Goal: Task Accomplishment & Management: Complete application form

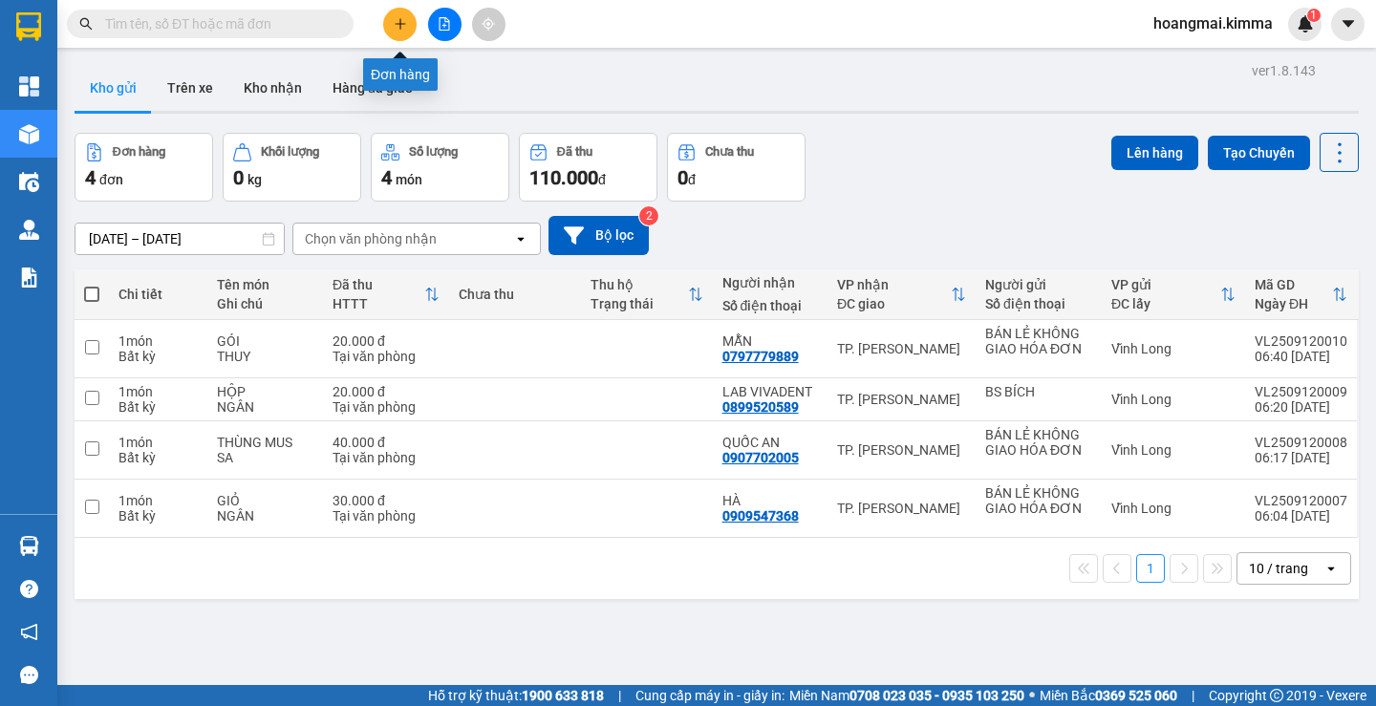
click at [399, 29] on icon "plus" at bounding box center [400, 23] width 13 height 13
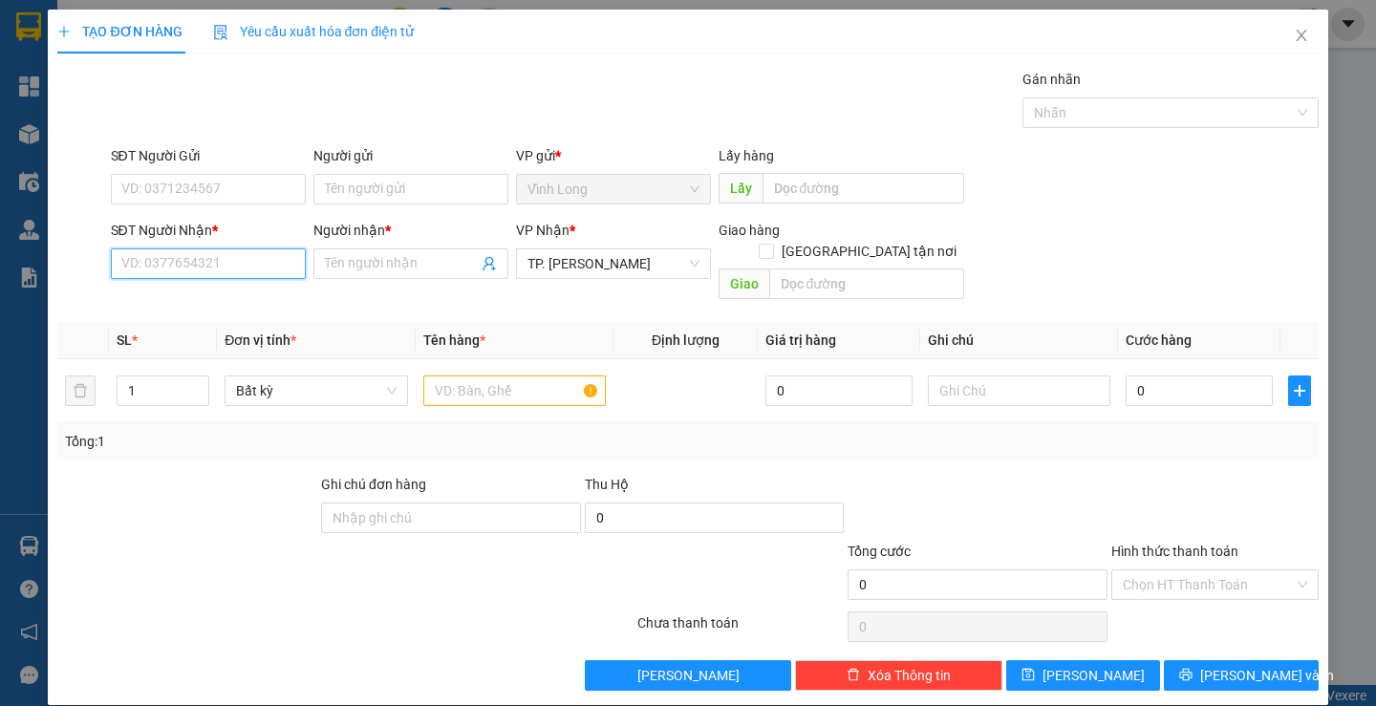
click at [229, 267] on input "SĐT Người Nhận *" at bounding box center [208, 264] width 195 height 31
click at [350, 192] on input "Người gửi" at bounding box center [410, 189] width 195 height 31
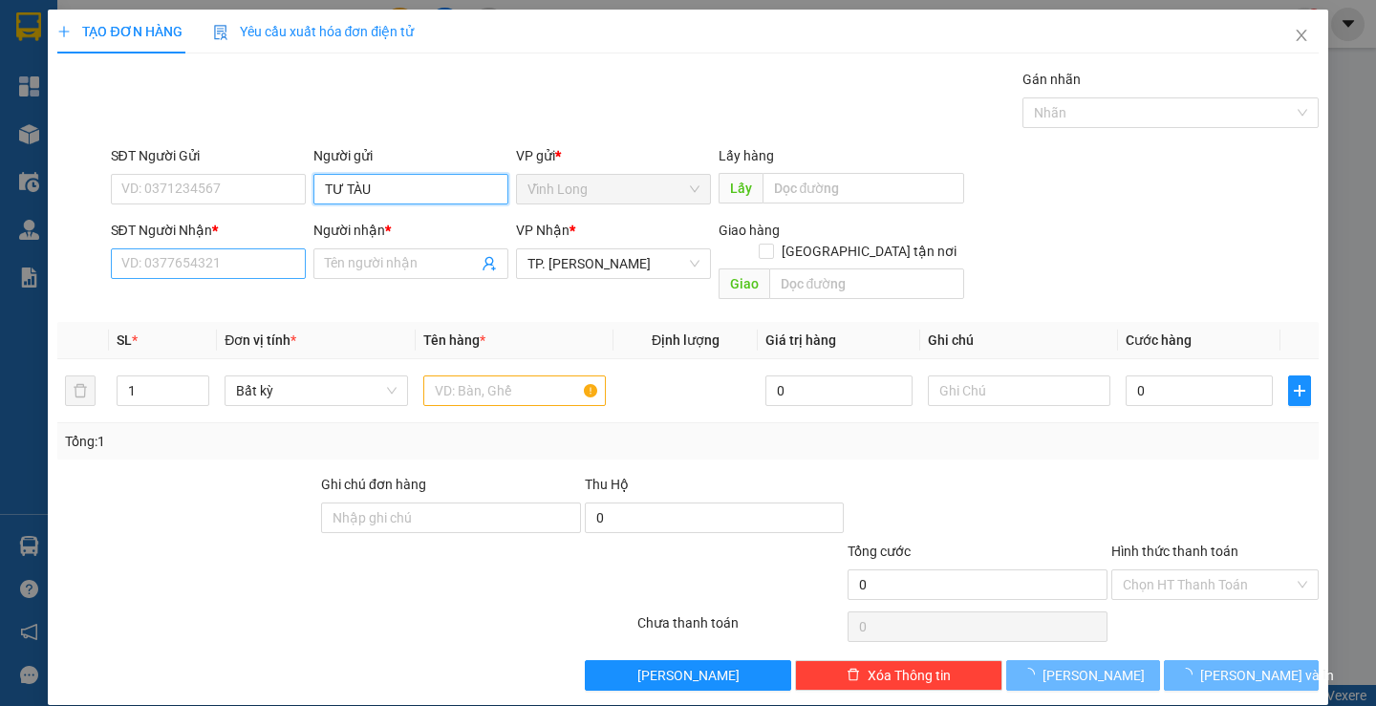
type input "TƯ TÀU"
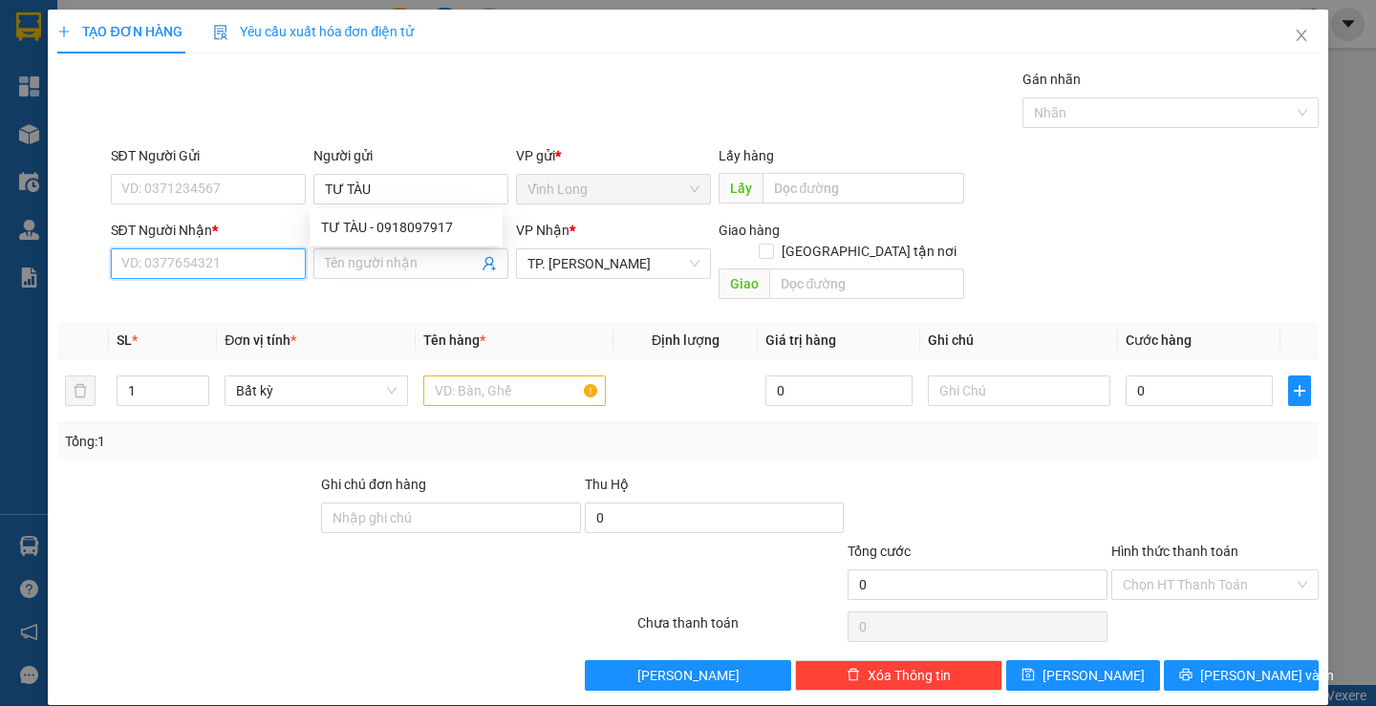
click at [257, 259] on input "SĐT Người Nhận *" at bounding box center [208, 264] width 195 height 31
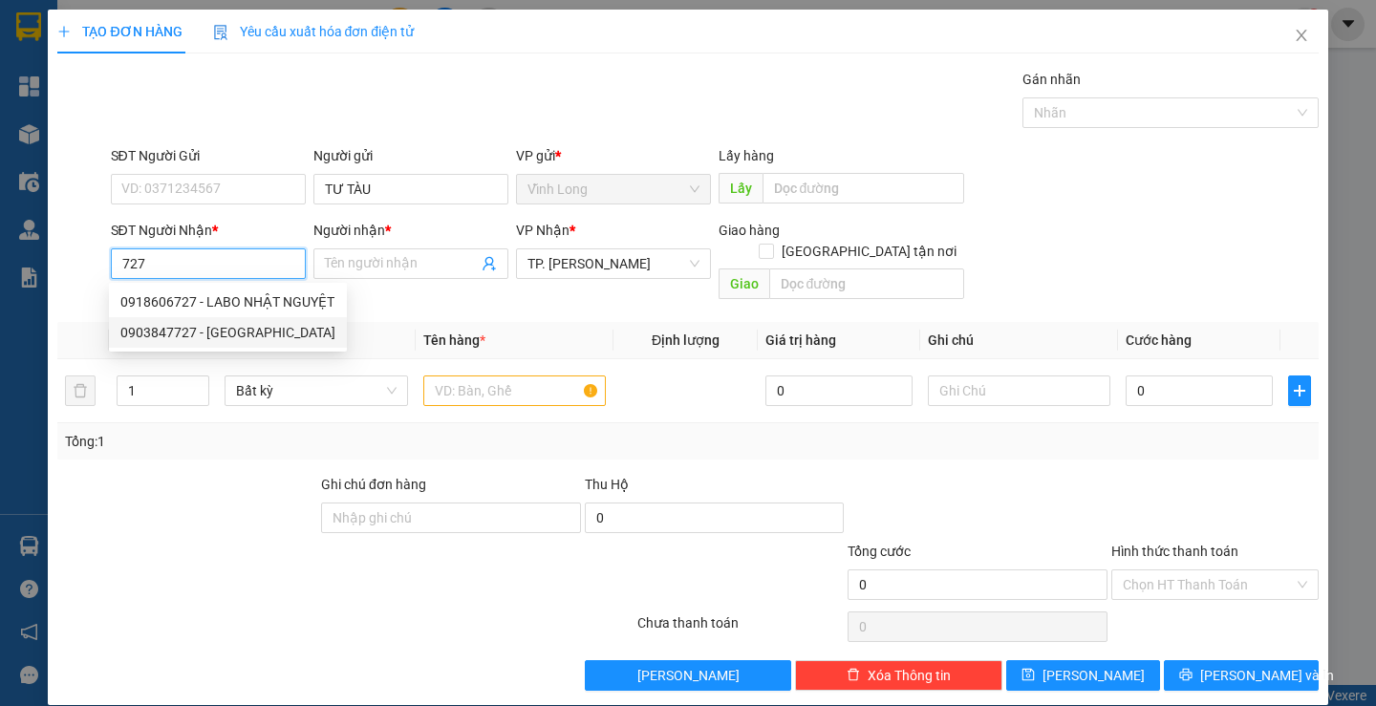
click at [243, 336] on div "0903847727 - [GEOGRAPHIC_DATA]" at bounding box center [227, 332] width 215 height 21
type input "0903847727"
type input "[PERSON_NAME]"
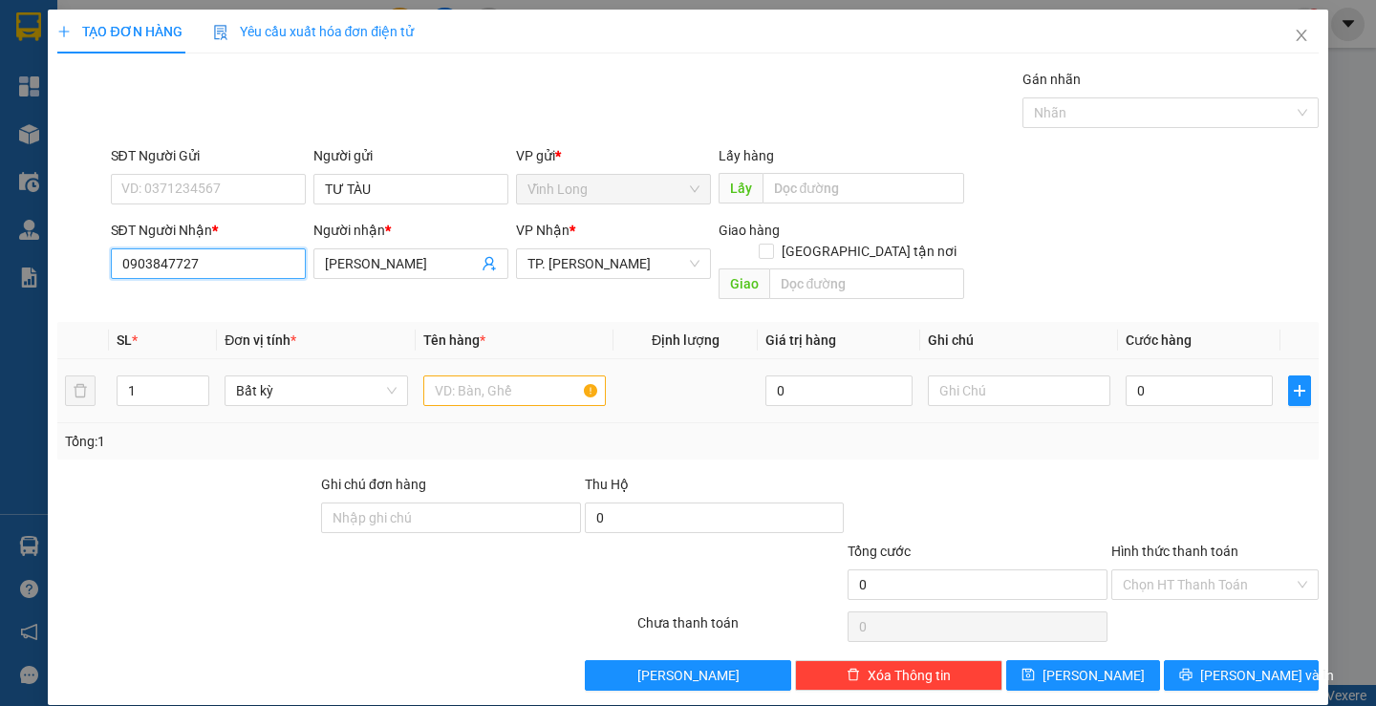
type input "0903847727"
click at [445, 376] on input "text" at bounding box center [514, 391] width 183 height 31
type input "GÓI NP"
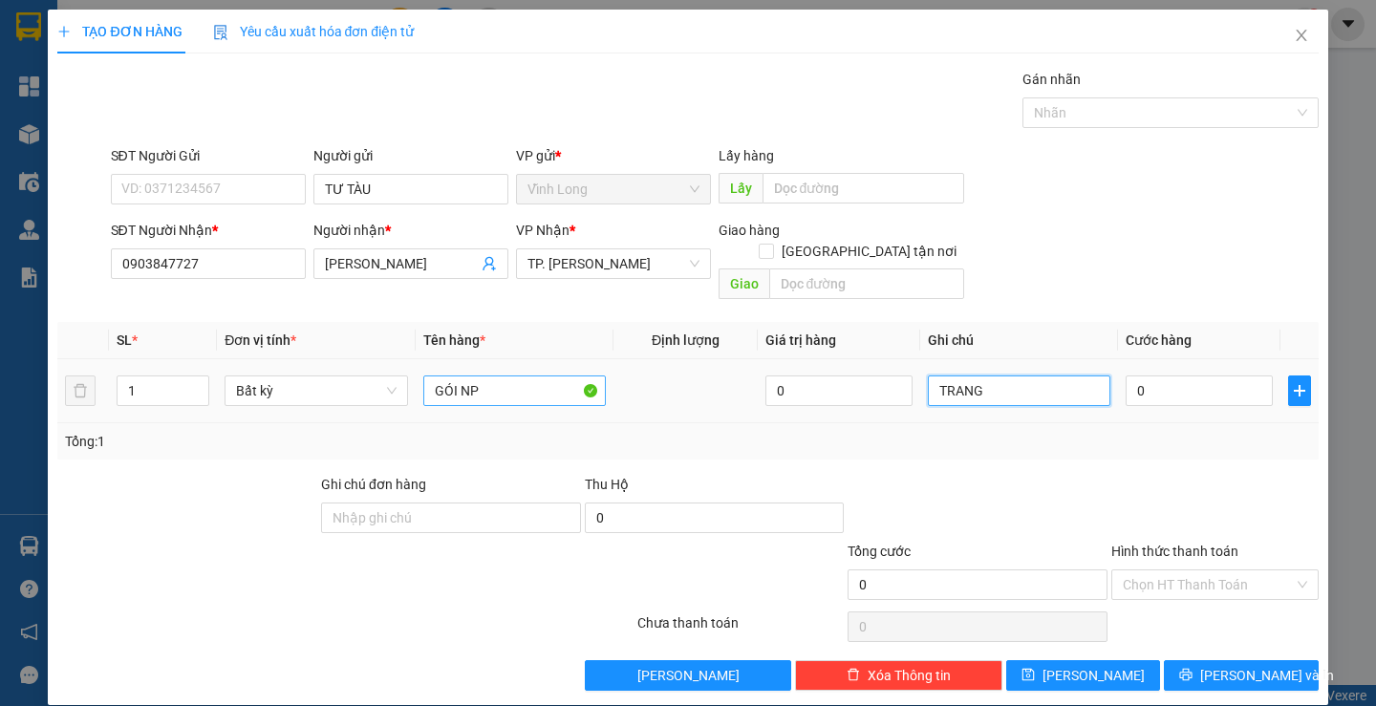
type input "TRANG"
type input "3"
type input "30"
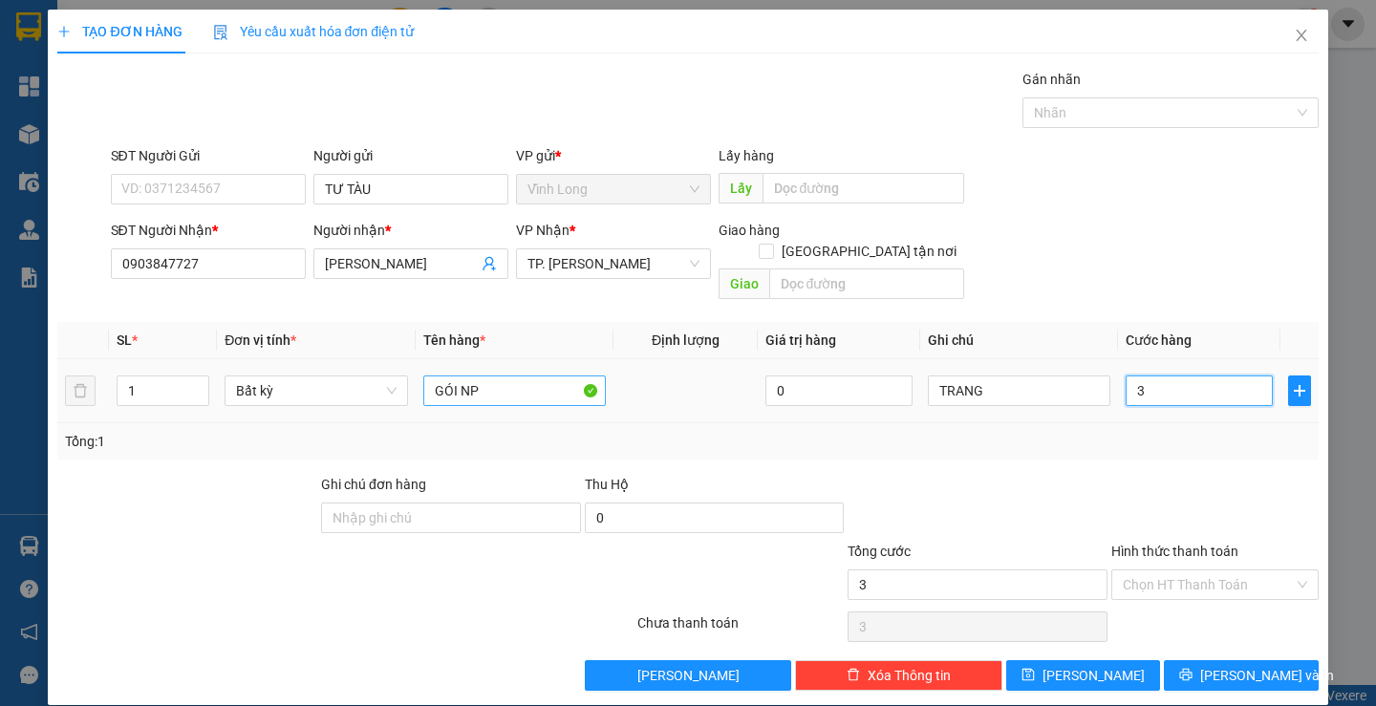
type input "30"
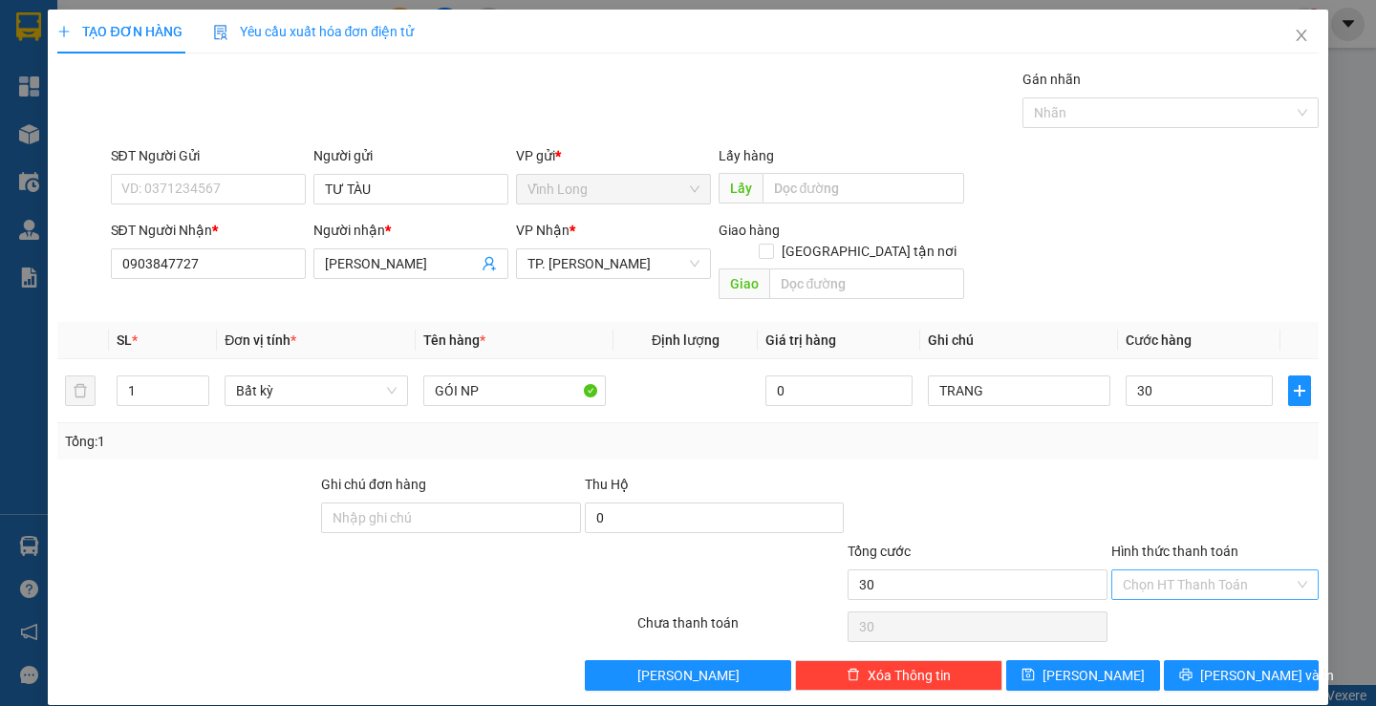
type input "30.000"
click at [1156, 571] on input "Hình thức thanh toán" at bounding box center [1208, 585] width 171 height 29
click at [1154, 596] on div "Tại văn phòng" at bounding box center [1204, 602] width 182 height 21
type input "0"
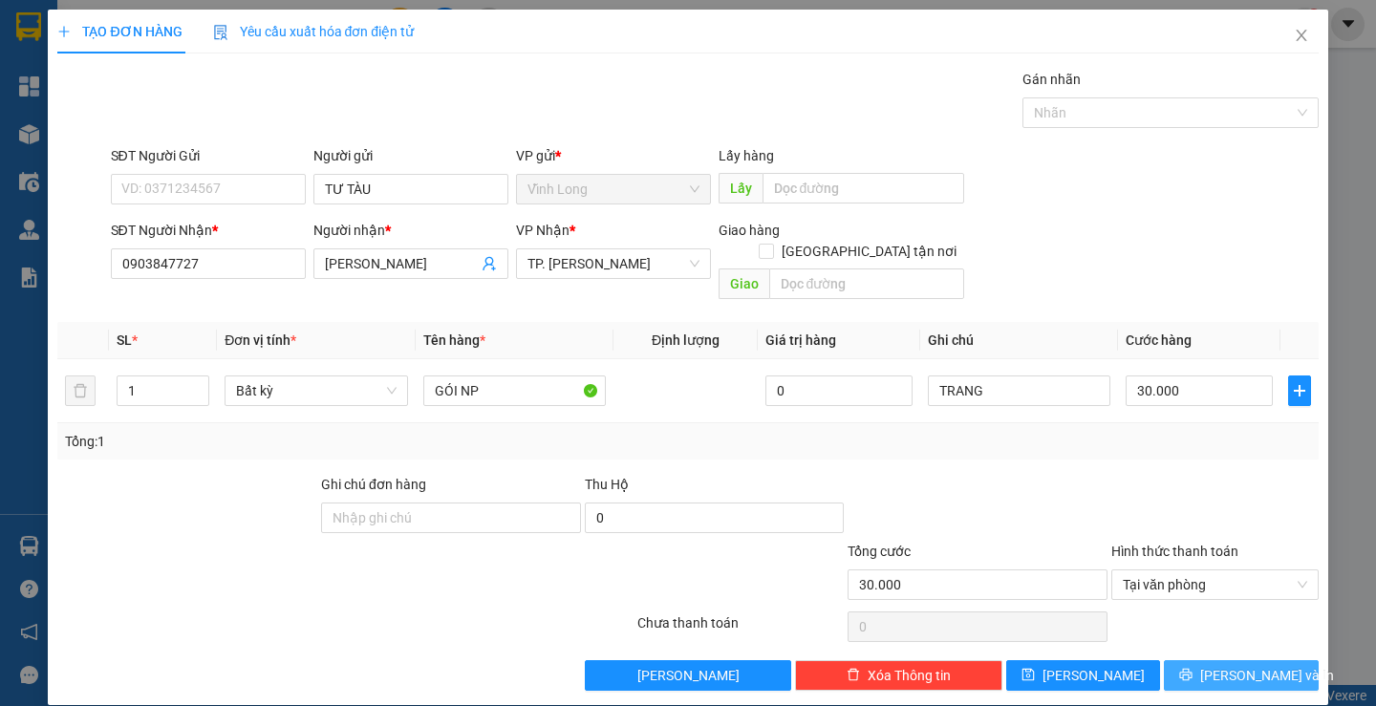
click at [1189, 660] on button "[PERSON_NAME] và In" at bounding box center [1241, 675] width 154 height 31
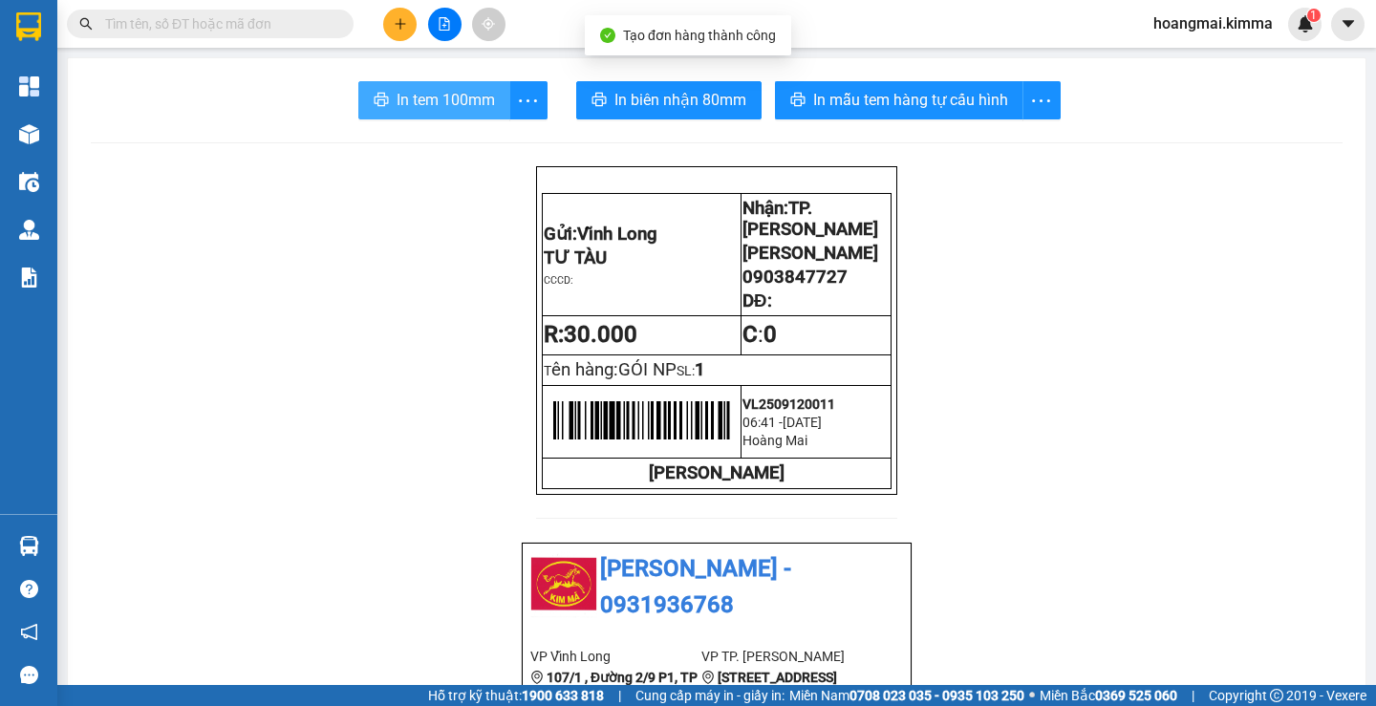
click at [446, 84] on button "In tem 100mm" at bounding box center [434, 100] width 152 height 38
click at [488, 110] on button "In tem 100mm" at bounding box center [434, 100] width 152 height 38
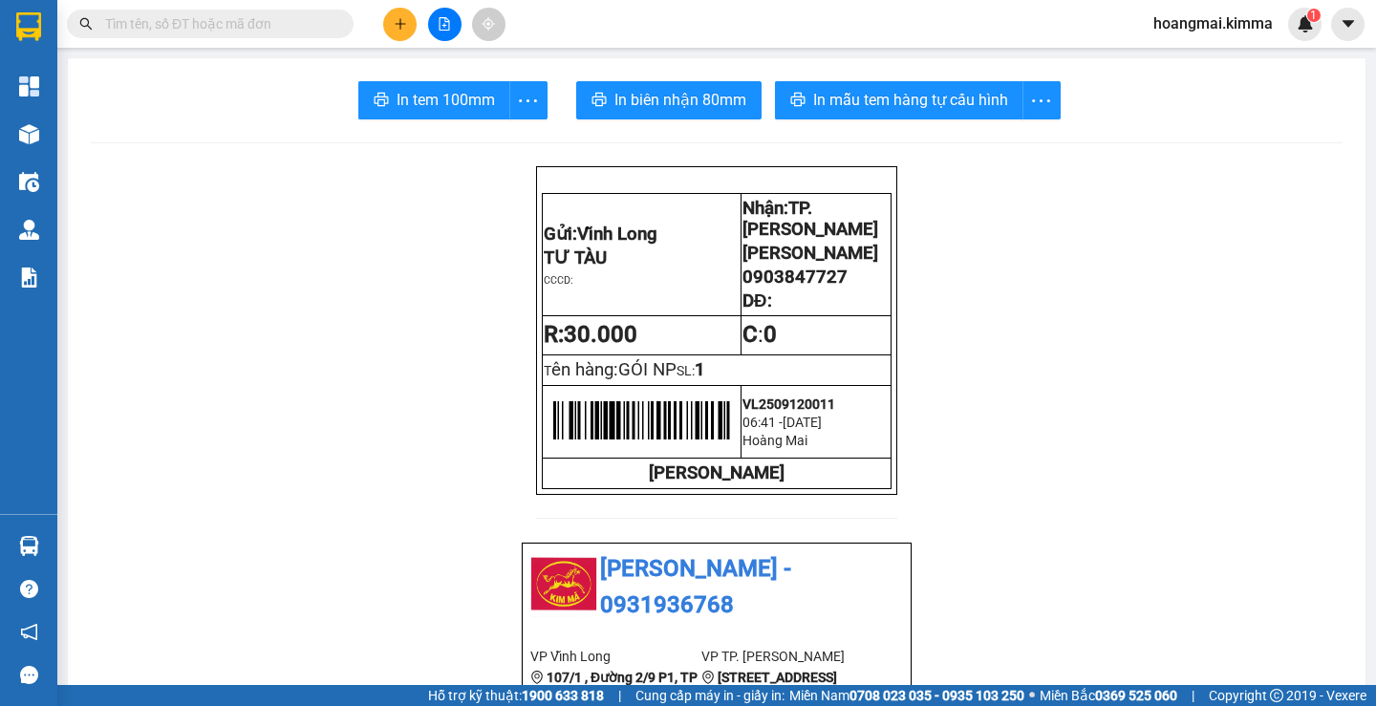
click at [405, 28] on icon "plus" at bounding box center [400, 23] width 13 height 13
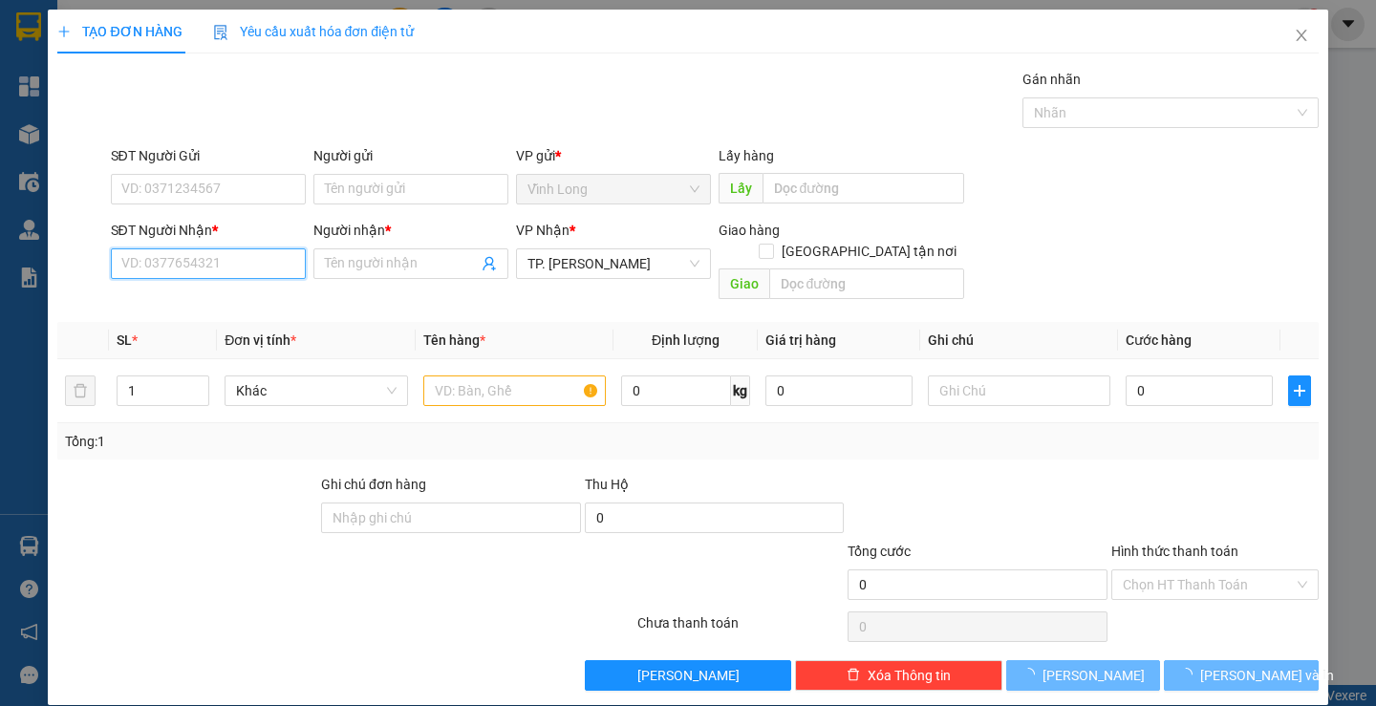
click at [252, 261] on input "SĐT Người Nhận *" at bounding box center [208, 264] width 195 height 31
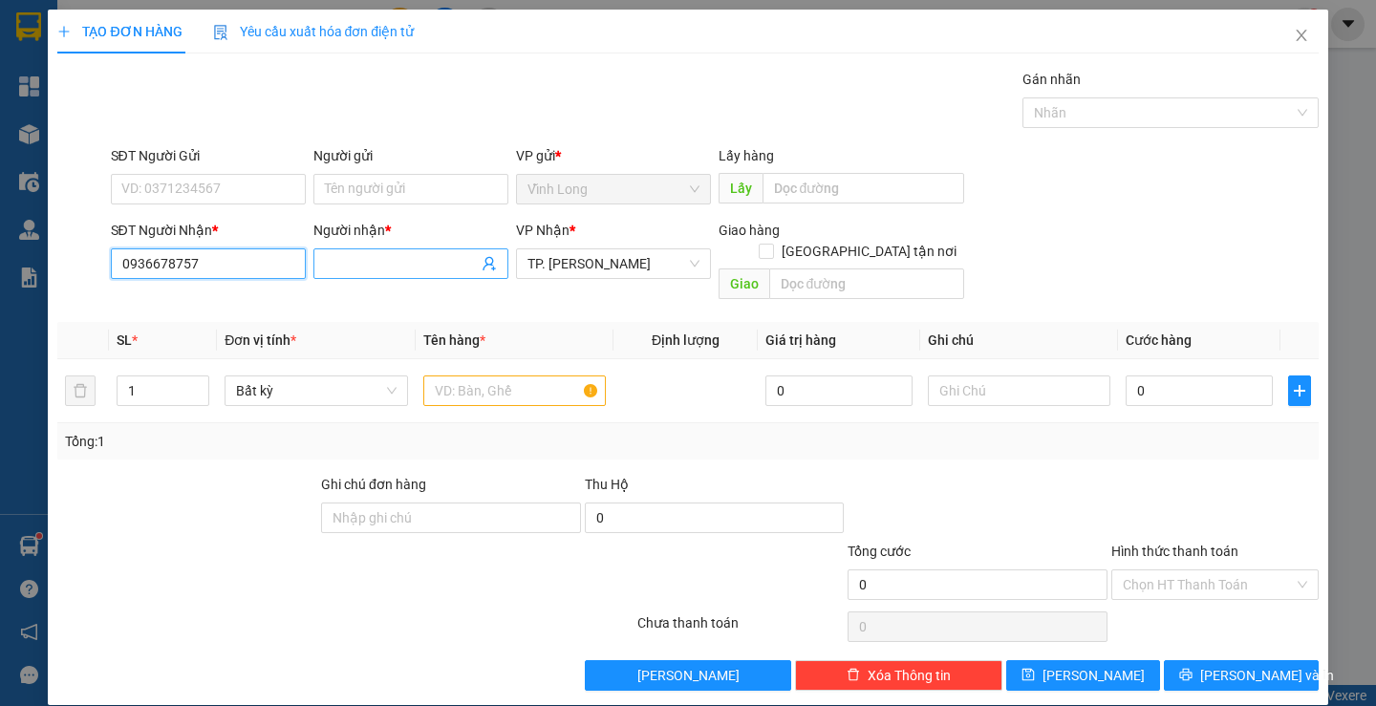
type input "0936678757"
drag, startPoint x: 361, startPoint y: 260, endPoint x: 336, endPoint y: 259, distance: 24.9
click at [348, 259] on input "Người nhận *" at bounding box center [401, 263] width 153 height 21
type input "D"
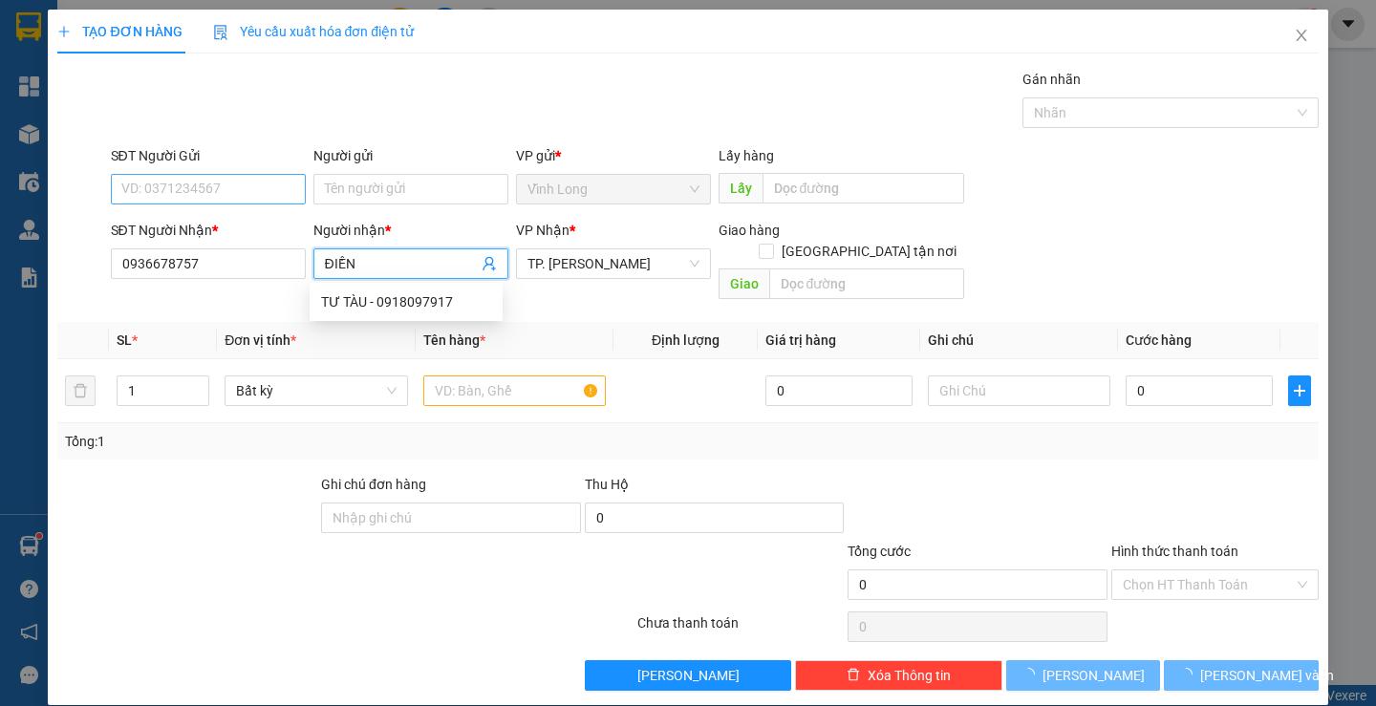
type input "ĐIỀN"
click at [239, 189] on input "SĐT Người Gửi" at bounding box center [208, 189] width 195 height 31
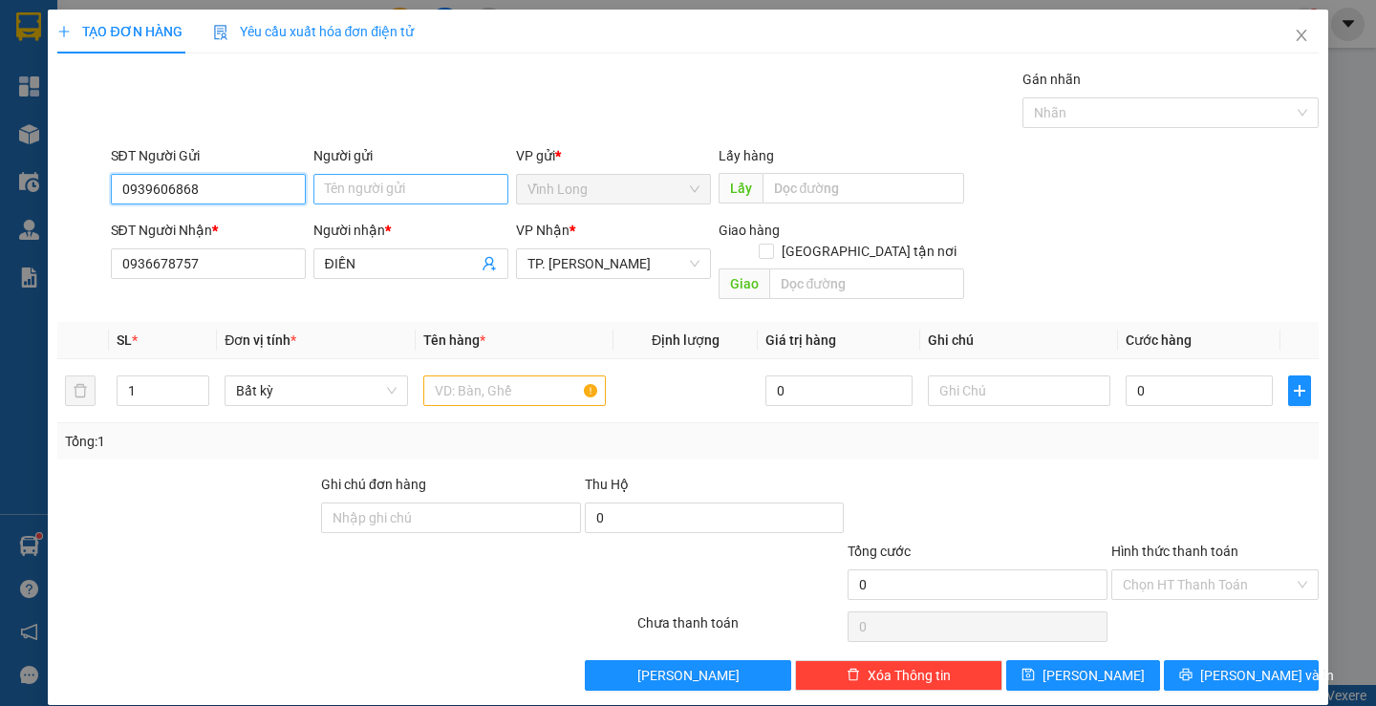
type input "0939606868"
click at [327, 184] on input "Người gửi" at bounding box center [410, 189] width 195 height 31
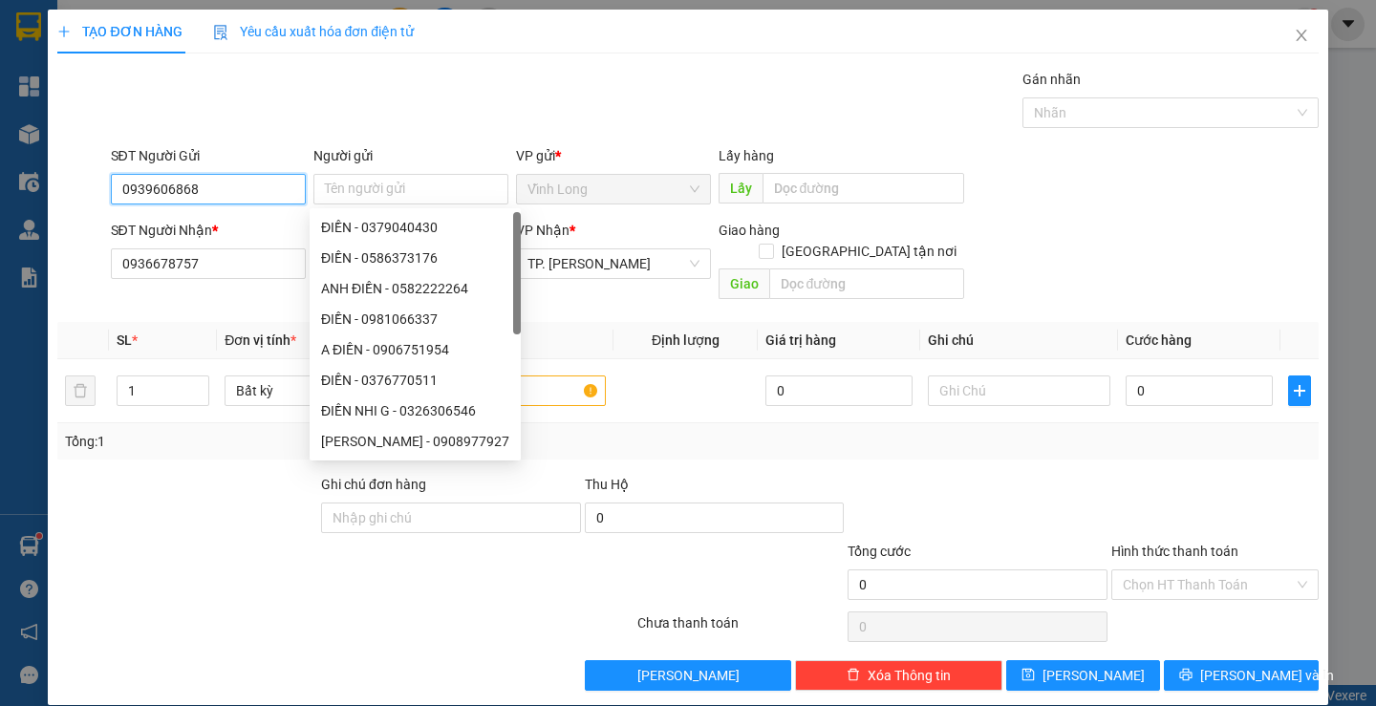
drag, startPoint x: 230, startPoint y: 192, endPoint x: 152, endPoint y: 184, distance: 78.8
click at [108, 201] on div "SĐT Người Gửi 0939606868 0939606868" at bounding box center [208, 178] width 203 height 67
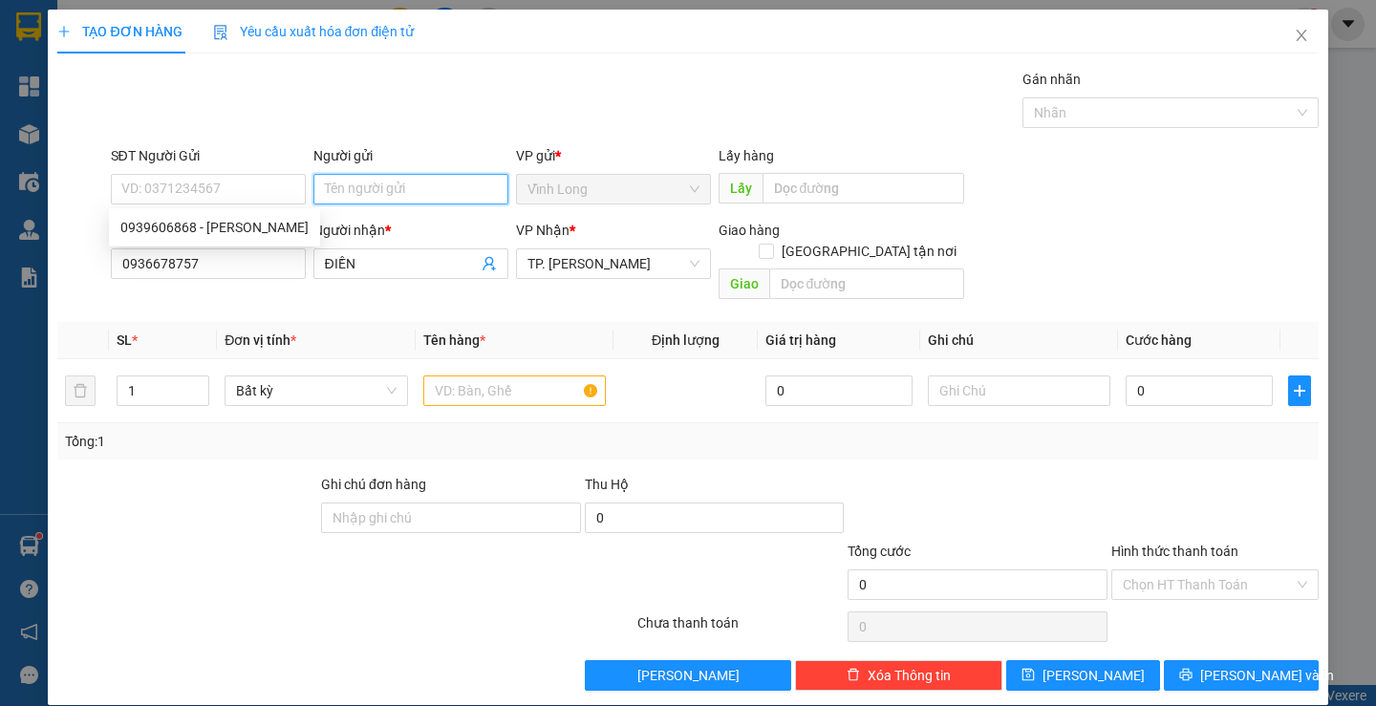
click at [395, 200] on input "Người gửi" at bounding box center [410, 189] width 195 height 31
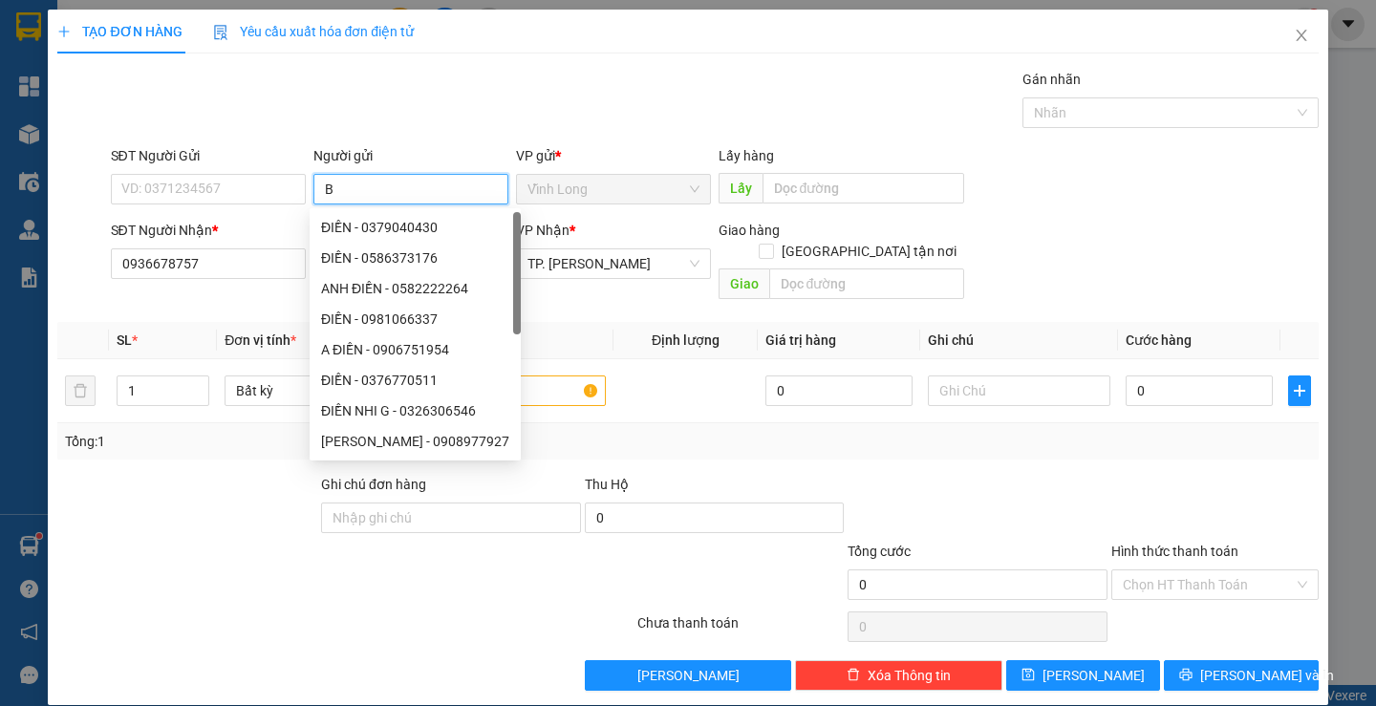
type input "BÁ"
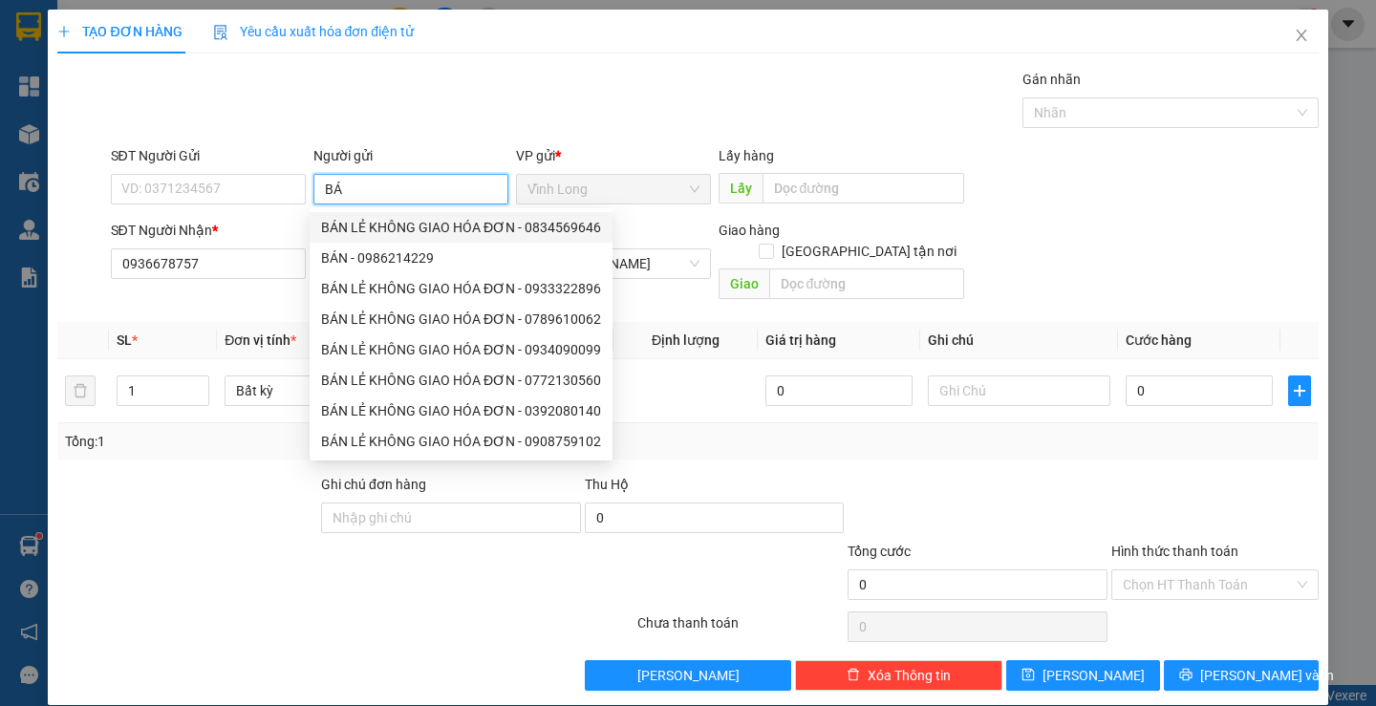
click at [379, 232] on div "BÁN LẺ KHÔNG GIAO HÓA ĐƠN - 0834569646" at bounding box center [461, 227] width 280 height 21
type input "0834569646"
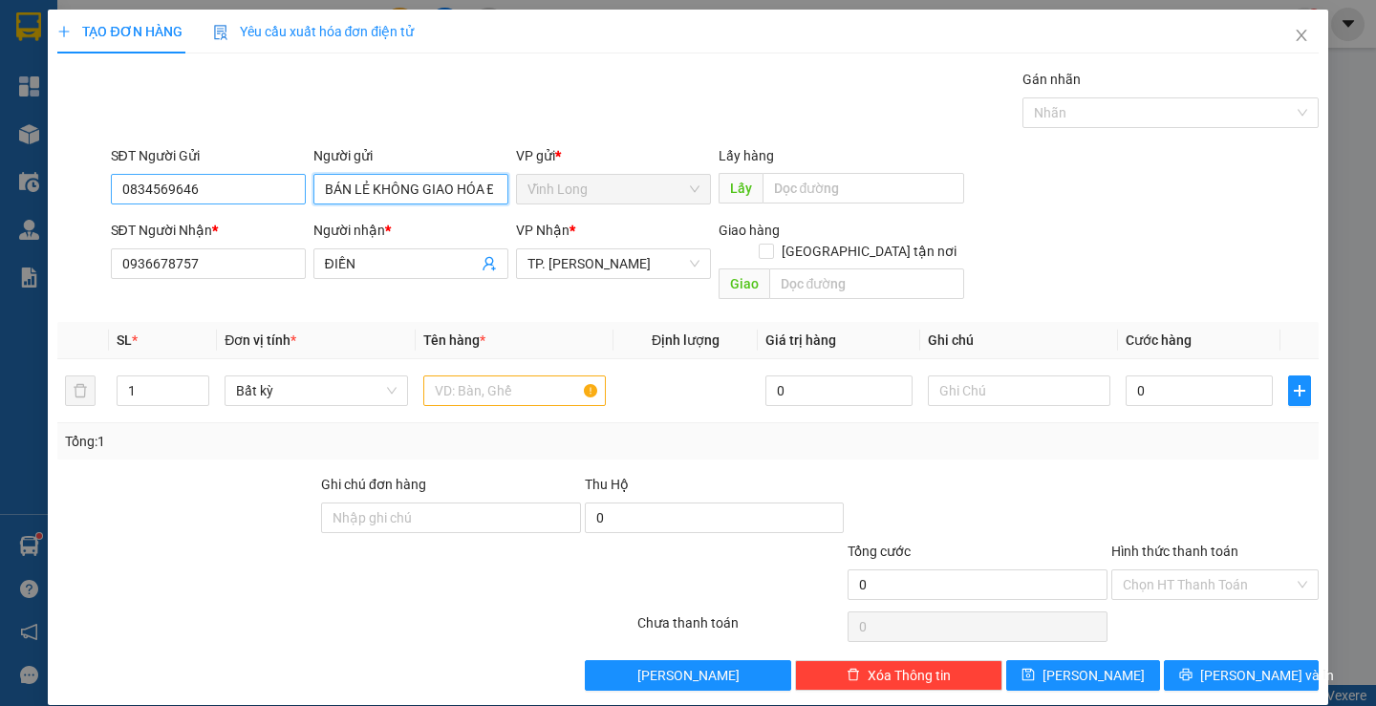
type input "BÁN LẺ KHÔNG GIAO HÓA ĐƠN"
drag, startPoint x: 244, startPoint y: 196, endPoint x: 82, endPoint y: 211, distance: 162.3
click at [82, 210] on div "SĐT Người Gửi 0834569646 0834569646 Người gửi BÁN LẺ KHÔNG GIAO HÓA ĐƠN VP gửi …" at bounding box center [687, 178] width 1265 height 67
paste input "939606868"
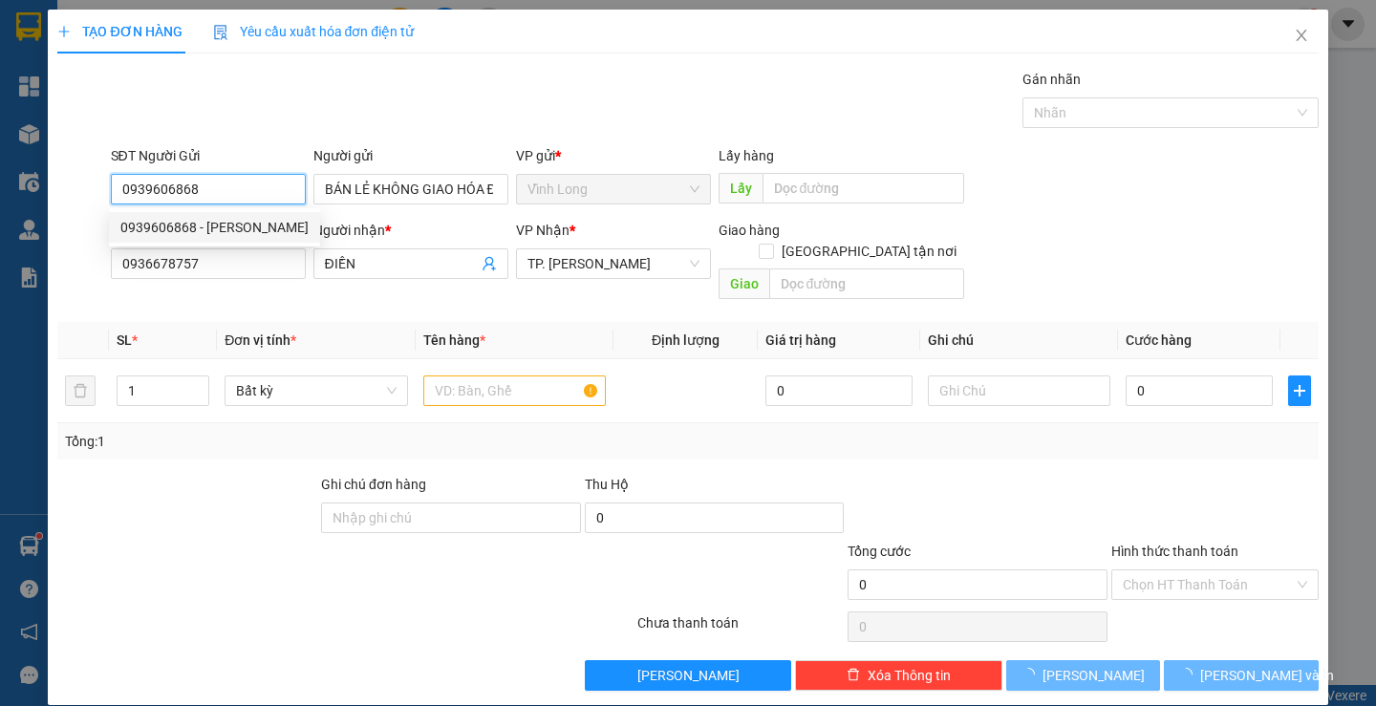
type input "0939606868"
click at [527, 64] on div "TẠO ĐƠN HÀNG Yêu cầu xuất hóa đơn điện tử Transit Pickup Surcharge Ids Transit …" at bounding box center [687, 350] width 1261 height 681
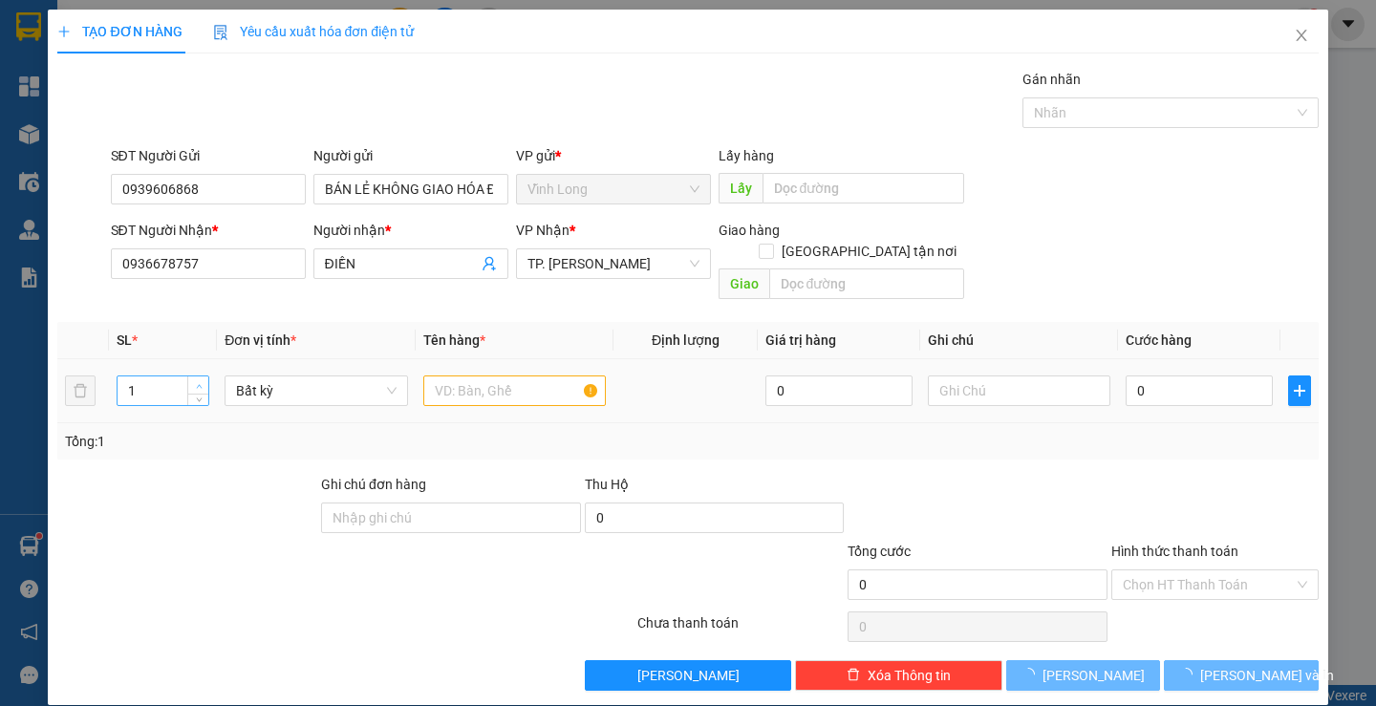
type input "2"
drag, startPoint x: 193, startPoint y: 358, endPoint x: 211, endPoint y: 360, distance: 18.3
click at [197, 379] on span "up" at bounding box center [198, 384] width 11 height 11
click at [493, 376] on input "text" at bounding box center [514, 391] width 183 height 31
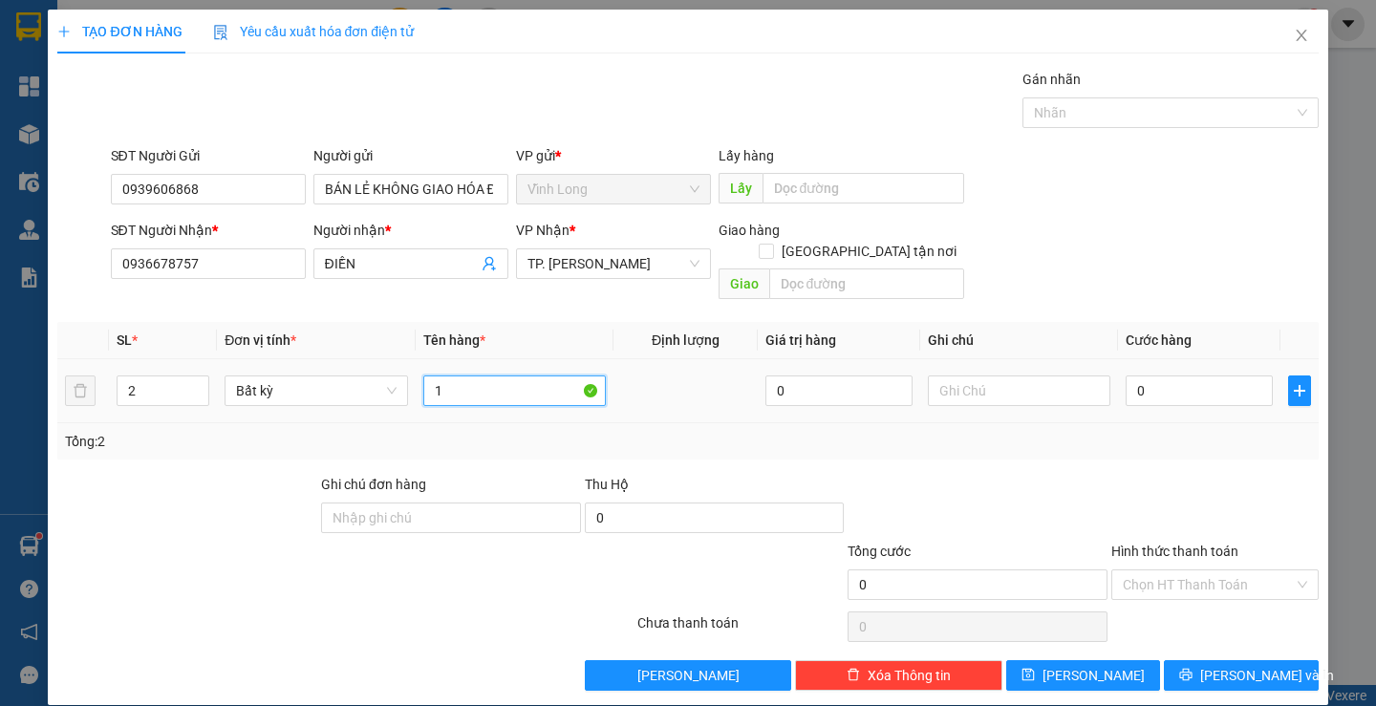
type input "1"
type input "2 THÙNG MÀU ĐỎ"
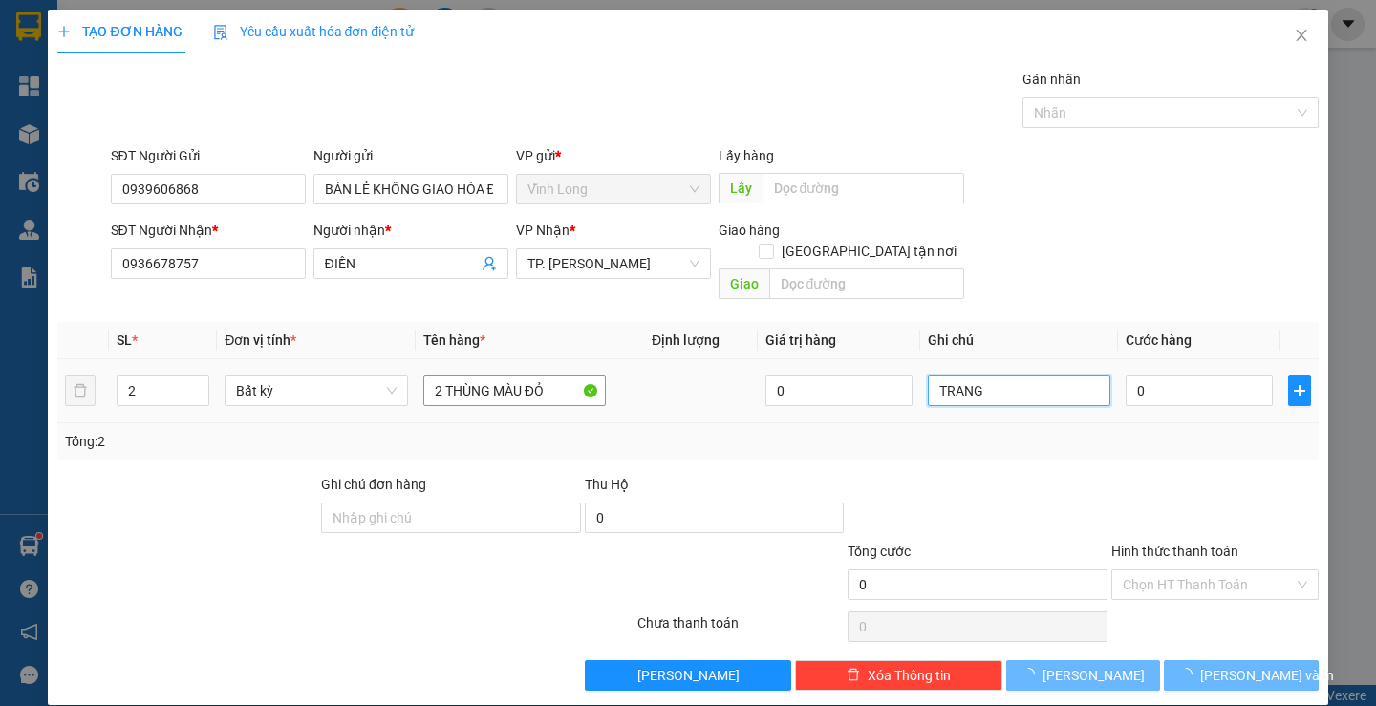
type input "TRANG"
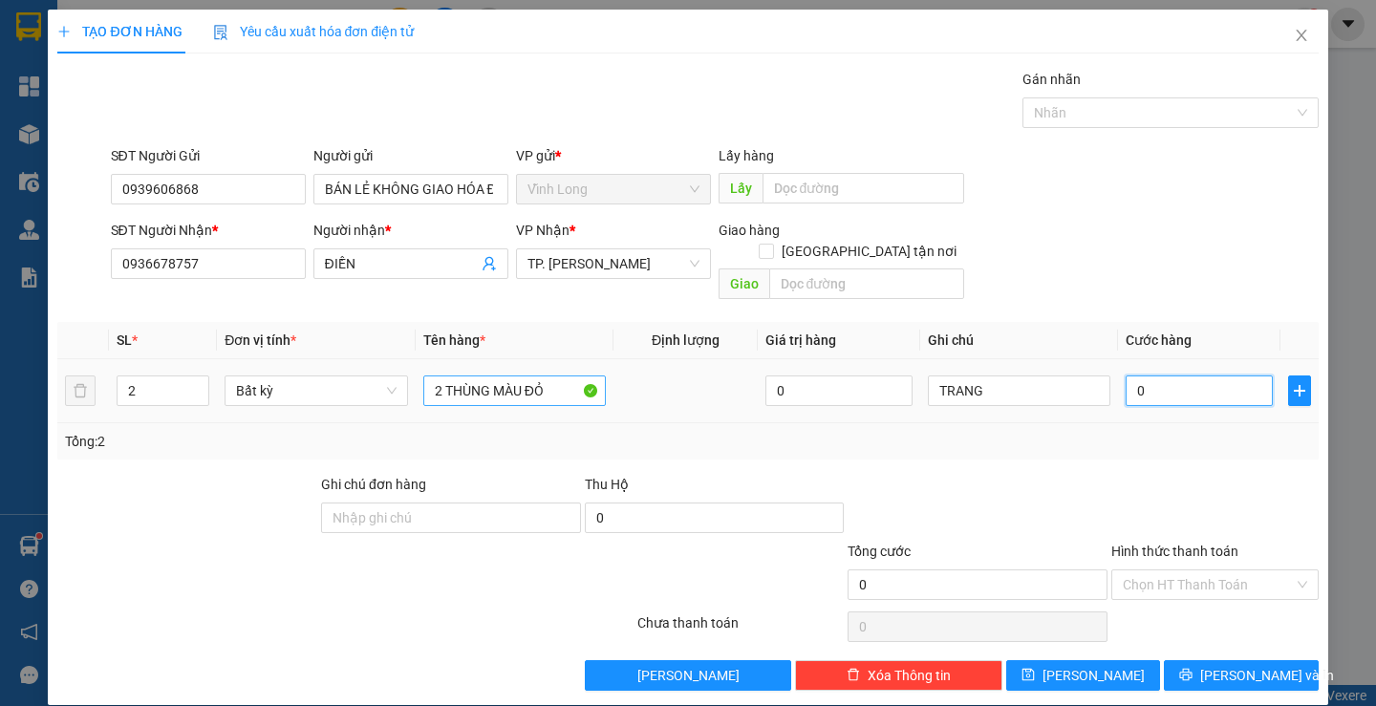
type input "08"
type input "8"
type input "080"
type input "80"
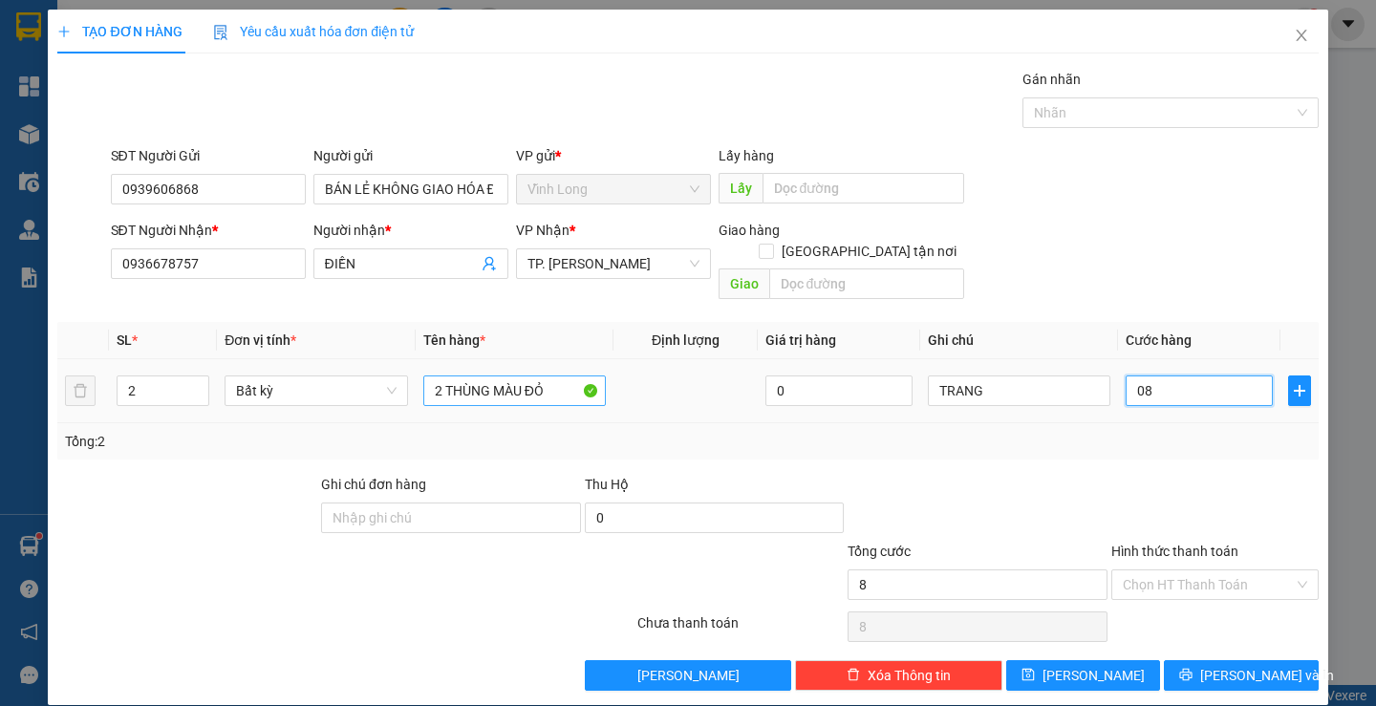
type input "80"
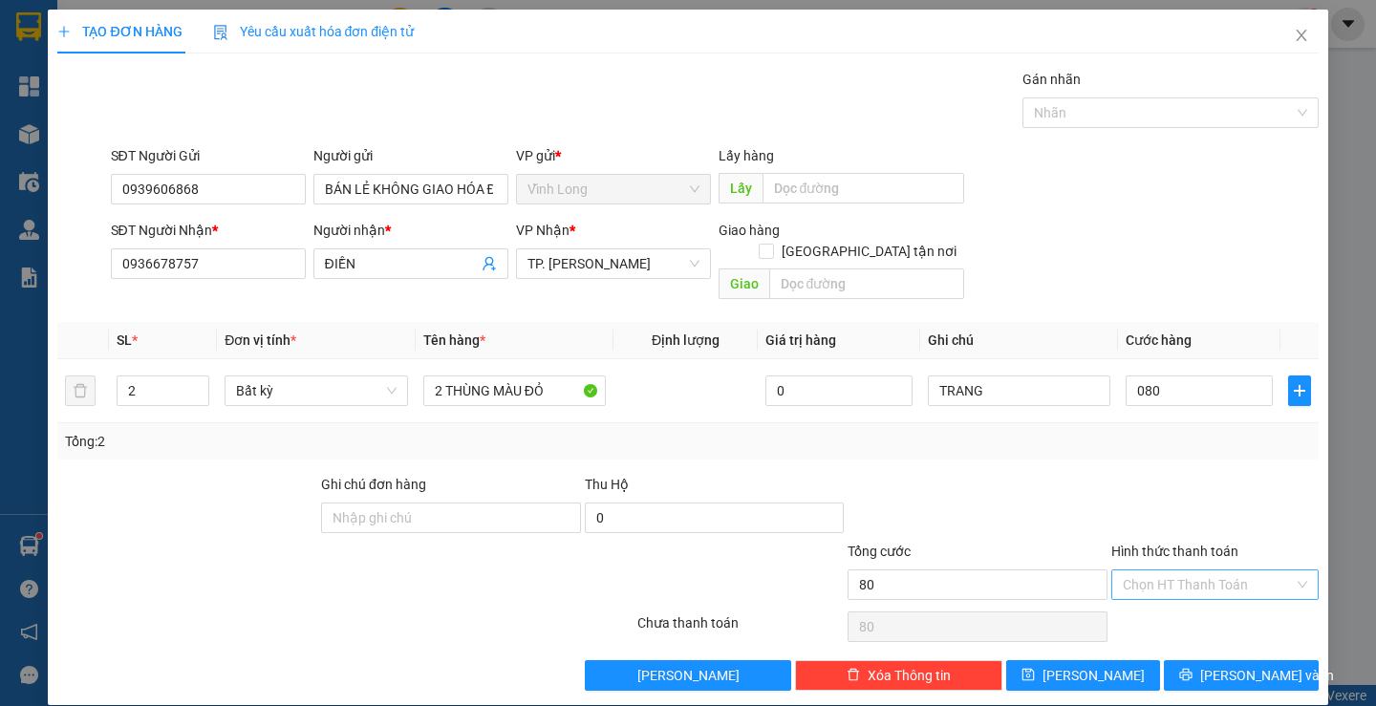
type input "80.000"
drag, startPoint x: 1128, startPoint y: 561, endPoint x: 1137, endPoint y: 607, distance: 46.9
click at [1130, 571] on input "Hình thức thanh toán" at bounding box center [1208, 585] width 171 height 29
click at [1137, 607] on div "Tại văn phòng" at bounding box center [1204, 602] width 182 height 21
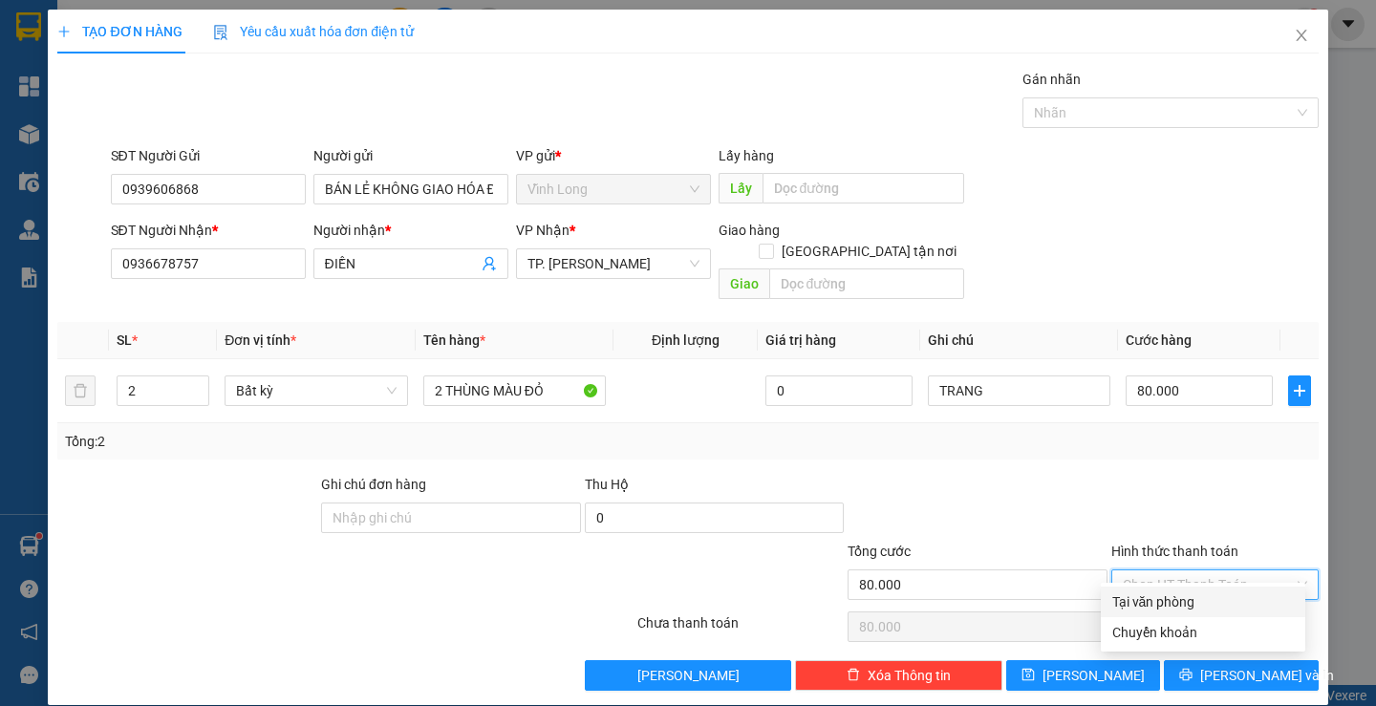
type input "0"
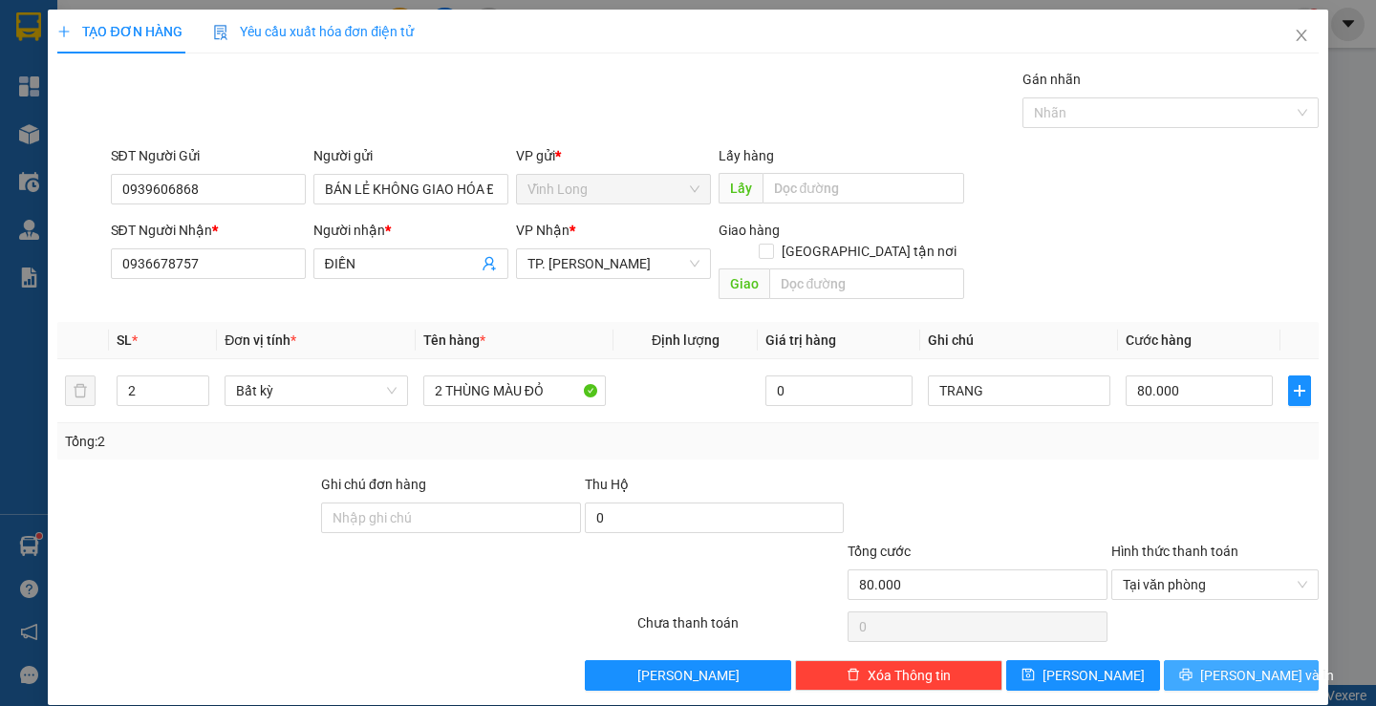
click at [1207, 660] on button "[PERSON_NAME] và In" at bounding box center [1241, 675] width 154 height 31
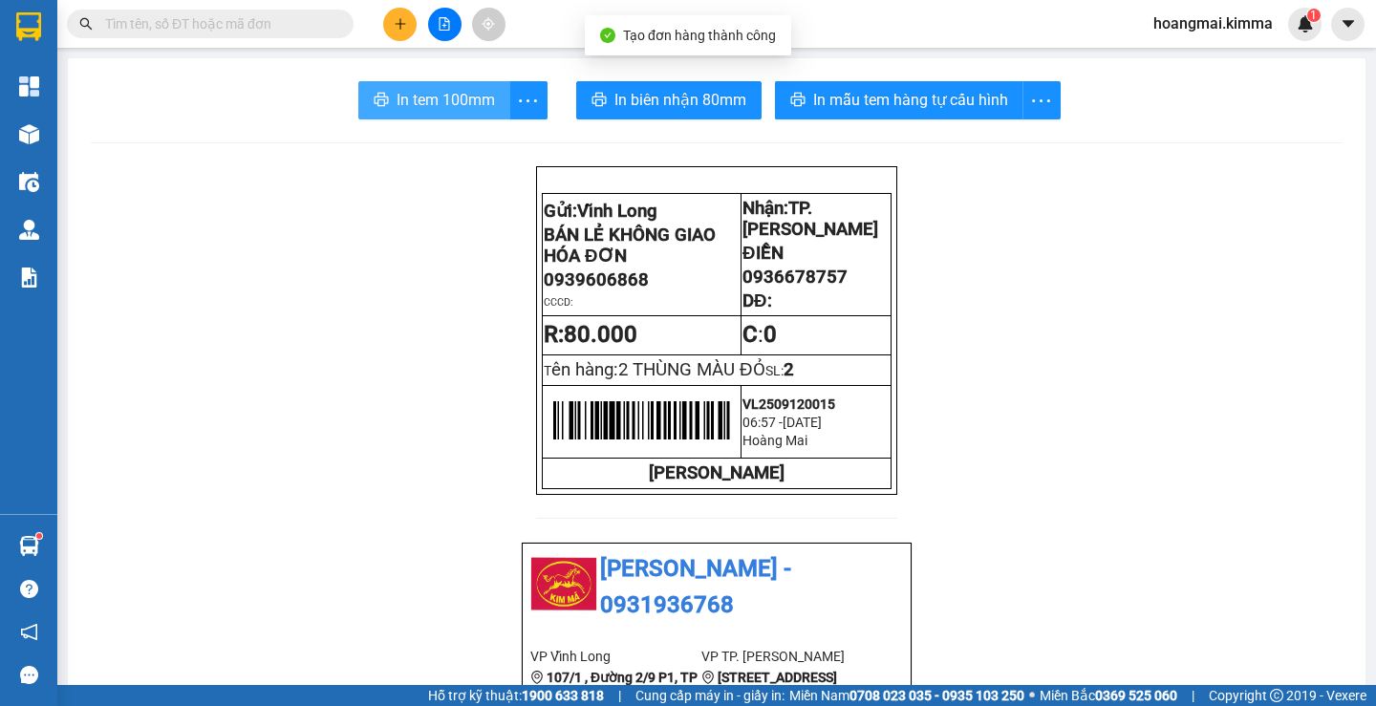
click at [395, 116] on button "In tem 100mm" at bounding box center [434, 100] width 152 height 38
click at [426, 107] on span "In tem 100mm" at bounding box center [446, 100] width 98 height 24
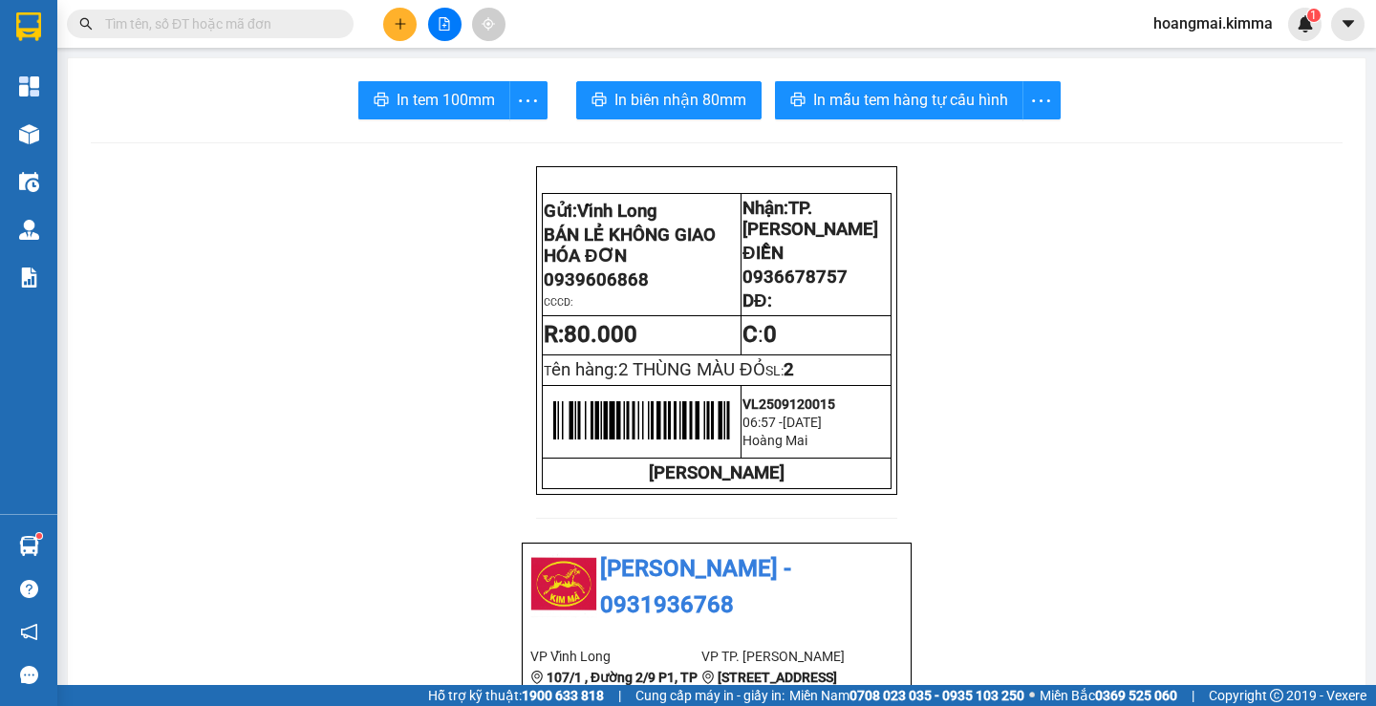
click at [380, 30] on div at bounding box center [444, 24] width 143 height 33
click at [402, 28] on icon "plus" at bounding box center [400, 23] width 13 height 13
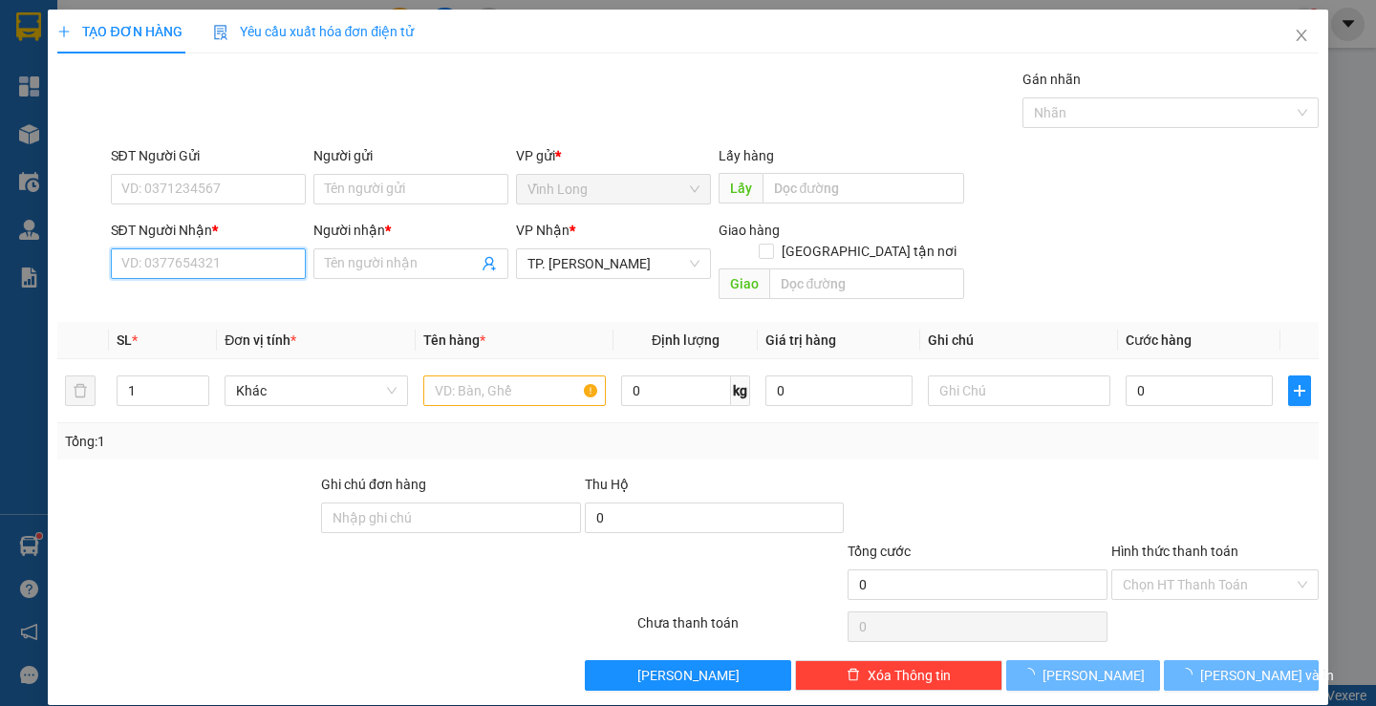
click at [208, 270] on input "SĐT Người Nhận *" at bounding box center [208, 264] width 195 height 31
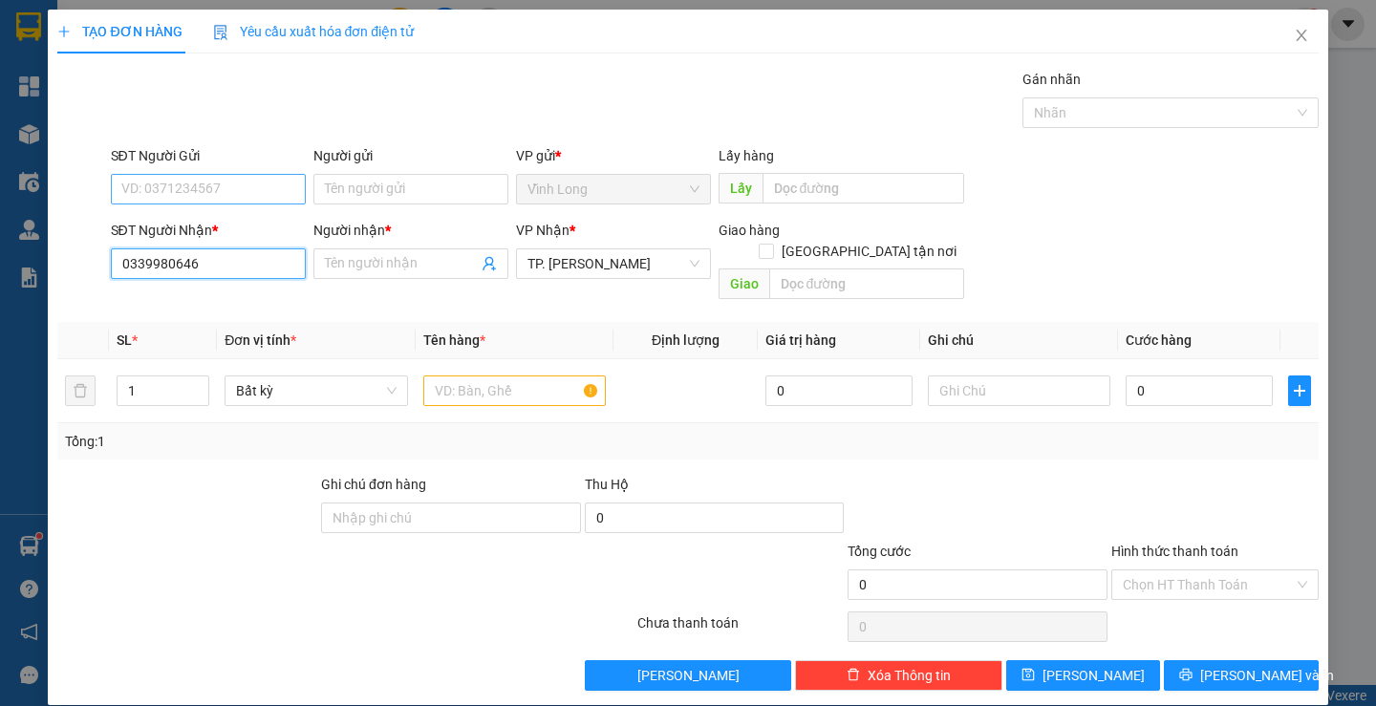
type input "0339980646"
click at [253, 181] on input "SĐT Người Gửi" at bounding box center [208, 189] width 195 height 31
type input "0819339599"
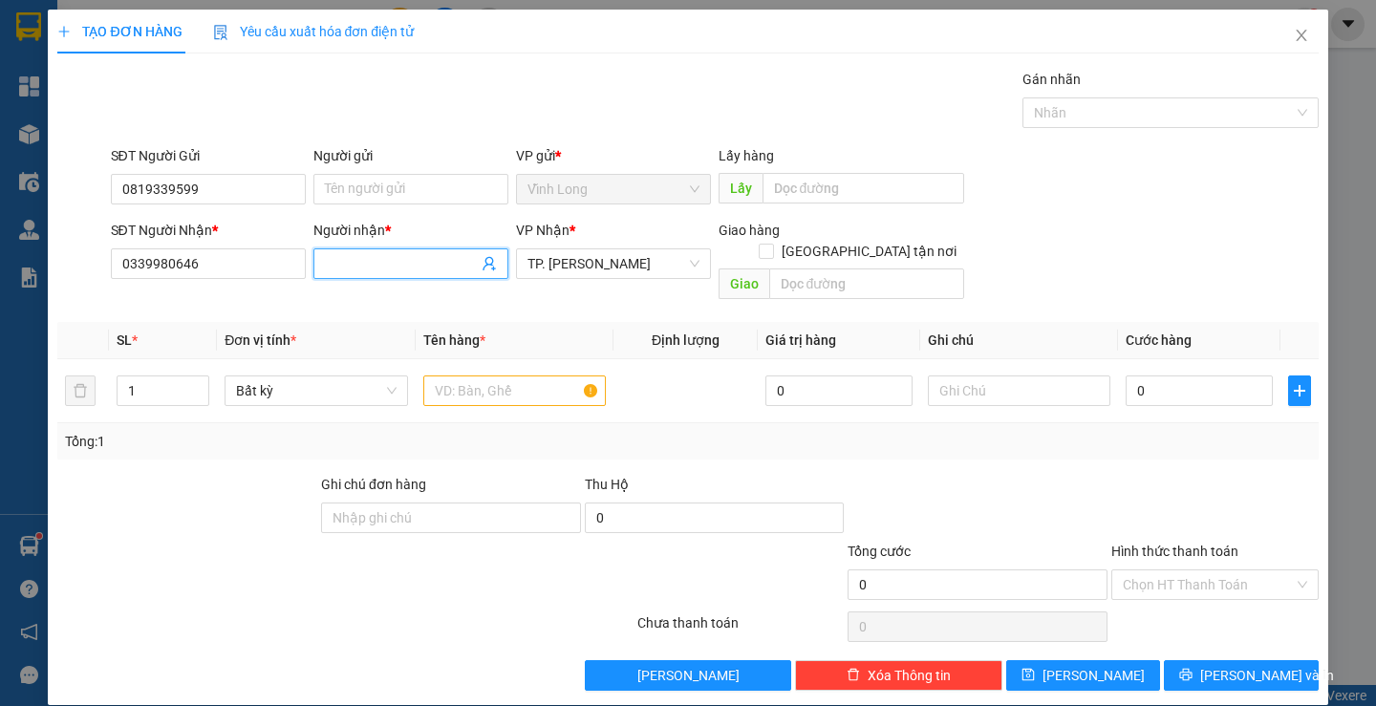
click at [394, 253] on input "Người nhận *" at bounding box center [401, 263] width 153 height 21
type input "CHÚ PHU"
click at [548, 73] on div "Gói vận chuyển * Tiêu chuẩn Gán nhãn Nhãn" at bounding box center [715, 102] width 1216 height 67
click at [484, 376] on input "text" at bounding box center [514, 391] width 183 height 31
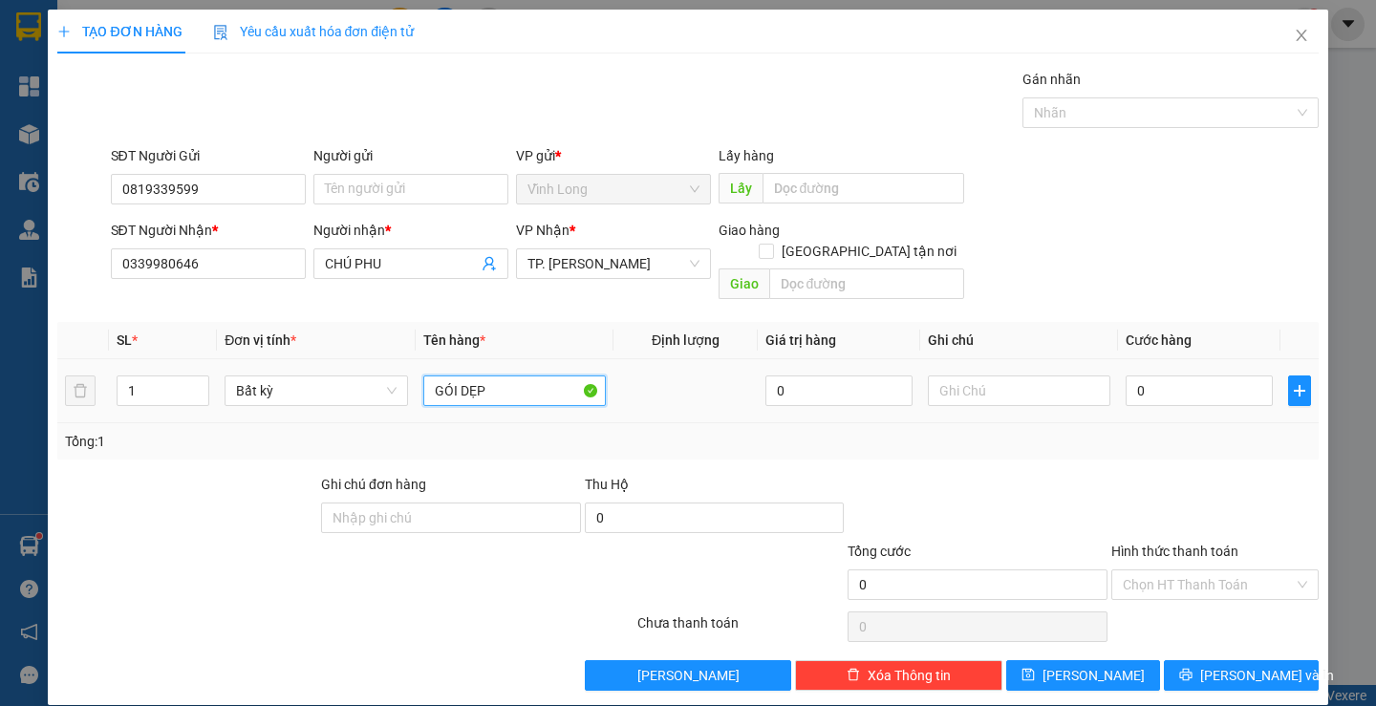
type input "GÓI DẸP"
type input "TRANG"
type input "3"
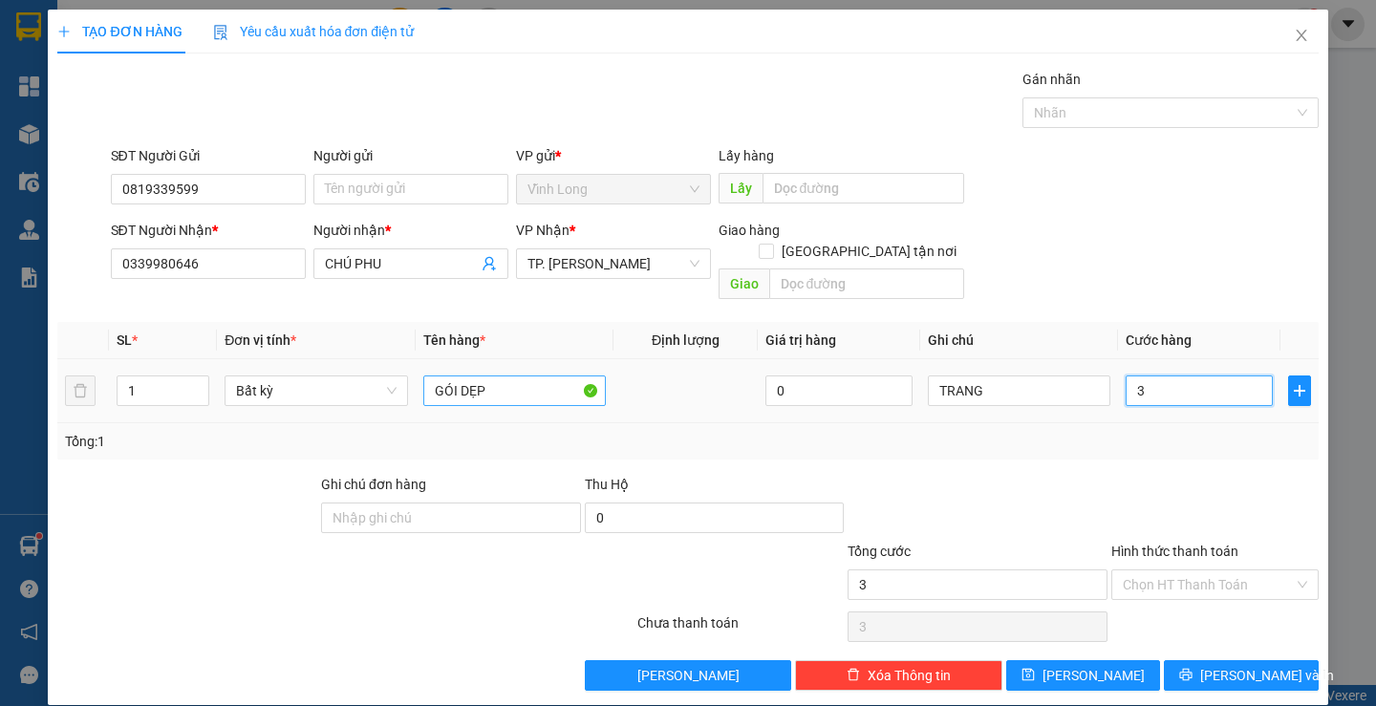
type input "30"
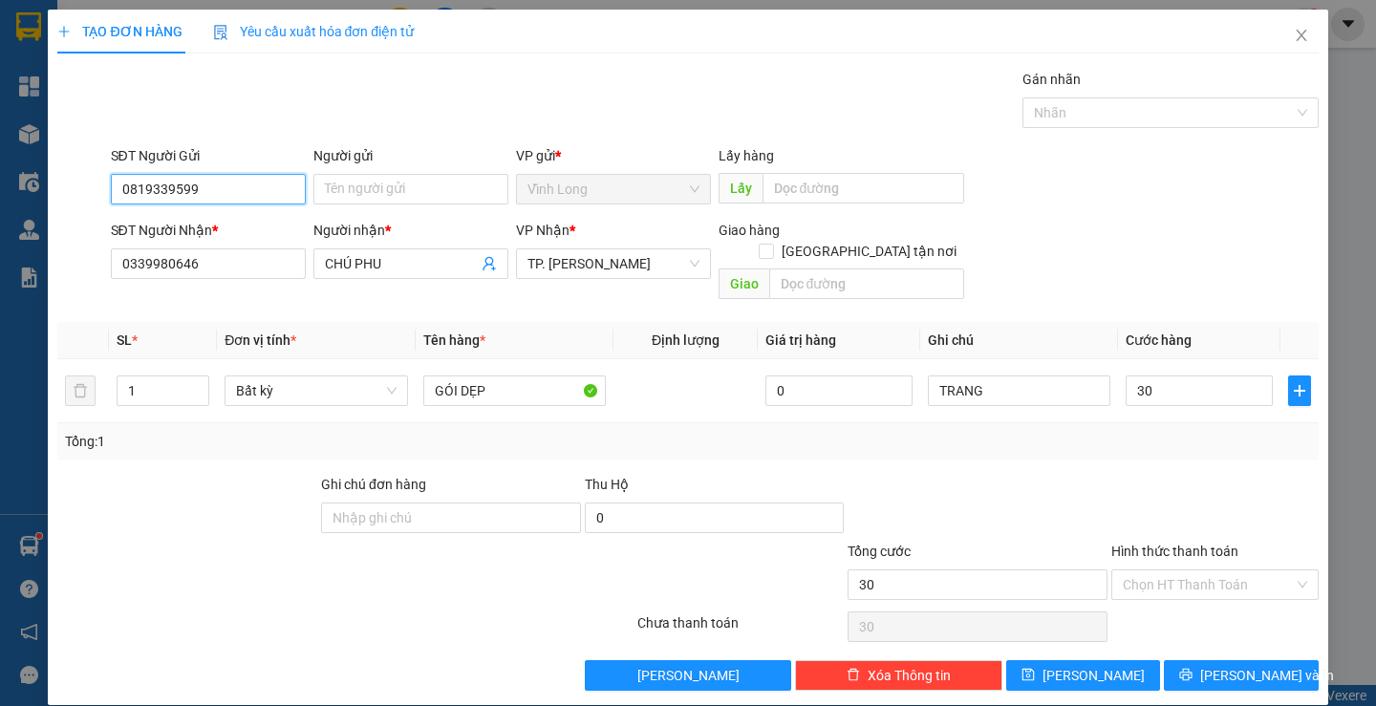
type input "30.000"
drag, startPoint x: 183, startPoint y: 185, endPoint x: 59, endPoint y: 179, distance: 123.5
click at [59, 179] on div "SĐT Người Gửi 0819339599 0819339599 Người gửi Tên người gửi VP gửi * [PERSON_NA…" at bounding box center [687, 178] width 1265 height 67
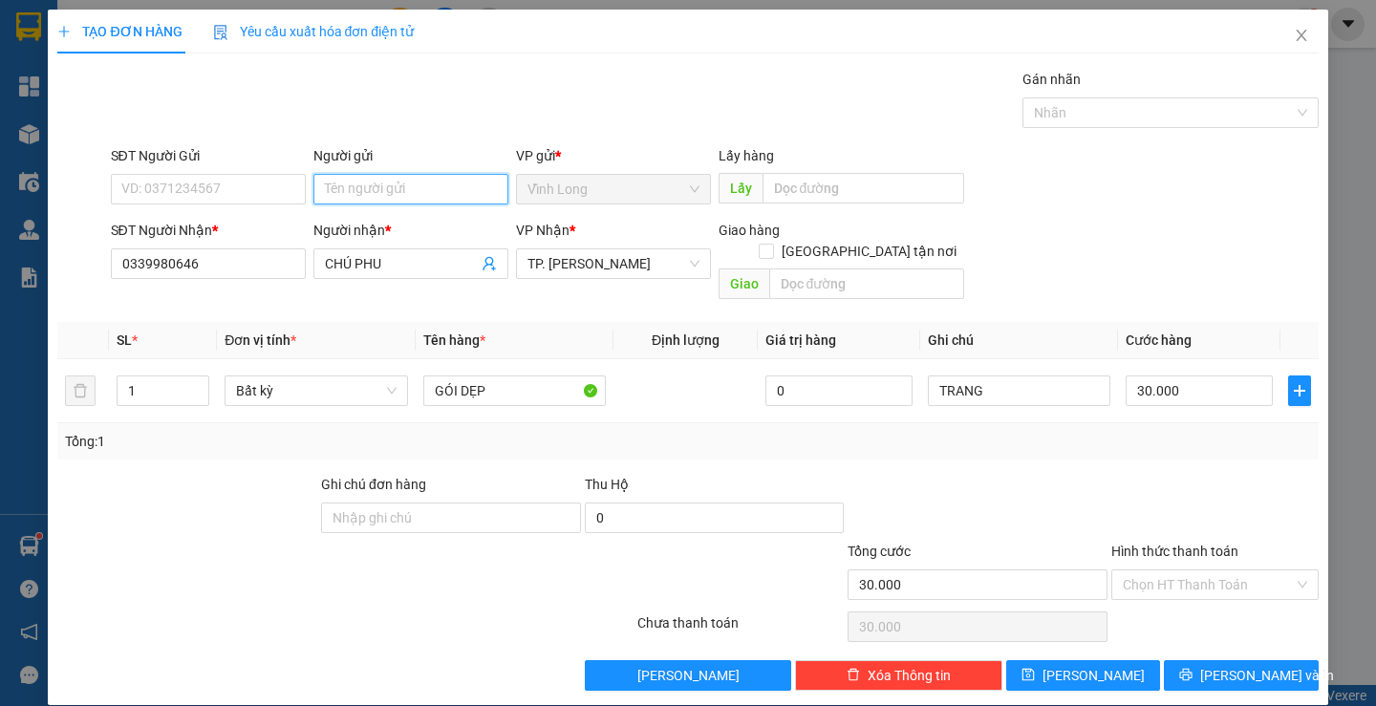
click at [376, 175] on input "Người gửi" at bounding box center [410, 189] width 195 height 31
type input "BÁ"
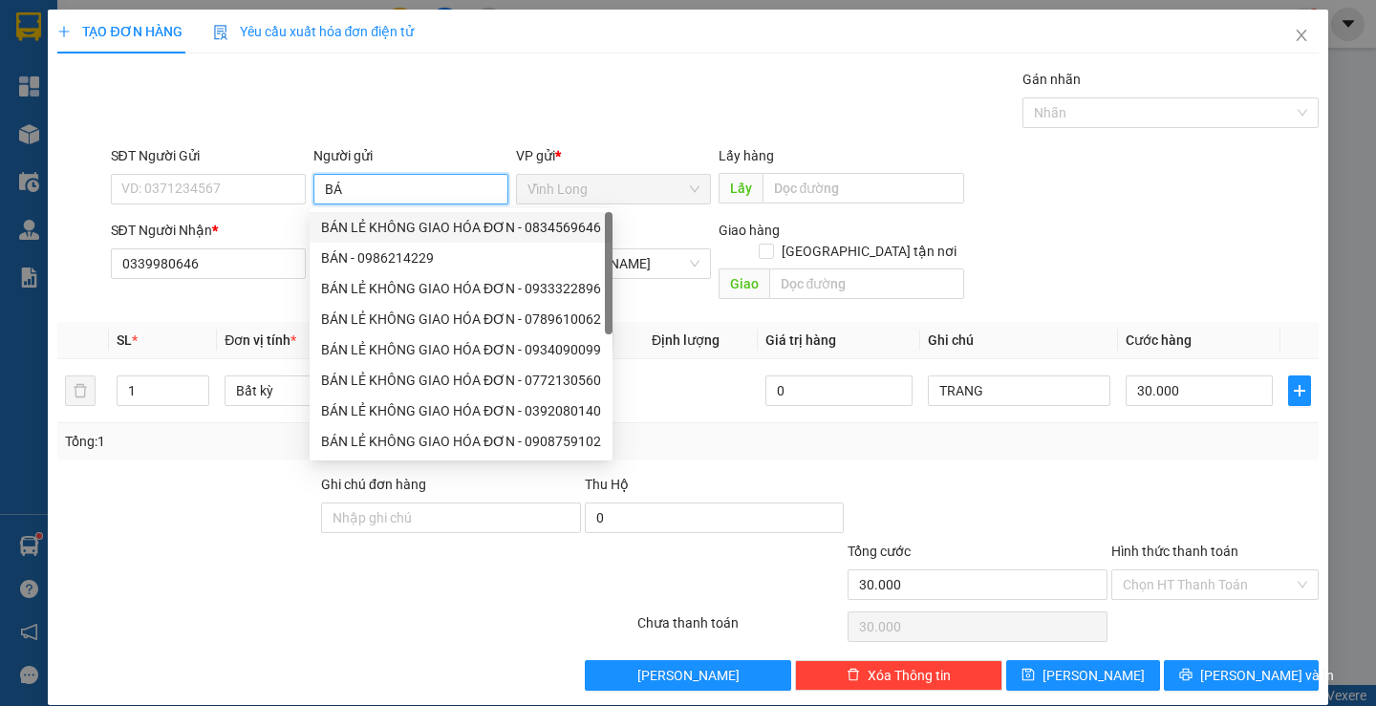
click at [422, 231] on div "BÁN LẺ KHÔNG GIAO HÓA ĐƠN - 0834569646" at bounding box center [461, 227] width 280 height 21
type input "0834569646"
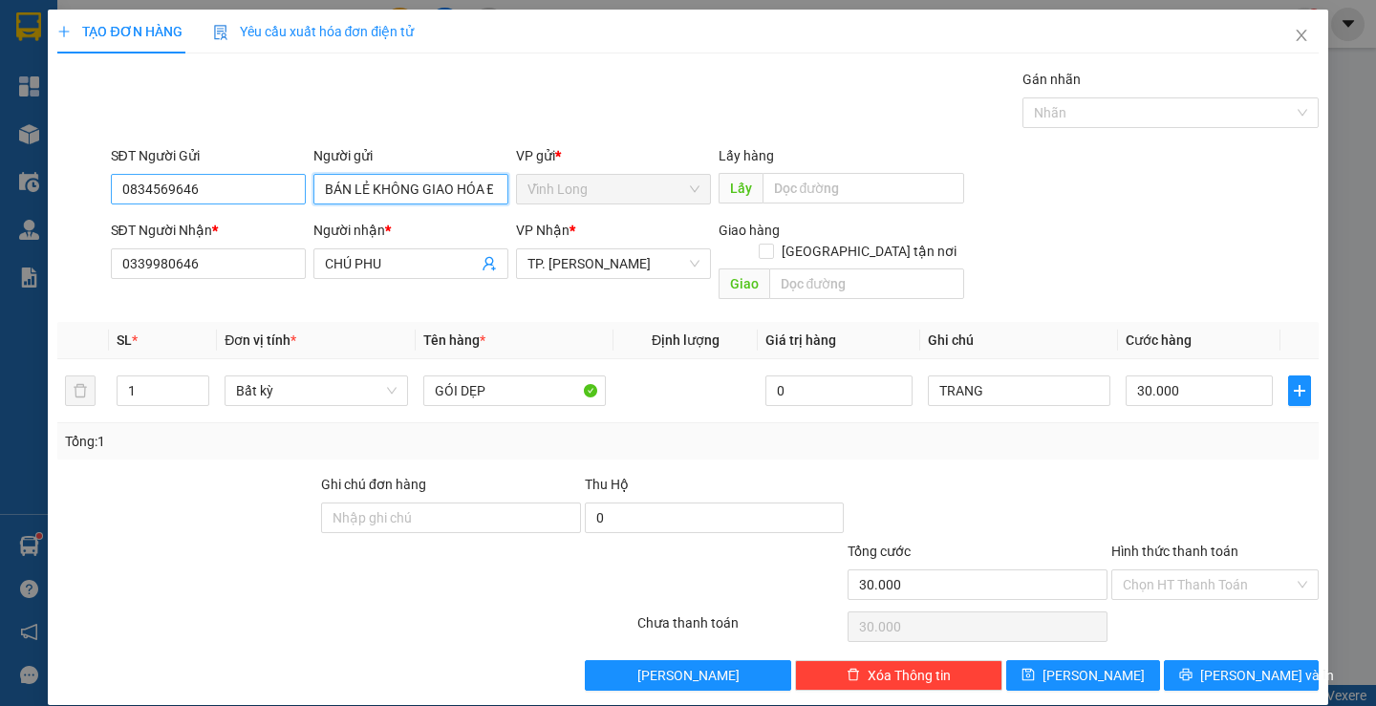
type input "BÁN LẺ KHÔNG GIAO HÓA ĐƠN"
drag, startPoint x: 229, startPoint y: 199, endPoint x: 0, endPoint y: 212, distance: 229.8
click at [0, 212] on div "TẠO ĐƠN HÀNG Yêu cầu xuất hóa đơn điện tử Transit Pickup Surcharge Ids Transit …" at bounding box center [688, 353] width 1376 height 706
paste input "19339599"
type input "0819339599"
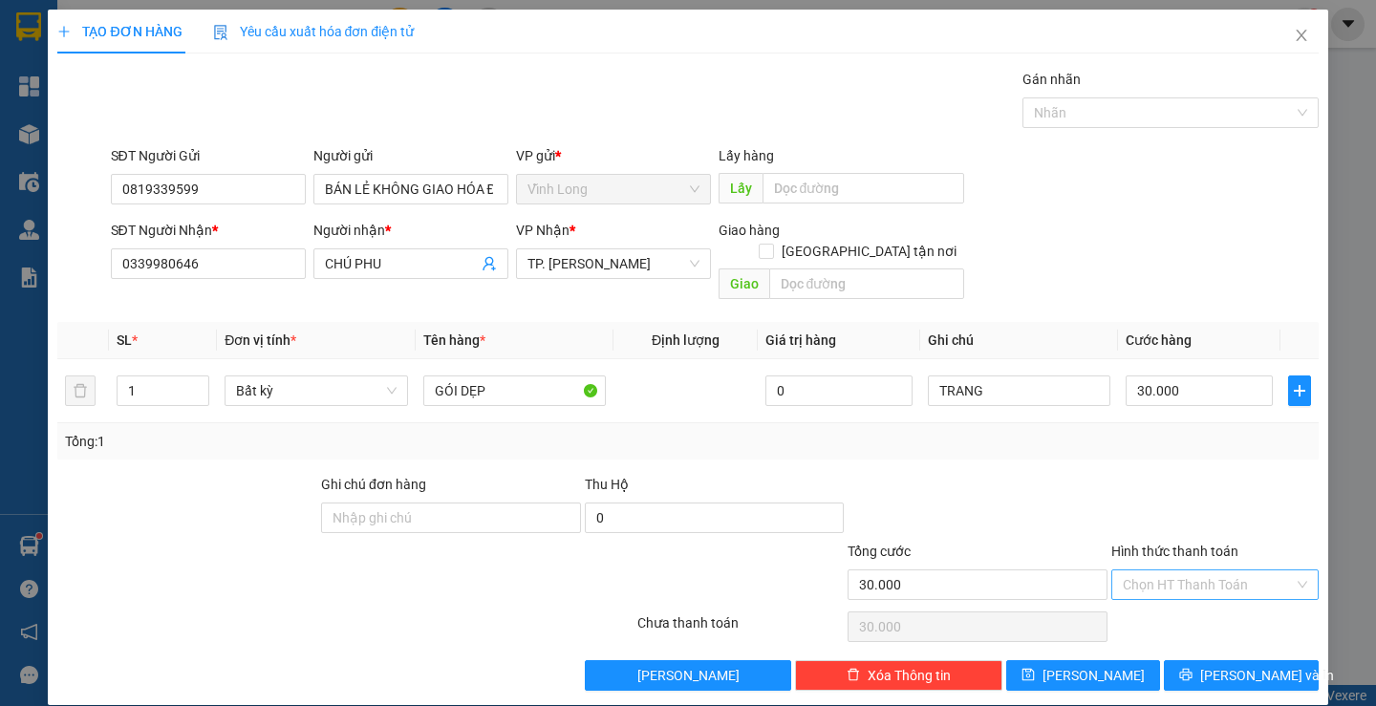
click at [1198, 573] on input "Hình thức thanh toán" at bounding box center [1208, 585] width 171 height 29
click at [1192, 603] on div "Tại văn phòng" at bounding box center [1204, 602] width 182 height 21
type input "0"
click at [1250, 665] on span "[PERSON_NAME] và In" at bounding box center [1267, 675] width 134 height 21
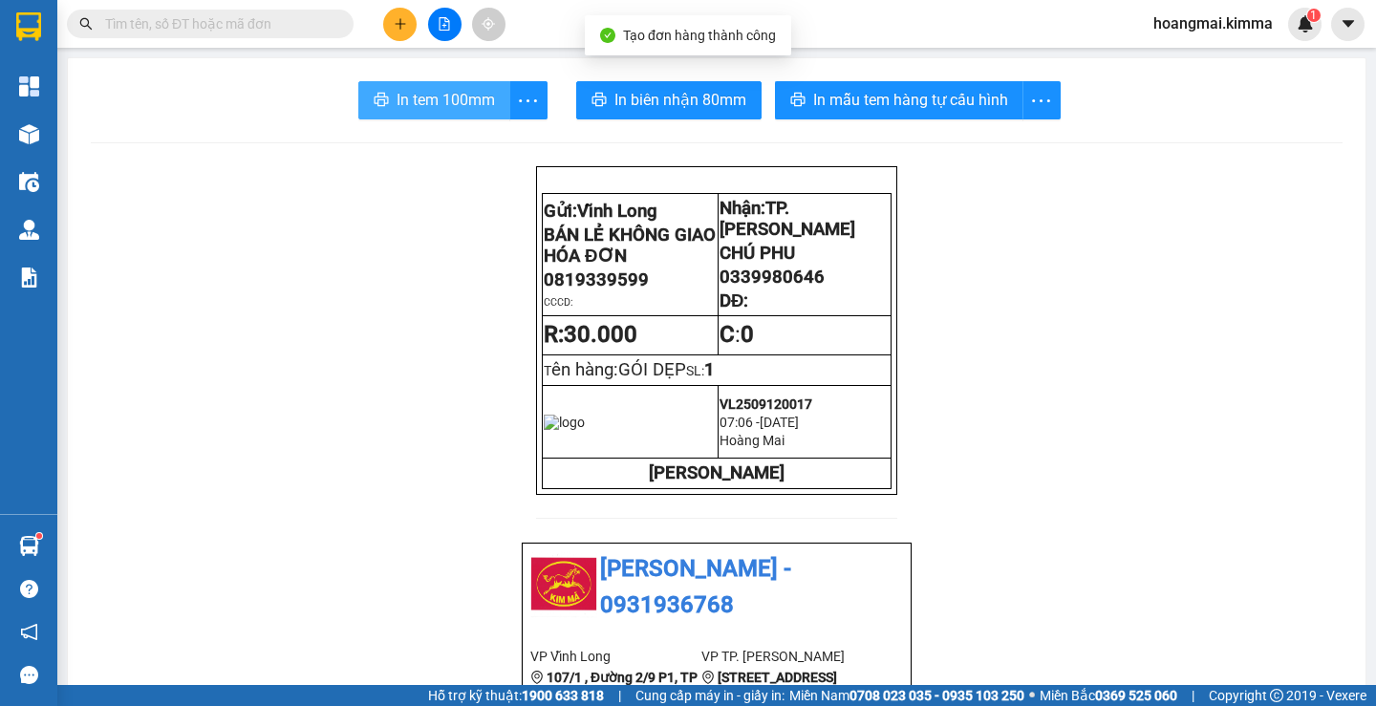
click at [401, 104] on span "In tem 100mm" at bounding box center [446, 100] width 98 height 24
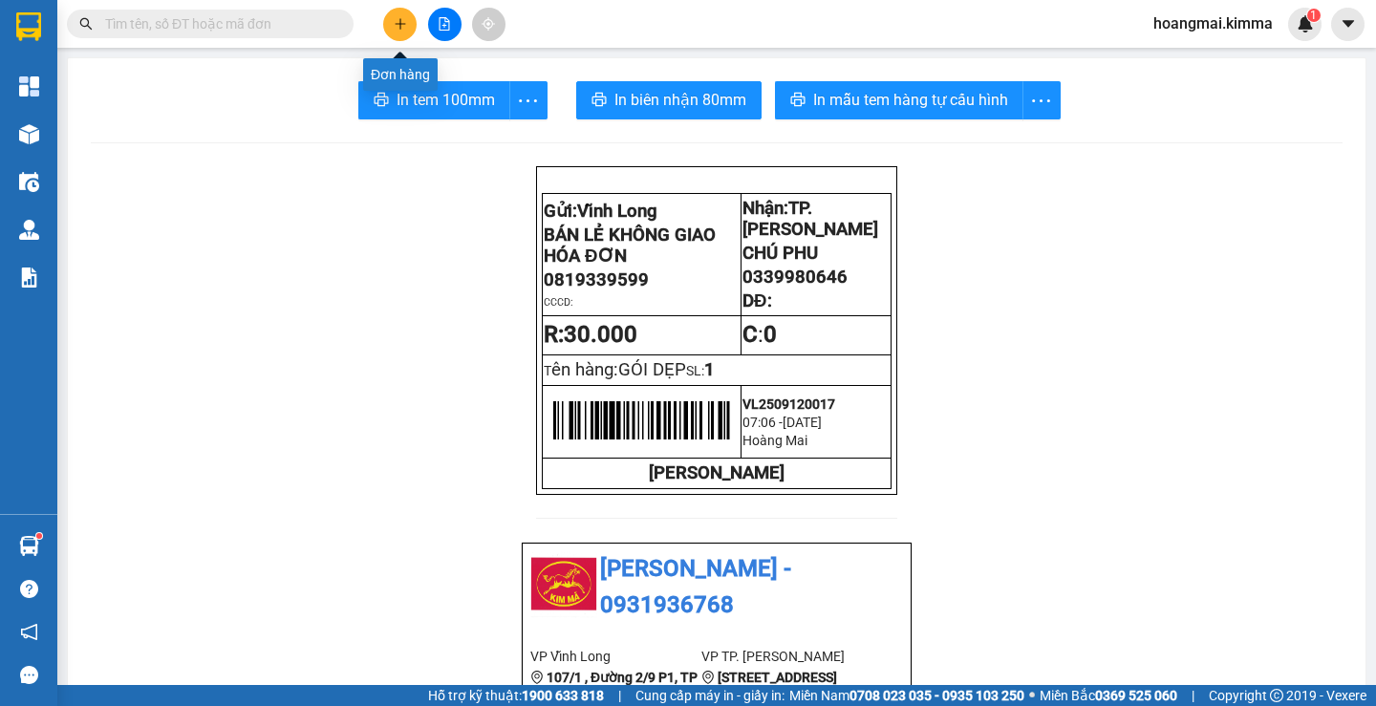
click at [386, 24] on button at bounding box center [399, 24] width 33 height 33
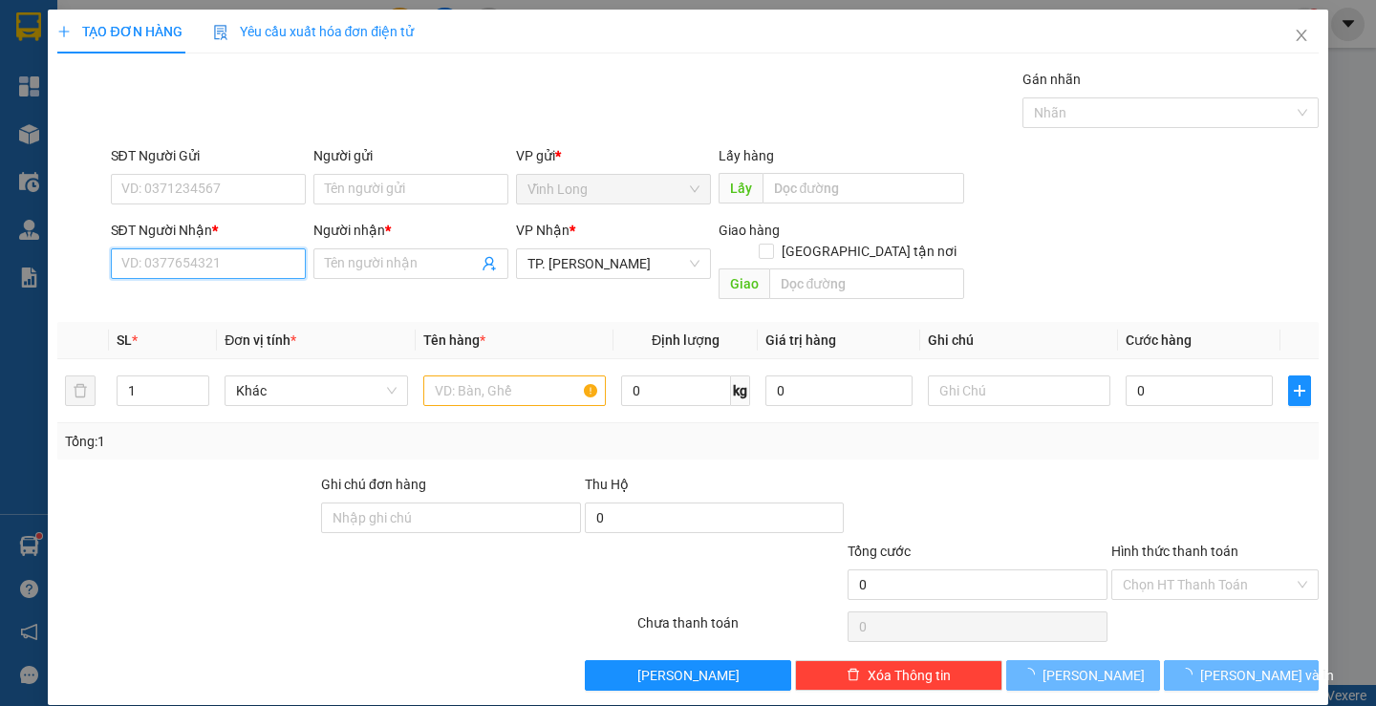
click at [222, 269] on input "SĐT Người Nhận *" at bounding box center [208, 264] width 195 height 31
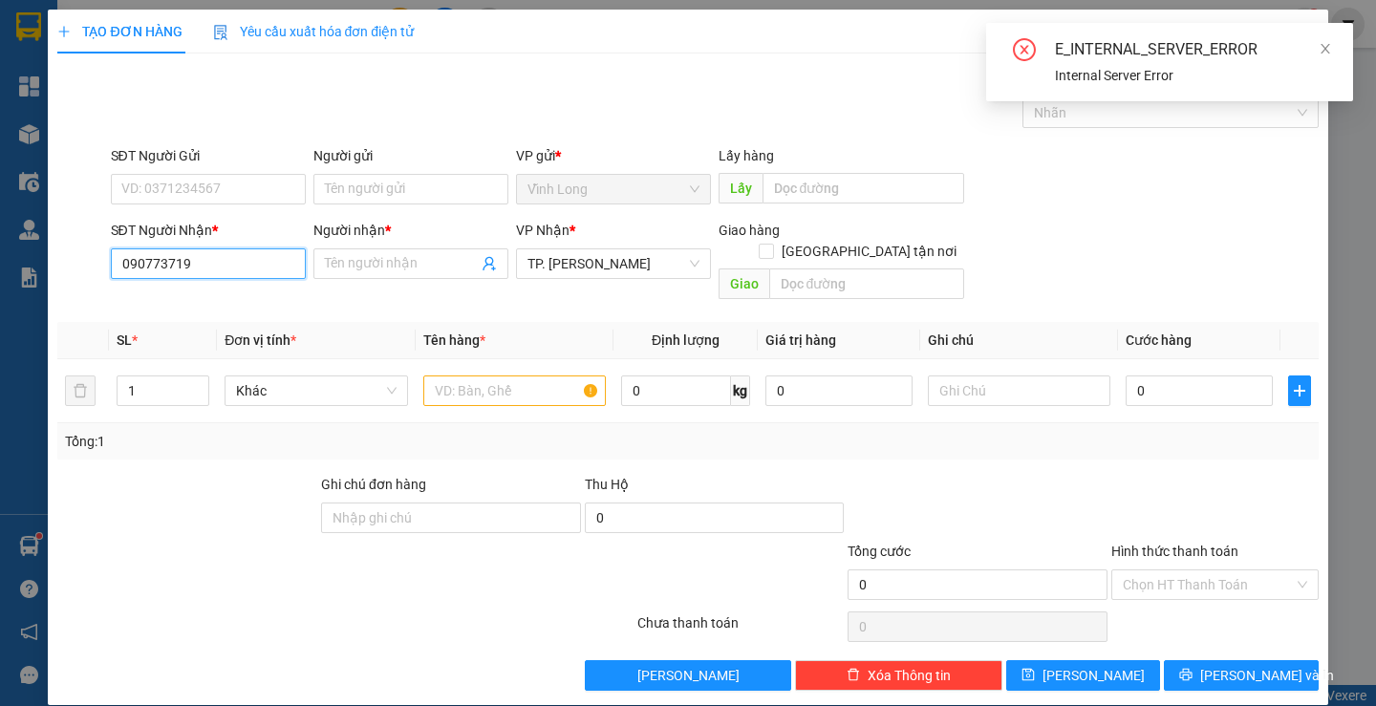
type input "0907737198"
click at [204, 296] on div "0907737198 - [PERSON_NAME]" at bounding box center [214, 302] width 188 height 21
type input "[PERSON_NAME]"
type input "0907737198"
click at [465, 376] on input "text" at bounding box center [514, 391] width 183 height 31
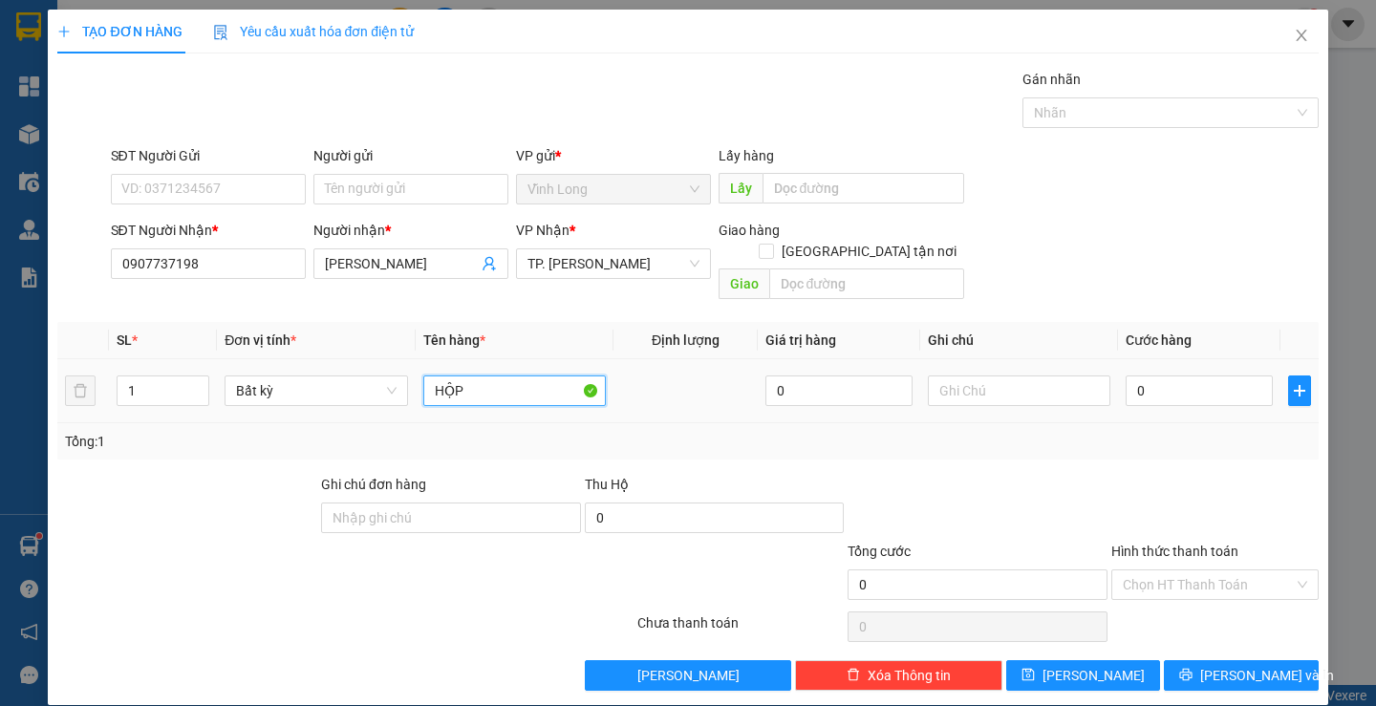
type input "HỘP"
type input "TRANG"
type input "2"
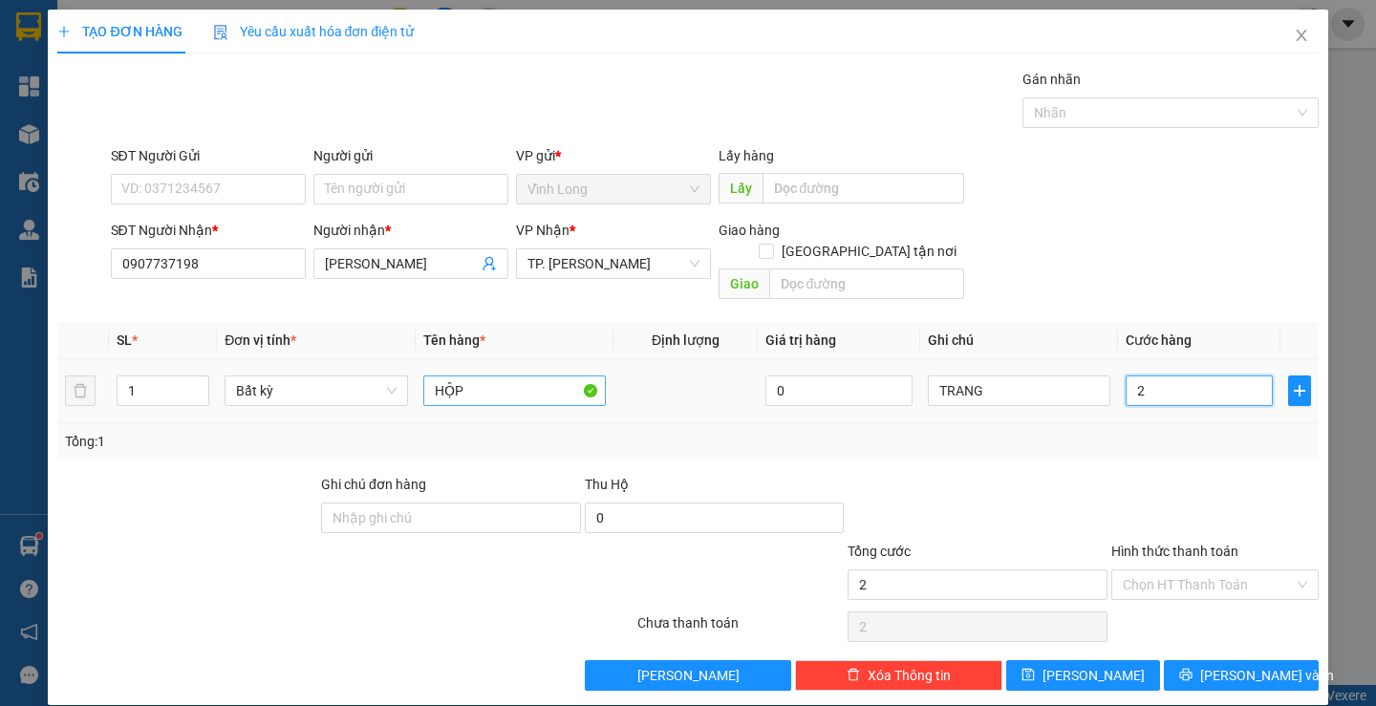
type input "20"
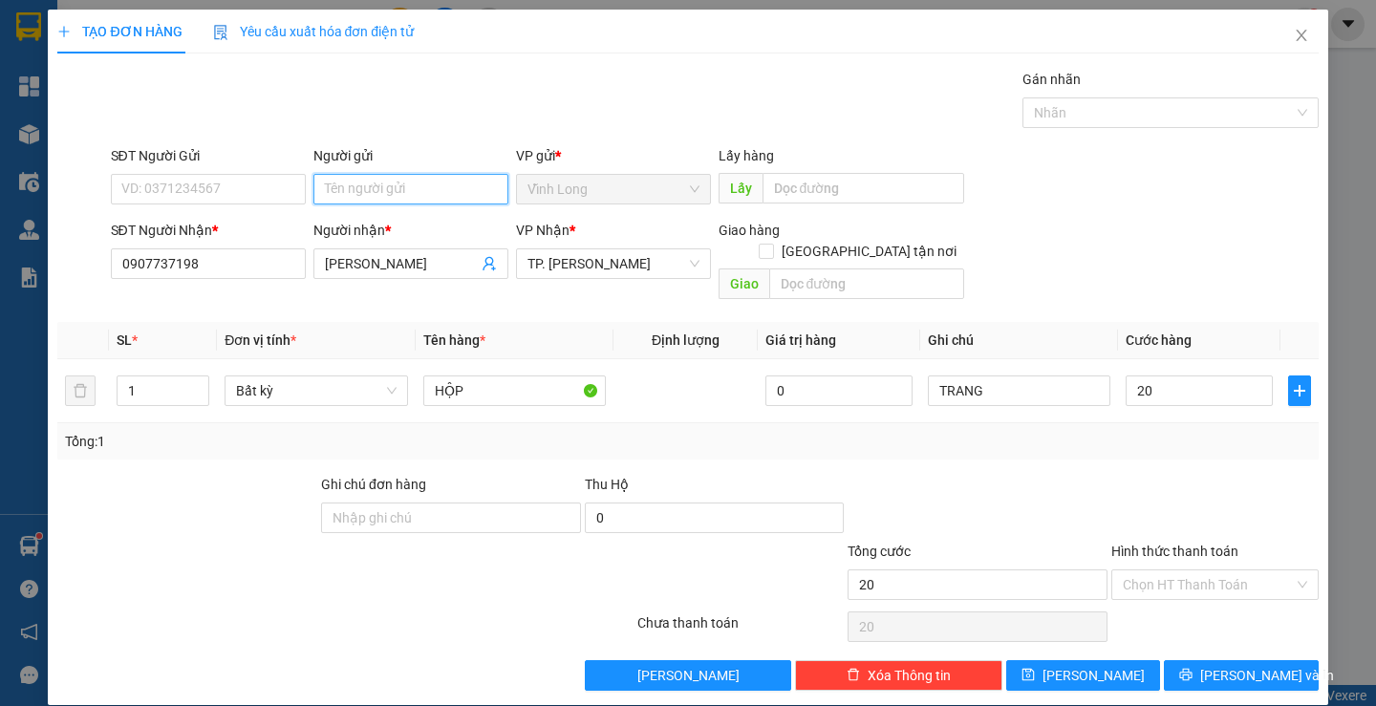
type input "20.000"
click at [408, 176] on input "Người gửi" at bounding box center [410, 189] width 195 height 31
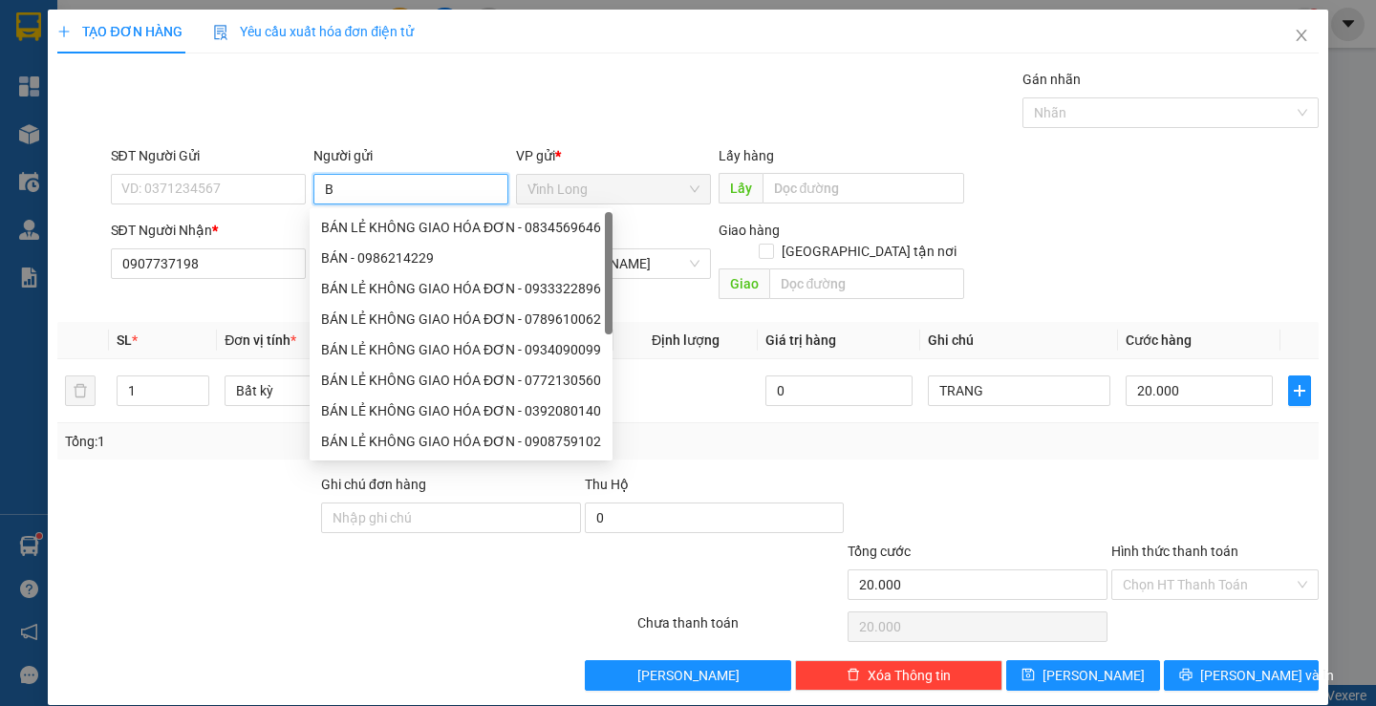
type input "BÁ"
click at [403, 231] on div "BÁN LẺ KHÔNG GIAO HÓA ĐƠN - 0919330612" at bounding box center [461, 227] width 280 height 21
type input "0919330612"
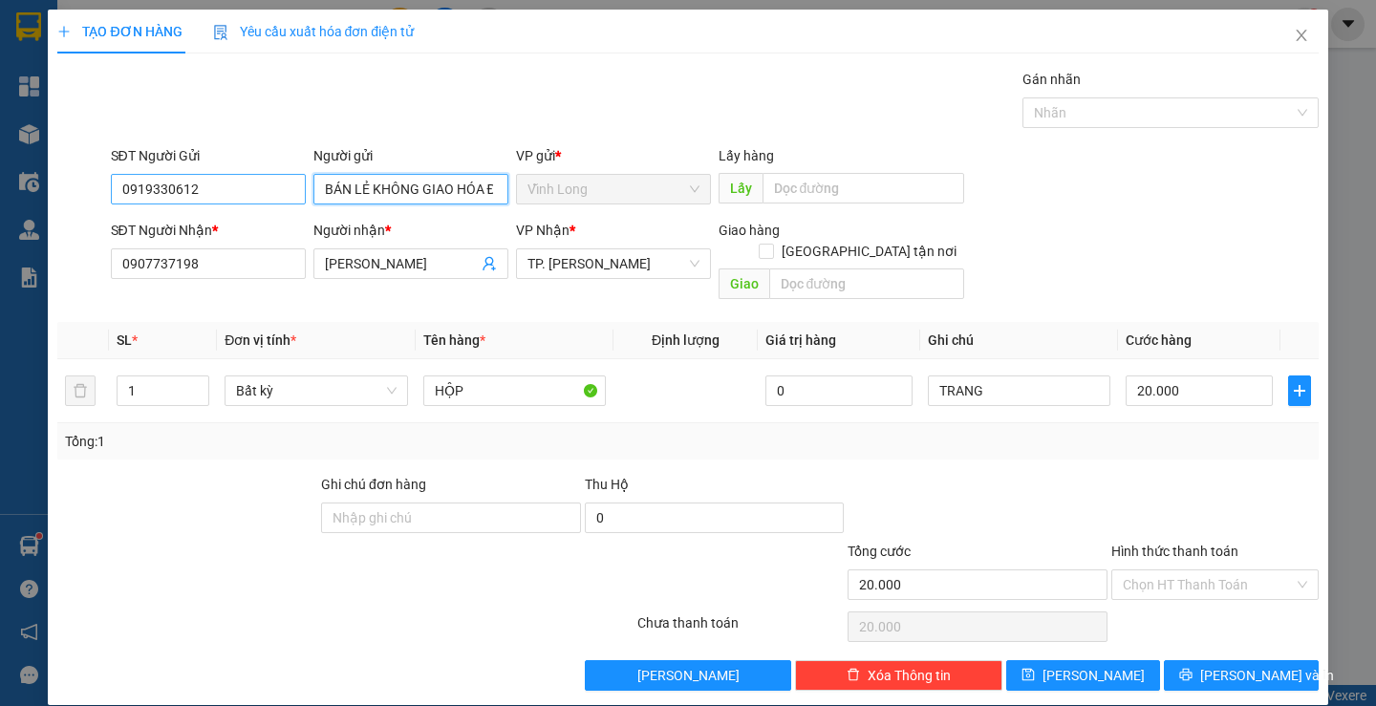
type input "BÁN LẺ KHÔNG GIAO HÓA ĐƠN"
drag, startPoint x: 205, startPoint y: 186, endPoint x: 12, endPoint y: 167, distance: 193.1
click at [73, 169] on div "SĐT Người Gửi 0919330612 0919330612 Người gửi BÁN LẺ KHÔNG GIAO HÓA ĐƠN VP gửi …" at bounding box center [687, 178] width 1265 height 67
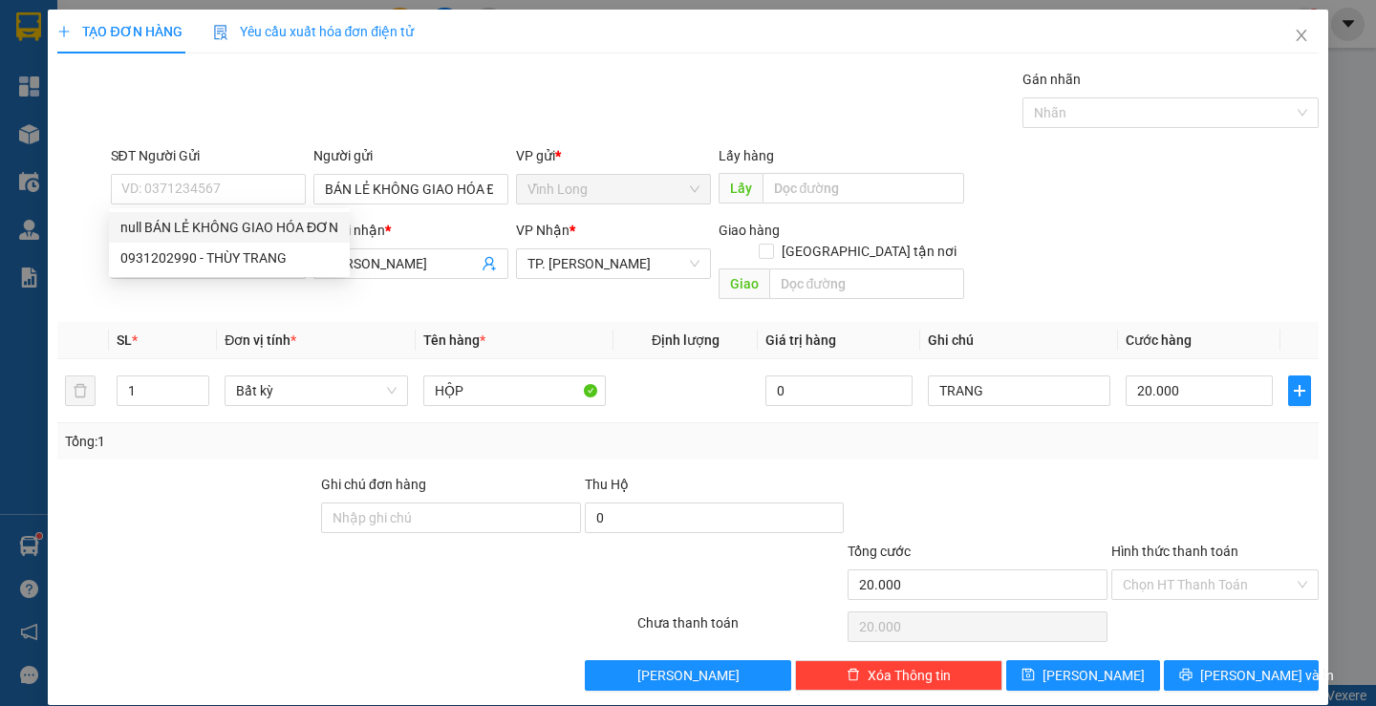
drag, startPoint x: 1080, startPoint y: 276, endPoint x: 1186, endPoint y: 420, distance: 178.4
click at [1082, 276] on div "SĐT Người Nhận * 0907737198 Người nhận * ĐOAN TRANG VP Nhận * TP. [PERSON_NAME]…" at bounding box center [715, 264] width 1216 height 88
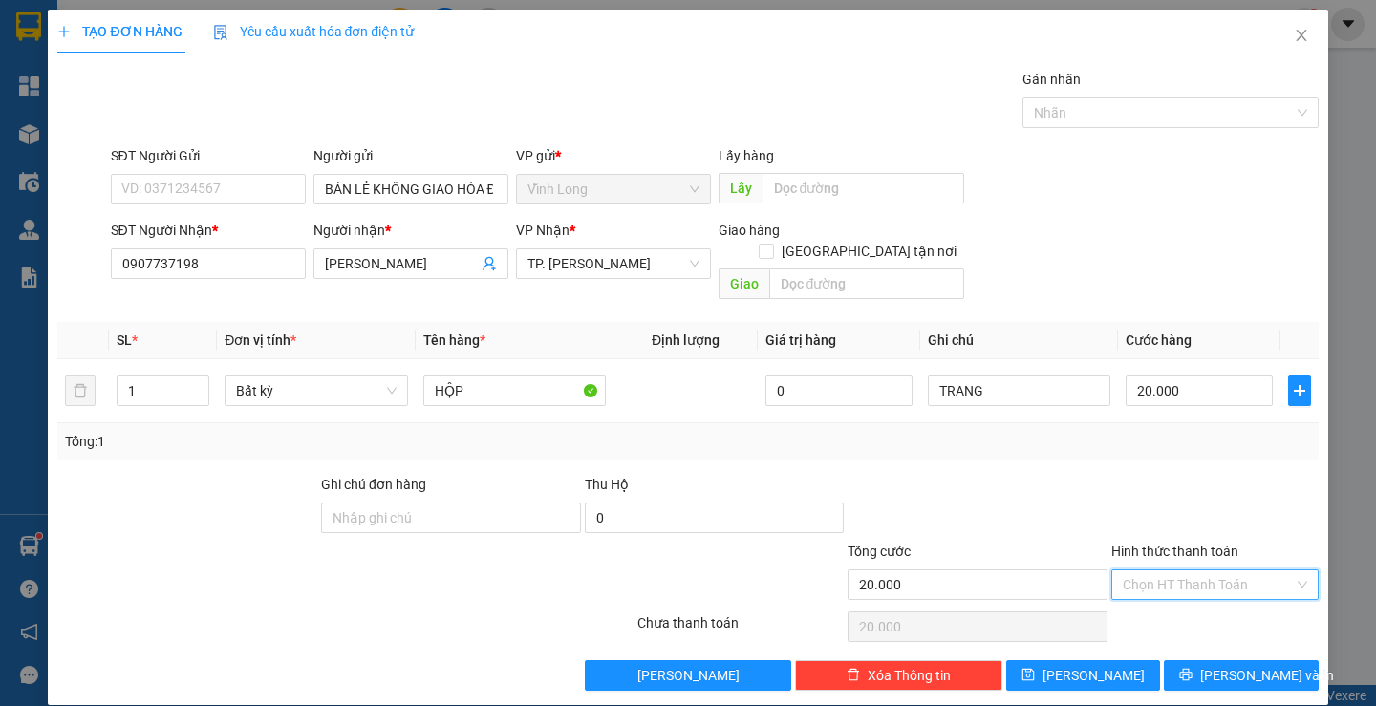
drag, startPoint x: 1190, startPoint y: 568, endPoint x: 1184, endPoint y: 600, distance: 33.0
click at [1188, 571] on input "Hình thức thanh toán" at bounding box center [1208, 585] width 171 height 29
click at [1181, 606] on div "Tại văn phòng" at bounding box center [1204, 602] width 182 height 21
type input "0"
drag, startPoint x: 1229, startPoint y: 646, endPoint x: 1163, endPoint y: 600, distance: 80.3
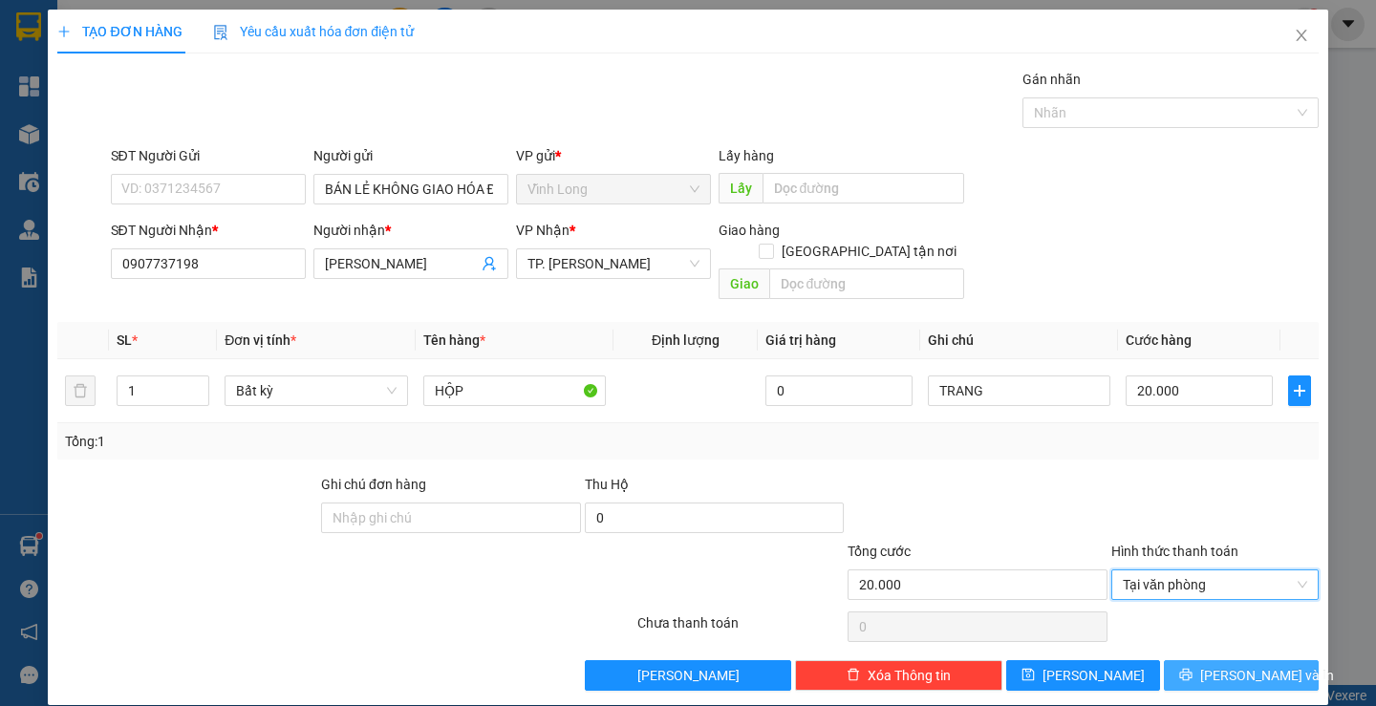
click at [1228, 665] on span "[PERSON_NAME] và In" at bounding box center [1267, 675] width 134 height 21
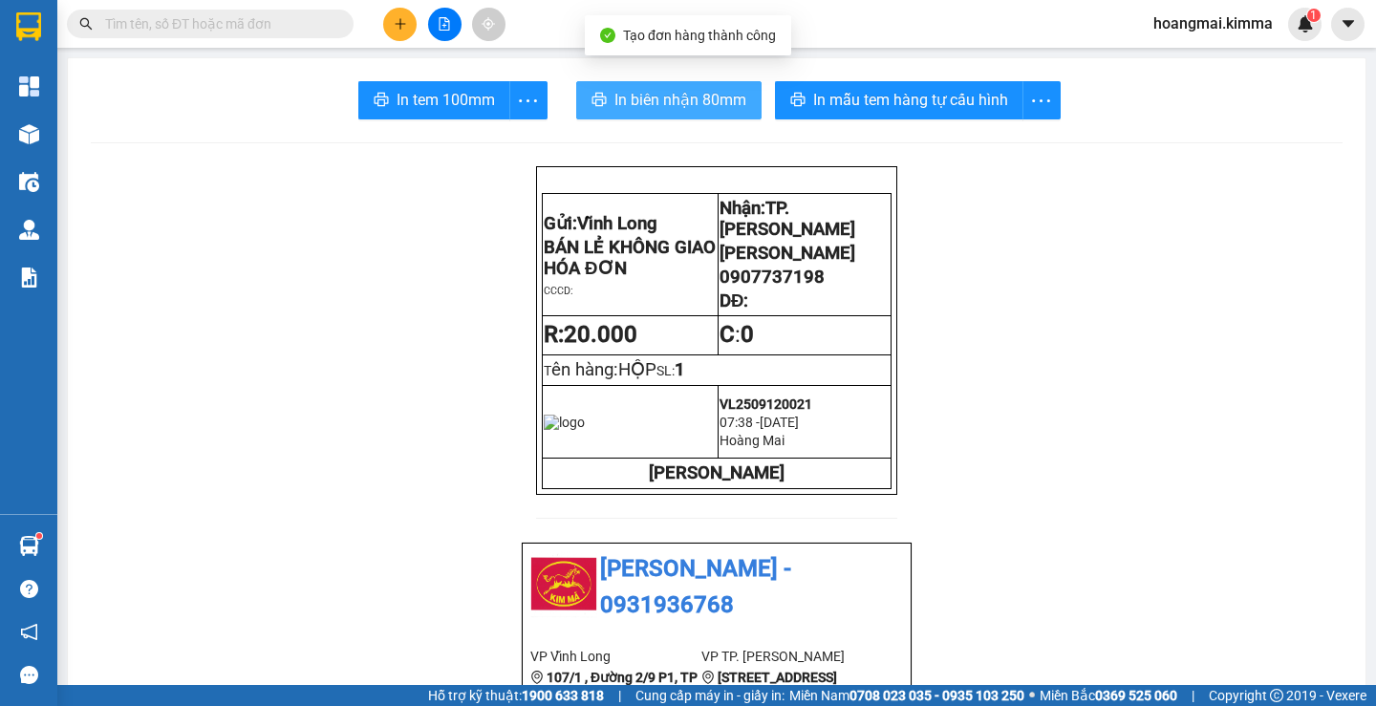
drag, startPoint x: 594, startPoint y: 101, endPoint x: 920, endPoint y: 155, distance: 330.3
click at [598, 102] on icon "printer" at bounding box center [599, 99] width 14 height 13
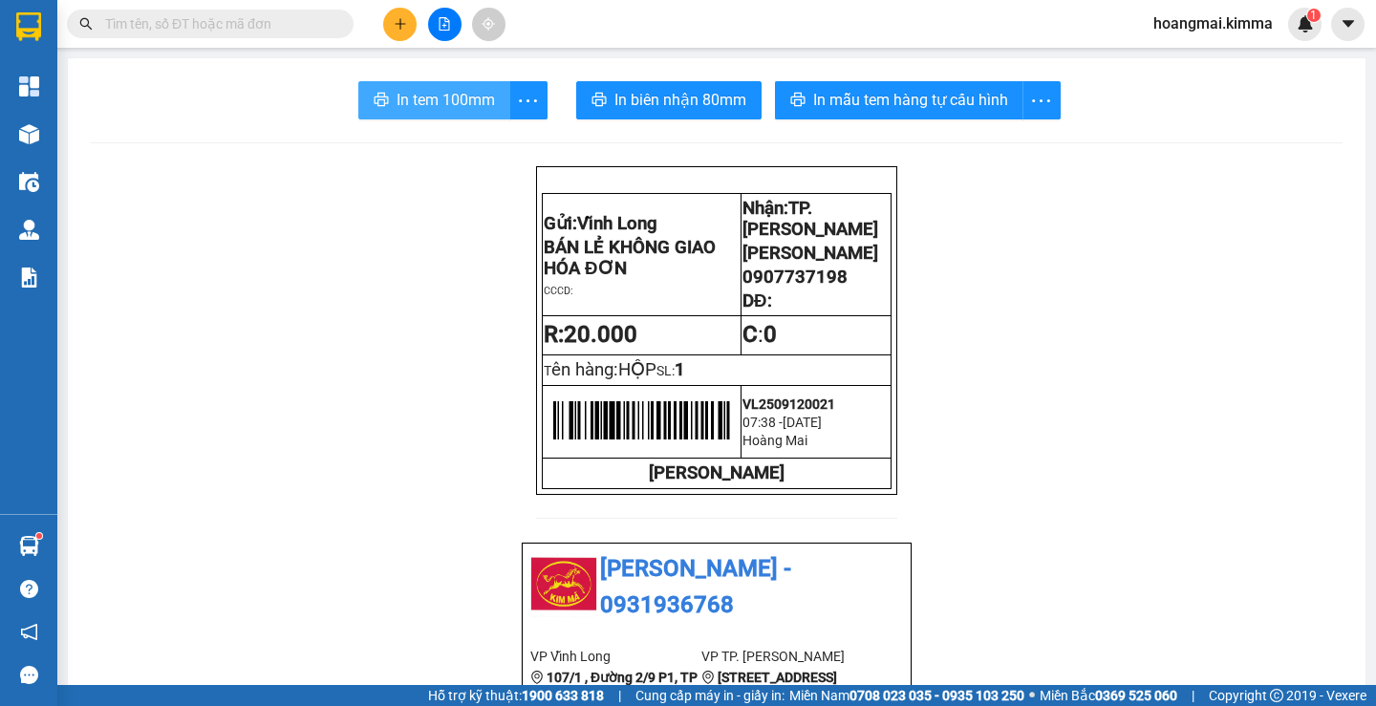
click at [423, 112] on span "In tem 100mm" at bounding box center [446, 100] width 98 height 24
click at [397, 22] on icon "plus" at bounding box center [400, 23] width 13 height 13
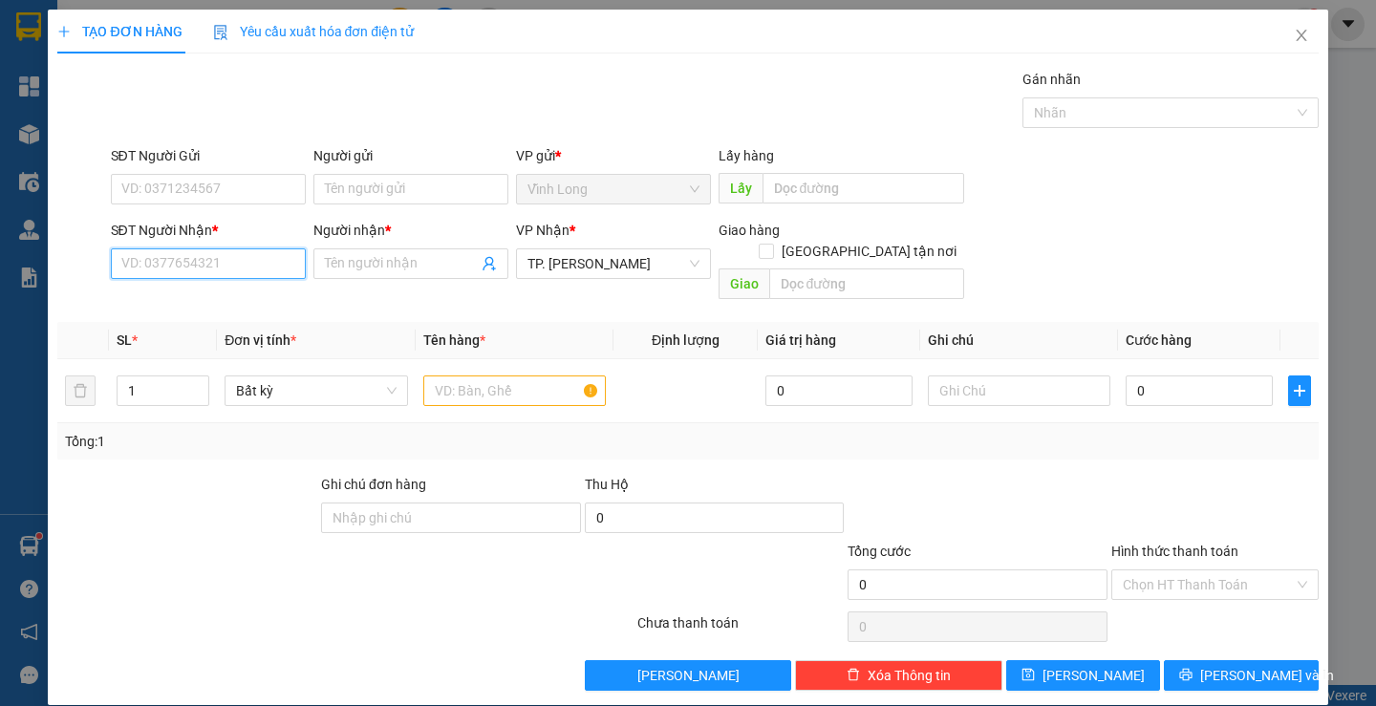
click at [190, 267] on input "SĐT Người Nhận *" at bounding box center [208, 264] width 195 height 31
click at [210, 304] on div "0847577677 - LAB ĐÔNG PHƯƠNG" at bounding box center [228, 302] width 216 height 21
type input "0847577677"
type input "LAB ĐÔNG PHƯƠNG"
type input "0847577677"
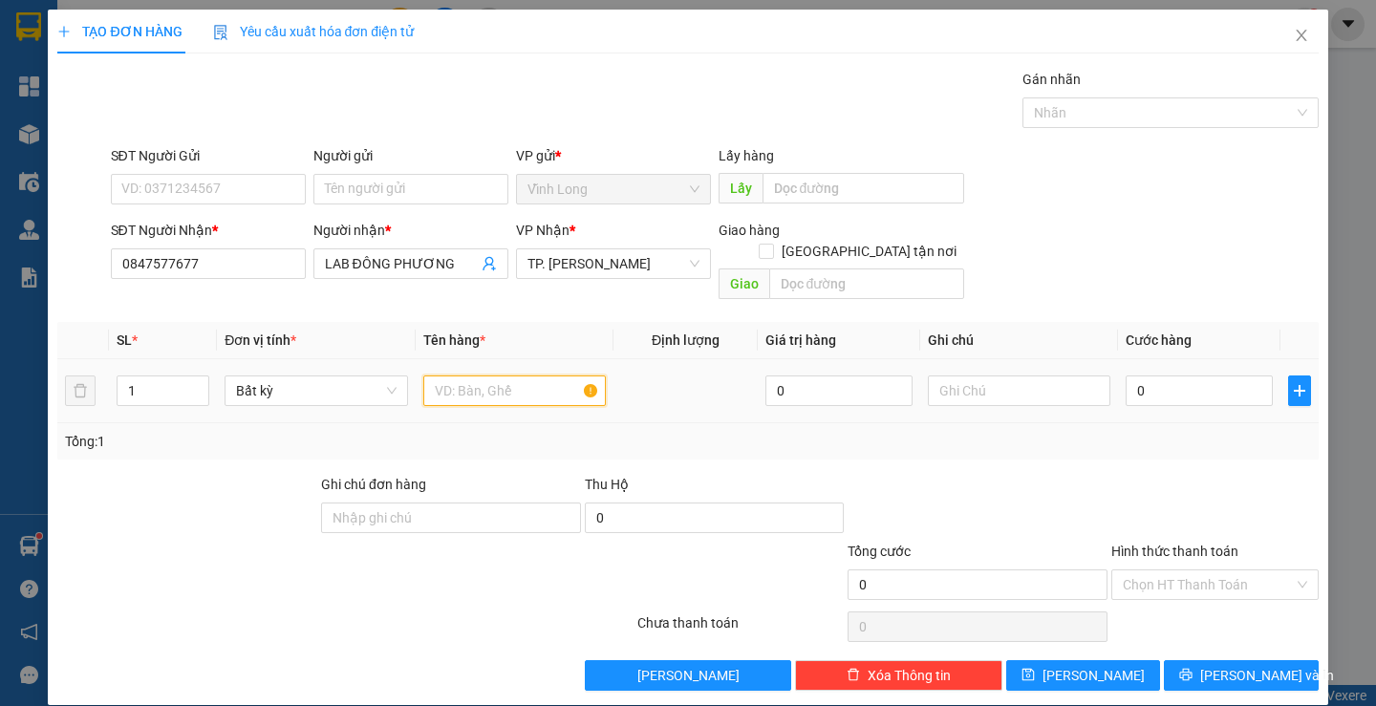
click at [465, 376] on input "text" at bounding box center [514, 391] width 183 height 31
type input "HỘP"
type input "TRANG"
type input "2"
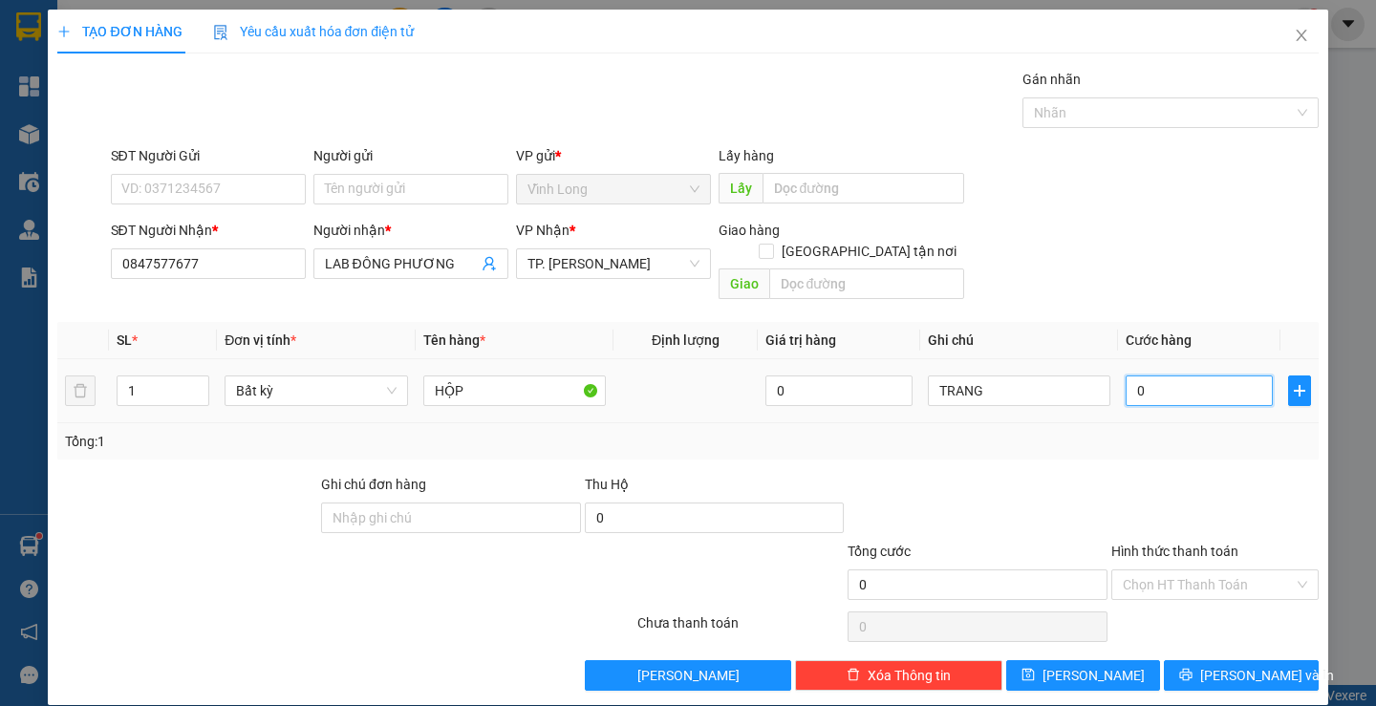
type input "2"
type input "20"
type input "20.000"
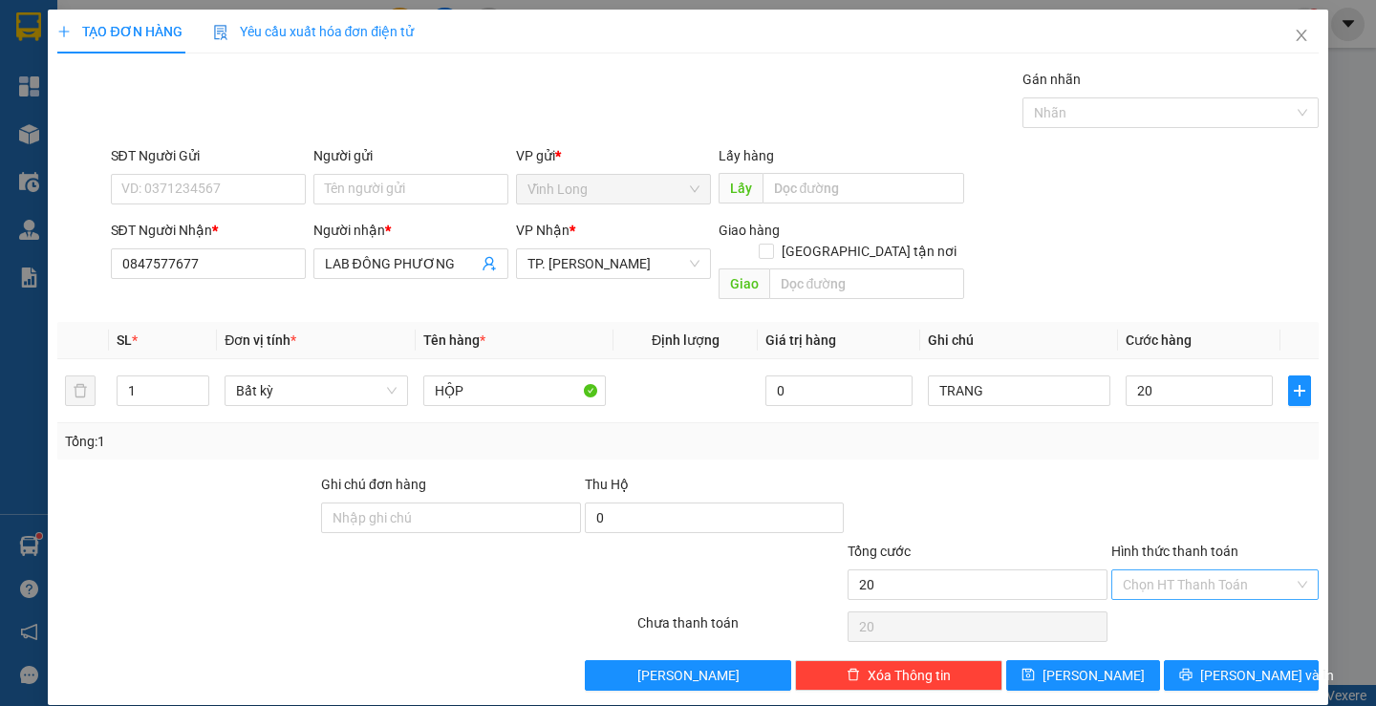
type input "20.000"
drag, startPoint x: 1200, startPoint y: 561, endPoint x: 1173, endPoint y: 597, distance: 45.1
click at [1198, 571] on input "Hình thức thanh toán" at bounding box center [1208, 585] width 171 height 29
click at [1168, 590] on div "Tại văn phòng" at bounding box center [1203, 602] width 205 height 31
type input "0"
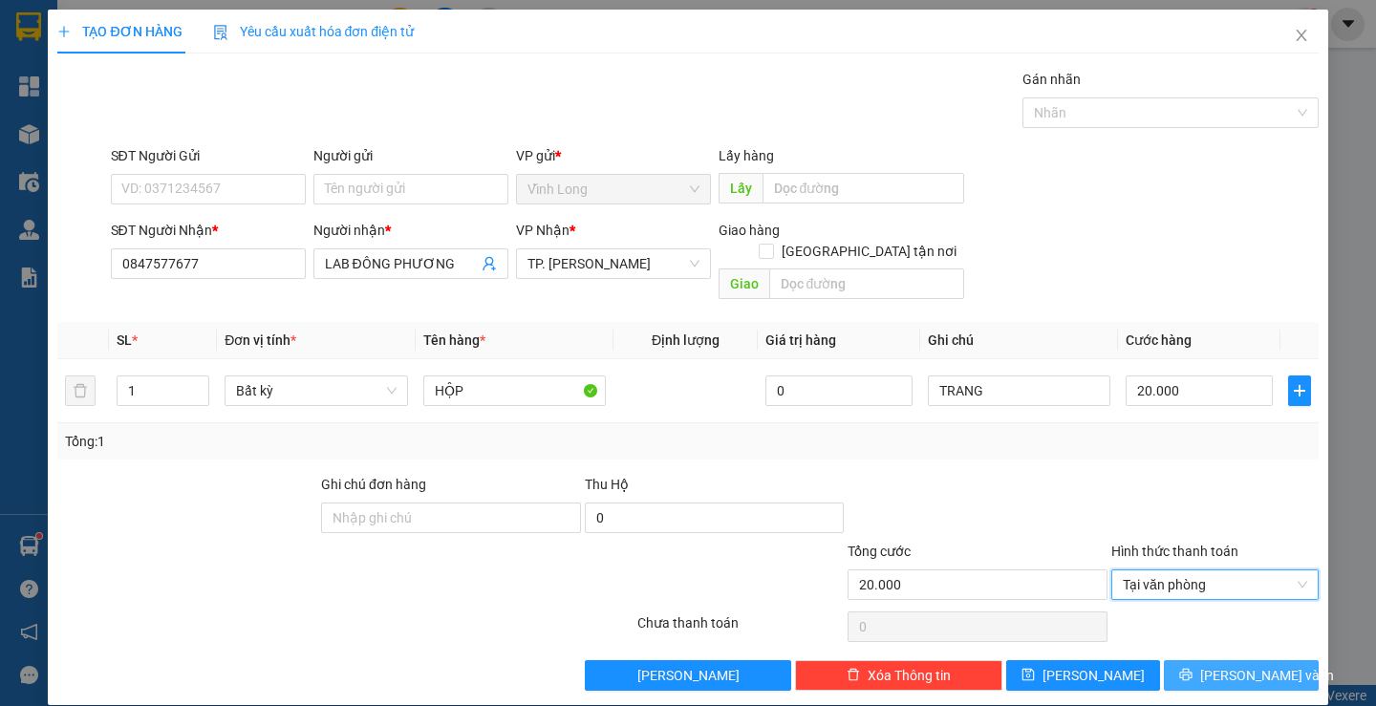
click at [1265, 665] on span "[PERSON_NAME] và In" at bounding box center [1267, 675] width 134 height 21
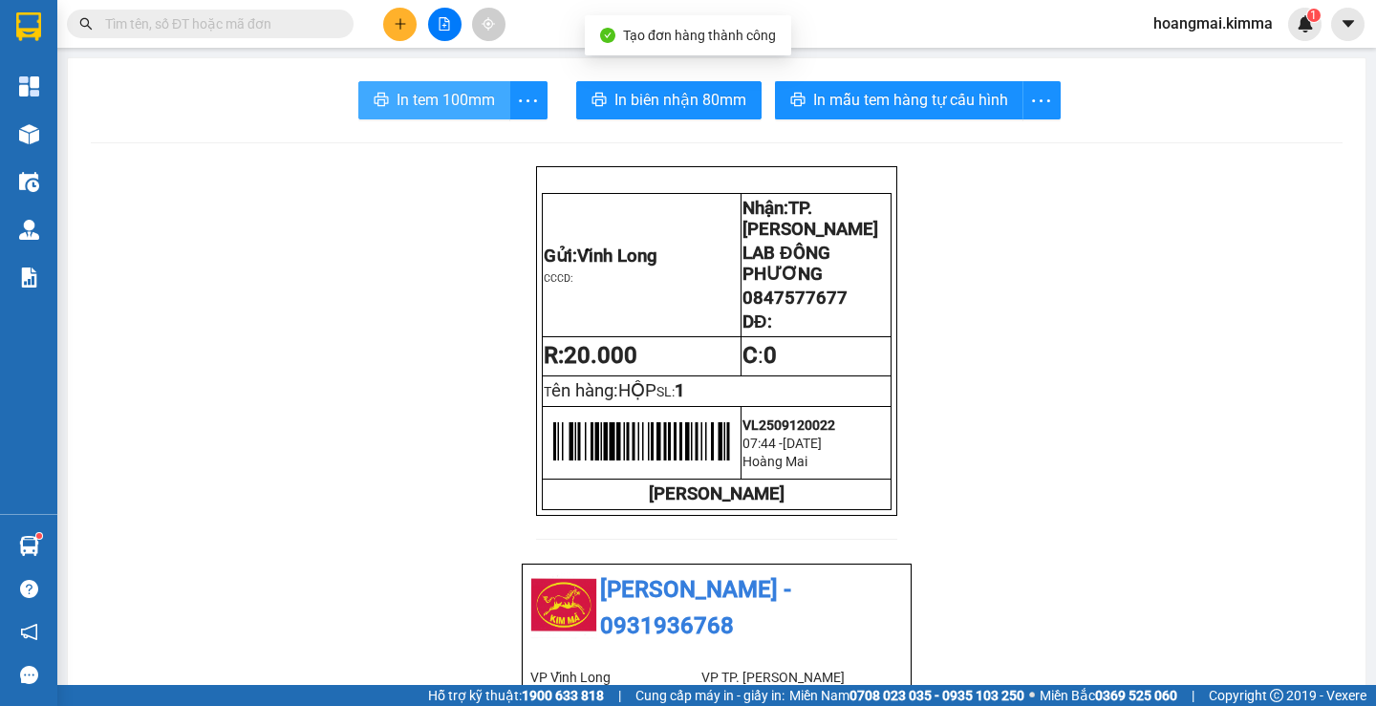
drag, startPoint x: 456, startPoint y: 86, endPoint x: 907, endPoint y: 239, distance: 476.3
click at [462, 91] on button "In tem 100mm" at bounding box center [434, 100] width 152 height 38
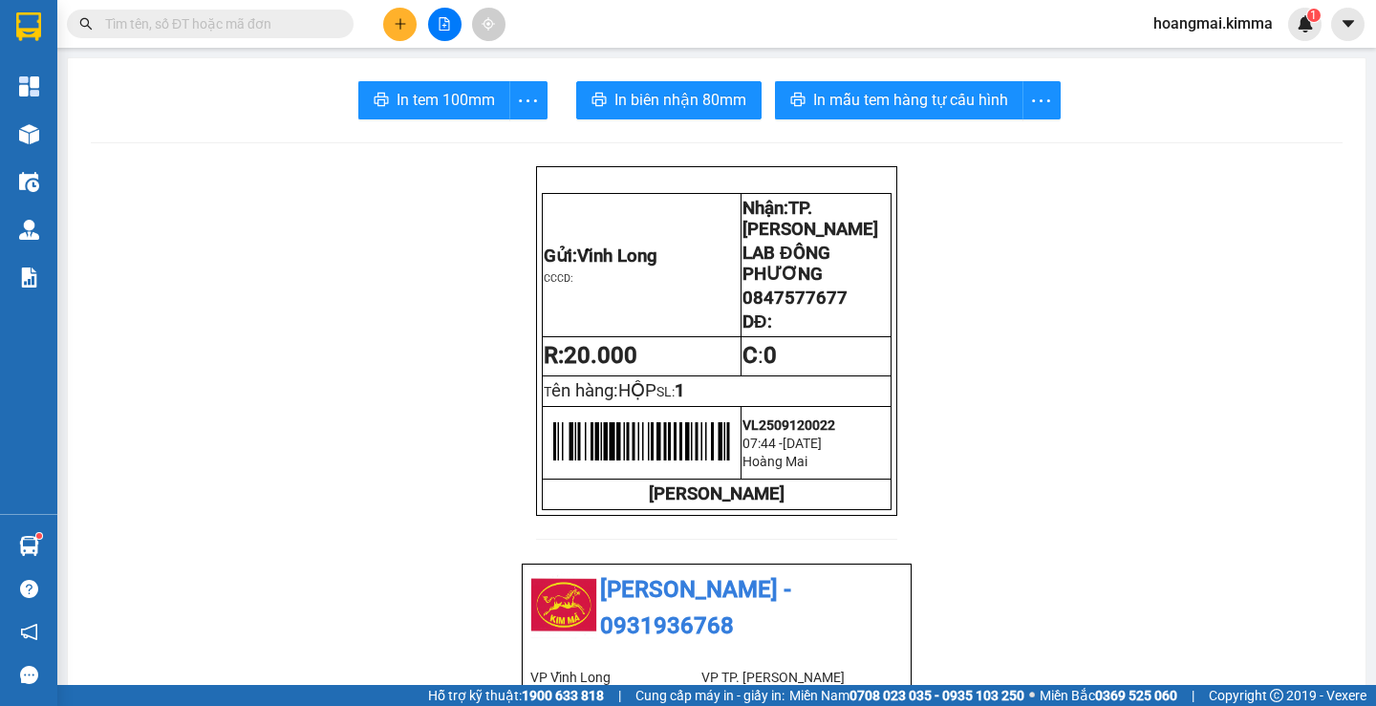
click at [403, 31] on button at bounding box center [399, 24] width 33 height 33
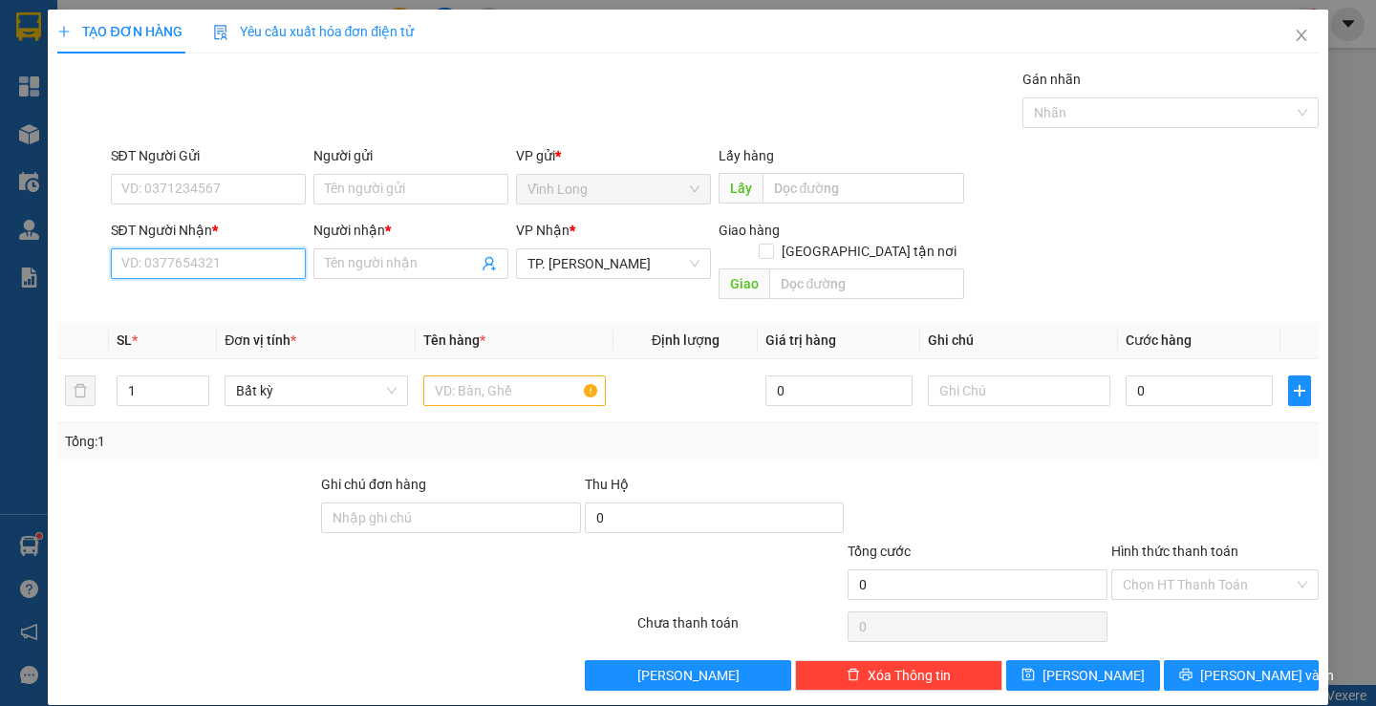
click at [251, 274] on input "SĐT Người Nhận *" at bounding box center [208, 264] width 195 height 31
click at [248, 307] on div "0908661789 - TẤN VƯỢNG" at bounding box center [205, 302] width 170 height 21
type input "0908661789"
type input "TẤN VƯỢNG"
checkbox input "true"
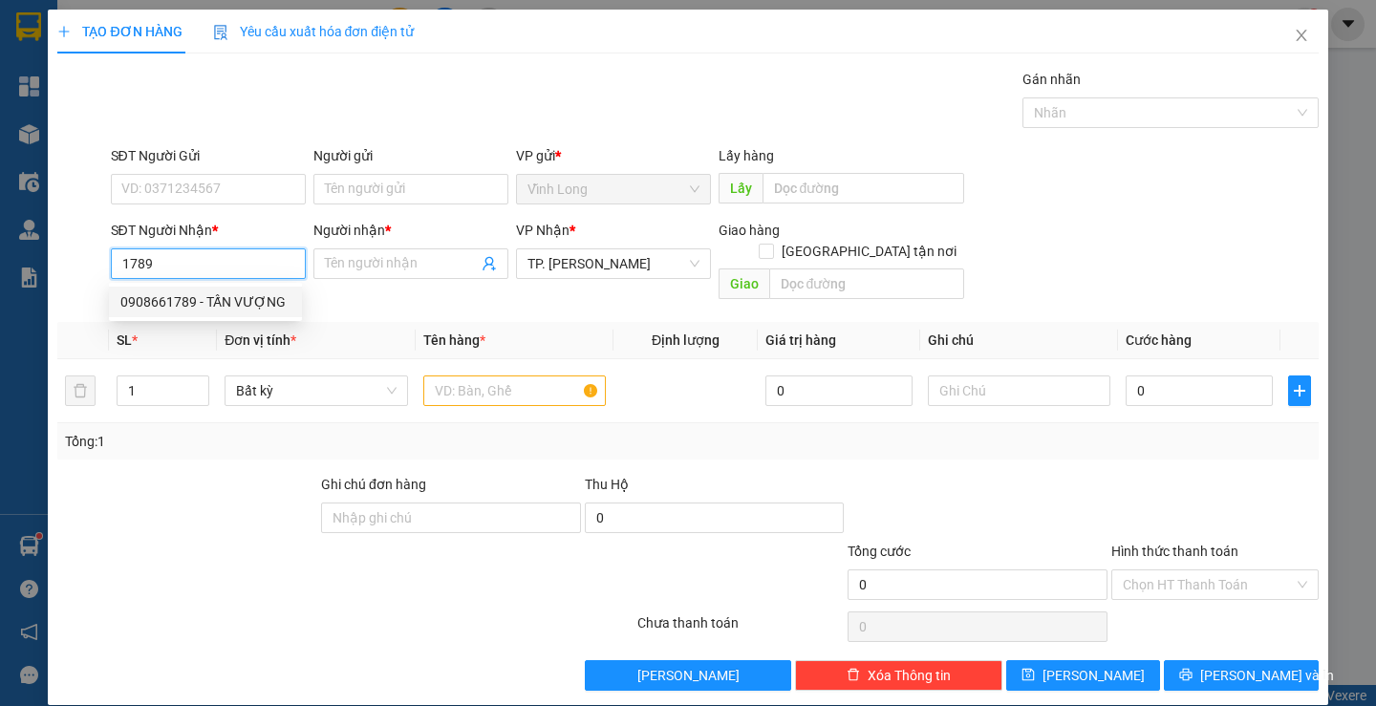
type input "172 [PERSON_NAME] P2, Q10"
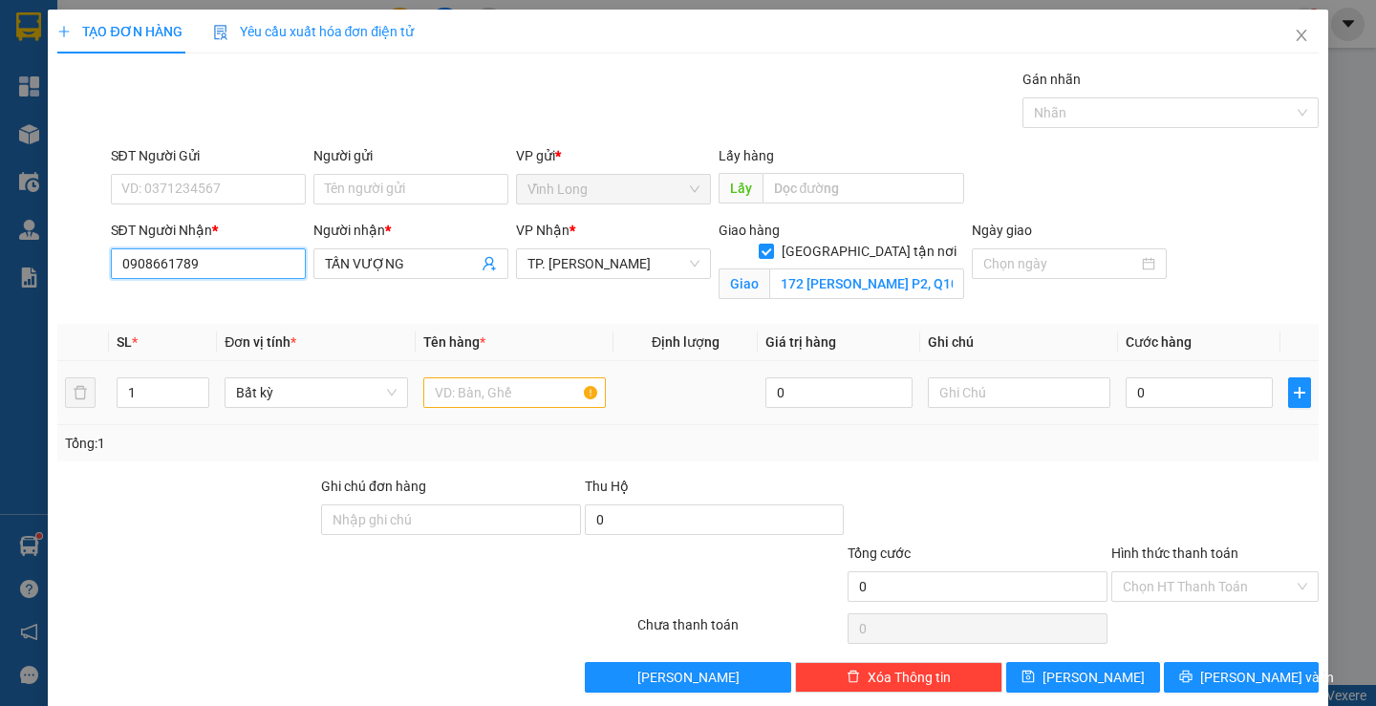
type input "0908661789"
drag, startPoint x: 483, startPoint y: 405, endPoint x: 487, endPoint y: 383, distance: 22.5
click at [483, 403] on input "text" at bounding box center [514, 393] width 183 height 31
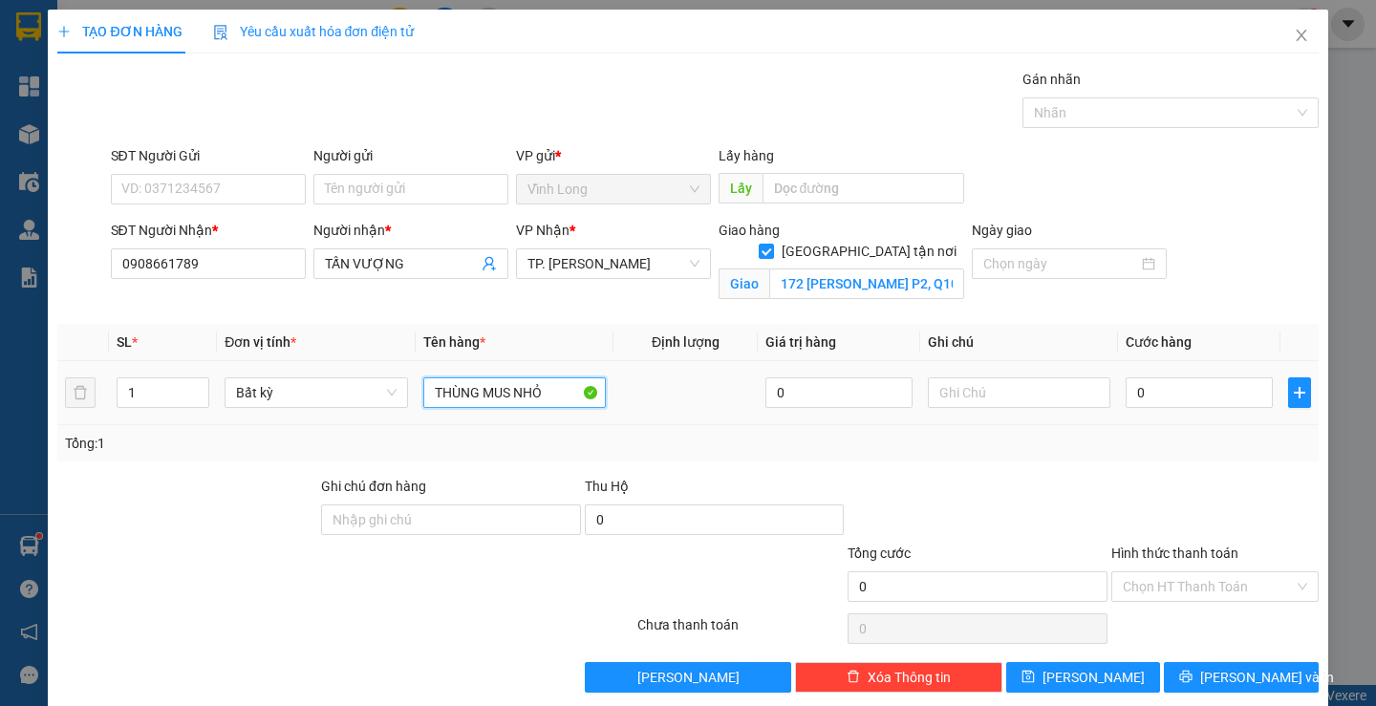
type input "THÙNG MUS NHỎ"
type input "TRANG"
type input "9"
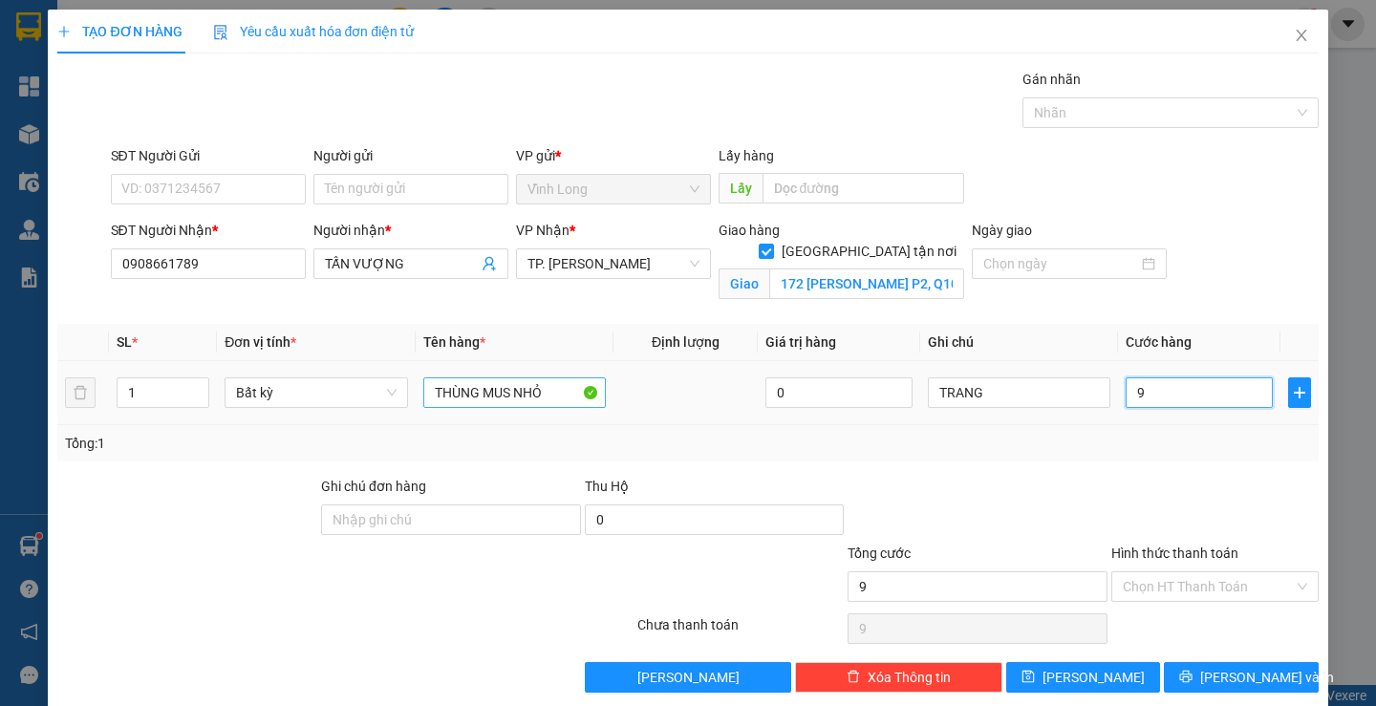
type input "90"
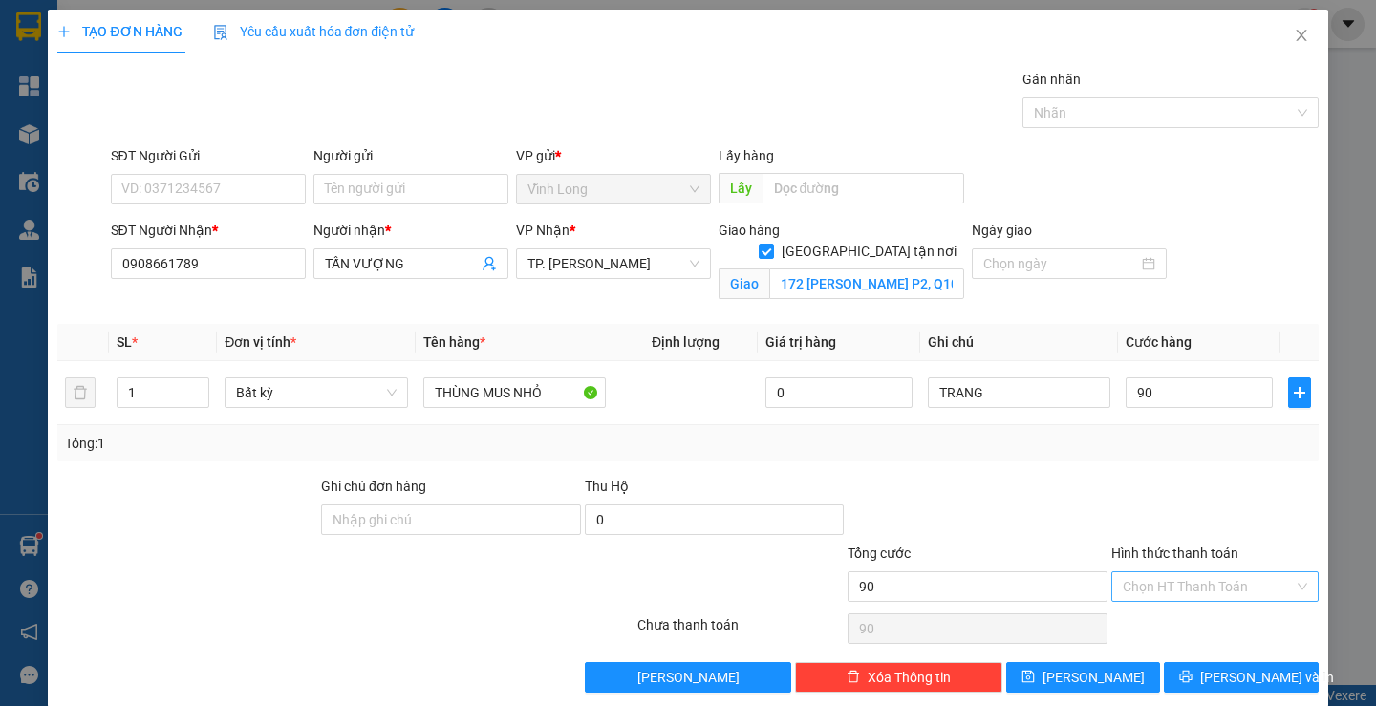
type input "90.000"
drag, startPoint x: 1249, startPoint y: 588, endPoint x: 1210, endPoint y: 604, distance: 42.4
click at [1246, 588] on input "Hình thức thanh toán" at bounding box center [1208, 587] width 171 height 29
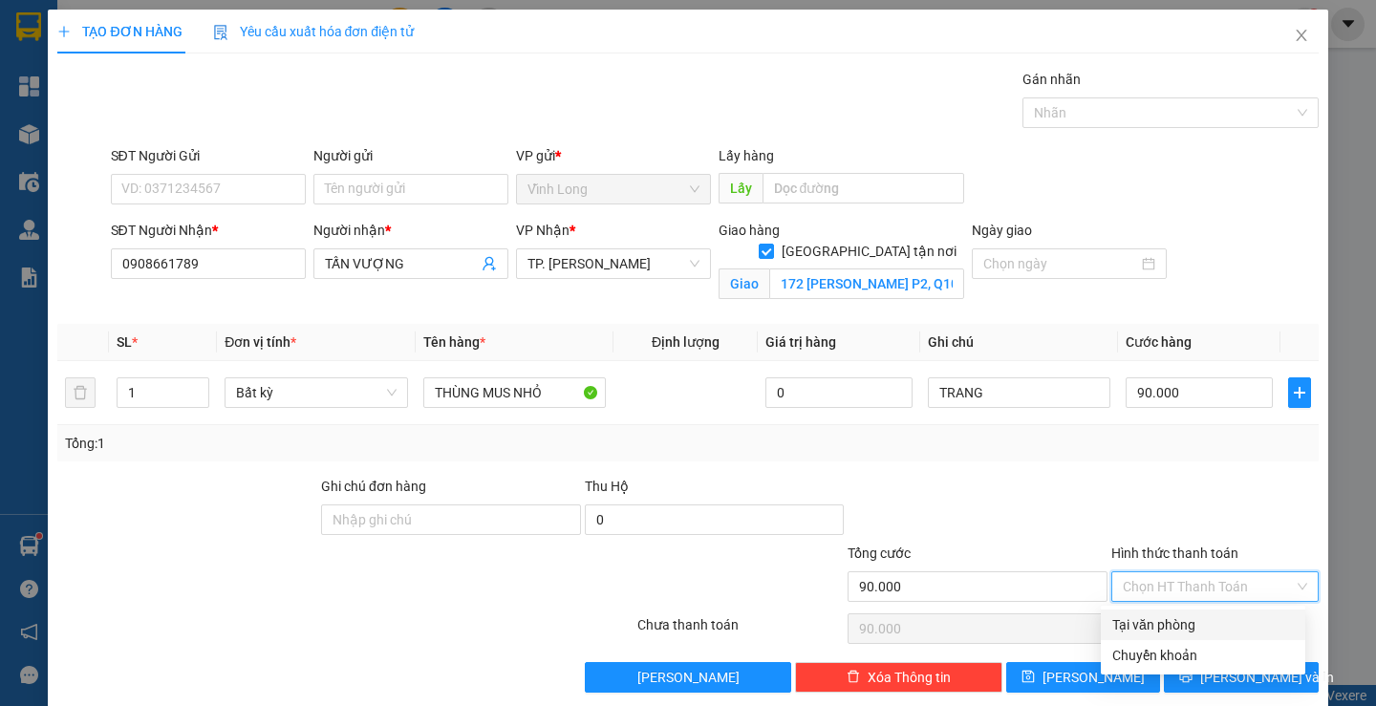
click at [1196, 615] on div "Tại văn phòng" at bounding box center [1204, 625] width 182 height 21
type input "0"
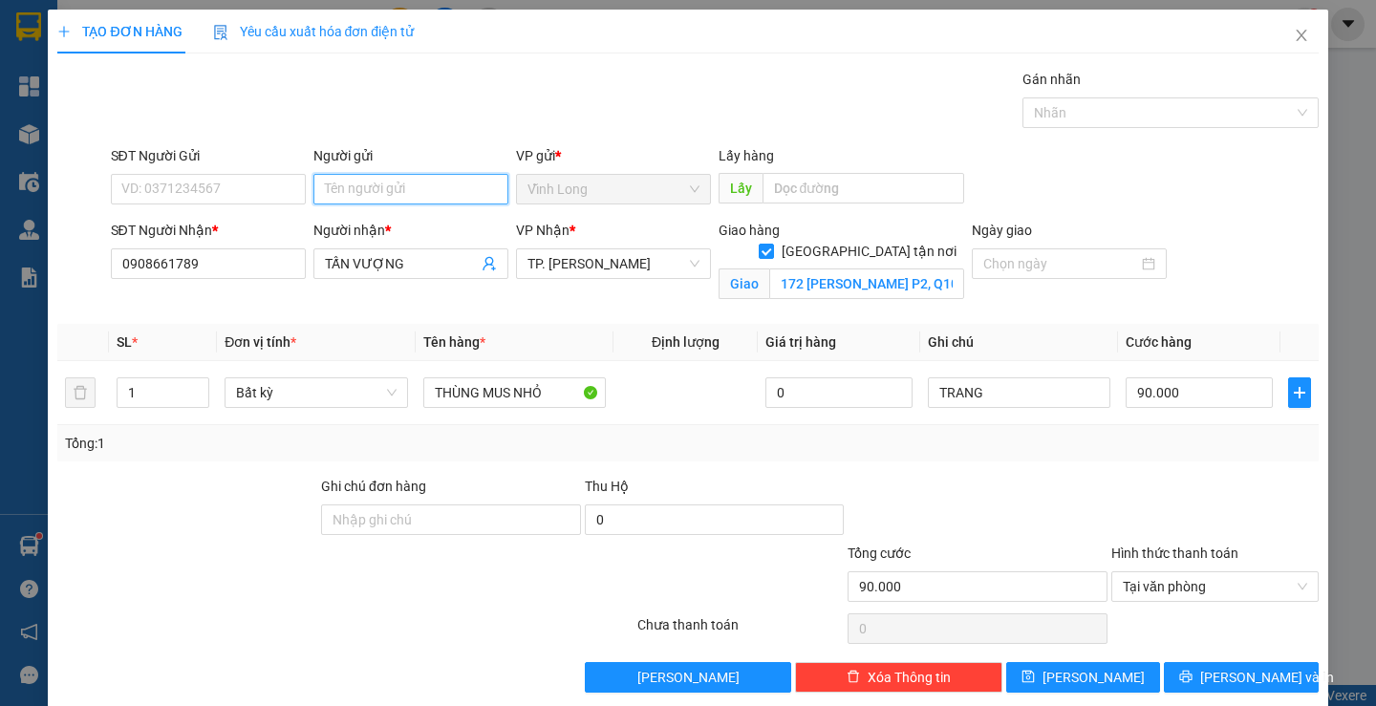
click at [393, 203] on input "Người gửi" at bounding box center [410, 189] width 195 height 31
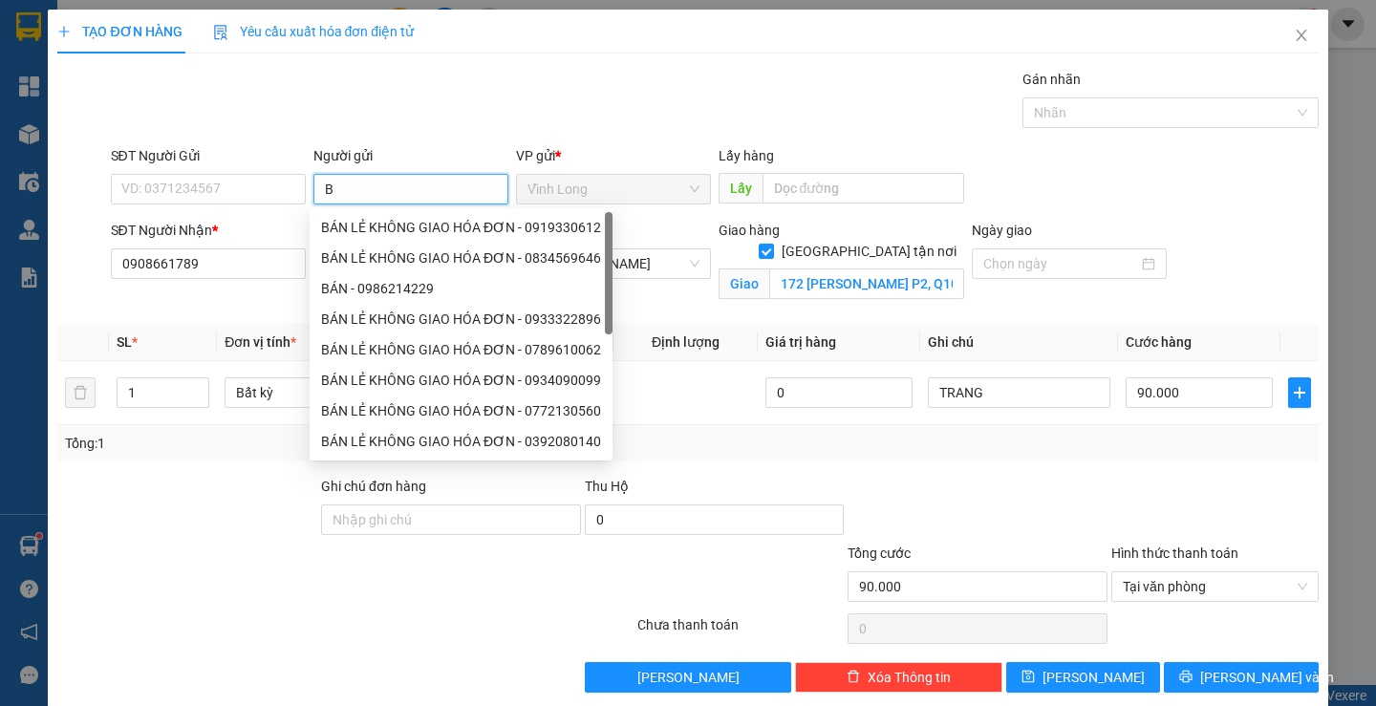
type input "BÁ"
click at [394, 239] on div "BÁN LẺ KHÔNG GIAO HÓA ĐƠN - 0919330612" at bounding box center [461, 227] width 303 height 31
type input "0919330612"
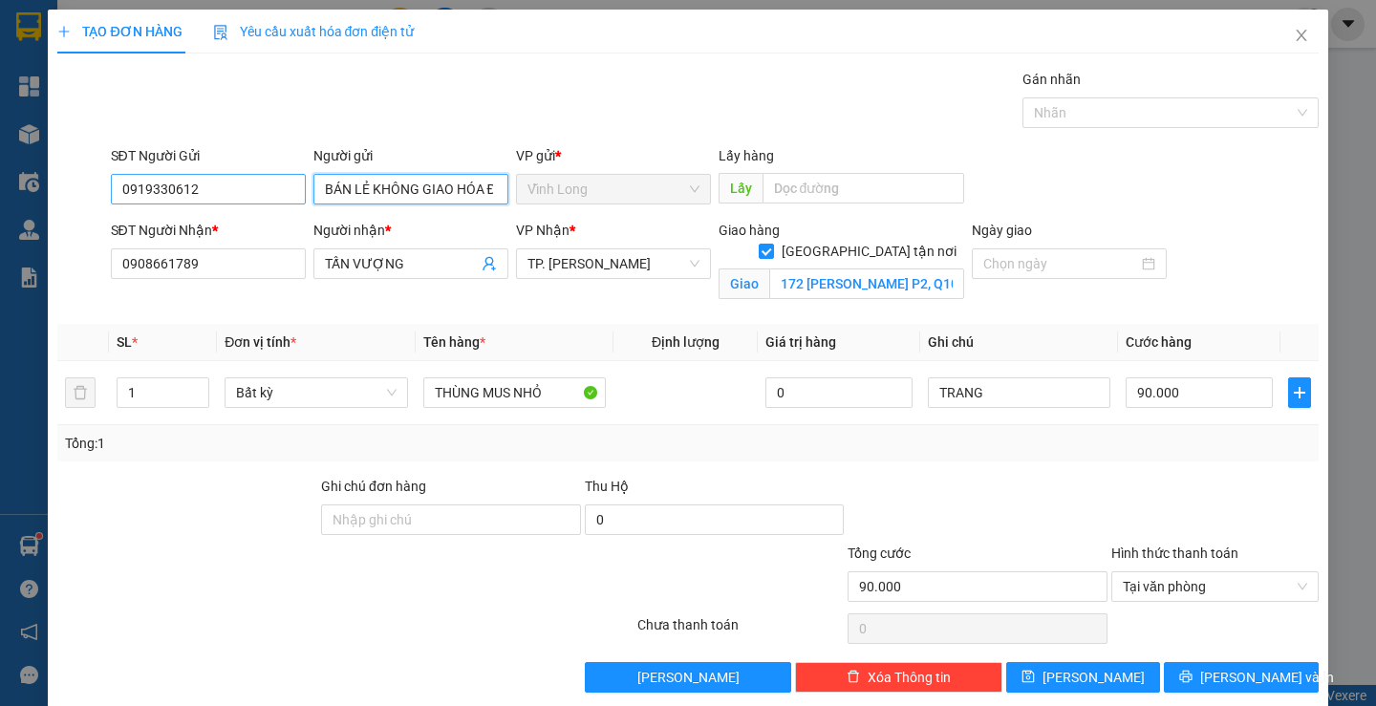
type input "BÁN LẺ KHÔNG GIAO HÓA ĐƠN"
drag, startPoint x: 242, startPoint y: 190, endPoint x: 2, endPoint y: 181, distance: 240.1
click at [2, 181] on div "TẠO ĐƠN HÀNG Yêu cầu xuất hóa đơn điện tử Transit Pickup Surcharge Ids Transit …" at bounding box center [688, 353] width 1376 height 706
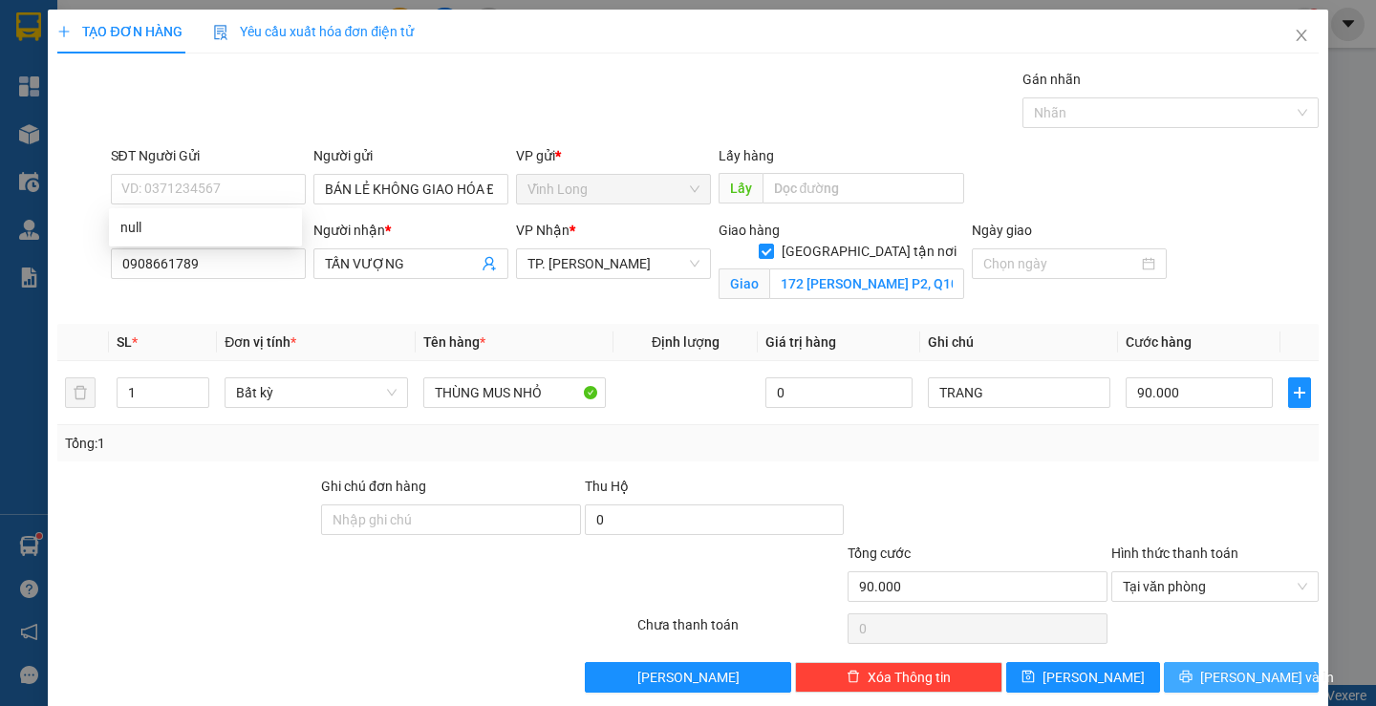
click at [1193, 664] on button "[PERSON_NAME] và In" at bounding box center [1241, 677] width 154 height 31
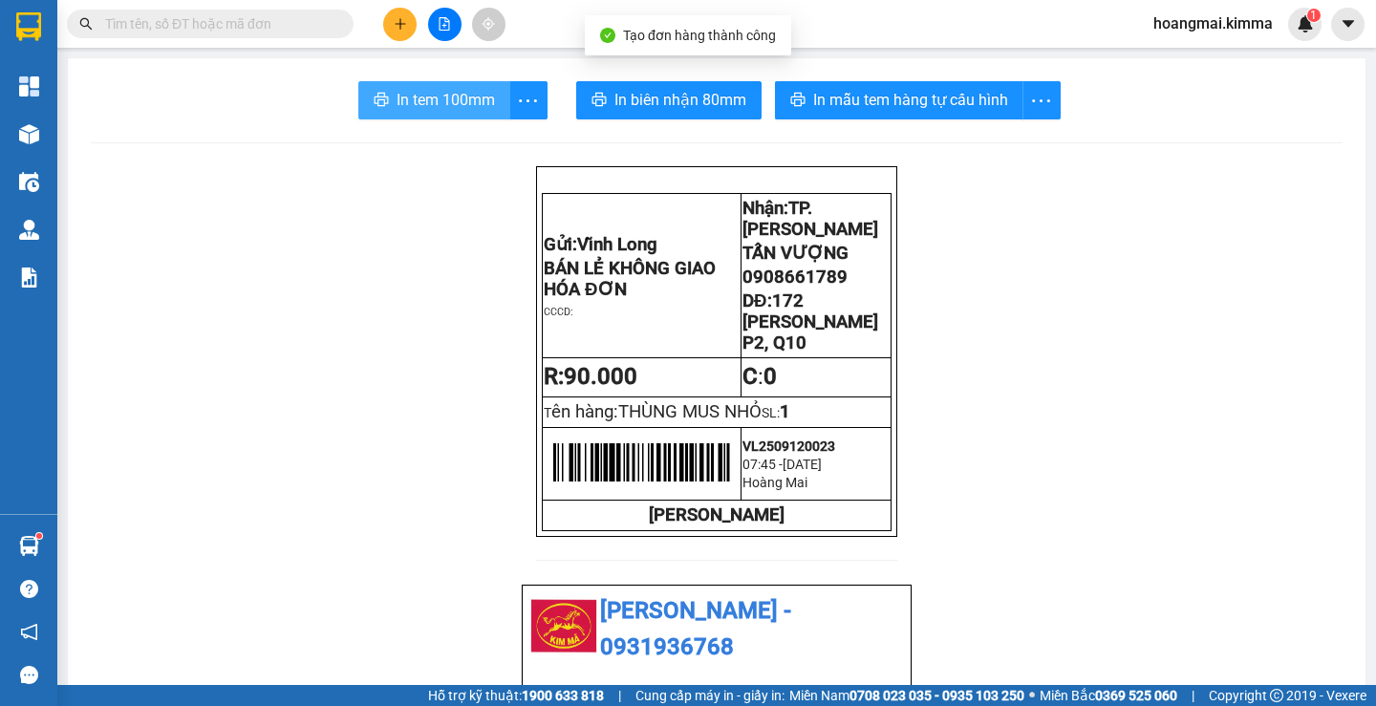
click at [443, 99] on span "In tem 100mm" at bounding box center [446, 100] width 98 height 24
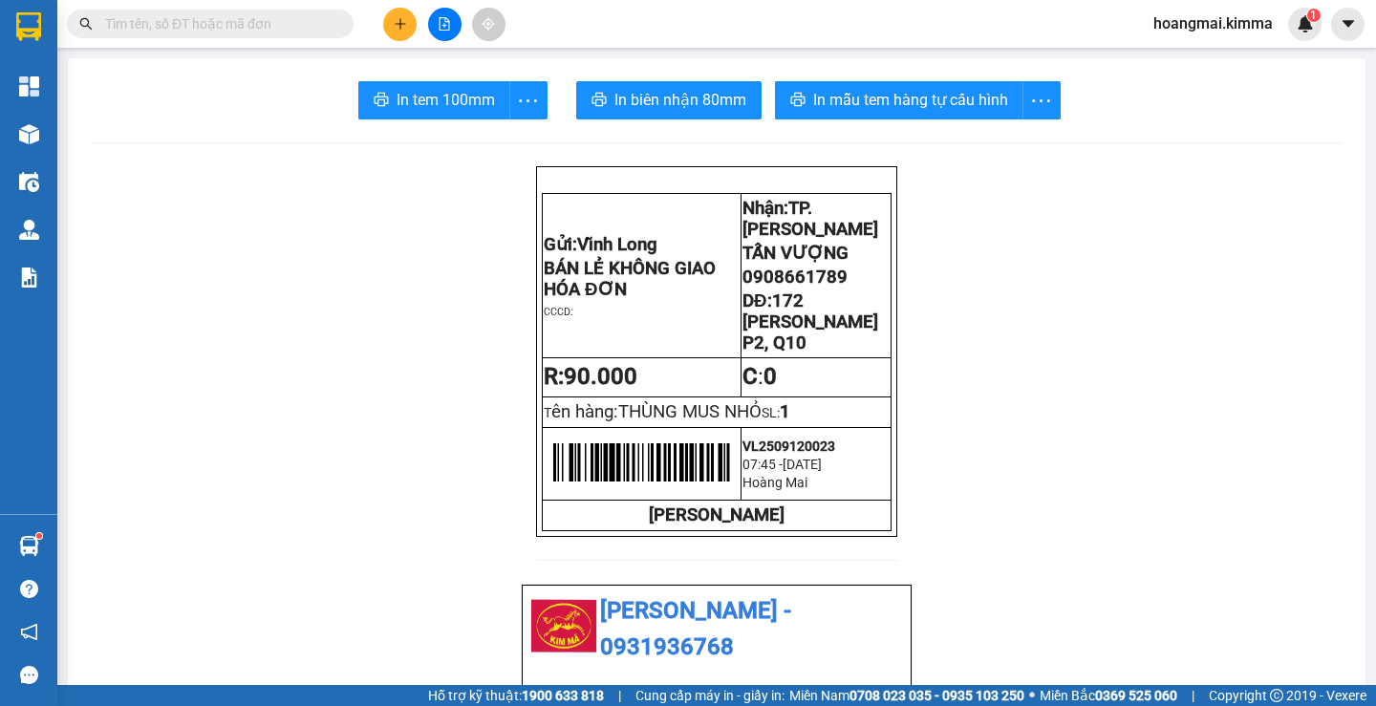
click at [408, 32] on button at bounding box center [399, 24] width 33 height 33
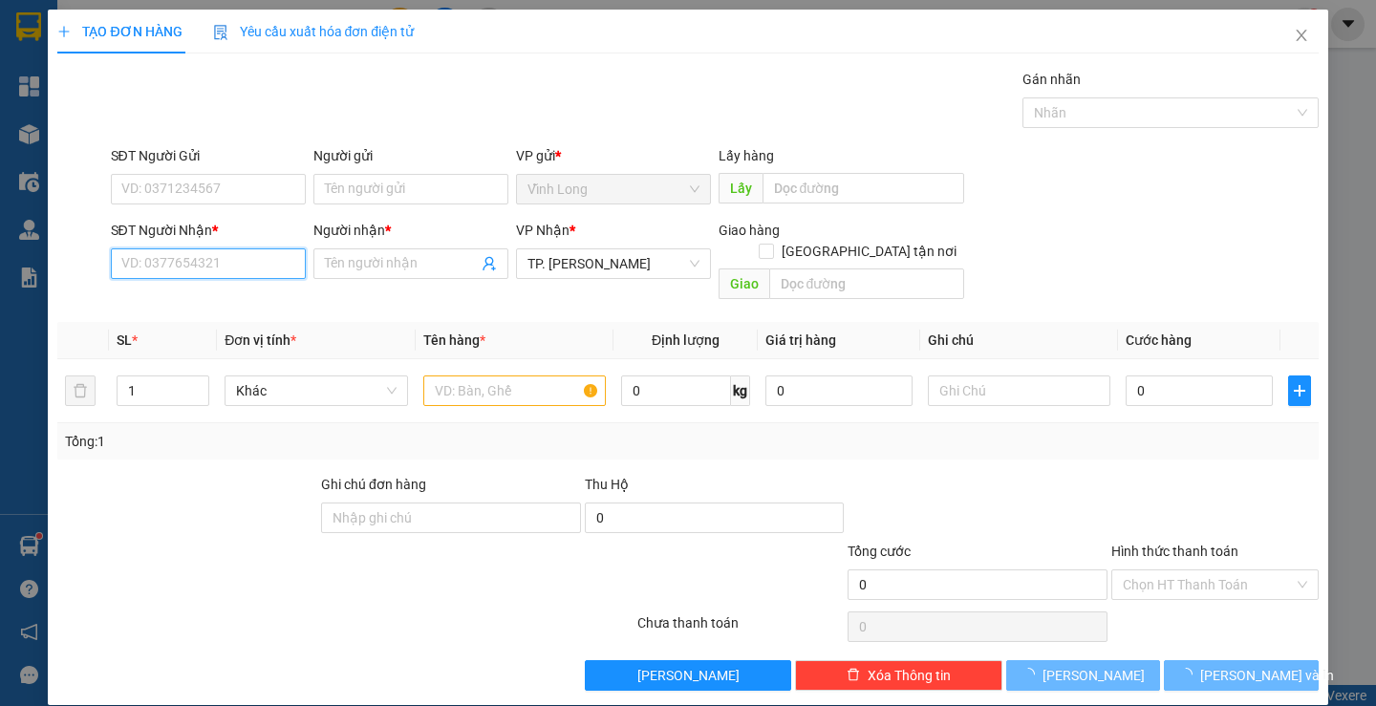
drag, startPoint x: 192, startPoint y: 260, endPoint x: 166, endPoint y: 219, distance: 48.5
click at [182, 246] on div "SĐT Người Nhận * VD: 0377654321" at bounding box center [208, 253] width 195 height 67
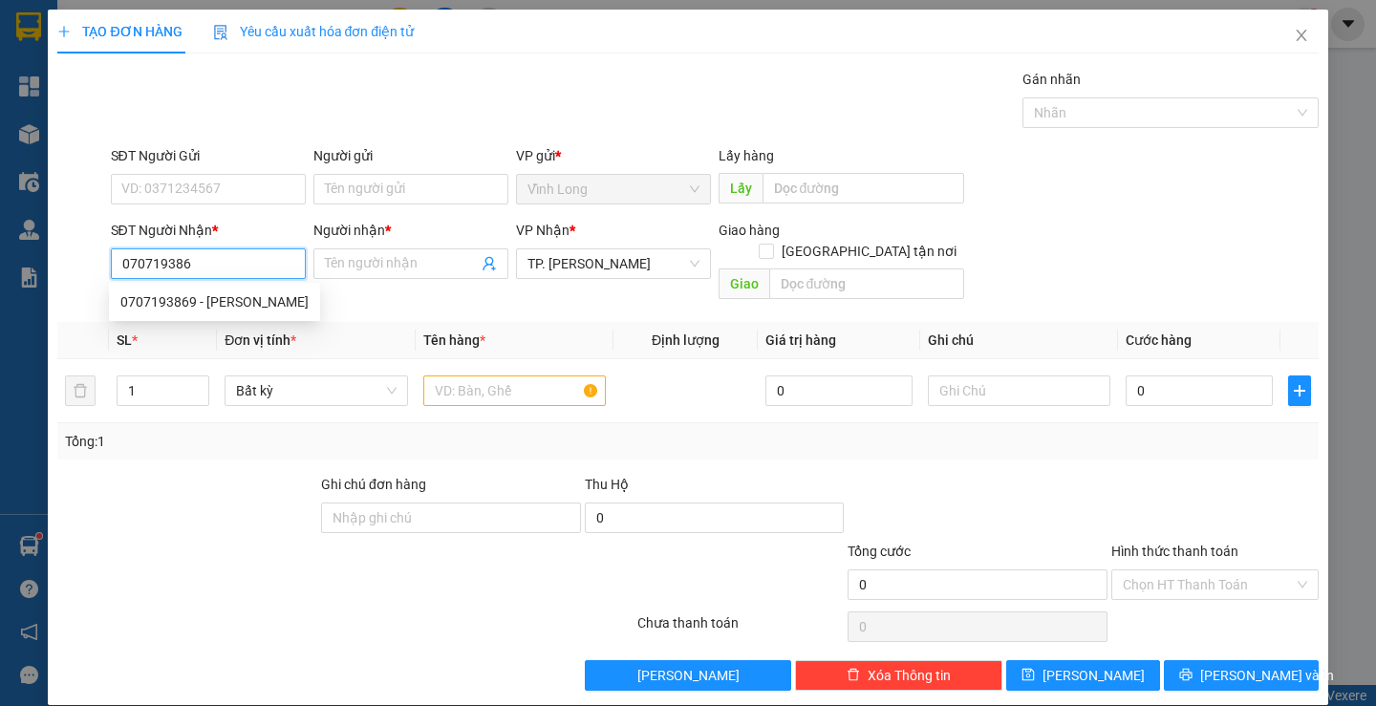
type input "0707193869"
click at [178, 287] on div "0707193869 - [PERSON_NAME]" at bounding box center [214, 302] width 211 height 31
type input "[PERSON_NAME]"
type input "0707193869"
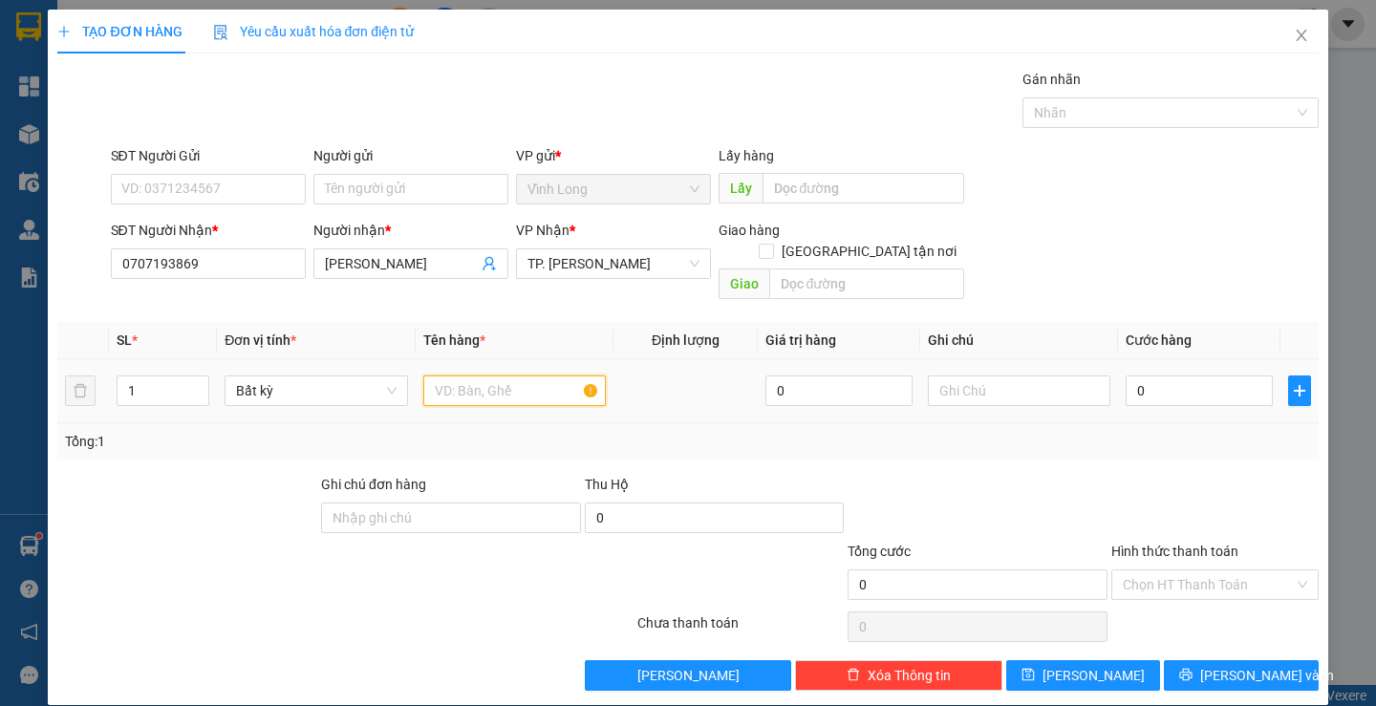
click at [449, 378] on input "text" at bounding box center [514, 391] width 183 height 31
click at [378, 190] on input "Người gửi" at bounding box center [410, 189] width 195 height 31
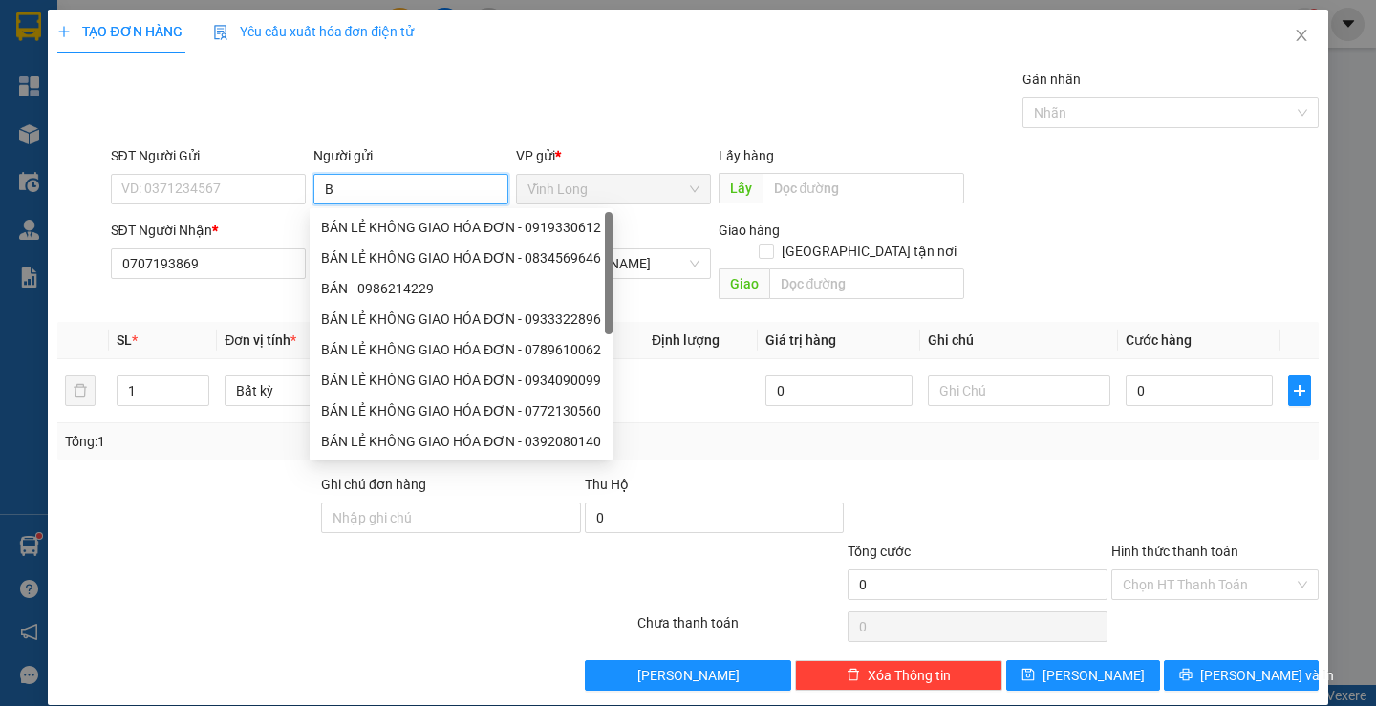
type input "BÁ"
click at [373, 238] on div "BÁN LẺ KHÔNG GIAO HÓA ĐƠN - 0919330612" at bounding box center [461, 227] width 303 height 31
type input "0919330612"
type input "BÁN LẺ KHÔNG GIAO HÓA ĐƠN"
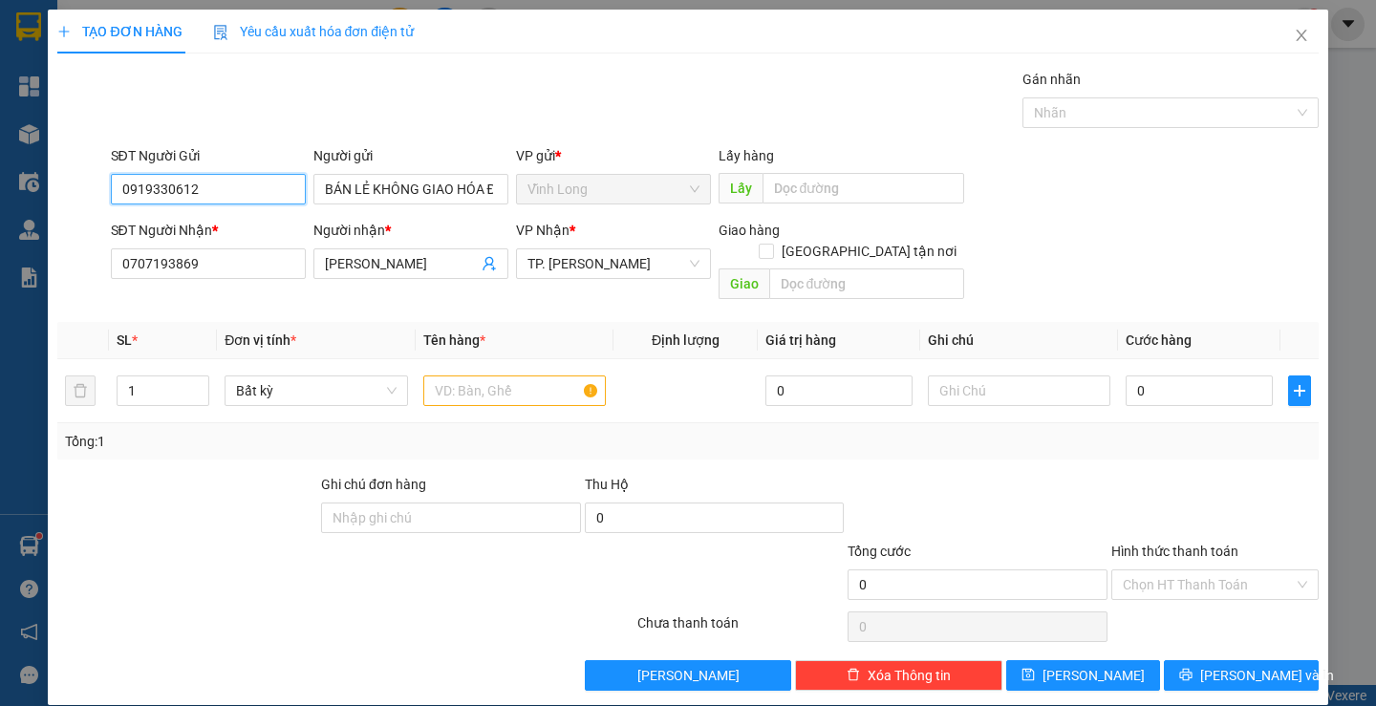
drag, startPoint x: 242, startPoint y: 195, endPoint x: 0, endPoint y: 183, distance: 242.1
click at [0, 202] on div "TẠO ĐƠN HÀNG Yêu cầu xuất hóa đơn điện tử Transit Pickup Surcharge Ids Transit …" at bounding box center [688, 353] width 1376 height 706
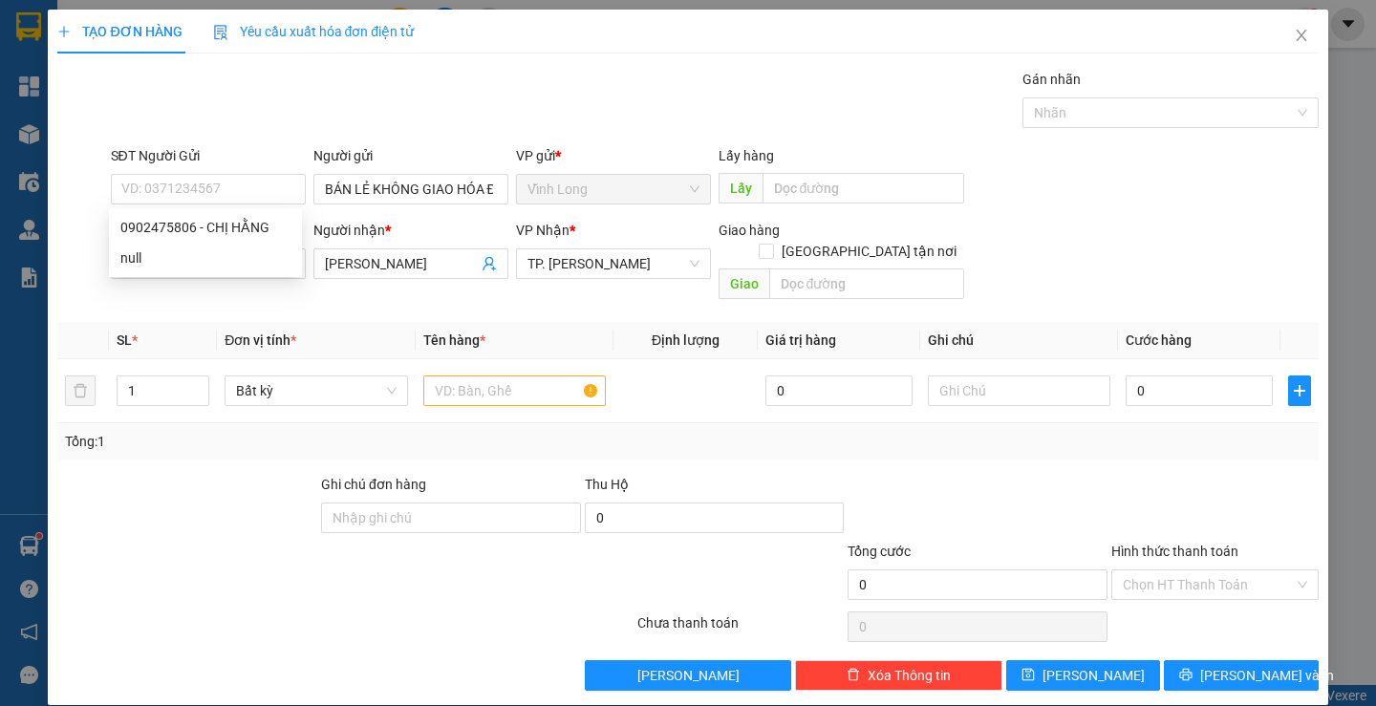
click at [599, 29] on div "TẠO ĐƠN HÀNG Yêu cầu xuất hóa đơn điện tử" at bounding box center [687, 32] width 1261 height 44
click at [547, 376] on input "text" at bounding box center [514, 391] width 183 height 31
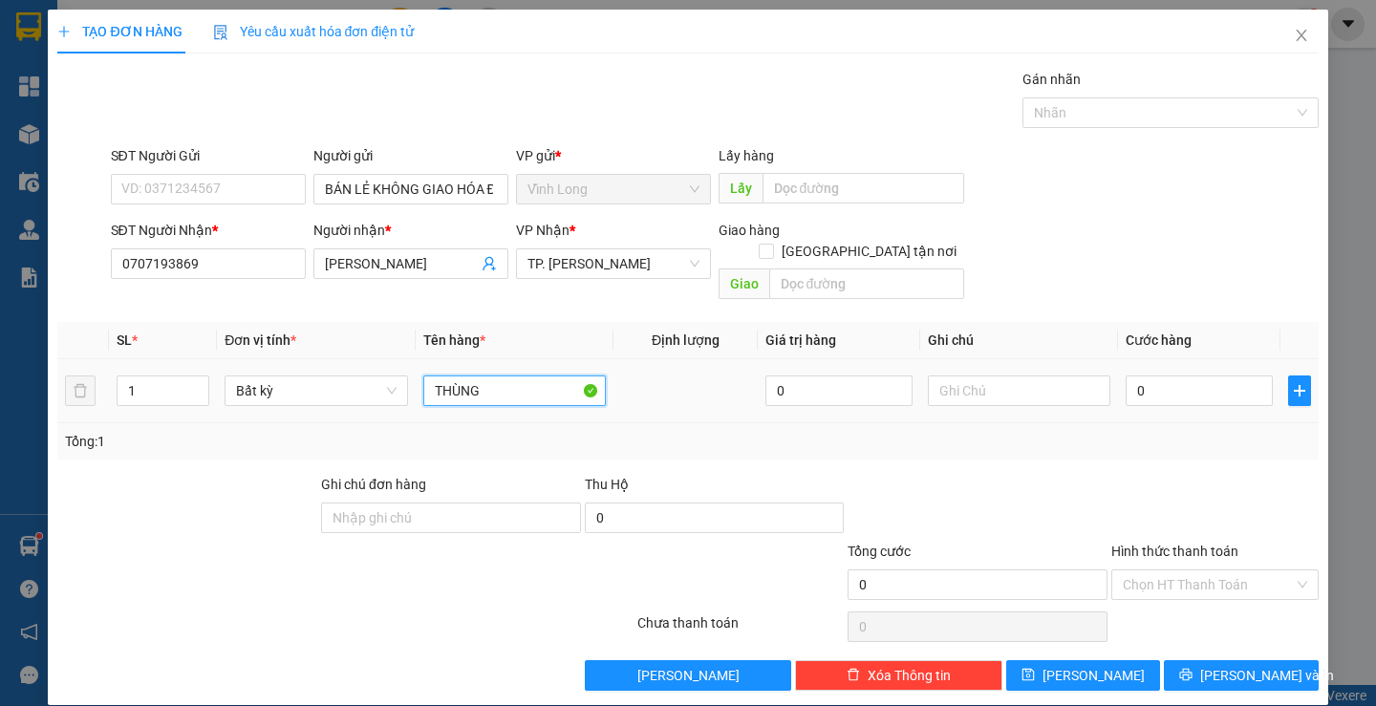
type input "THÙNG"
type input "TRANG"
type input "3"
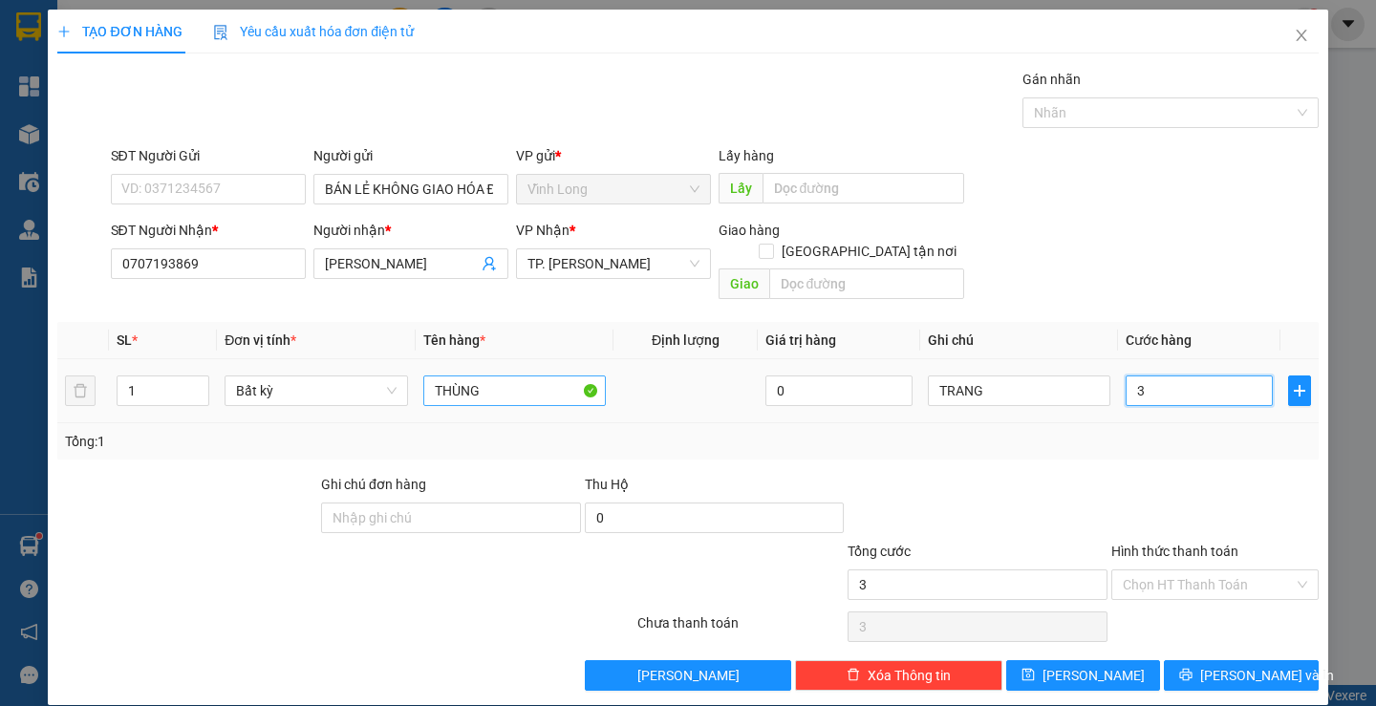
type input "30"
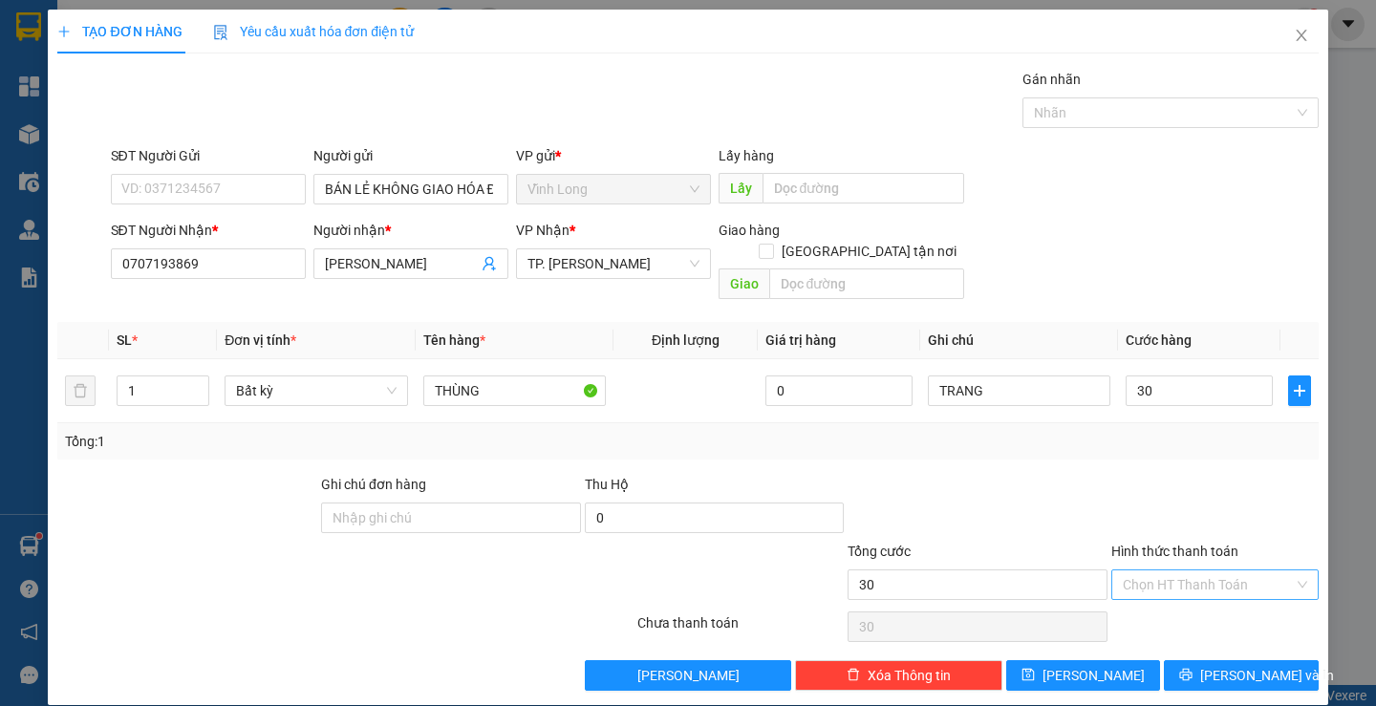
type input "30.000"
click at [1134, 571] on input "Hình thức thanh toán" at bounding box center [1208, 585] width 171 height 29
click at [1146, 595] on div "Tại văn phòng" at bounding box center [1204, 602] width 182 height 21
type input "0"
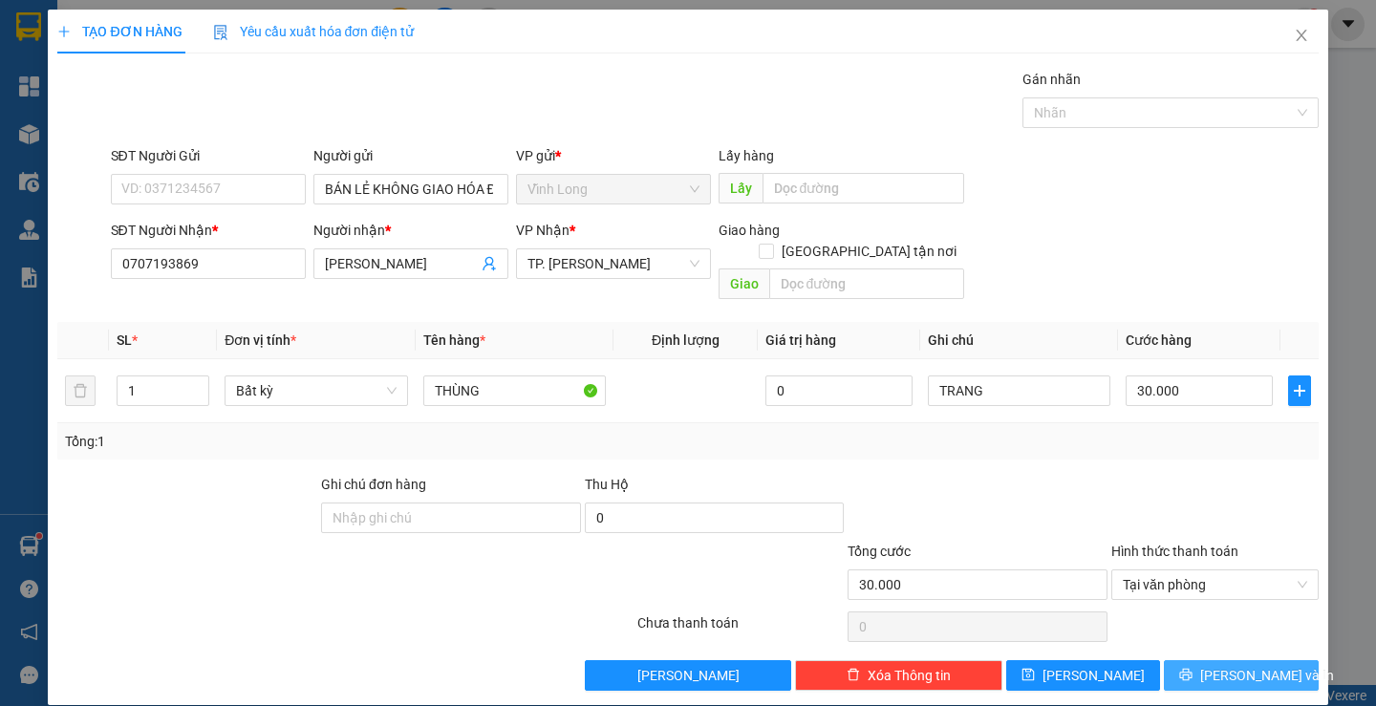
drag, startPoint x: 1205, startPoint y: 637, endPoint x: 1206, endPoint y: 656, distance: 19.1
click at [1205, 640] on div "Transit Pickup Surcharge Ids Transit Deliver Surcharge Ids Transit Deliver Surc…" at bounding box center [687, 380] width 1261 height 622
click at [1206, 660] on button "[PERSON_NAME] và In" at bounding box center [1241, 675] width 154 height 31
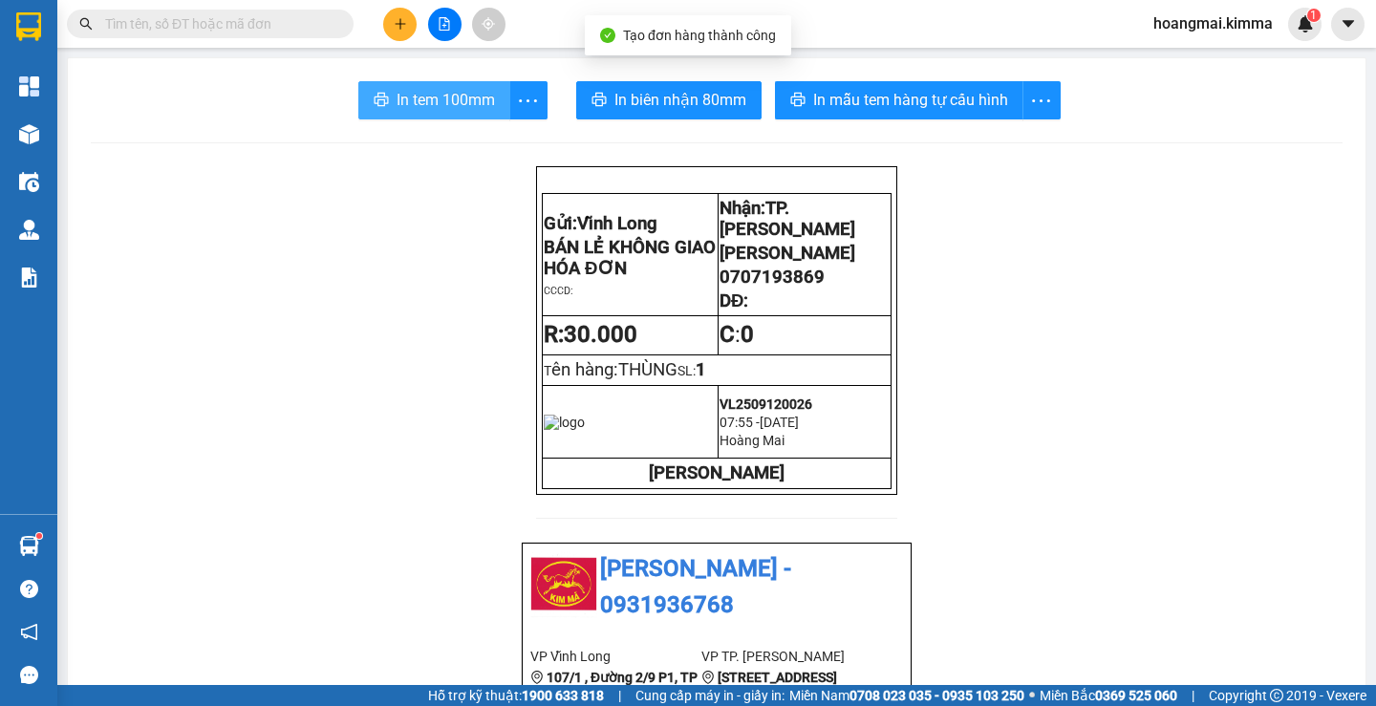
click at [477, 102] on span "In tem 100mm" at bounding box center [446, 100] width 98 height 24
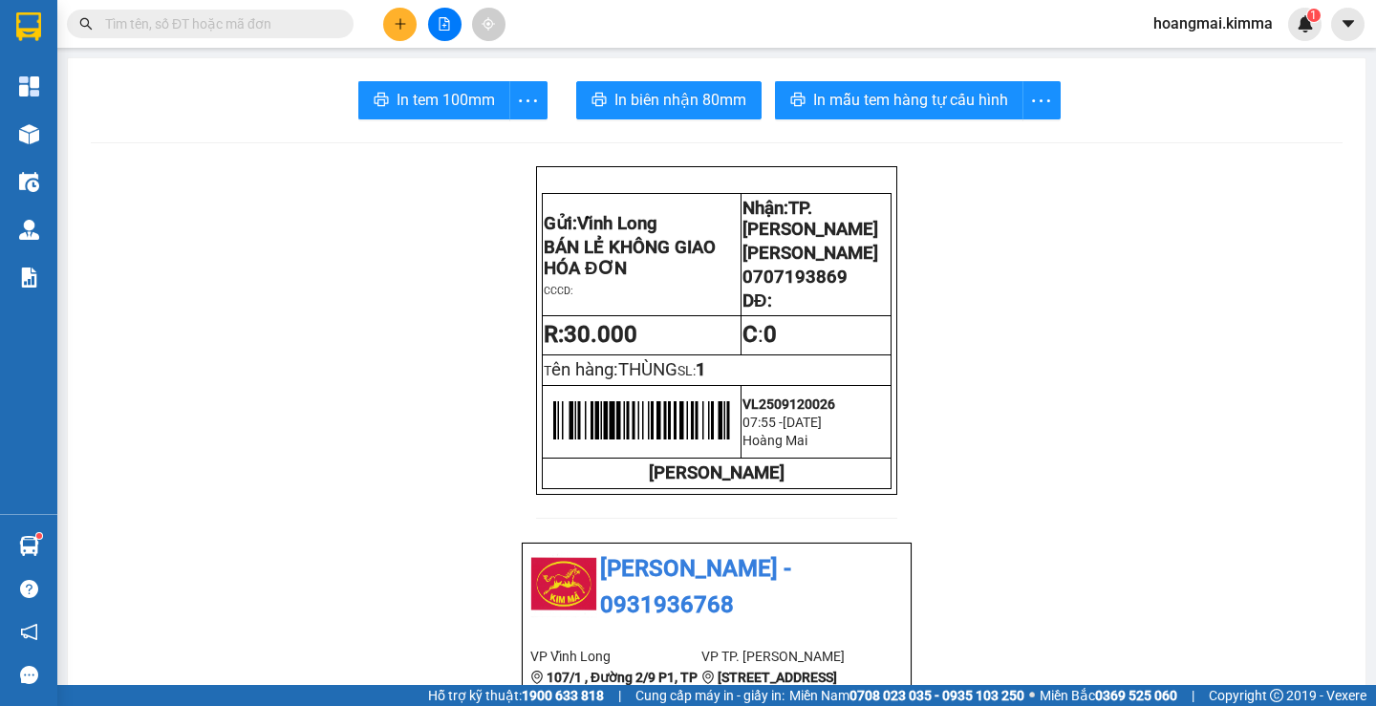
click at [222, 32] on input "text" at bounding box center [218, 23] width 226 height 21
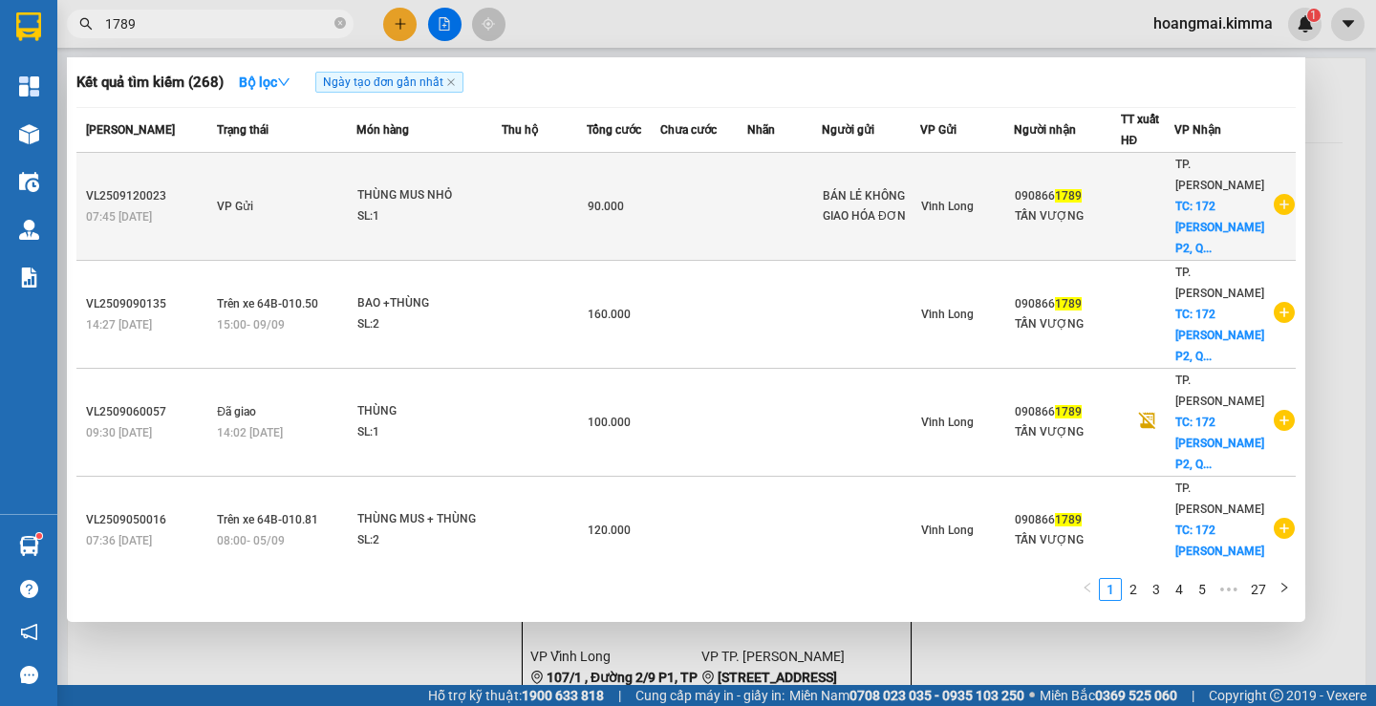
type input "1789"
click at [344, 190] on td "VP Gửi" at bounding box center [284, 207] width 144 height 108
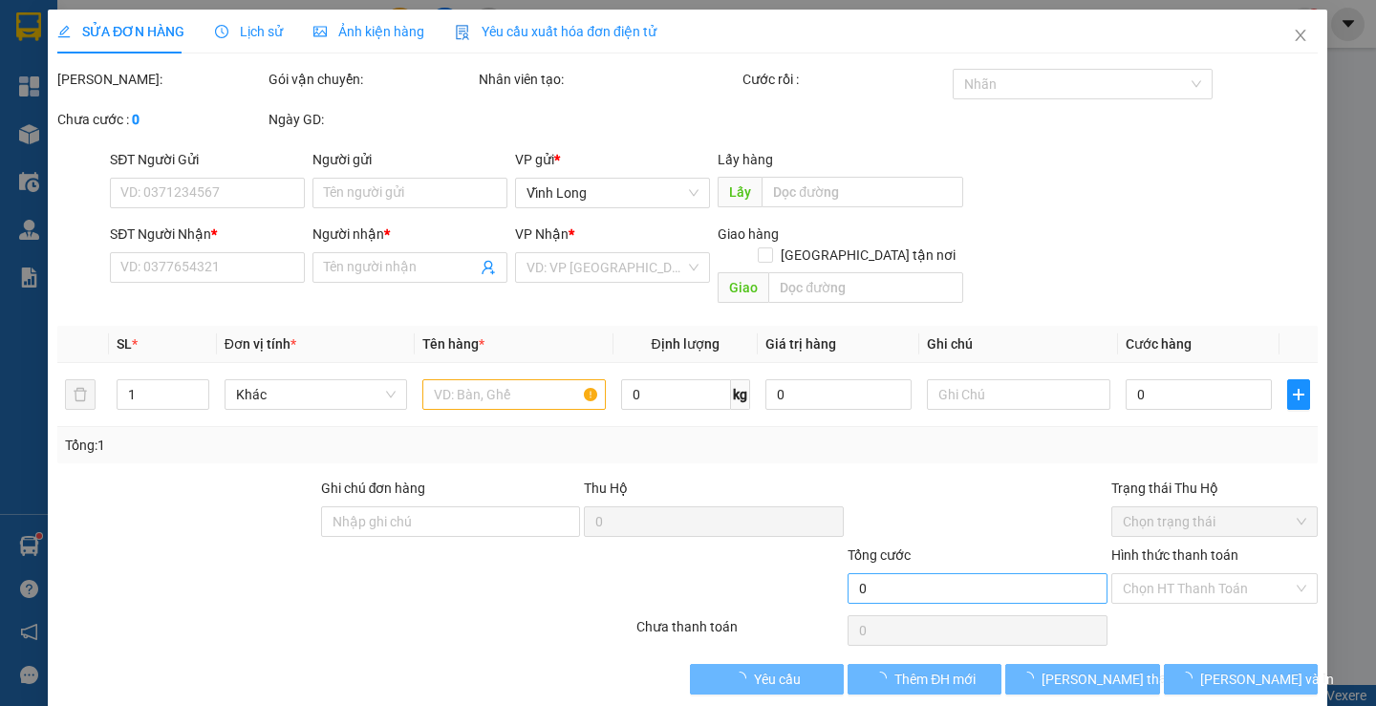
type input "BÁN LẺ KHÔNG GIAO HÓA ĐƠN"
type input "0908661789"
type input "TẤN VƯỢNG"
checkbox input "true"
type input "172 [PERSON_NAME] P2, Q10"
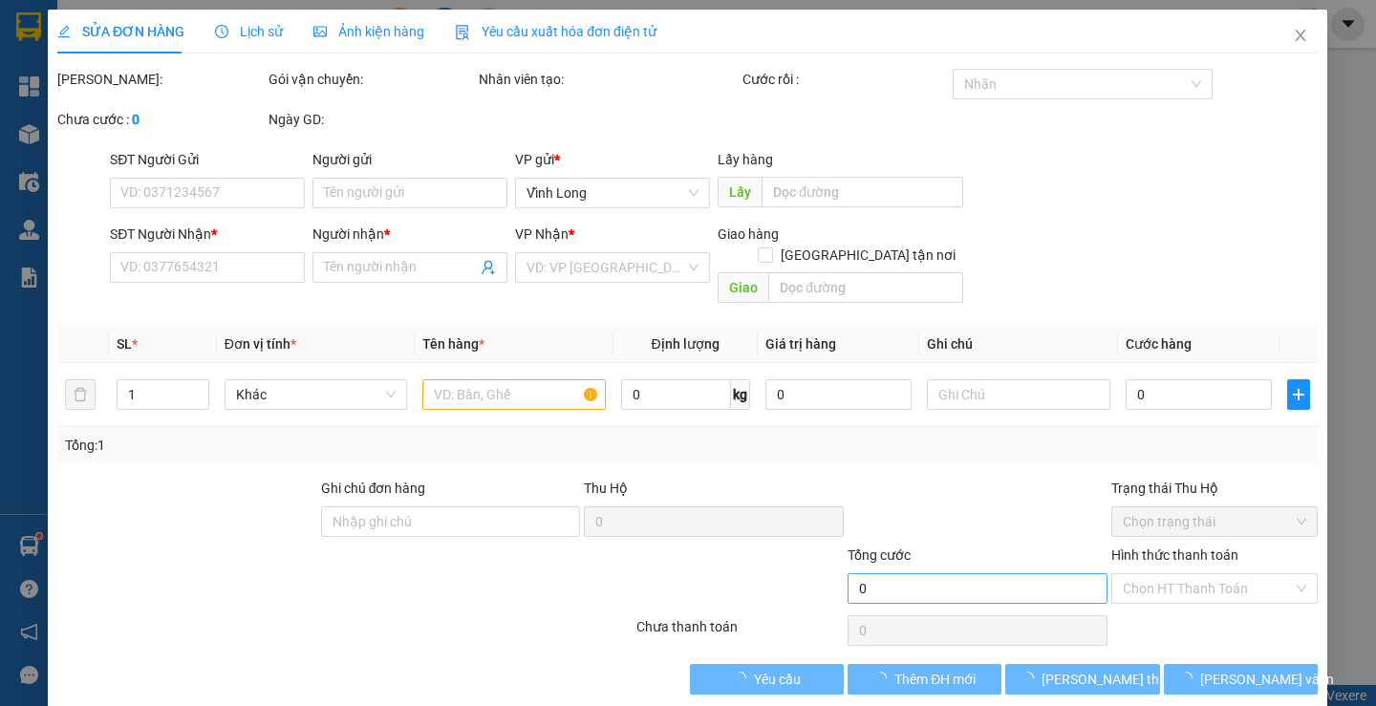
type input "90.000"
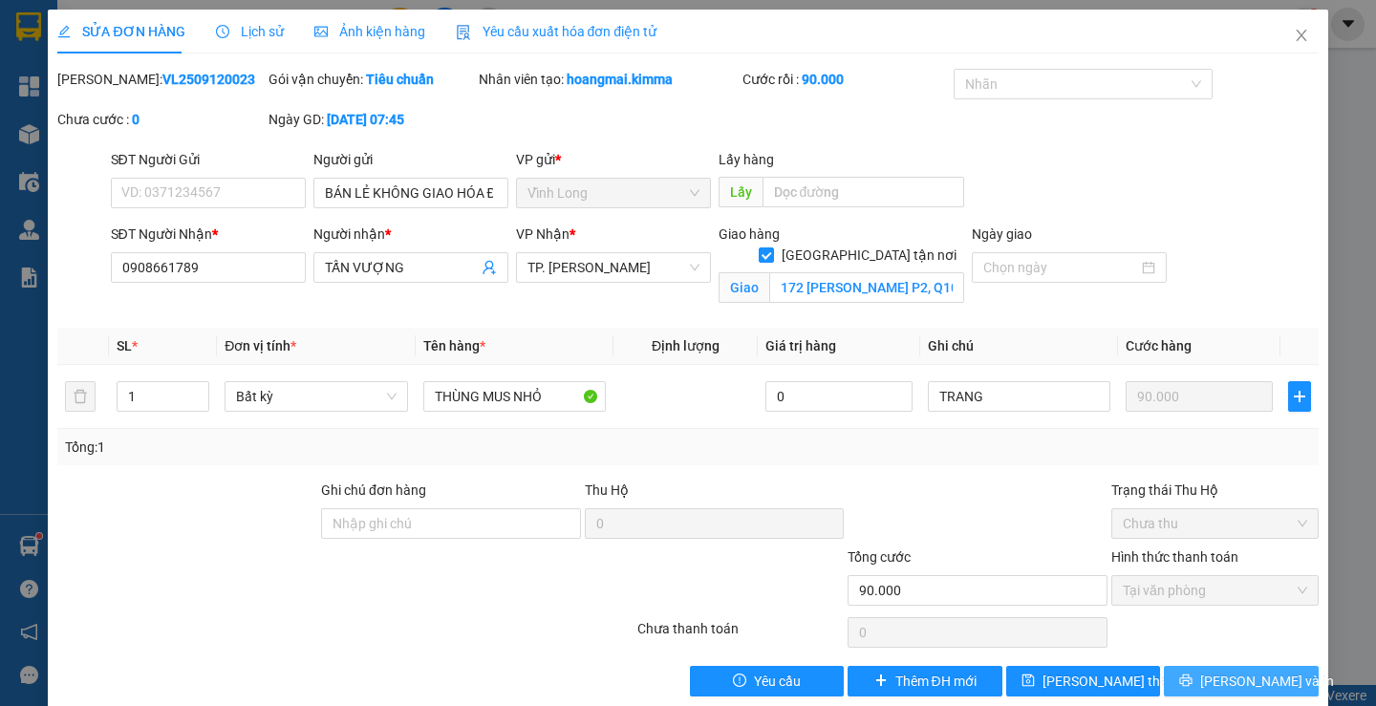
click at [1223, 680] on span "[PERSON_NAME] và In" at bounding box center [1267, 681] width 134 height 21
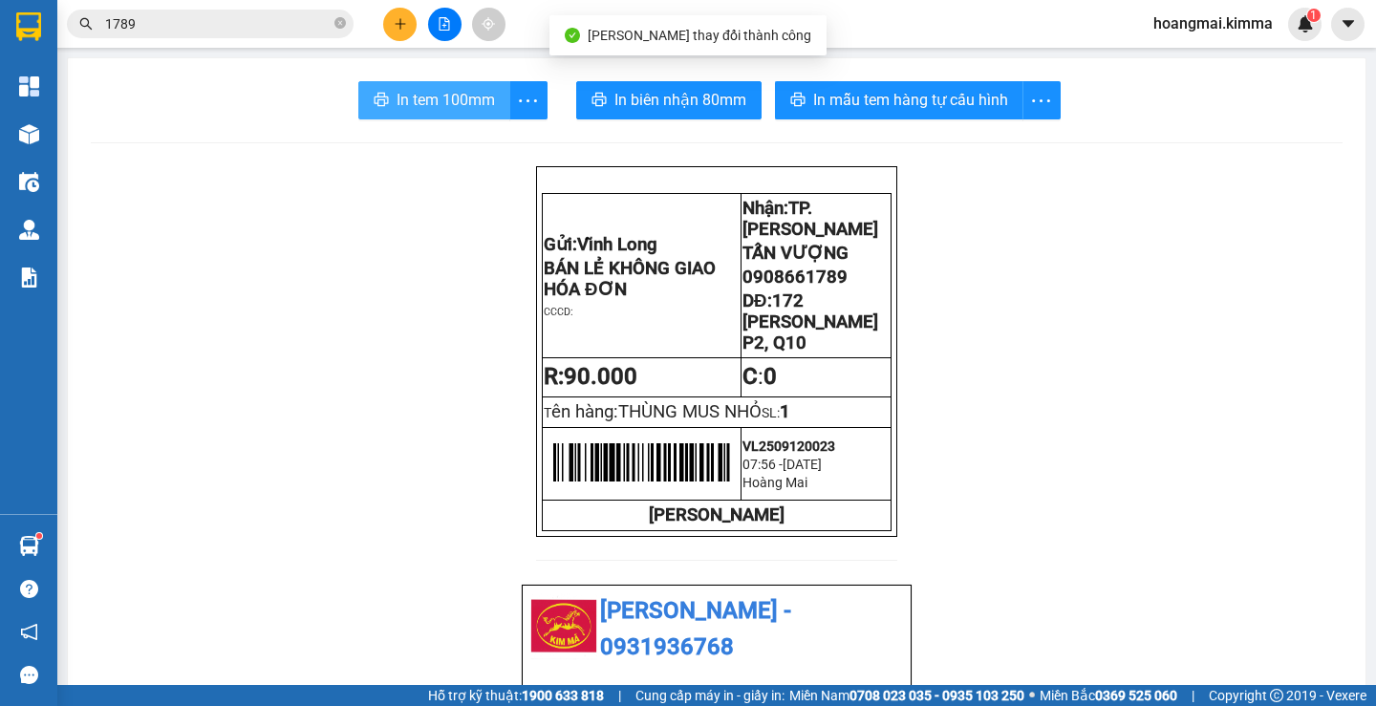
click at [402, 99] on span "In tem 100mm" at bounding box center [446, 100] width 98 height 24
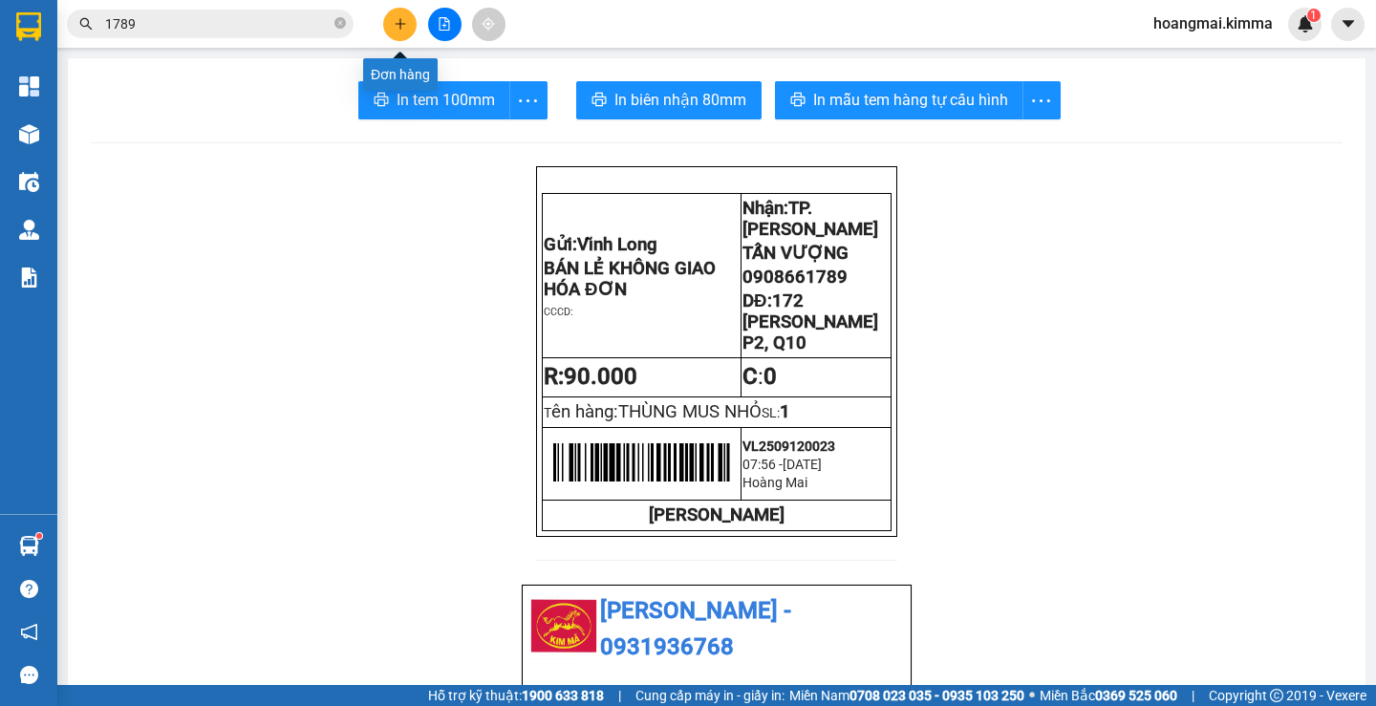
click at [399, 21] on icon "plus" at bounding box center [400, 23] width 13 height 13
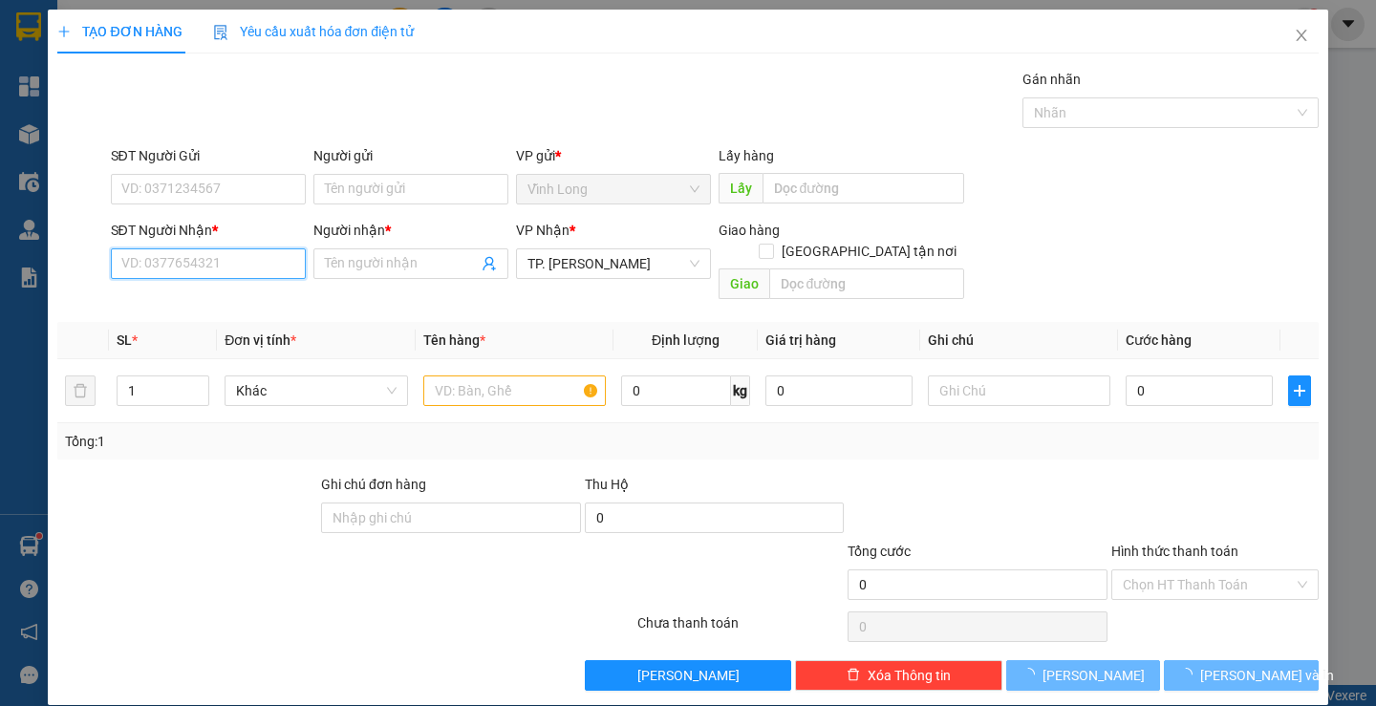
drag, startPoint x: 238, startPoint y: 253, endPoint x: 246, endPoint y: 226, distance: 28.8
click at [238, 249] on input "SĐT Người Nhận *" at bounding box center [208, 264] width 195 height 31
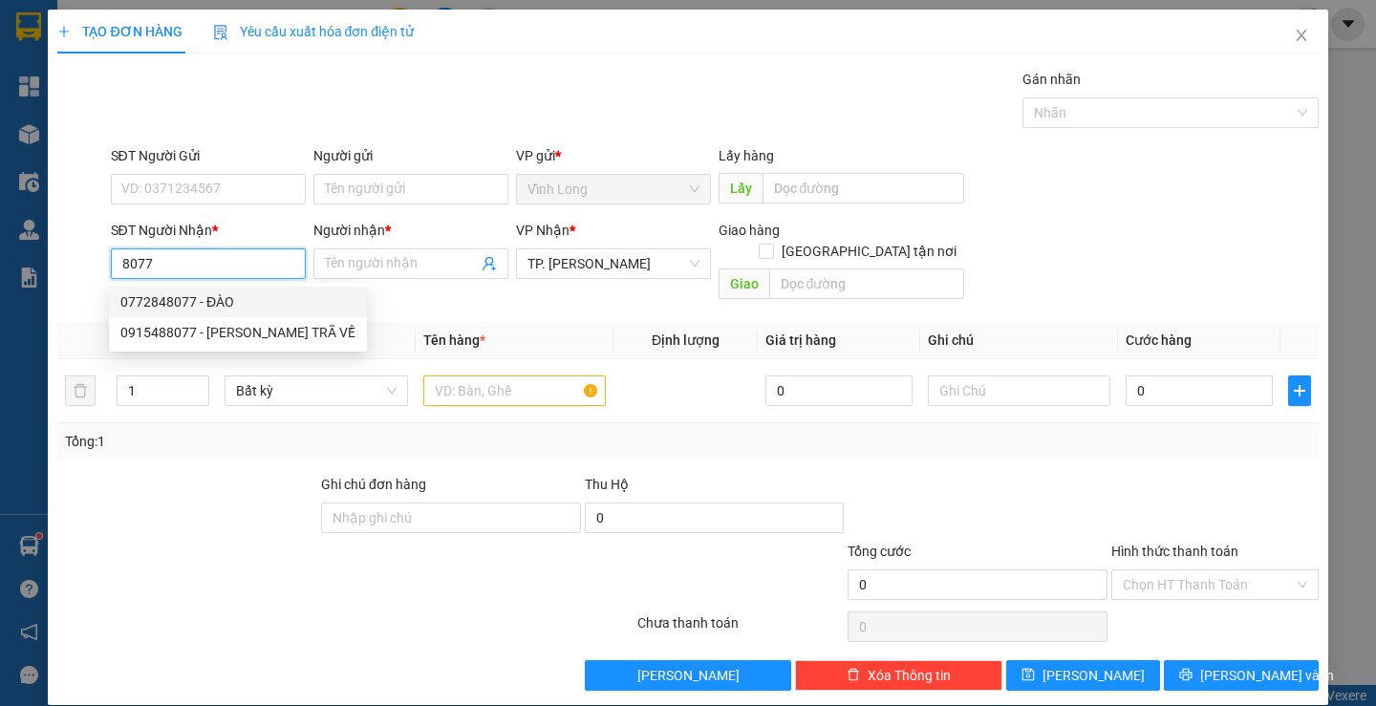
click at [116, 262] on input "8077" at bounding box center [208, 264] width 195 height 31
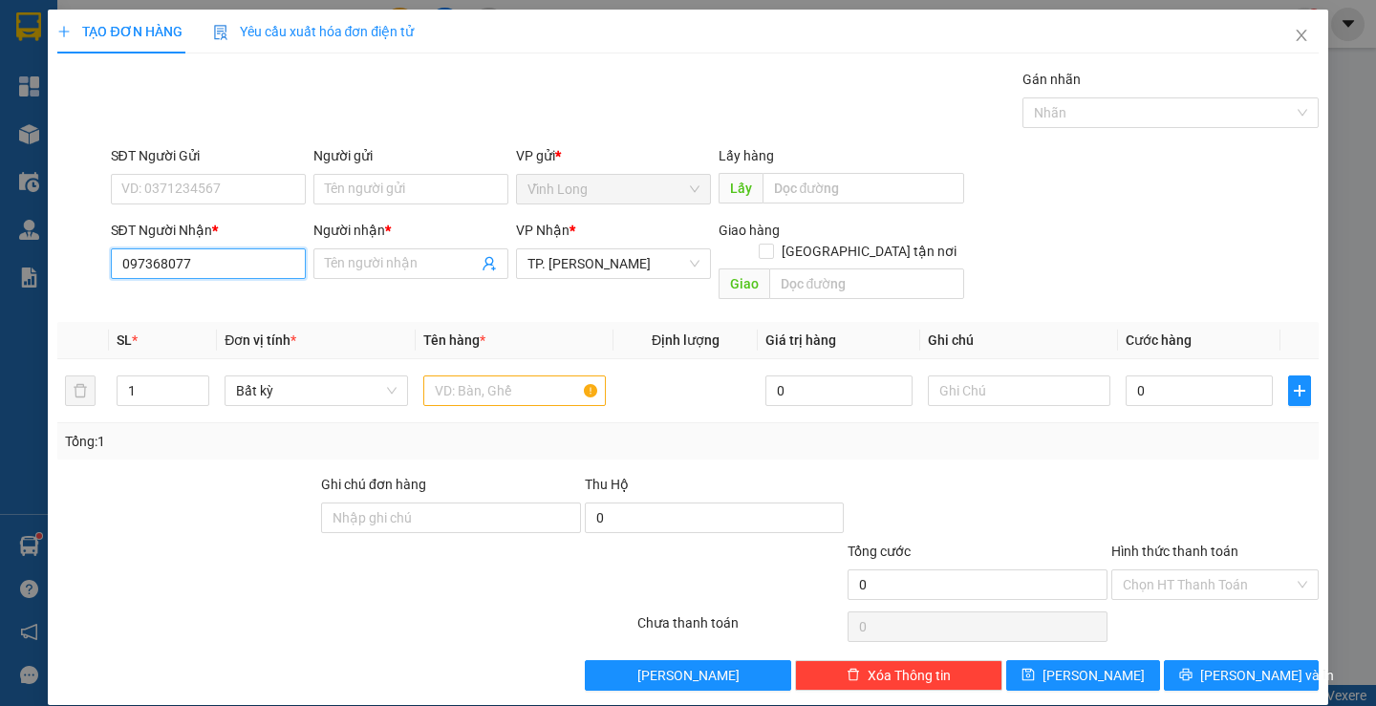
type input "0973618077"
click at [194, 305] on div "0973618077 - TRÀ MY SA G" at bounding box center [205, 302] width 170 height 21
type input "TRÀ MY SA G"
type input "0973618077"
drag, startPoint x: 373, startPoint y: 258, endPoint x: 467, endPoint y: 288, distance: 99.2
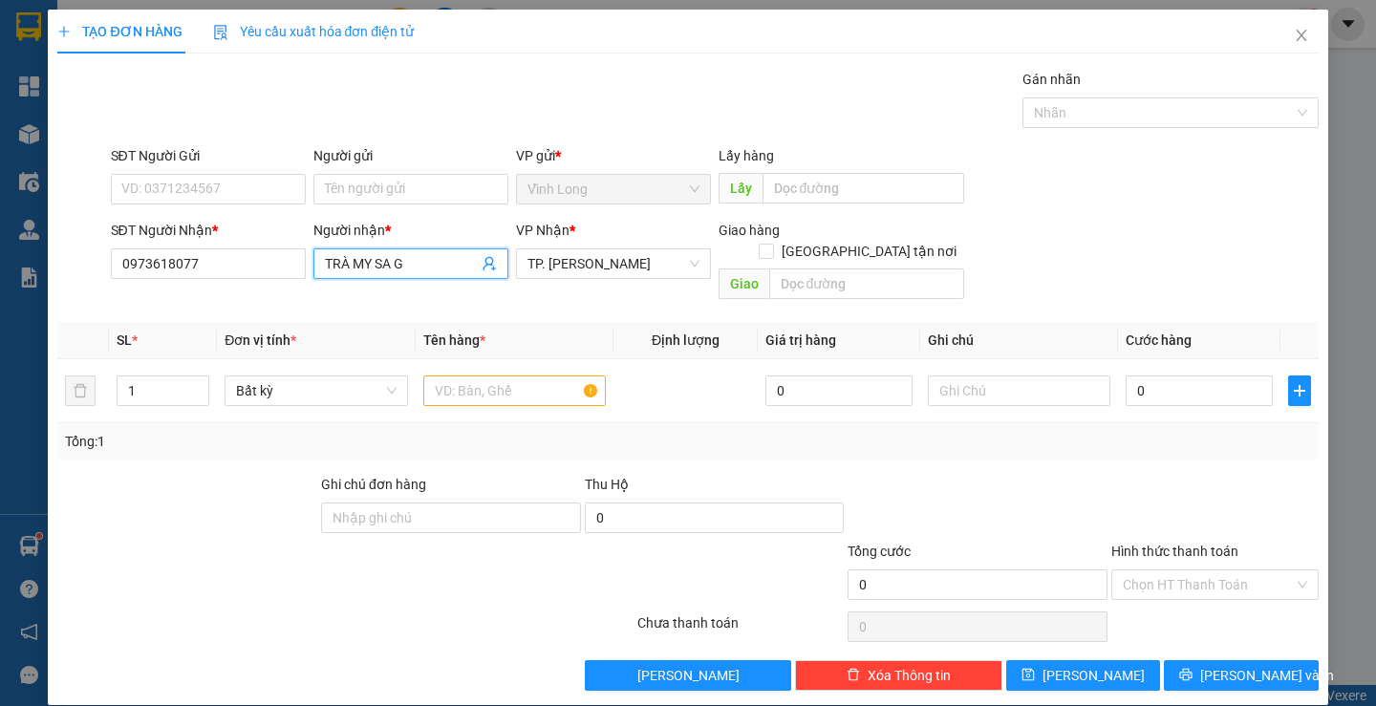
click at [467, 288] on div "Transit Pickup Surcharge Ids Transit Deliver Surcharge Ids Transit Deliver Surc…" at bounding box center [687, 380] width 1261 height 622
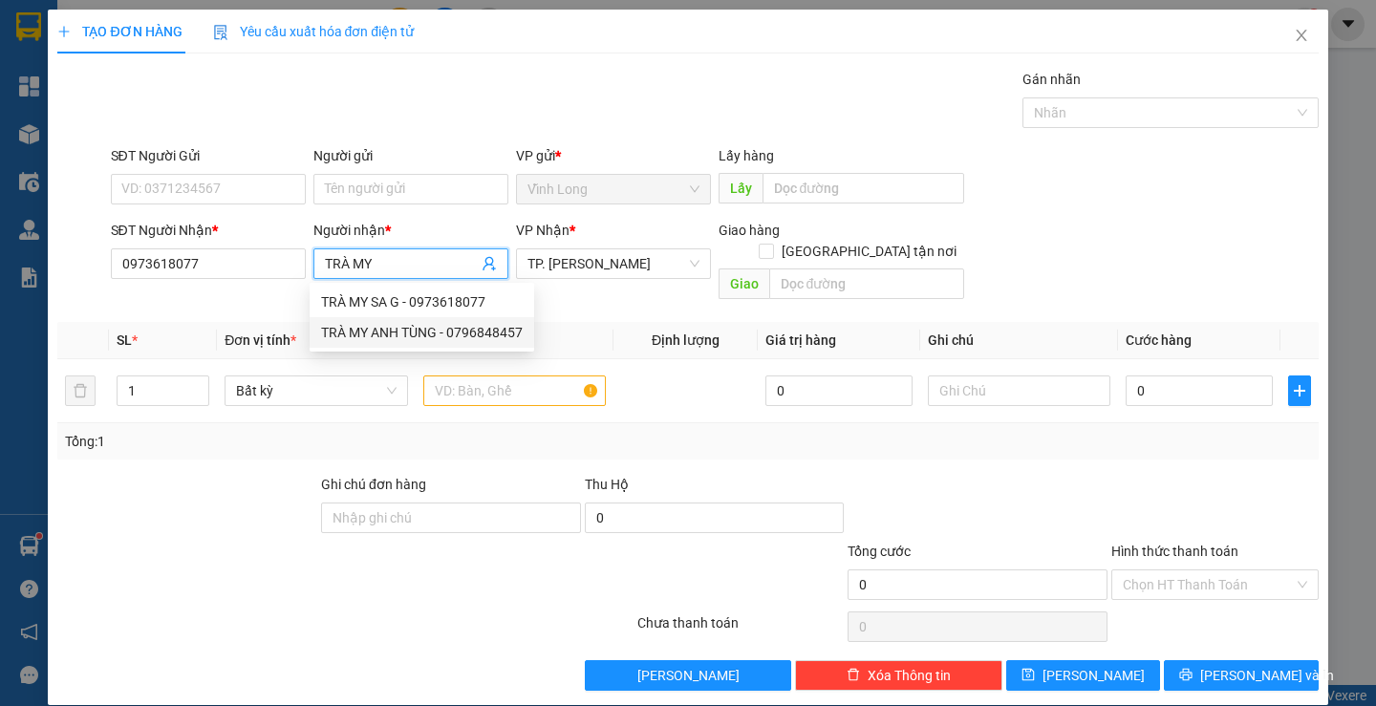
type input "TRÀ MY"
click at [682, 100] on div "Gói vận chuyển * Tiêu chuẩn Gán nhãn Nhãn" at bounding box center [715, 102] width 1216 height 67
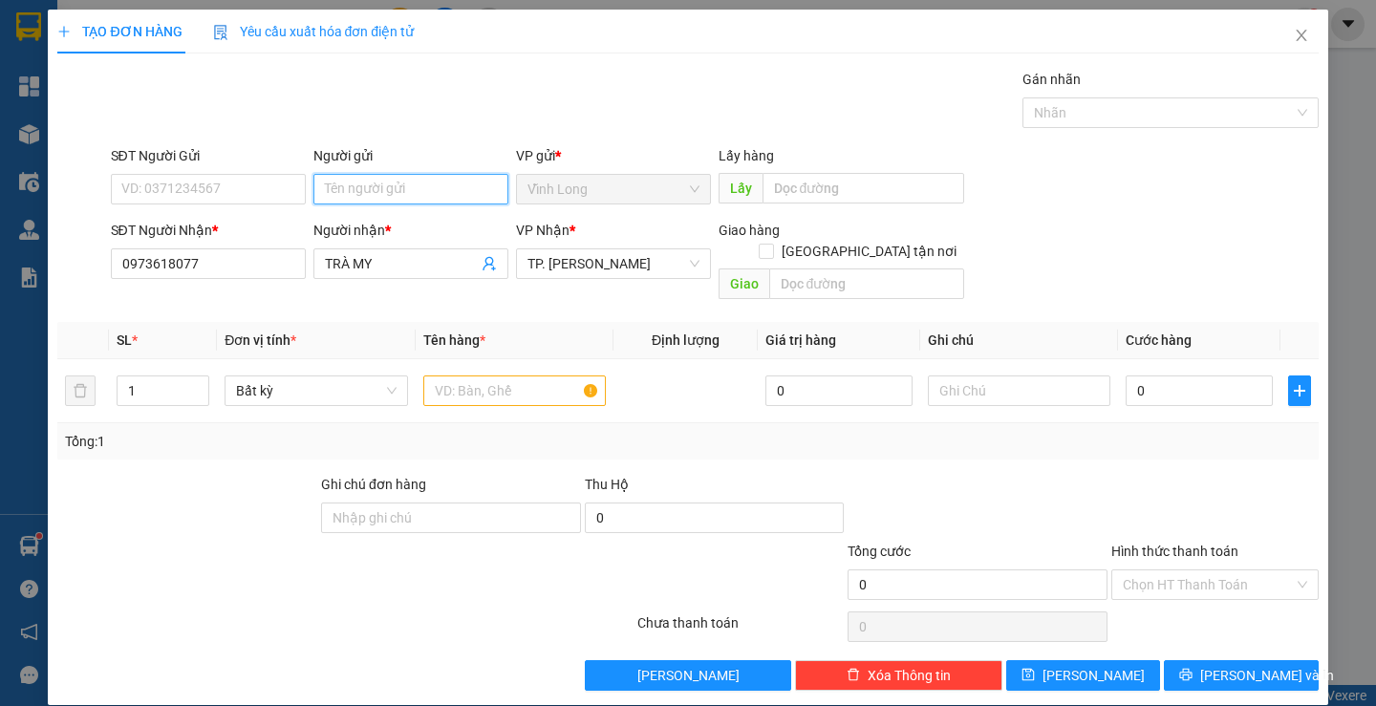
click at [420, 180] on input "Người gửi" at bounding box center [410, 189] width 195 height 31
type input "BA"
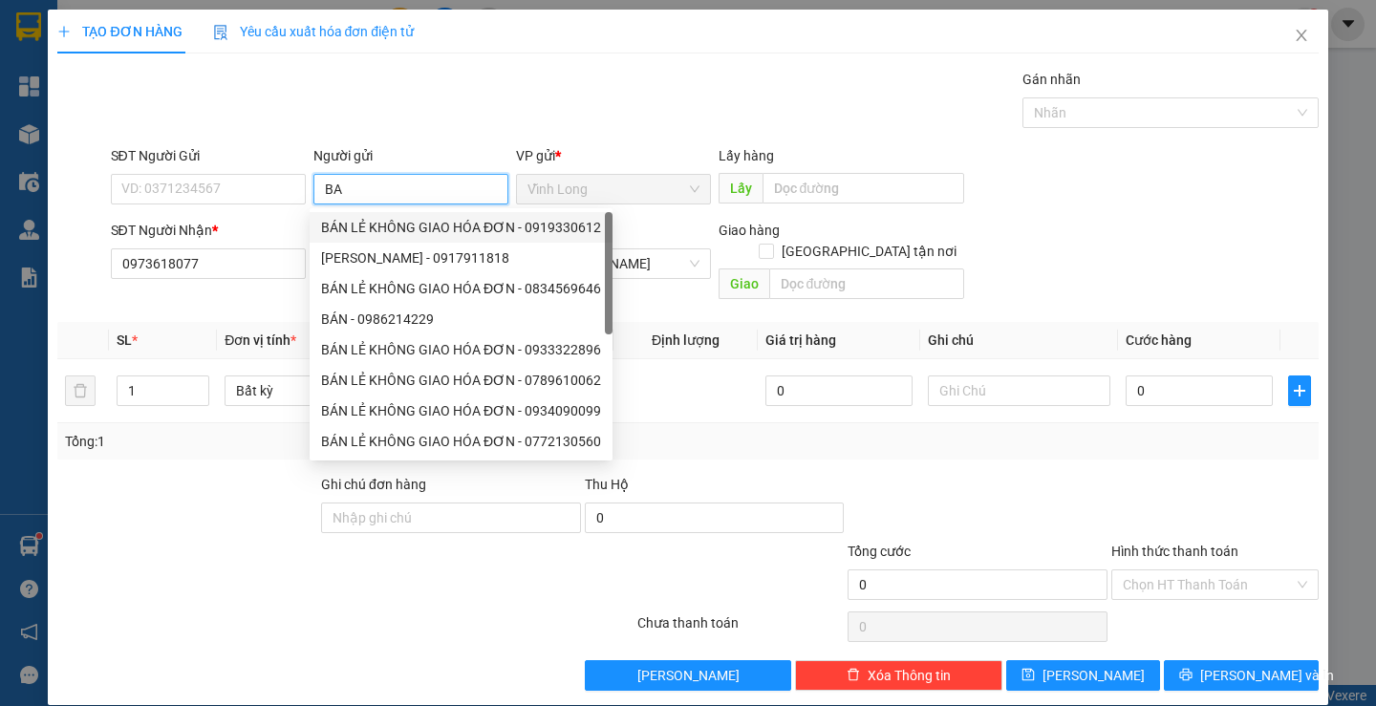
drag, startPoint x: 396, startPoint y: 219, endPoint x: 382, endPoint y: 215, distance: 13.9
click at [398, 219] on div "BÁN LẺ KHÔNG GIAO HÓA ĐƠN - 0919330612" at bounding box center [461, 227] width 280 height 21
type input "0919330612"
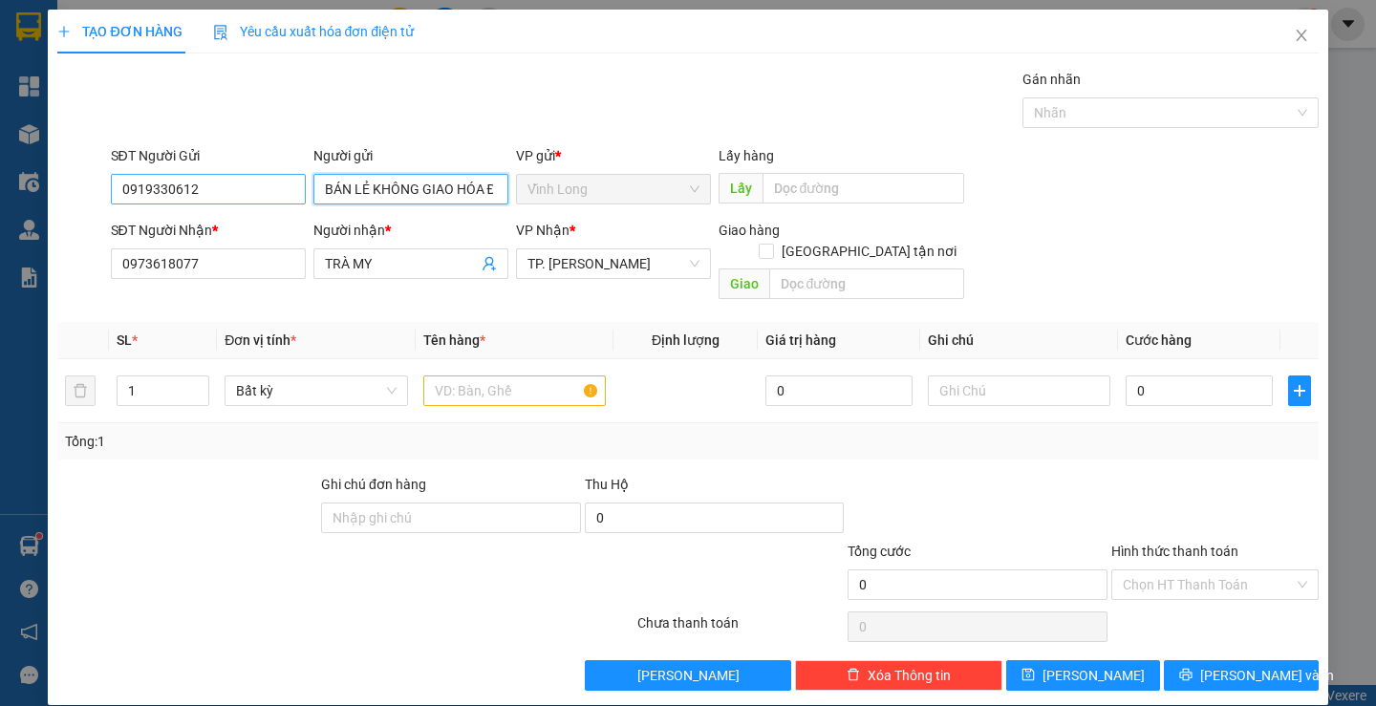
type input "BÁN LẺ KHÔNG GIAO HÓA ĐƠN"
drag, startPoint x: 201, startPoint y: 198, endPoint x: 0, endPoint y: 260, distance: 210.1
click at [0, 260] on div "TẠO ĐƠN HÀNG Yêu cầu xuất hóa đơn điện tử Transit Pickup Surcharge Ids Transit …" at bounding box center [688, 353] width 1376 height 706
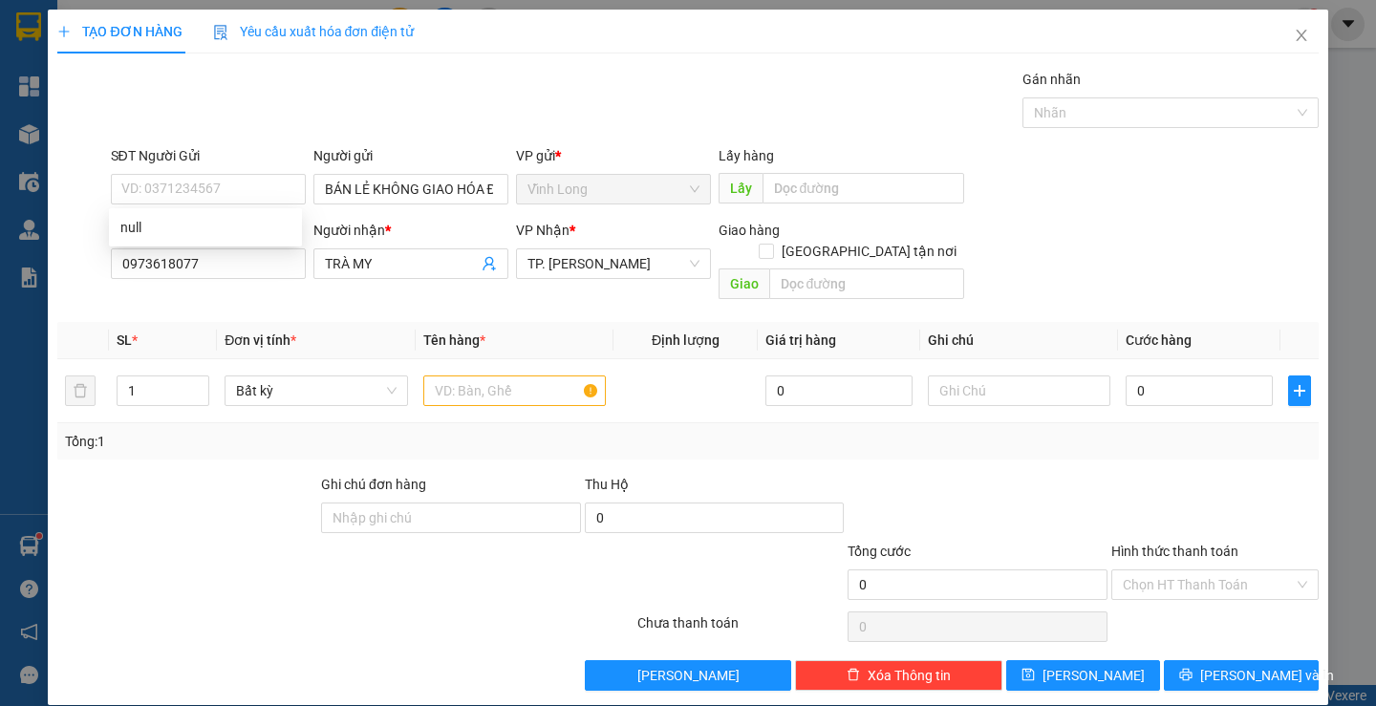
drag, startPoint x: 808, startPoint y: 86, endPoint x: 781, endPoint y: 86, distance: 26.8
click at [808, 84] on div "Gói vận chuyển * Tiêu chuẩn Gán nhãn Nhãn" at bounding box center [715, 102] width 1216 height 67
click at [491, 376] on input "text" at bounding box center [514, 391] width 183 height 31
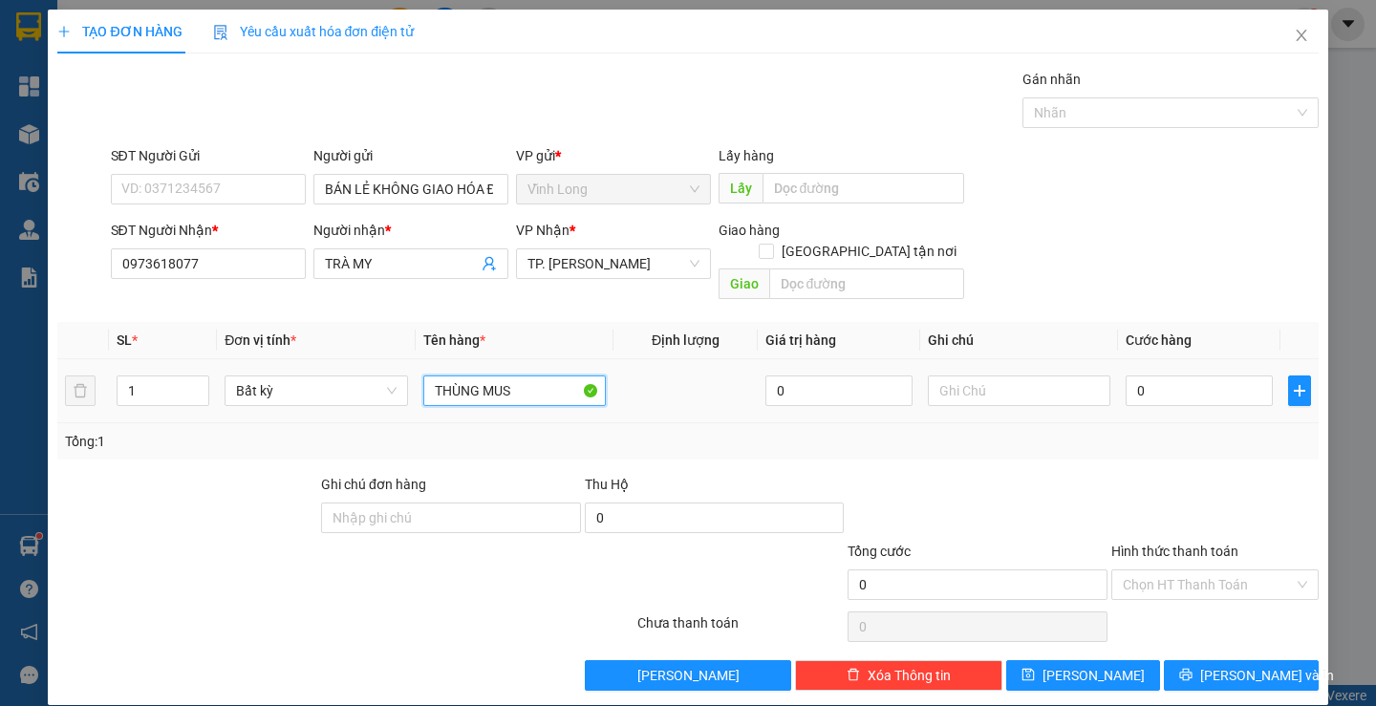
type input "THÙNG MUS"
type input "TRANG"
type input "4"
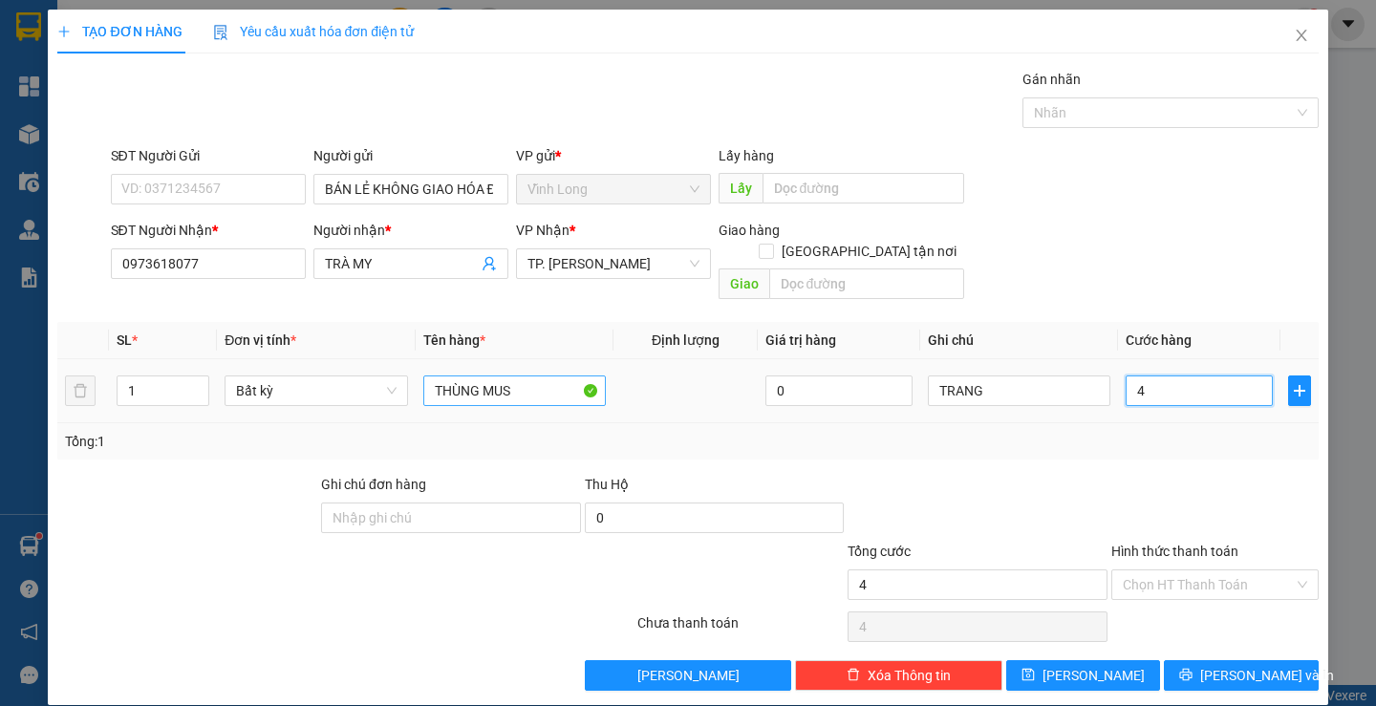
type input "40"
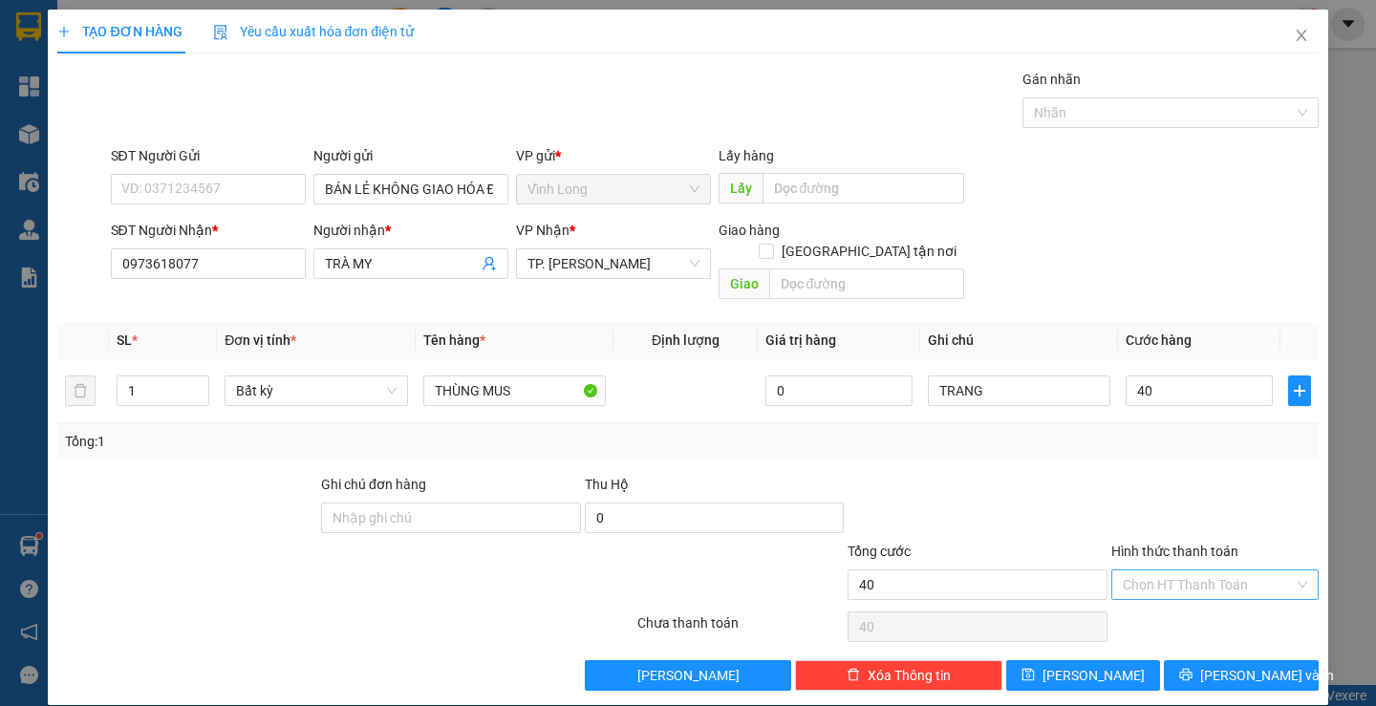
type input "40.000"
click at [1145, 571] on input "Hình thức thanh toán" at bounding box center [1208, 585] width 171 height 29
click at [1159, 608] on div "Tại văn phòng" at bounding box center [1204, 602] width 182 height 21
type input "0"
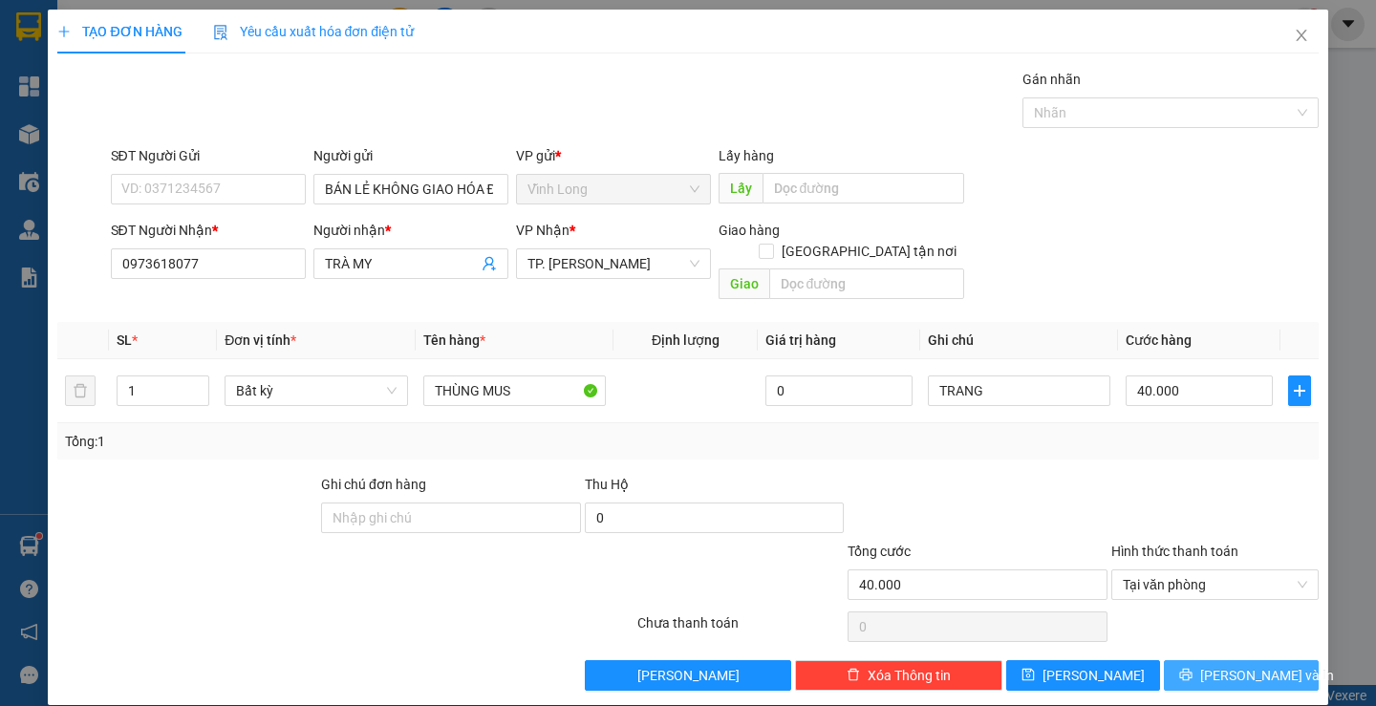
click at [1189, 660] on button "[PERSON_NAME] và In" at bounding box center [1241, 675] width 154 height 31
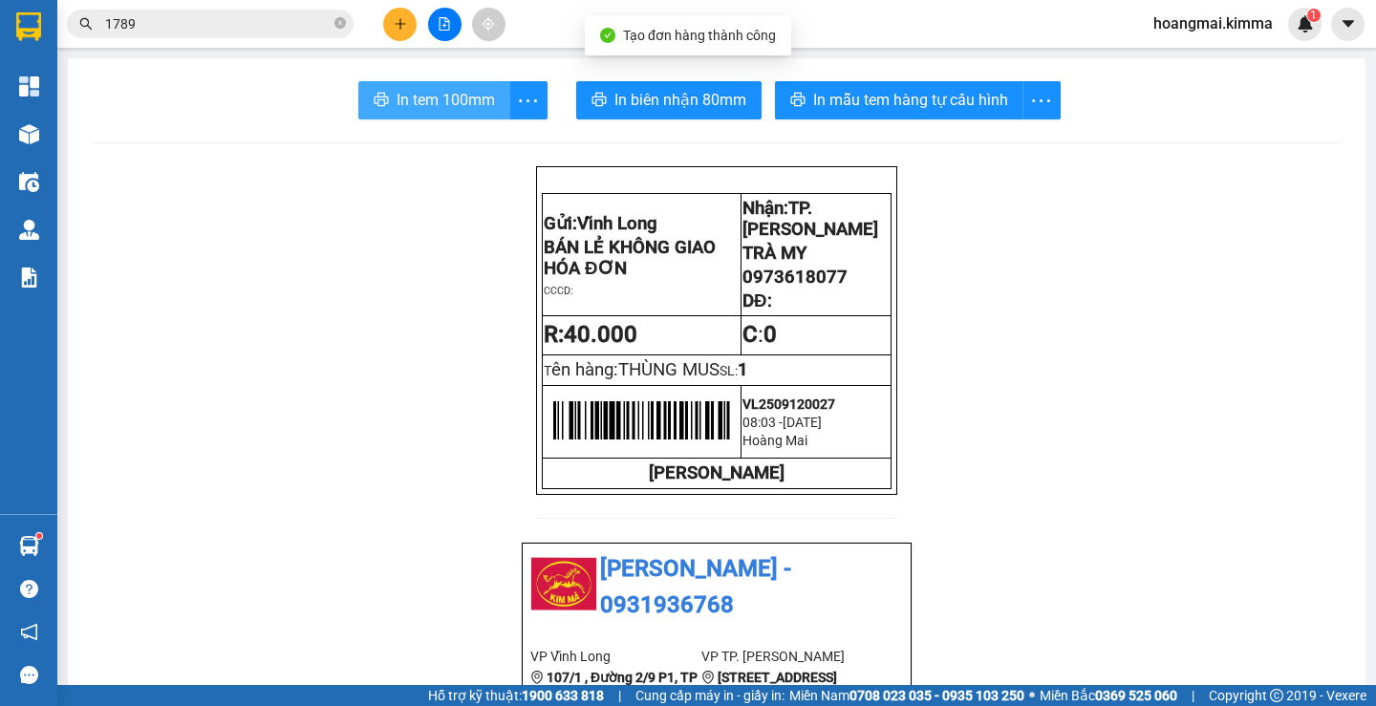
drag, startPoint x: 431, startPoint y: 95, endPoint x: 693, endPoint y: 119, distance: 263.0
click at [435, 94] on span "In tem 100mm" at bounding box center [446, 100] width 98 height 24
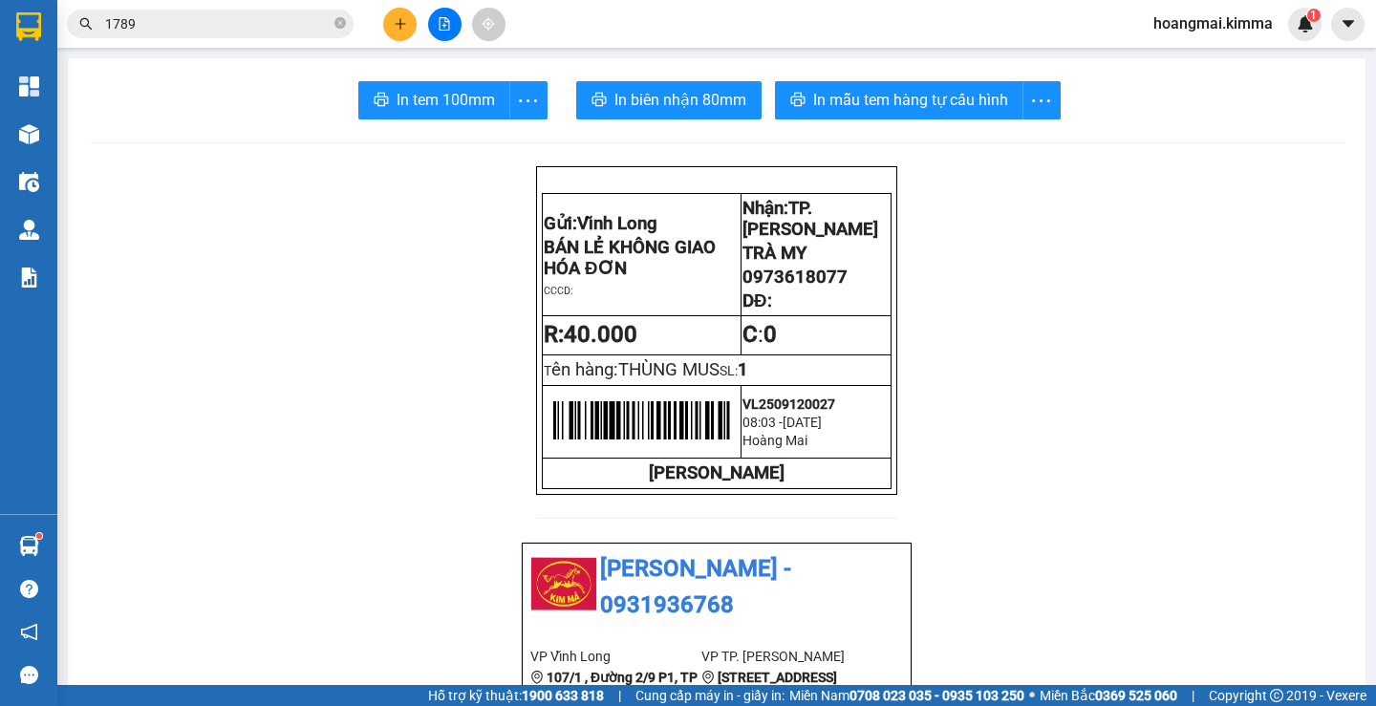
click at [389, 27] on button at bounding box center [399, 24] width 33 height 33
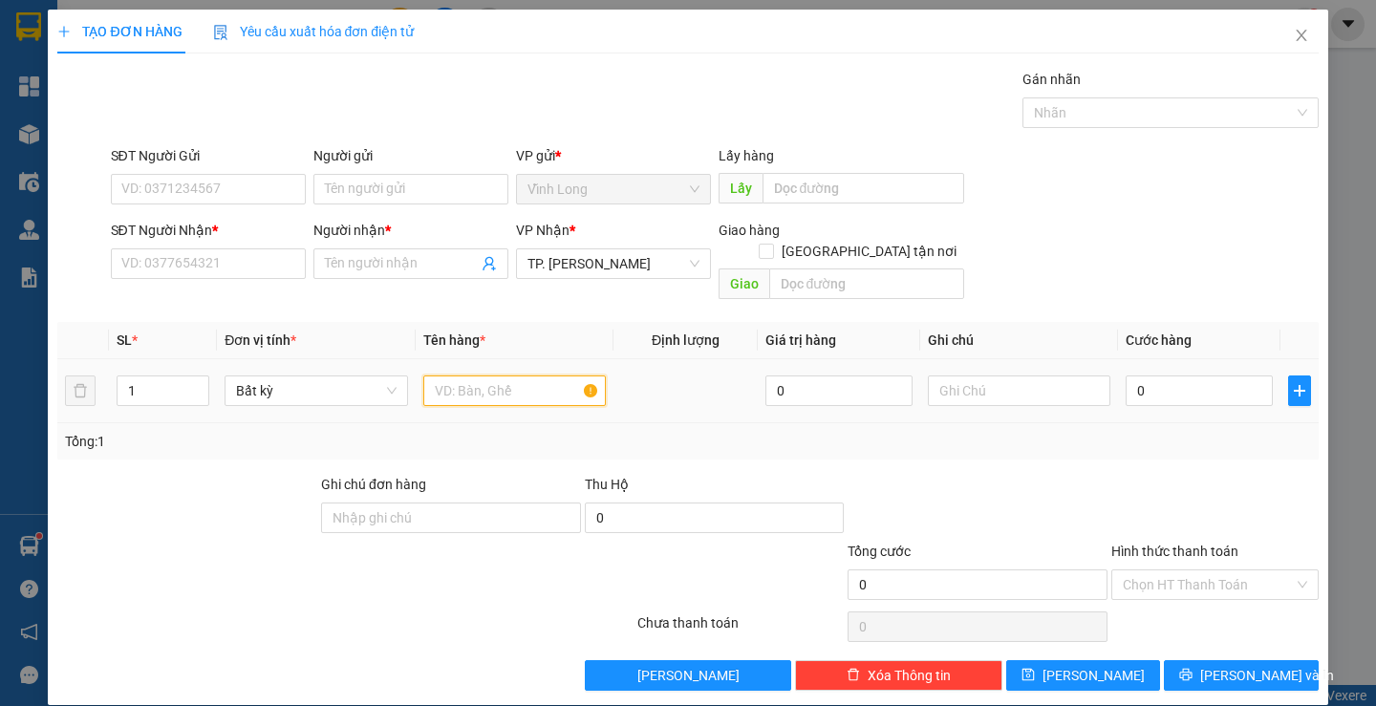
click at [453, 377] on input "text" at bounding box center [514, 391] width 183 height 31
type input "GÓI ĐỎ"
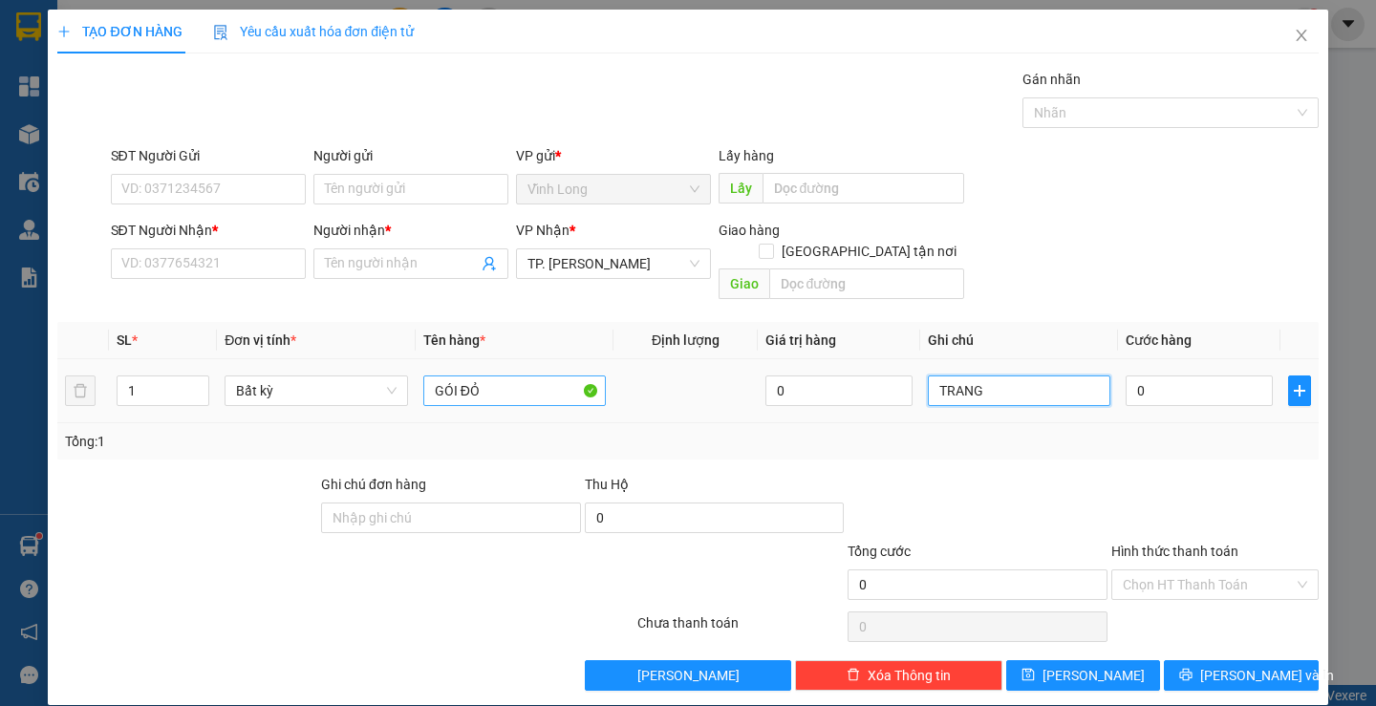
type input "TRANG"
type input "3"
type input "30"
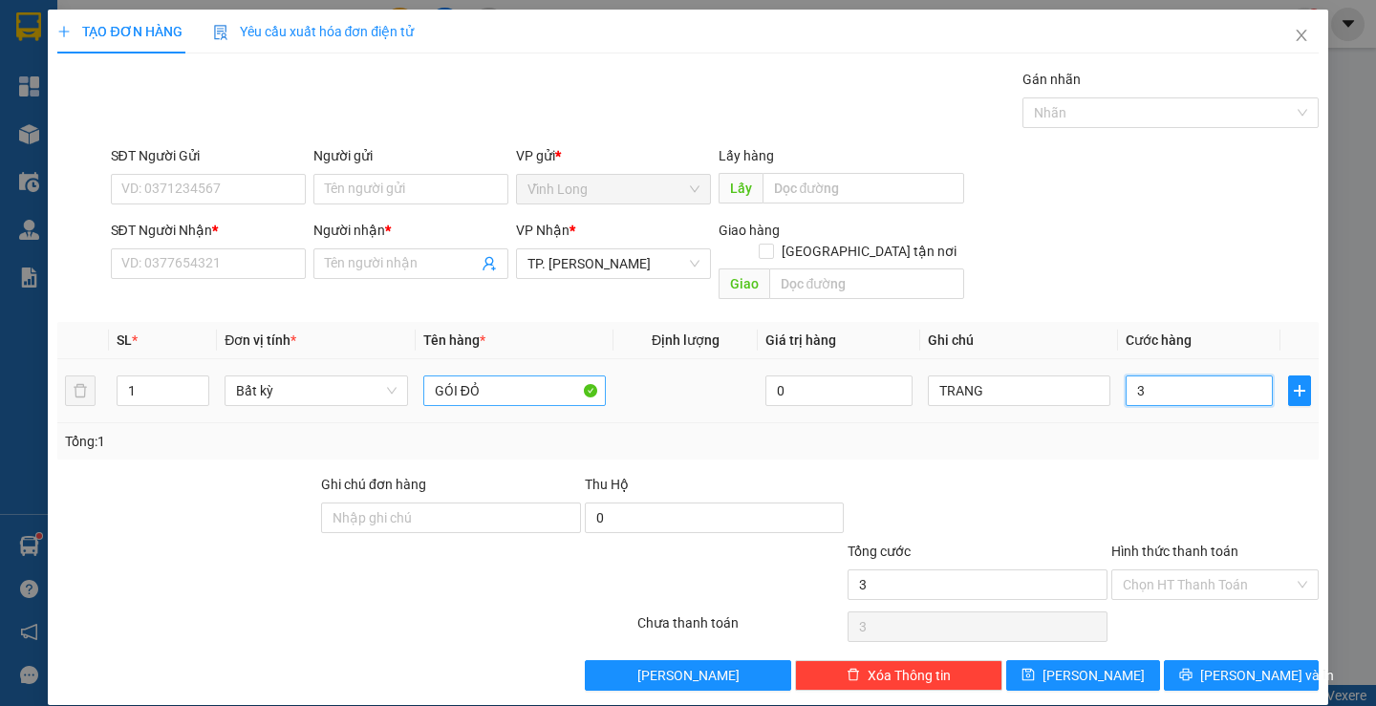
type input "30"
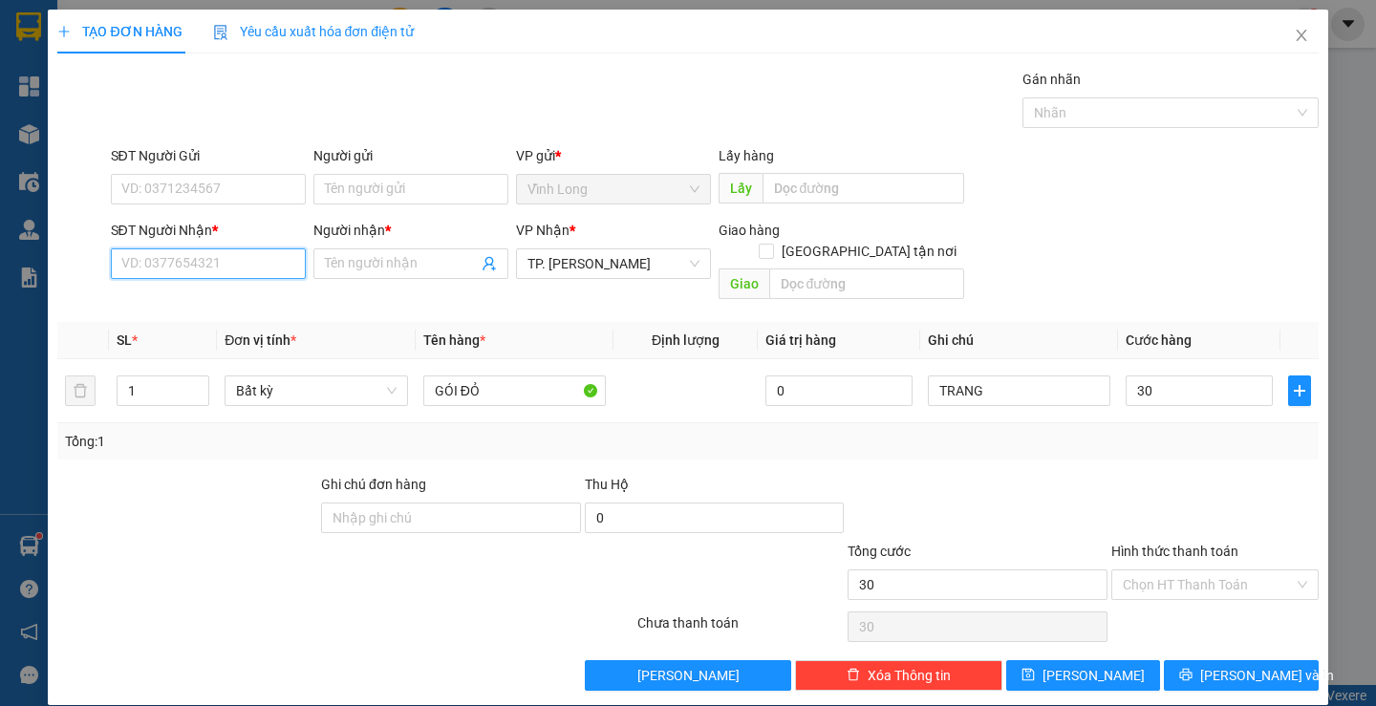
type input "30.000"
click at [177, 268] on input "SĐT Người Nhận *" at bounding box center [208, 264] width 195 height 31
click at [175, 263] on input "SĐT Người Nhận *" at bounding box center [208, 264] width 195 height 31
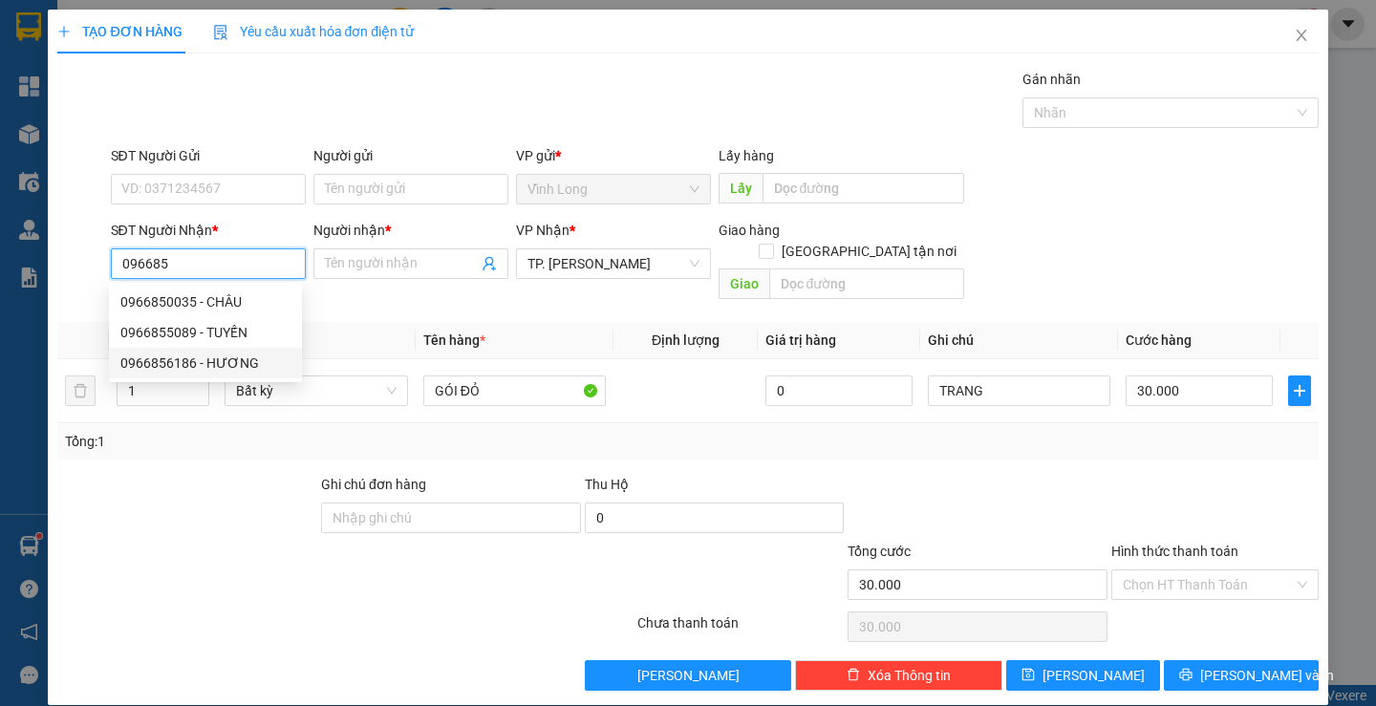
click at [192, 358] on div "0966856186 - HƯƠNG" at bounding box center [205, 363] width 170 height 21
type input "0966856186"
type input "HƯƠNG"
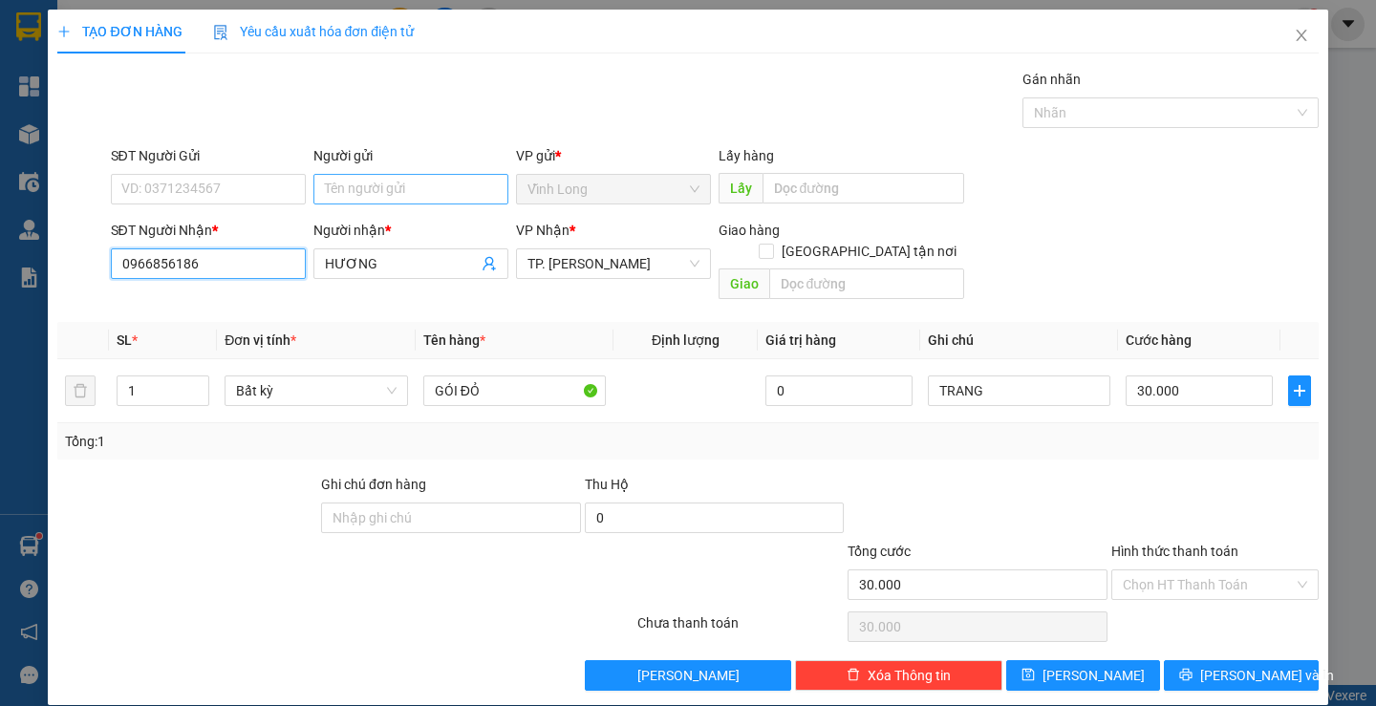
type input "0966856186"
click at [348, 200] on input "Người gửi" at bounding box center [410, 189] width 195 height 31
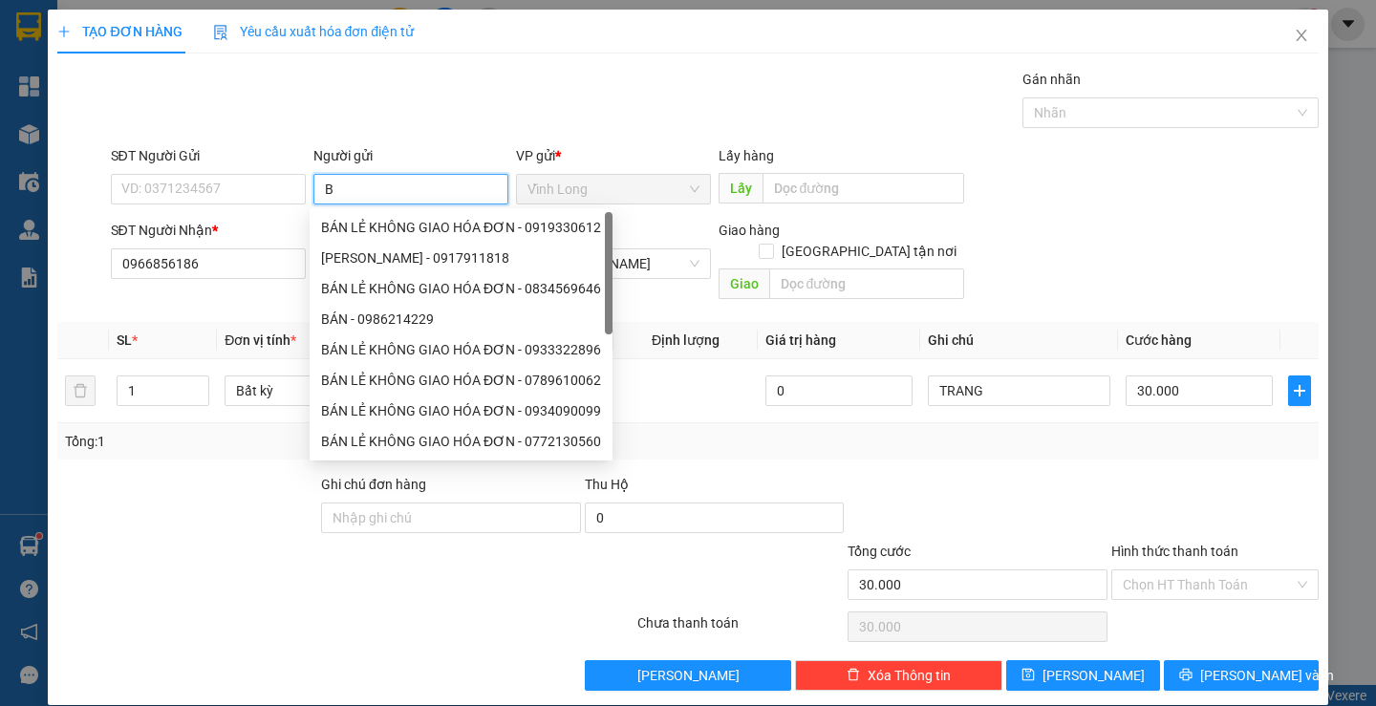
type input "BÁ"
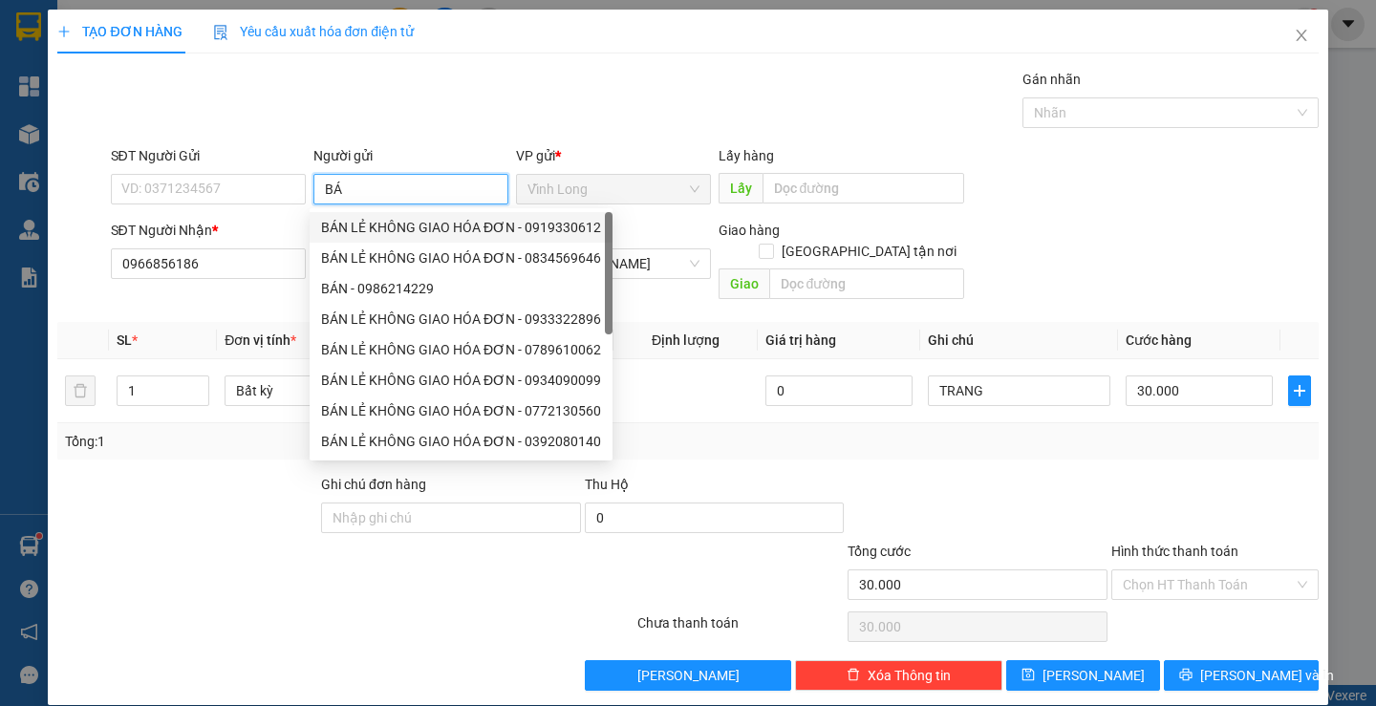
click at [364, 230] on div "BÁN LẺ KHÔNG GIAO HÓA ĐƠN - 0919330612" at bounding box center [461, 227] width 280 height 21
type input "0919330612"
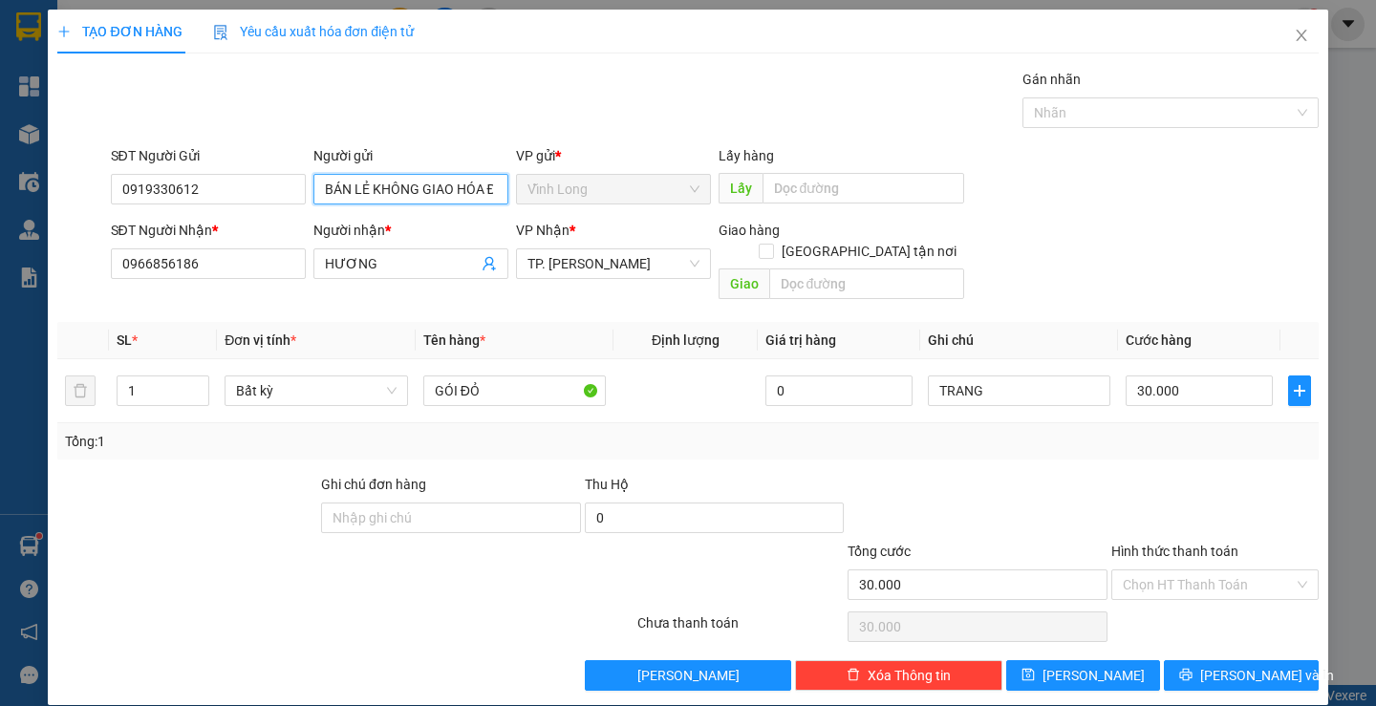
type input "BÁN LẺ KHÔNG GIAO HÓA ĐƠN"
drag, startPoint x: 70, startPoint y: 219, endPoint x: 0, endPoint y: 226, distance: 70.1
click at [0, 224] on div "TẠO ĐƠN HÀNG Yêu cầu xuất hóa đơn điện tử Transit Pickup Surcharge Ids Transit …" at bounding box center [688, 353] width 1376 height 706
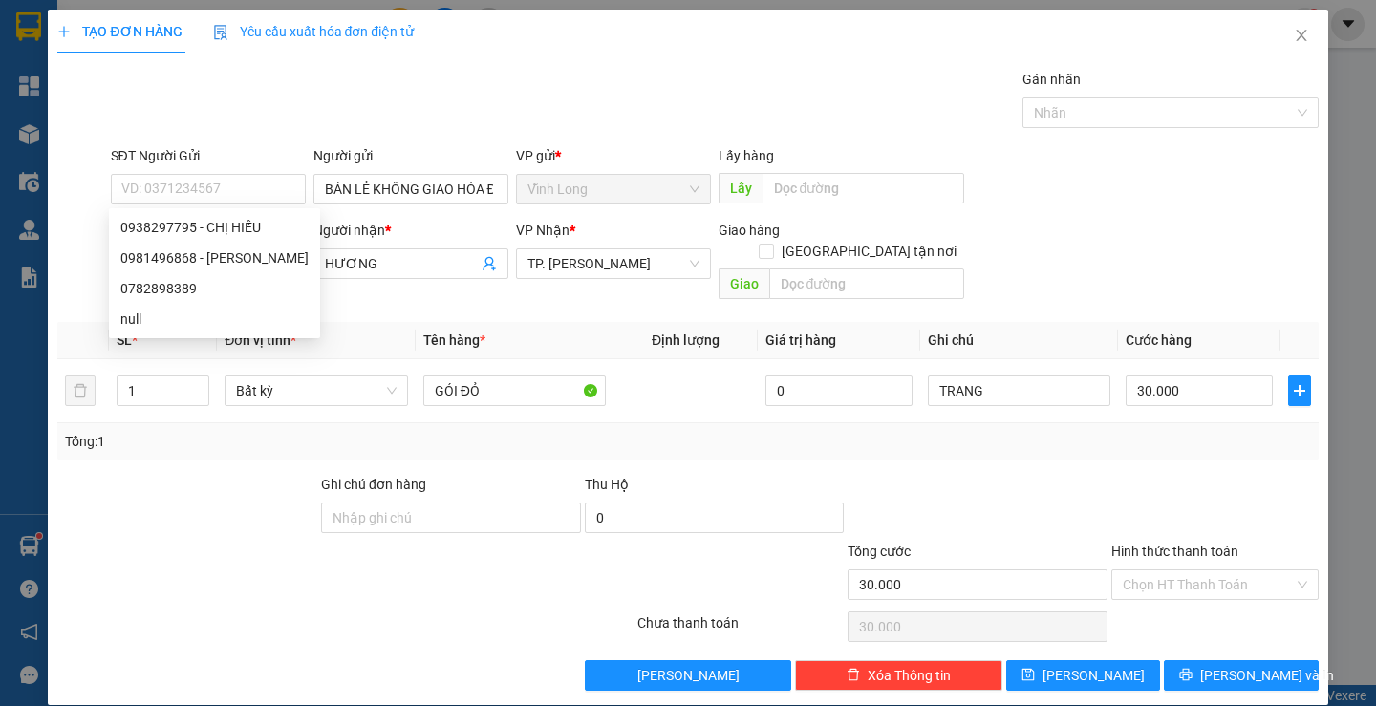
click at [1195, 581] on div "Hình thức thanh toán Chọn HT Thanh Toán" at bounding box center [1215, 574] width 207 height 67
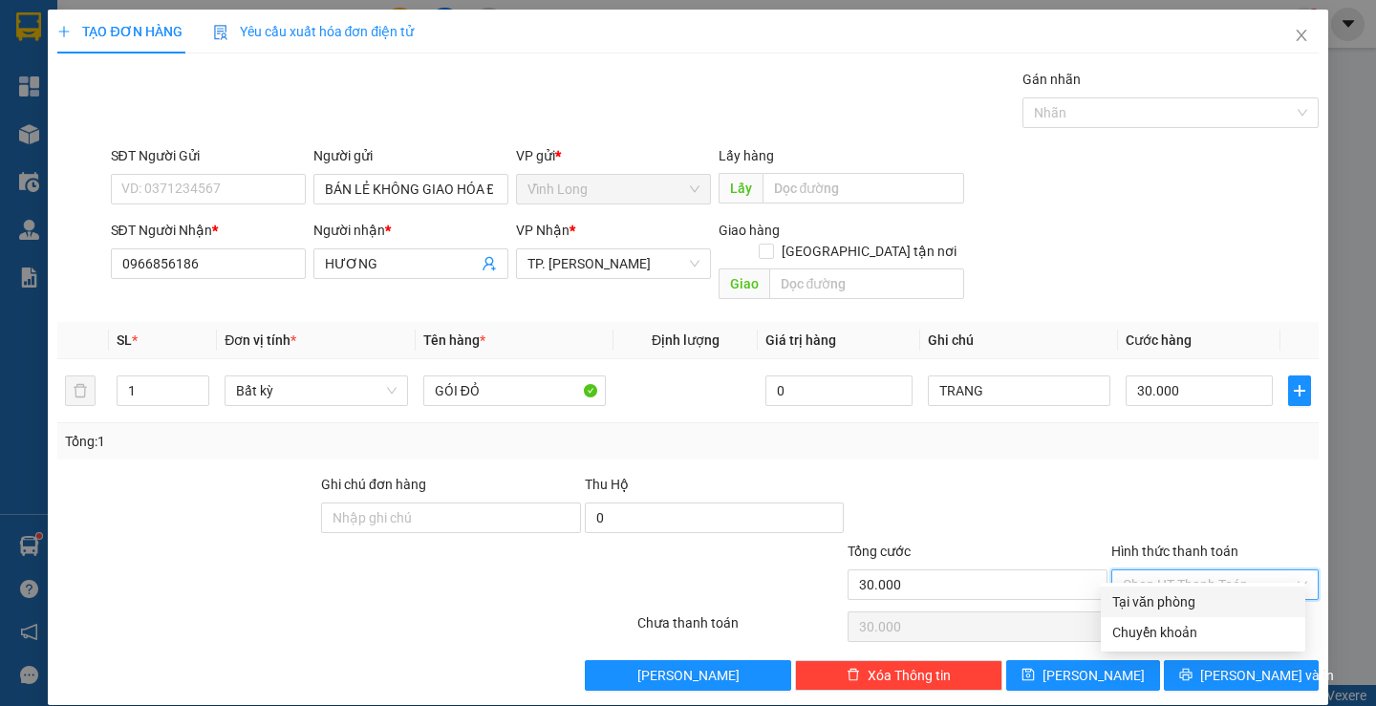
drag, startPoint x: 1186, startPoint y: 557, endPoint x: 1158, endPoint y: 599, distance: 50.4
click at [1186, 571] on input "Hình thức thanh toán" at bounding box center [1208, 585] width 171 height 29
click at [1153, 607] on div "Tại văn phòng" at bounding box center [1204, 602] width 182 height 21
type input "0"
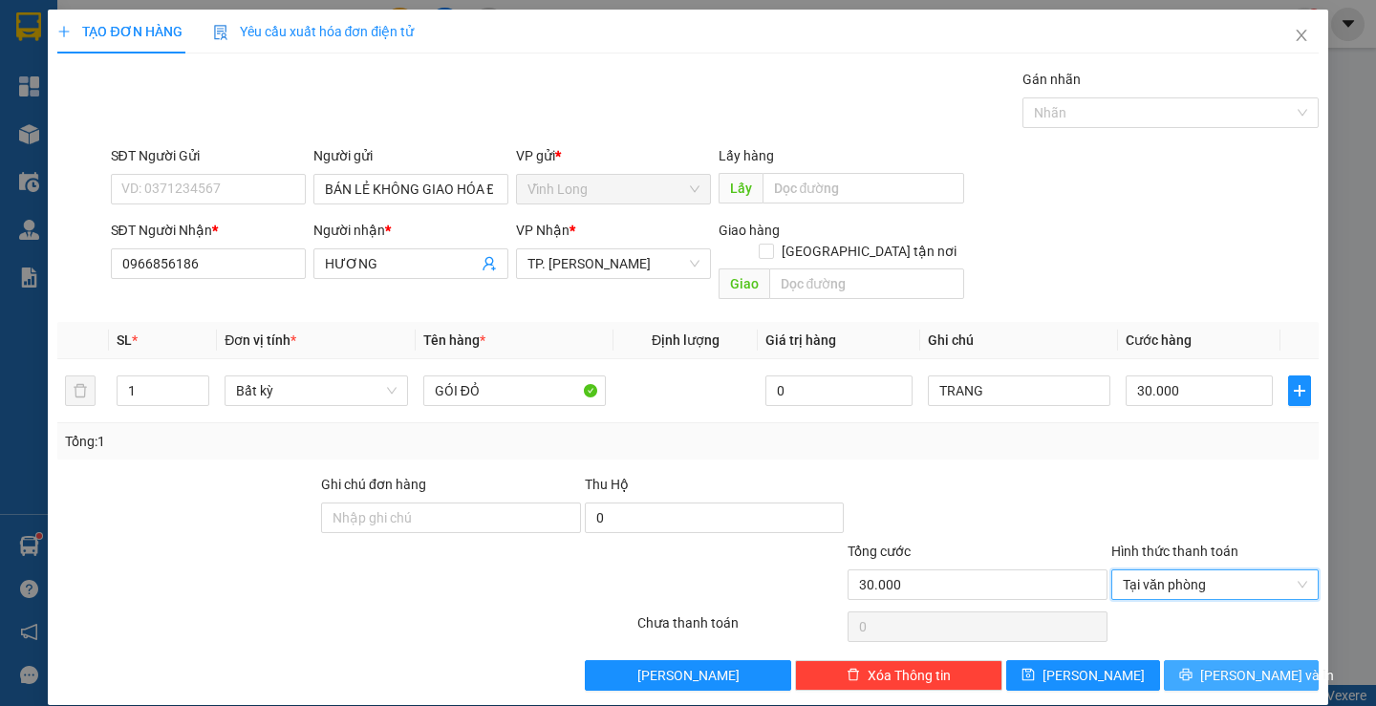
click at [1187, 669] on button "[PERSON_NAME] và In" at bounding box center [1241, 675] width 154 height 31
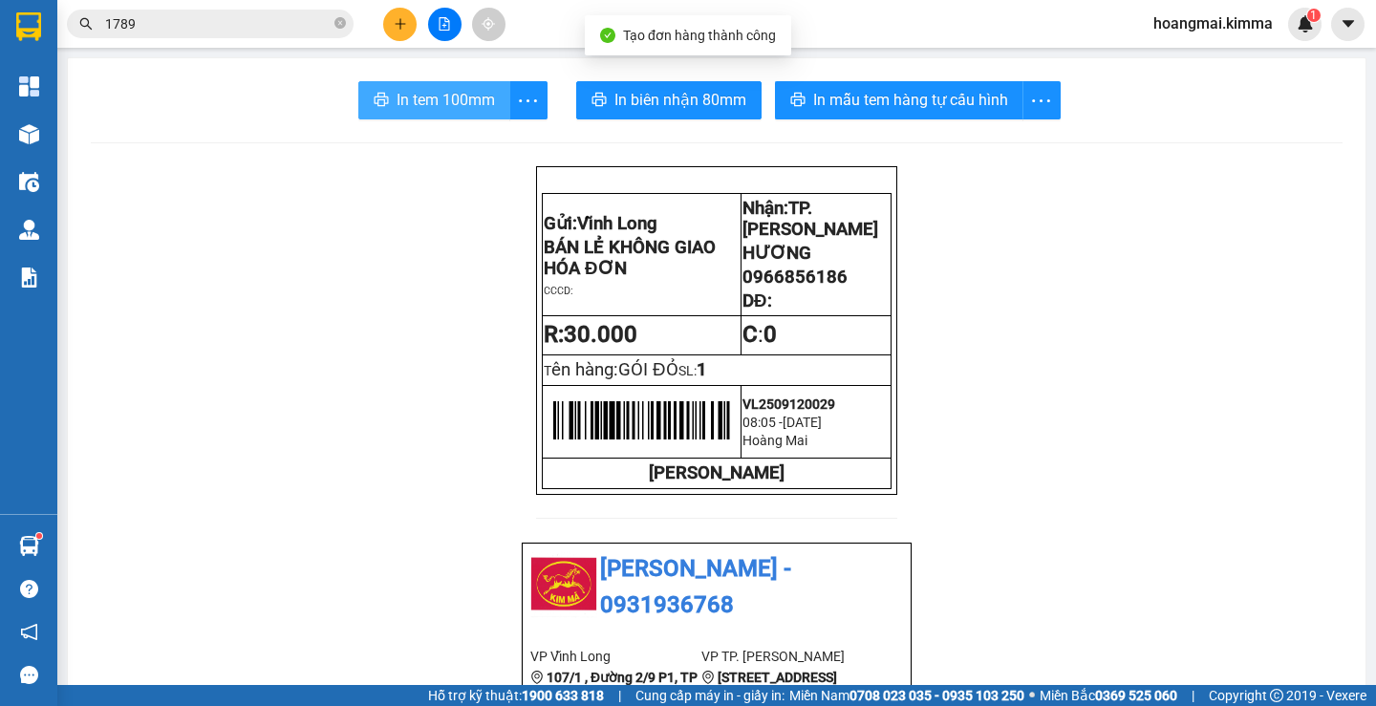
click at [430, 84] on button "In tem 100mm" at bounding box center [434, 100] width 152 height 38
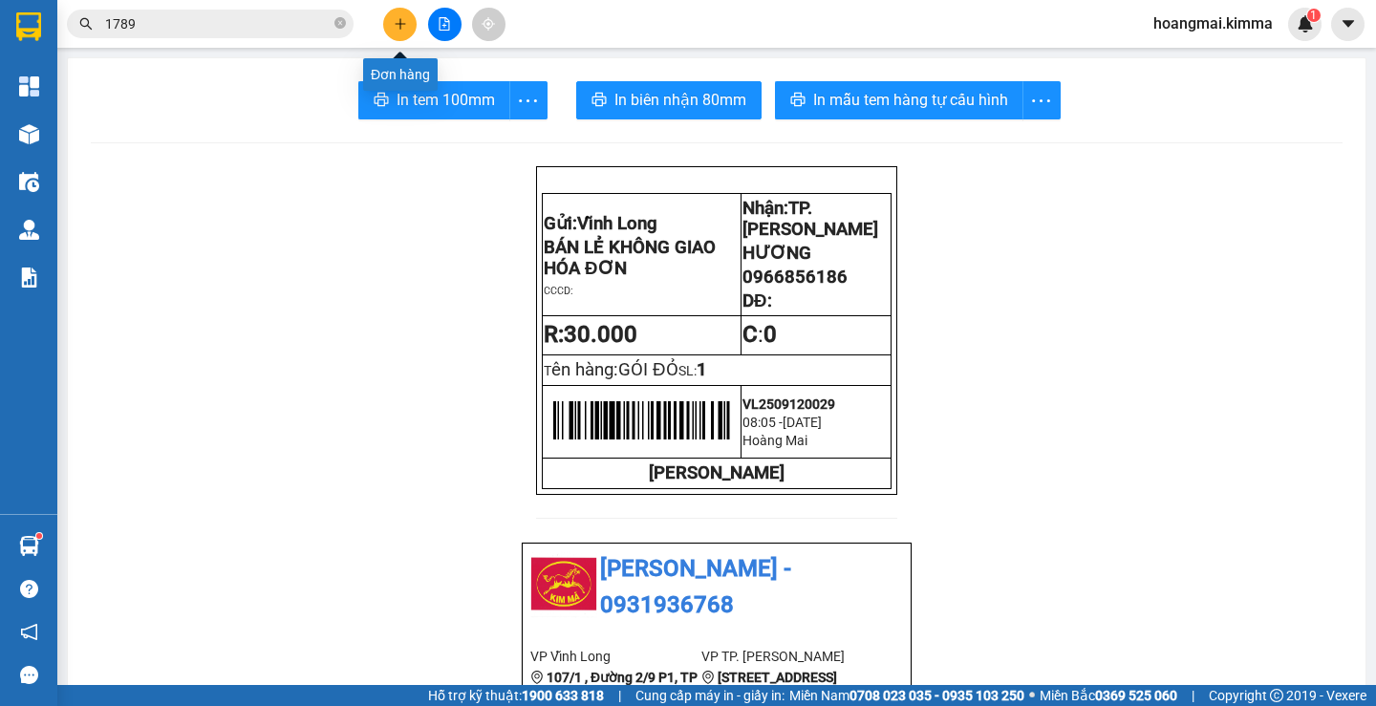
click at [407, 32] on button at bounding box center [399, 24] width 33 height 33
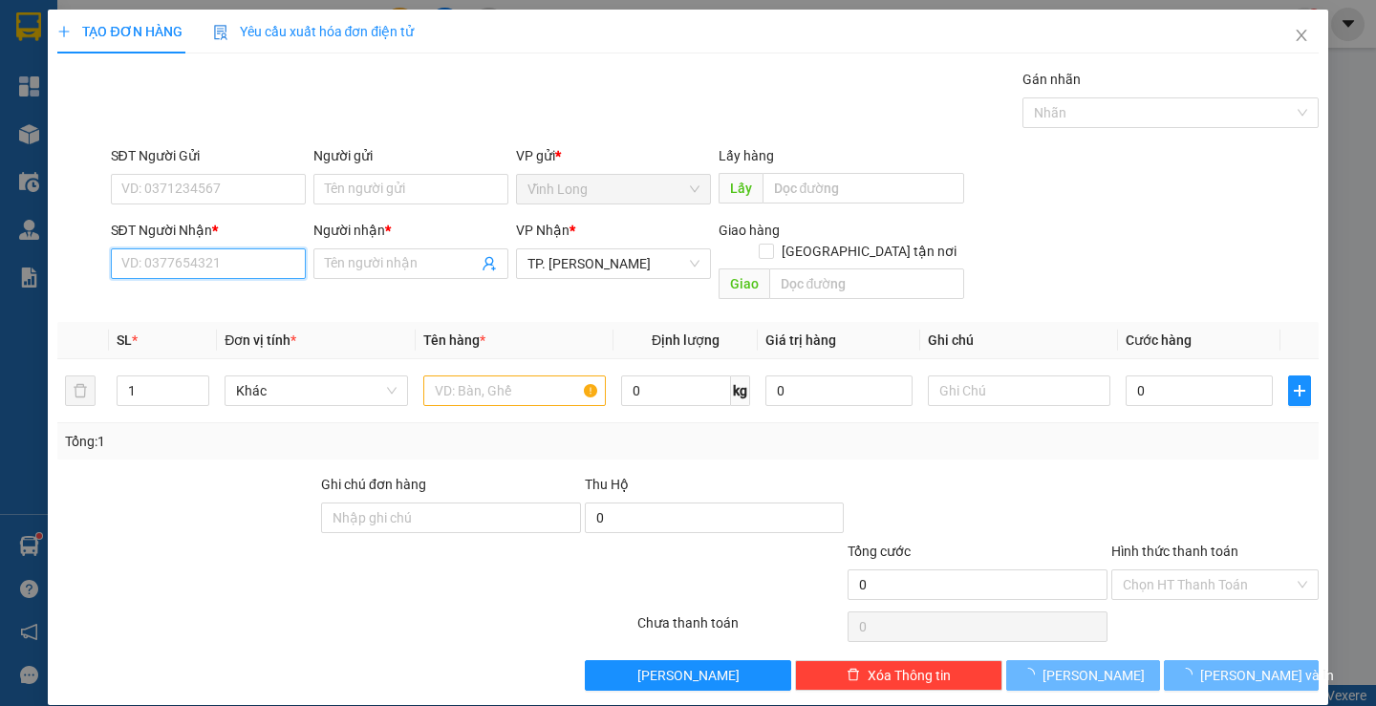
click at [215, 260] on input "SĐT Người Nhận *" at bounding box center [208, 264] width 195 height 31
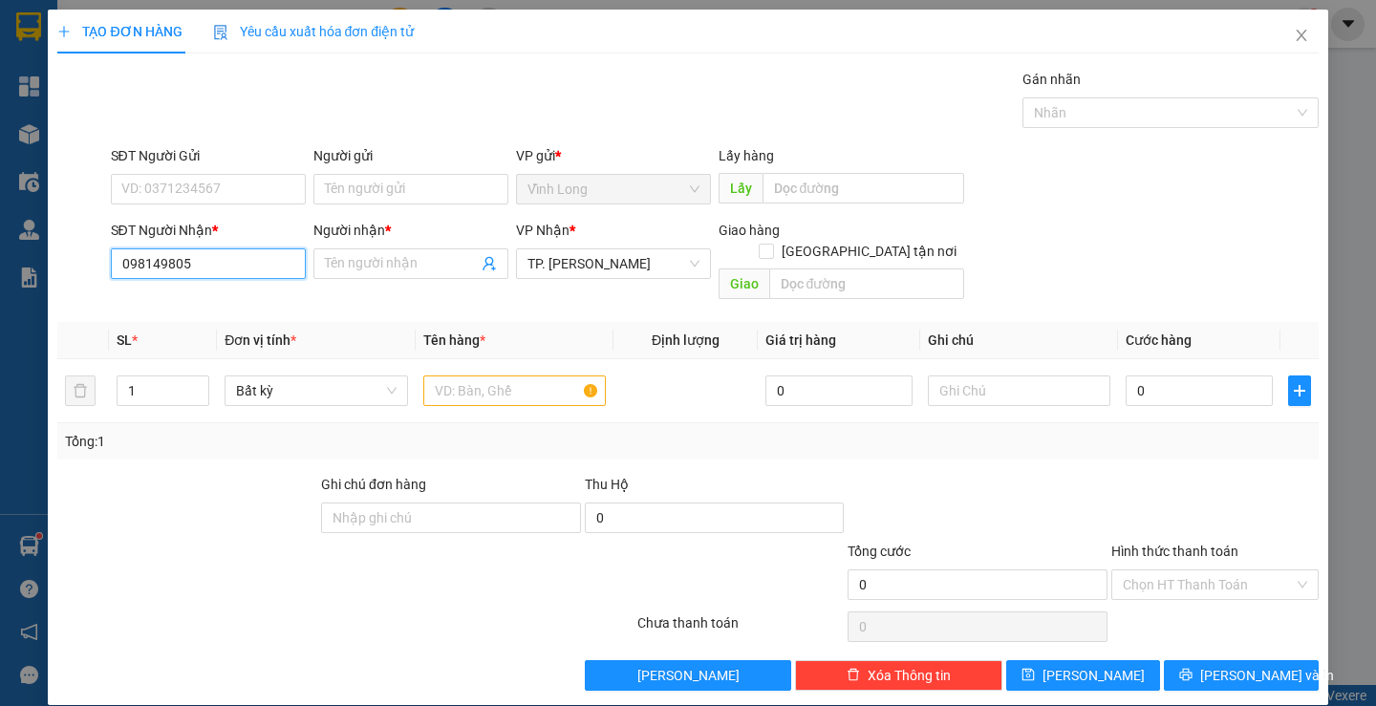
type input "0981498057"
click at [224, 295] on div "0981498057 - PHƯƠNG" at bounding box center [205, 302] width 170 height 21
type input "PHƯƠNG"
type input "0981498057"
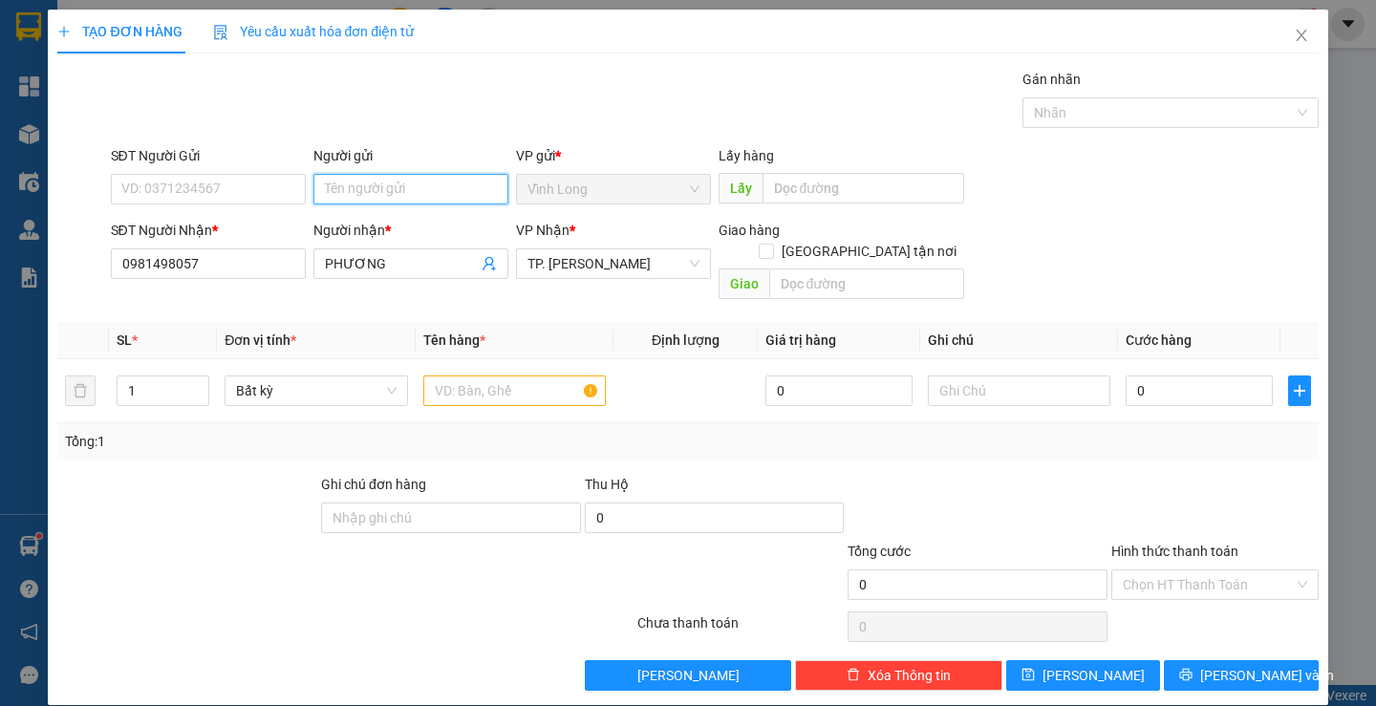
click at [361, 199] on input "Người gửi" at bounding box center [410, 189] width 195 height 31
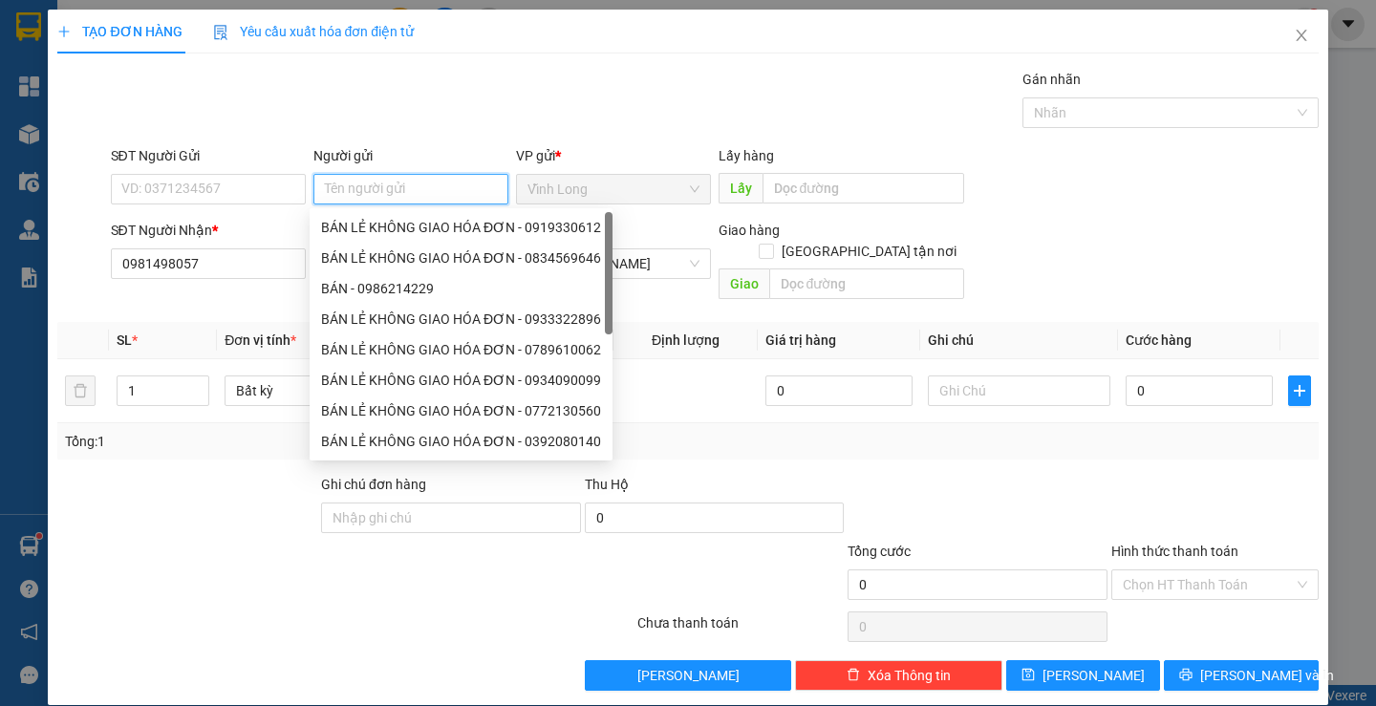
click at [360, 195] on input "Người gửi" at bounding box center [410, 189] width 195 height 31
type input "BÁ"
click at [373, 232] on div "BÁN LẺ KHÔNG GIAO HÓA ĐƠN - 0919330612" at bounding box center [461, 227] width 280 height 21
type input "0919330612"
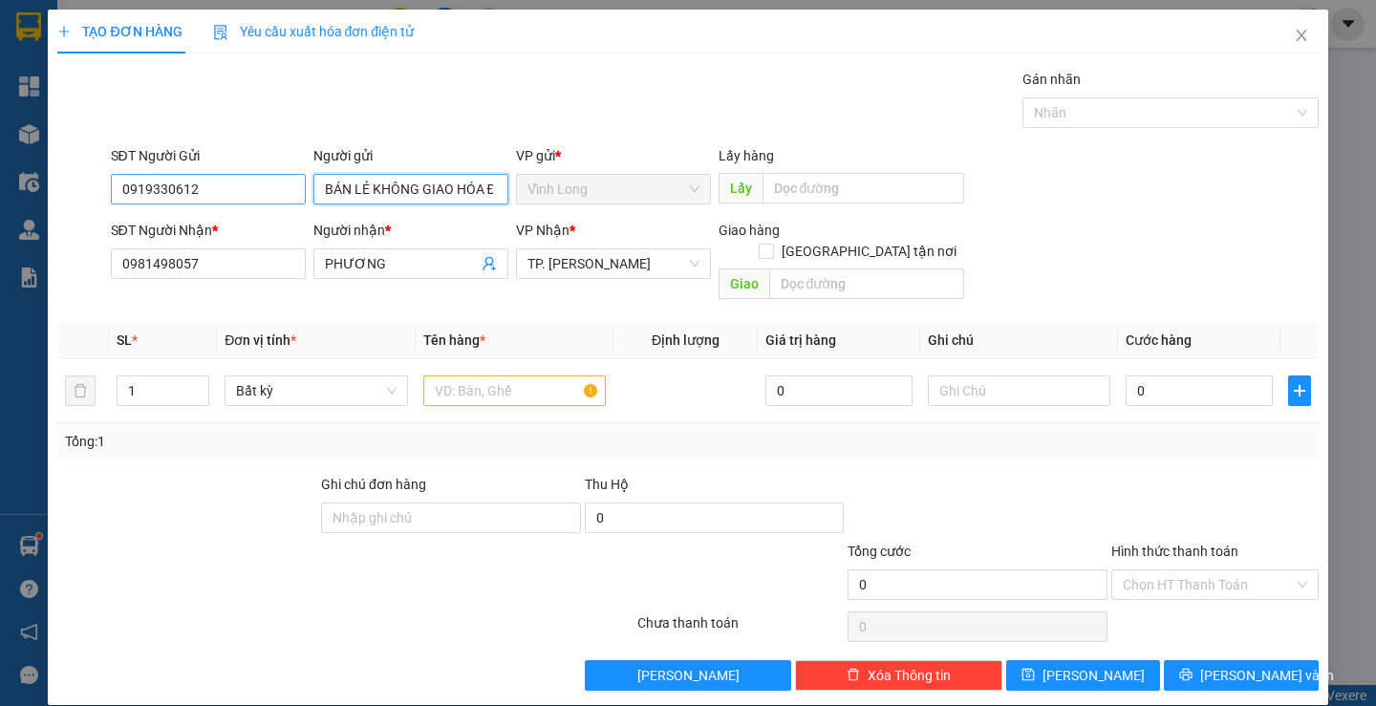
type input "BÁN LẺ KHÔNG GIAO HÓA ĐƠN"
drag, startPoint x: 229, startPoint y: 185, endPoint x: 0, endPoint y: 235, distance: 234.7
click at [0, 235] on div "TẠO ĐƠN HÀNG Yêu cầu xuất hóa đơn điện tử Transit Pickup Surcharge Ids Transit …" at bounding box center [688, 353] width 1376 height 706
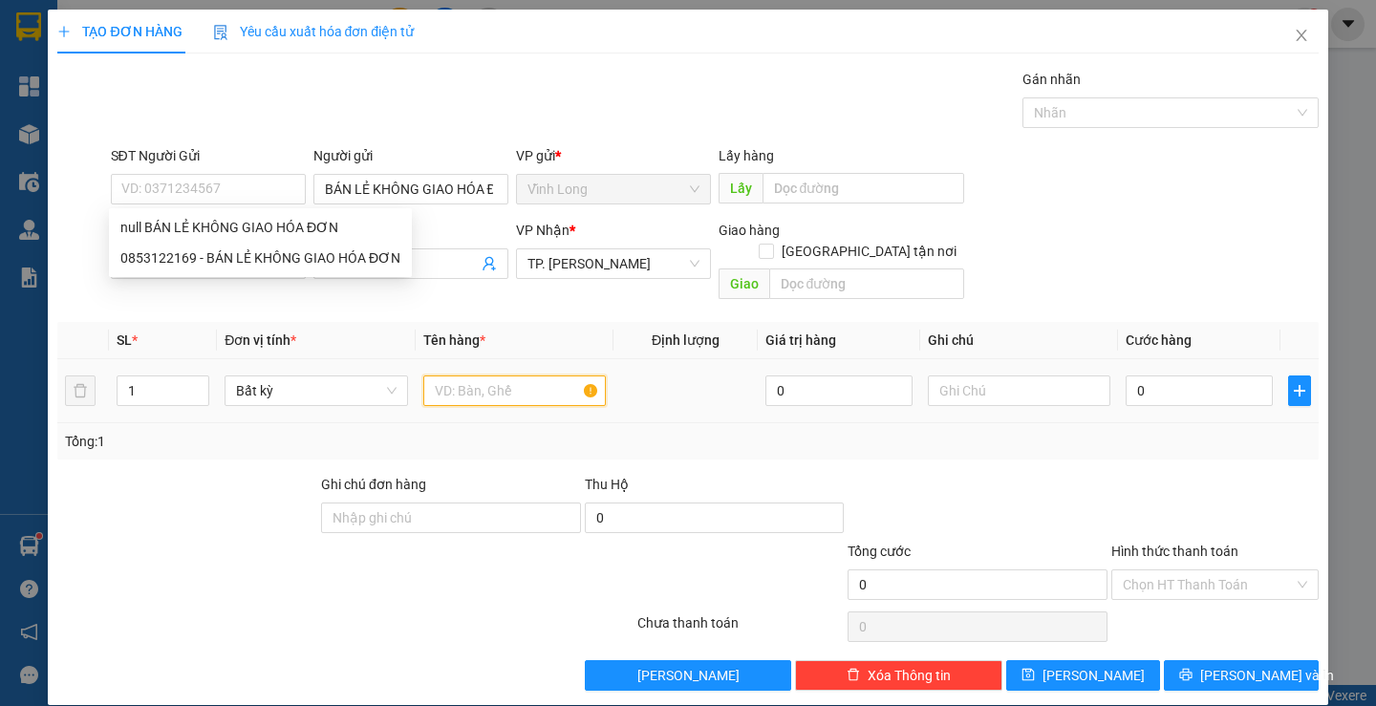
click at [492, 381] on input "text" at bounding box center [514, 391] width 183 height 31
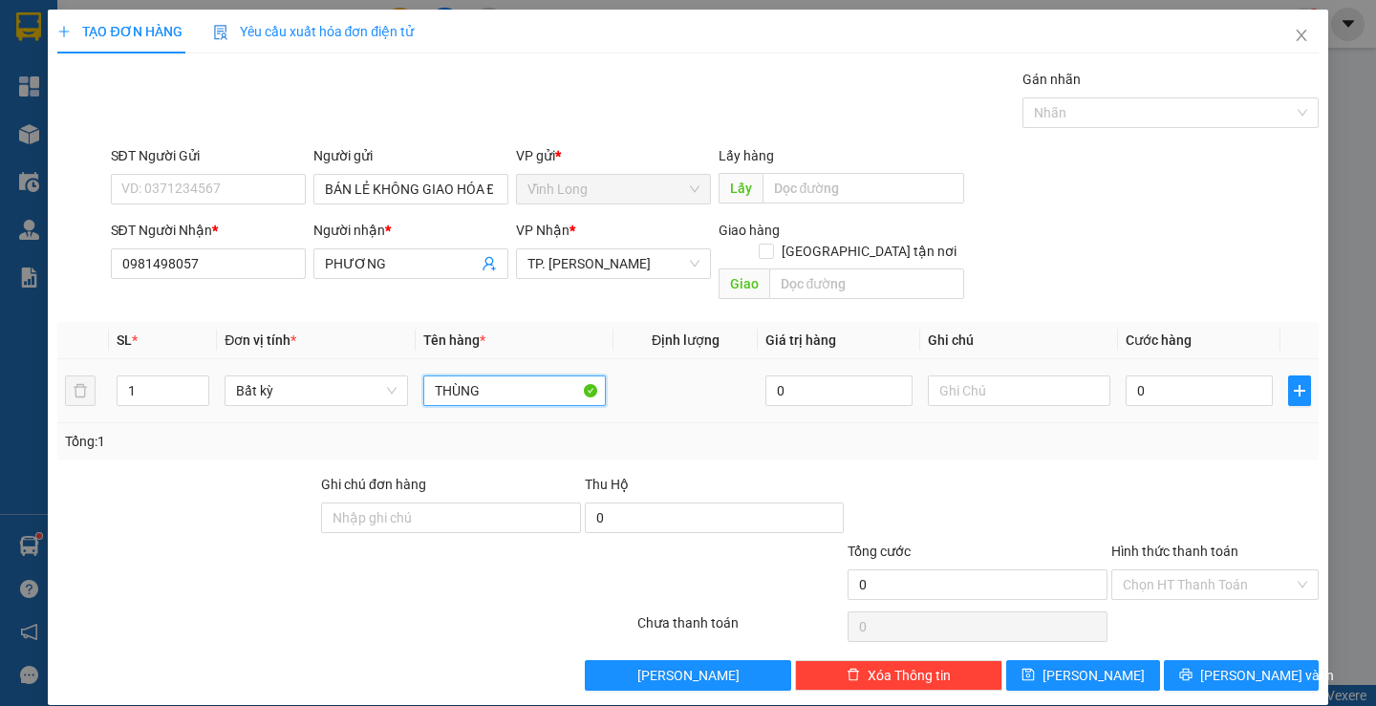
type input "THÙNG"
type input "TRANG"
type input "4"
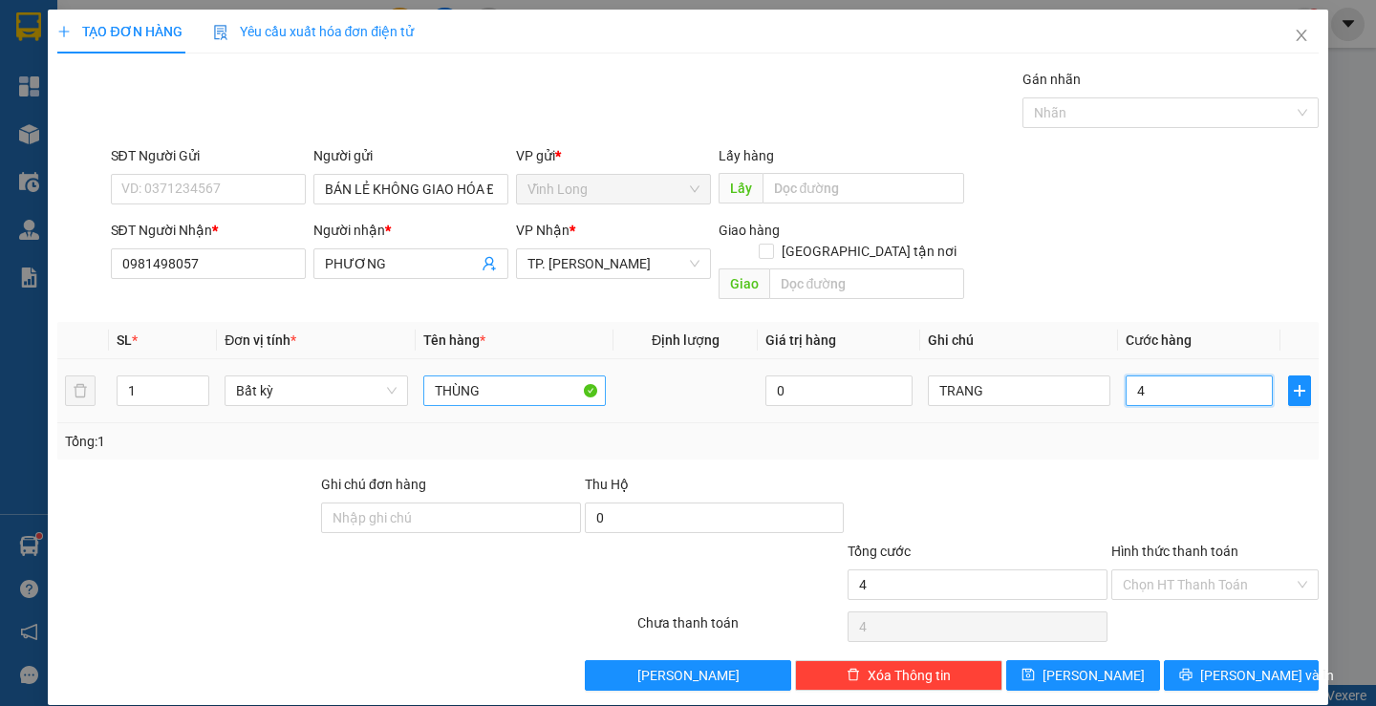
type input "40"
click at [1165, 578] on div "Chọn HT Thanh Toán" at bounding box center [1215, 585] width 207 height 31
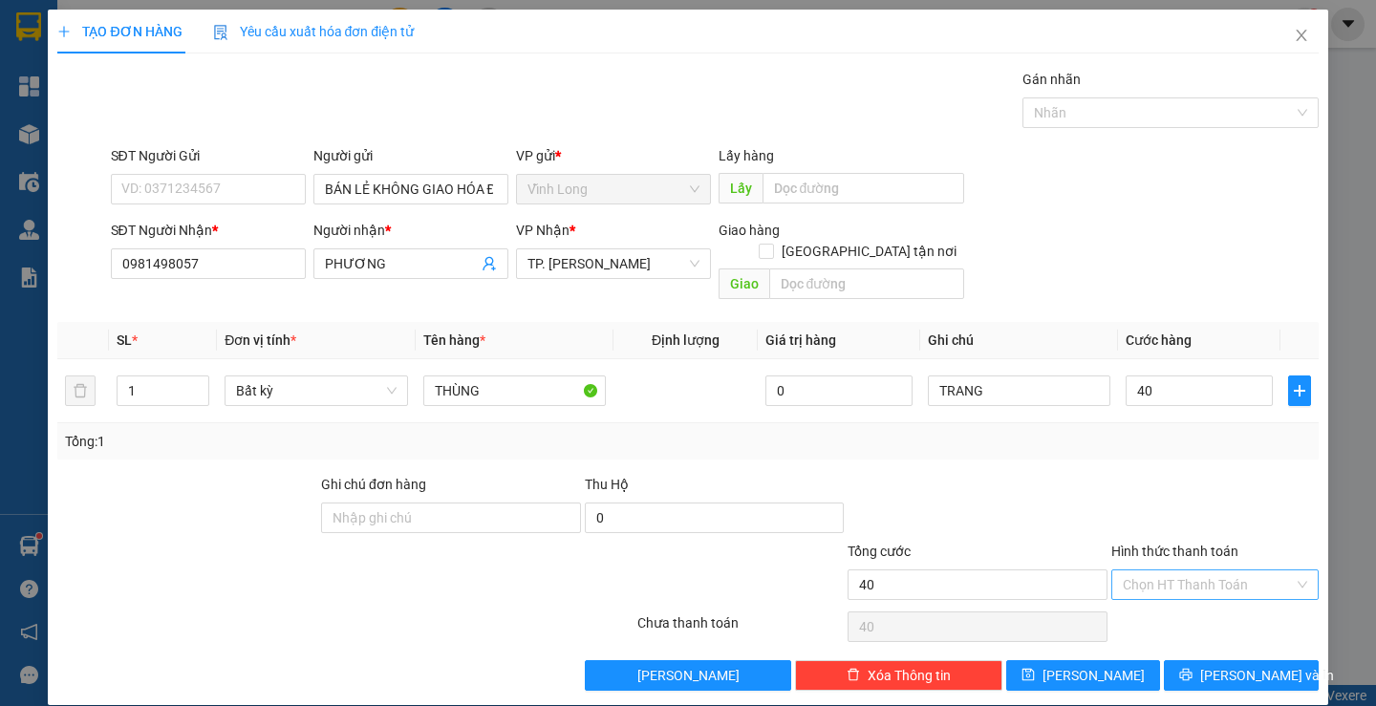
type input "40.000"
click at [1146, 571] on input "Hình thức thanh toán" at bounding box center [1208, 585] width 171 height 29
click at [1149, 610] on div "Tại văn phòng" at bounding box center [1204, 602] width 182 height 21
type input "0"
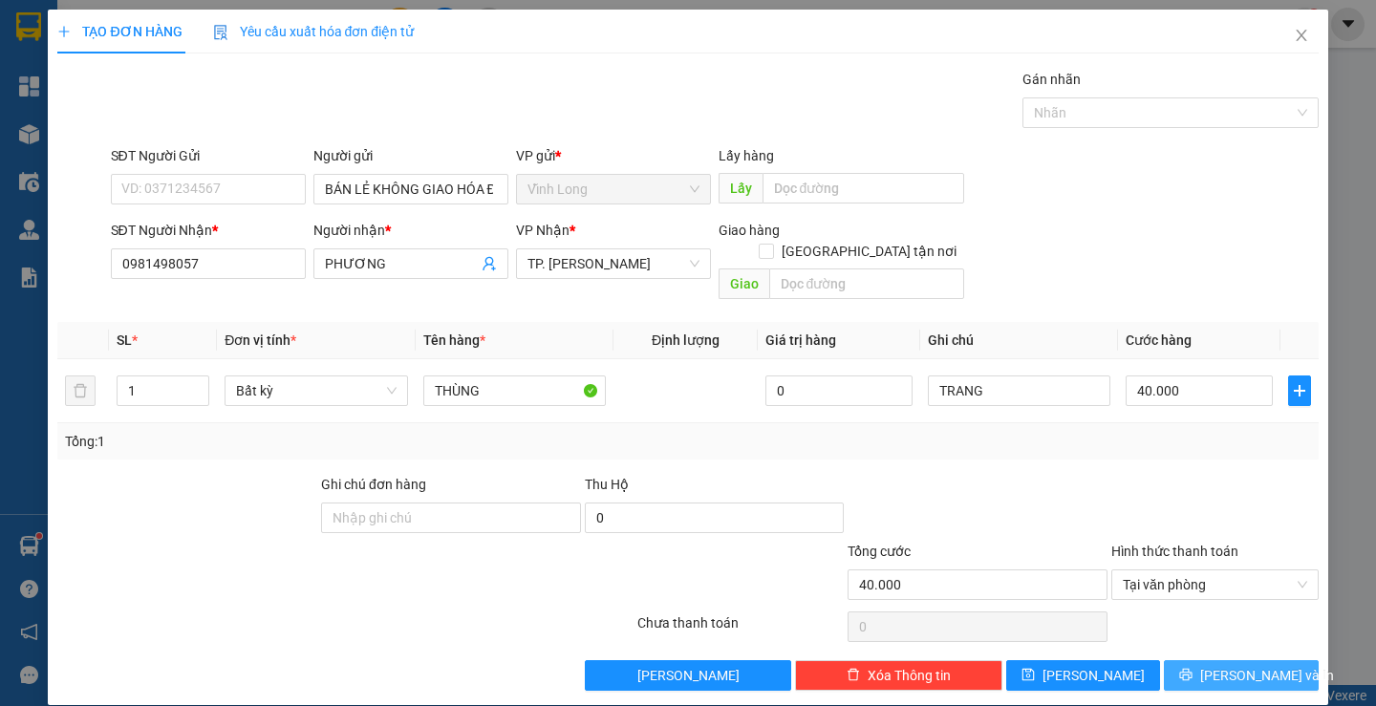
click at [1179, 660] on button "[PERSON_NAME] và In" at bounding box center [1241, 675] width 154 height 31
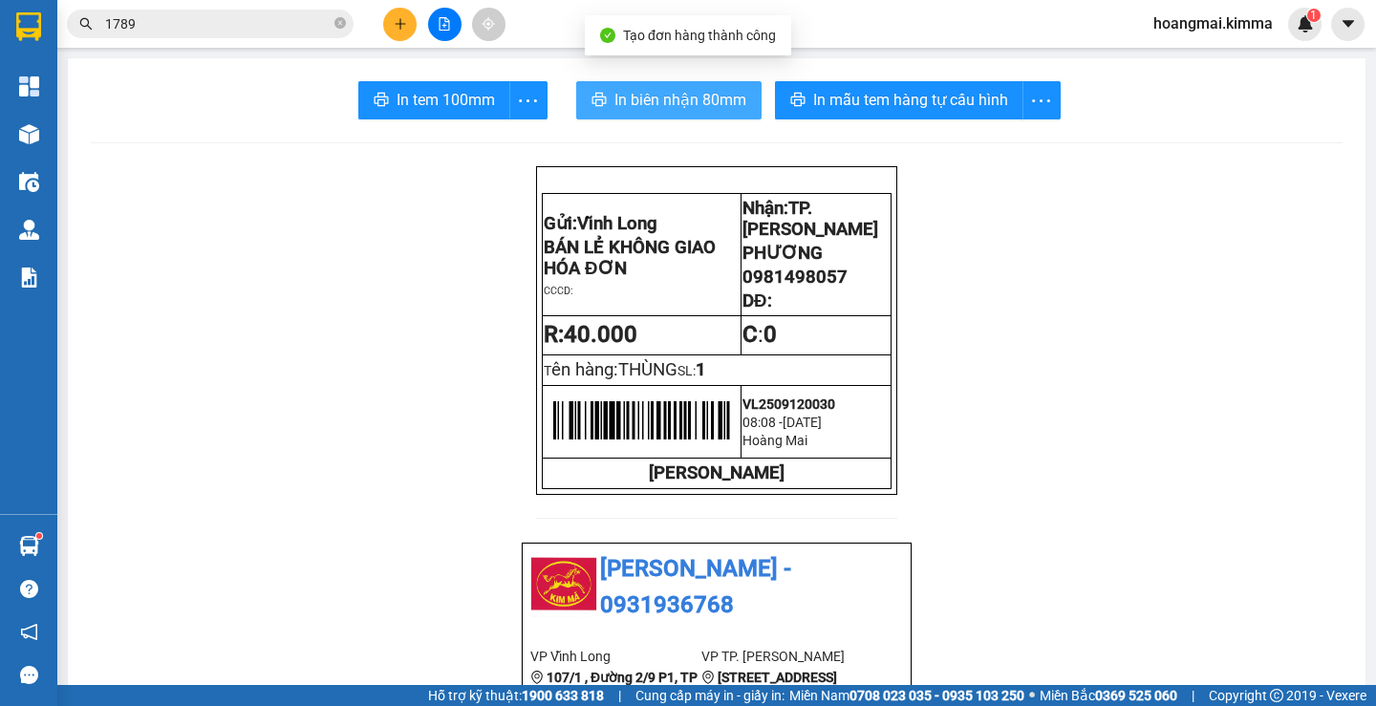
click at [629, 112] on button "In biên nhận 80mm" at bounding box center [668, 100] width 185 height 38
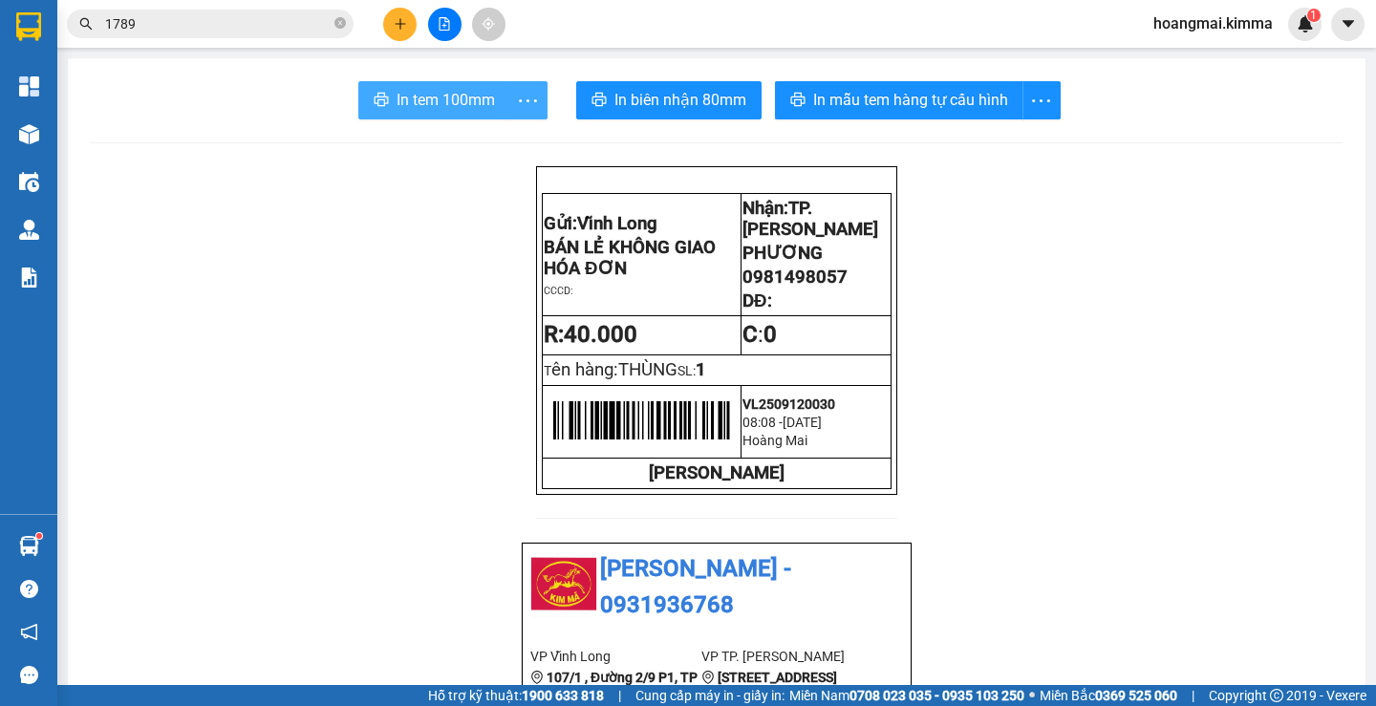
drag, startPoint x: 448, startPoint y: 99, endPoint x: 504, endPoint y: 97, distance: 55.5
click at [447, 96] on span "In tem 100mm" at bounding box center [446, 100] width 98 height 24
click at [394, 20] on icon "plus" at bounding box center [400, 23] width 13 height 13
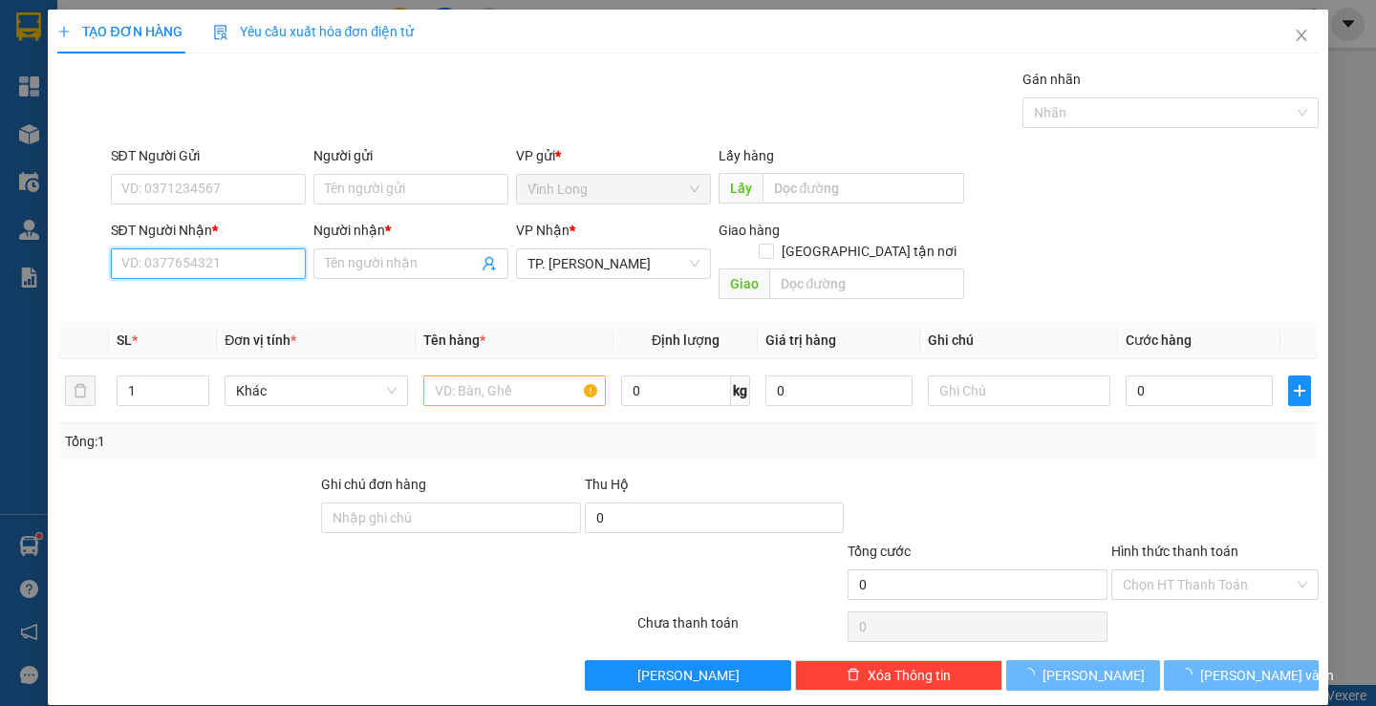
click at [256, 272] on input "SĐT Người Nhận *" at bounding box center [208, 264] width 195 height 31
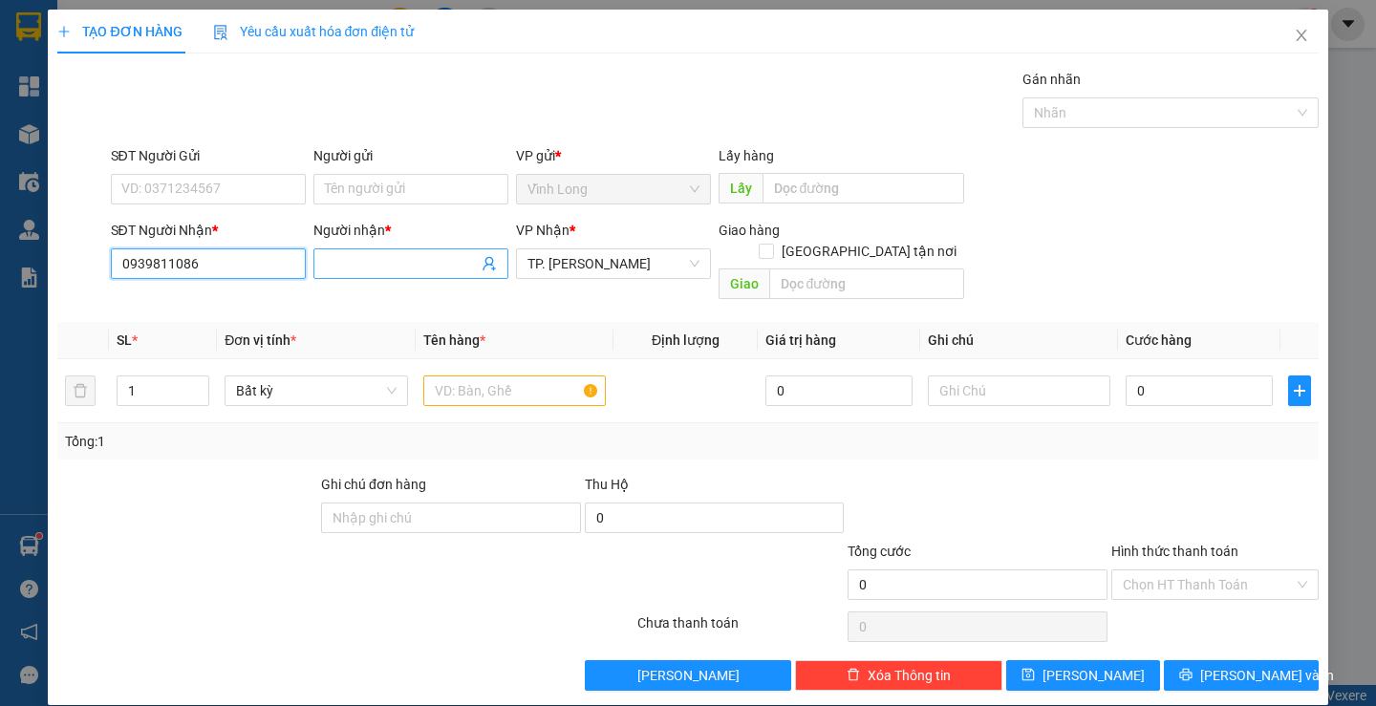
type input "0939811086"
drag, startPoint x: 367, startPoint y: 249, endPoint x: 360, endPoint y: 241, distance: 10.2
click at [365, 248] on div "Người nhận * Tên người nhận" at bounding box center [410, 253] width 195 height 67
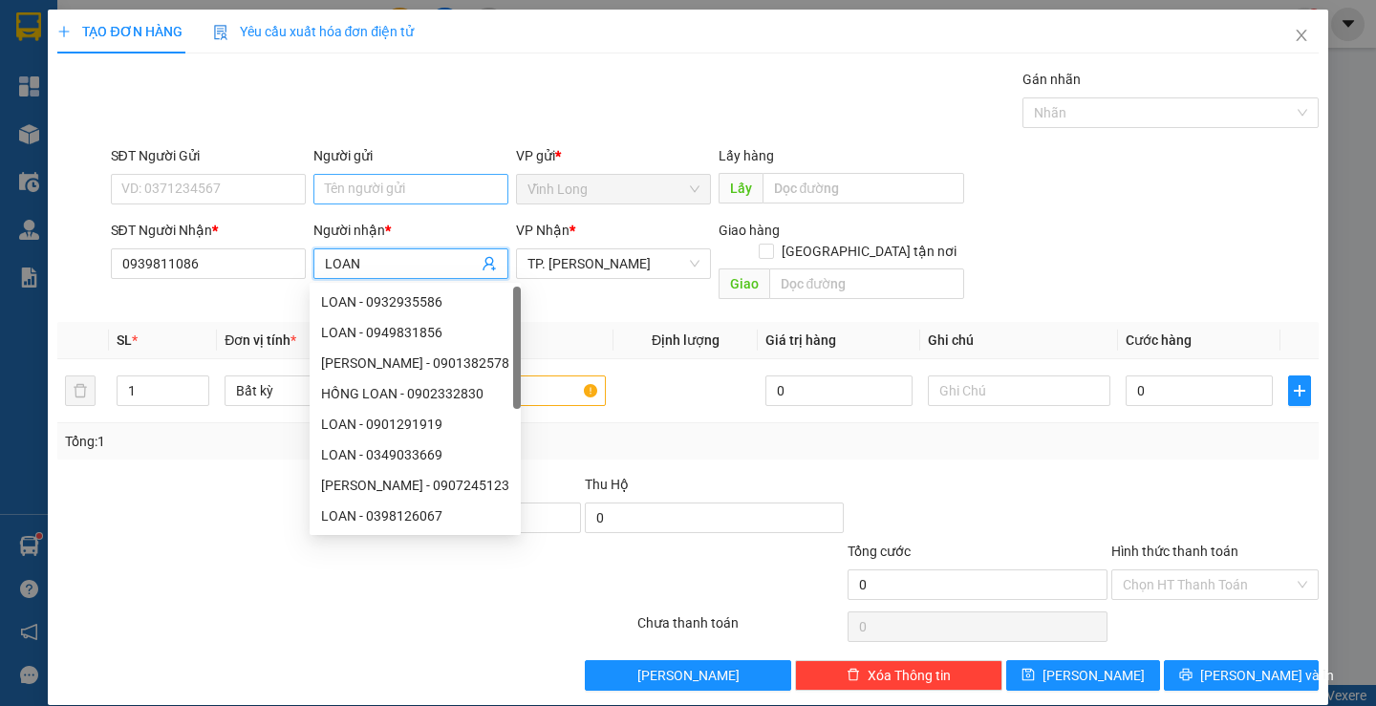
type input "LOAN"
click at [401, 174] on input "Người gửi" at bounding box center [410, 189] width 195 height 31
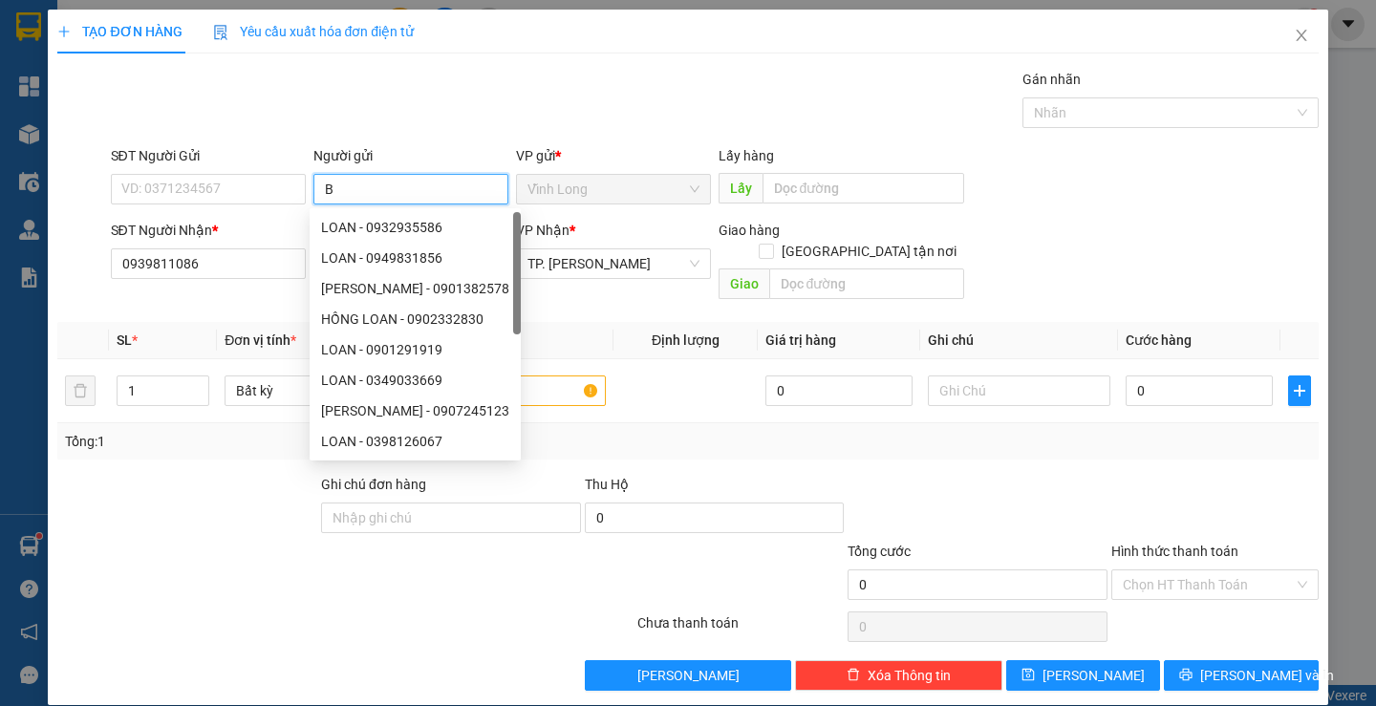
type input "BÁ"
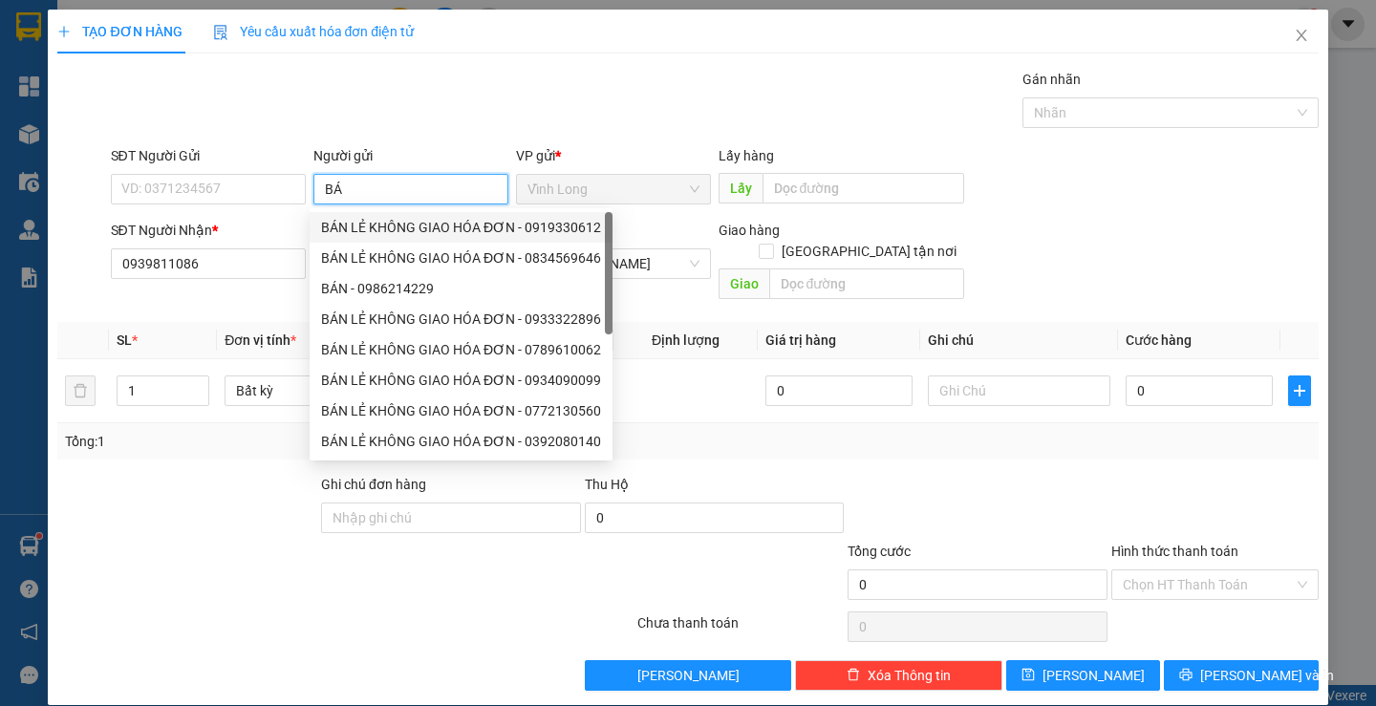
click at [392, 233] on div "BÁN LẺ KHÔNG GIAO HÓA ĐƠN - 0919330612" at bounding box center [461, 227] width 280 height 21
type input "0919330612"
type input "BÁN LẺ KHÔNG GIAO HÓA ĐƠN"
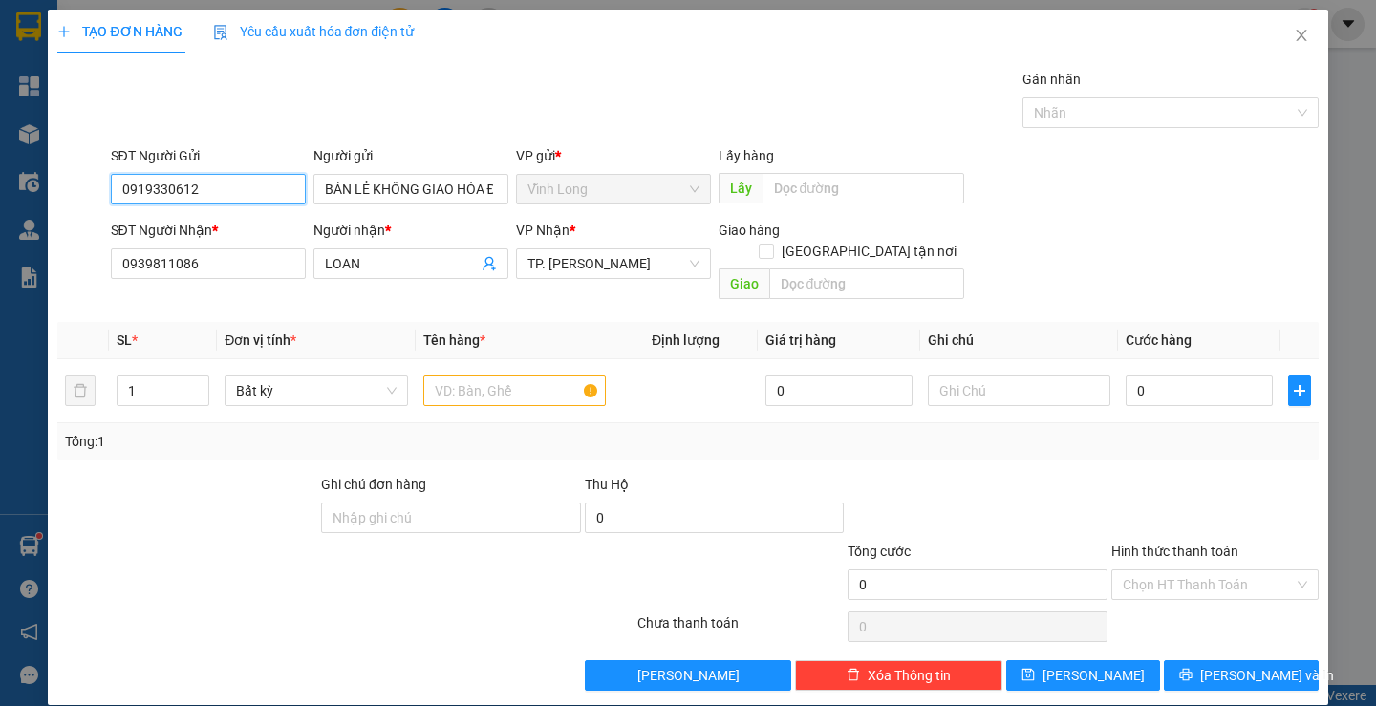
drag, startPoint x: 78, startPoint y: 205, endPoint x: 17, endPoint y: 233, distance: 67.2
click at [0, 224] on div "TẠO ĐƠN HÀNG Yêu cầu xuất hóa đơn điện tử Transit Pickup Surcharge Ids Transit …" at bounding box center [688, 353] width 1376 height 706
click at [534, 376] on input "text" at bounding box center [514, 391] width 183 height 31
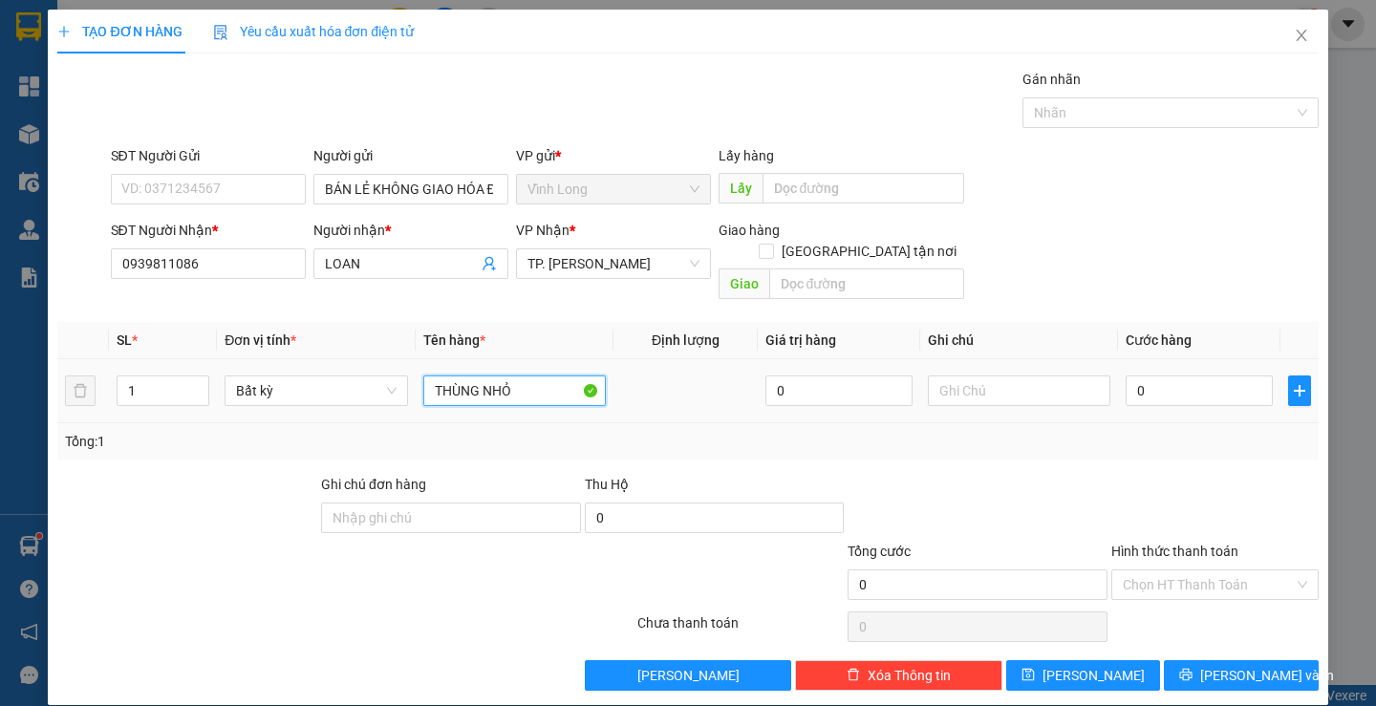
type input "THÙNG NHỎ"
type input "TRANG"
type input "3"
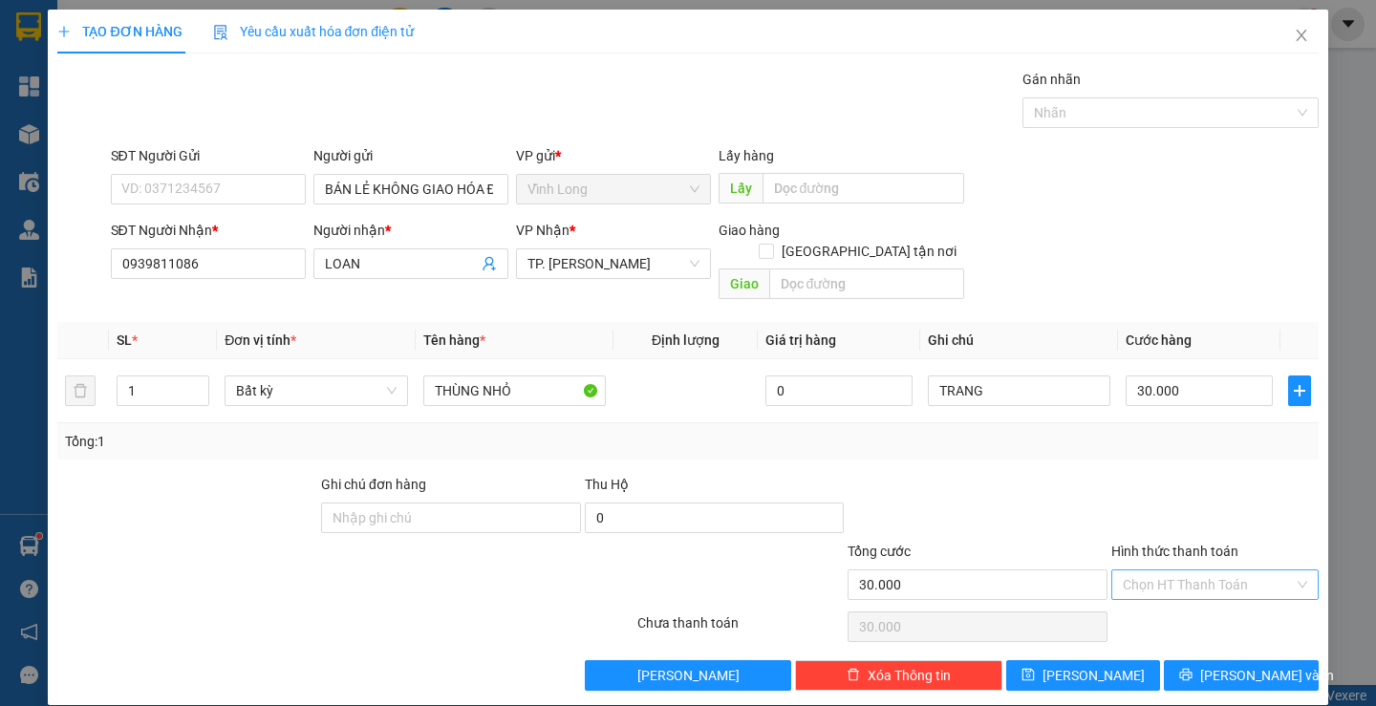
click at [1223, 571] on input "Hình thức thanh toán" at bounding box center [1208, 585] width 171 height 29
click at [1182, 603] on div "Tại văn phòng" at bounding box center [1204, 602] width 182 height 21
click at [1209, 660] on button "[PERSON_NAME] và In" at bounding box center [1241, 675] width 154 height 31
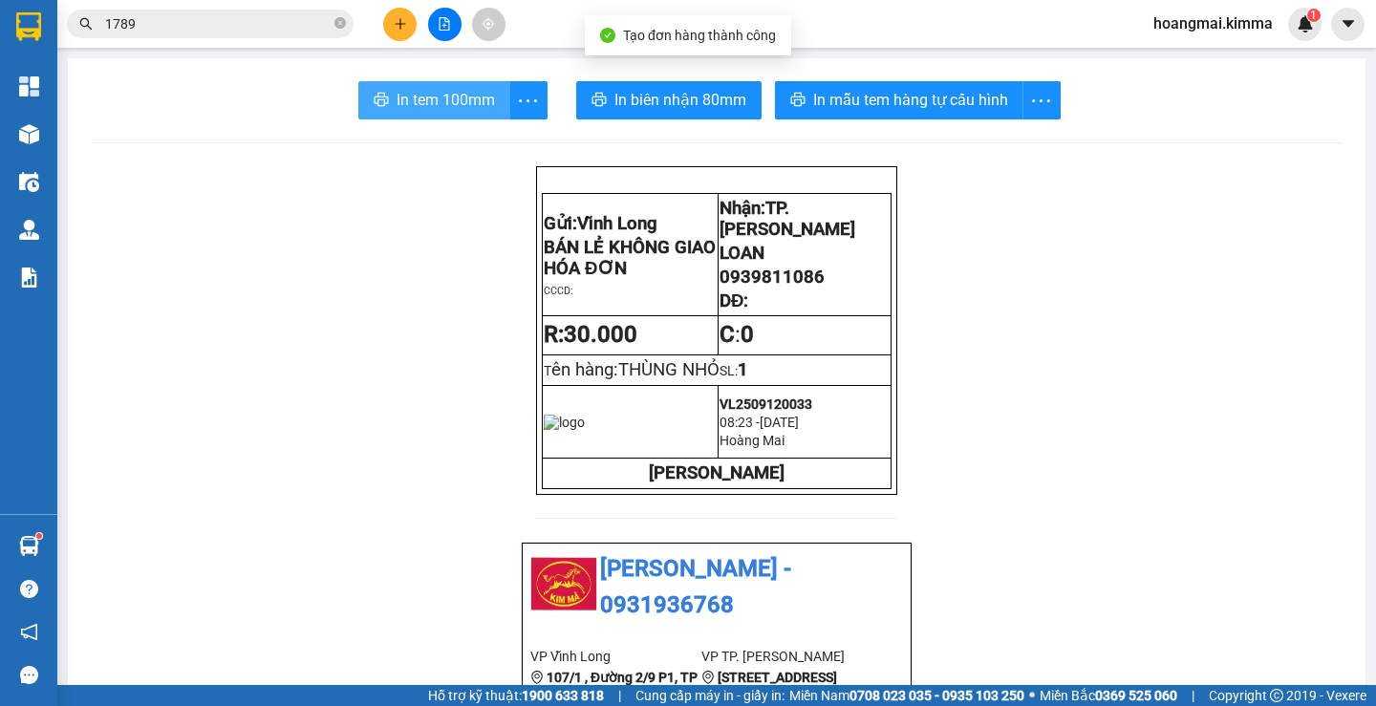
click at [451, 97] on span "In tem 100mm" at bounding box center [446, 100] width 98 height 24
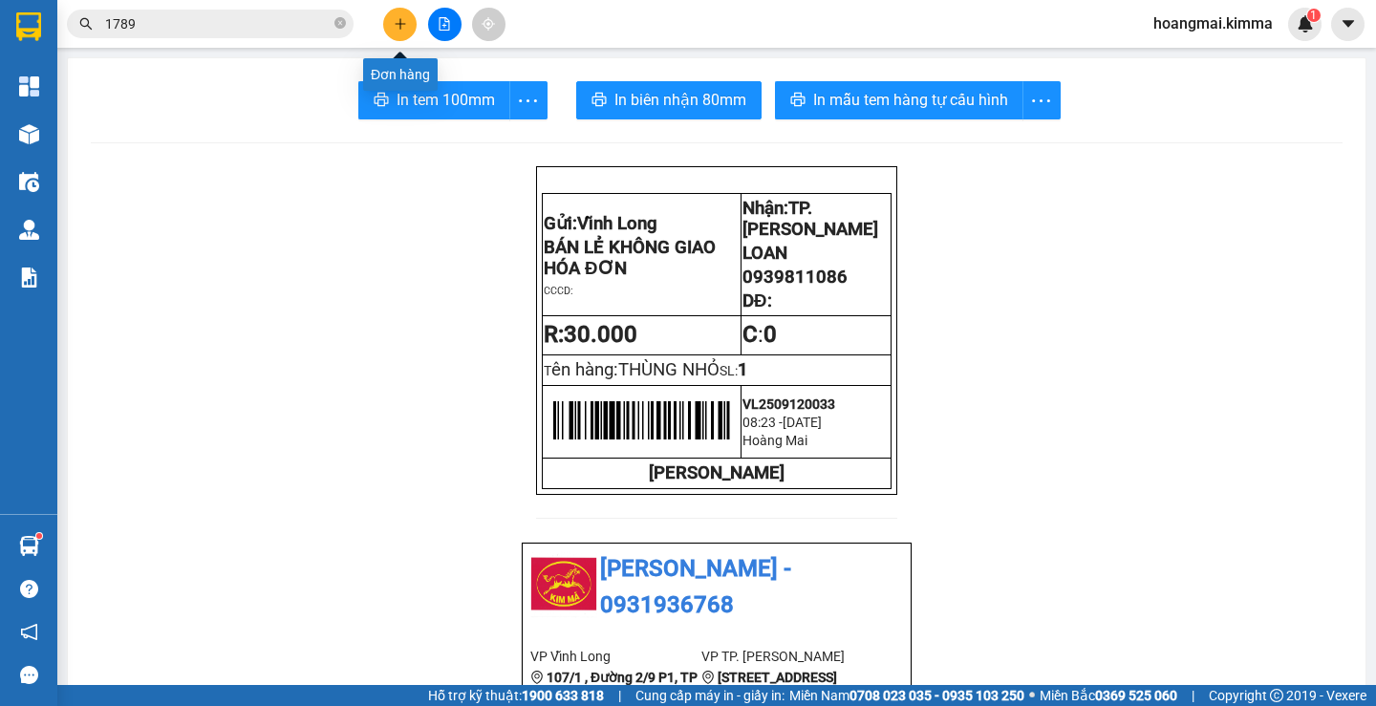
click at [396, 25] on icon "plus" at bounding box center [400, 23] width 13 height 13
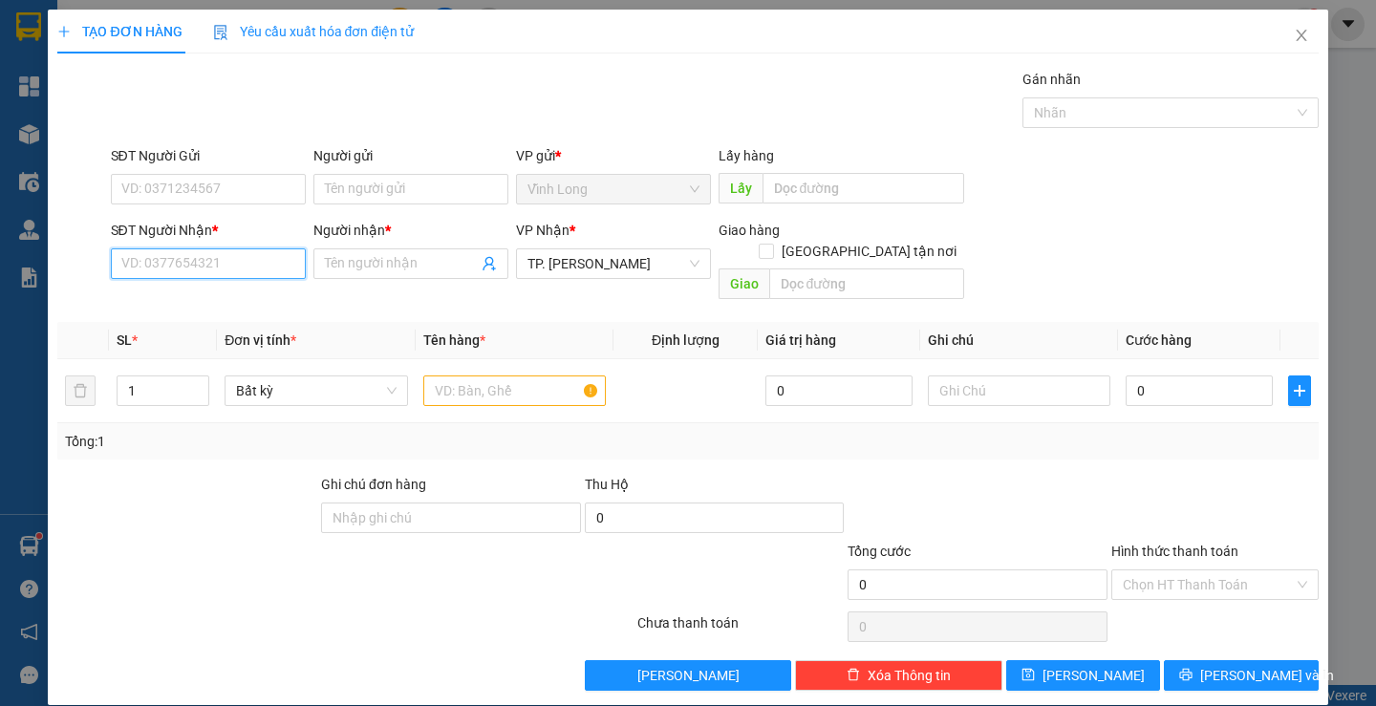
click at [251, 274] on input "SĐT Người Nhận *" at bounding box center [208, 264] width 195 height 31
click at [239, 291] on div "0904642433 - [PERSON_NAME]" at bounding box center [214, 302] width 211 height 31
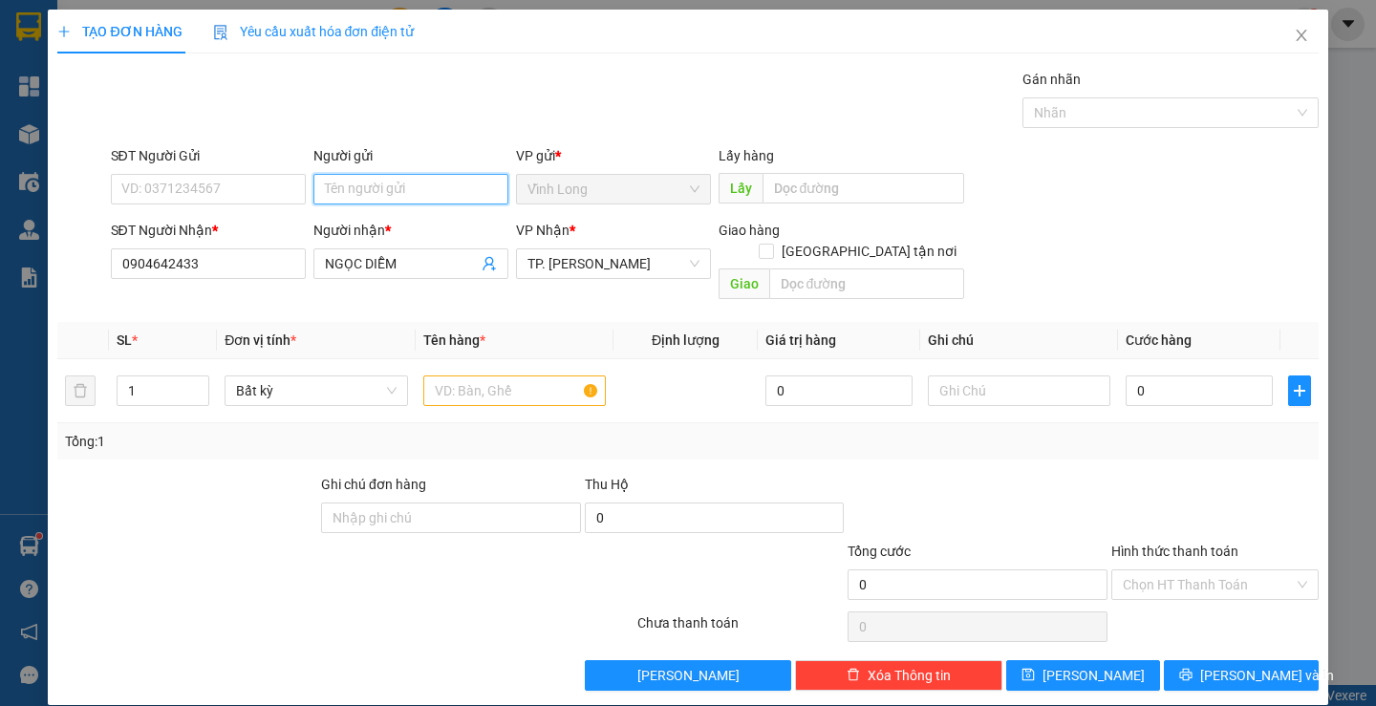
click at [410, 184] on input "Người gửi" at bounding box center [410, 189] width 195 height 31
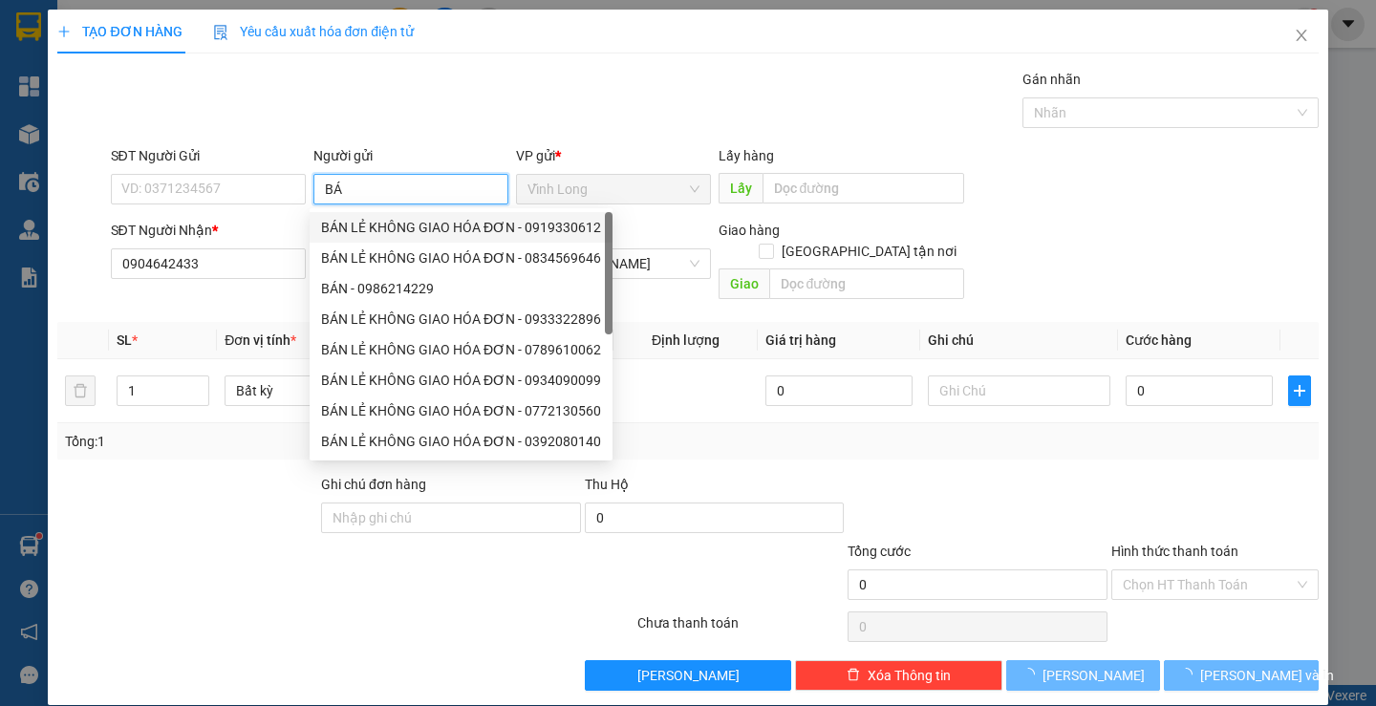
click at [406, 236] on div "BÁN LẺ KHÔNG GIAO HÓA ĐƠN - 0919330612" at bounding box center [461, 227] width 280 height 21
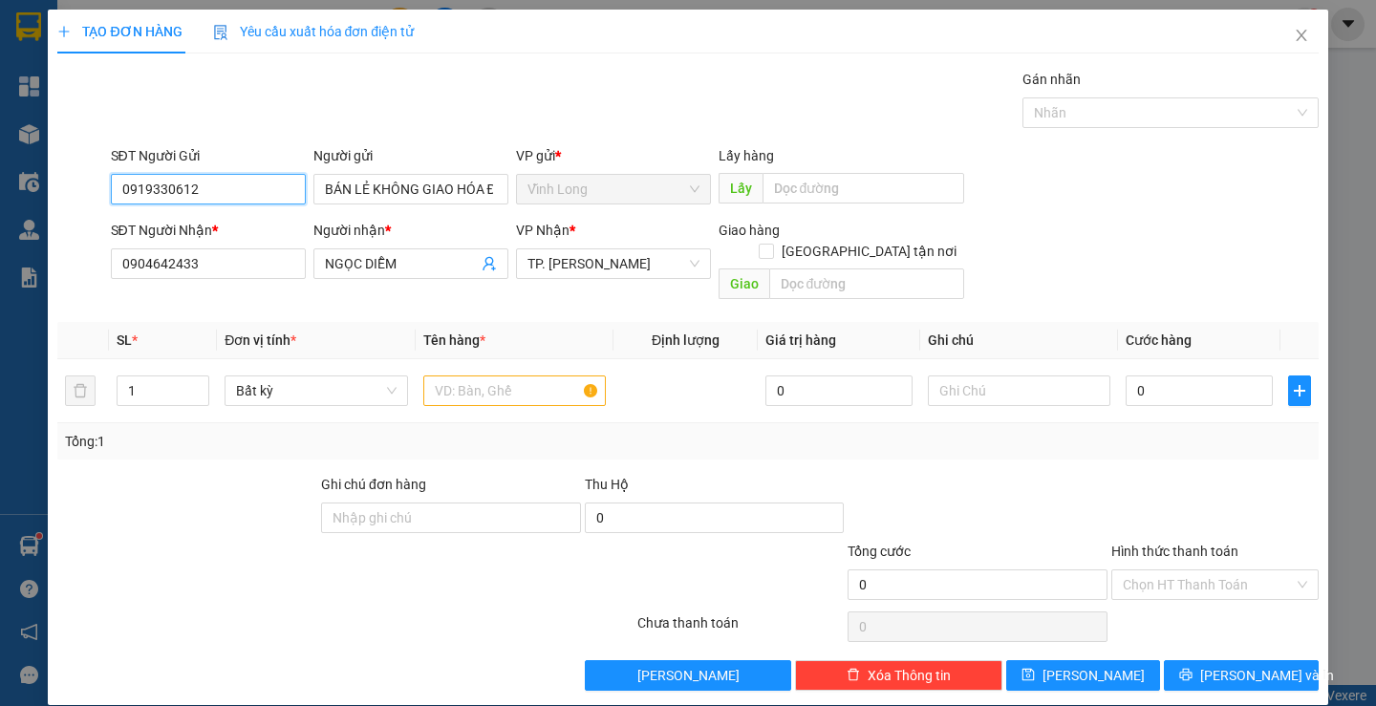
drag, startPoint x: 209, startPoint y: 202, endPoint x: 227, endPoint y: 239, distance: 41.5
click at [37, 202] on div "TẠO ĐƠN HÀNG Yêu cầu xuất hóa đơn điện tử Transit Pickup Surcharge Ids Transit …" at bounding box center [688, 353] width 1376 height 706
click at [596, 97] on div "Gói vận chuyển * Tiêu chuẩn Gán nhãn Nhãn" at bounding box center [715, 102] width 1216 height 67
click at [500, 376] on input "text" at bounding box center [514, 391] width 183 height 31
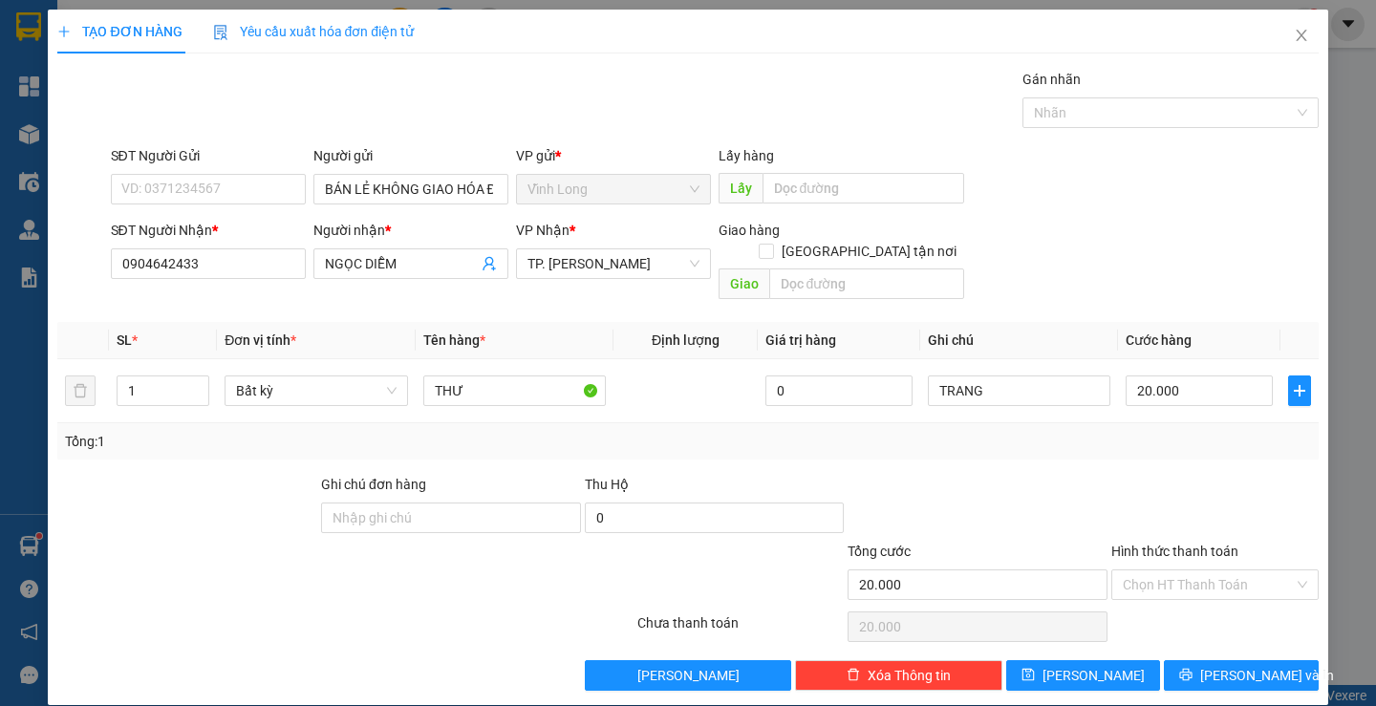
drag, startPoint x: 1164, startPoint y: 556, endPoint x: 1172, endPoint y: 581, distance: 26.0
click at [1166, 571] on input "Hình thức thanh toán" at bounding box center [1208, 585] width 171 height 29
drag, startPoint x: 1162, startPoint y: 594, endPoint x: 1176, endPoint y: 589, distance: 14.2
click at [1164, 594] on div "Tại văn phòng" at bounding box center [1204, 602] width 182 height 21
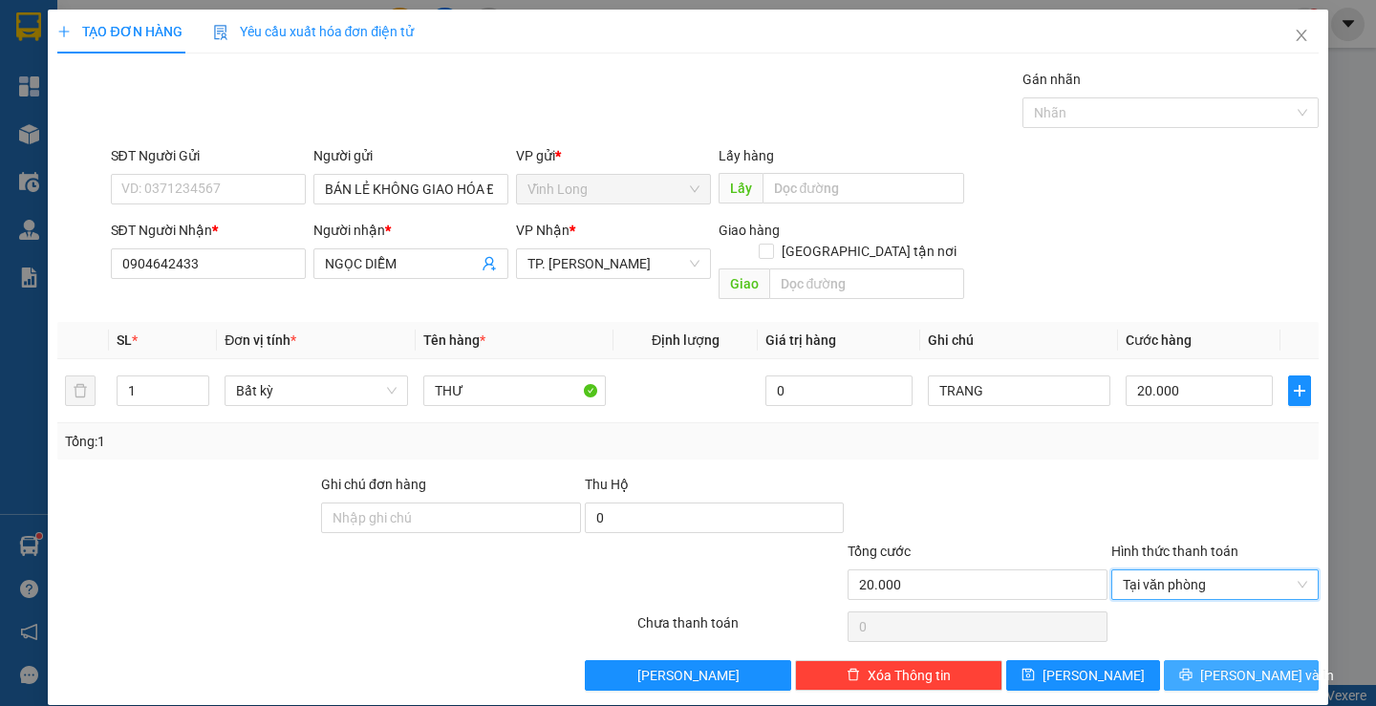
click at [1230, 665] on span "[PERSON_NAME] và In" at bounding box center [1267, 675] width 134 height 21
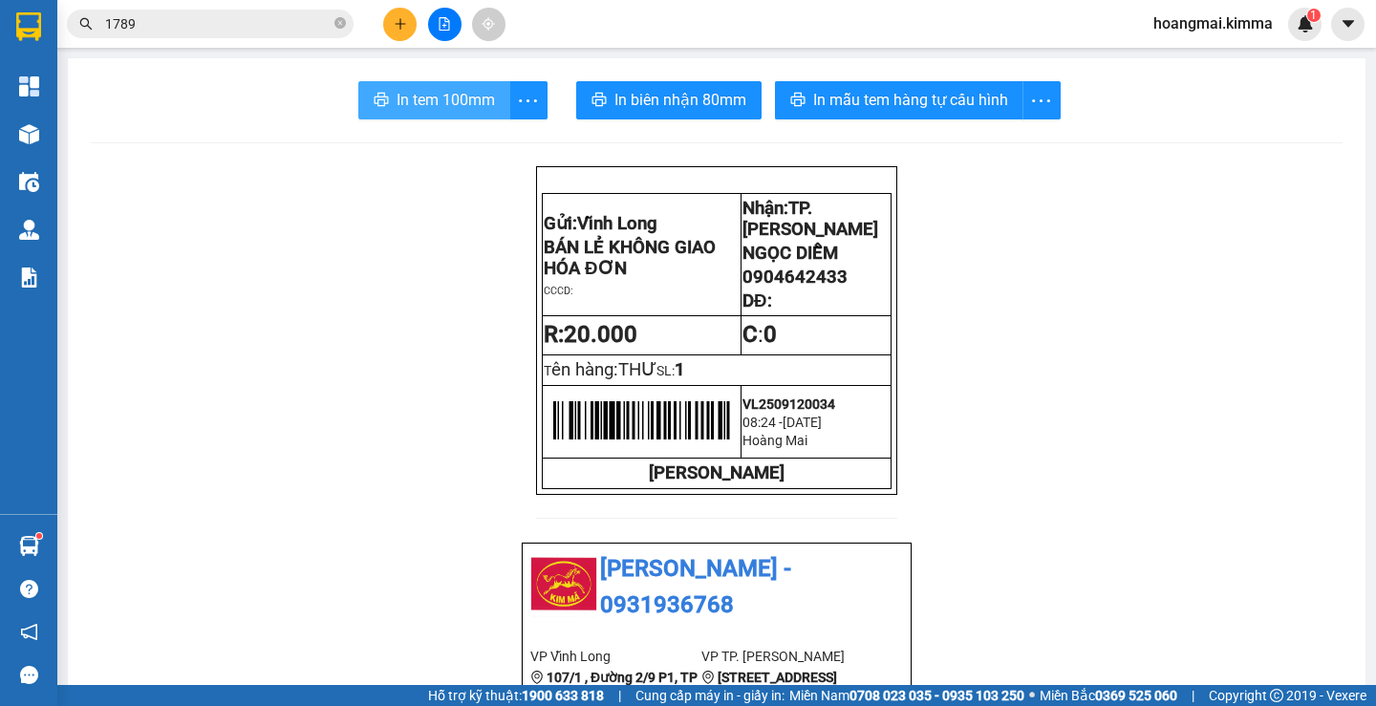
drag, startPoint x: 416, startPoint y: 109, endPoint x: 437, endPoint y: 86, distance: 31.1
click at [415, 104] on span "In tem 100mm" at bounding box center [446, 100] width 98 height 24
click at [399, 26] on icon "plus" at bounding box center [400, 23] width 13 height 13
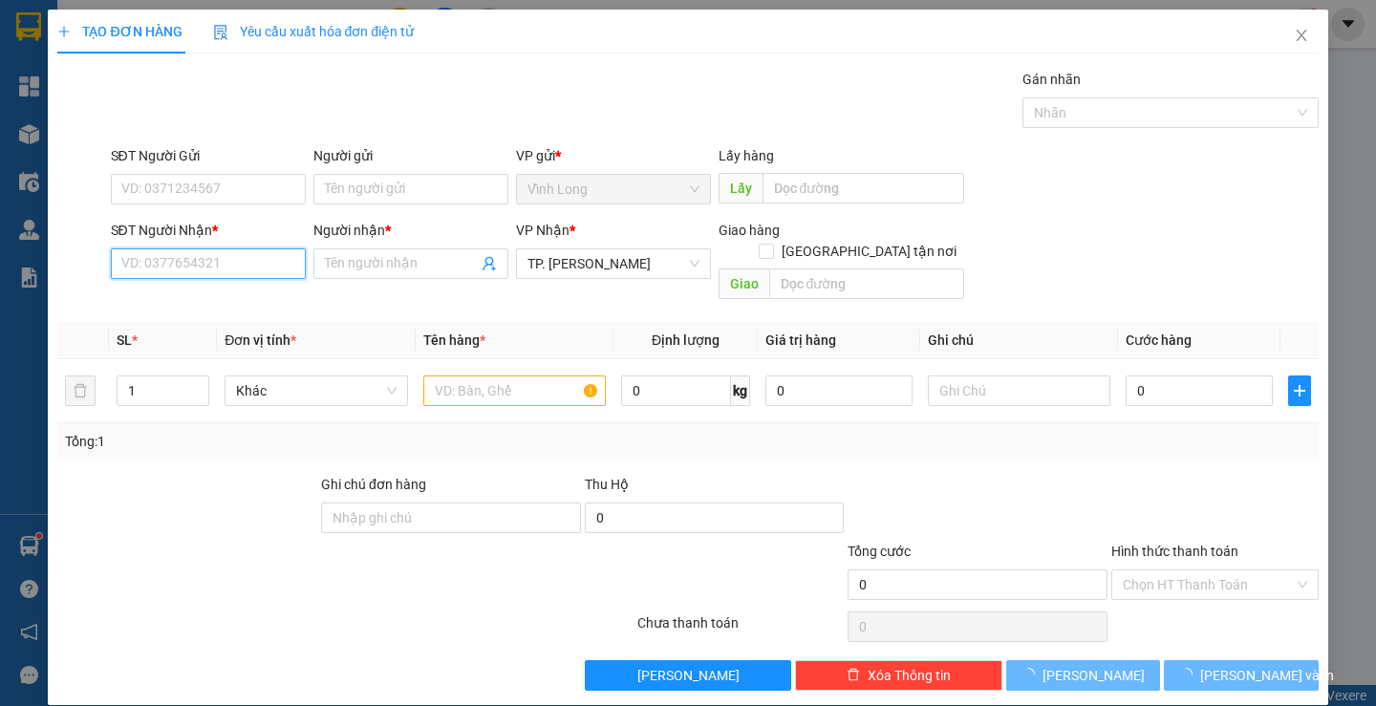
click at [262, 269] on input "SĐT Người Nhận *" at bounding box center [208, 264] width 195 height 31
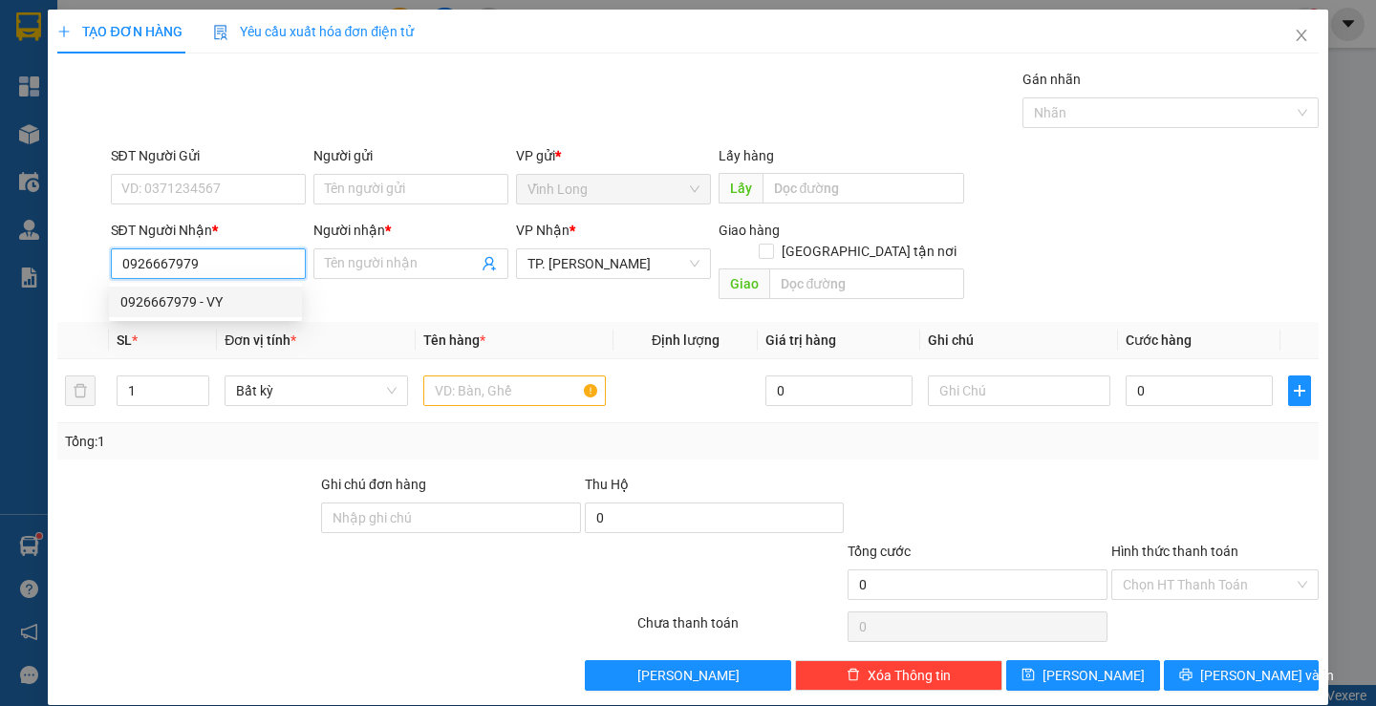
click at [225, 312] on div "0926667979 - VY" at bounding box center [205, 302] width 170 height 21
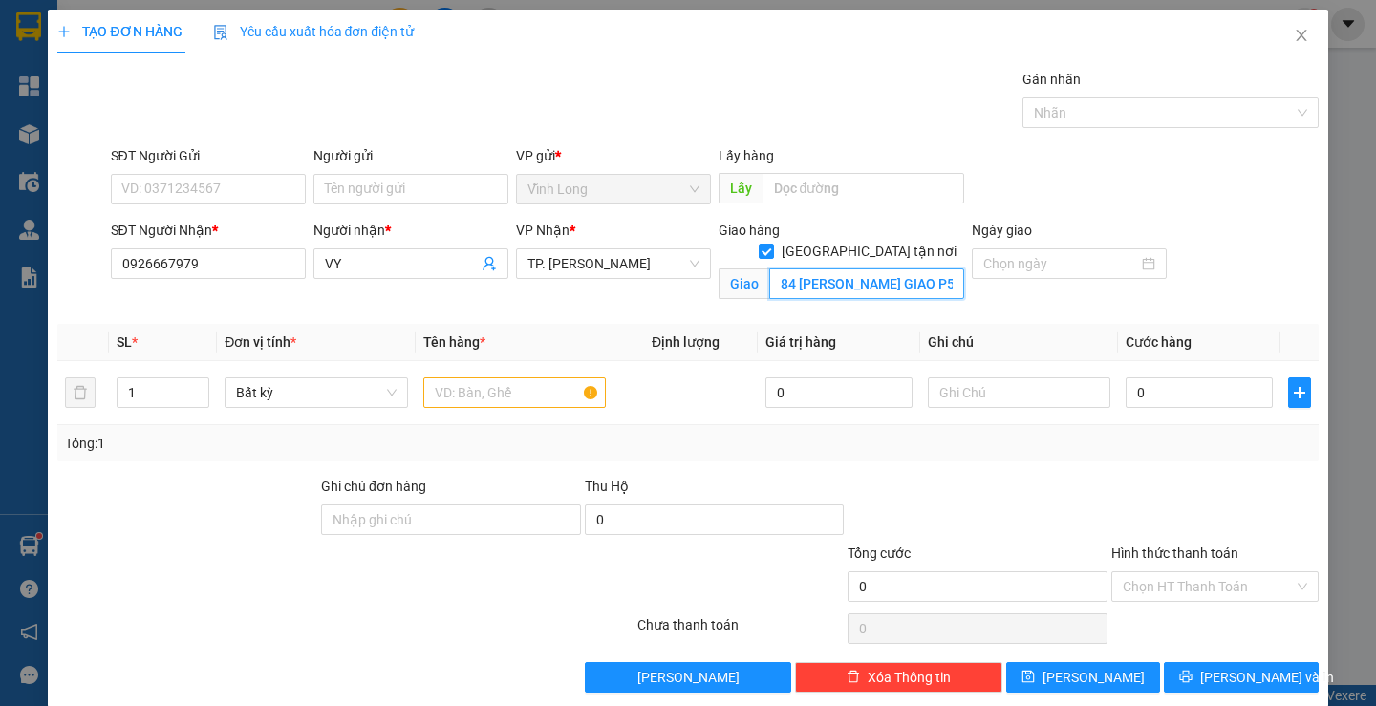
click at [840, 270] on input "84 [PERSON_NAME] GIAO P5 GÒ VẤP" at bounding box center [866, 284] width 195 height 31
drag, startPoint x: 473, startPoint y: 383, endPoint x: 461, endPoint y: 387, distance: 13.0
click at [473, 384] on input "text" at bounding box center [514, 393] width 183 height 31
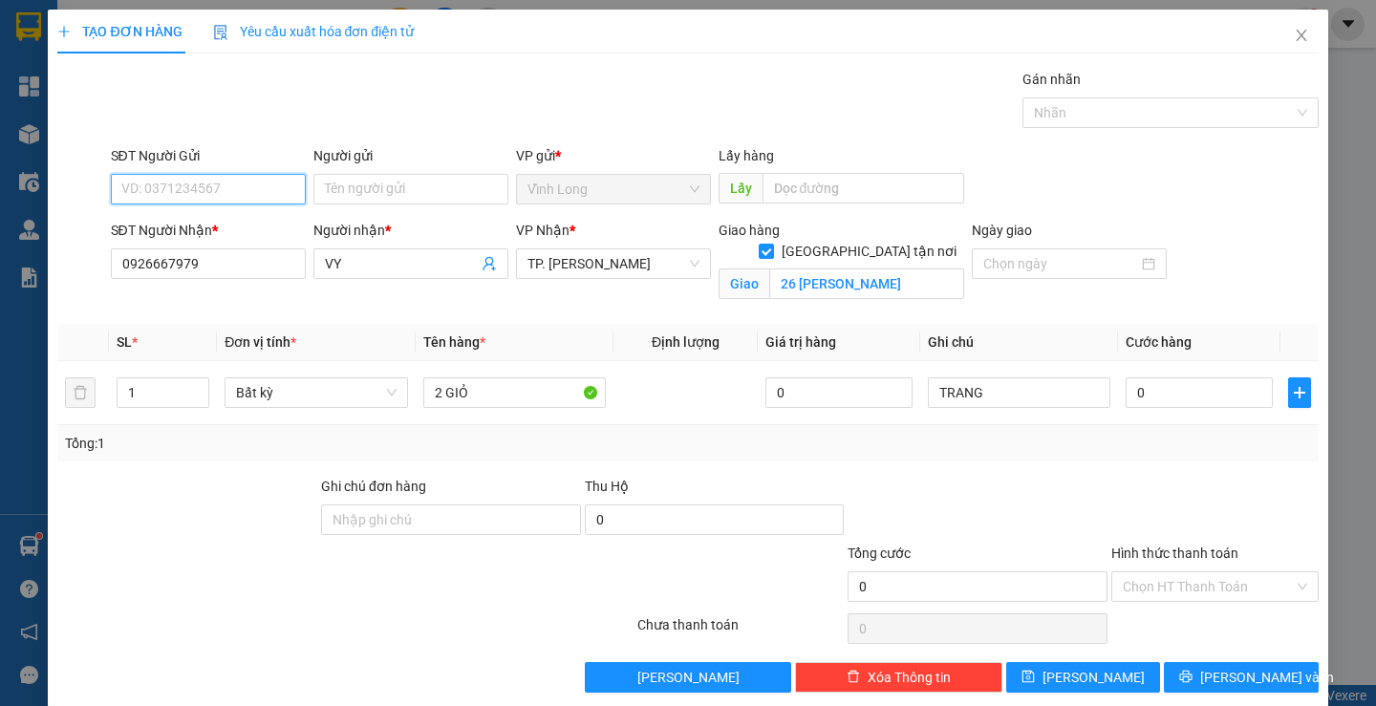
click at [290, 188] on input "SĐT Người Gửi" at bounding box center [208, 189] width 195 height 31
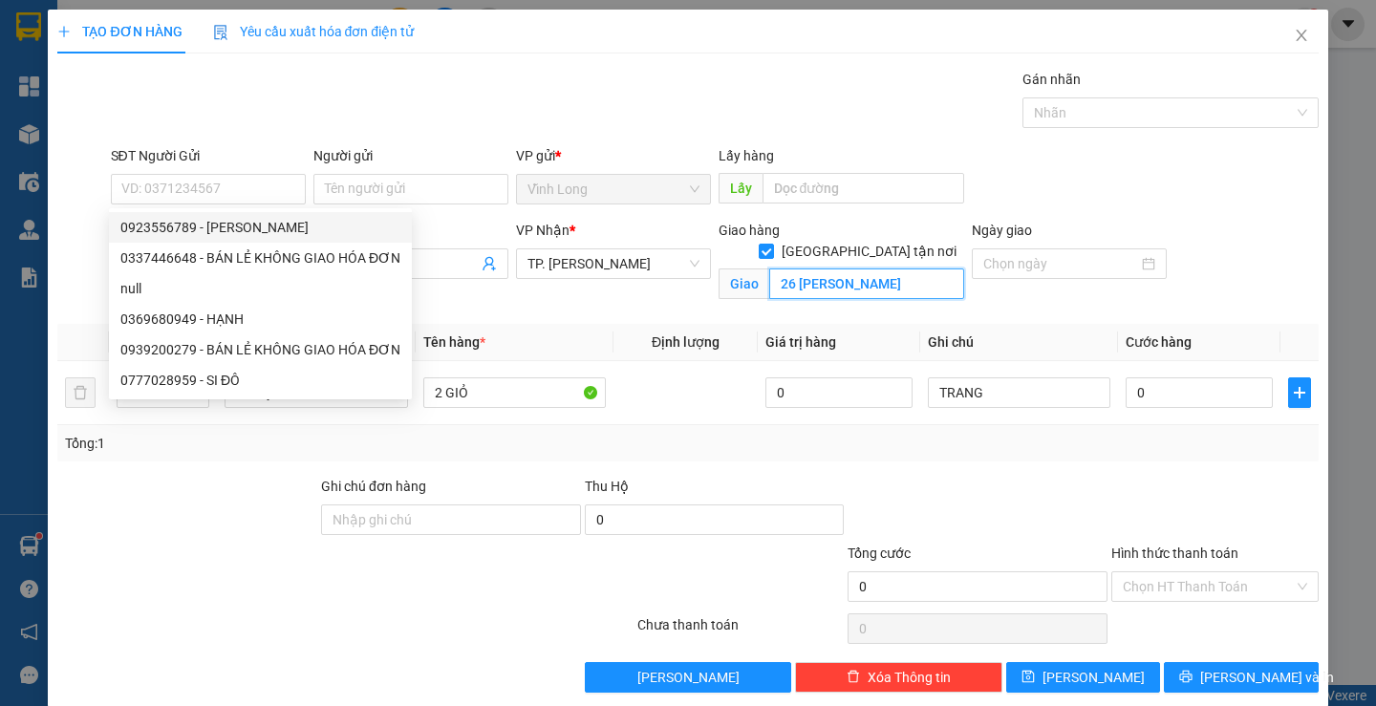
click at [863, 271] on input "26 [PERSON_NAME]" at bounding box center [866, 284] width 195 height 31
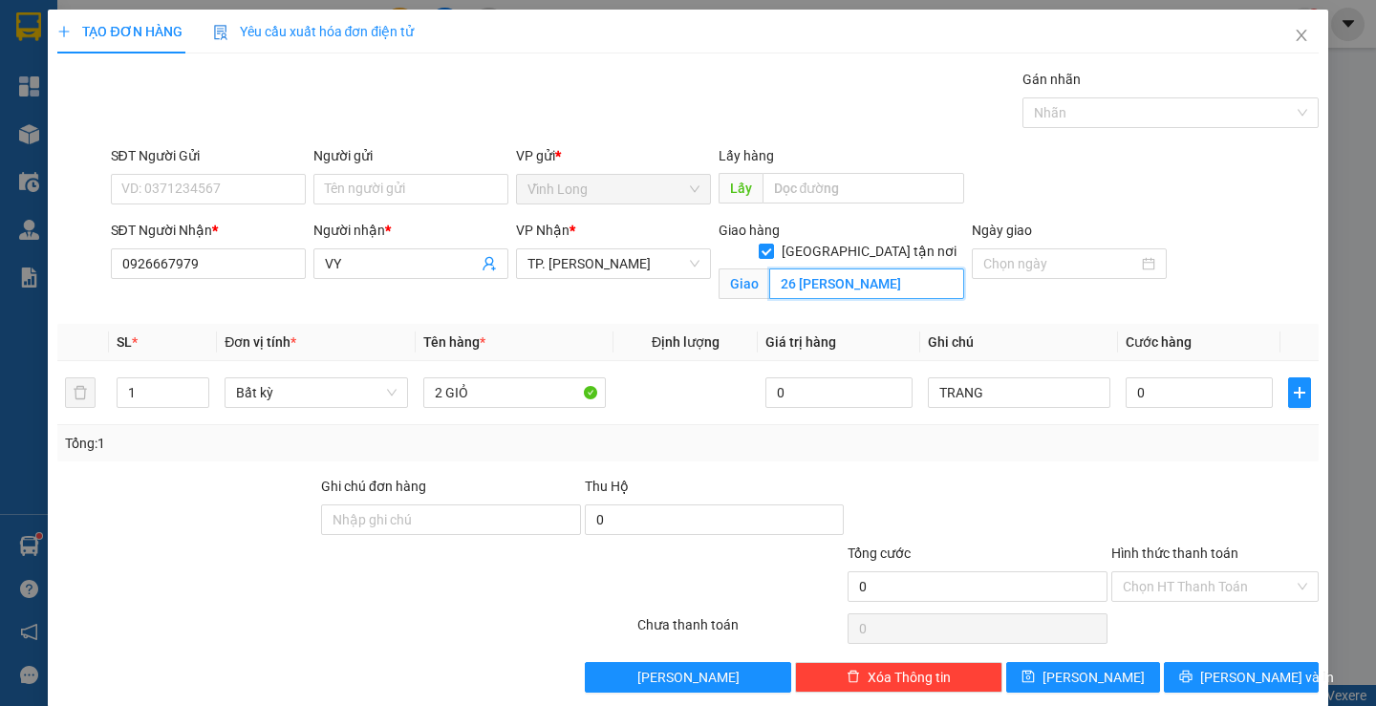
click at [858, 269] on input "26 [PERSON_NAME]" at bounding box center [866, 284] width 195 height 31
click at [1186, 400] on input "0" at bounding box center [1199, 393] width 147 height 31
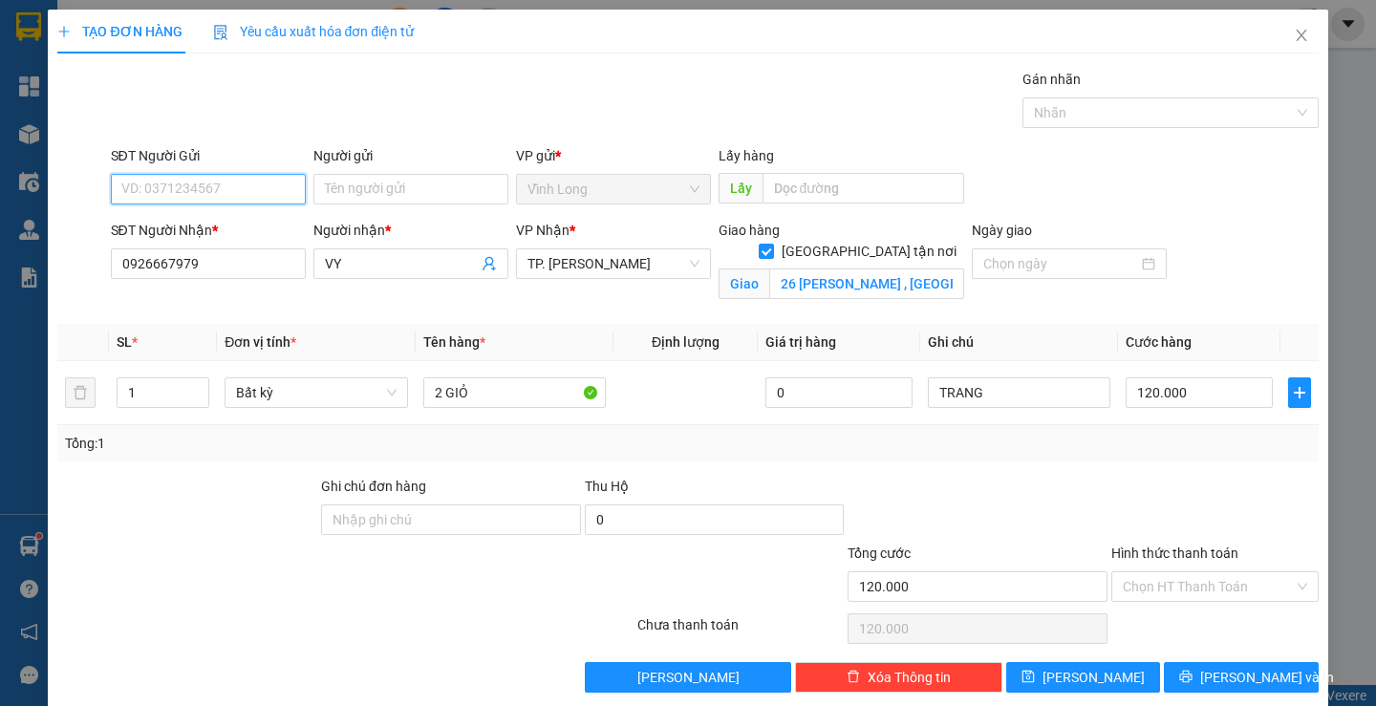
click at [268, 192] on input "SĐT Người Gửi" at bounding box center [208, 189] width 195 height 31
click at [191, 225] on div "0923556789 - [PERSON_NAME]" at bounding box center [214, 227] width 188 height 21
click at [1170, 575] on input "Hình thức thanh toán" at bounding box center [1208, 587] width 171 height 29
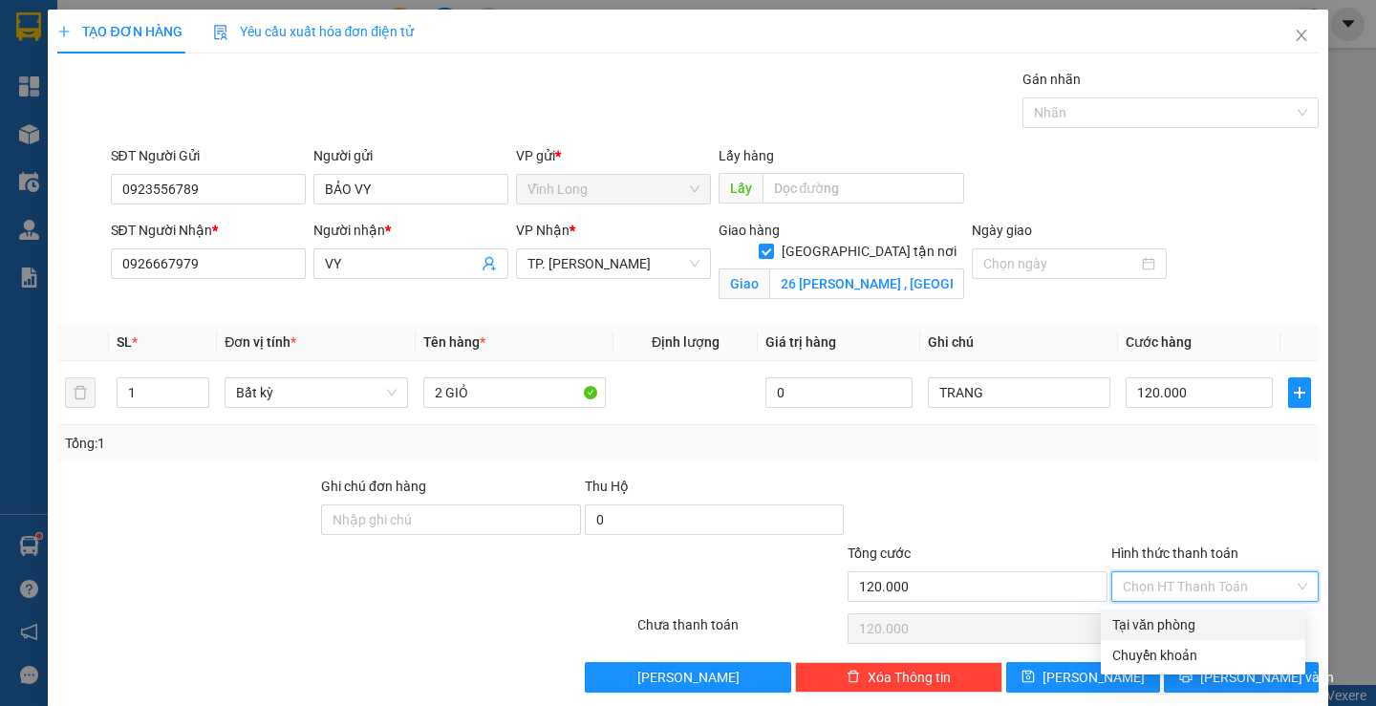
click at [1172, 622] on div "Tại văn phòng" at bounding box center [1204, 625] width 182 height 21
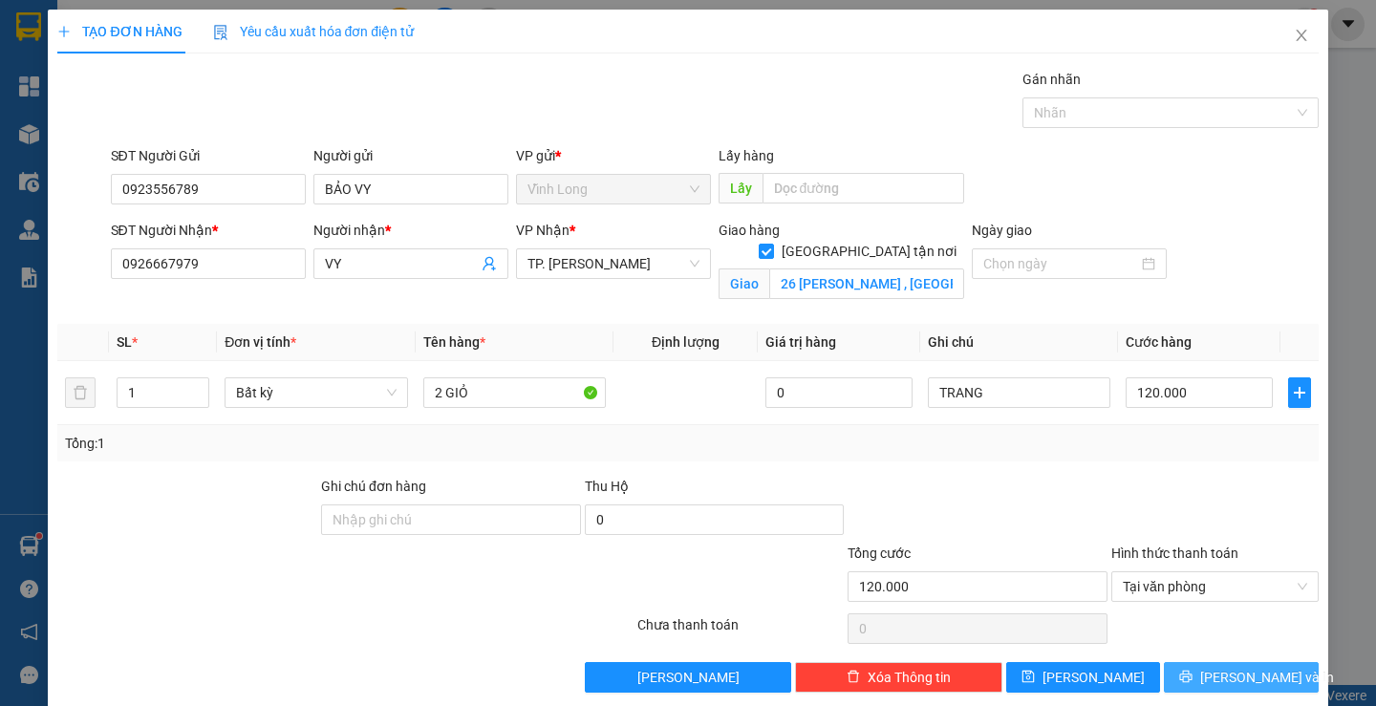
click at [1233, 682] on span "[PERSON_NAME] và In" at bounding box center [1267, 677] width 134 height 21
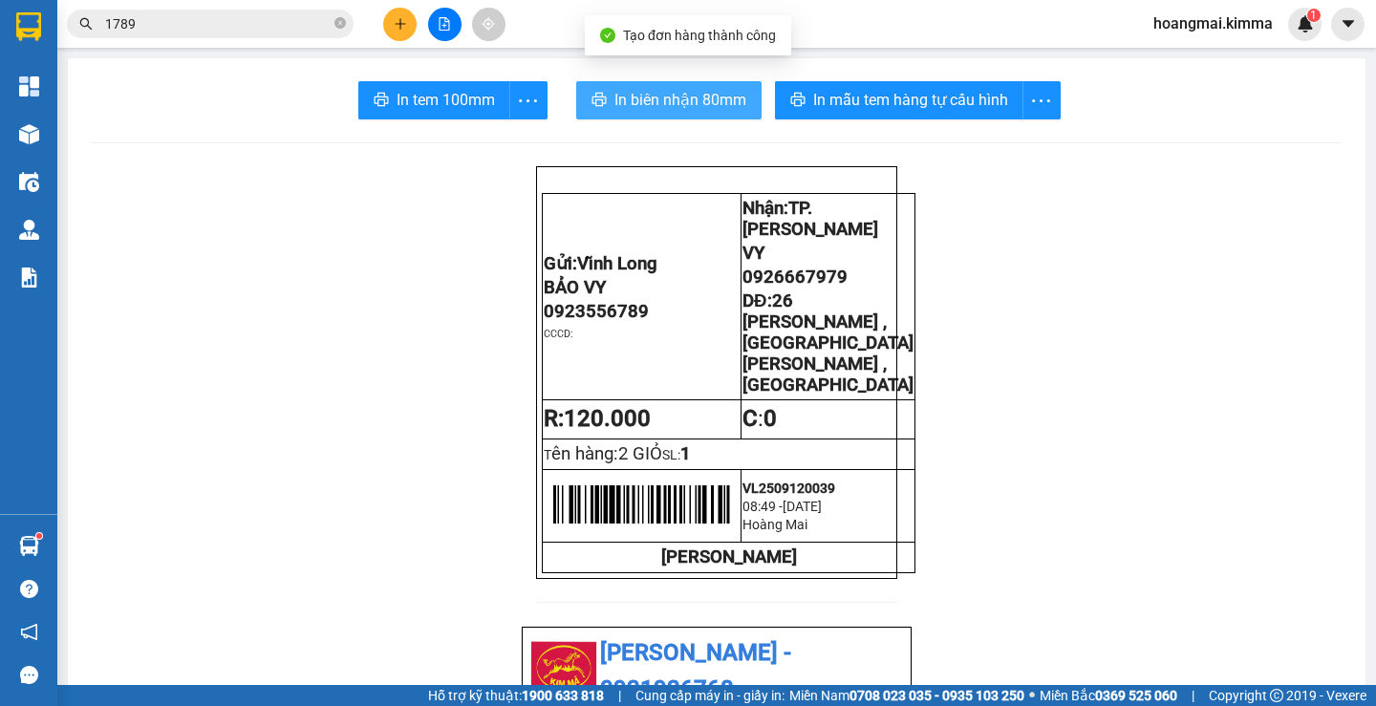
click at [685, 101] on span "In biên nhận 80mm" at bounding box center [681, 100] width 132 height 24
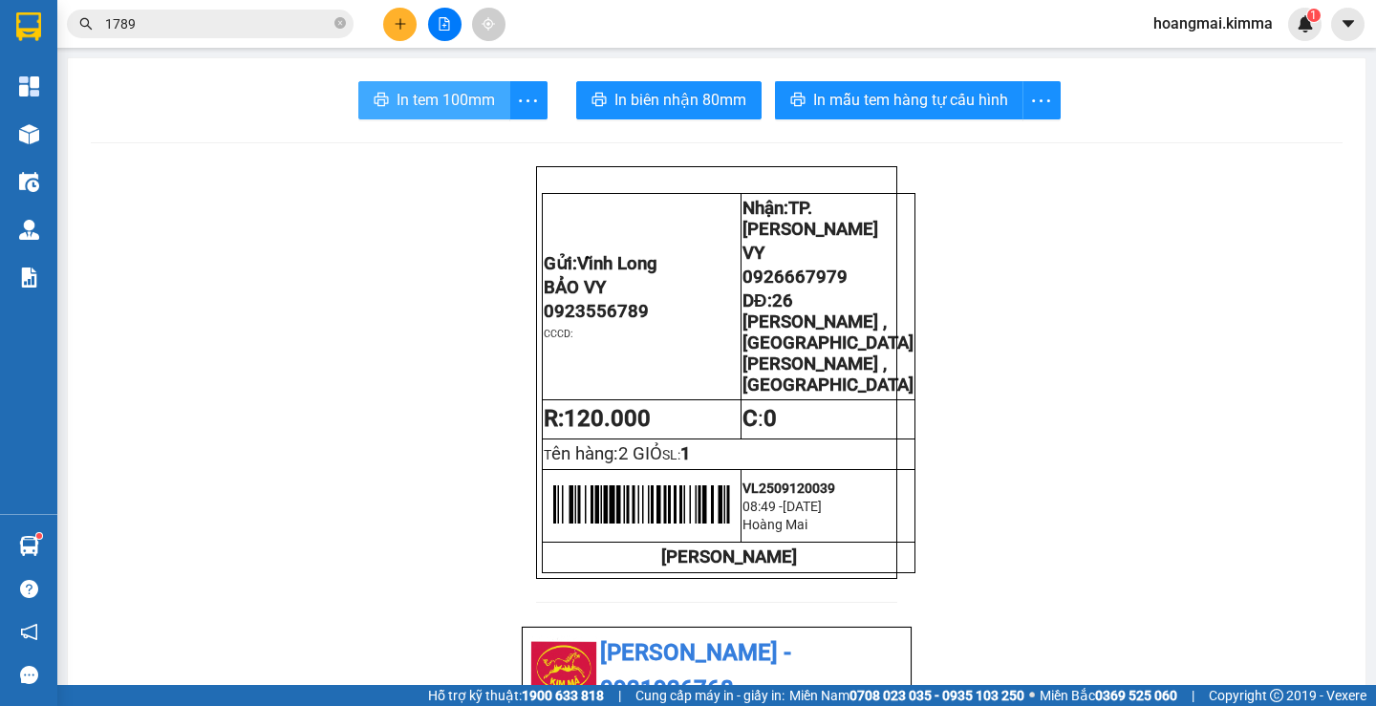
click at [443, 94] on span "In tem 100mm" at bounding box center [446, 100] width 98 height 24
click at [397, 30] on icon "plus" at bounding box center [400, 23] width 13 height 13
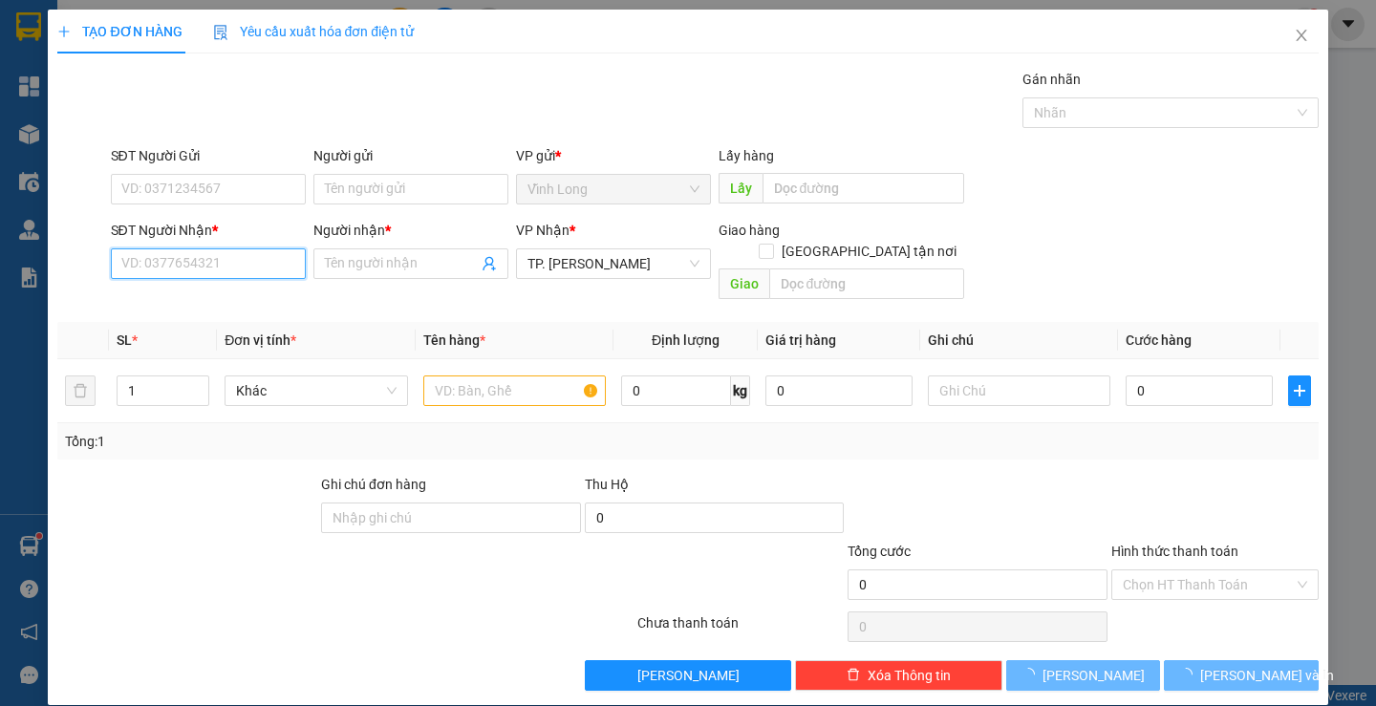
drag, startPoint x: 268, startPoint y: 263, endPoint x: 251, endPoint y: 253, distance: 18.9
click at [265, 263] on input "SĐT Người Nhận *" at bounding box center [208, 264] width 195 height 31
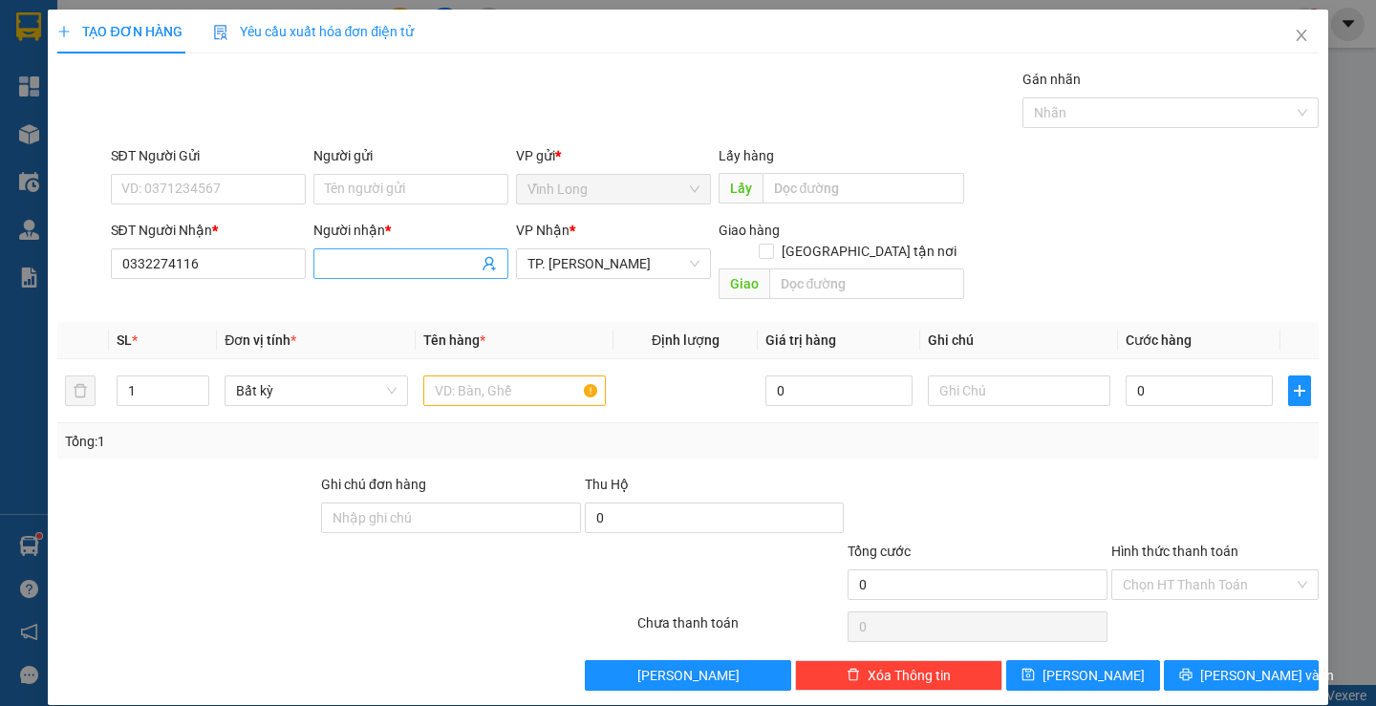
drag, startPoint x: 437, startPoint y: 273, endPoint x: 433, endPoint y: 250, distance: 23.3
click at [434, 261] on input "Người nhận *" at bounding box center [401, 263] width 153 height 21
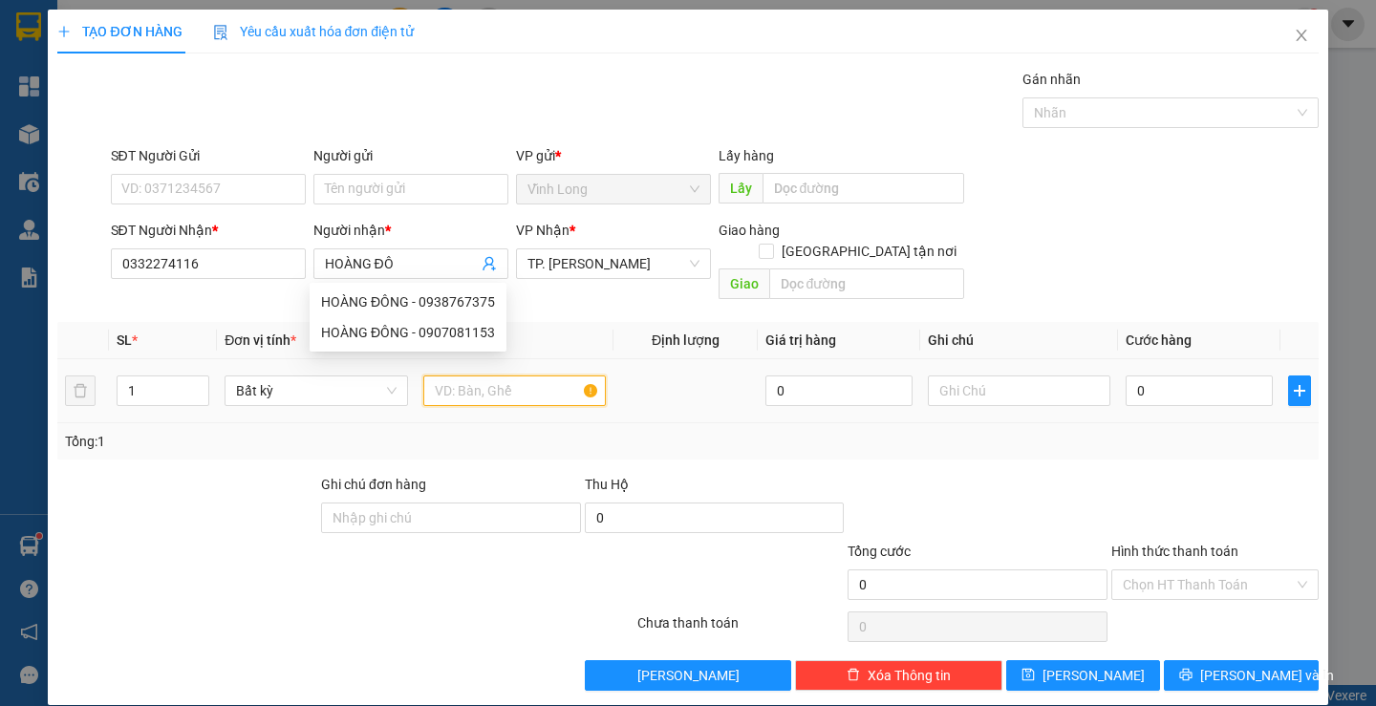
click at [518, 380] on input "text" at bounding box center [514, 391] width 183 height 31
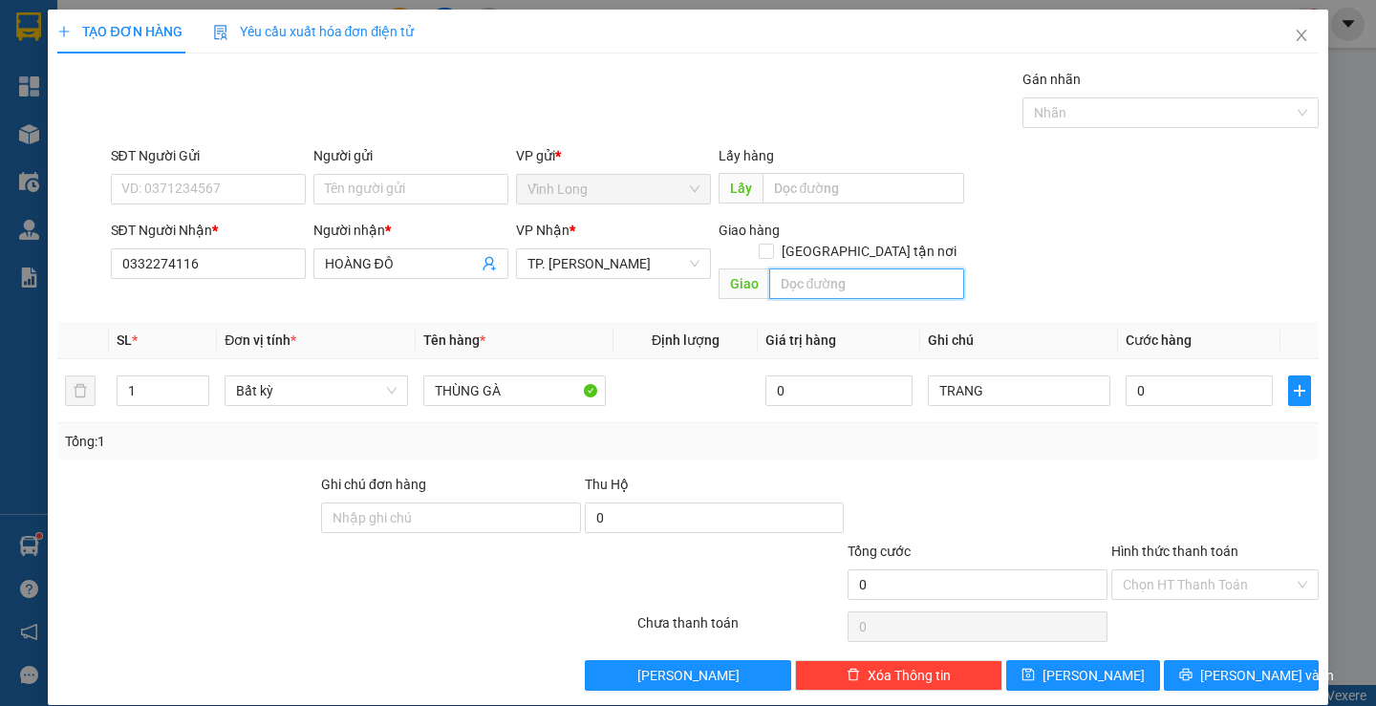
click at [794, 269] on input "text" at bounding box center [866, 284] width 195 height 31
click at [840, 276] on input "TX GIAO - [GEOGRAPHIC_DATA]" at bounding box center [866, 284] width 195 height 31
click at [837, 269] on input "TX GIAO - [GEOGRAPHIC_DATA]" at bounding box center [866, 284] width 195 height 31
click at [853, 269] on input "TX GIAO - [GEOGRAPHIC_DATA]" at bounding box center [866, 284] width 195 height 31
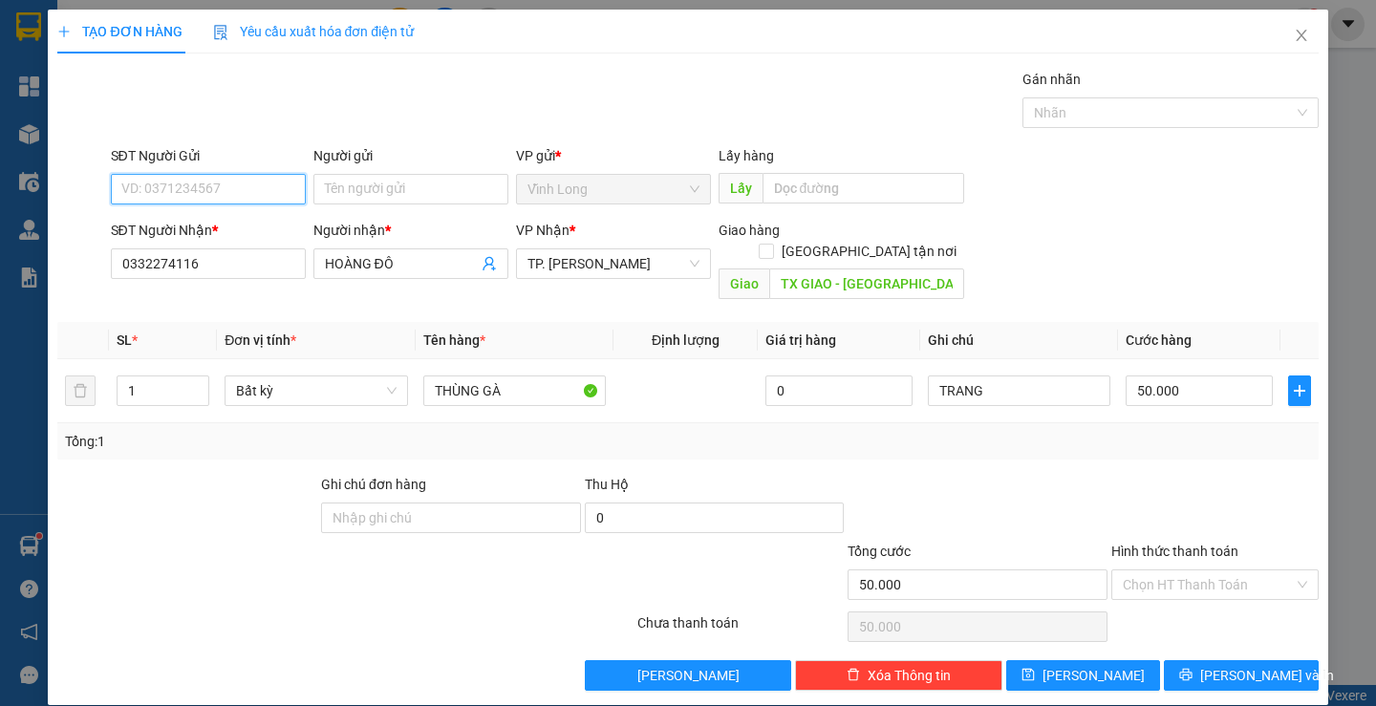
drag, startPoint x: 219, startPoint y: 204, endPoint x: 217, endPoint y: 194, distance: 9.7
click at [217, 194] on input "SĐT Người Gửi" at bounding box center [208, 189] width 195 height 31
click at [227, 178] on input "SĐT Người Gửi" at bounding box center [208, 189] width 195 height 31
click at [227, 183] on input "SĐT Người Gửi" at bounding box center [208, 189] width 195 height 31
click at [594, 87] on div "Gói vận chuyển * Tiêu chuẩn Gán nhãn Nhãn" at bounding box center [715, 102] width 1216 height 67
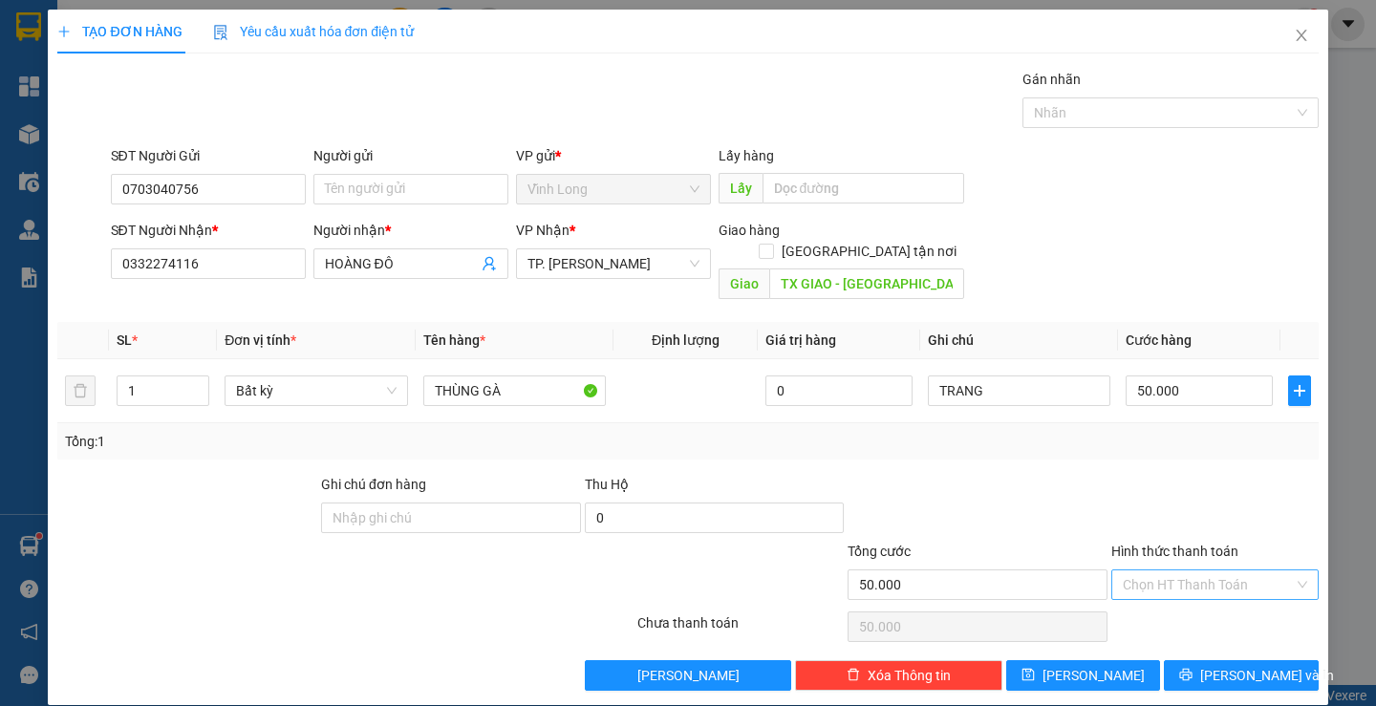
click at [1170, 571] on input "Hình thức thanh toán" at bounding box center [1208, 585] width 171 height 29
click at [1169, 596] on div "Tại văn phòng" at bounding box center [1204, 602] width 182 height 21
click at [396, 185] on input "Người gửi" at bounding box center [410, 189] width 195 height 31
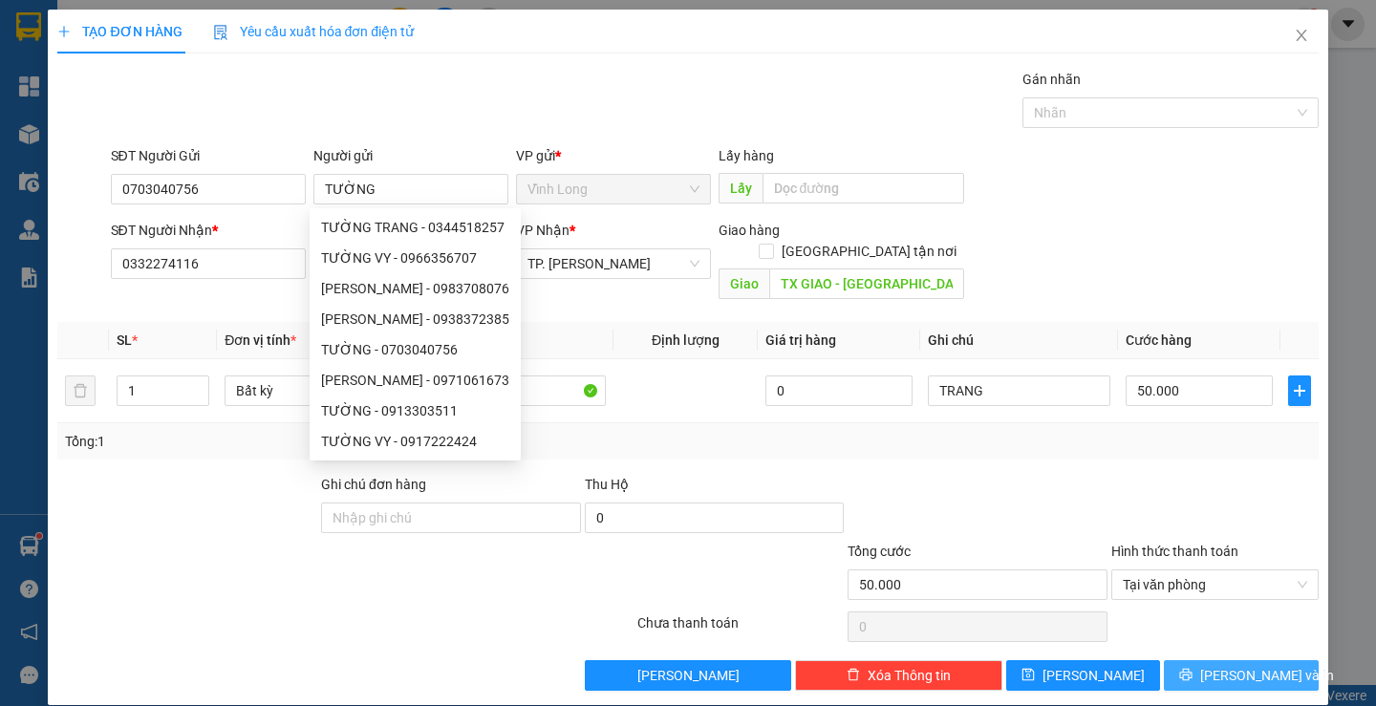
click at [1238, 665] on span "[PERSON_NAME] và In" at bounding box center [1267, 675] width 134 height 21
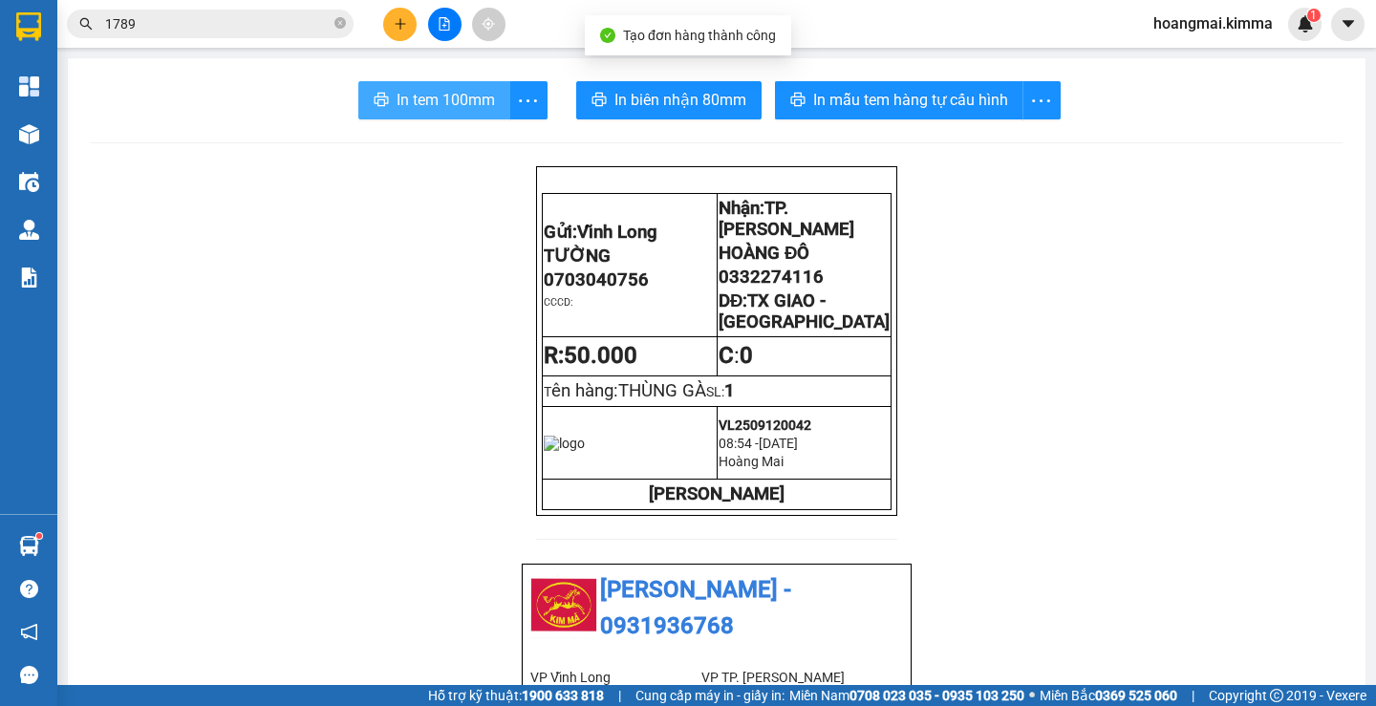
click at [388, 89] on button "In tem 100mm" at bounding box center [434, 100] width 152 height 38
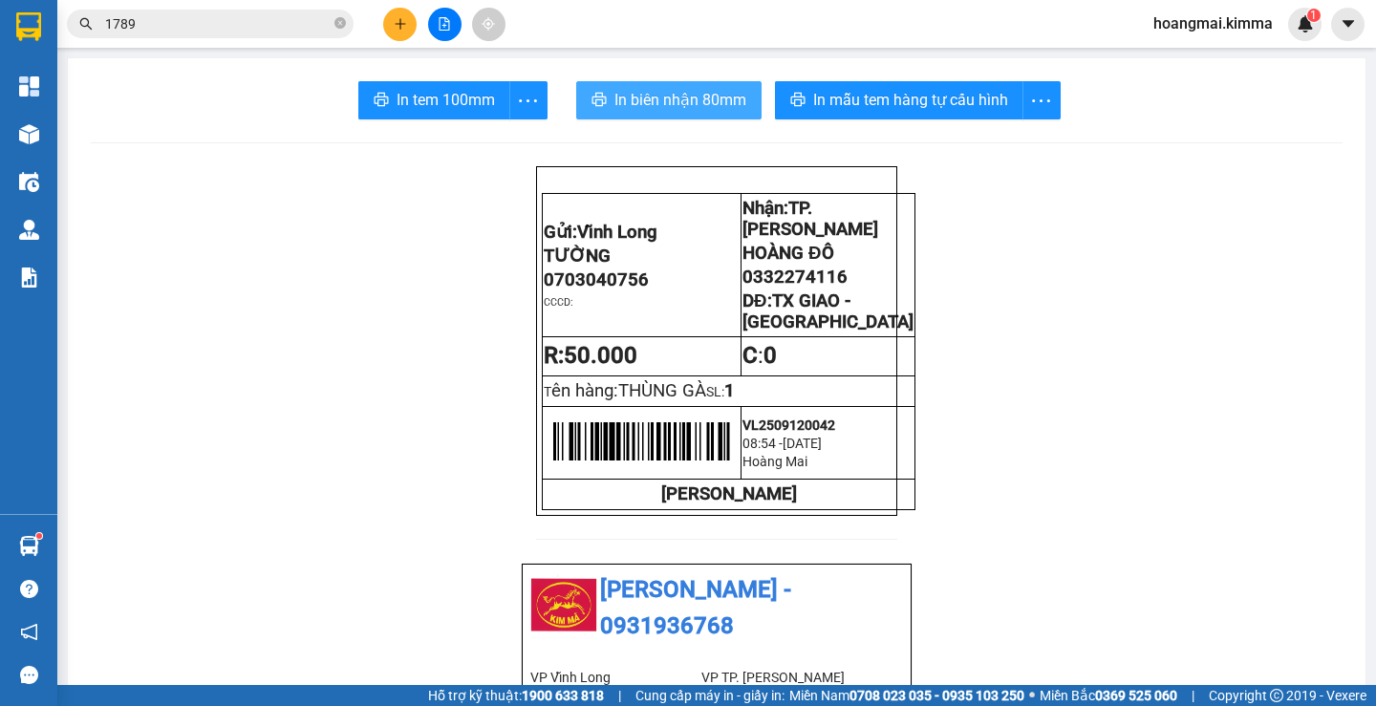
click at [646, 94] on span "In biên nhận 80mm" at bounding box center [681, 100] width 132 height 24
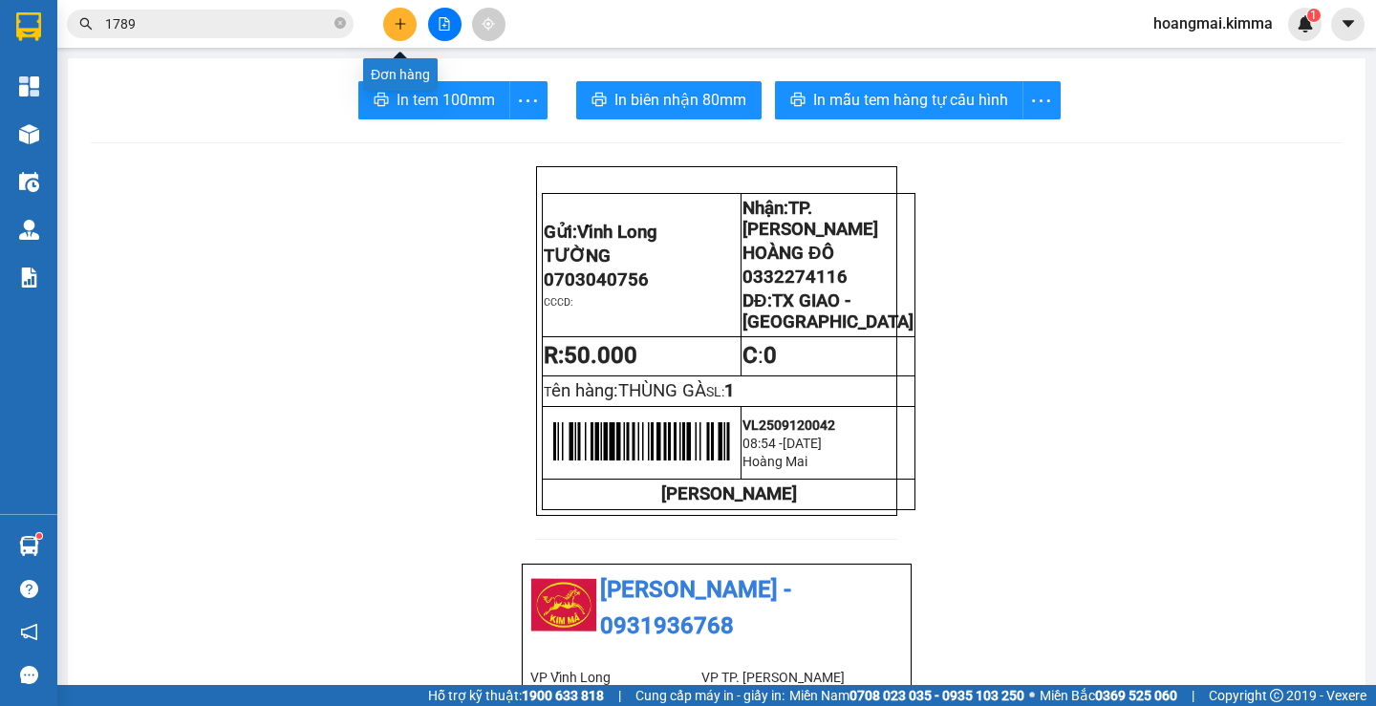
click at [404, 35] on button at bounding box center [399, 24] width 33 height 33
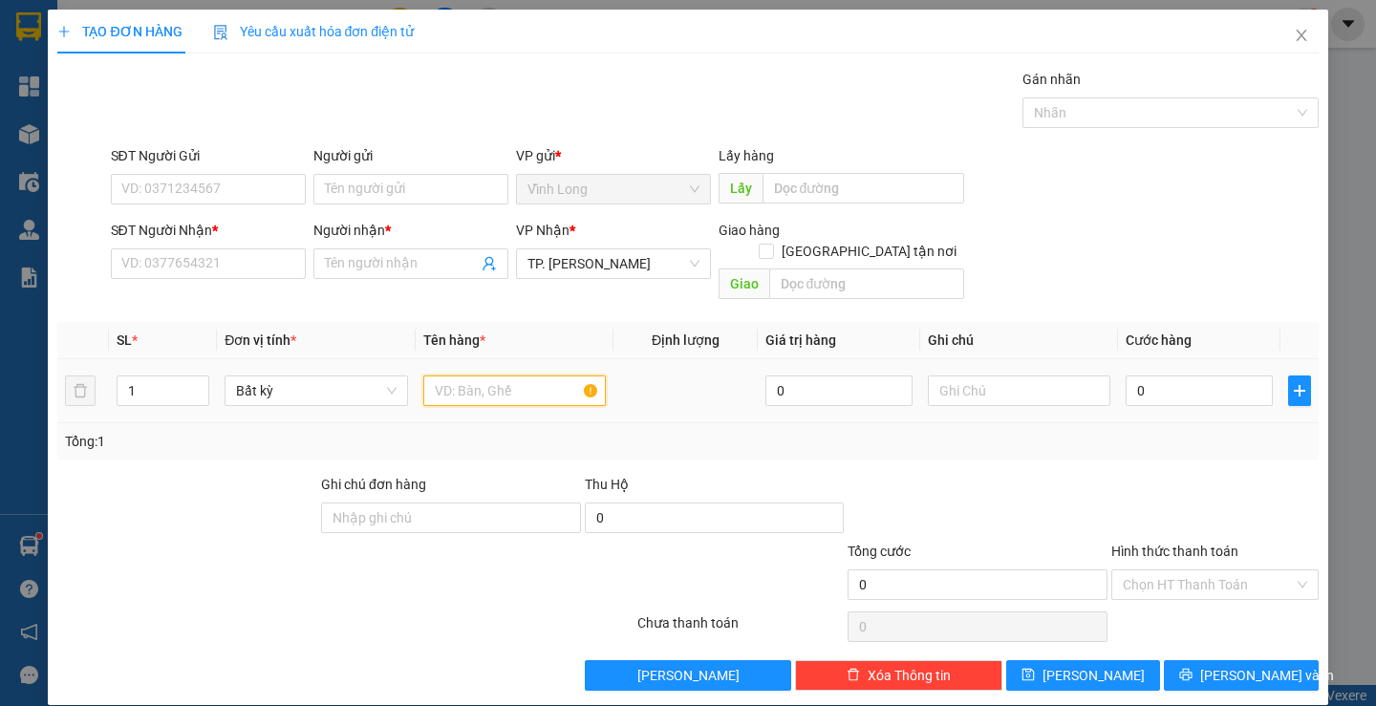
click at [461, 377] on input "text" at bounding box center [514, 391] width 183 height 31
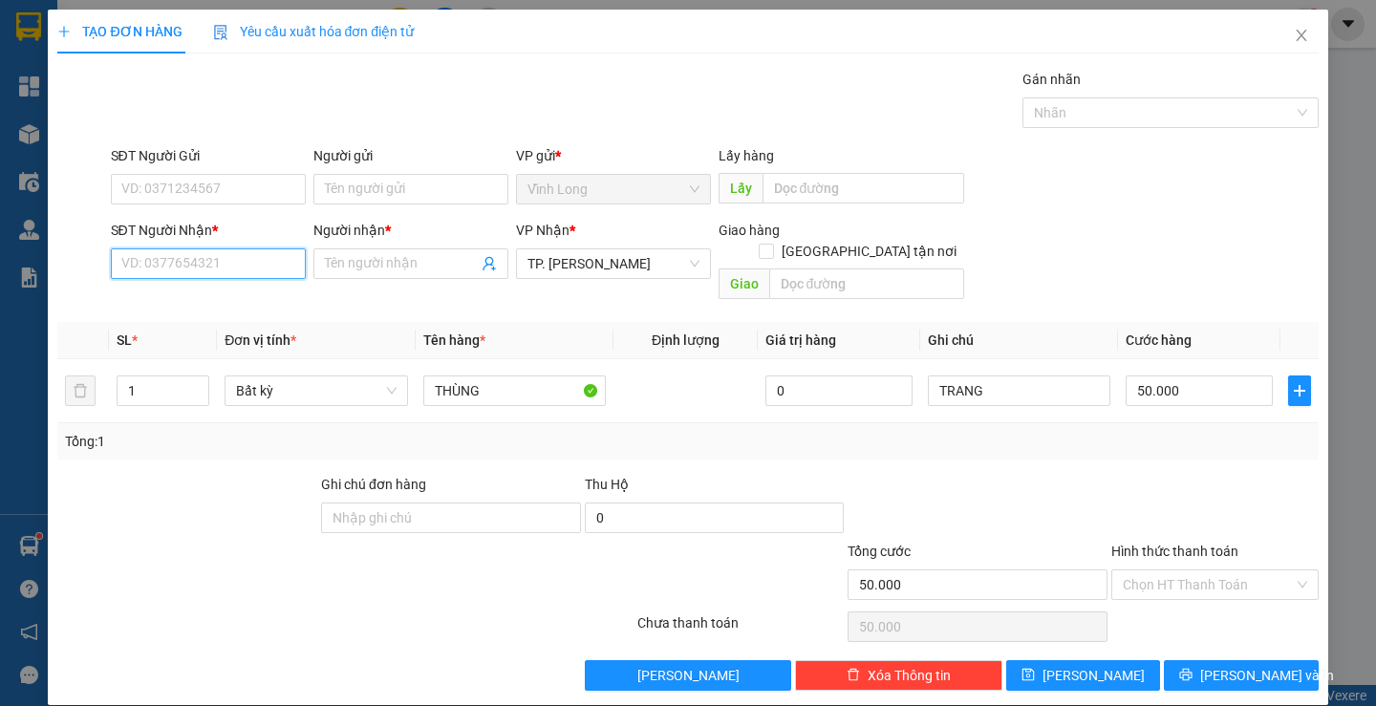
click at [220, 259] on input "SĐT Người Nhận *" at bounding box center [208, 264] width 195 height 31
click at [216, 290] on div "0903014469 - KIỆT" at bounding box center [205, 302] width 193 height 31
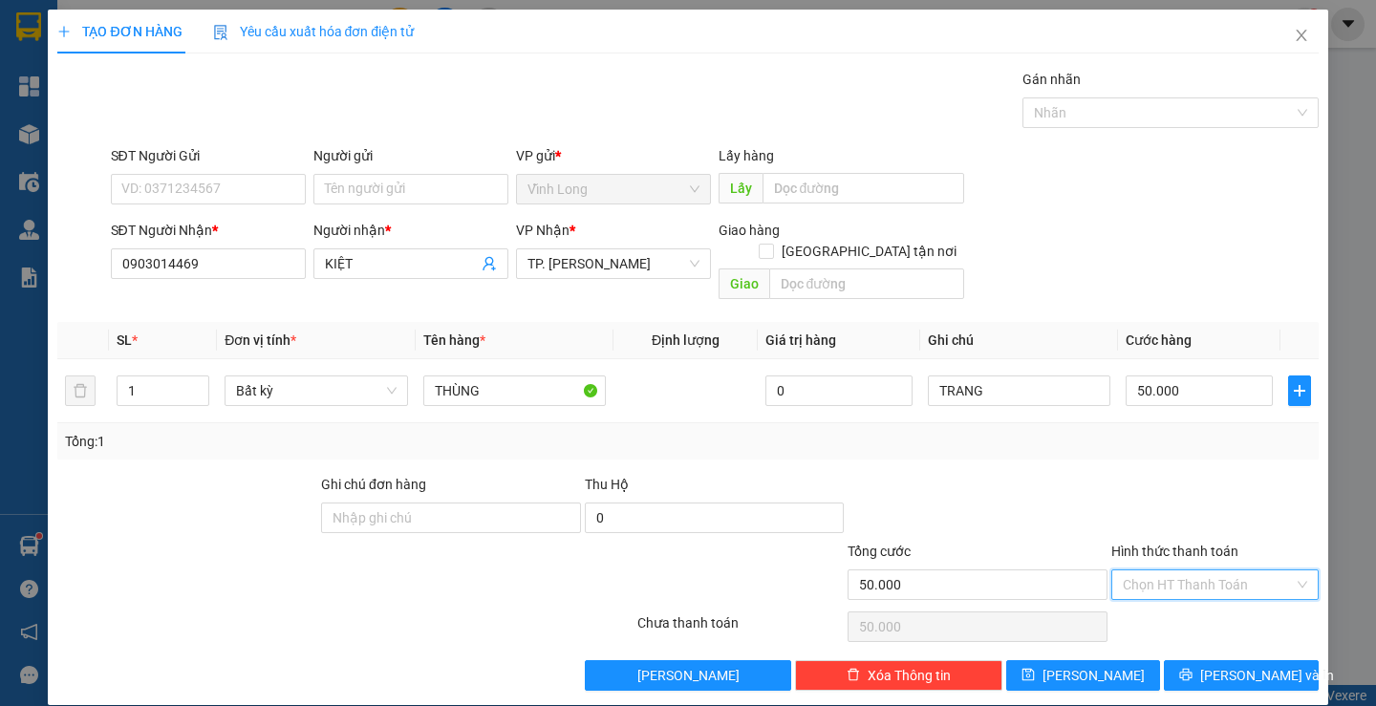
drag, startPoint x: 1224, startPoint y: 555, endPoint x: 1199, endPoint y: 584, distance: 38.6
click at [1218, 571] on input "Hình thức thanh toán" at bounding box center [1208, 585] width 171 height 29
click at [1195, 585] on div "Transit Pickup Surcharge Ids Transit Deliver Surcharge Ids Transit Deliver Surc…" at bounding box center [687, 380] width 1261 height 622
click at [366, 186] on input "Người gửi" at bounding box center [410, 189] width 195 height 31
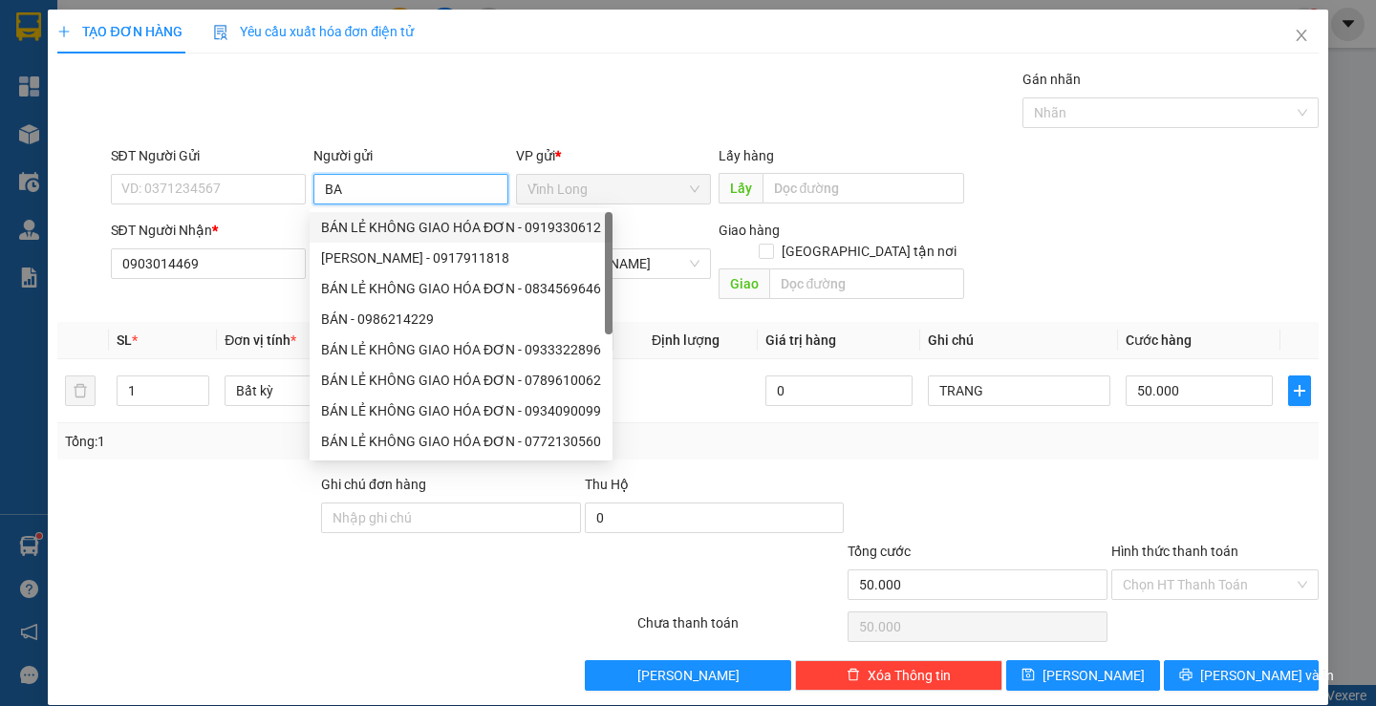
click at [399, 225] on div "BÁN LẺ KHÔNG GIAO HÓA ĐƠN - 0919330612" at bounding box center [461, 227] width 280 height 21
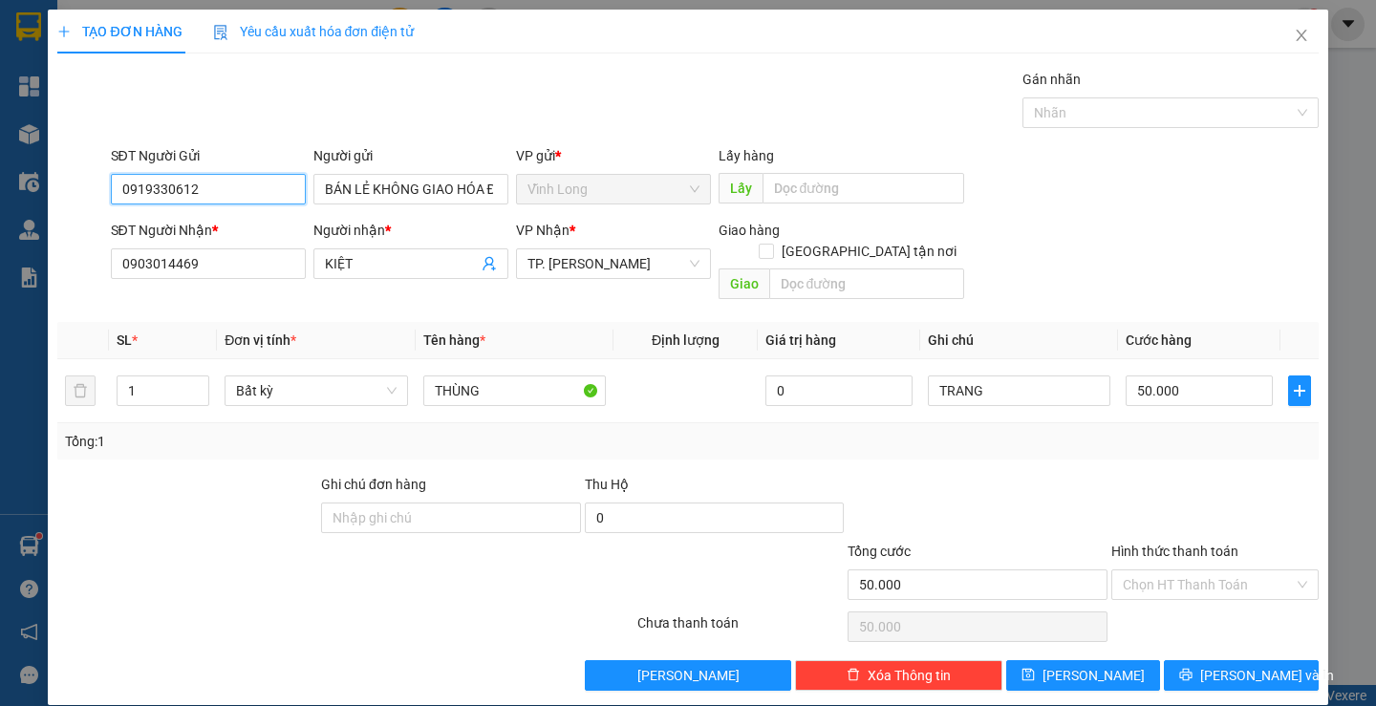
drag, startPoint x: 254, startPoint y: 195, endPoint x: 0, endPoint y: 200, distance: 254.3
click at [0, 200] on div "TẠO ĐƠN HÀNG Yêu cầu xuất hóa đơn điện tử Transit Pickup Surcharge Ids Transit …" at bounding box center [688, 353] width 1376 height 706
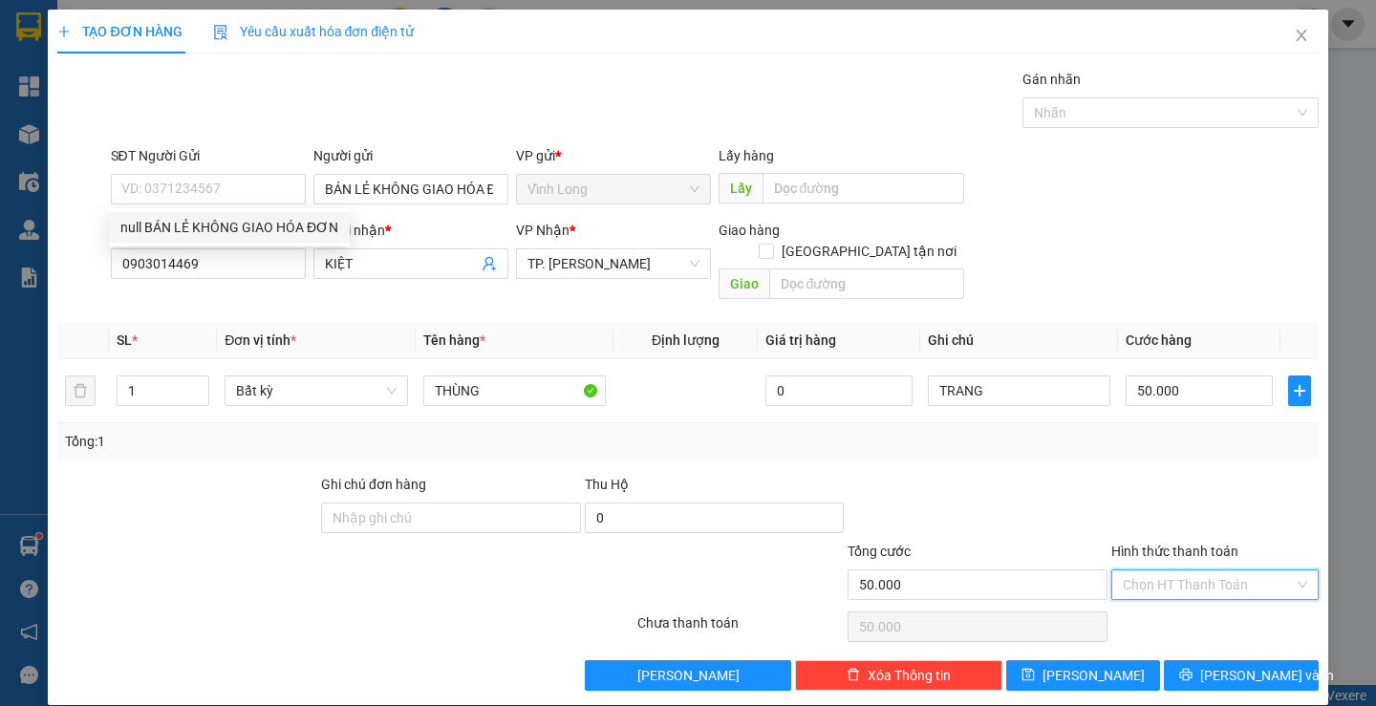
drag, startPoint x: 1172, startPoint y: 566, endPoint x: 1174, endPoint y: 599, distance: 33.5
click at [1173, 571] on input "Hình thức thanh toán" at bounding box center [1208, 585] width 171 height 29
click at [1174, 599] on div "Tại văn phòng" at bounding box center [1204, 602] width 182 height 21
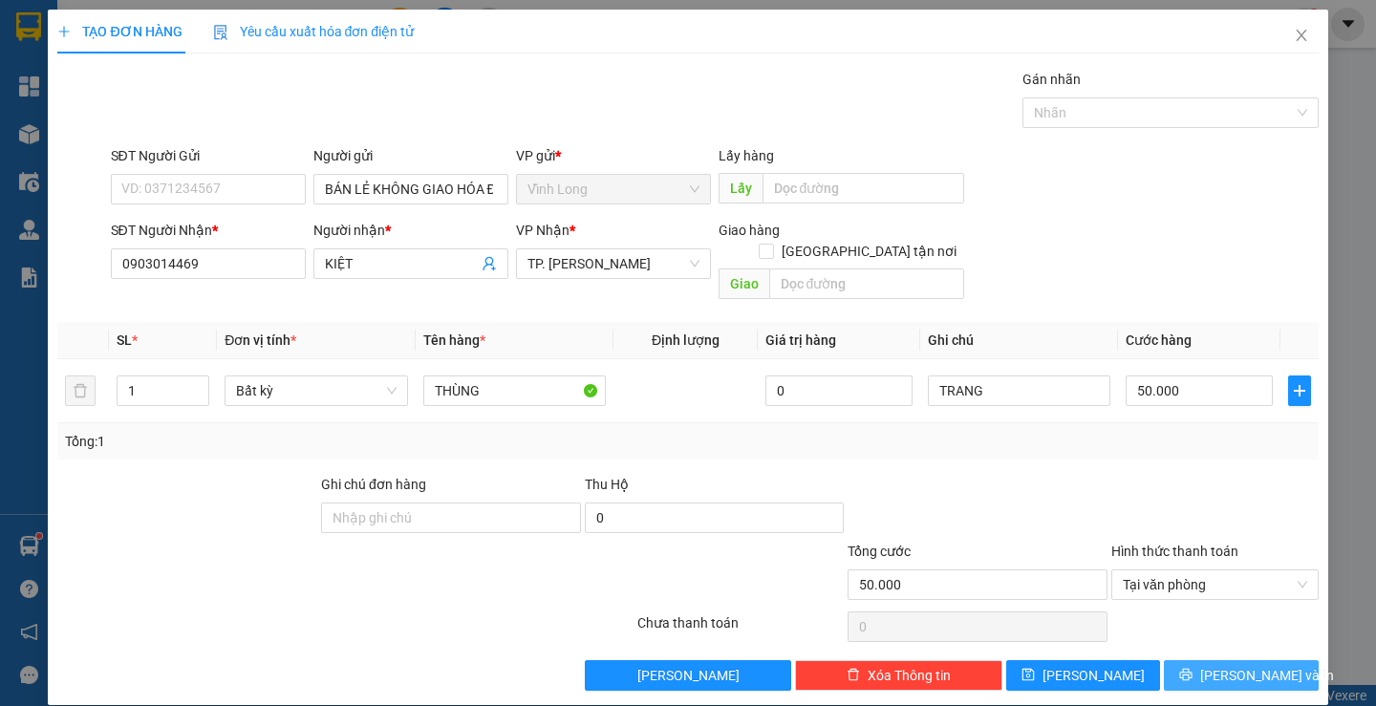
drag, startPoint x: 1243, startPoint y: 656, endPoint x: 1129, endPoint y: 580, distance: 136.5
click at [1242, 665] on span "[PERSON_NAME] và In" at bounding box center [1267, 675] width 134 height 21
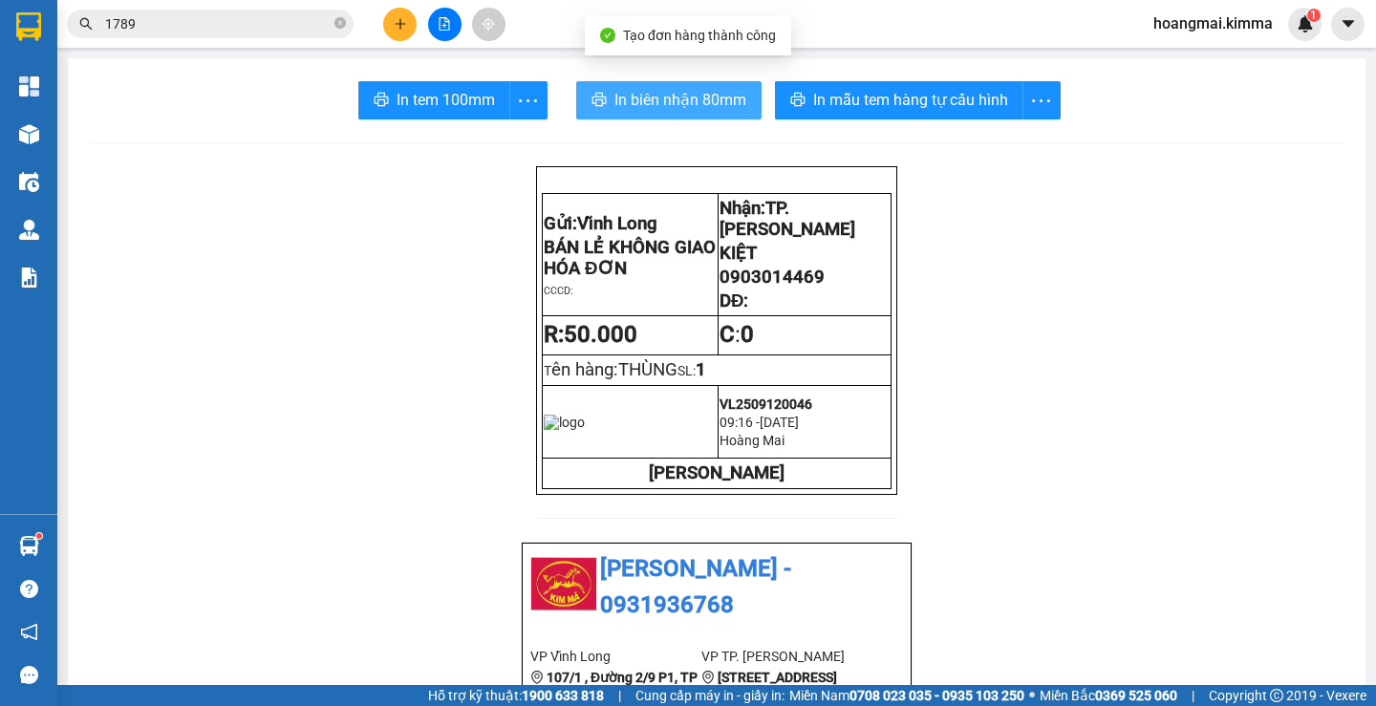
click at [701, 97] on span "In biên nhận 80mm" at bounding box center [681, 100] width 132 height 24
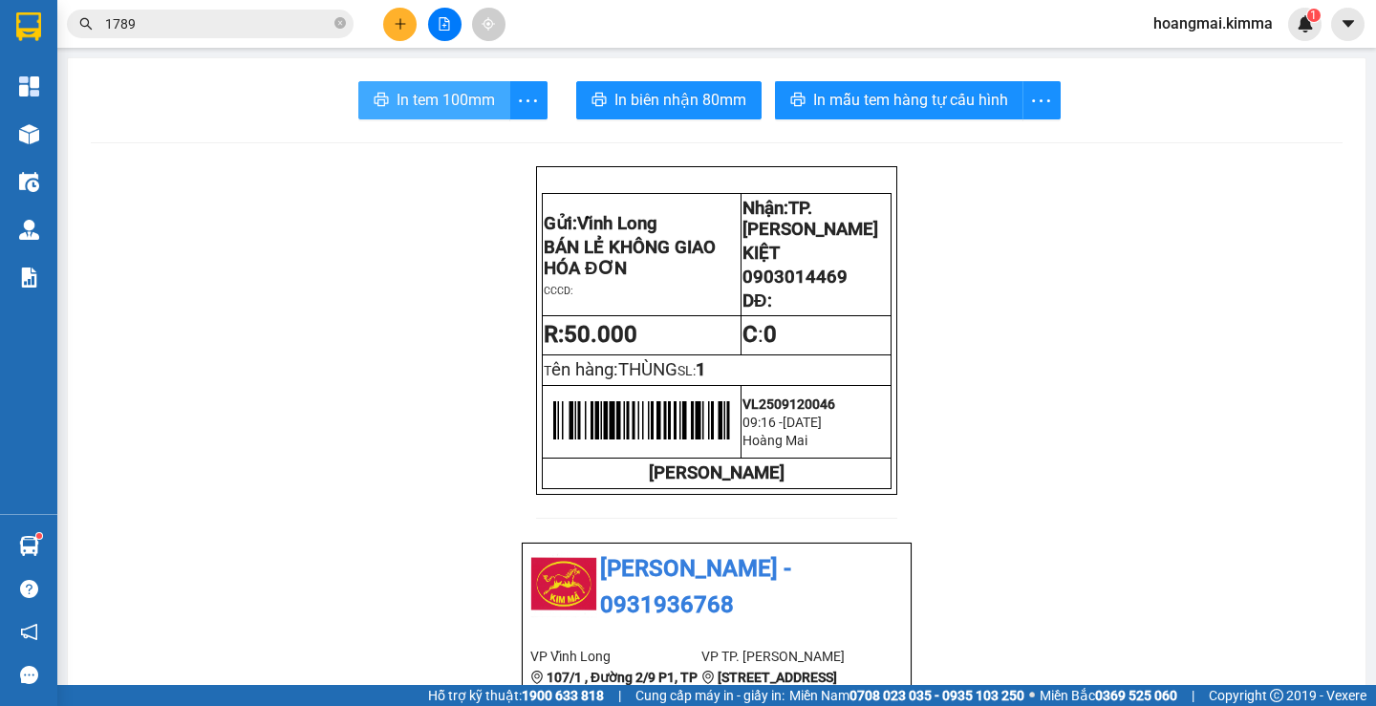
click at [467, 115] on button "In tem 100mm" at bounding box center [434, 100] width 152 height 38
click at [459, 109] on span "In tem 100mm" at bounding box center [446, 100] width 98 height 24
click at [340, 25] on icon "close-circle" at bounding box center [340, 22] width 11 height 11
click at [315, 23] on input "text" at bounding box center [218, 23] width 226 height 21
click at [287, 26] on input "text" at bounding box center [218, 23] width 226 height 21
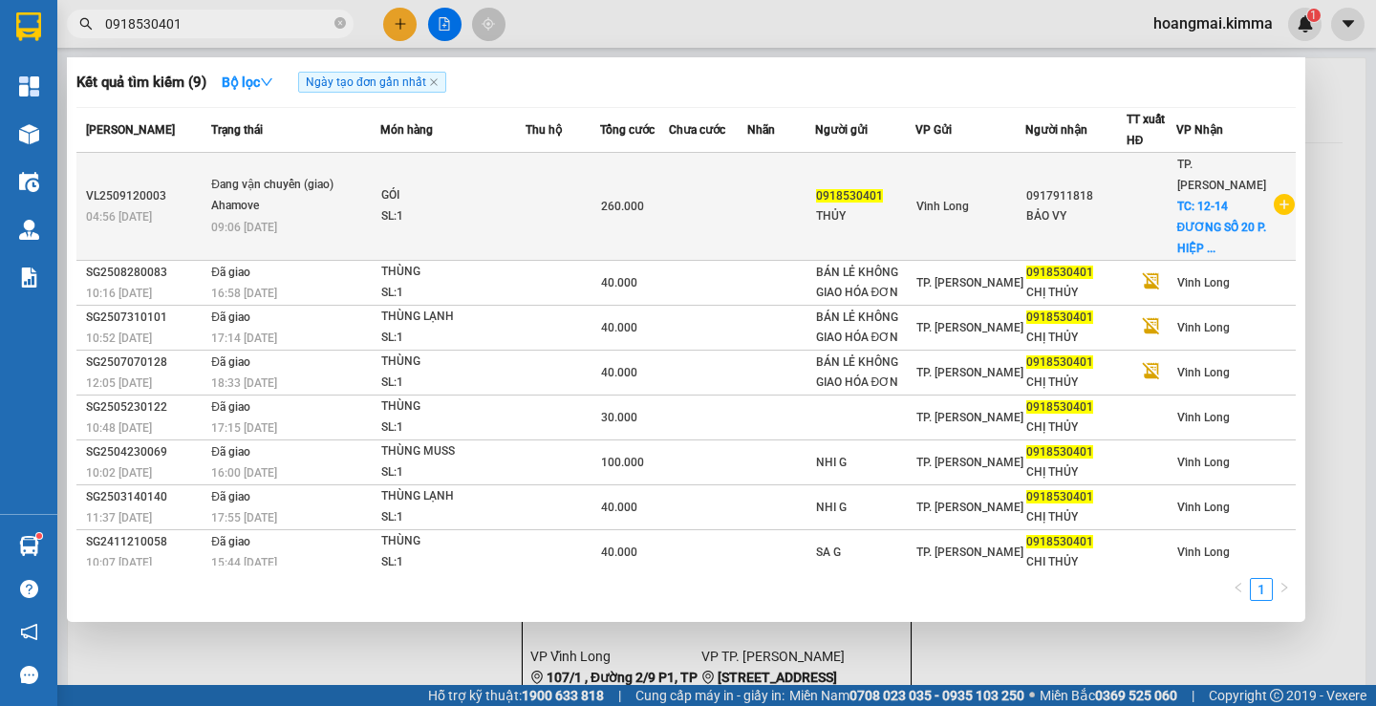
click at [681, 205] on td at bounding box center [708, 207] width 78 height 108
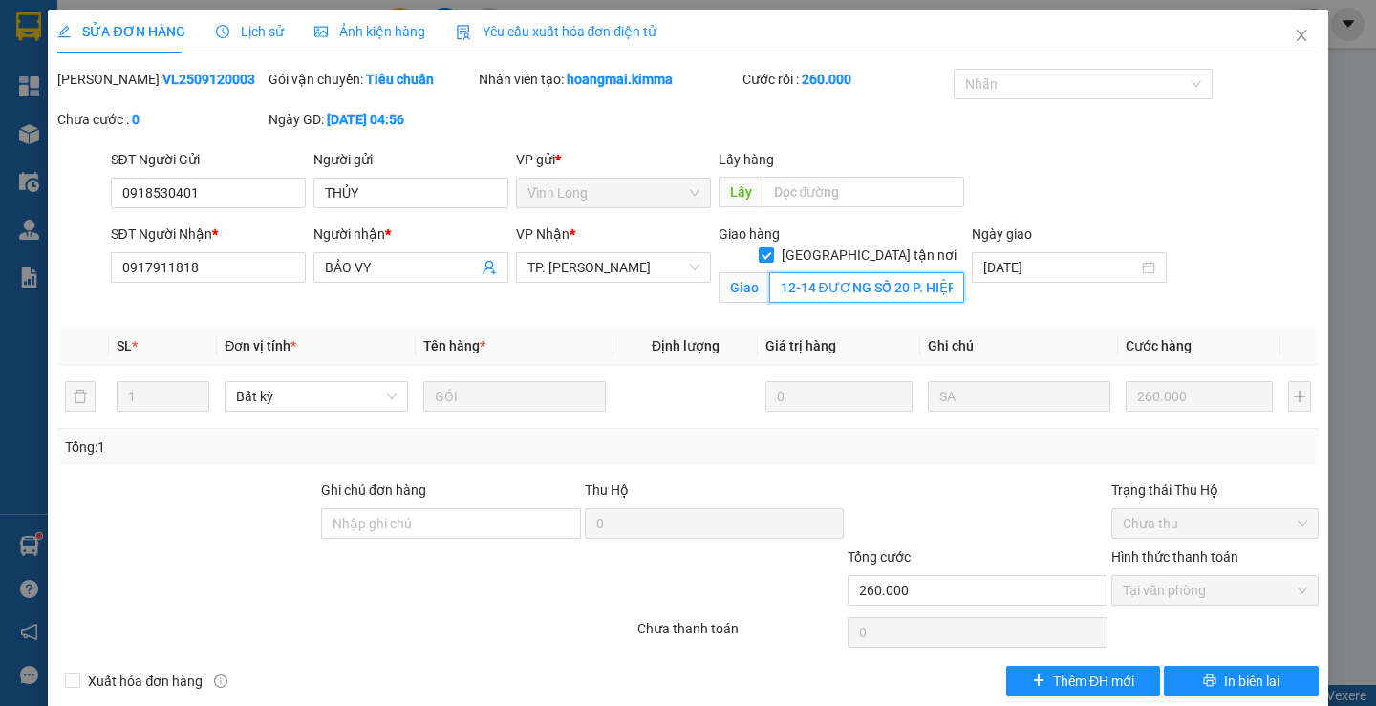
click at [903, 272] on input "12-14 ĐƯƠNG SỐ 20 P. HIỆP BÌNH CHÁNH TP THỦ [GEOGRAPHIC_DATA]" at bounding box center [866, 287] width 195 height 31
click at [918, 272] on input "12-14 ĐƯƠNG SỐ 20 P. HIỆP BÌNH CHÁNH TP THỦ [GEOGRAPHIC_DATA]" at bounding box center [866, 287] width 195 height 31
click at [1294, 32] on icon "close" at bounding box center [1301, 35] width 15 height 15
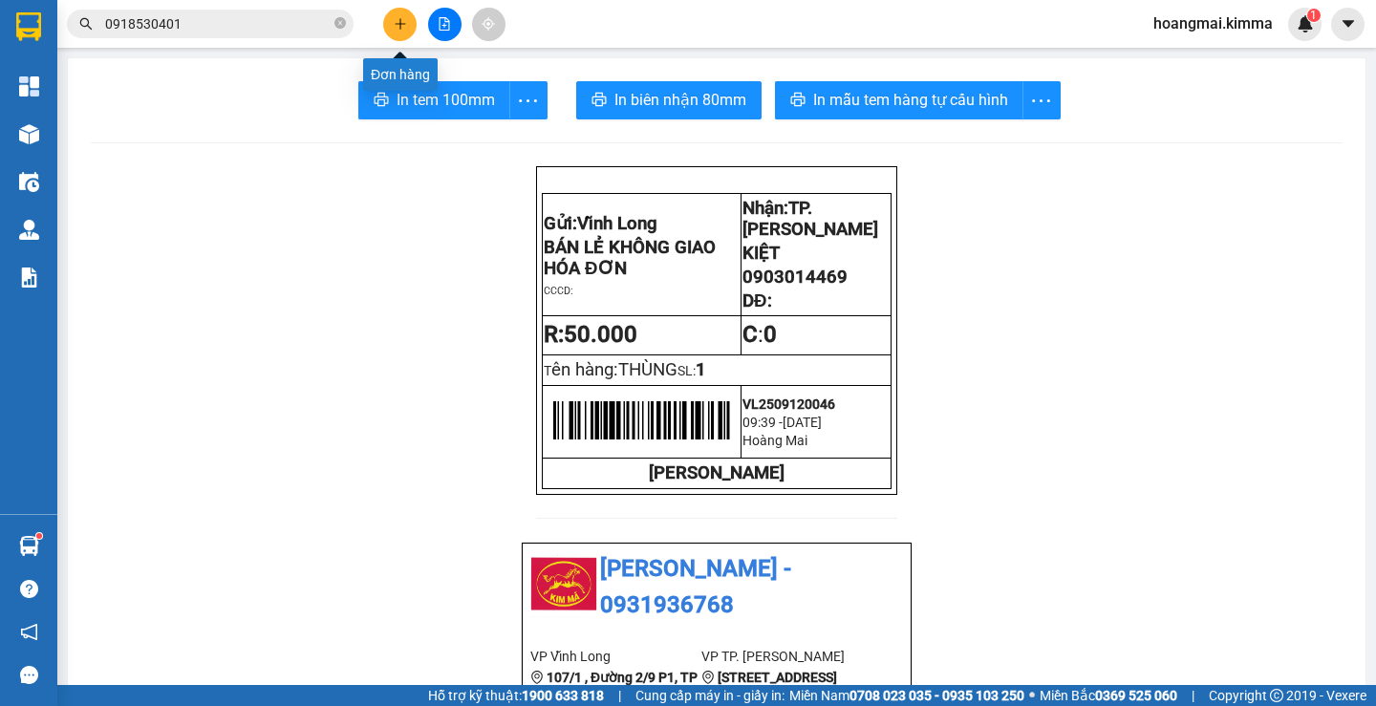
click at [396, 21] on icon "plus" at bounding box center [400, 23] width 13 height 13
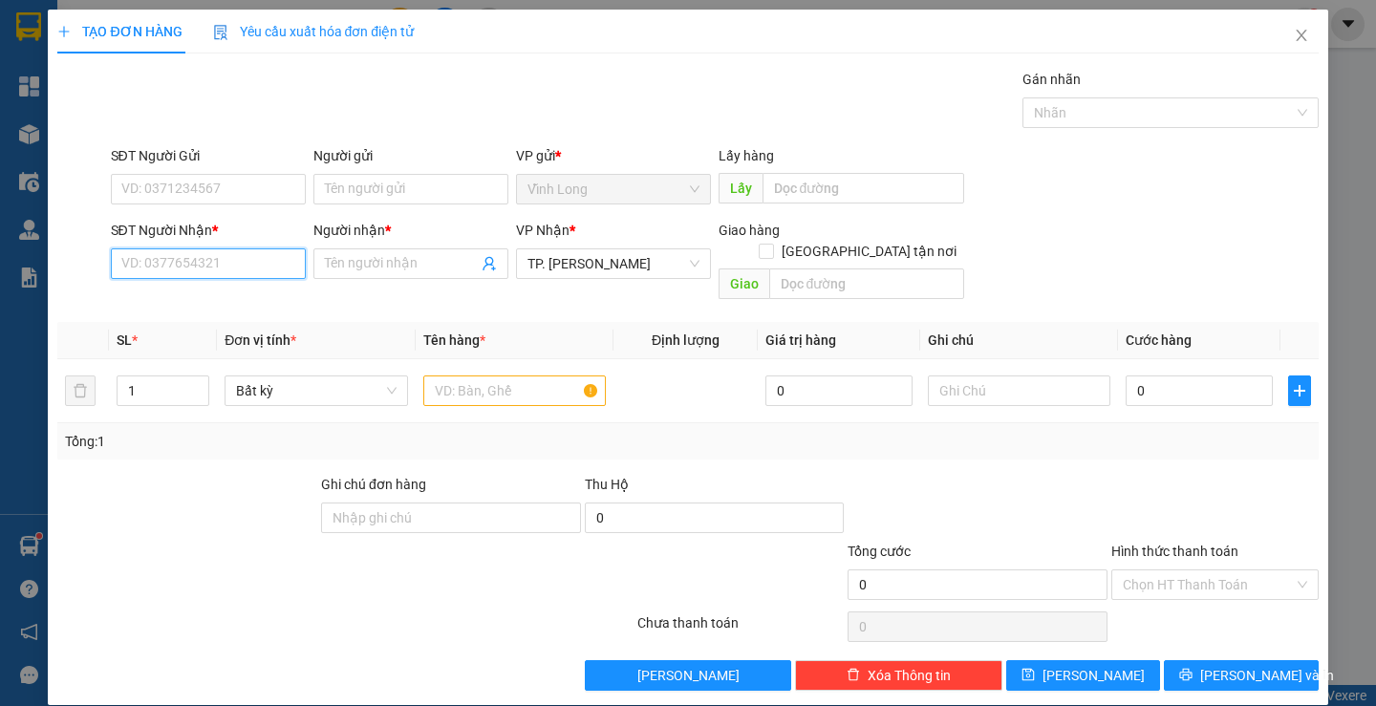
click at [275, 259] on input "SĐT Người Nhận *" at bounding box center [208, 264] width 195 height 31
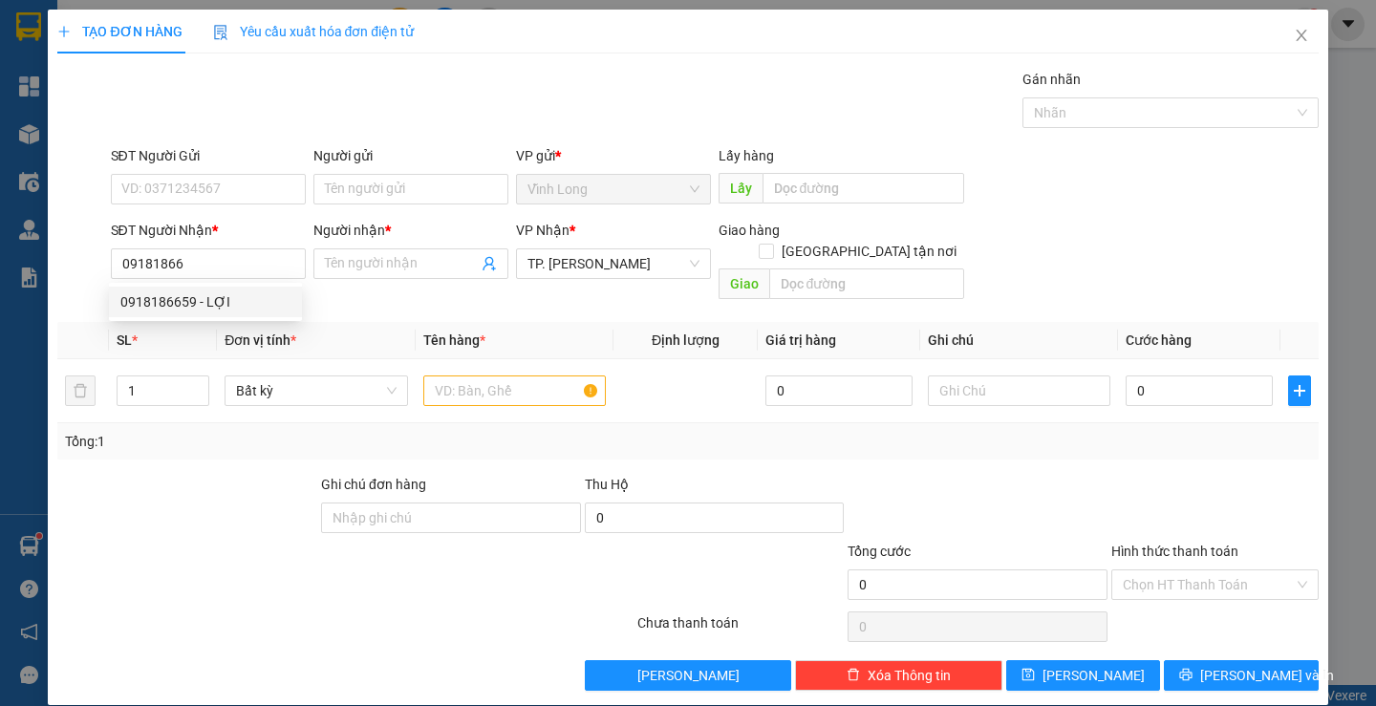
drag, startPoint x: 214, startPoint y: 324, endPoint x: 220, endPoint y: 315, distance: 10.3
click at [217, 322] on tr "SL * Đơn vị tính * Tên hàng * Định lượng Giá trị hàng Ghi chú Cước hàng" at bounding box center [687, 340] width 1261 height 37
click at [228, 322] on th "Đơn vị tính *" at bounding box center [316, 340] width 198 height 37
click at [219, 265] on input "09181866" at bounding box center [208, 264] width 195 height 31
click at [225, 302] on div "0918186659 - LỢI" at bounding box center [205, 302] width 170 height 21
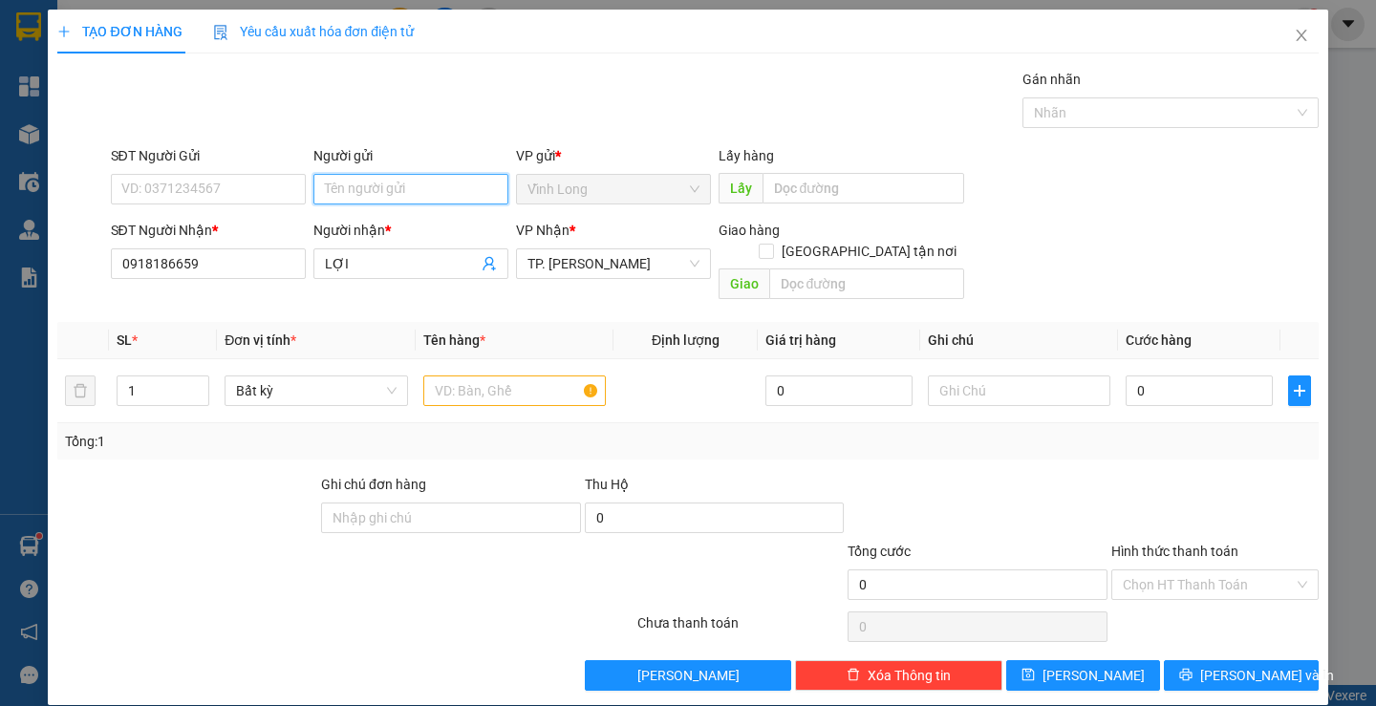
click at [376, 184] on input "Người gửi" at bounding box center [410, 189] width 195 height 31
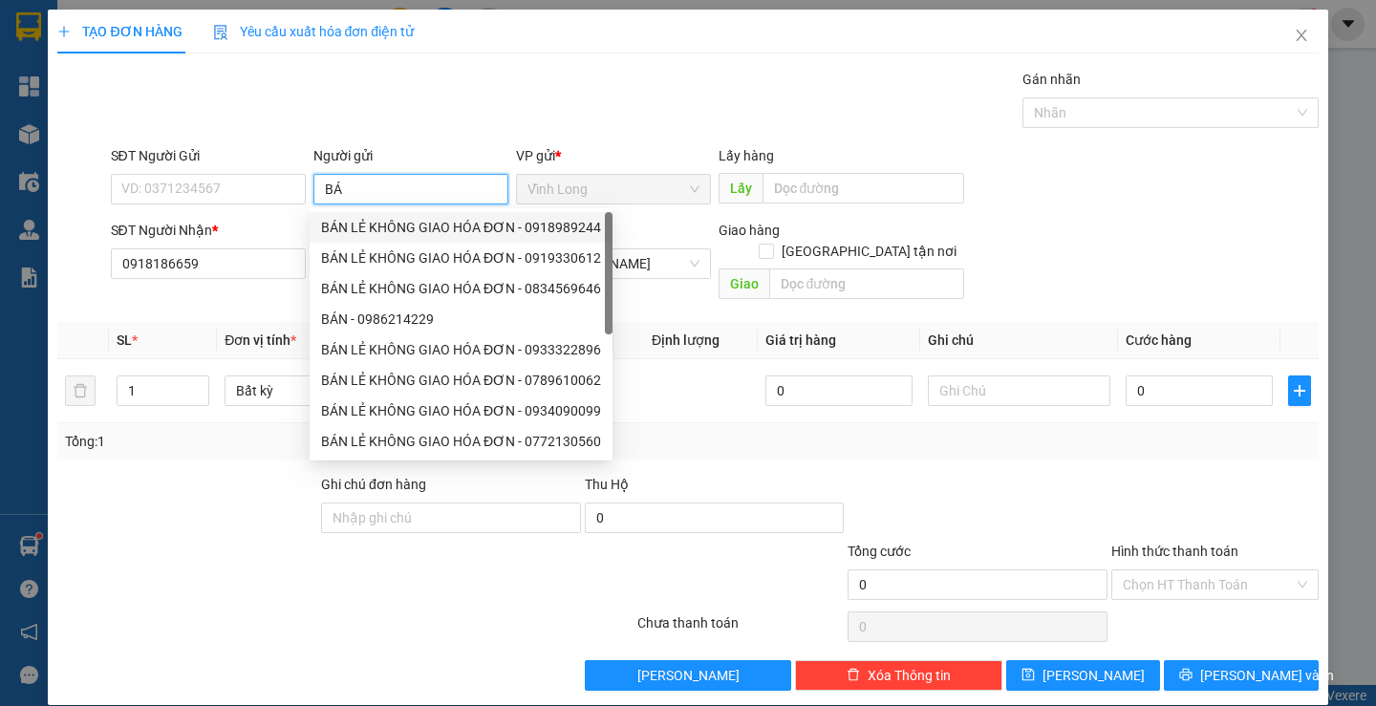
click at [390, 229] on div "BÁN LẺ KHÔNG GIAO HÓA ĐƠN - 0918989244" at bounding box center [461, 227] width 280 height 21
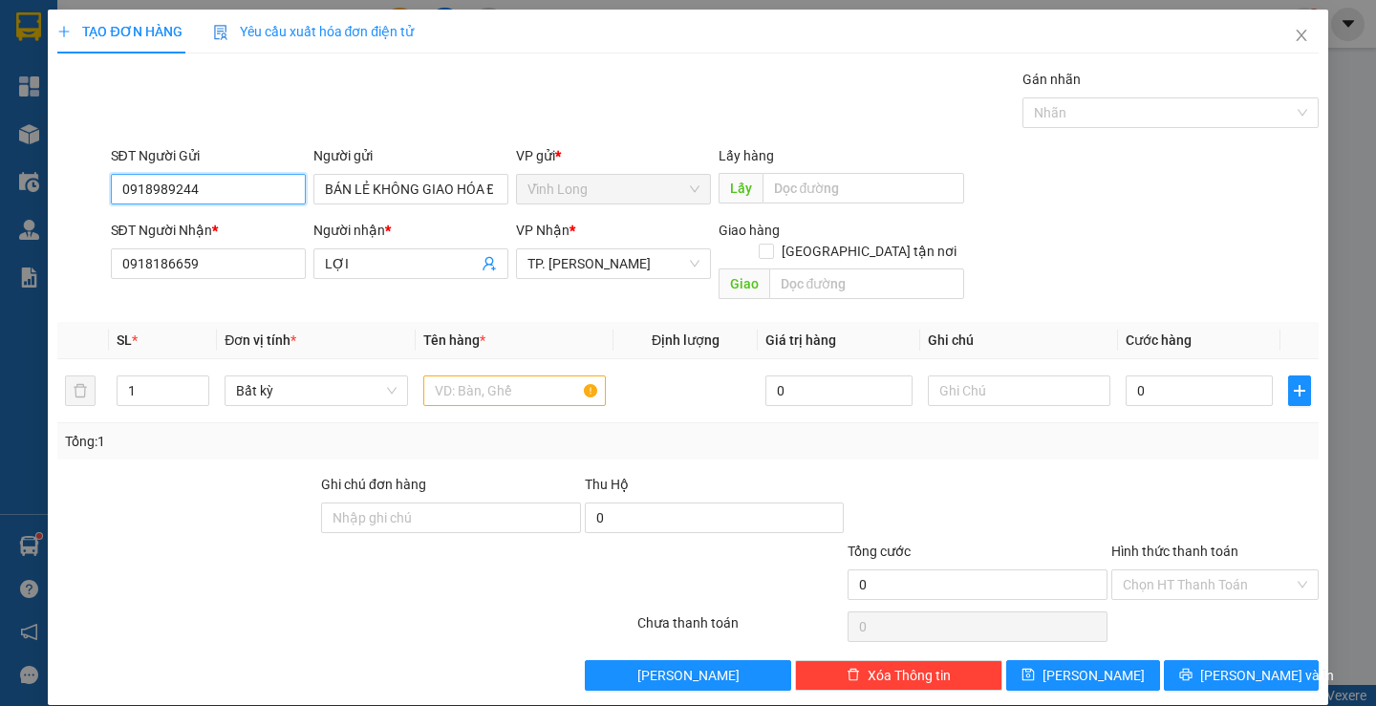
drag, startPoint x: 232, startPoint y: 192, endPoint x: 0, endPoint y: 225, distance: 234.5
click at [0, 220] on div "TẠO ĐƠN HÀNG Yêu cầu xuất hóa đơn điện tử Transit Pickup Surcharge Ids Transit …" at bounding box center [688, 353] width 1376 height 706
drag, startPoint x: 789, startPoint y: 127, endPoint x: 819, endPoint y: 172, distance: 53.8
click at [792, 125] on div "Gói vận chuyển * Tiêu chuẩn Gán nhãn Nhãn" at bounding box center [715, 102] width 1216 height 67
click at [516, 376] on input "text" at bounding box center [514, 391] width 183 height 31
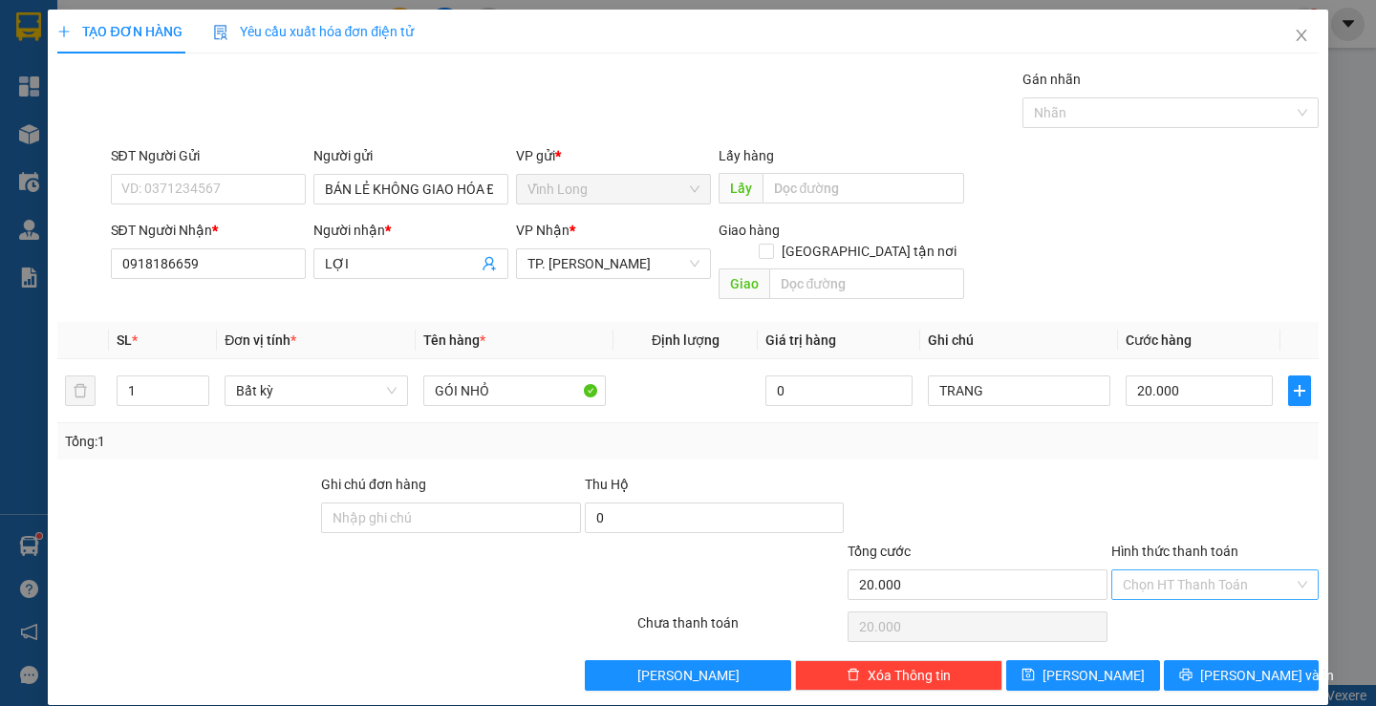
click at [1170, 571] on input "Hình thức thanh toán" at bounding box center [1208, 585] width 171 height 29
click at [1142, 603] on div "Tại văn phòng" at bounding box center [1204, 602] width 182 height 21
click at [1187, 660] on button "[PERSON_NAME] và In" at bounding box center [1241, 675] width 154 height 31
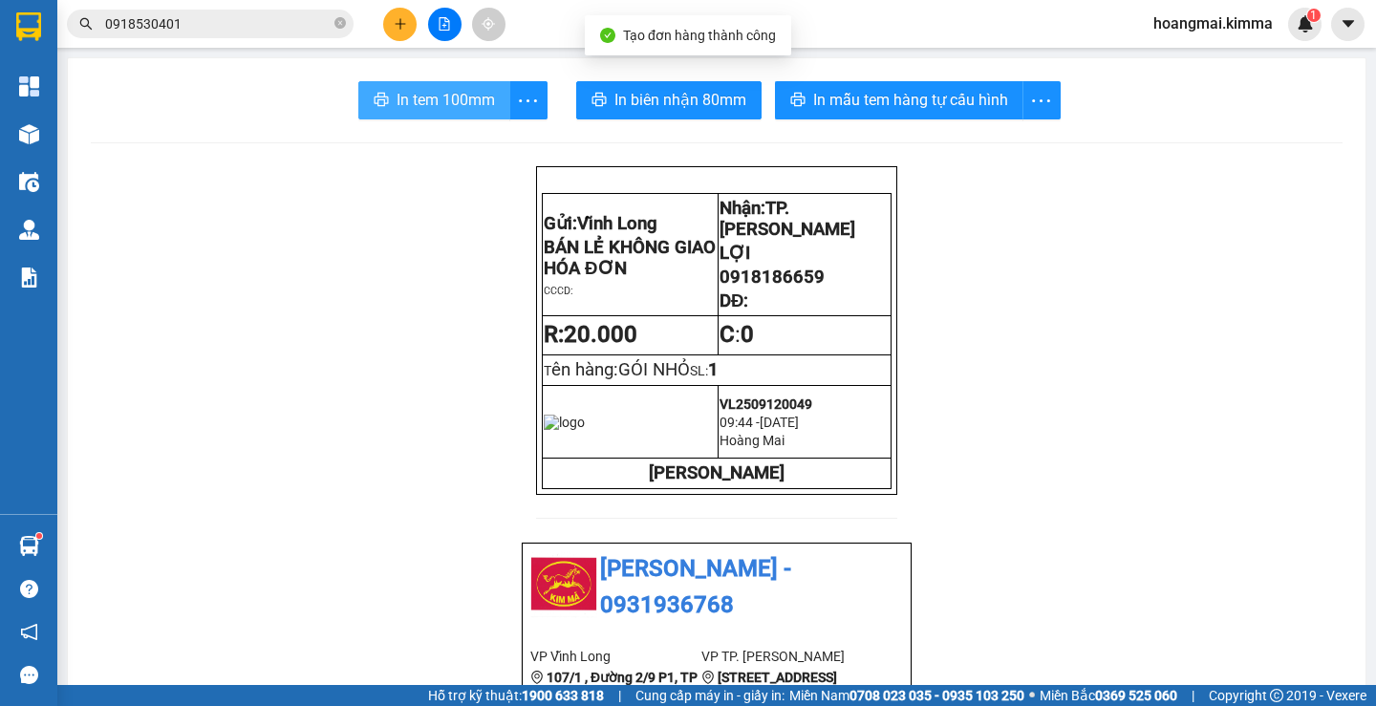
click at [471, 84] on button "In tem 100mm" at bounding box center [434, 100] width 152 height 38
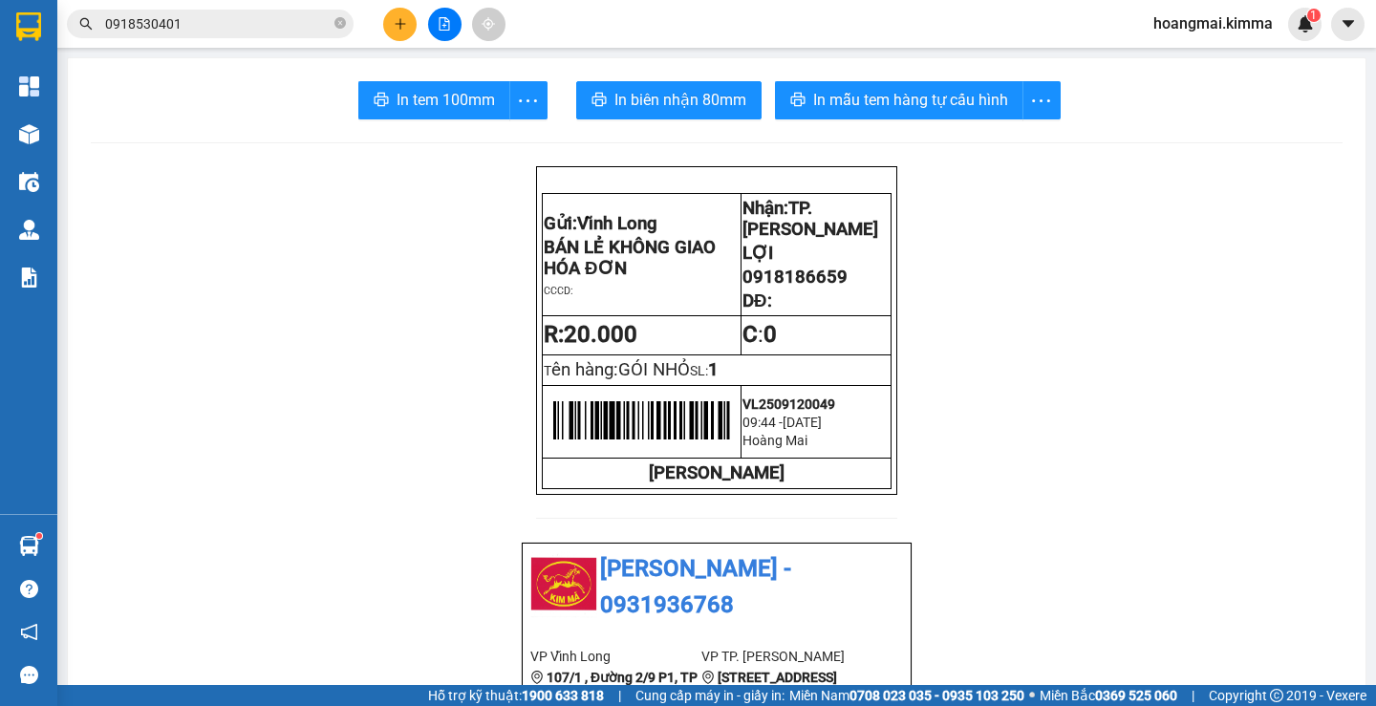
click at [399, 25] on icon "plus" at bounding box center [400, 23] width 13 height 13
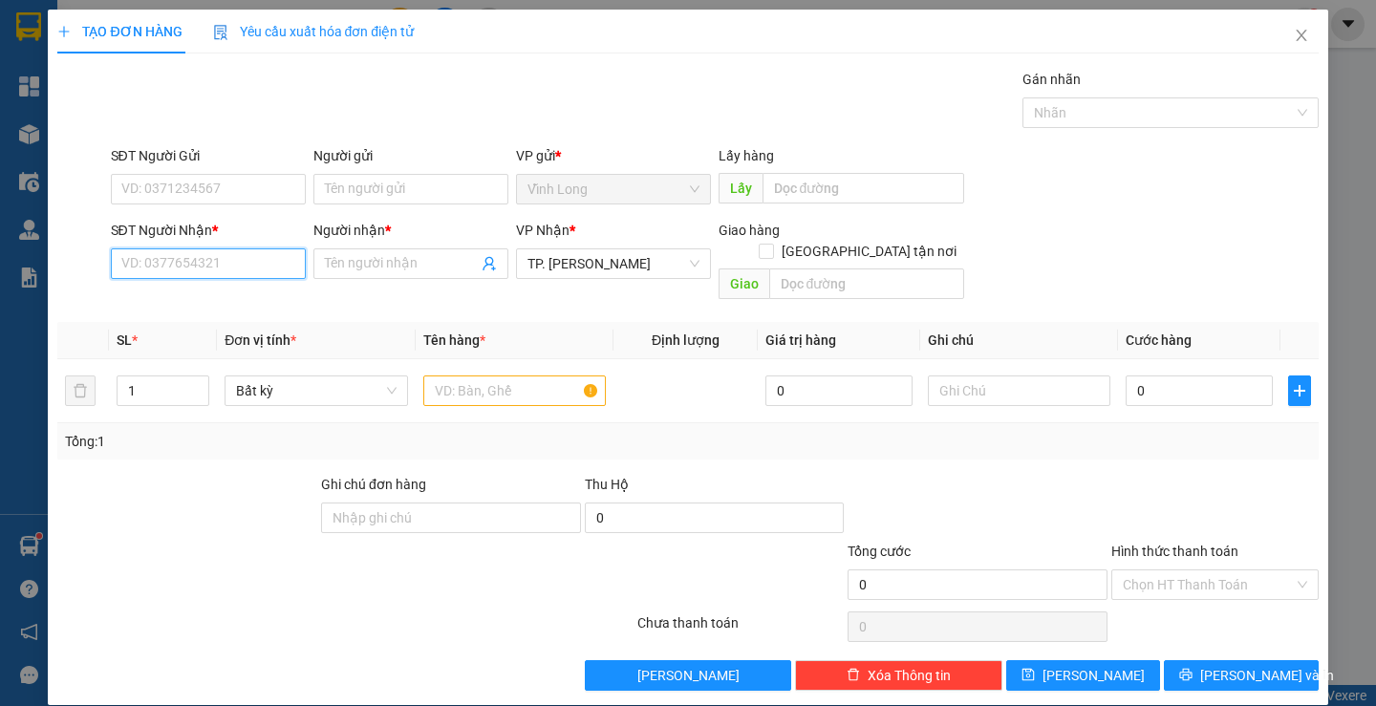
click at [249, 262] on input "SĐT Người Nhận *" at bounding box center [208, 264] width 195 height 31
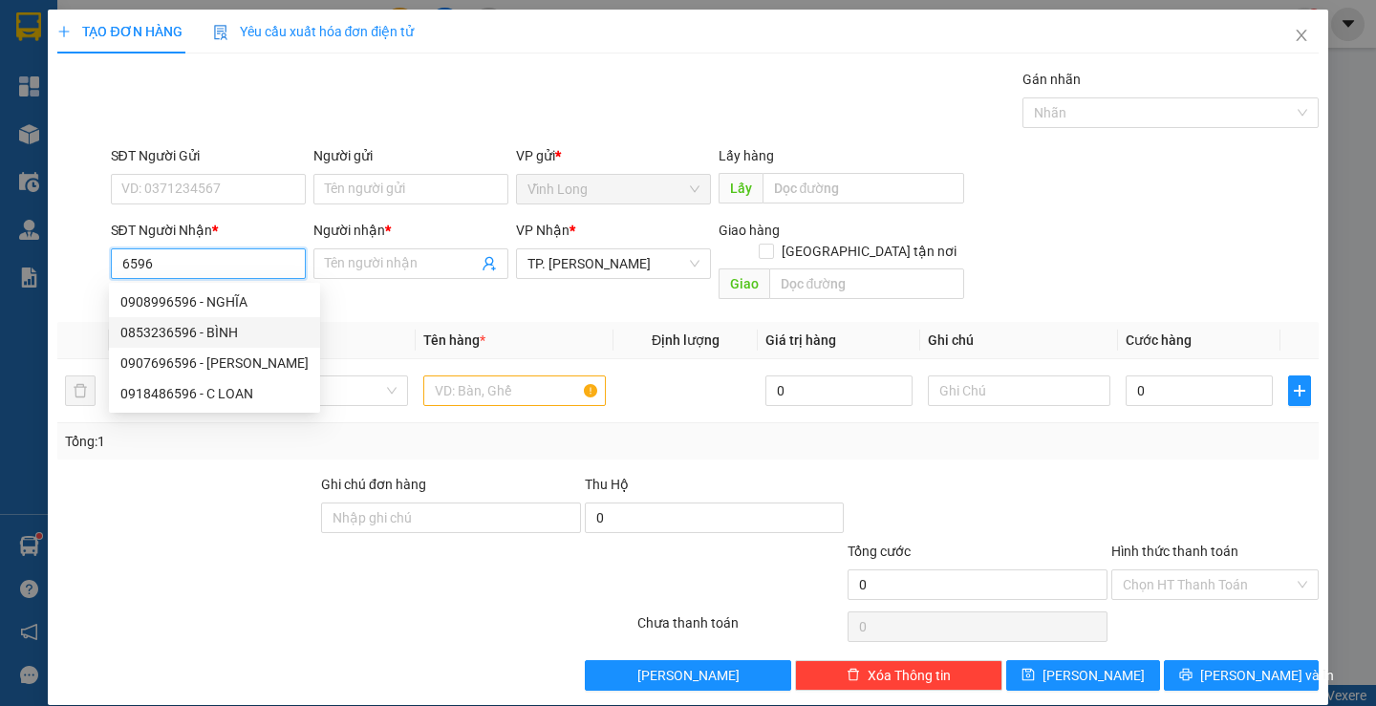
drag, startPoint x: 191, startPoint y: 332, endPoint x: 253, endPoint y: 319, distance: 63.4
click at [191, 332] on div "0853236596 - BÌNH" at bounding box center [214, 332] width 188 height 21
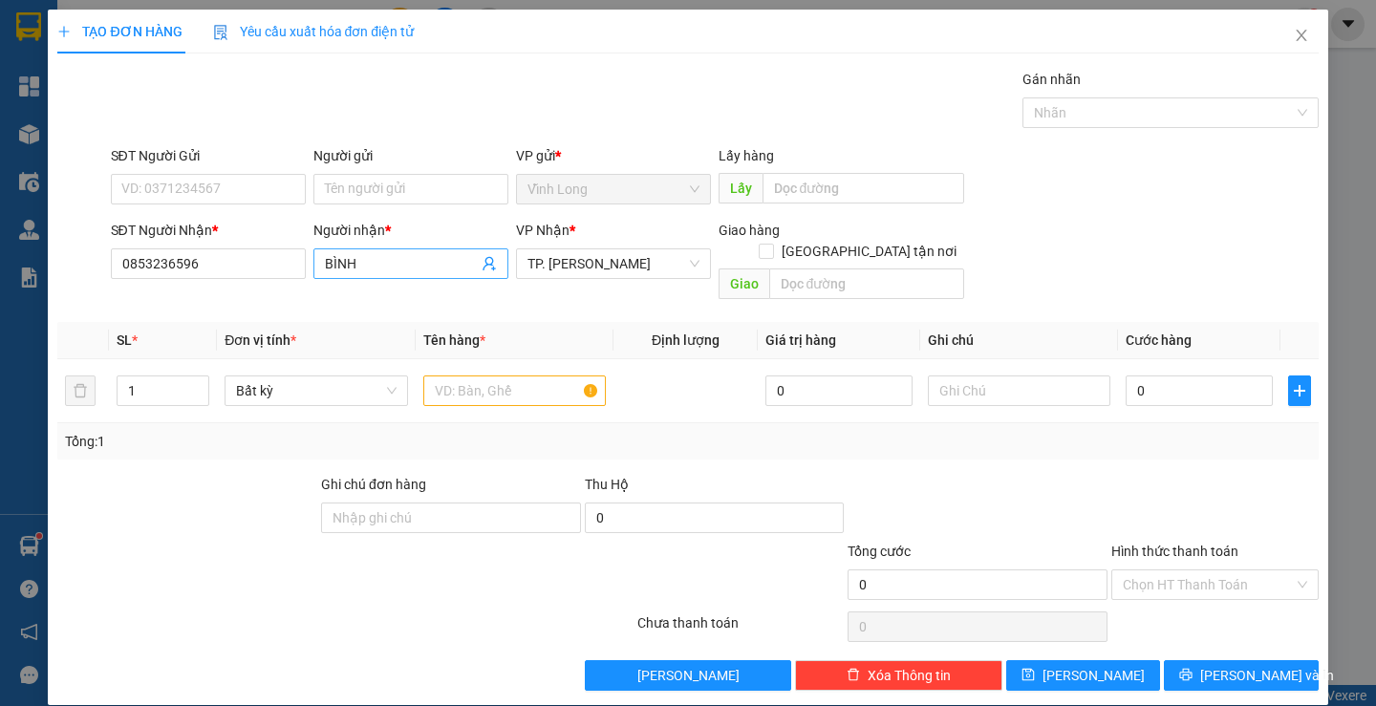
click at [319, 270] on span "BÌNH" at bounding box center [410, 264] width 195 height 31
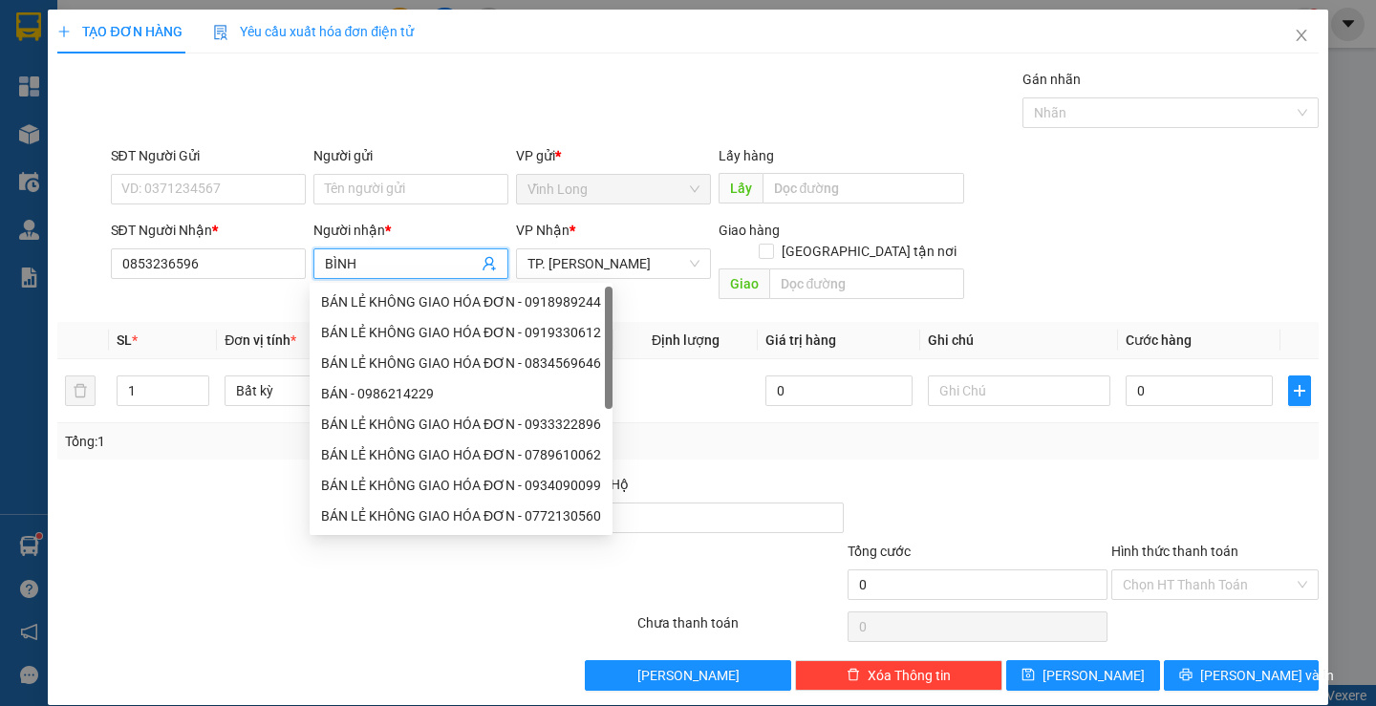
click at [325, 256] on input "BÌNH" at bounding box center [401, 263] width 153 height 21
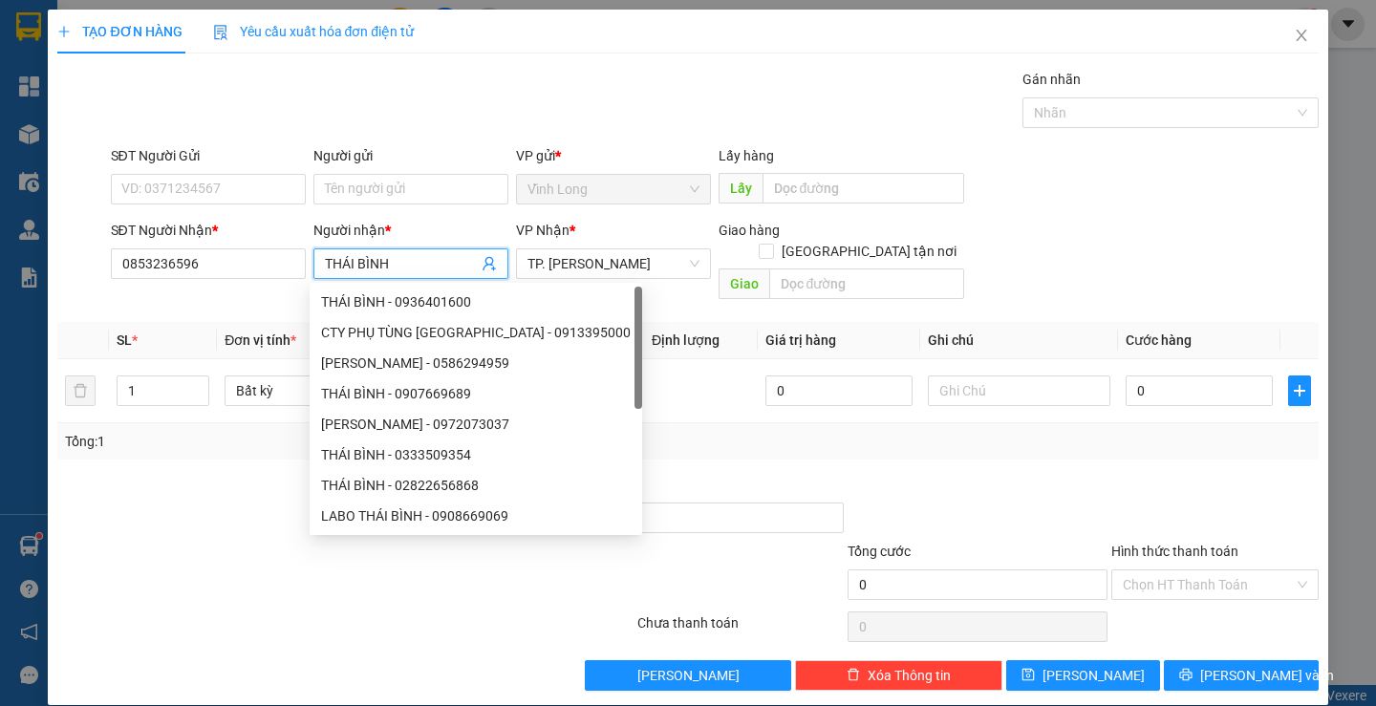
click at [597, 77] on div "Gói vận chuyển * Tiêu chuẩn Gán nhãn Nhãn" at bounding box center [715, 102] width 1216 height 67
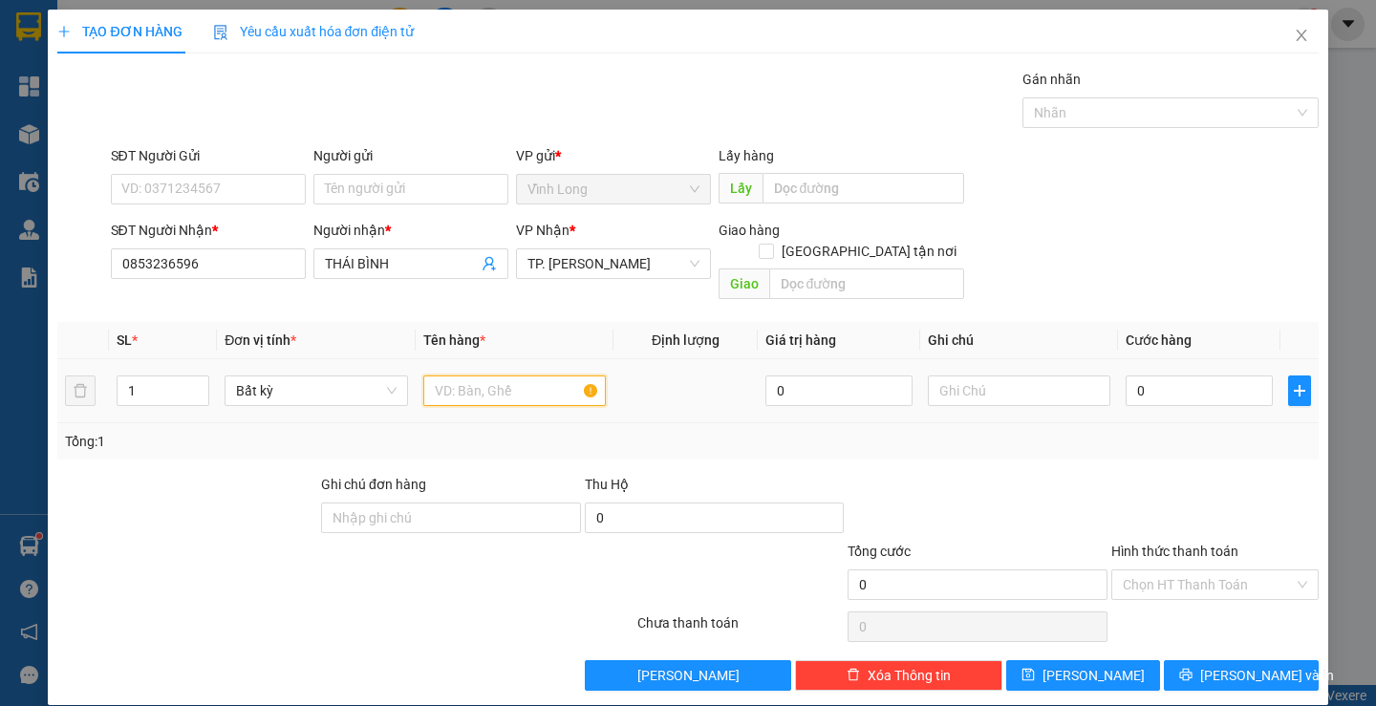
click at [486, 376] on input "text" at bounding box center [514, 391] width 183 height 31
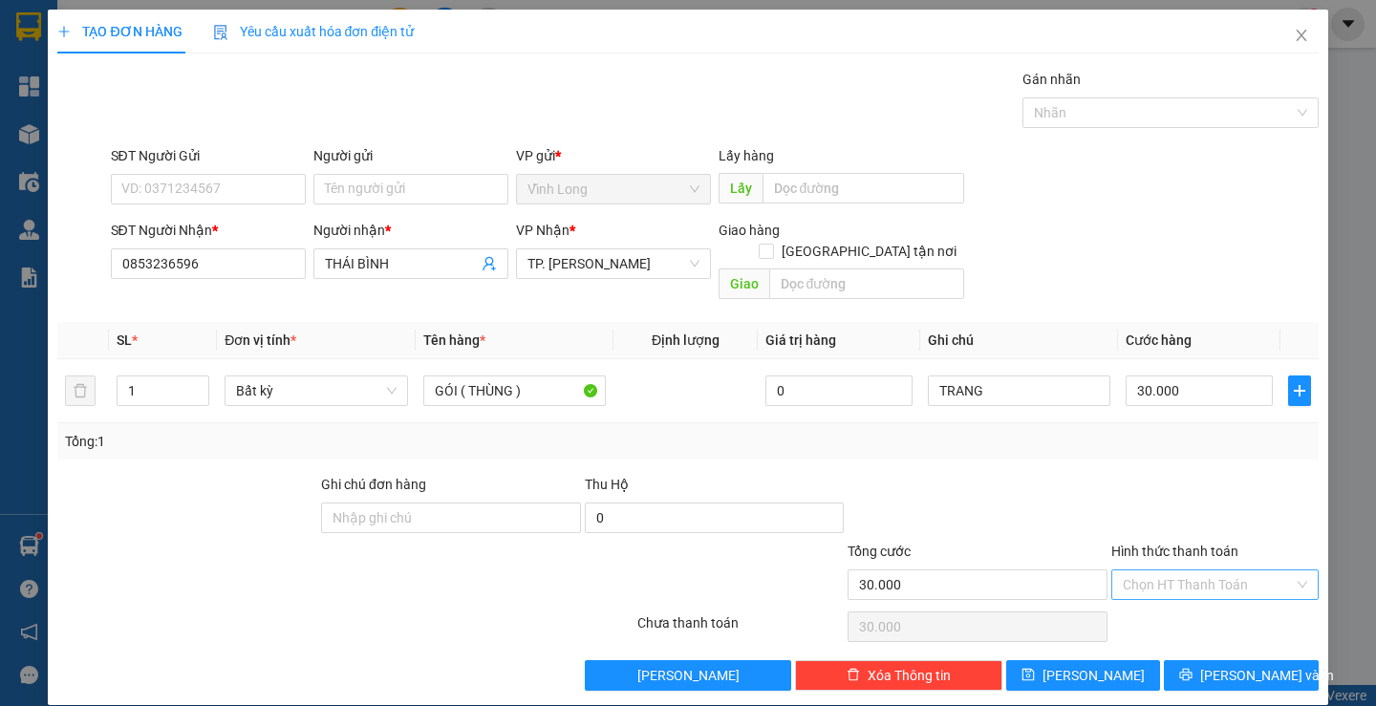
click at [1178, 571] on input "Hình thức thanh toán" at bounding box center [1208, 585] width 171 height 29
click at [1173, 594] on div "Tại văn phòng" at bounding box center [1204, 602] width 182 height 21
click at [1195, 660] on button "[PERSON_NAME] và In" at bounding box center [1241, 675] width 154 height 31
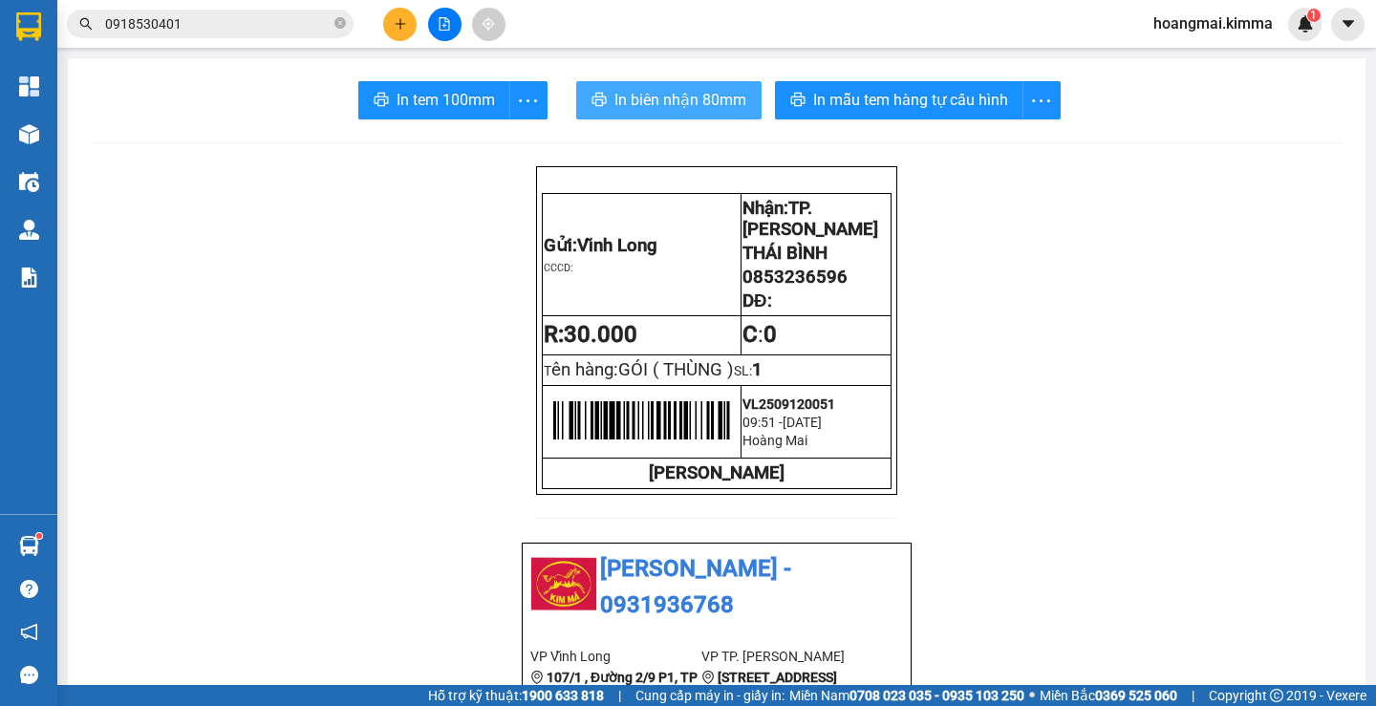
click at [640, 93] on span "In biên nhận 80mm" at bounding box center [681, 100] width 132 height 24
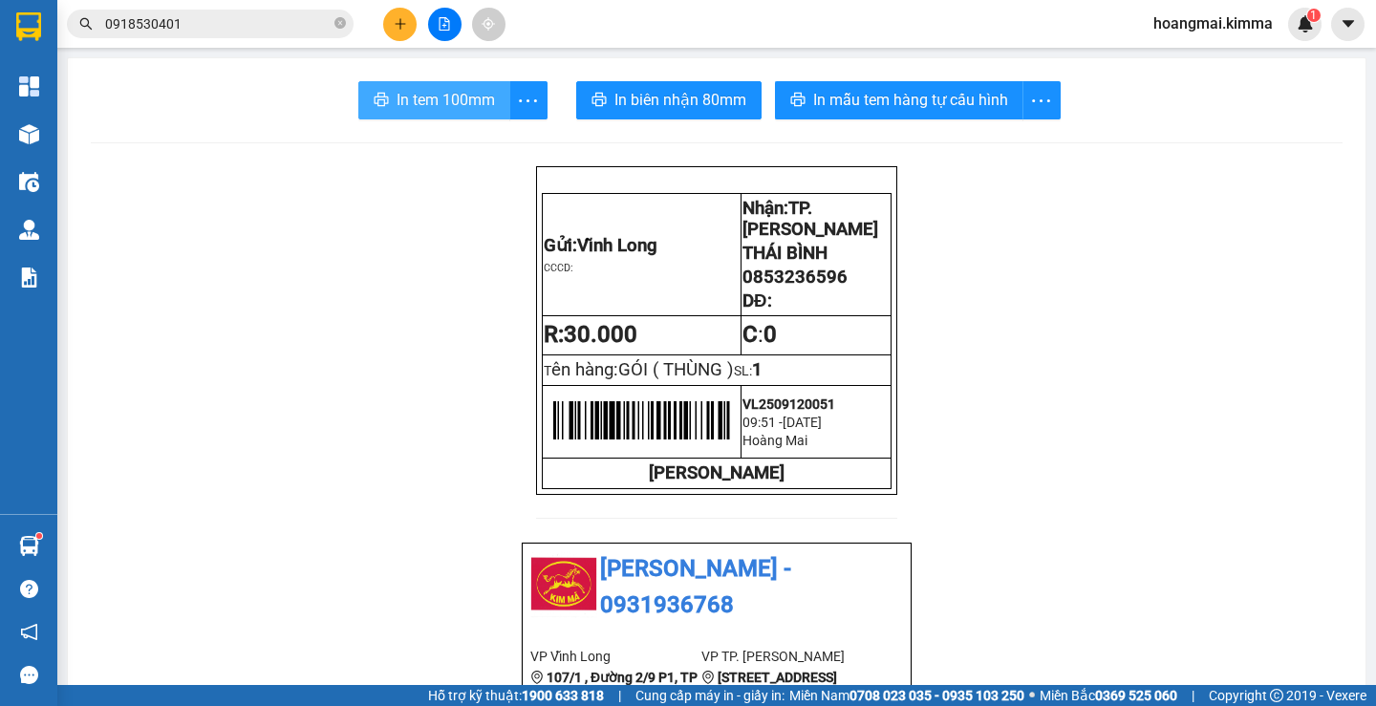
click at [419, 110] on button "In tem 100mm" at bounding box center [434, 100] width 152 height 38
click at [392, 21] on button at bounding box center [399, 24] width 33 height 33
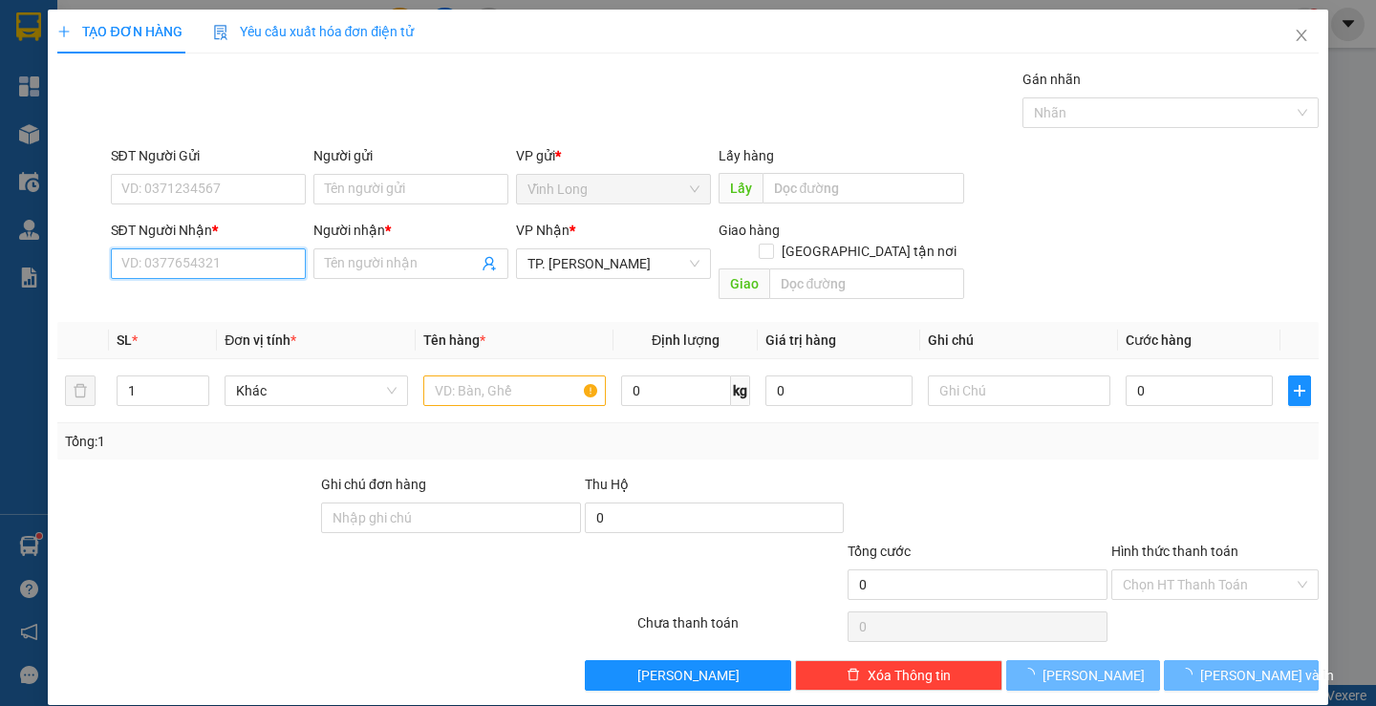
click at [249, 257] on input "SĐT Người Nhận *" at bounding box center [208, 264] width 195 height 31
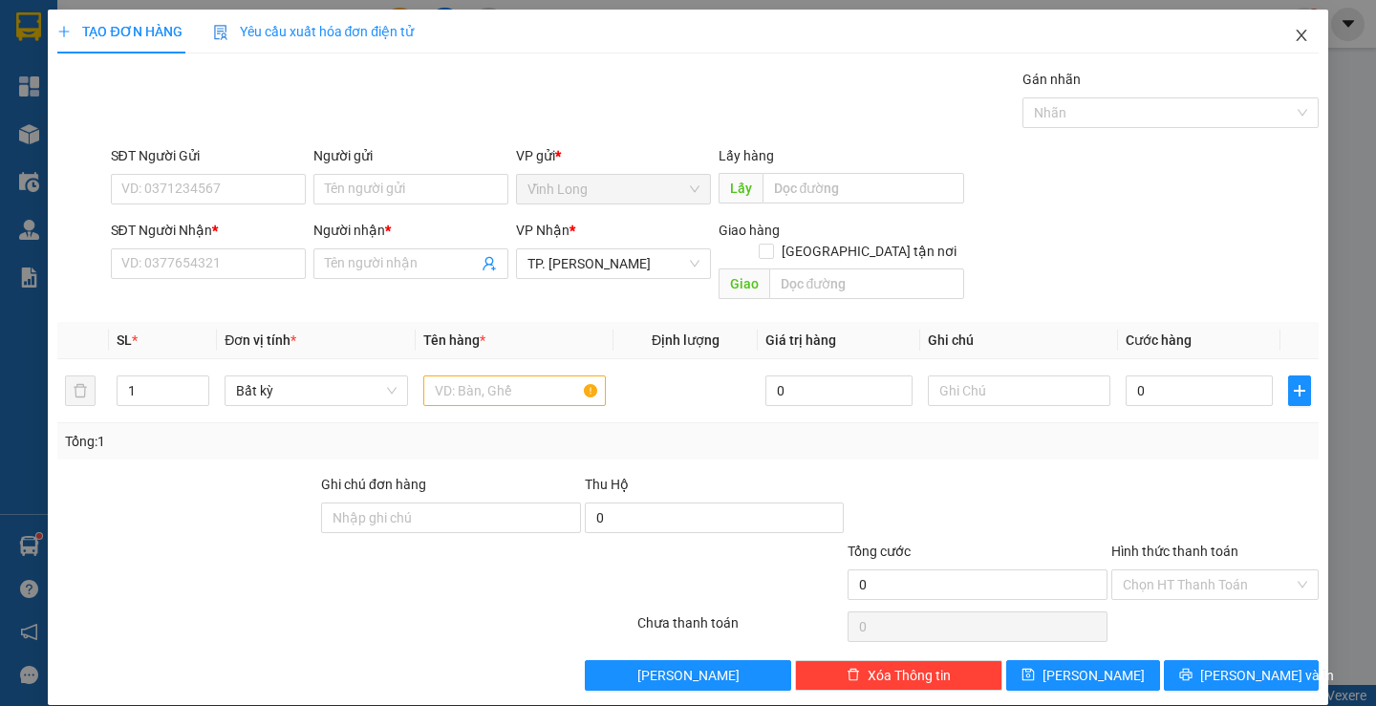
drag, startPoint x: 1289, startPoint y: 35, endPoint x: 1209, endPoint y: 52, distance: 81.9
click at [1294, 35] on icon "close" at bounding box center [1301, 35] width 15 height 15
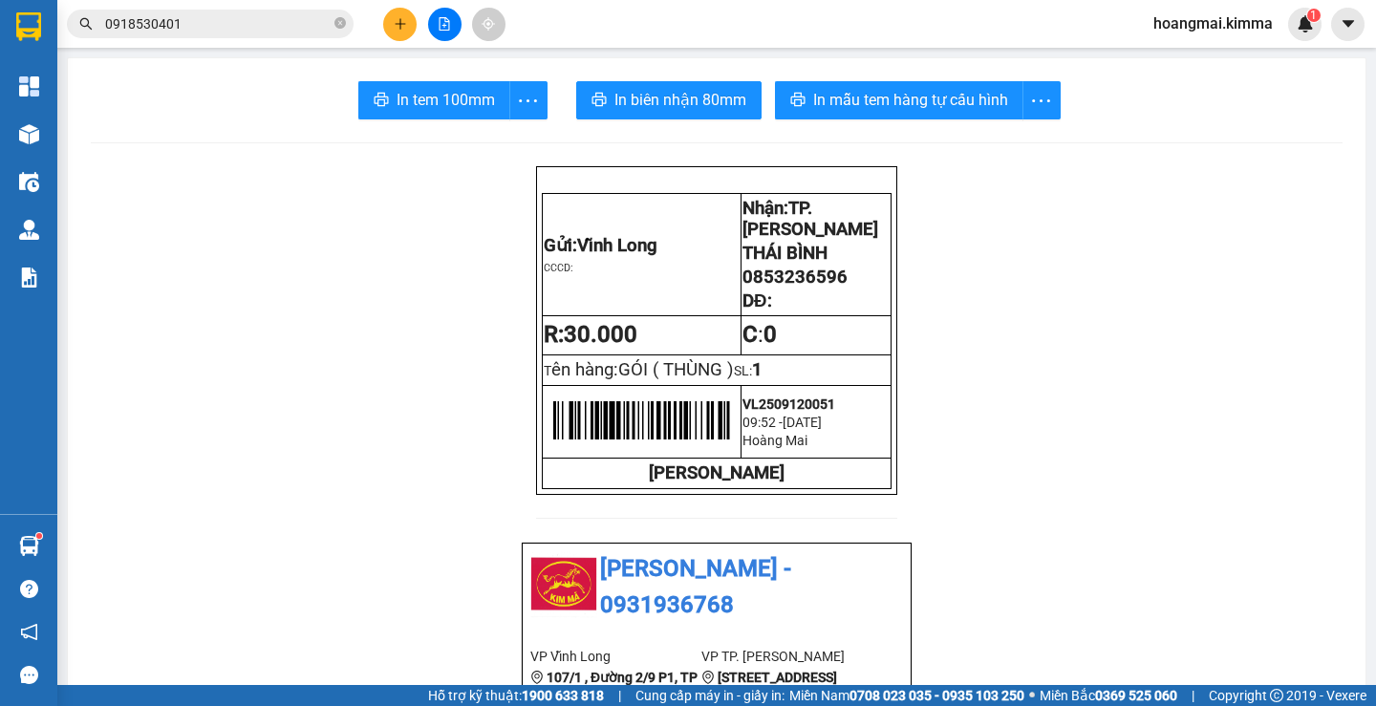
drag, startPoint x: 342, startPoint y: 18, endPoint x: 321, endPoint y: 25, distance: 22.1
click at [334, 19] on span "0918530401" at bounding box center [210, 24] width 287 height 29
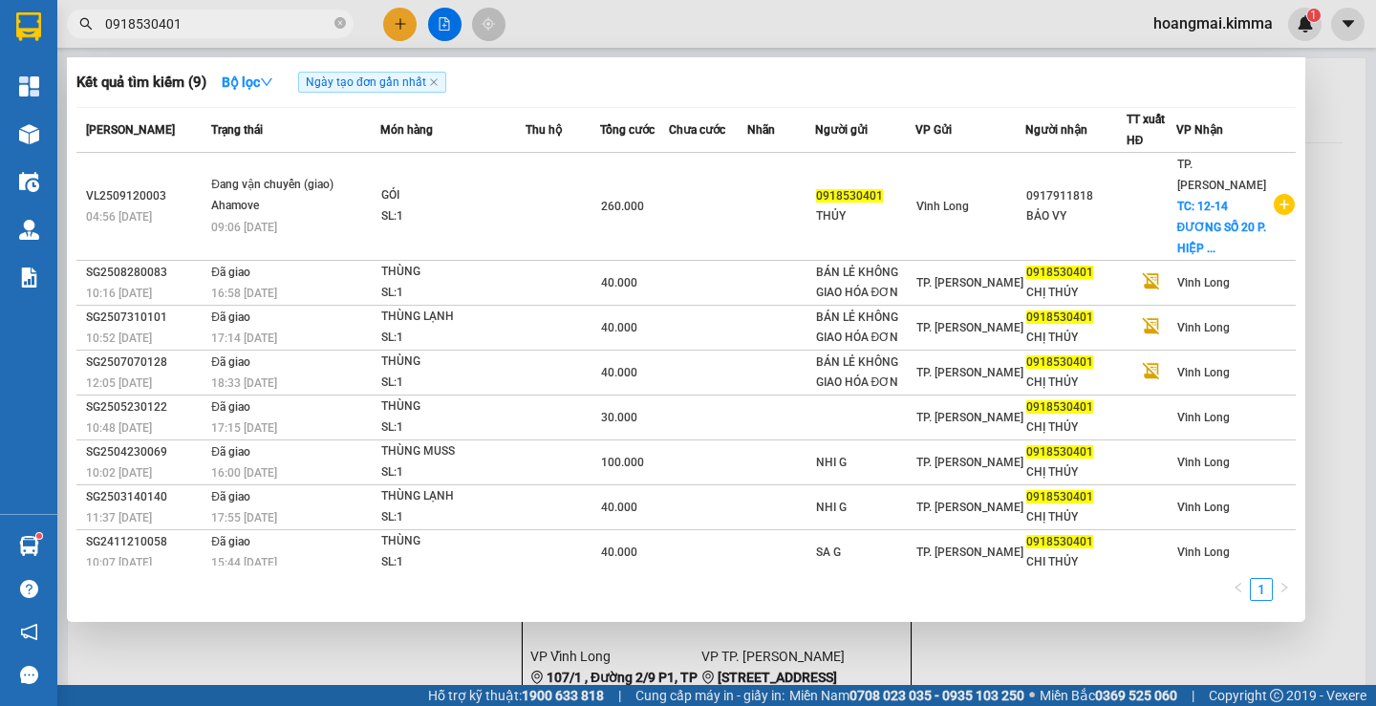
click at [313, 30] on input "0918530401" at bounding box center [218, 23] width 226 height 21
click at [339, 18] on icon "close-circle" at bounding box center [340, 22] width 11 height 11
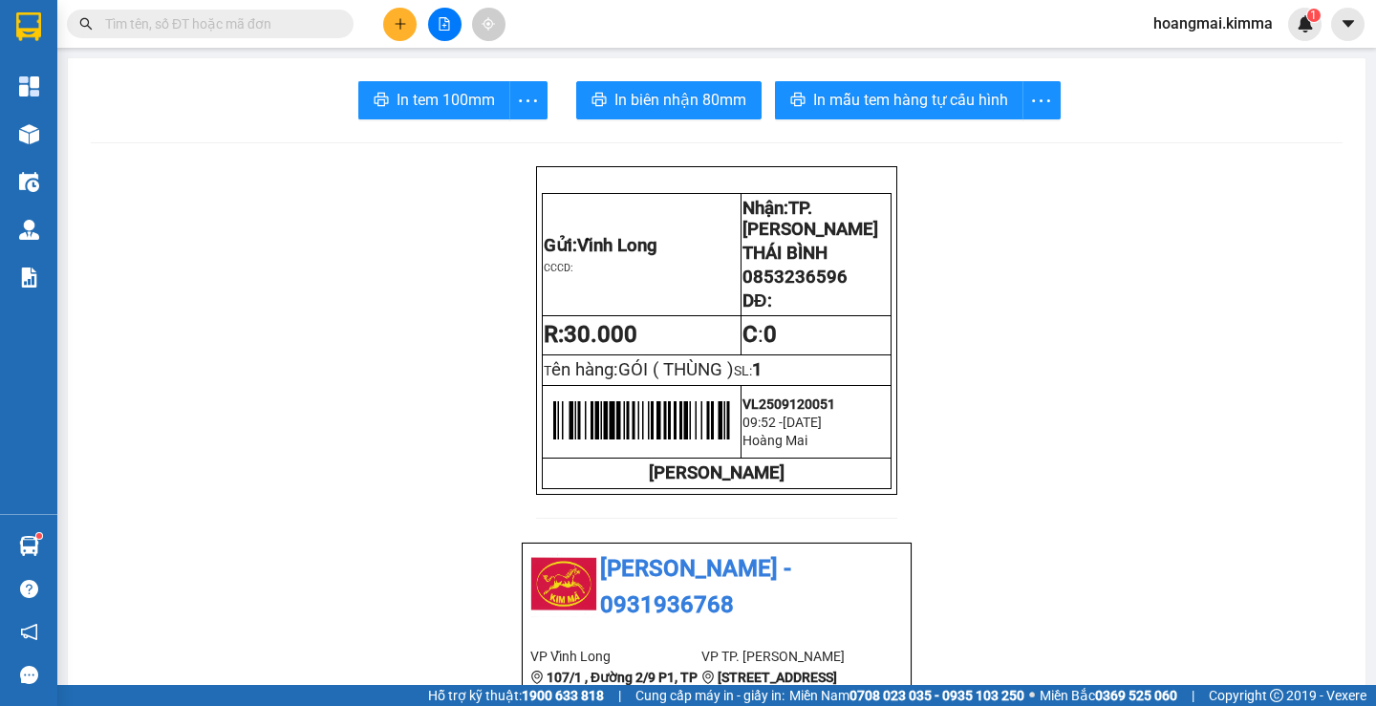
drag, startPoint x: 312, startPoint y: 31, endPoint x: 301, endPoint y: 28, distance: 10.9
click at [310, 31] on input "text" at bounding box center [218, 23] width 226 height 21
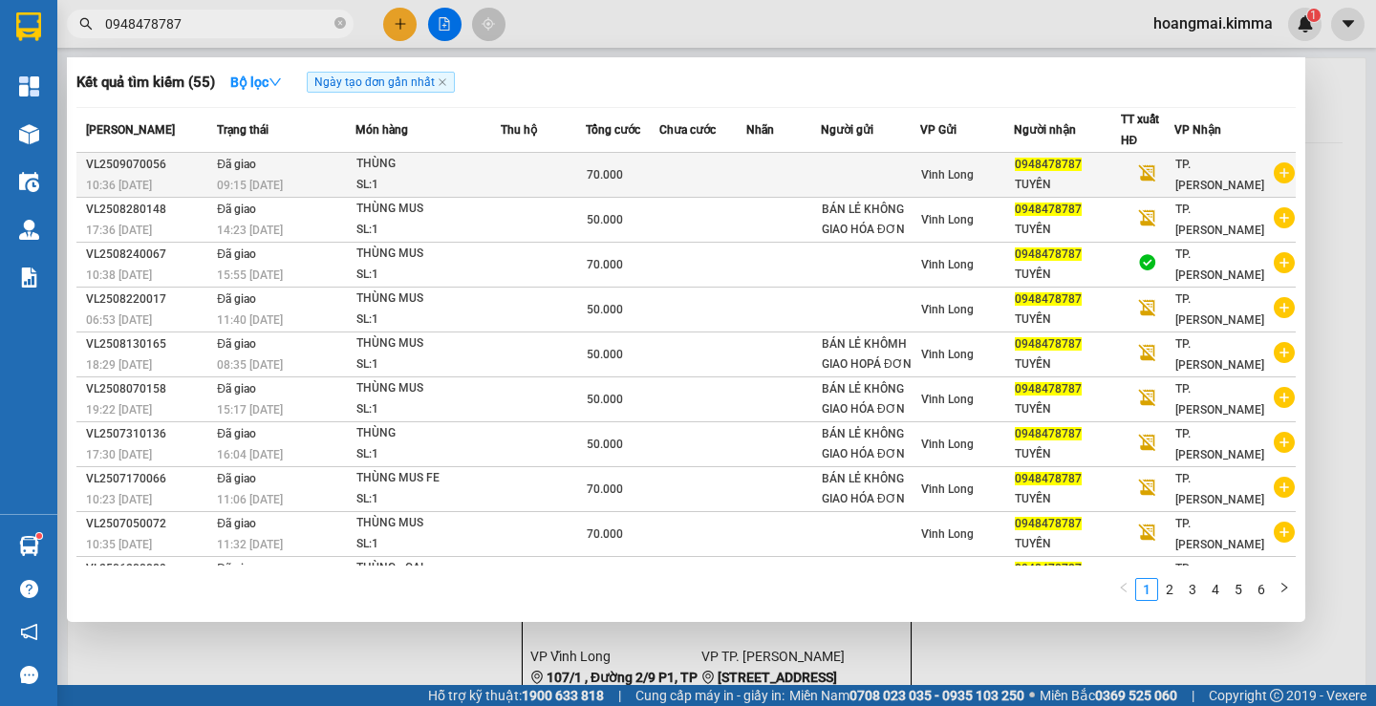
click at [306, 168] on td "Đã giao 09:15 [DATE]" at bounding box center [283, 175] width 143 height 45
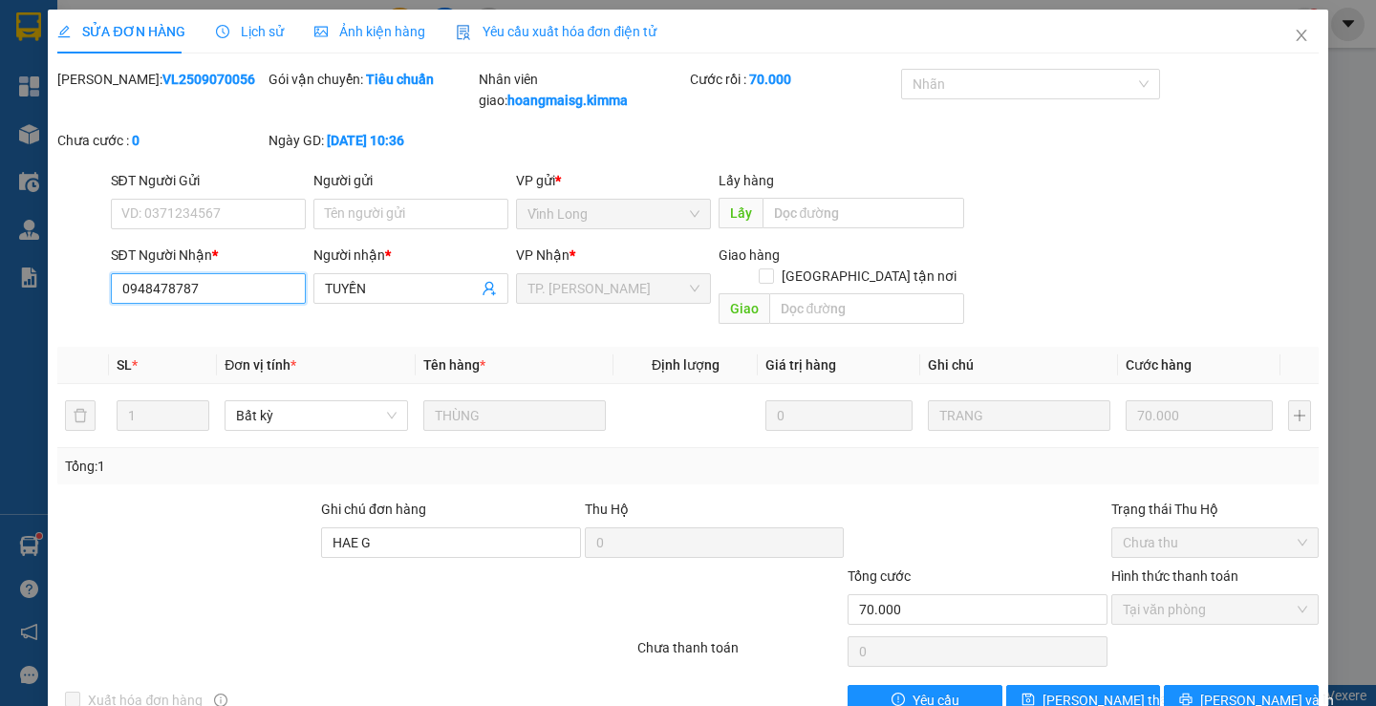
drag, startPoint x: 226, startPoint y: 292, endPoint x: 117, endPoint y: 293, distance: 109.0
click at [66, 299] on div "SĐT Người Nhận * 0948478787 0948478787 Người nhận * TUYỀN VP Nhận * TP. [PERSON…" at bounding box center [687, 289] width 1265 height 88
click at [1296, 34] on icon "close" at bounding box center [1301, 35] width 11 height 11
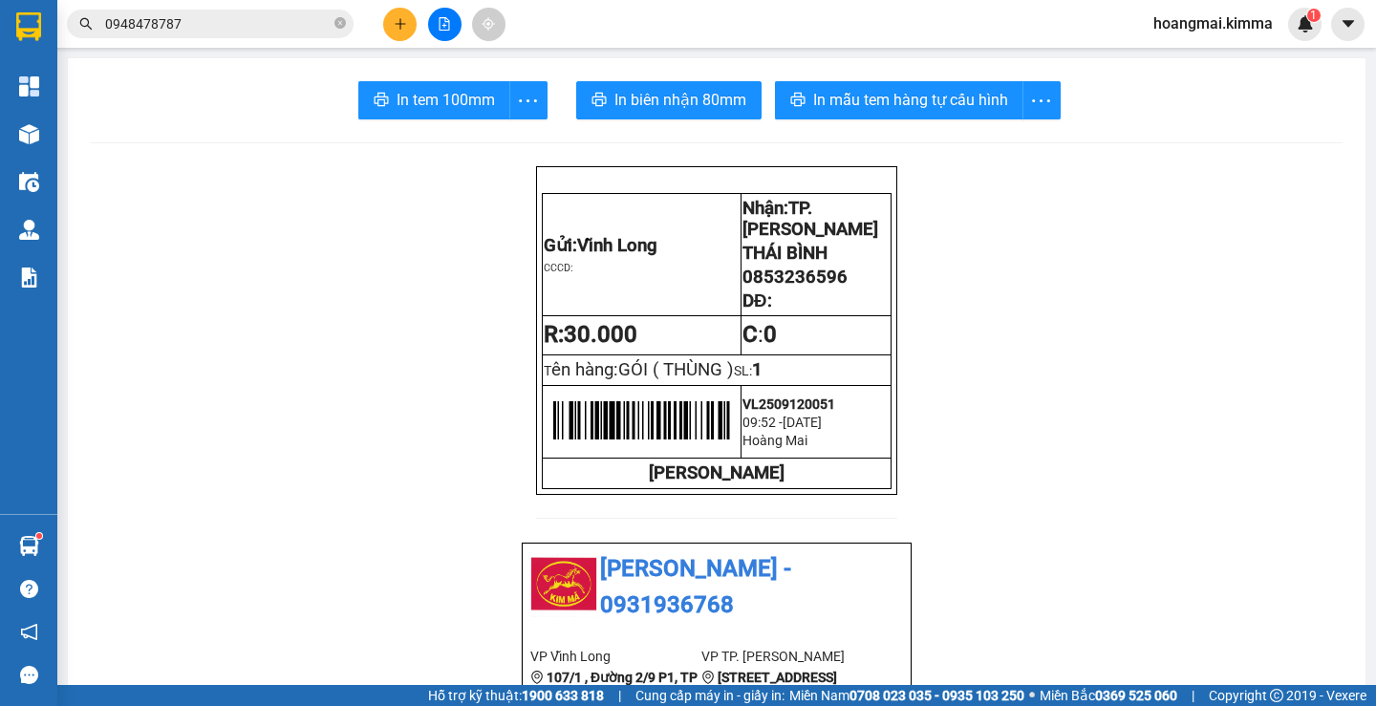
click at [405, 16] on button at bounding box center [399, 24] width 33 height 33
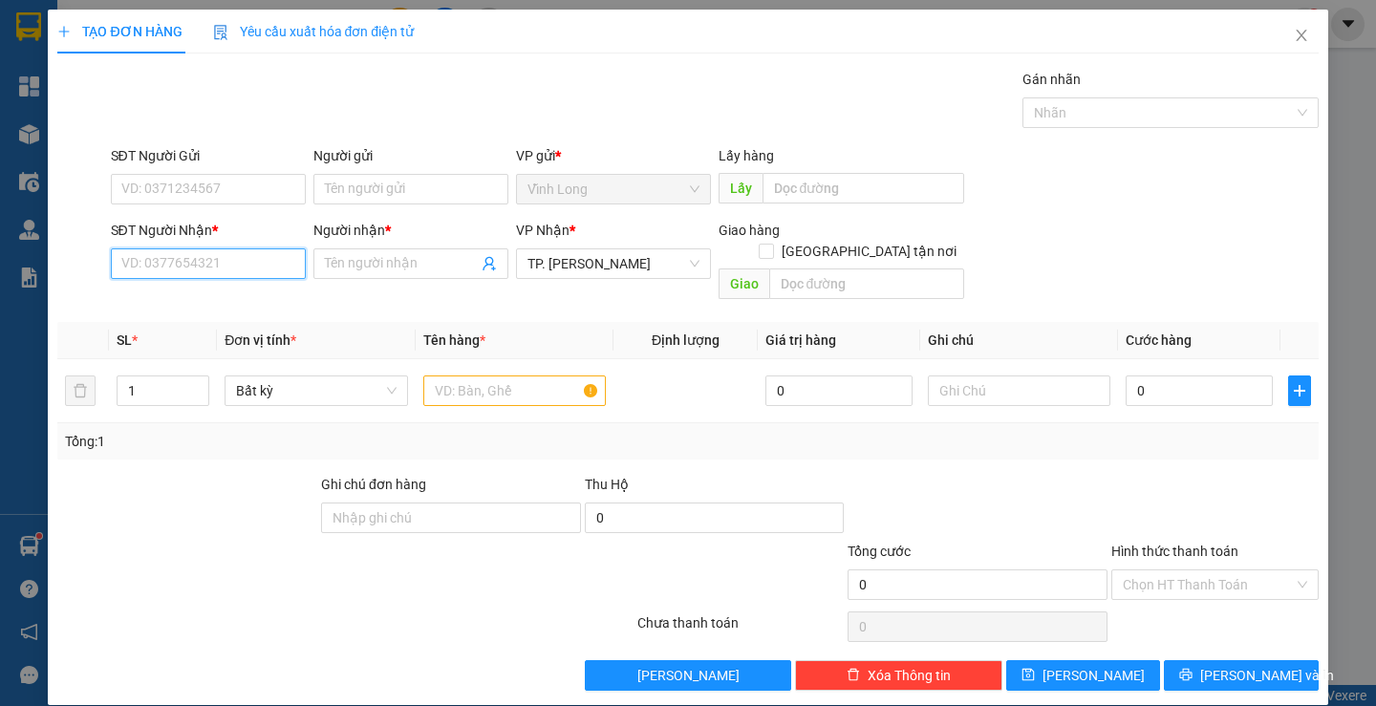
paste input "0948478787"
click at [250, 308] on div "0948478787 - TUYỀN" at bounding box center [205, 302] width 170 height 21
click at [454, 376] on input "text" at bounding box center [514, 391] width 183 height 31
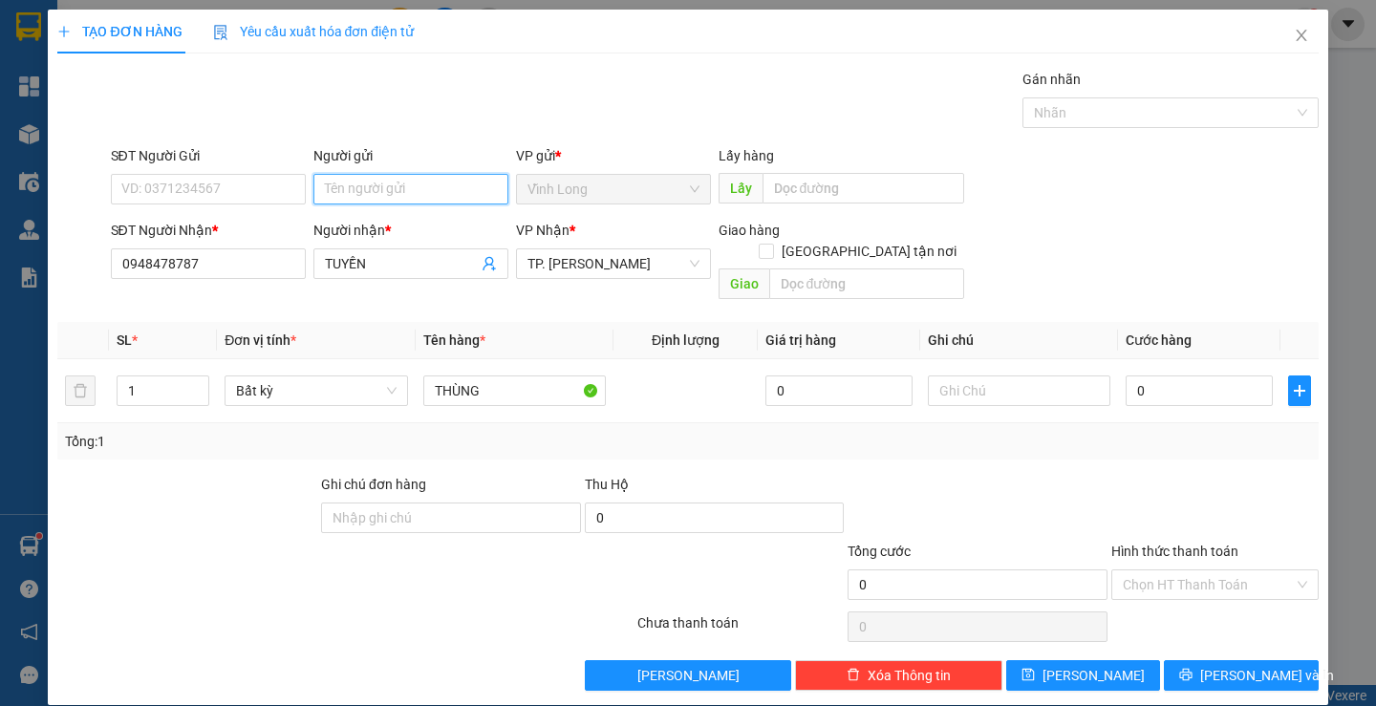
click at [378, 183] on input "Người gửi" at bounding box center [410, 189] width 195 height 31
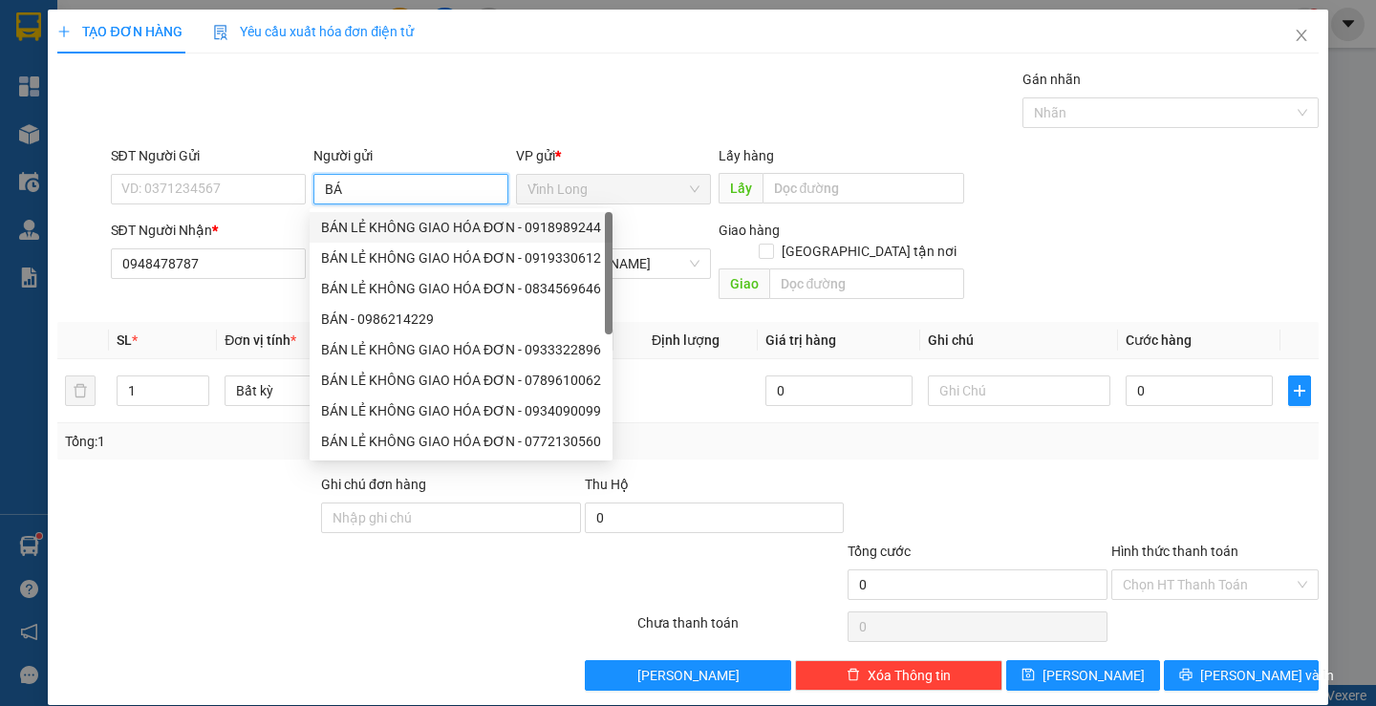
click at [391, 227] on div "BÁN LẺ KHÔNG GIAO HÓA ĐƠN - 0918989244" at bounding box center [461, 227] width 280 height 21
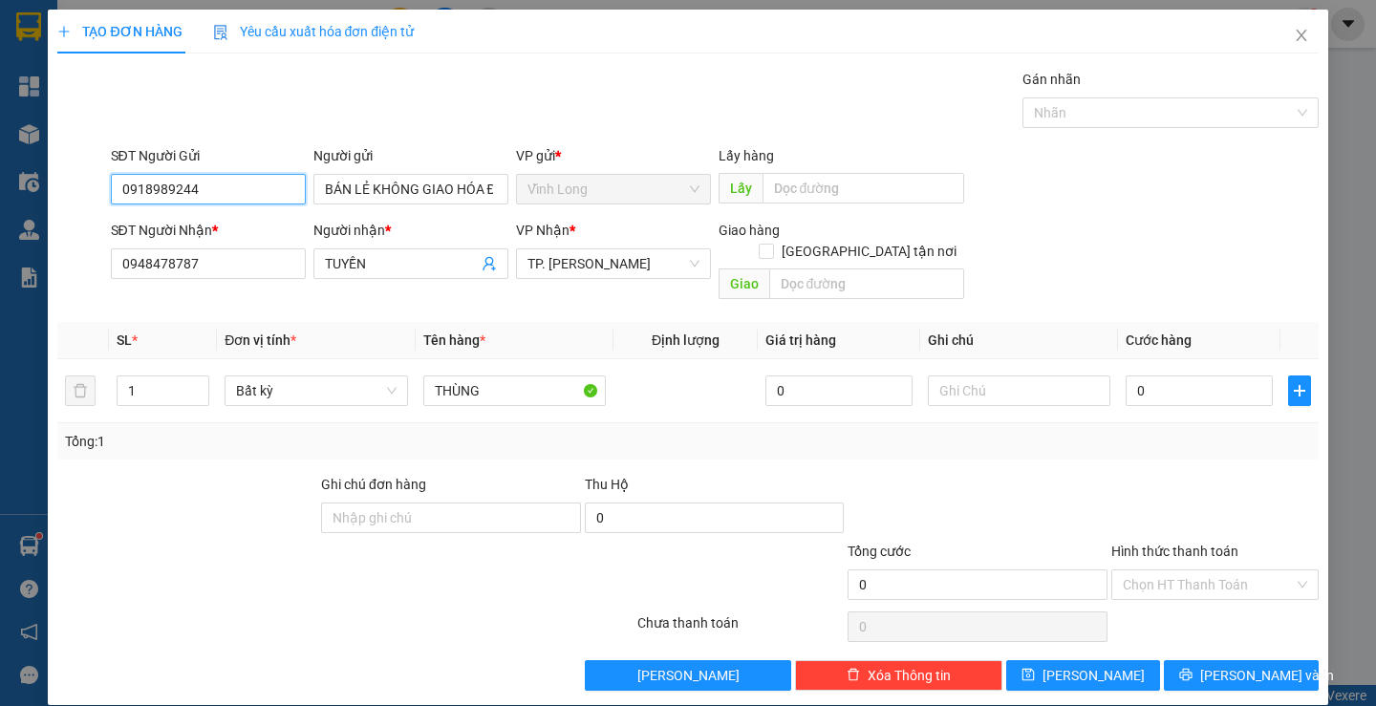
drag, startPoint x: 234, startPoint y: 189, endPoint x: 0, endPoint y: 223, distance: 236.5
click at [0, 223] on div "TẠO ĐƠN HÀNG Yêu cầu xuất hóa đơn điện tử Transit Pickup Surcharge Ids Transit …" at bounding box center [688, 353] width 1376 height 706
click at [635, 93] on div "Gói vận chuyển * Tiêu chuẩn Gán nhãn Nhãn" at bounding box center [715, 102] width 1216 height 67
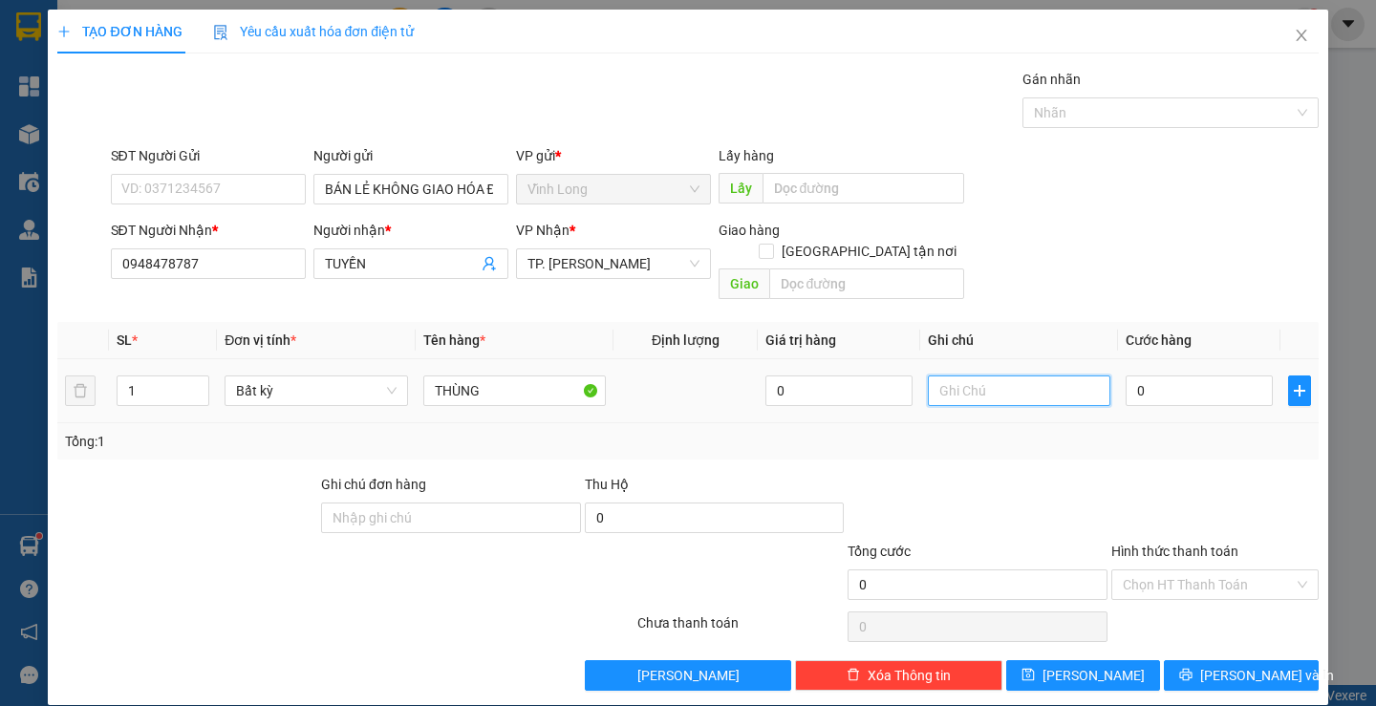
click at [1069, 376] on input "text" at bounding box center [1019, 391] width 183 height 31
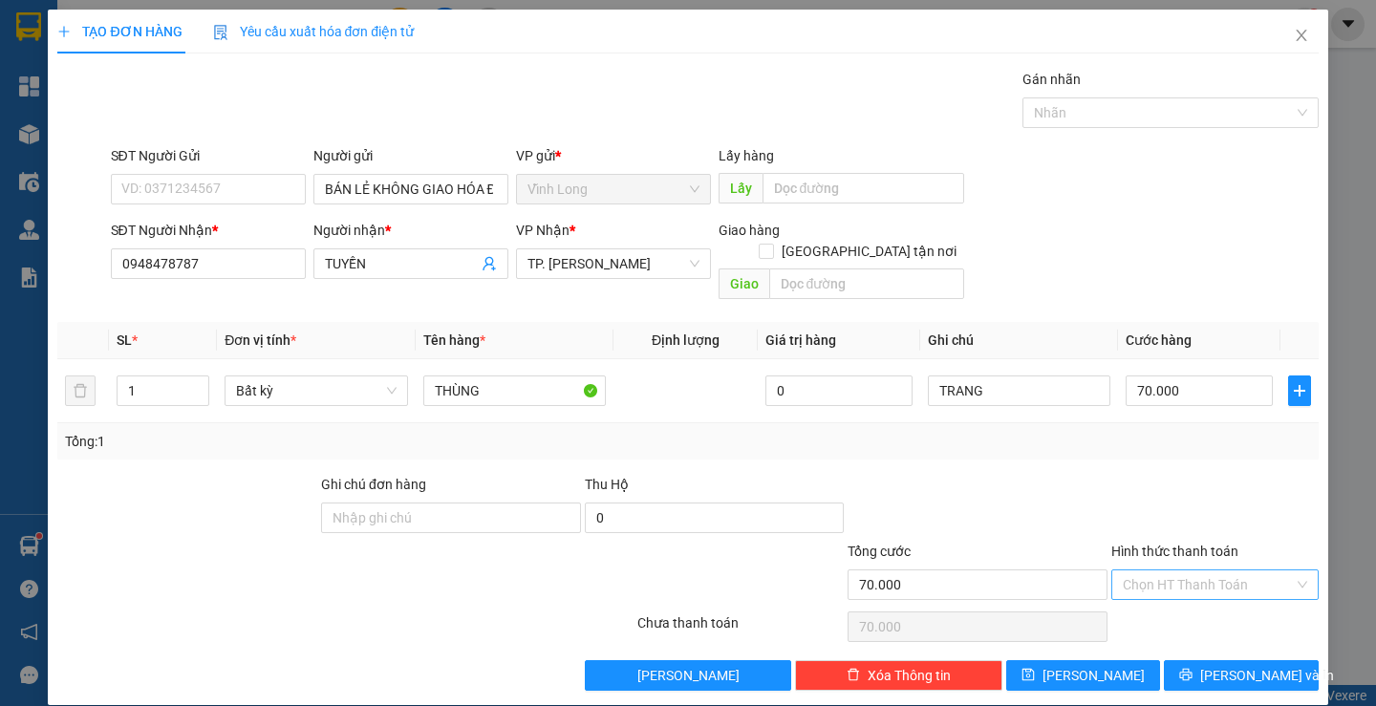
drag, startPoint x: 1198, startPoint y: 561, endPoint x: 1193, endPoint y: 580, distance: 19.7
click at [1198, 571] on input "Hình thức thanh toán" at bounding box center [1208, 585] width 171 height 29
click at [1166, 605] on div "Tại văn phòng" at bounding box center [1204, 602] width 182 height 21
click at [1192, 669] on icon "printer" at bounding box center [1186, 675] width 12 height 12
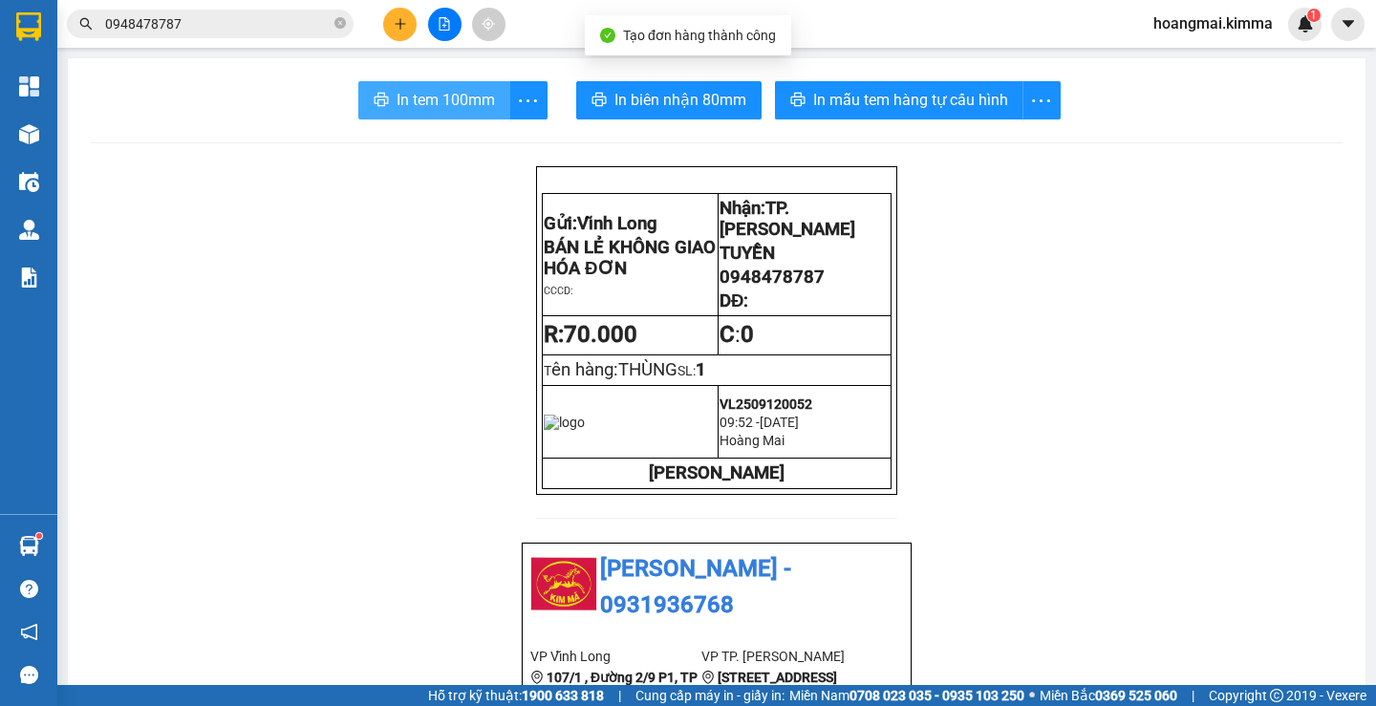
click at [472, 98] on span "In tem 100mm" at bounding box center [446, 100] width 98 height 24
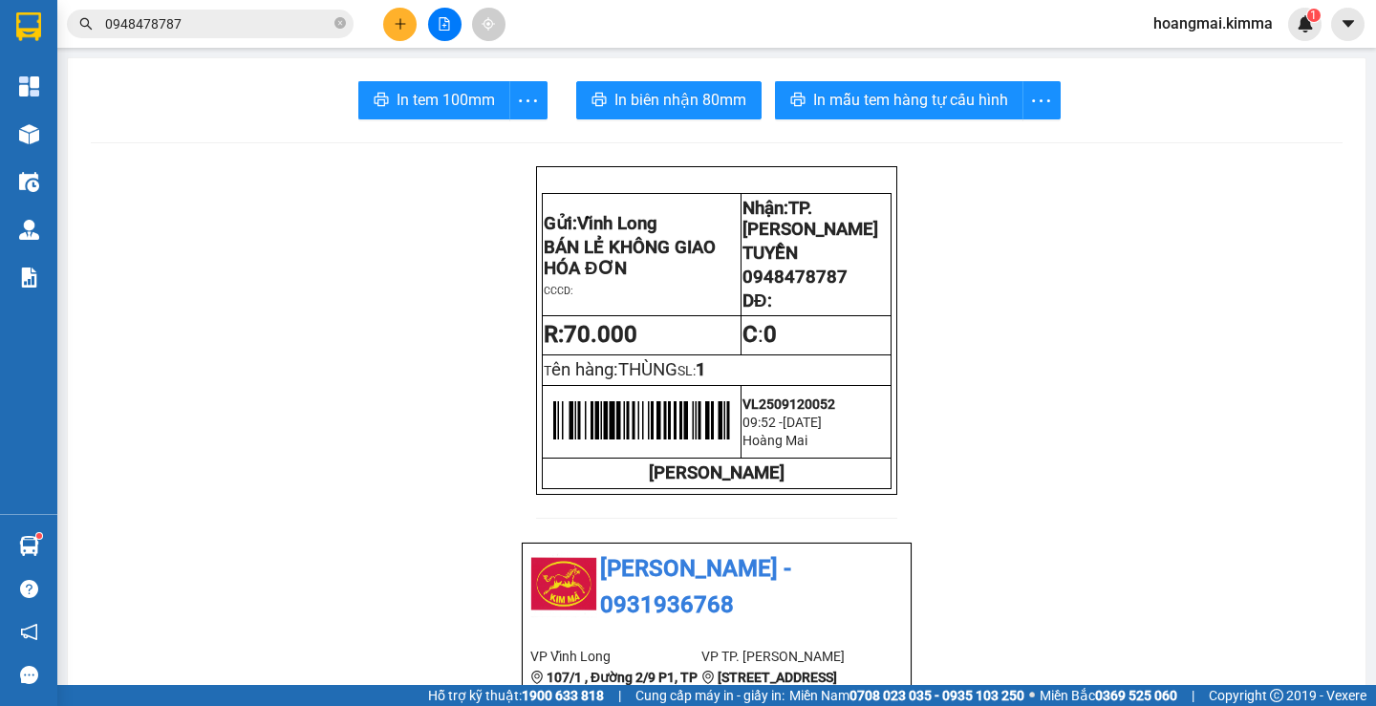
click at [337, 24] on icon "close-circle" at bounding box center [340, 22] width 11 height 11
click at [317, 21] on input "text" at bounding box center [218, 23] width 226 height 21
click at [394, 11] on button at bounding box center [399, 24] width 33 height 33
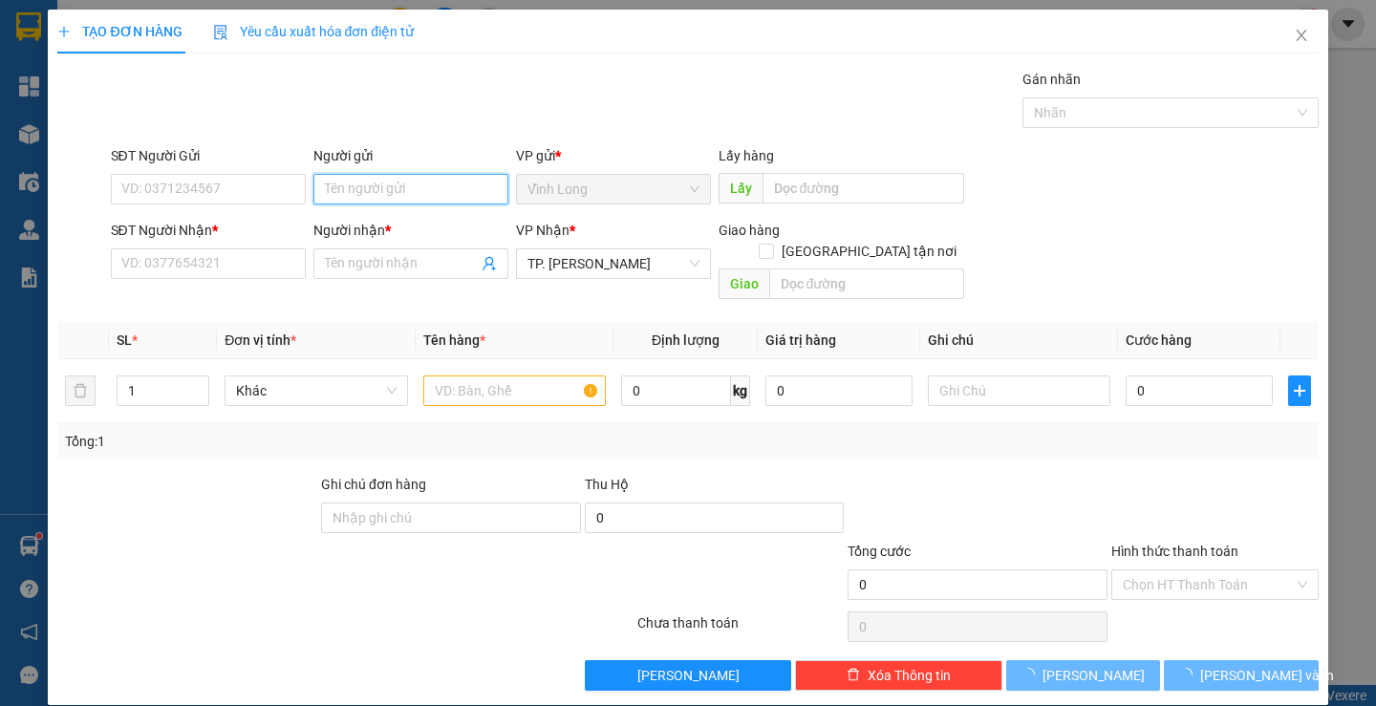
click at [405, 187] on input "Người gửi" at bounding box center [410, 189] width 195 height 31
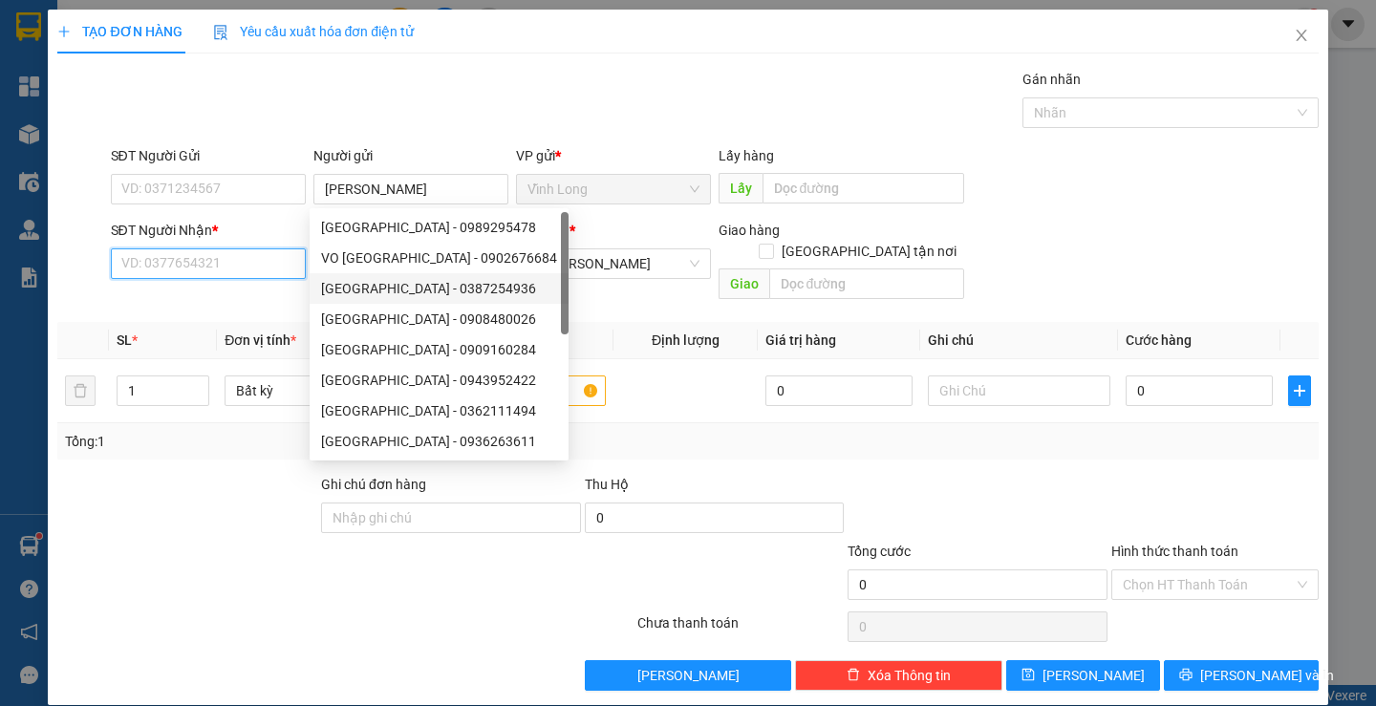
click at [261, 263] on input "SĐT Người Nhận *" at bounding box center [208, 264] width 195 height 31
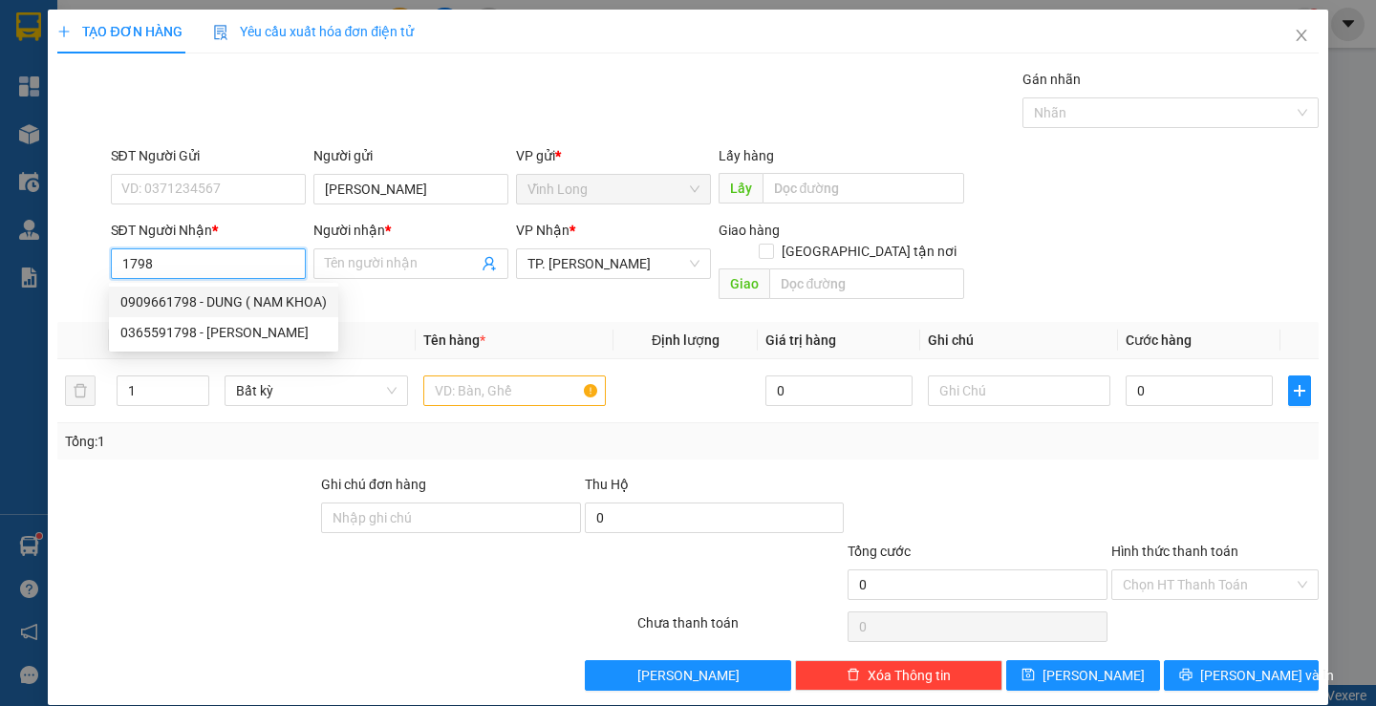
drag, startPoint x: 272, startPoint y: 306, endPoint x: 397, endPoint y: 349, distance: 131.5
click at [272, 305] on div "0909661798 - DUNG ( NAM KHOA)" at bounding box center [223, 302] width 206 height 21
click at [469, 376] on input "text" at bounding box center [514, 391] width 183 height 31
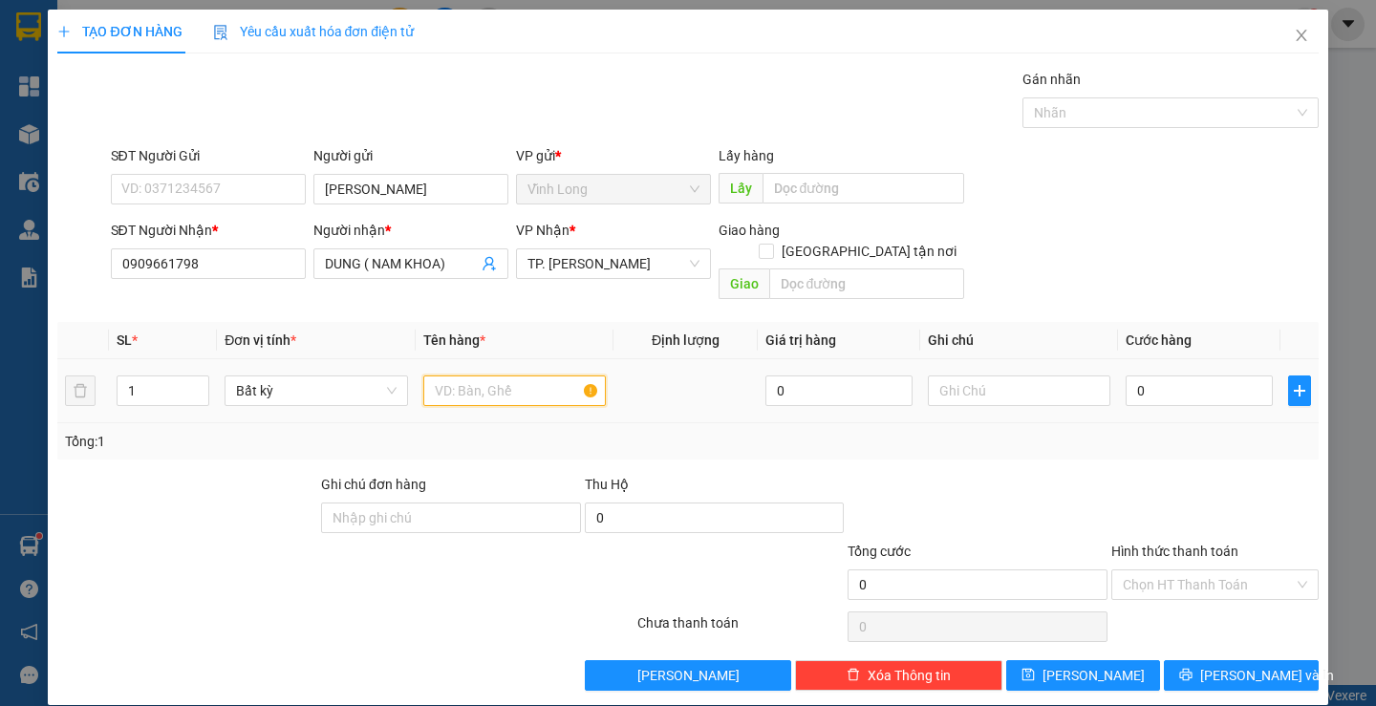
click at [499, 376] on input "text" at bounding box center [514, 391] width 183 height 31
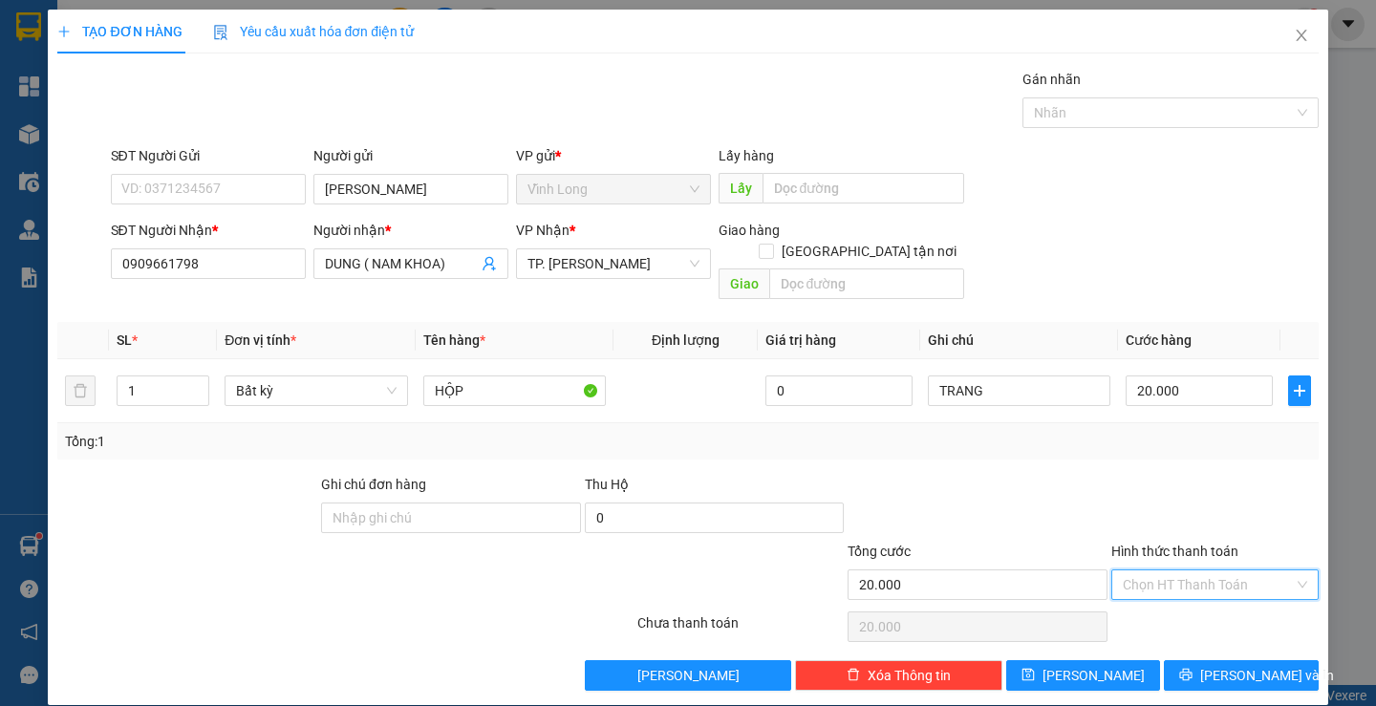
click at [1140, 571] on input "Hình thức thanh toán" at bounding box center [1208, 585] width 171 height 29
click at [1143, 593] on div "Tại văn phòng" at bounding box center [1204, 602] width 182 height 21
click at [1211, 660] on button "[PERSON_NAME] và In" at bounding box center [1241, 675] width 154 height 31
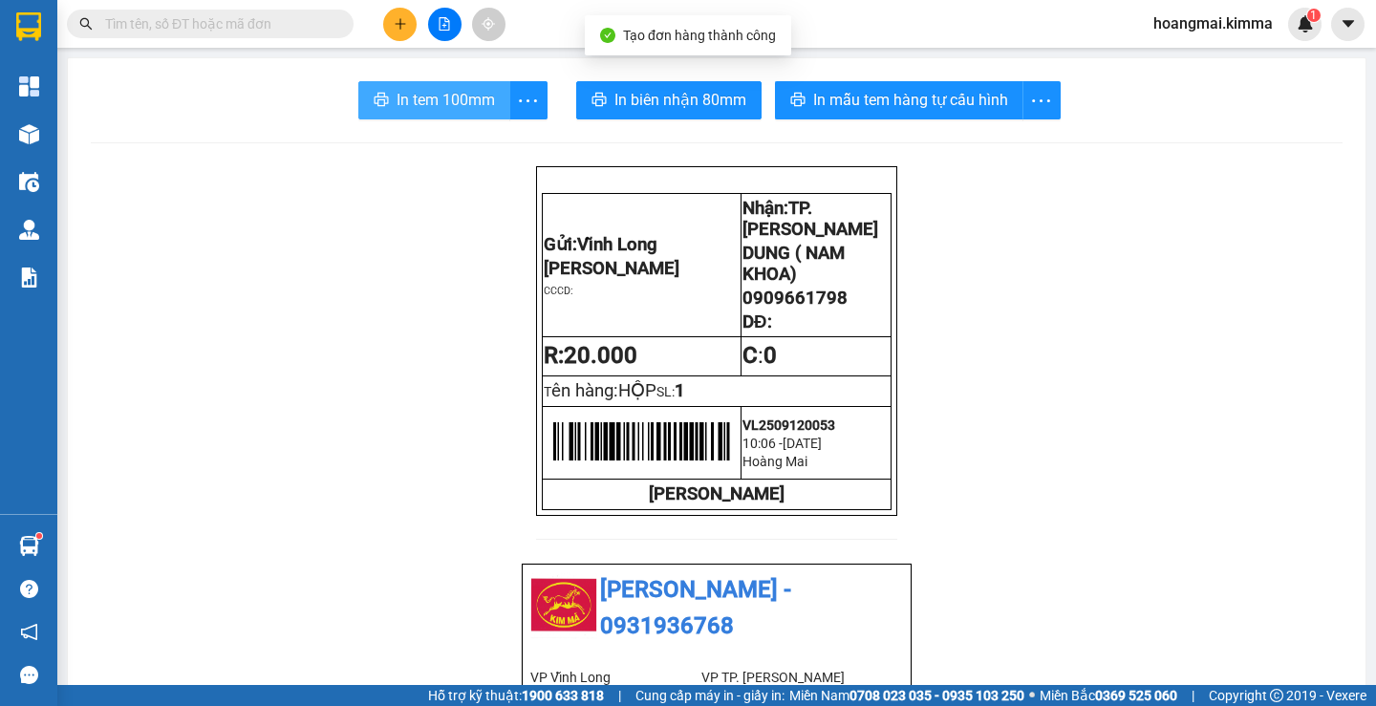
click at [423, 96] on span "In tem 100mm" at bounding box center [446, 100] width 98 height 24
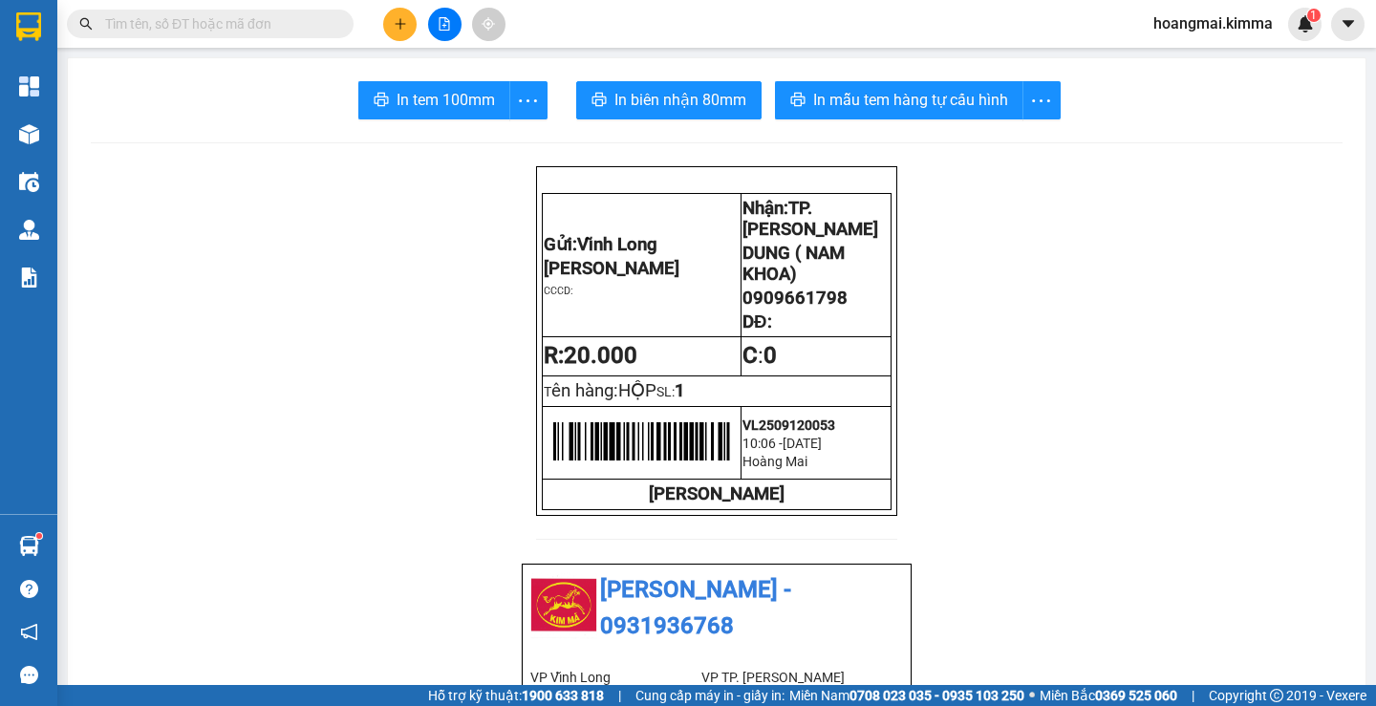
click at [387, 21] on button at bounding box center [399, 24] width 33 height 33
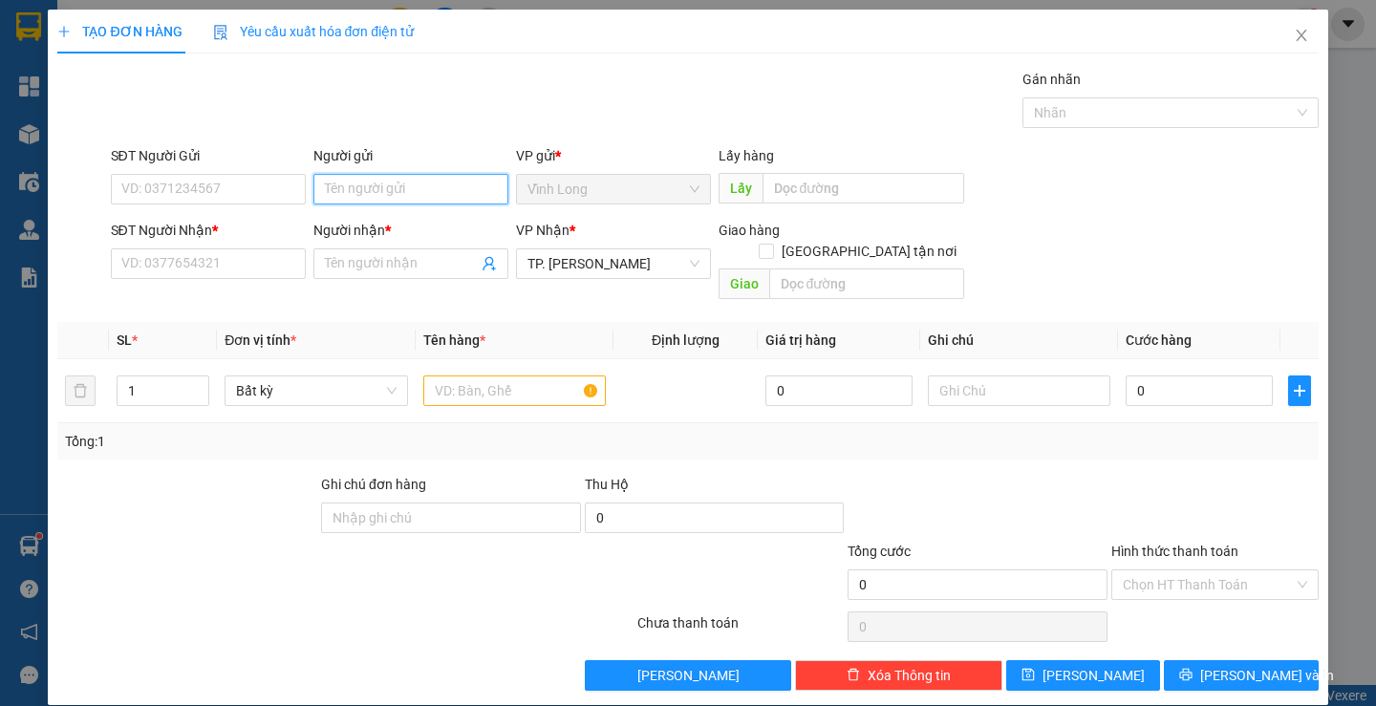
click at [358, 201] on input "Người gửi" at bounding box center [410, 189] width 195 height 31
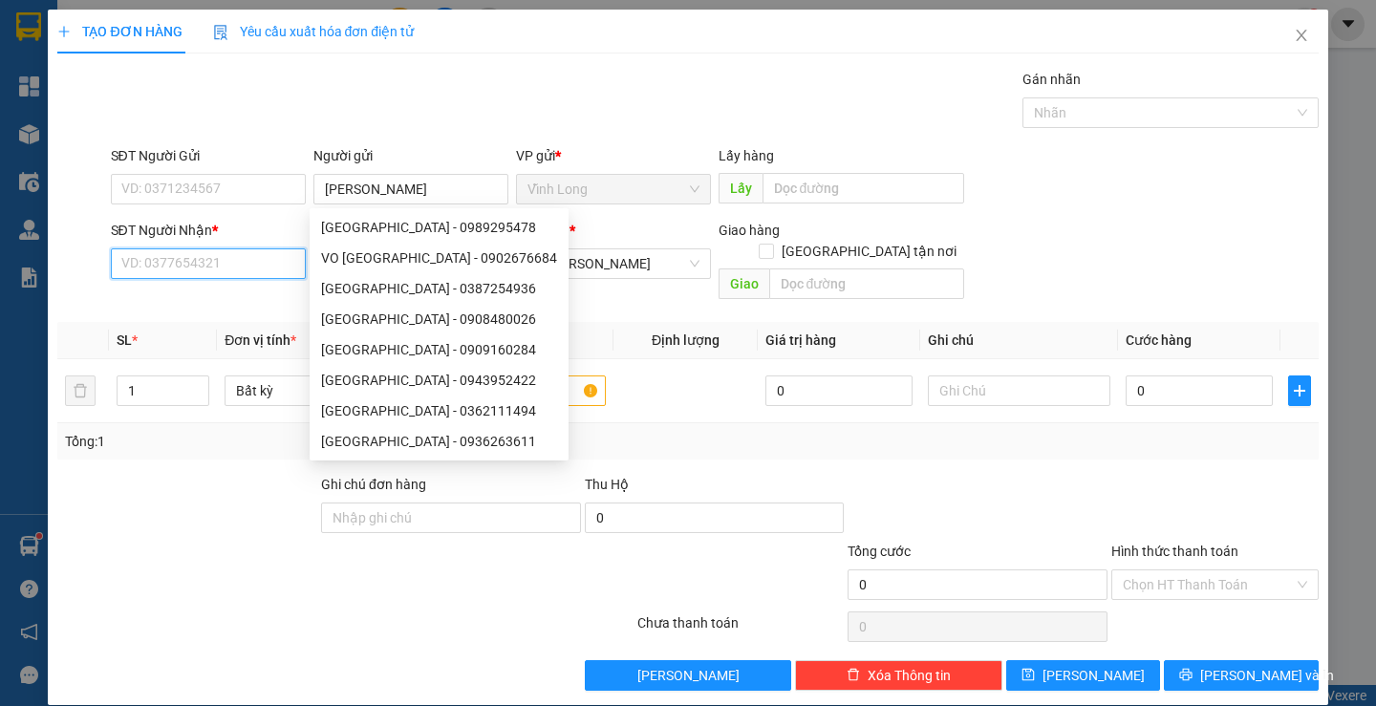
click at [204, 257] on input "SĐT Người Nhận *" at bounding box center [208, 264] width 195 height 31
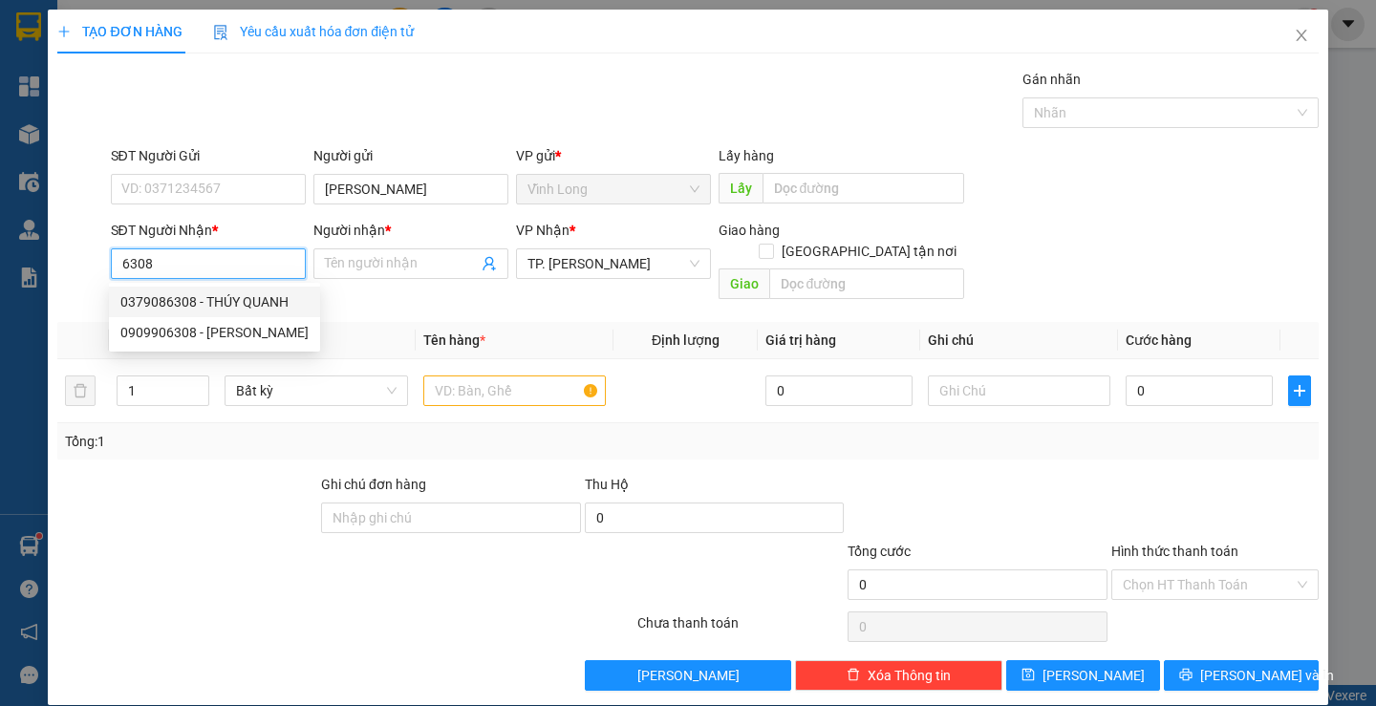
click at [219, 292] on div "0379086308 - THÚY QUANH" at bounding box center [214, 302] width 188 height 21
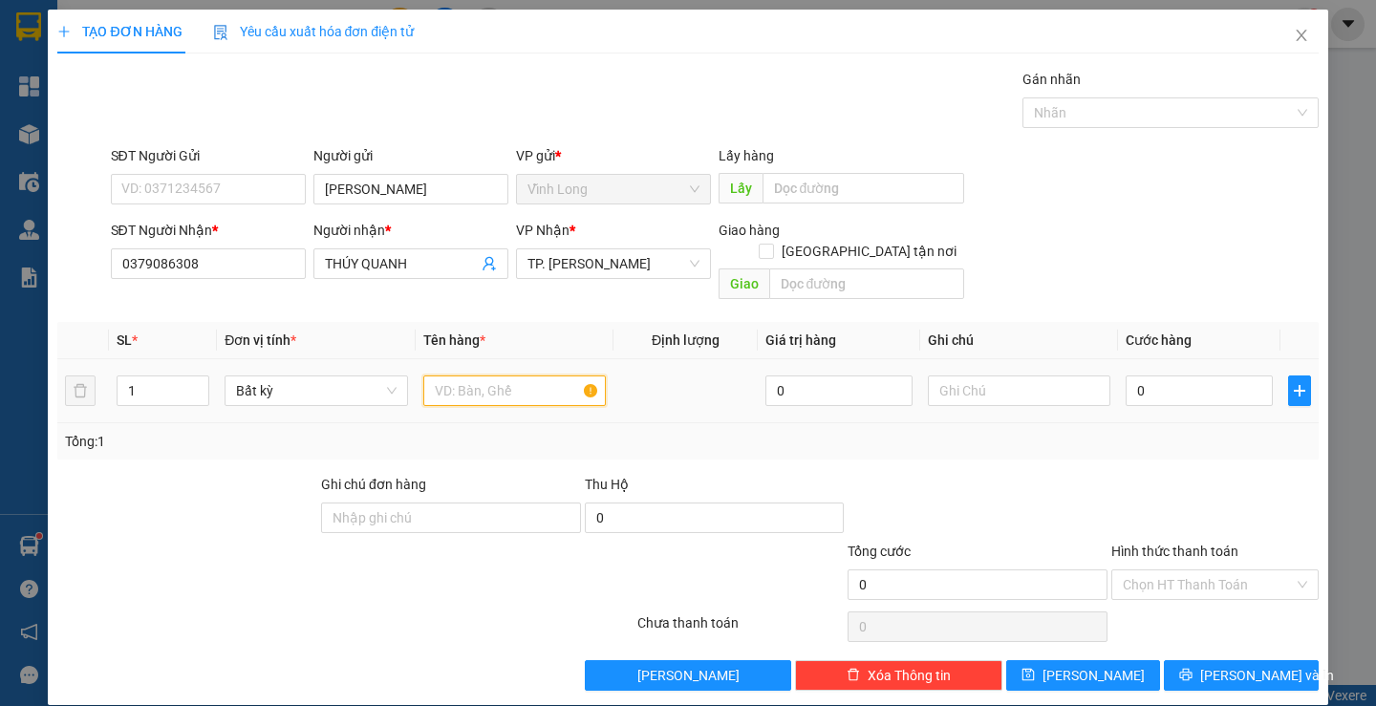
click at [505, 378] on input "text" at bounding box center [514, 391] width 183 height 31
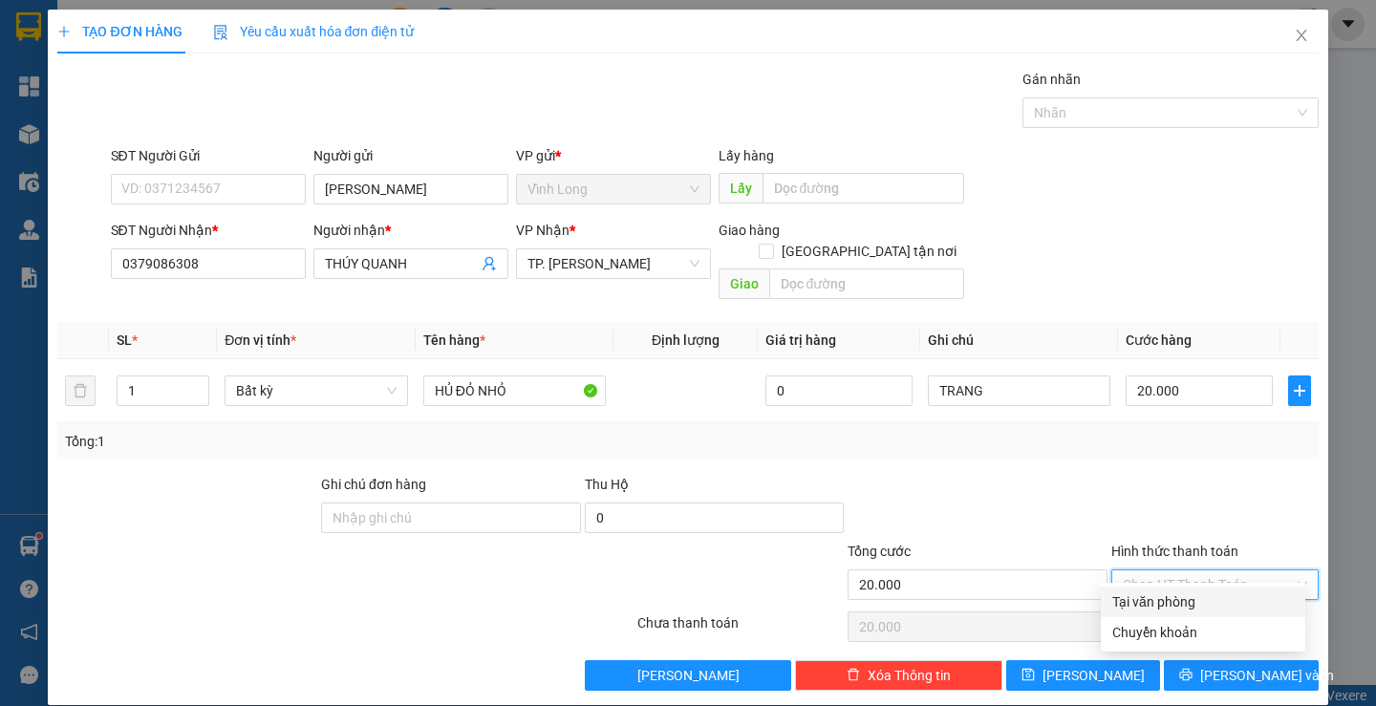
click at [1181, 571] on input "Hình thức thanh toán" at bounding box center [1208, 585] width 171 height 29
click at [1187, 610] on div "Tại văn phòng" at bounding box center [1204, 602] width 182 height 21
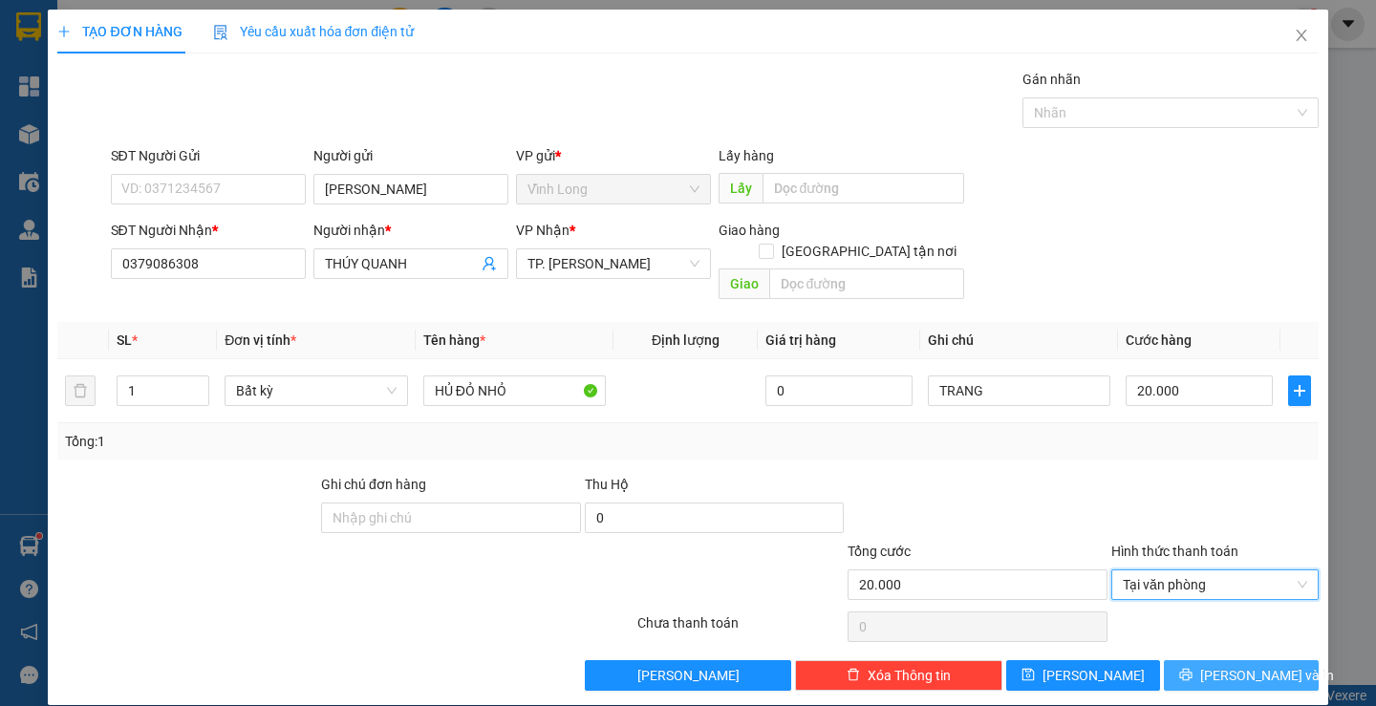
click at [1193, 669] on icon "printer" at bounding box center [1186, 675] width 12 height 12
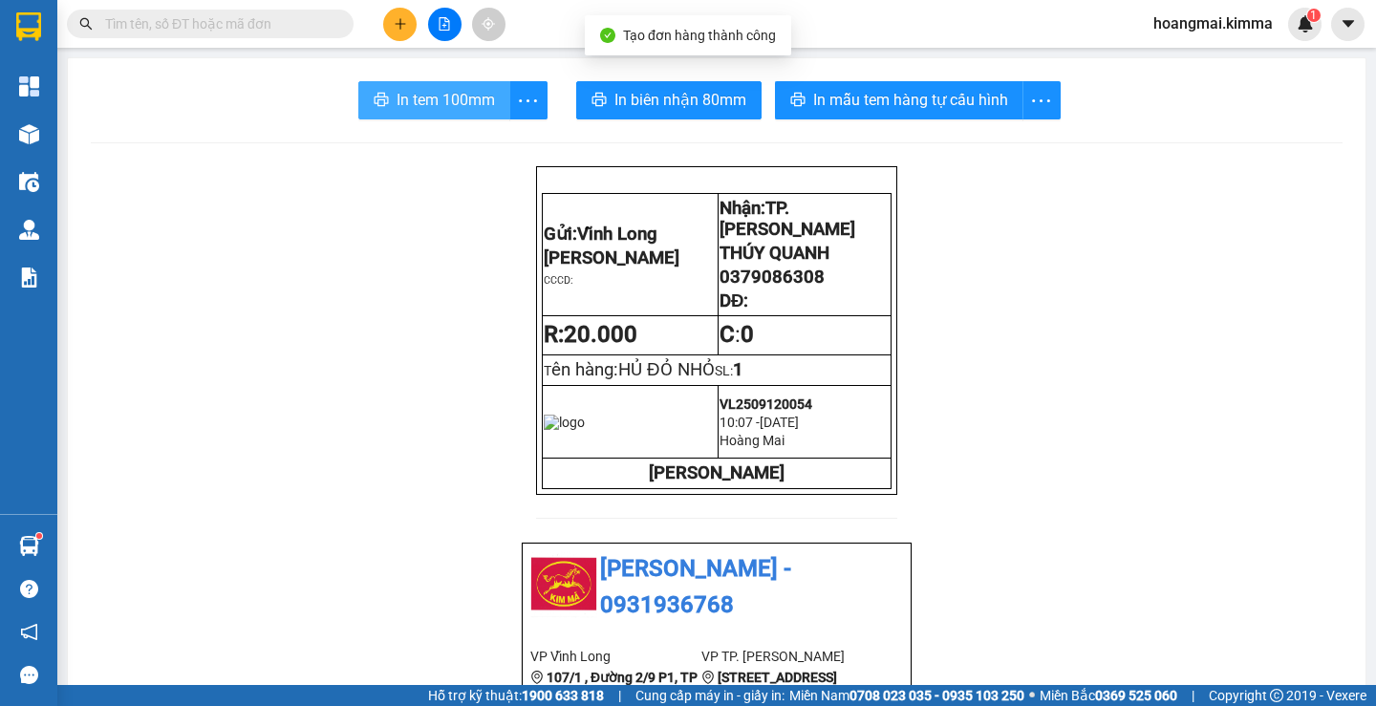
drag, startPoint x: 428, startPoint y: 101, endPoint x: 494, endPoint y: 123, distance: 69.5
click at [431, 102] on span "In tem 100mm" at bounding box center [446, 100] width 98 height 24
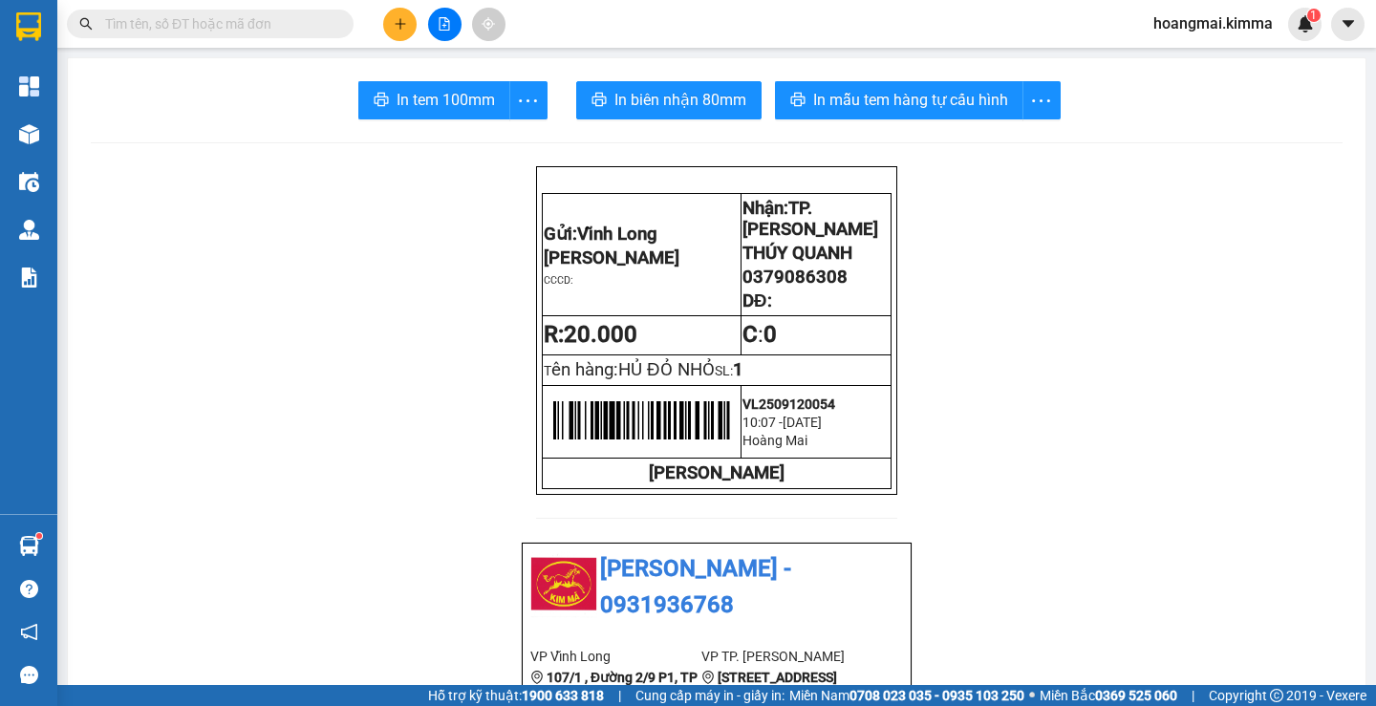
click at [402, 24] on icon "plus" at bounding box center [400, 23] width 11 height 1
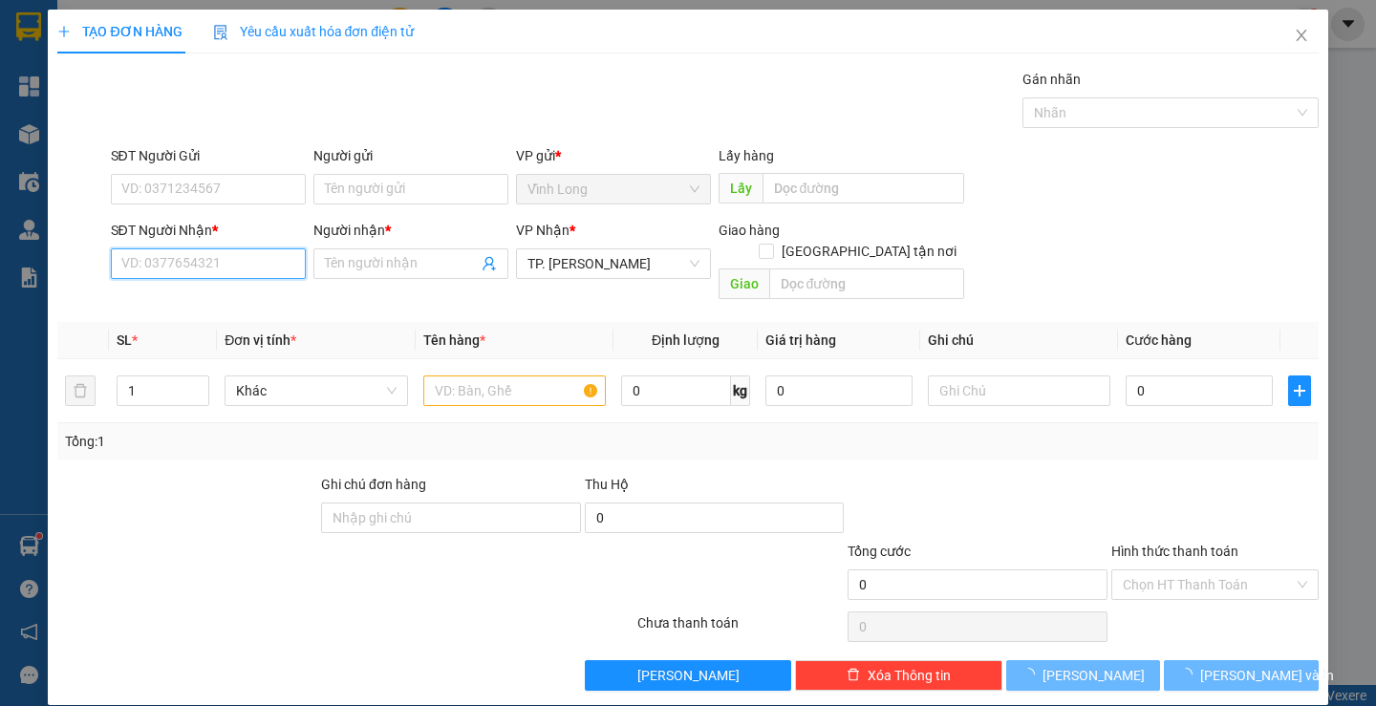
click at [184, 274] on input "SĐT Người Nhận *" at bounding box center [208, 264] width 195 height 31
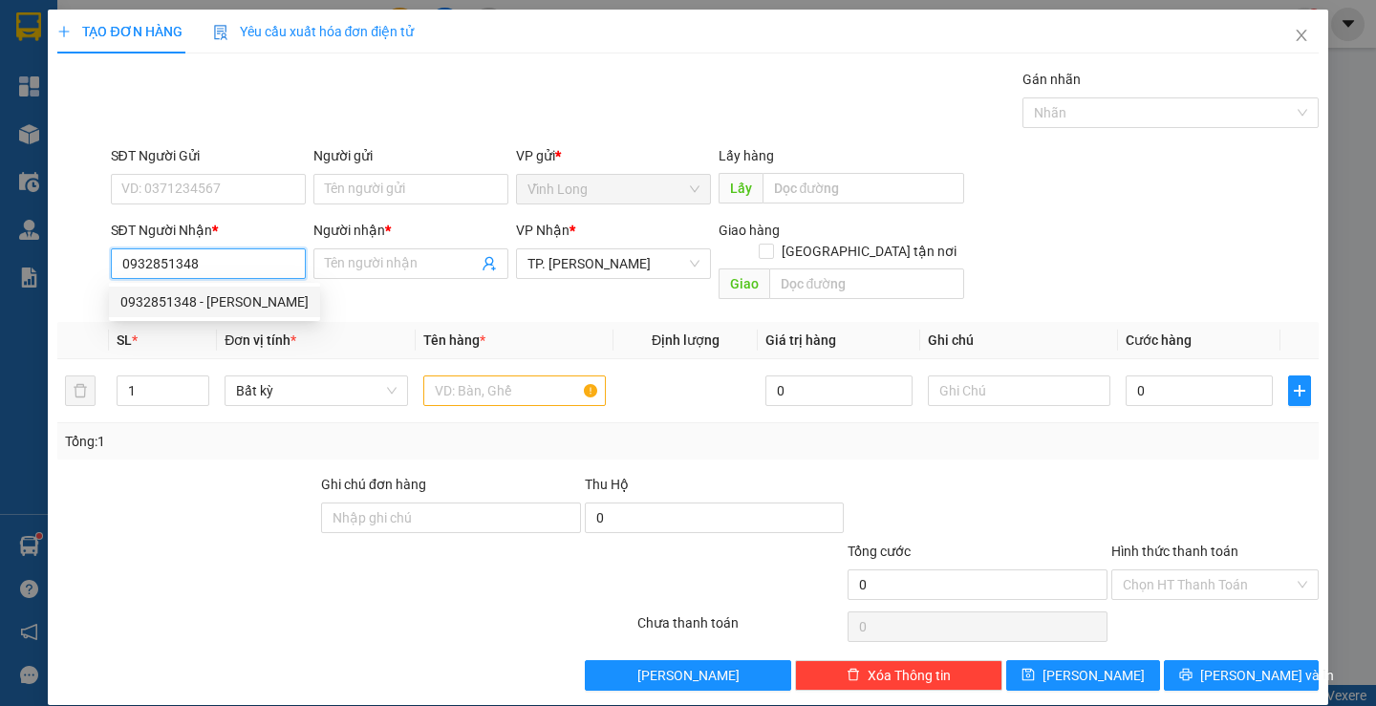
click at [234, 299] on div "0932851348 - [PERSON_NAME]" at bounding box center [214, 302] width 188 height 21
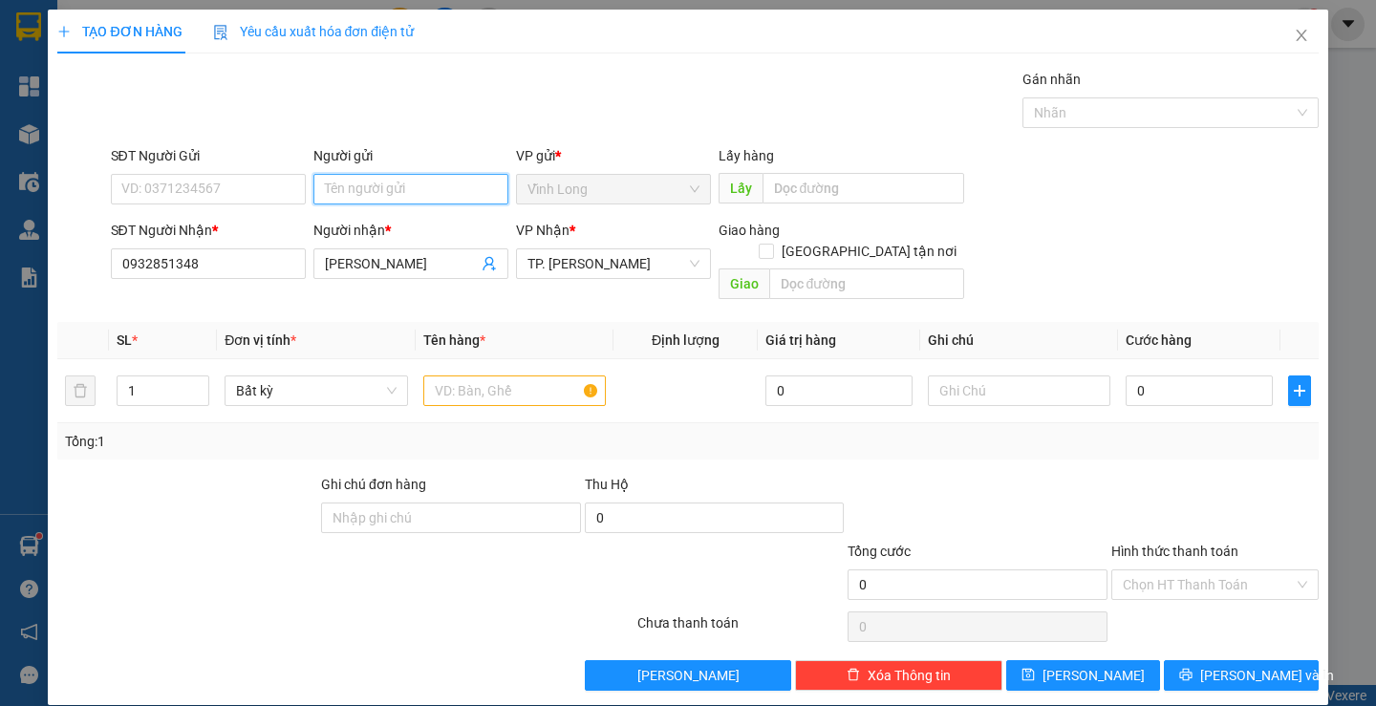
click at [369, 183] on input "Người gửi" at bounding box center [410, 189] width 195 height 31
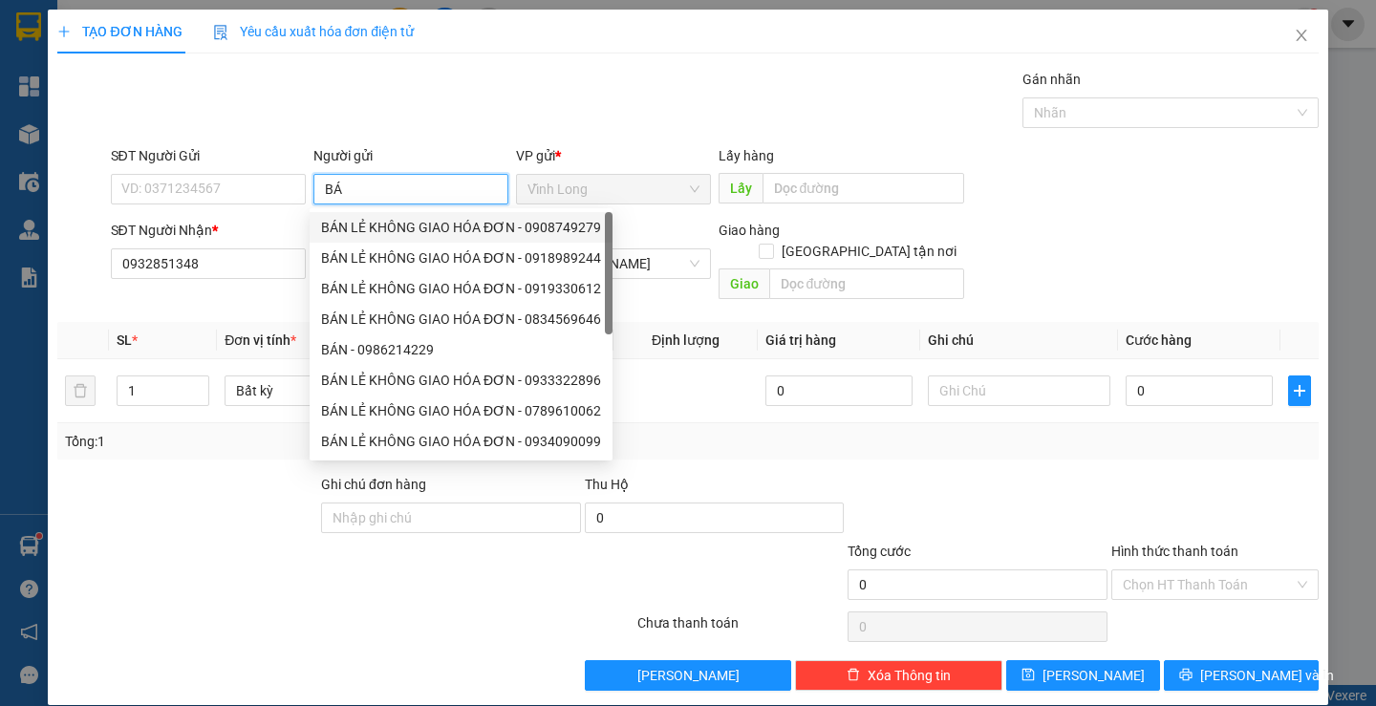
click at [378, 222] on div "BÁN LẺ KHÔNG GIAO HÓA ĐƠN - 0908749279" at bounding box center [461, 227] width 280 height 21
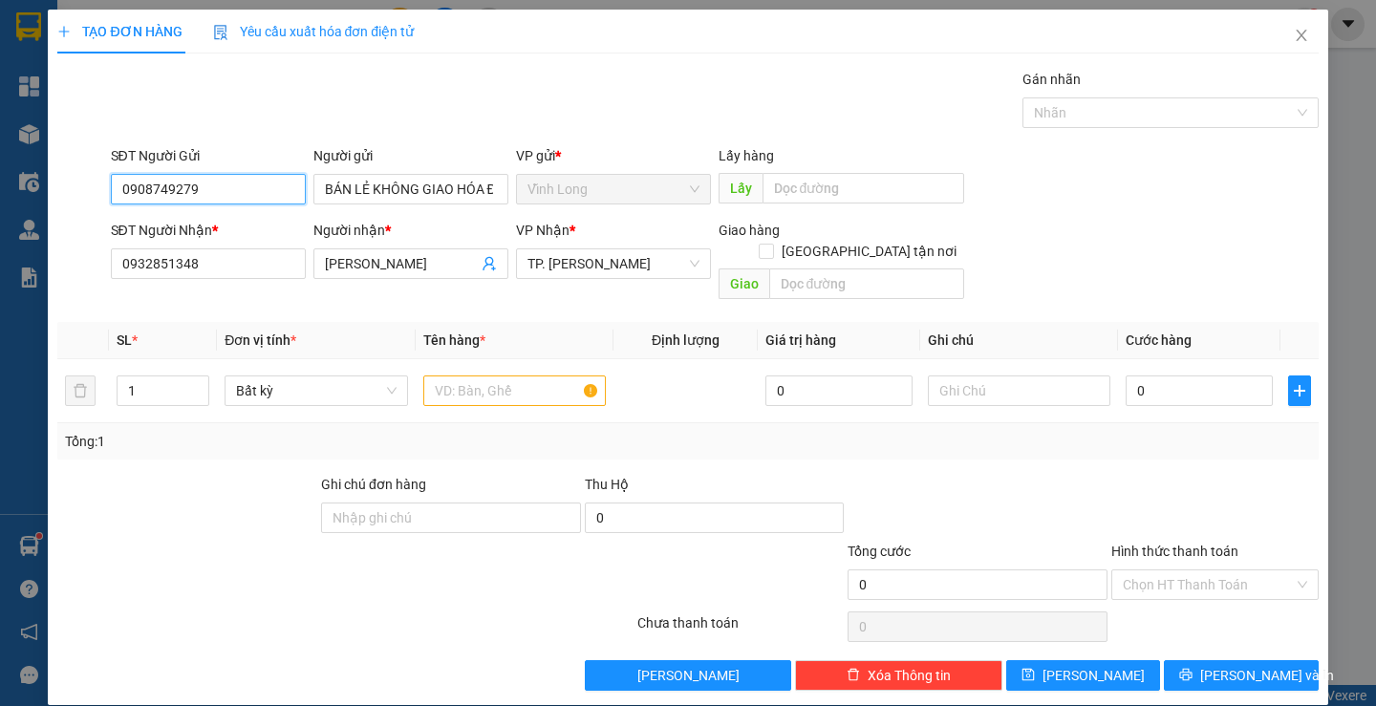
drag, startPoint x: 217, startPoint y: 196, endPoint x: 0, endPoint y: 216, distance: 217.9
click at [13, 225] on div "TẠO ĐƠN HÀNG Yêu cầu xuất hóa đơn điện tử Transit Pickup Surcharge Ids Transit …" at bounding box center [688, 353] width 1376 height 706
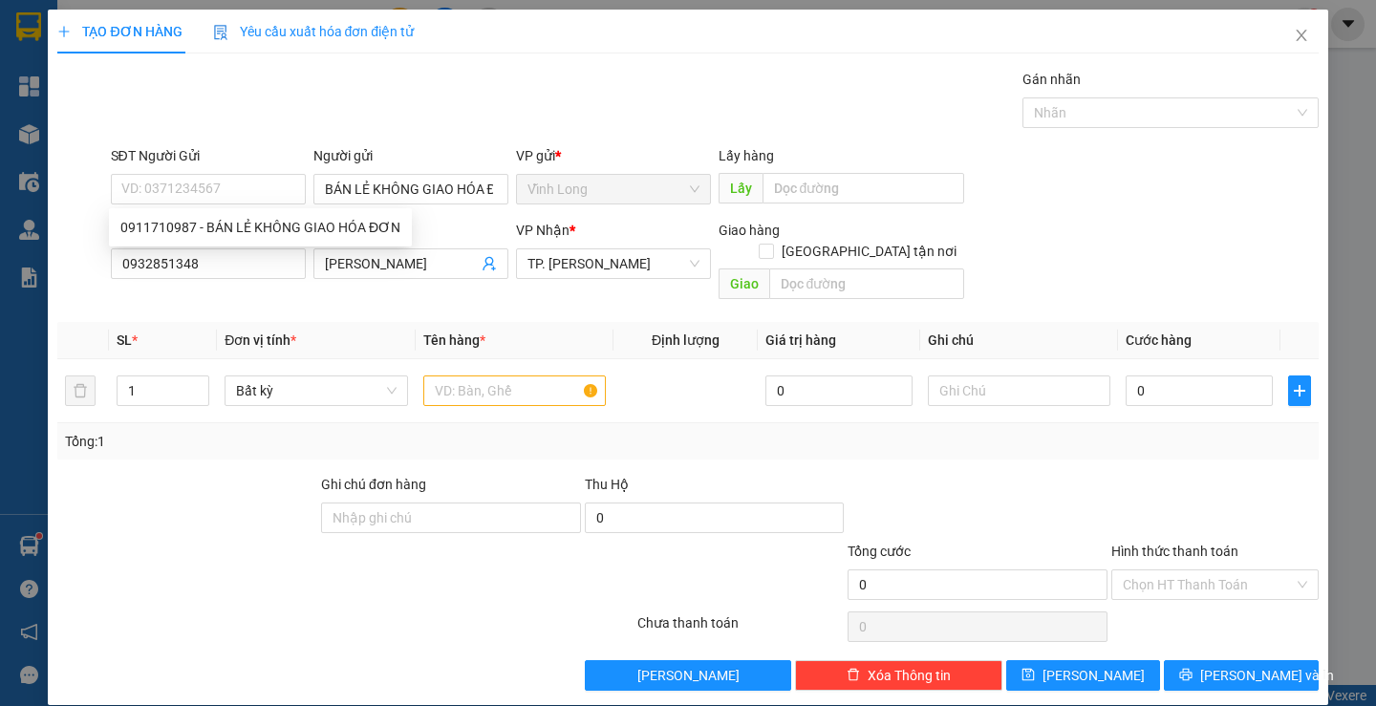
click at [732, 62] on div "TẠO ĐƠN HÀNG Yêu cầu xuất hóa đơn điện tử Transit Pickup Surcharge Ids Transit …" at bounding box center [687, 350] width 1261 height 681
click at [517, 376] on input "text" at bounding box center [514, 391] width 183 height 31
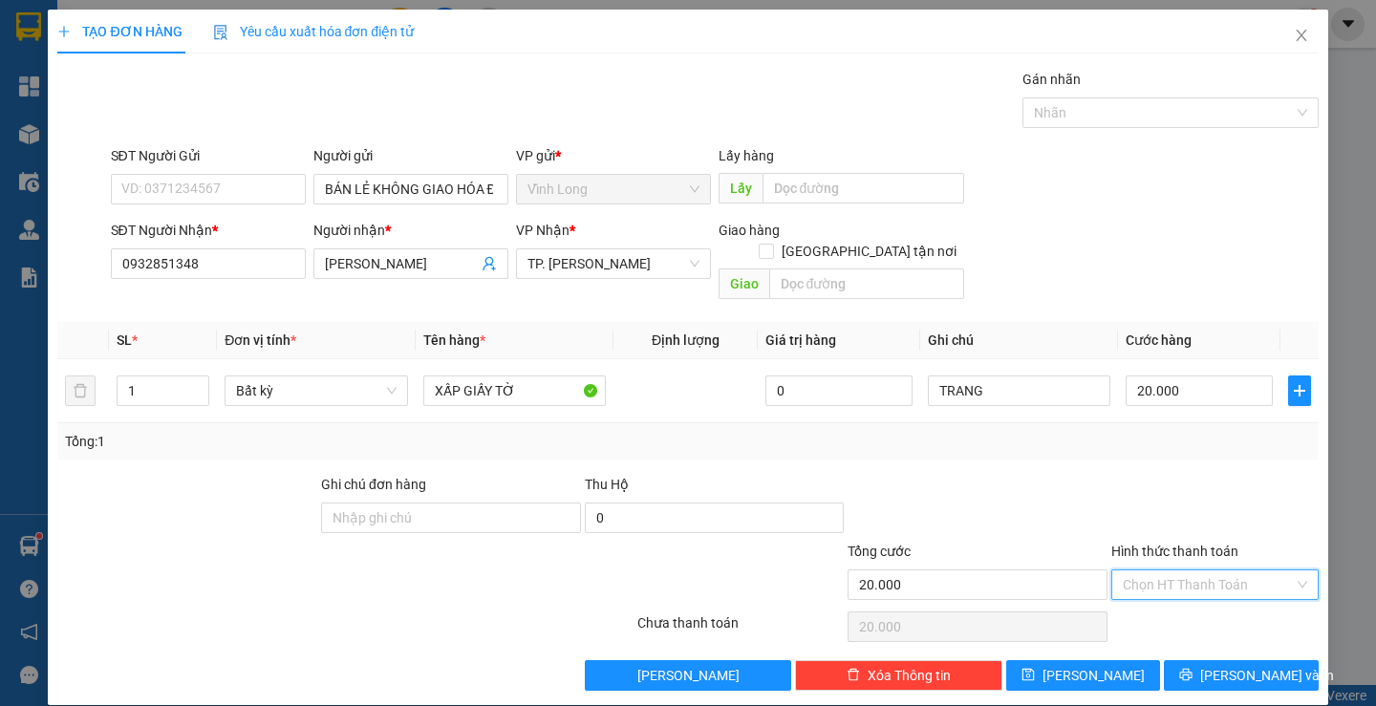
click at [1162, 573] on input "Hình thức thanh toán" at bounding box center [1208, 585] width 171 height 29
drag, startPoint x: 1154, startPoint y: 596, endPoint x: 1201, endPoint y: 660, distance: 79.9
click at [1154, 597] on div "Tại văn phòng" at bounding box center [1204, 602] width 182 height 21
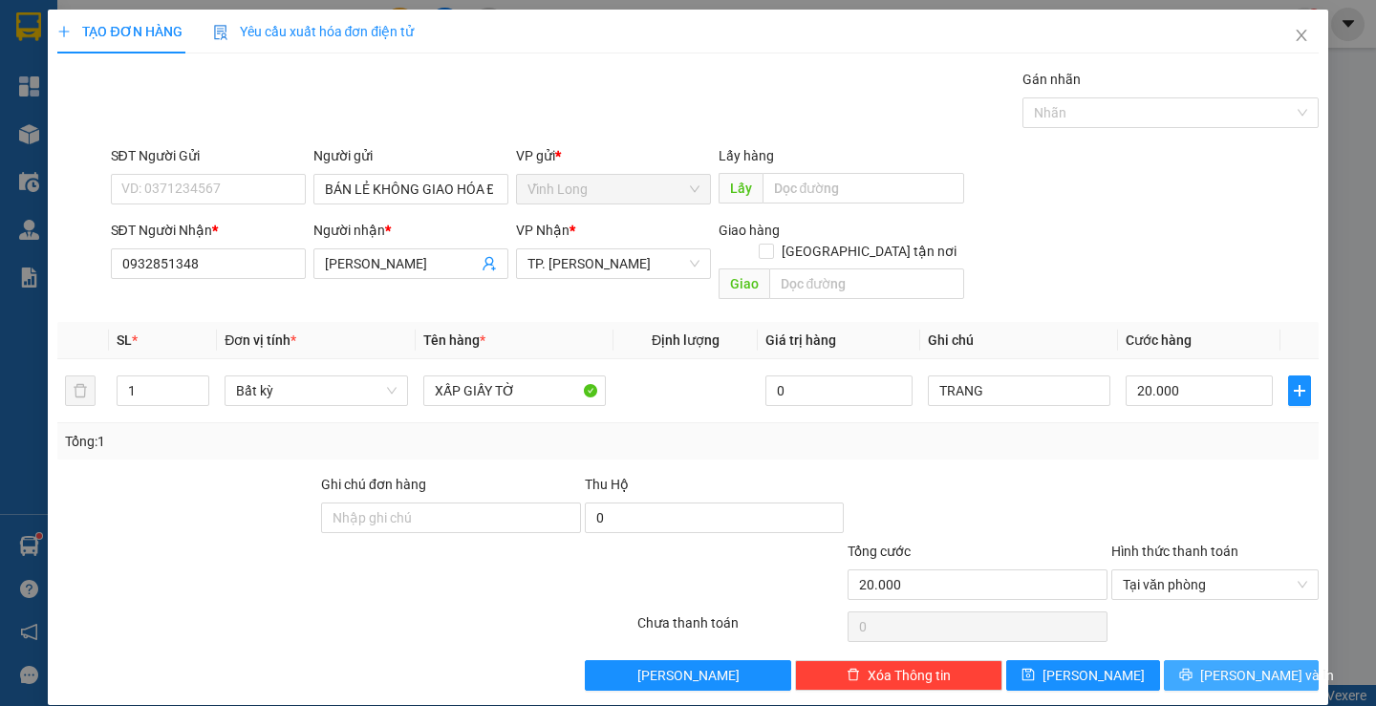
click at [1208, 666] on button "[PERSON_NAME] và In" at bounding box center [1241, 675] width 154 height 31
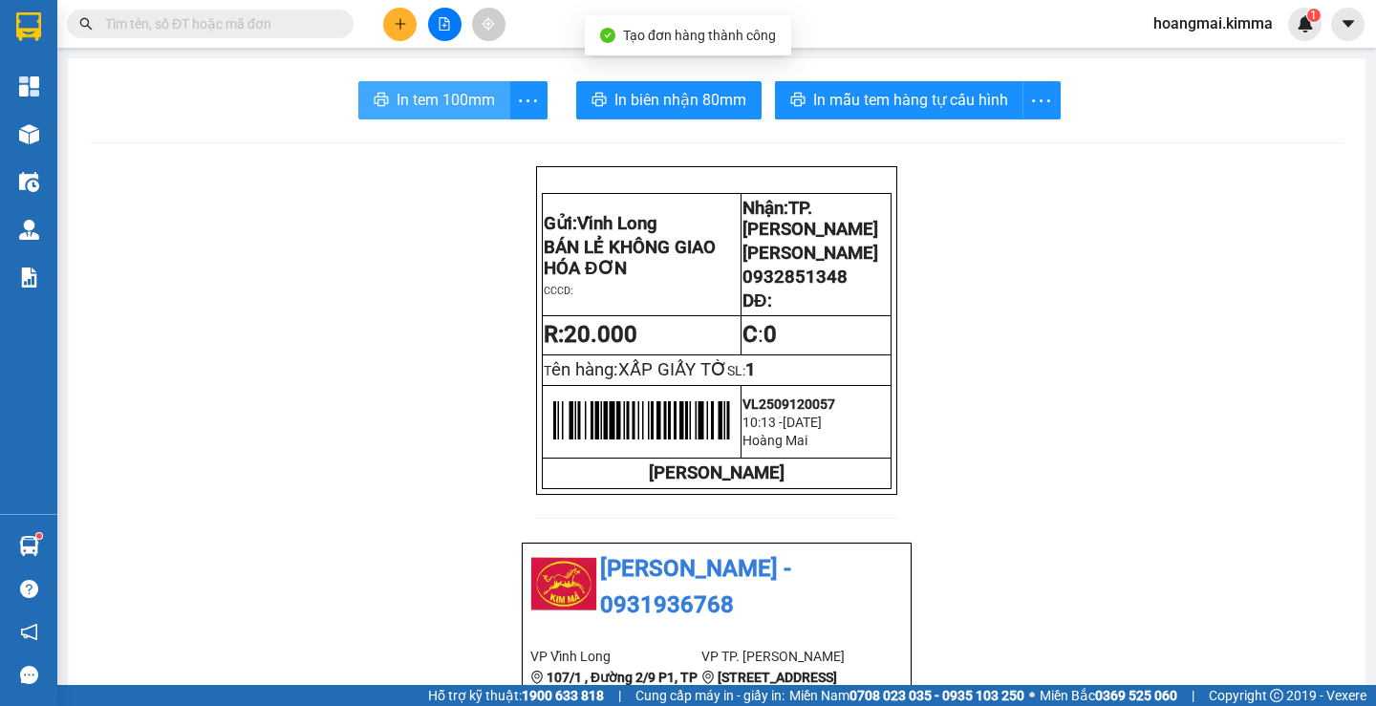
click at [449, 89] on span "In tem 100mm" at bounding box center [446, 100] width 98 height 24
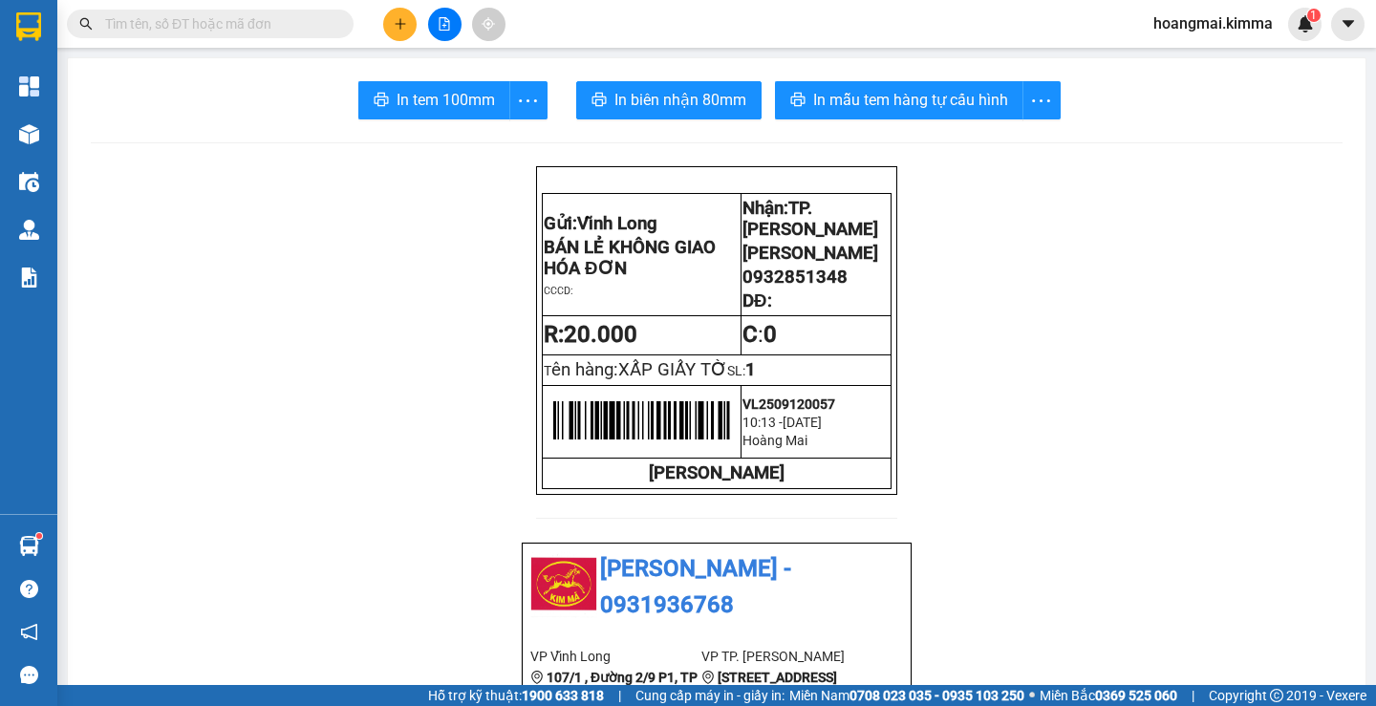
click at [390, 22] on button at bounding box center [399, 24] width 33 height 33
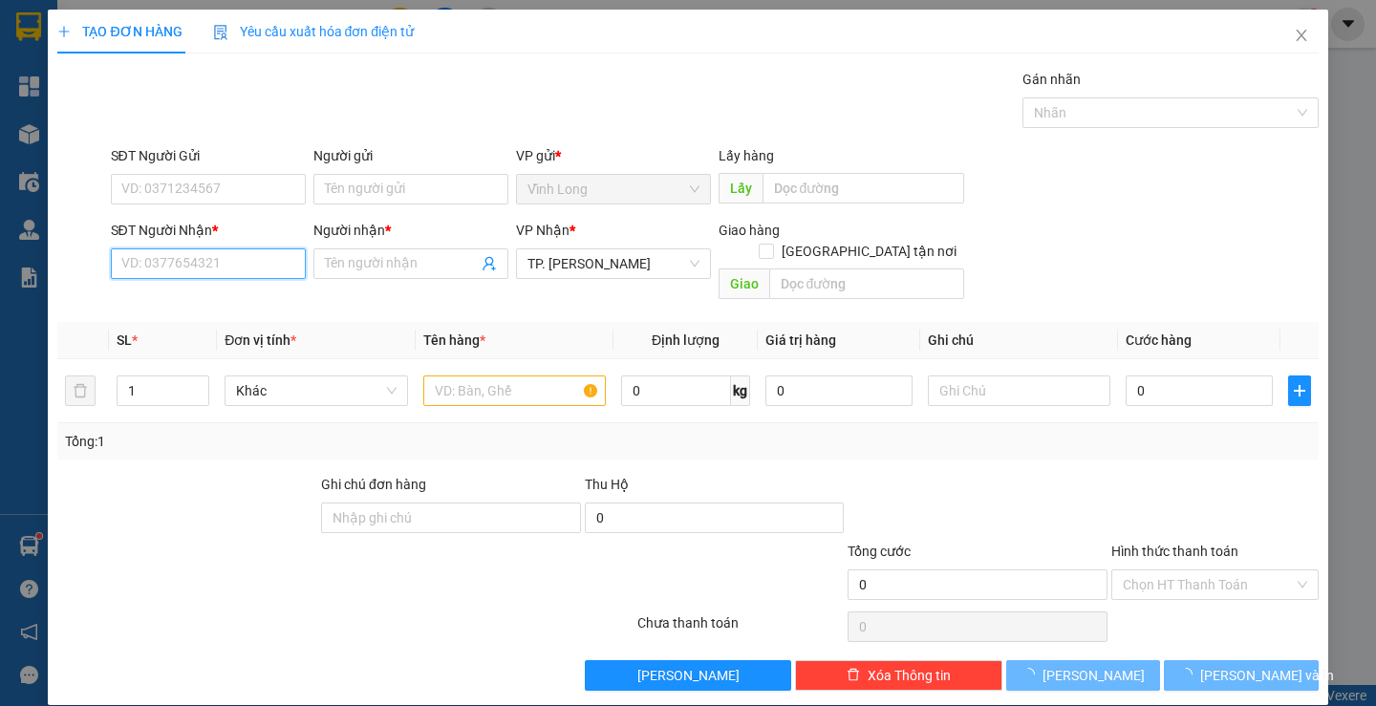
click at [251, 272] on input "SĐT Người Nhận *" at bounding box center [208, 264] width 195 height 31
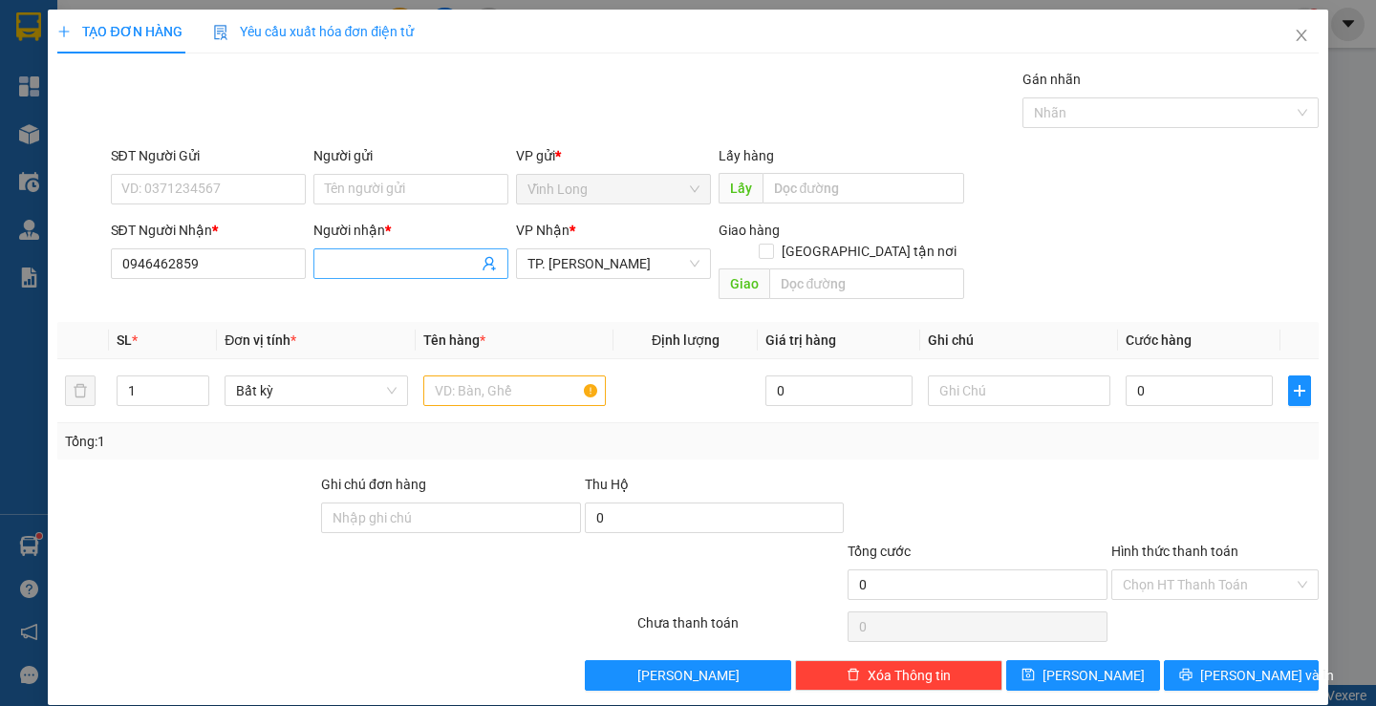
click at [370, 267] on input "Người nhận *" at bounding box center [401, 263] width 153 height 21
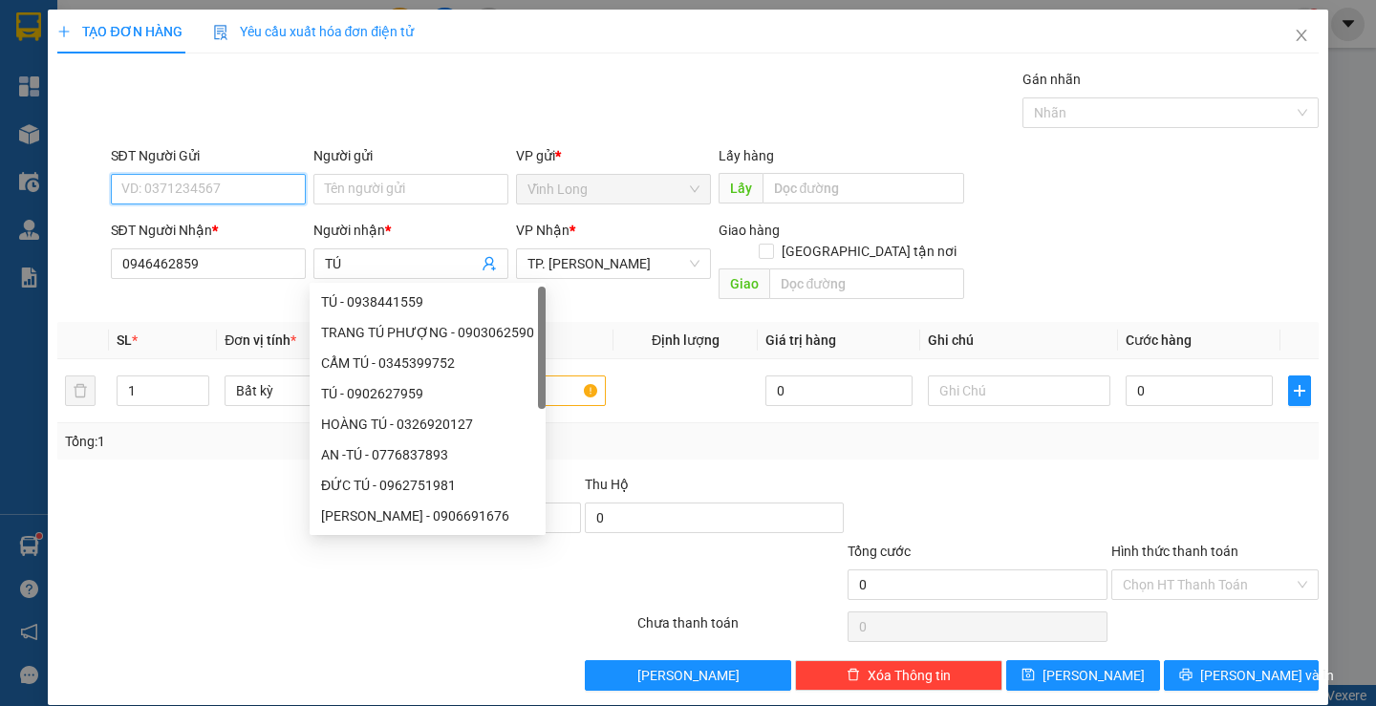
click at [270, 195] on input "SĐT Người Gửi" at bounding box center [208, 189] width 195 height 31
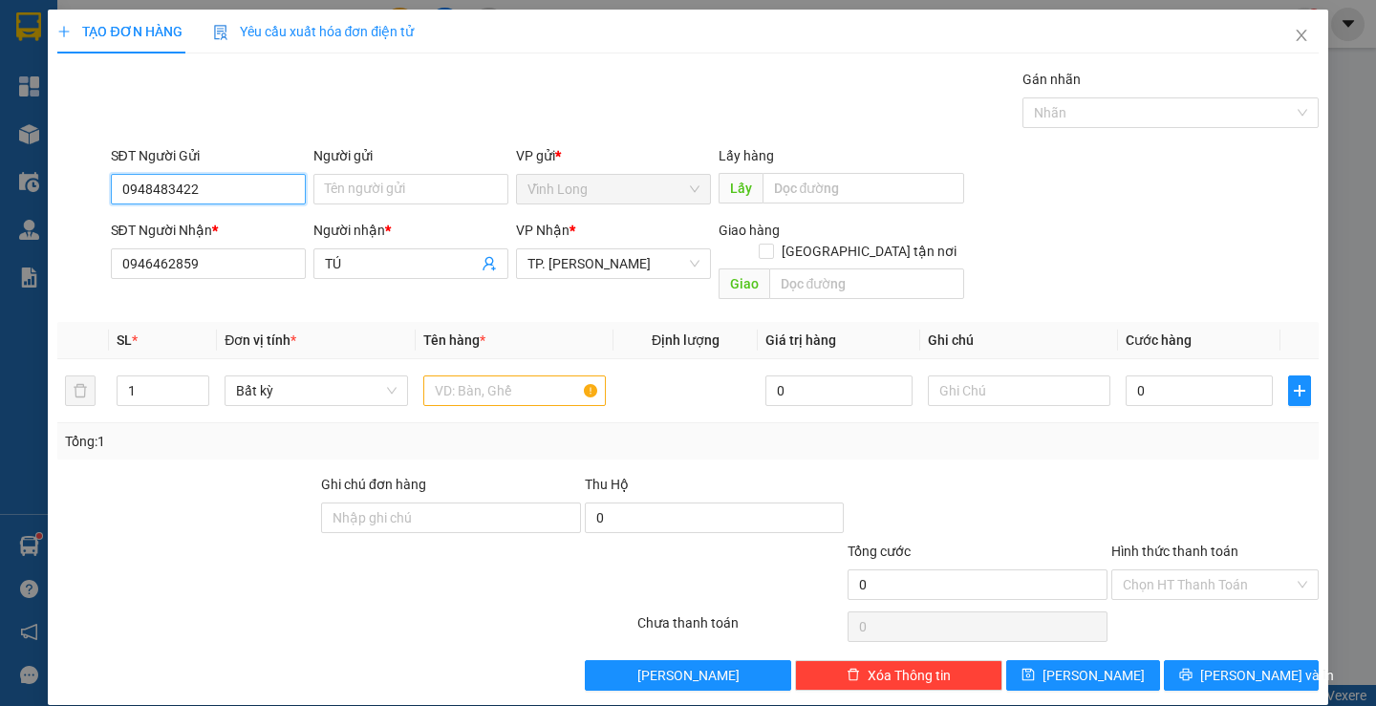
drag, startPoint x: 229, startPoint y: 181, endPoint x: 124, endPoint y: 194, distance: 106.0
click at [103, 186] on div "SĐT Người Gửi 0948483422 0948483422 Người gửi Tên người gửi VP gửi * [PERSON_NA…" at bounding box center [687, 178] width 1265 height 67
click at [336, 187] on input "Người gửi" at bounding box center [410, 189] width 195 height 31
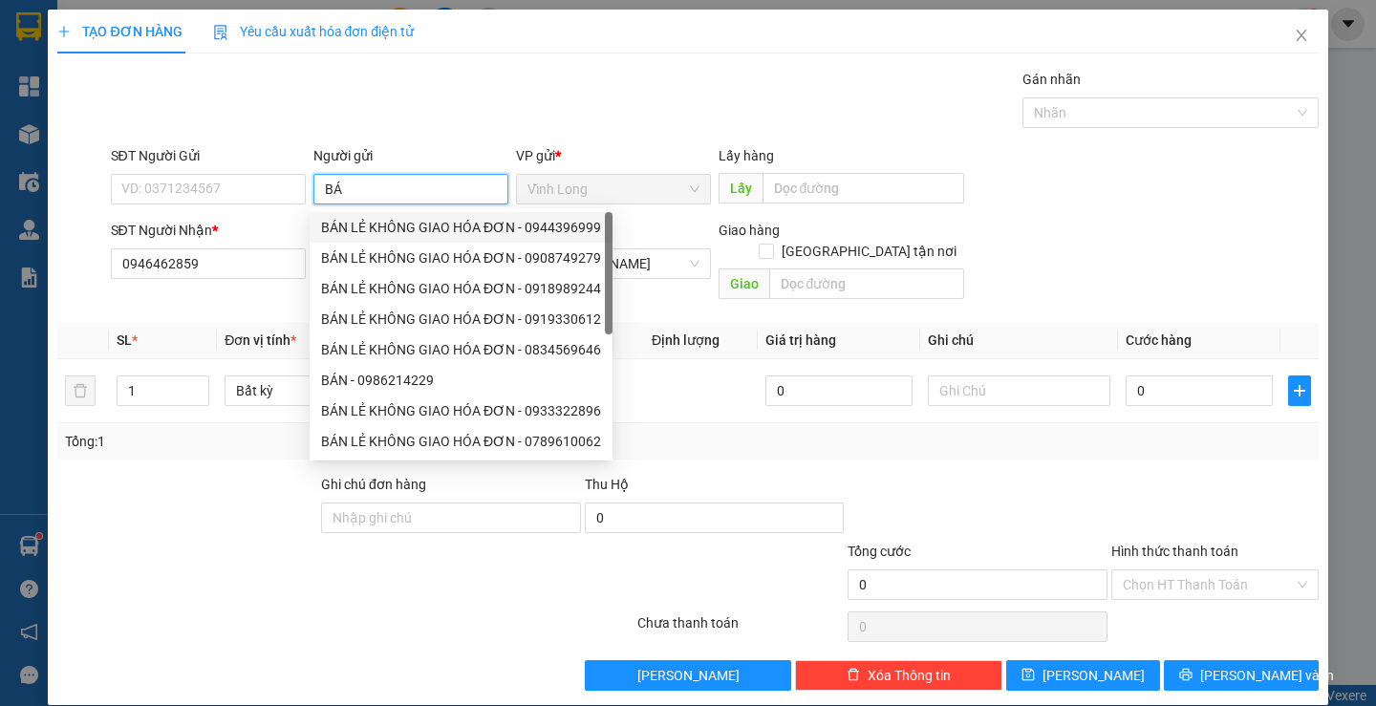
click at [353, 228] on div "BÁN LẺ KHÔNG GIAO HÓA ĐƠN - 0944396999" at bounding box center [461, 227] width 280 height 21
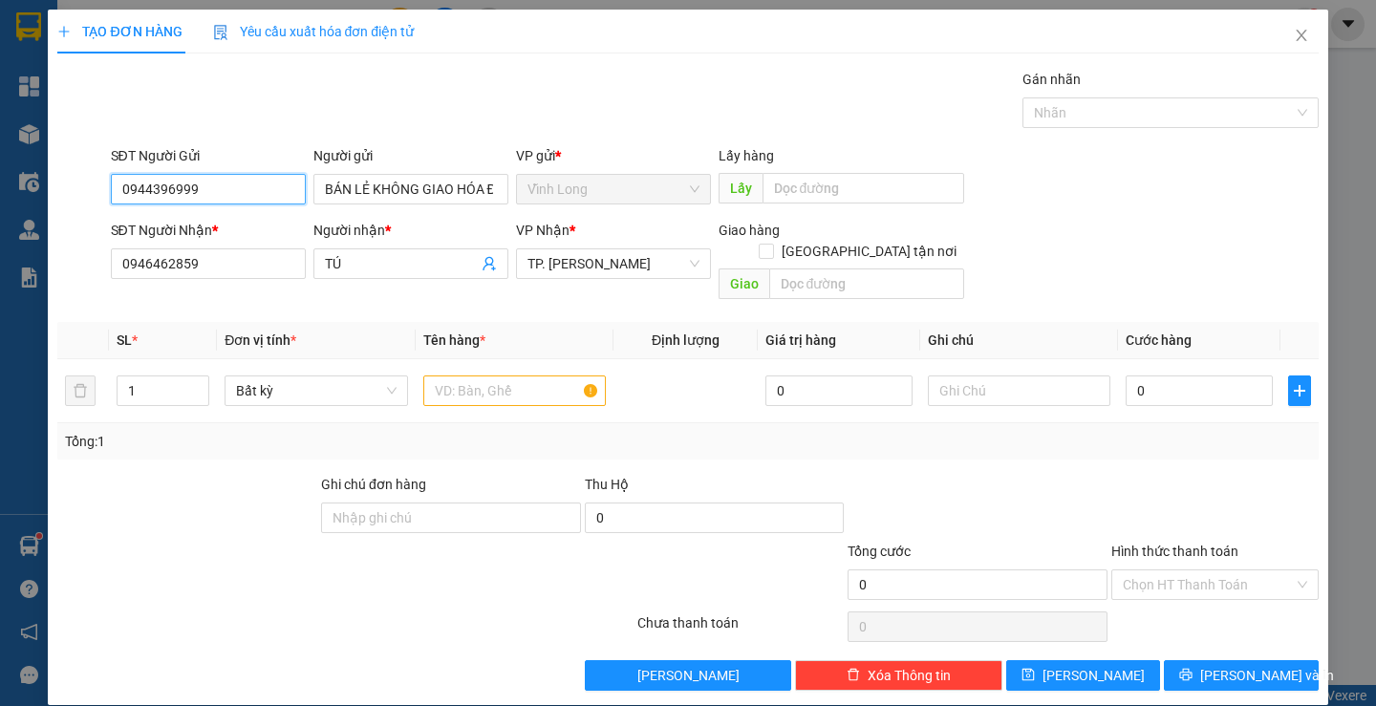
drag, startPoint x: 246, startPoint y: 184, endPoint x: 126, endPoint y: 184, distance: 119.5
click at [43, 180] on div "TẠO ĐƠN HÀNG Yêu cầu xuất hóa đơn điện tử Transit Pickup Surcharge Ids Transit …" at bounding box center [688, 353] width 1376 height 706
paste input "8483422"
click at [501, 100] on div "Gói vận chuyển * Tiêu chuẩn Gán nhãn Nhãn" at bounding box center [715, 102] width 1216 height 67
click at [500, 376] on input "text" at bounding box center [514, 391] width 183 height 31
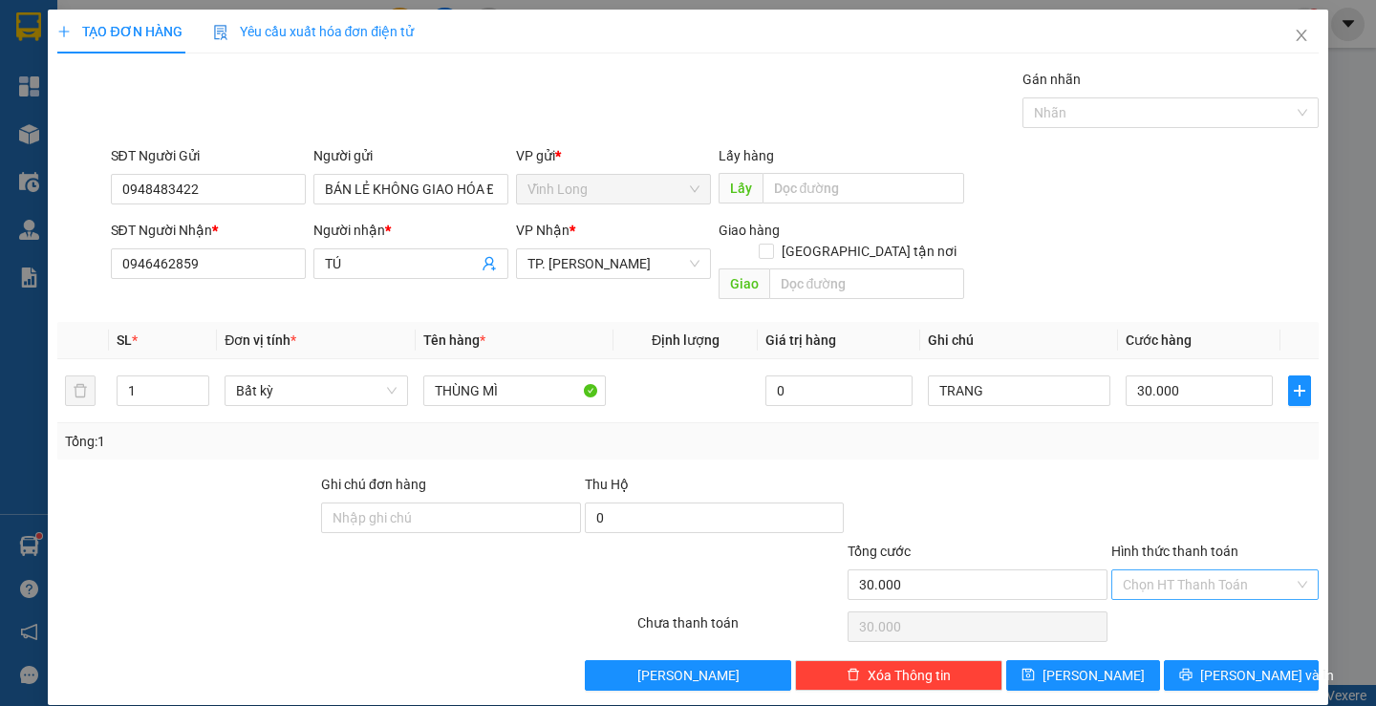
click at [1139, 571] on input "Hình thức thanh toán" at bounding box center [1208, 585] width 171 height 29
click at [1136, 592] on div "Tại văn phòng" at bounding box center [1204, 602] width 182 height 21
click at [1215, 665] on span "[PERSON_NAME] và In" at bounding box center [1267, 675] width 134 height 21
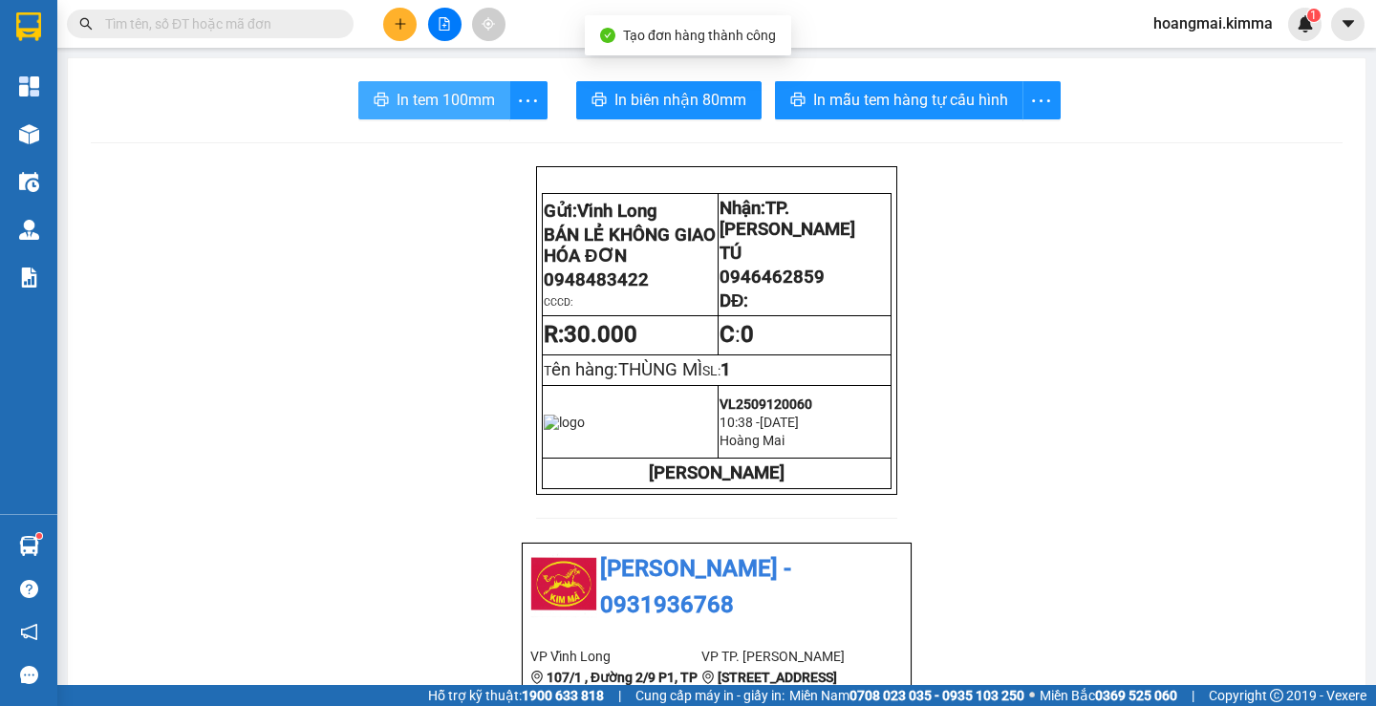
click at [427, 99] on span "In tem 100mm" at bounding box center [446, 100] width 98 height 24
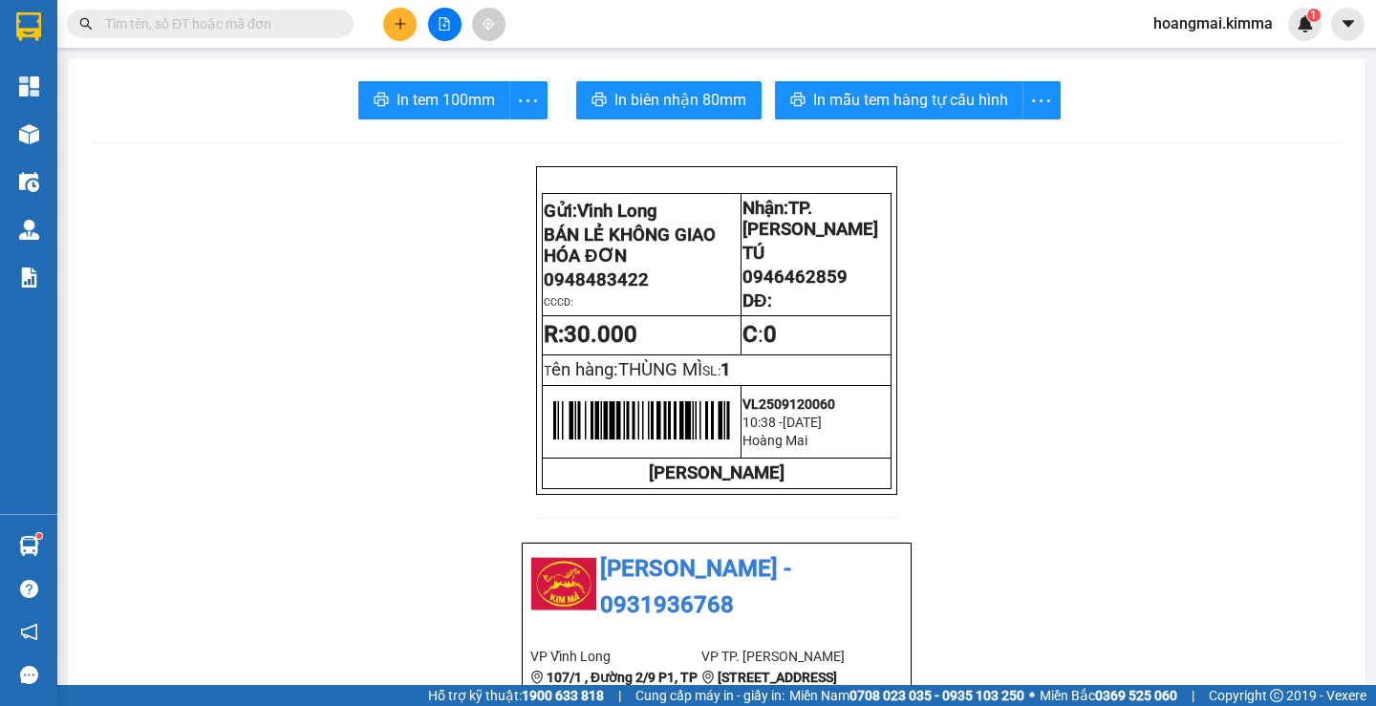
click at [396, 11] on button at bounding box center [399, 24] width 33 height 33
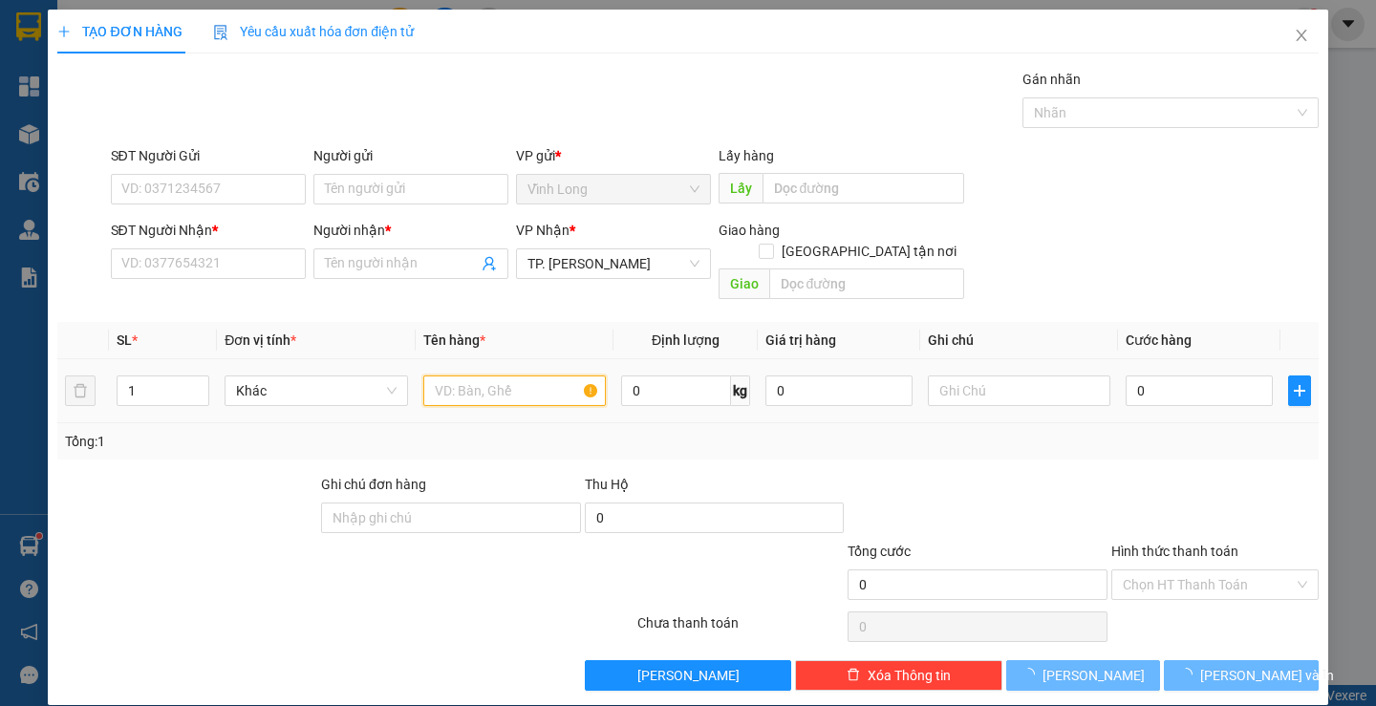
click at [467, 377] on input "text" at bounding box center [514, 391] width 183 height 31
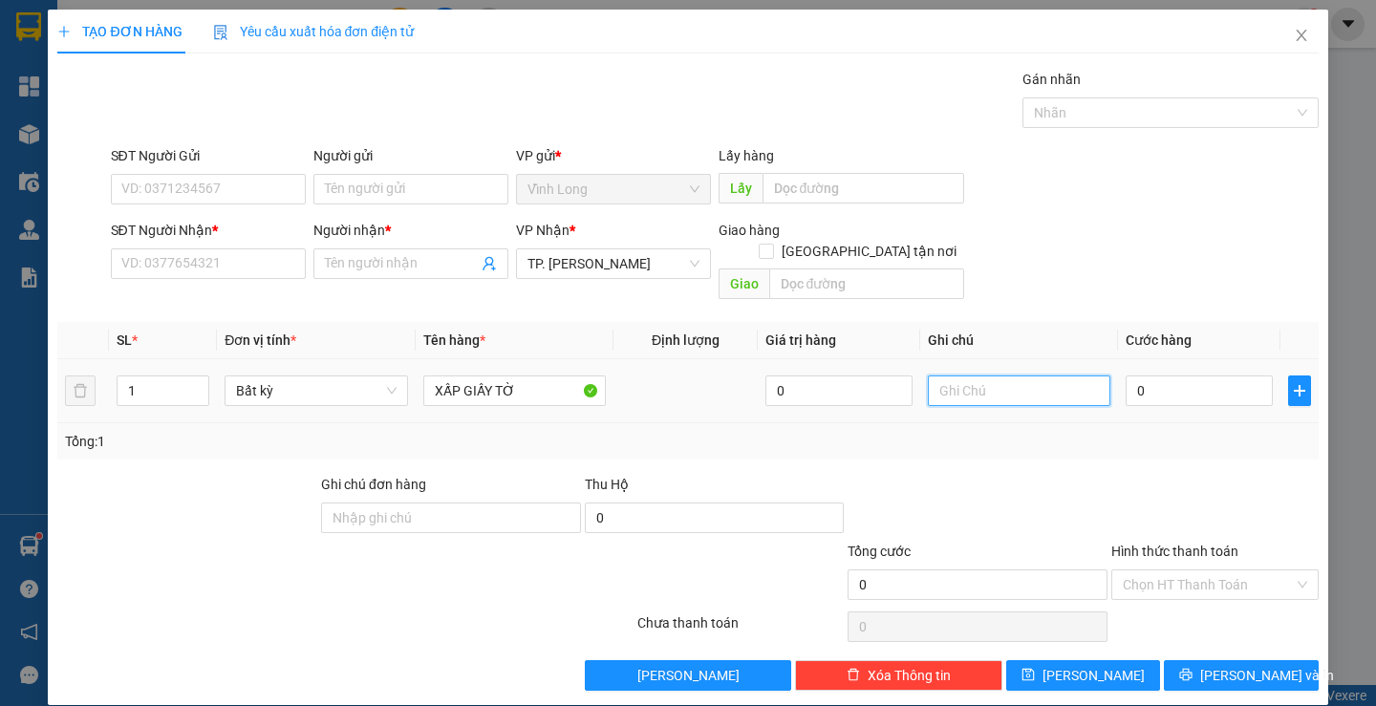
click at [952, 376] on input "text" at bounding box center [1019, 391] width 183 height 31
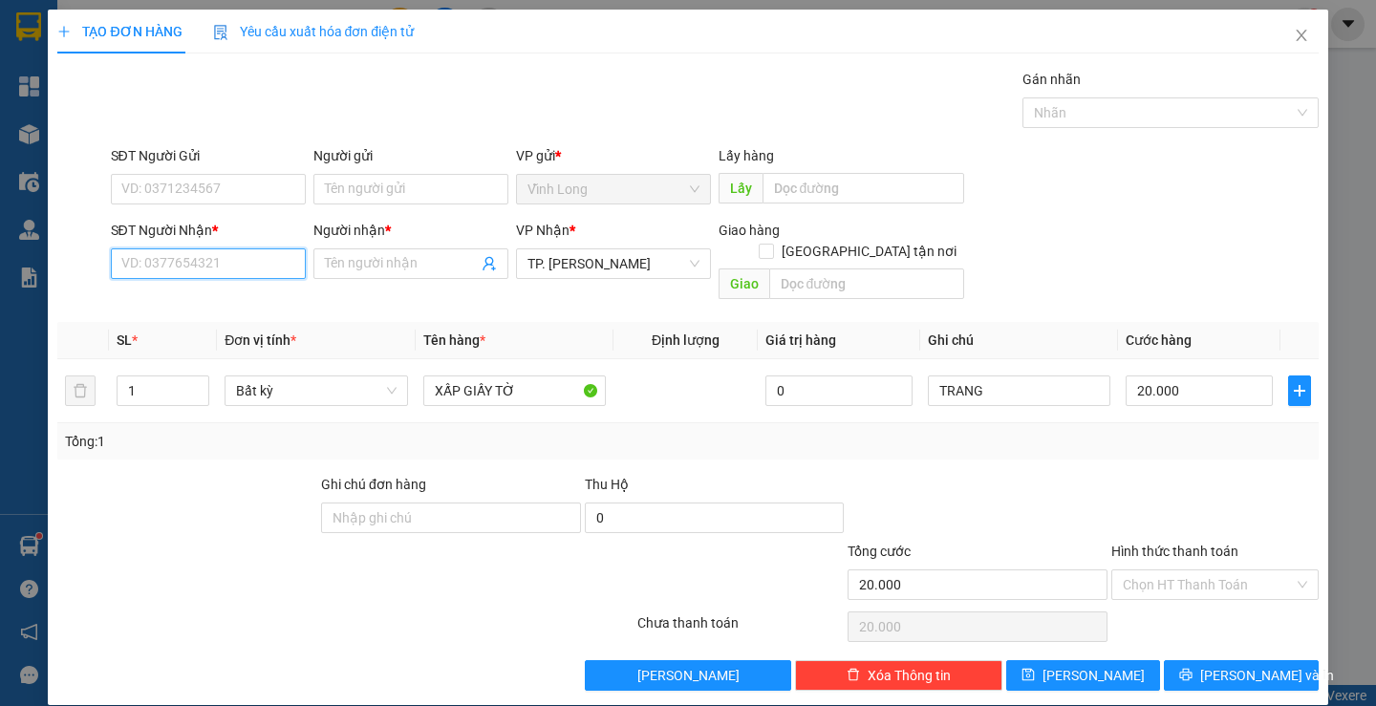
click at [235, 258] on input "SĐT Người Nhận *" at bounding box center [208, 264] width 195 height 31
click at [1170, 571] on input "Hình thức thanh toán" at bounding box center [1208, 585] width 171 height 29
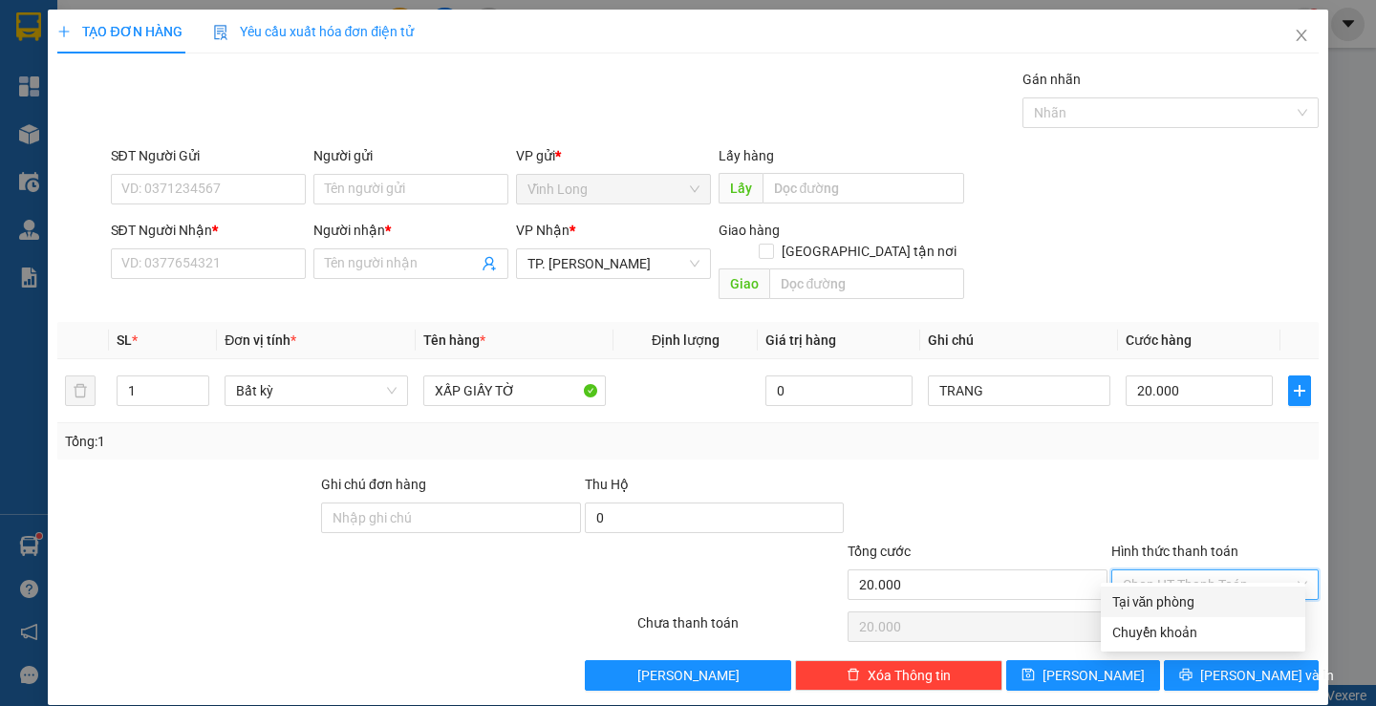
click at [1158, 595] on div "Tại văn phòng" at bounding box center [1204, 602] width 182 height 21
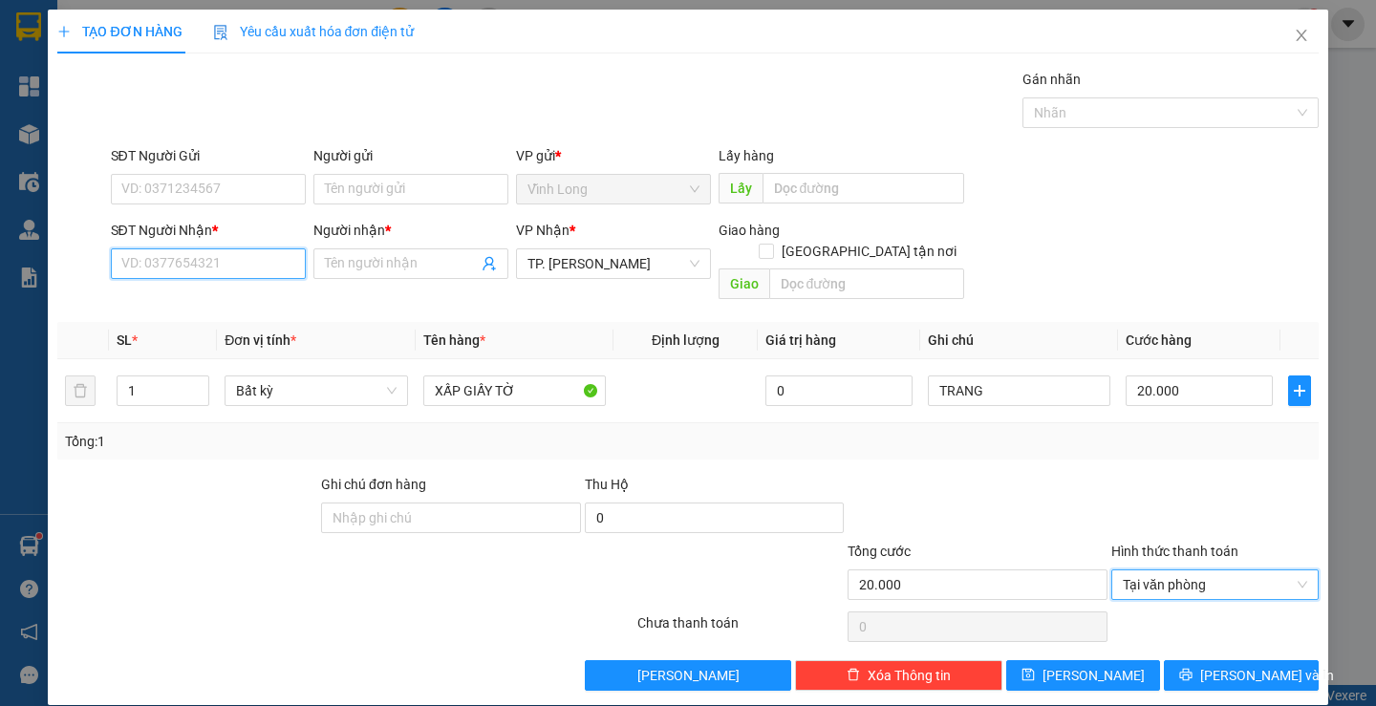
click at [254, 262] on input "SĐT Người Nhận *" at bounding box center [208, 264] width 195 height 31
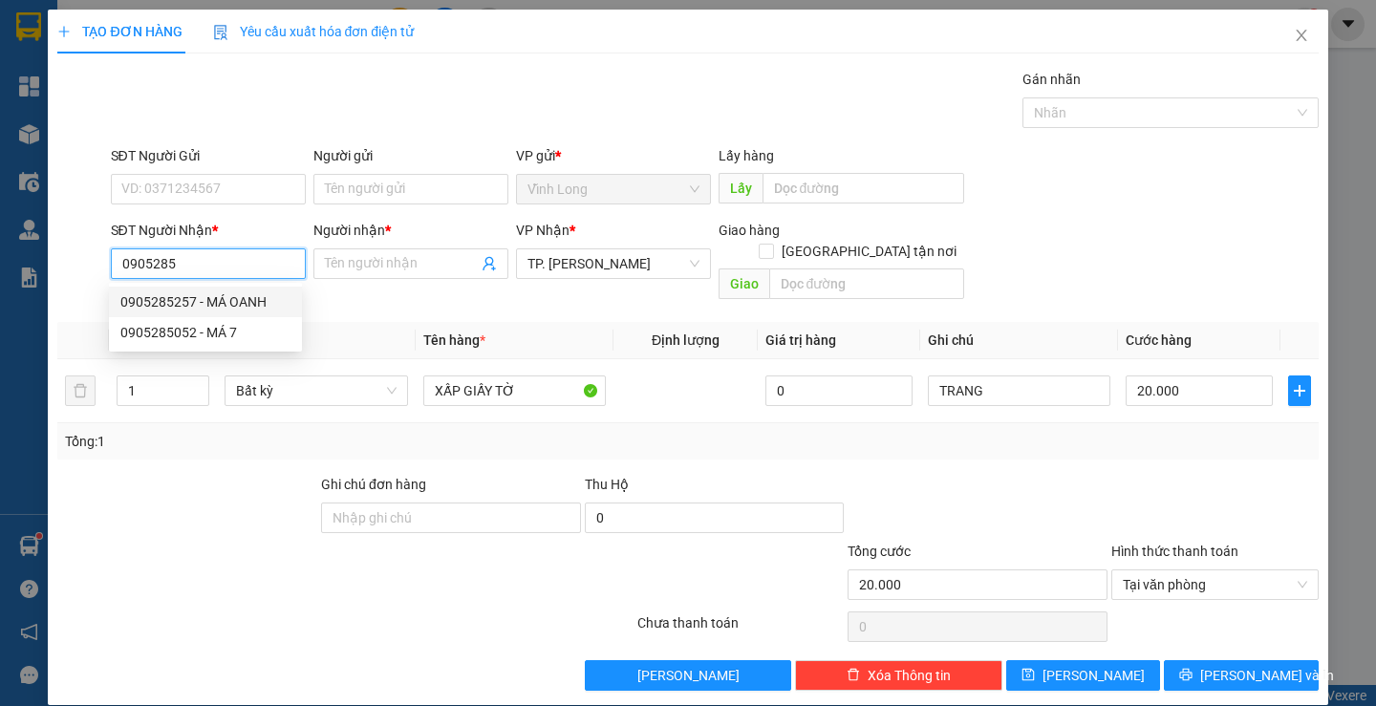
click at [241, 307] on div "0905285257 - MÁ OANH" at bounding box center [205, 302] width 170 height 21
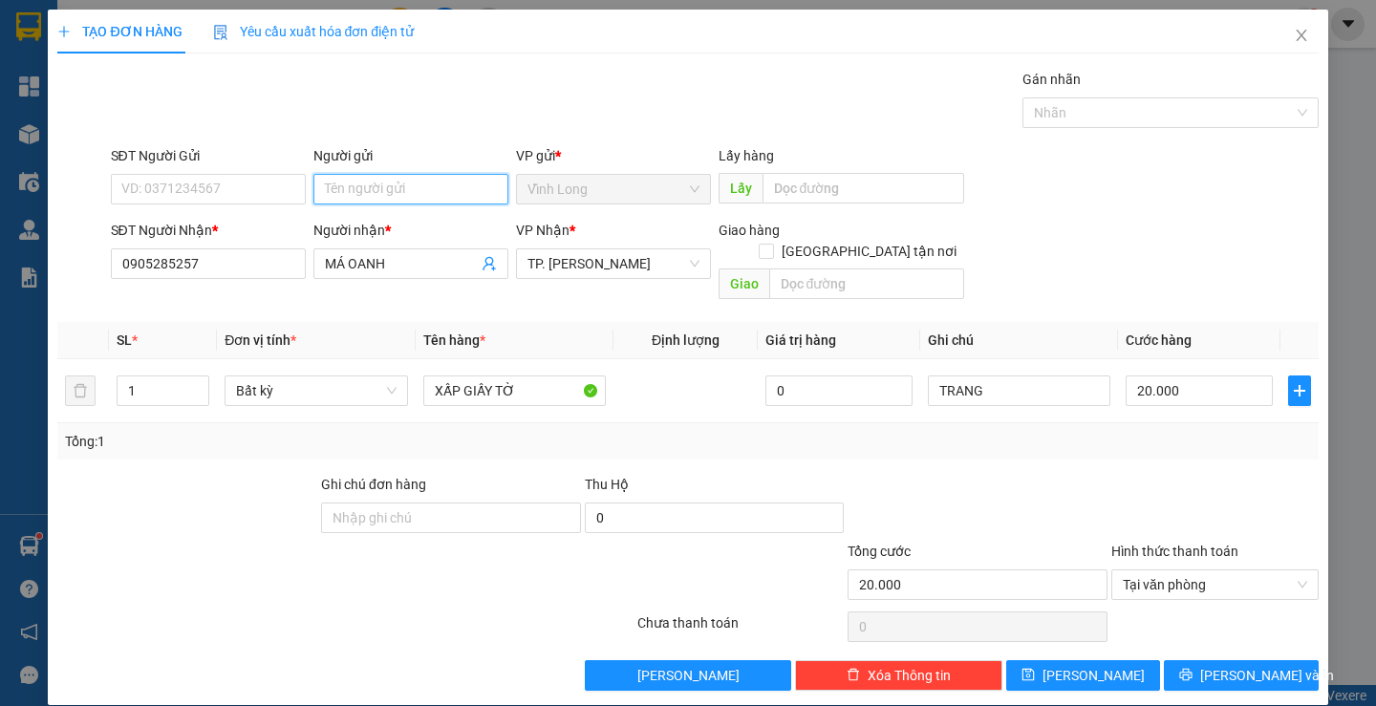
click at [366, 194] on input "Người gửi" at bounding box center [410, 189] width 195 height 31
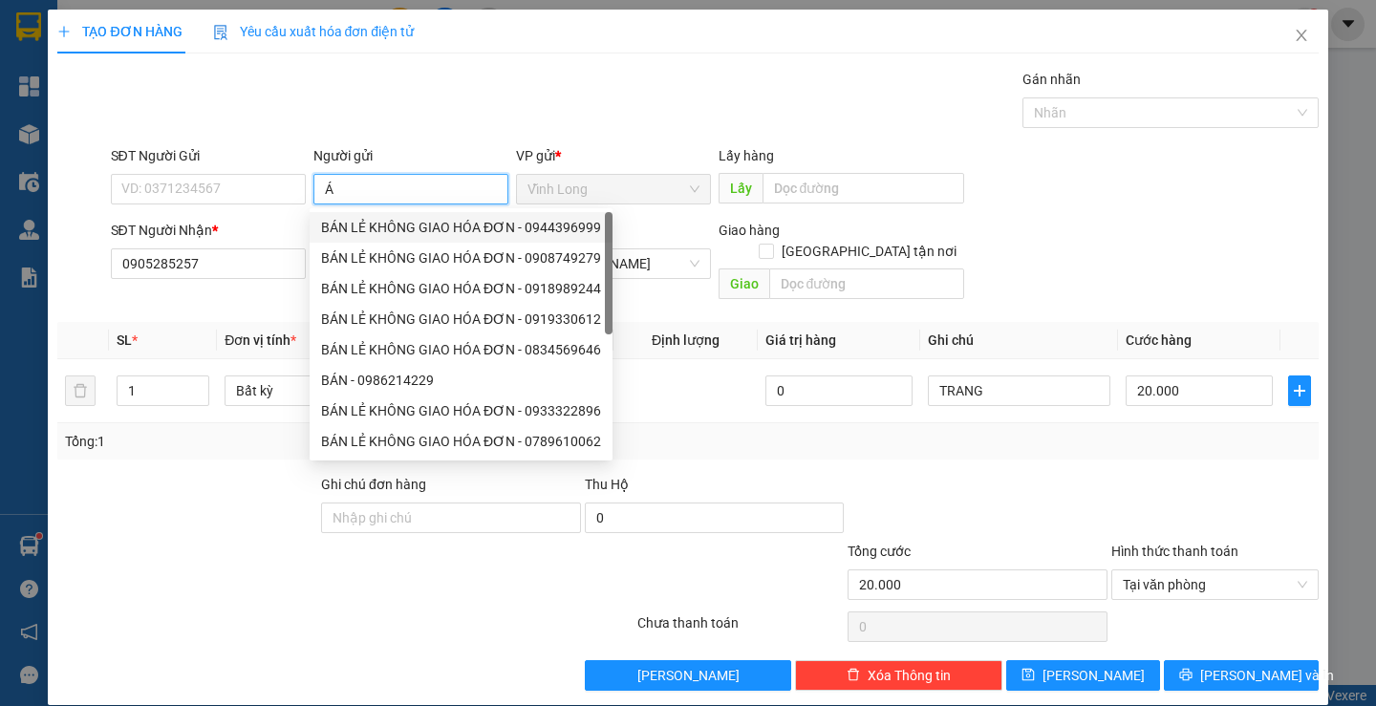
click at [371, 226] on div "BÁN LẺ KHÔNG GIAO HÓA ĐƠN - 0944396999" at bounding box center [461, 227] width 280 height 21
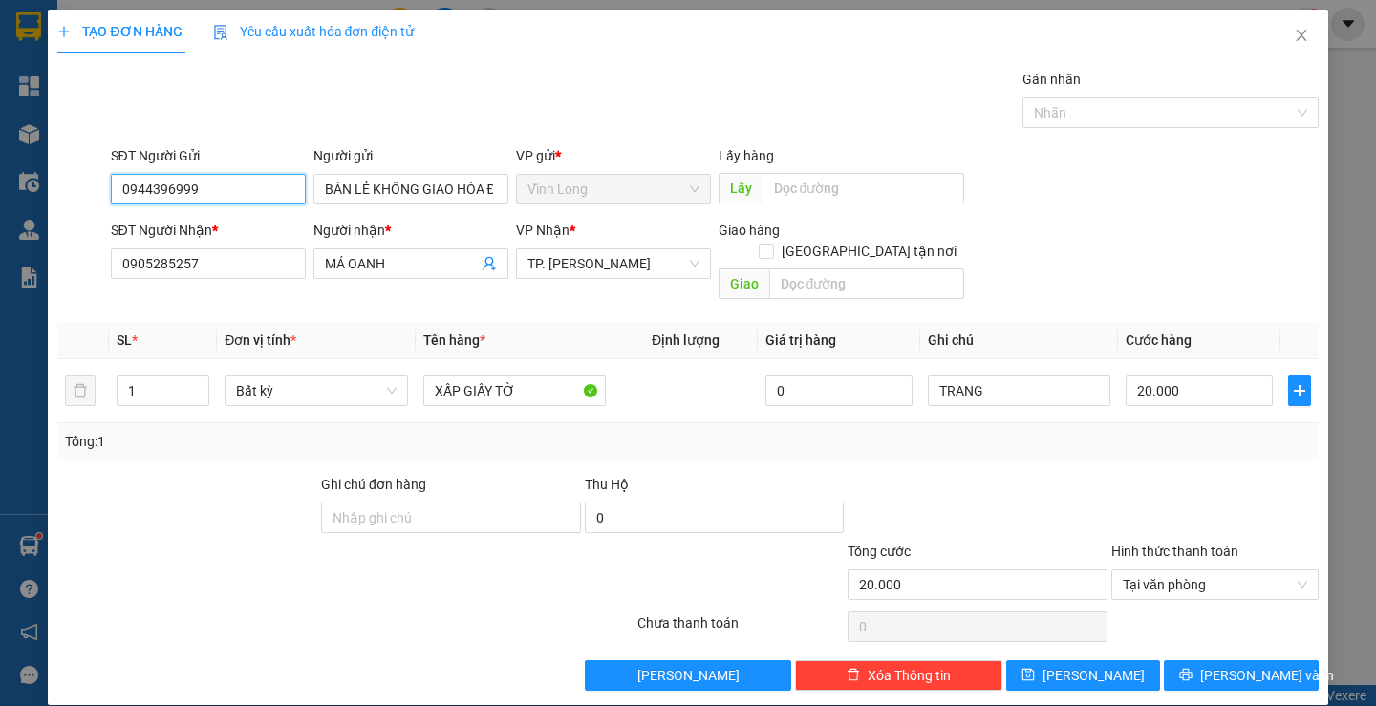
drag, startPoint x: 278, startPoint y: 196, endPoint x: 86, endPoint y: 212, distance: 192.8
click at [90, 212] on form "SĐT Người Gửi 0944396999 0944396999 Người gửi BÁN LẺ KHÔNG GIAO HÓA ĐƠN VP gửi …" at bounding box center [687, 226] width 1261 height 162
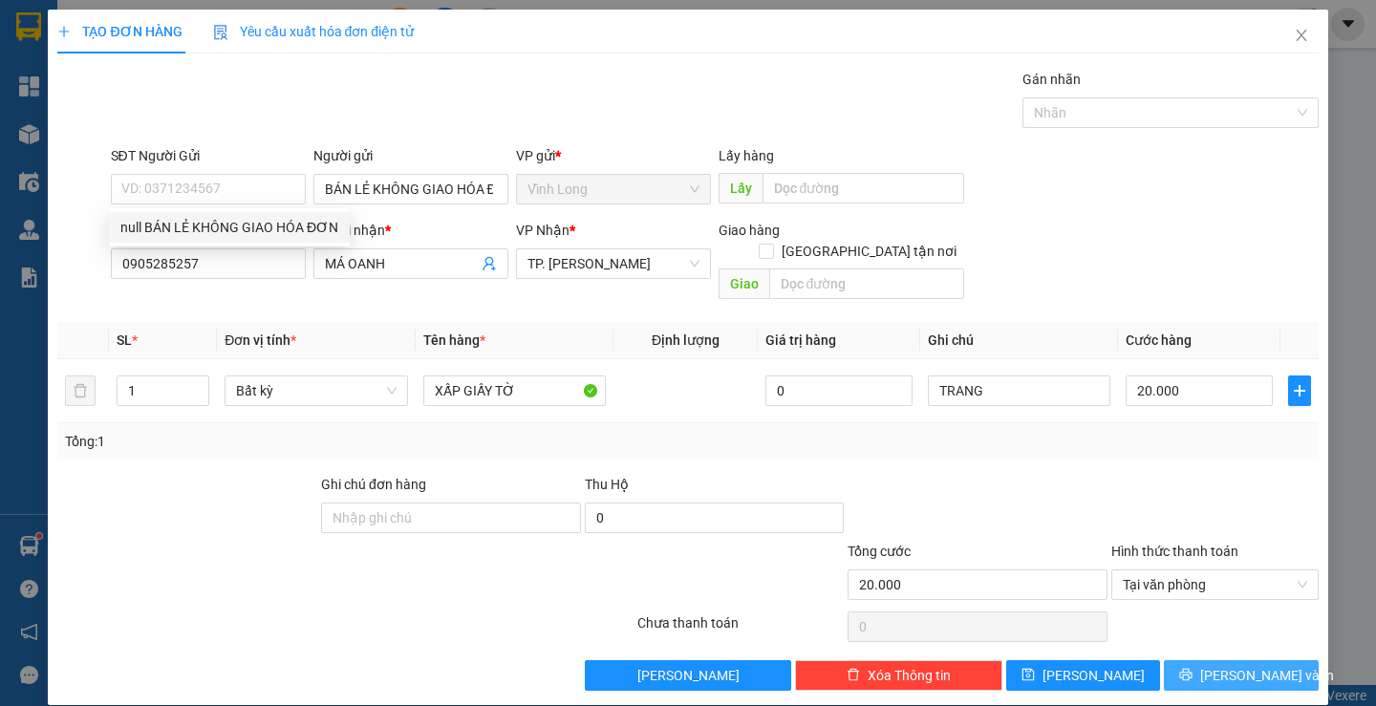
click at [1220, 665] on span "[PERSON_NAME] và In" at bounding box center [1267, 675] width 134 height 21
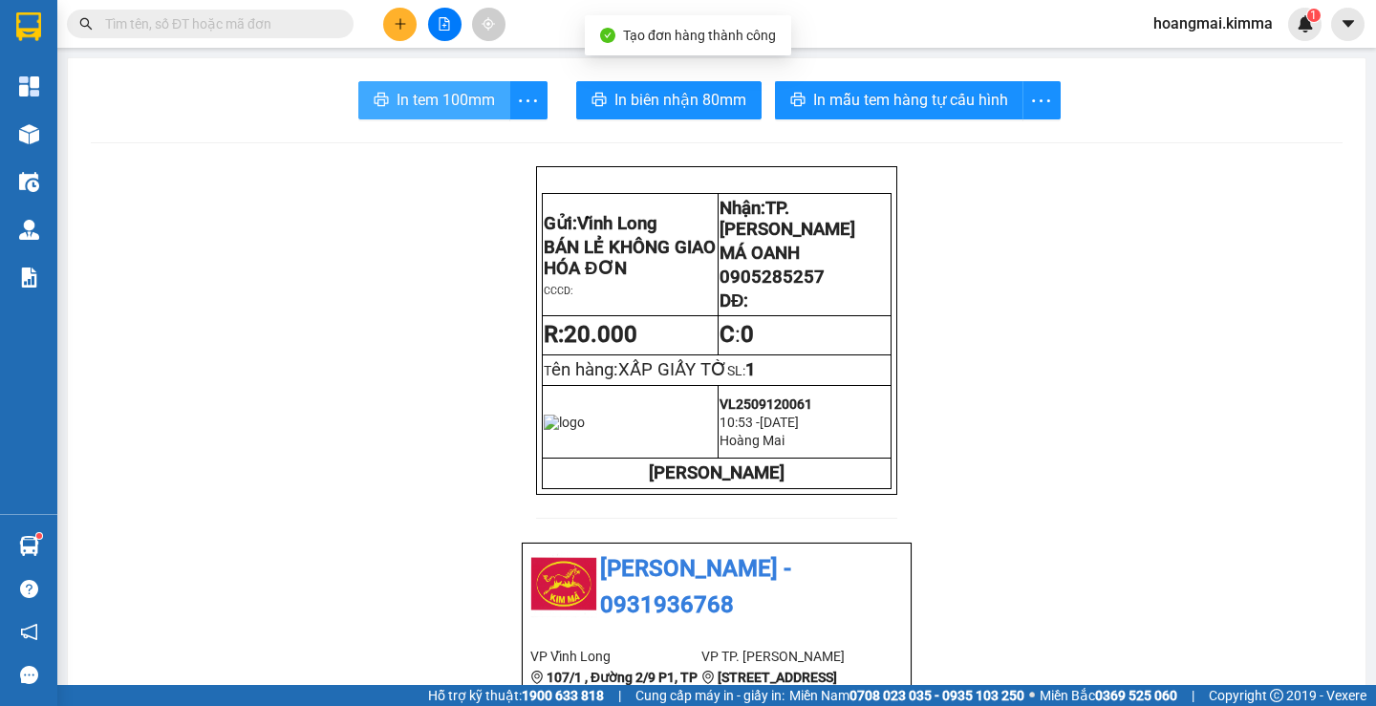
click at [469, 100] on span "In tem 100mm" at bounding box center [446, 100] width 98 height 24
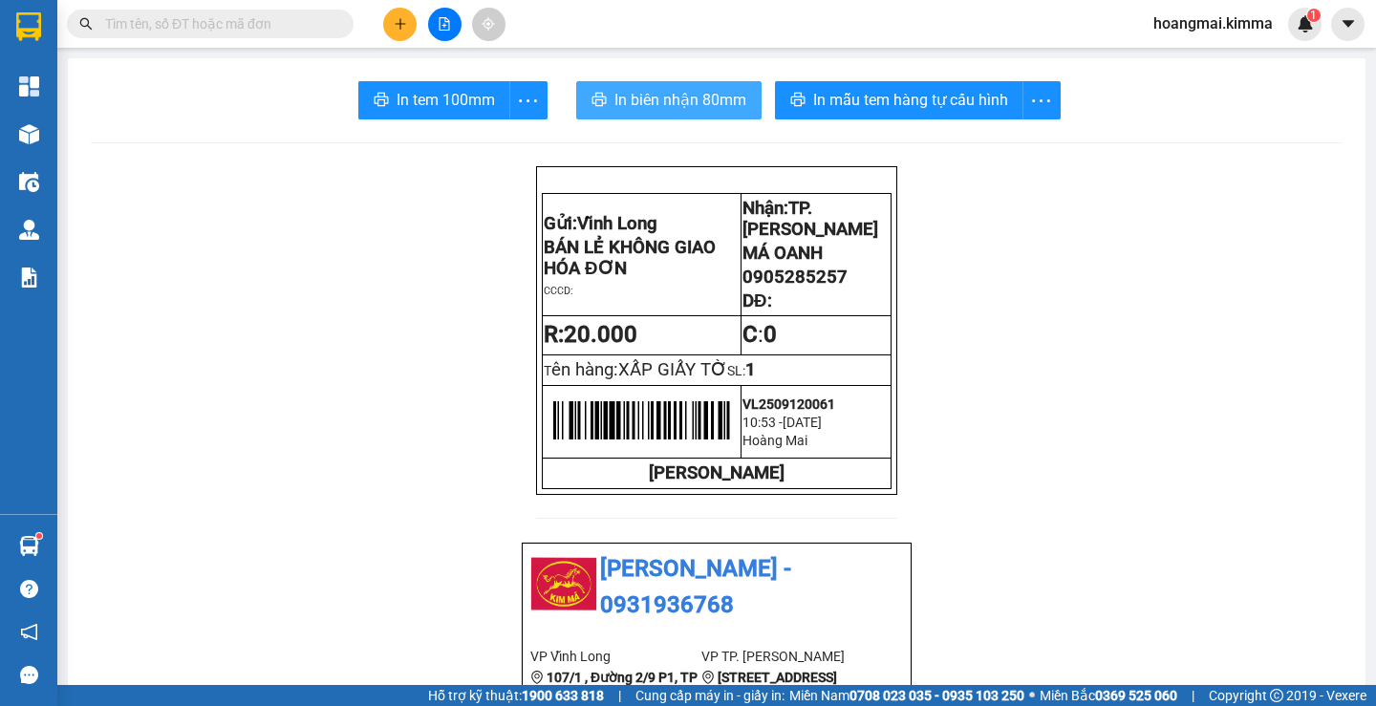
click at [683, 101] on span "In biên nhận 80mm" at bounding box center [681, 100] width 132 height 24
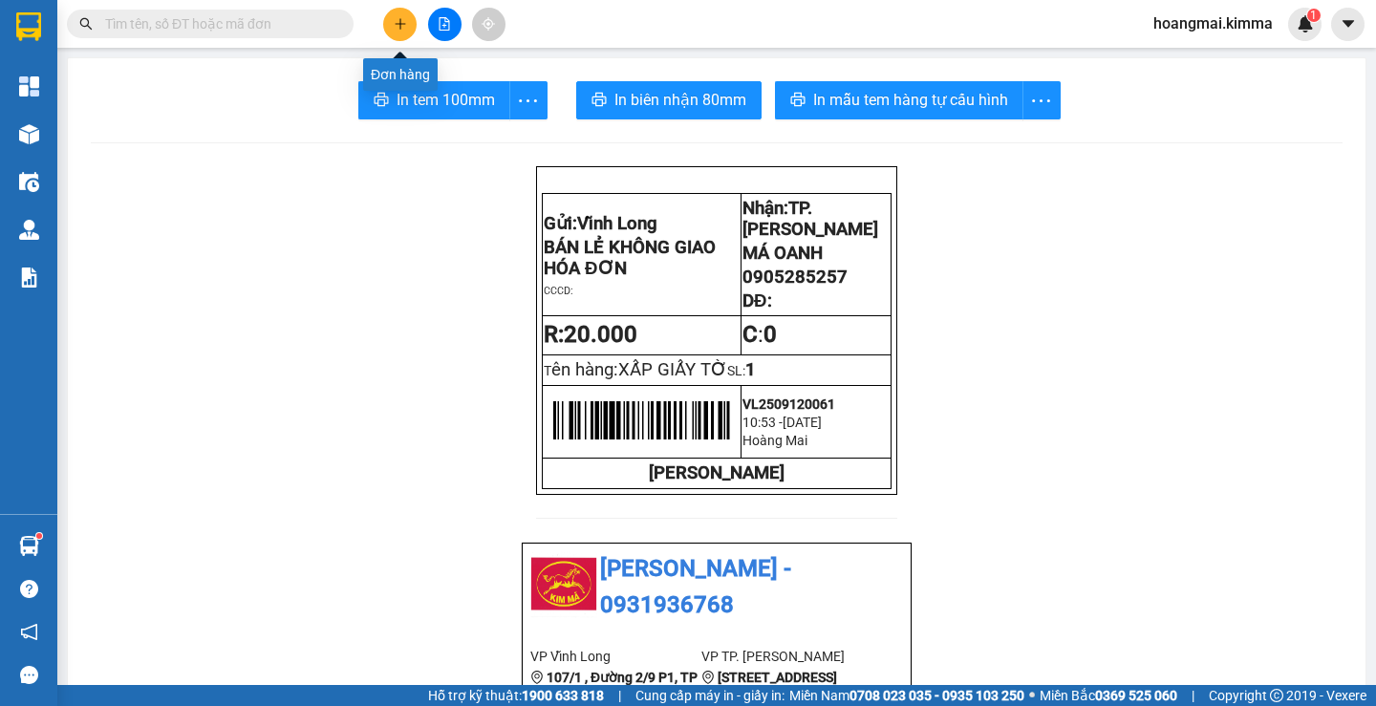
click at [409, 32] on button at bounding box center [399, 24] width 33 height 33
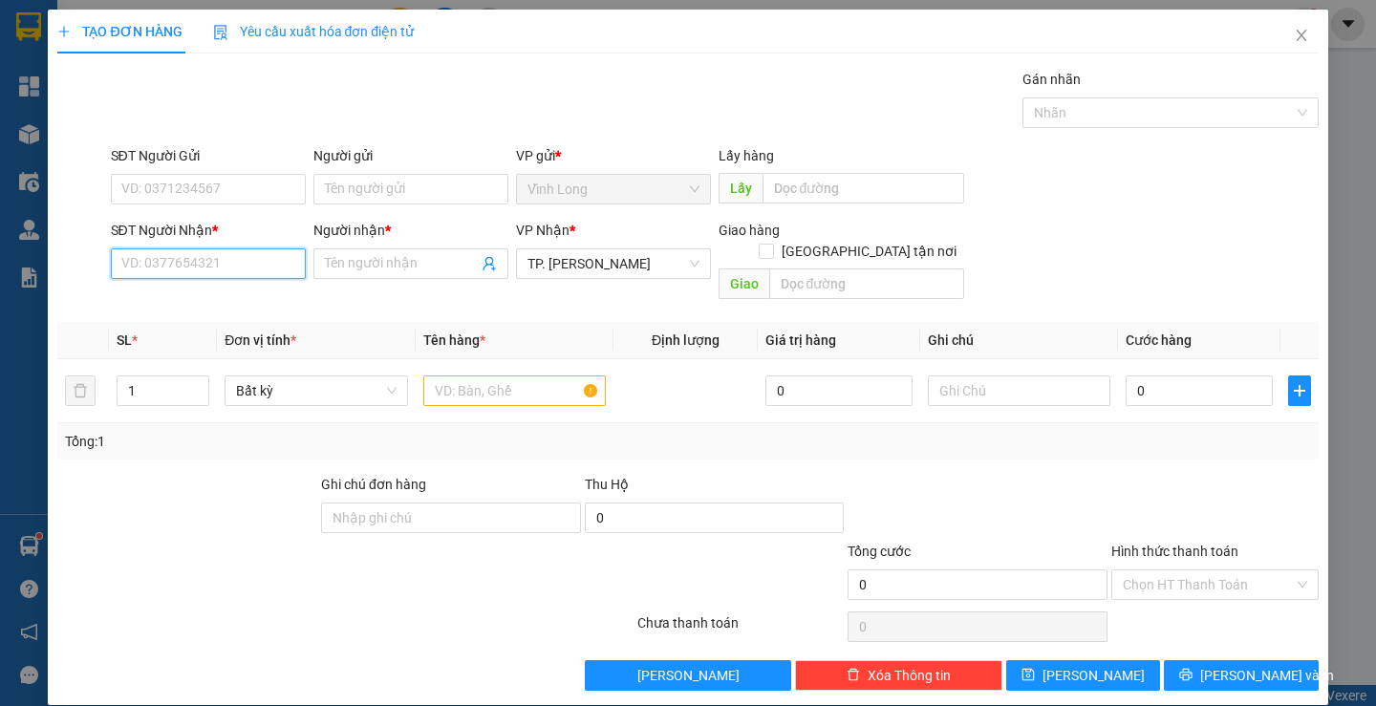
click at [200, 275] on input "SĐT Người Nhận *" at bounding box center [208, 264] width 195 height 31
click at [201, 266] on input "SĐT Người Nhận *" at bounding box center [208, 264] width 195 height 31
click at [196, 297] on div "0703333279 - THẢO" at bounding box center [205, 302] width 170 height 21
click at [438, 376] on input "text" at bounding box center [514, 391] width 183 height 31
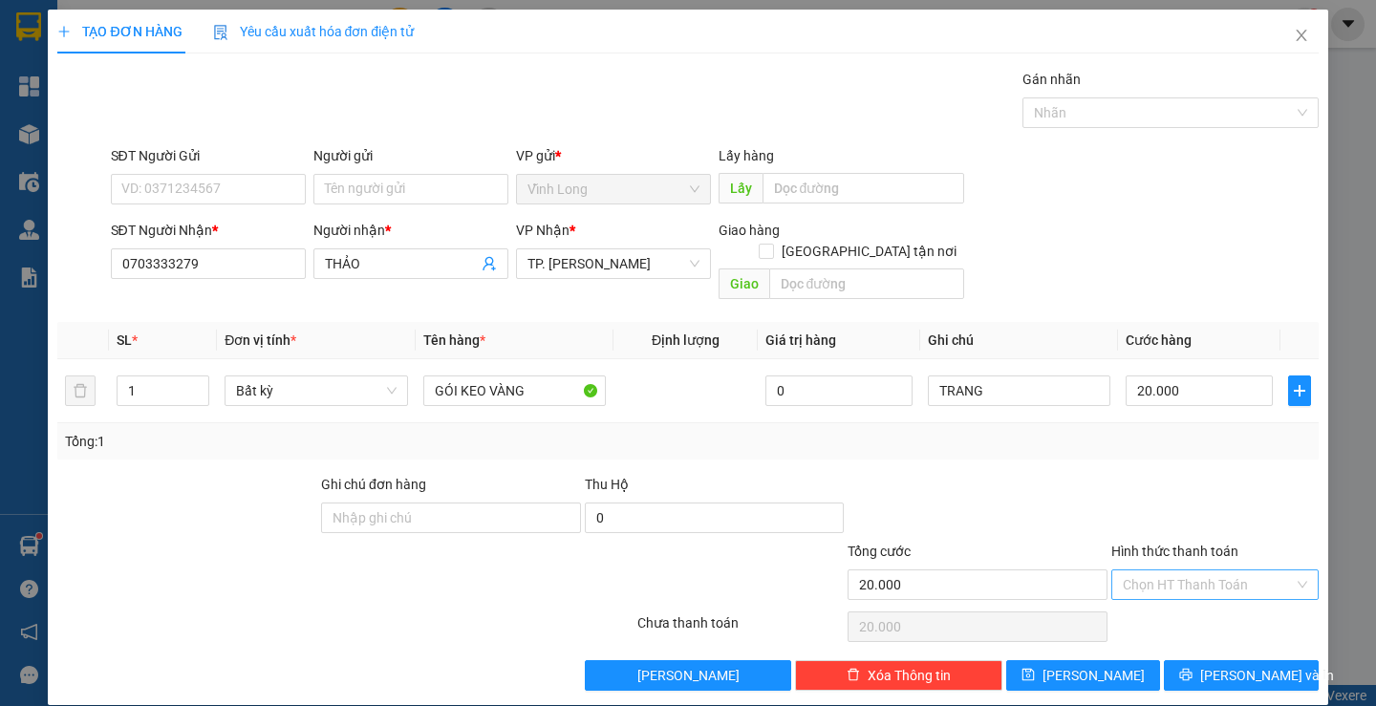
click at [1203, 571] on input "Hình thức thanh toán" at bounding box center [1208, 585] width 171 height 29
drag, startPoint x: 1188, startPoint y: 595, endPoint x: 1198, endPoint y: 628, distance: 33.9
click at [1188, 597] on div "Tại văn phòng" at bounding box center [1204, 602] width 182 height 21
click at [1221, 665] on span "[PERSON_NAME] và In" at bounding box center [1267, 675] width 134 height 21
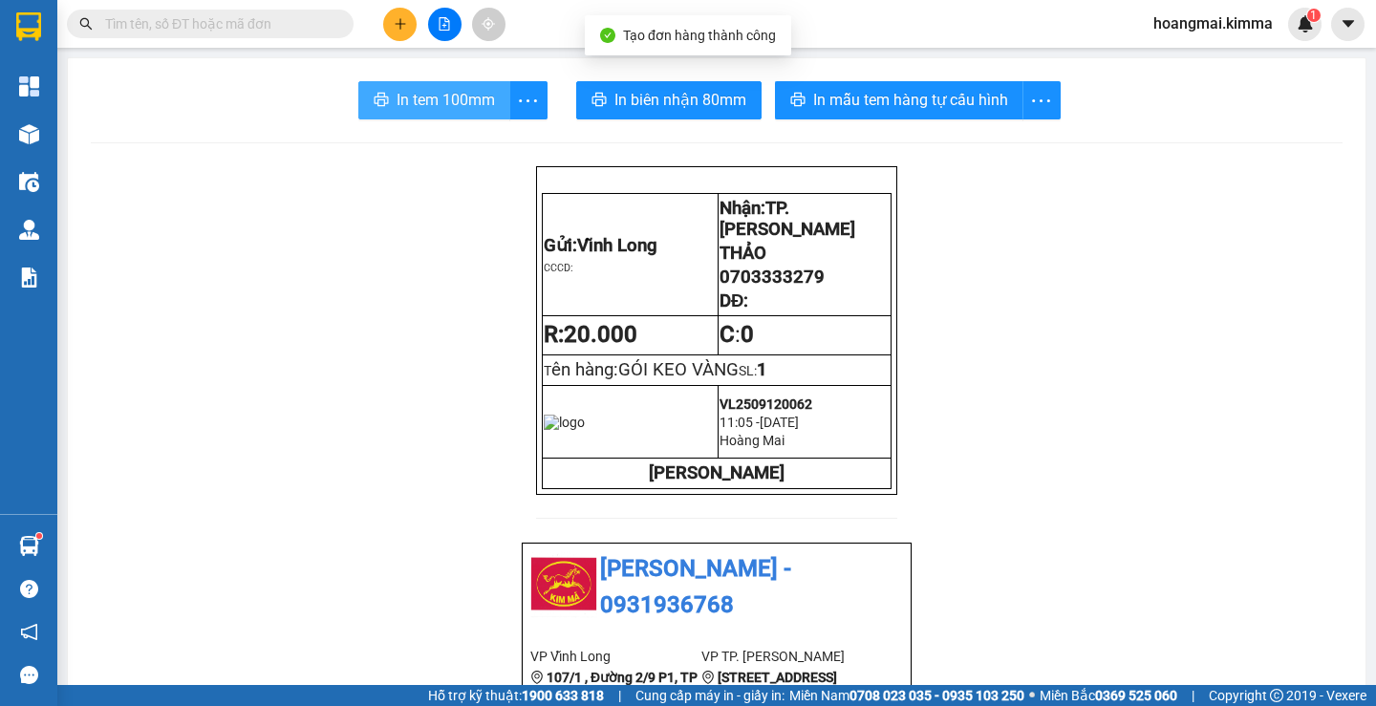
click at [476, 96] on span "In tem 100mm" at bounding box center [446, 100] width 98 height 24
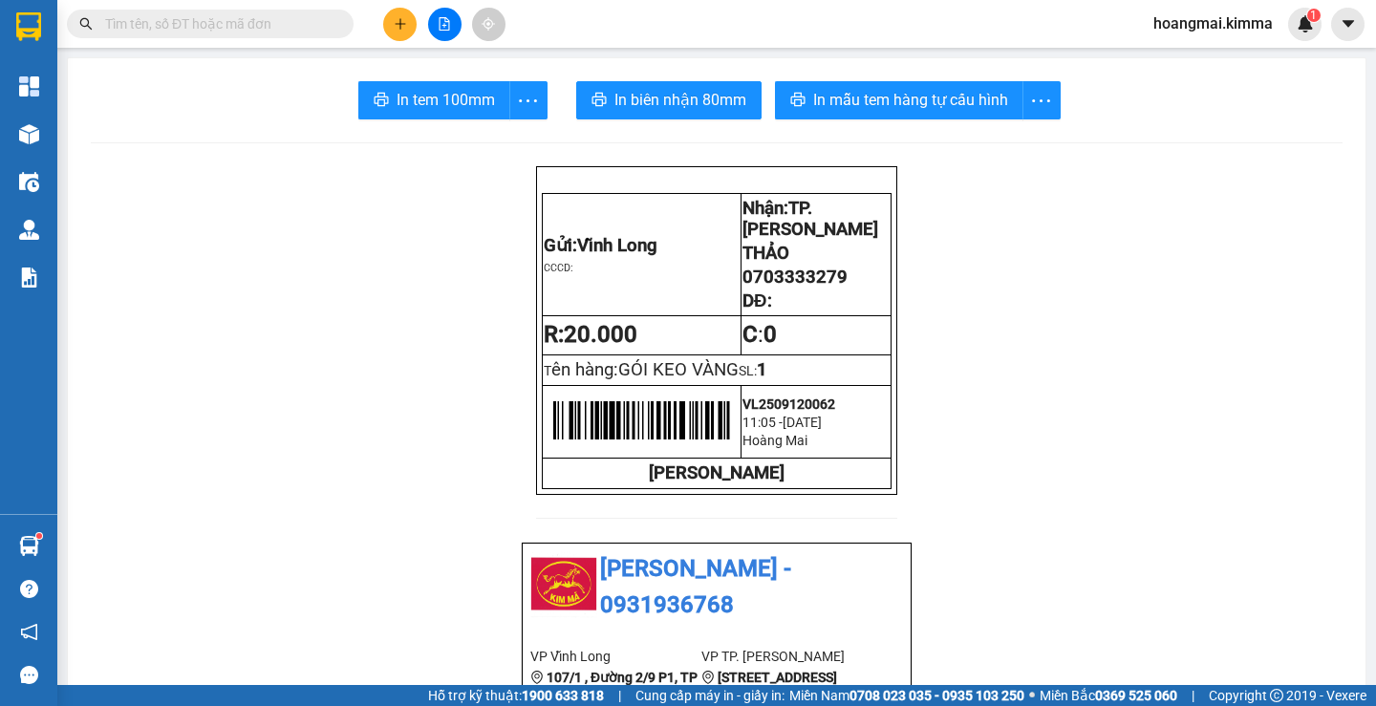
click at [400, 26] on icon "plus" at bounding box center [400, 23] width 1 height 11
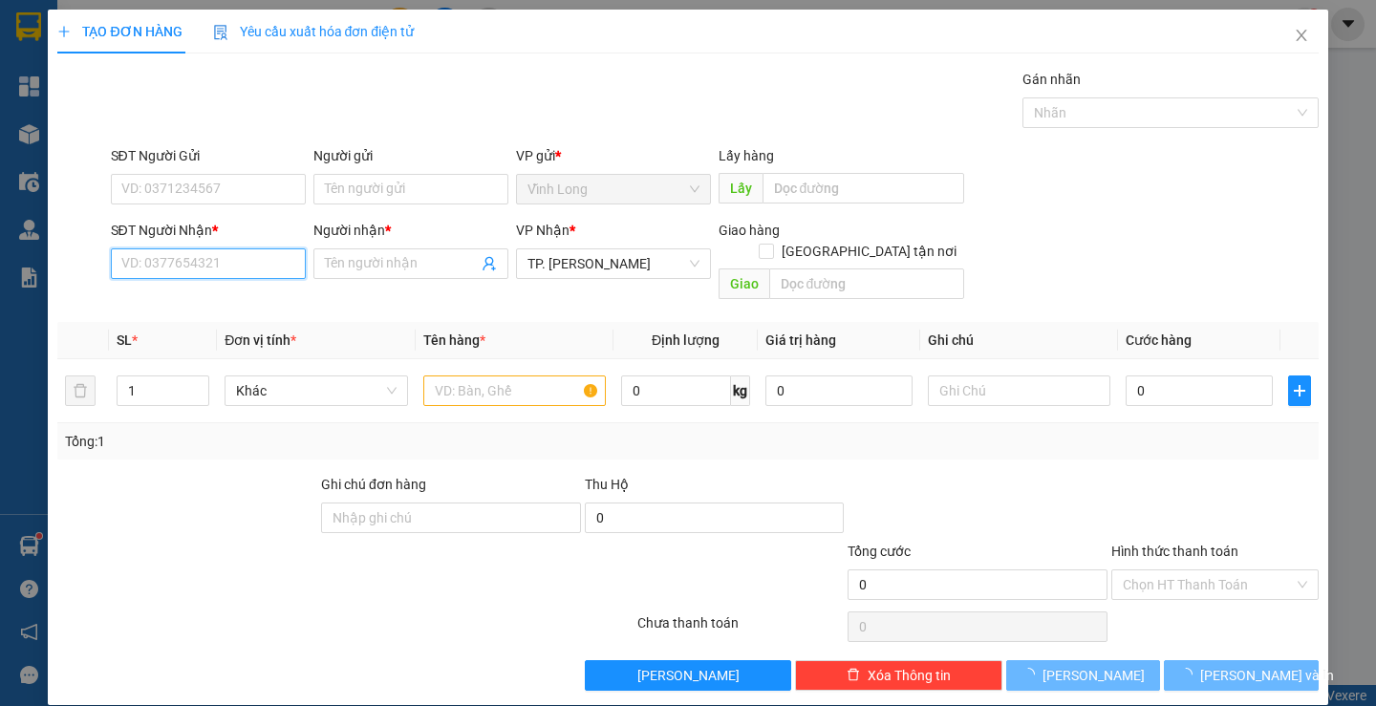
click at [198, 256] on input "SĐT Người Nhận *" at bounding box center [208, 264] width 195 height 31
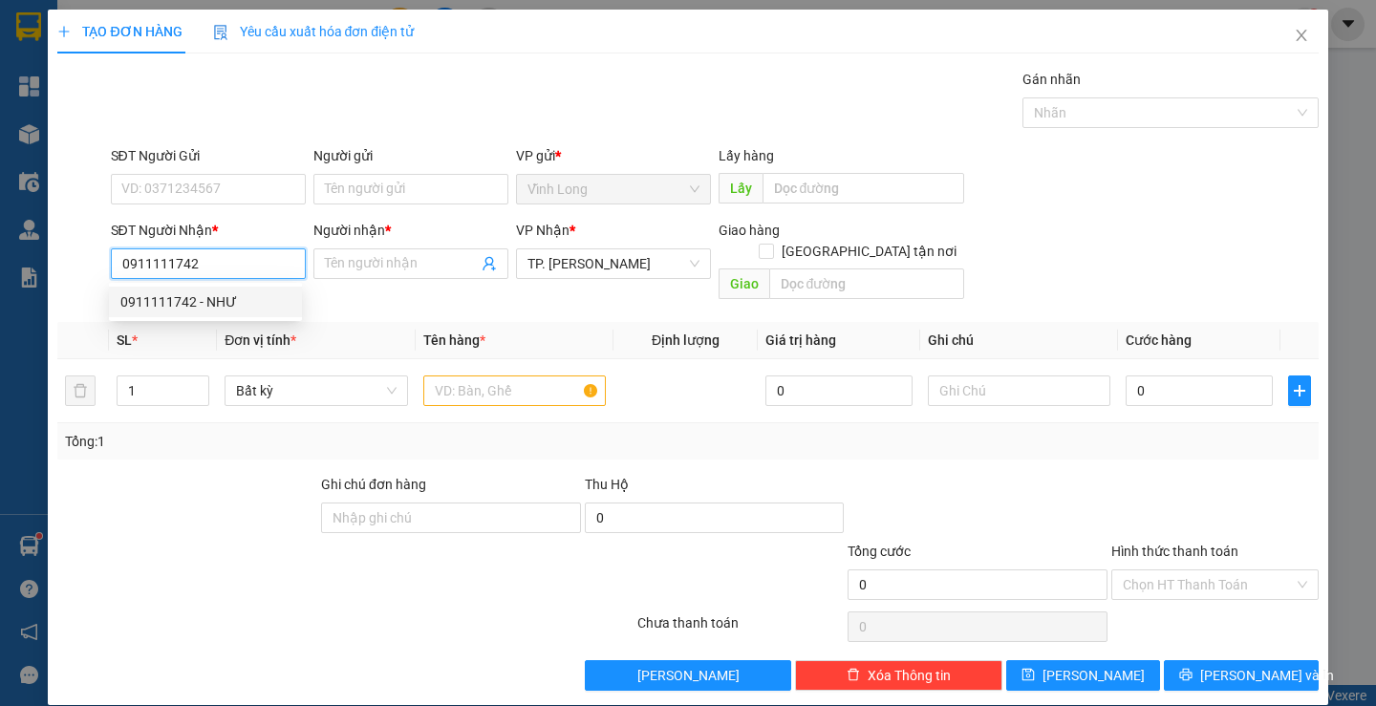
click at [251, 307] on div "0911111742 - NHƯ" at bounding box center [205, 302] width 170 height 21
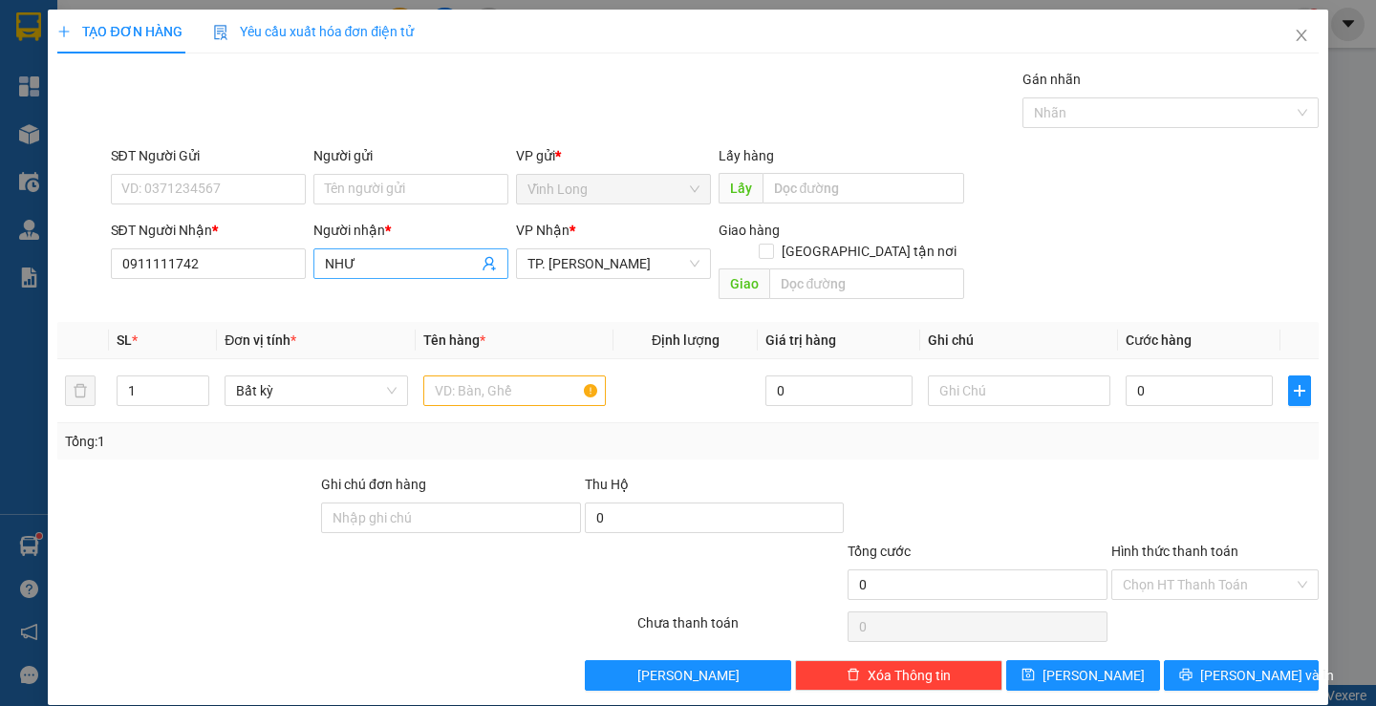
click at [325, 253] on input "NHƯ" at bounding box center [401, 263] width 153 height 21
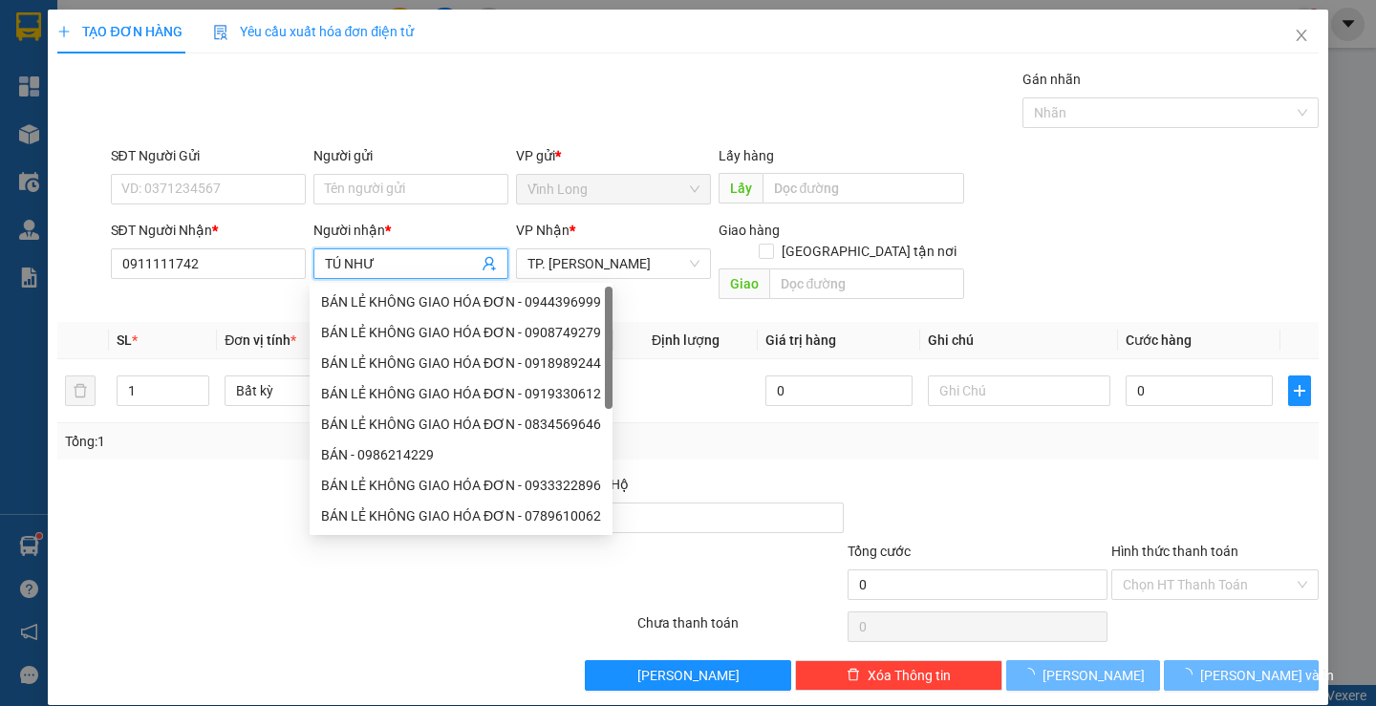
click at [597, 55] on div "TẠO ĐƠN HÀNG Yêu cầu xuất hóa đơn điện tử Transit Pickup Surcharge Ids Transit …" at bounding box center [687, 350] width 1261 height 681
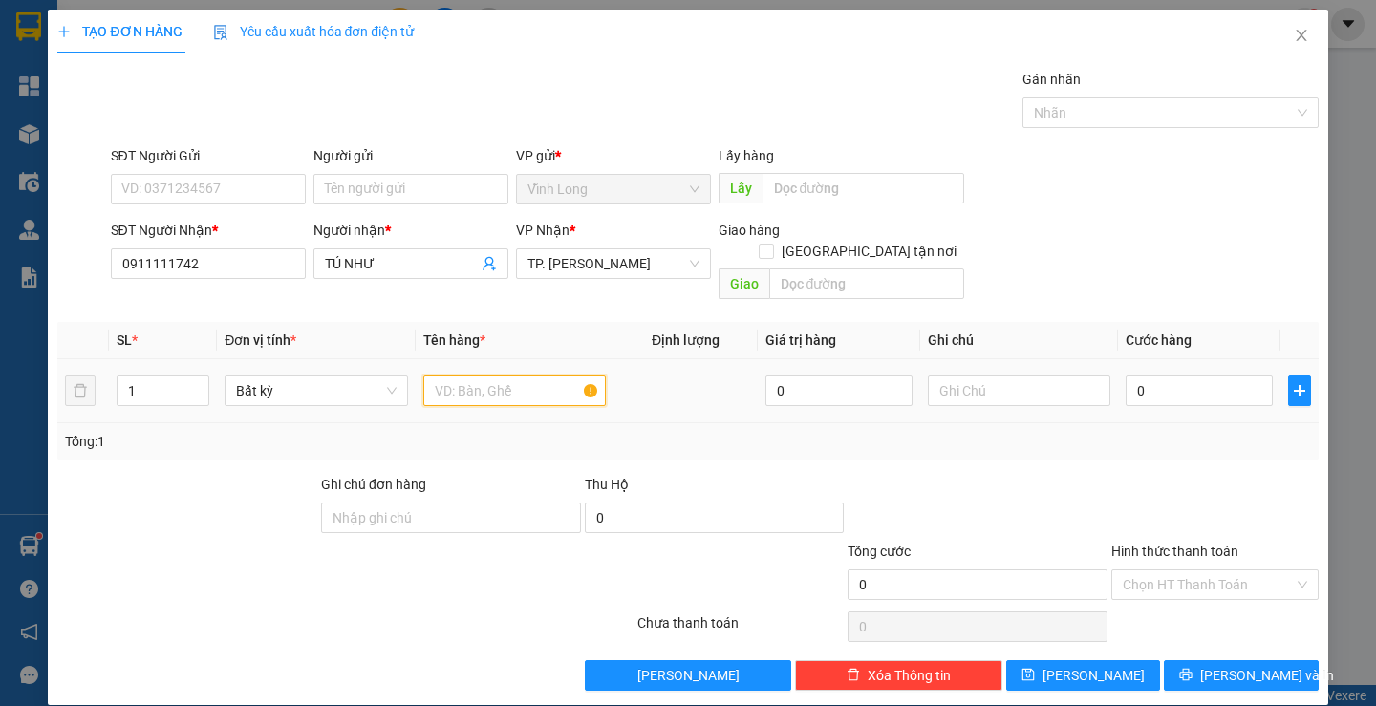
click at [493, 376] on input "text" at bounding box center [514, 391] width 183 height 31
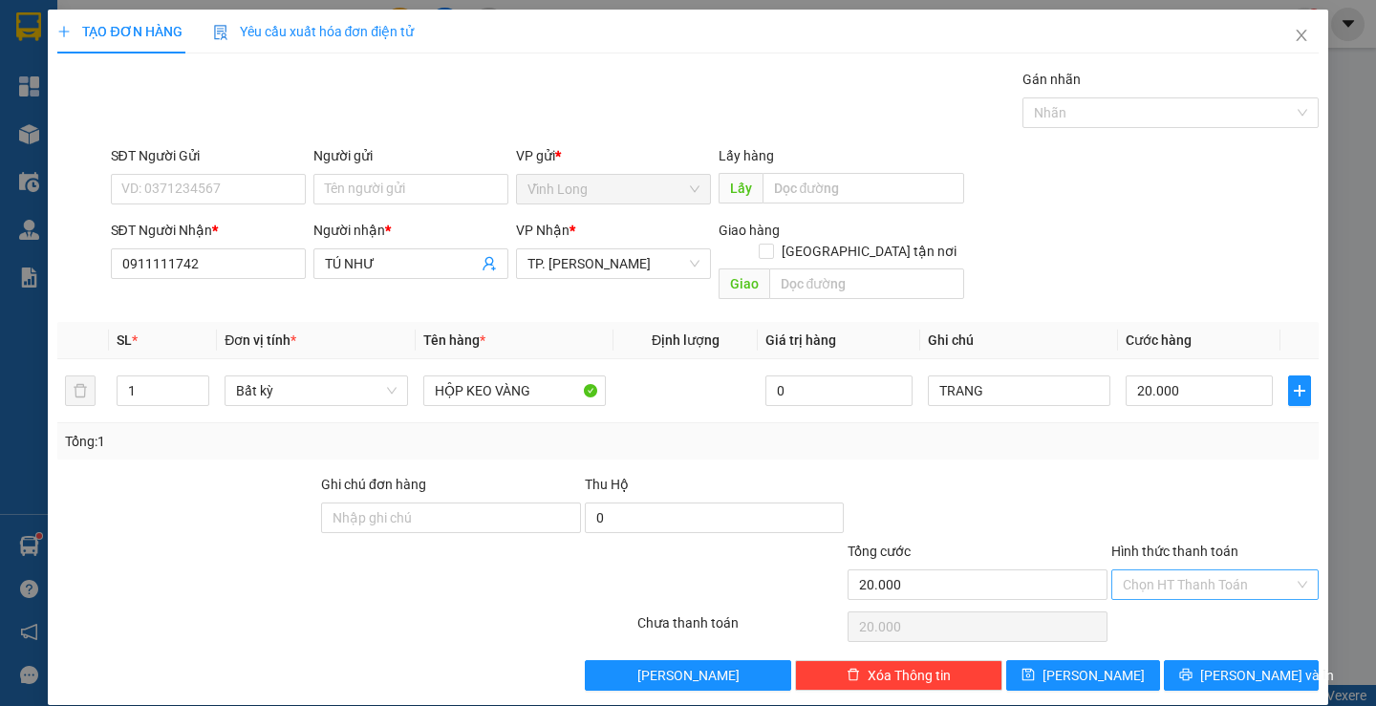
drag, startPoint x: 1171, startPoint y: 568, endPoint x: 1169, endPoint y: 580, distance: 12.6
click at [1171, 573] on input "Hình thức thanh toán" at bounding box center [1208, 585] width 171 height 29
click at [1163, 585] on div "Transit Pickup Surcharge Ids Transit Deliver Surcharge Ids Transit Deliver Surc…" at bounding box center [687, 380] width 1261 height 622
drag, startPoint x: 1176, startPoint y: 551, endPoint x: 1181, endPoint y: 565, distance: 14.6
click at [1177, 571] on input "Hình thức thanh toán" at bounding box center [1208, 585] width 171 height 29
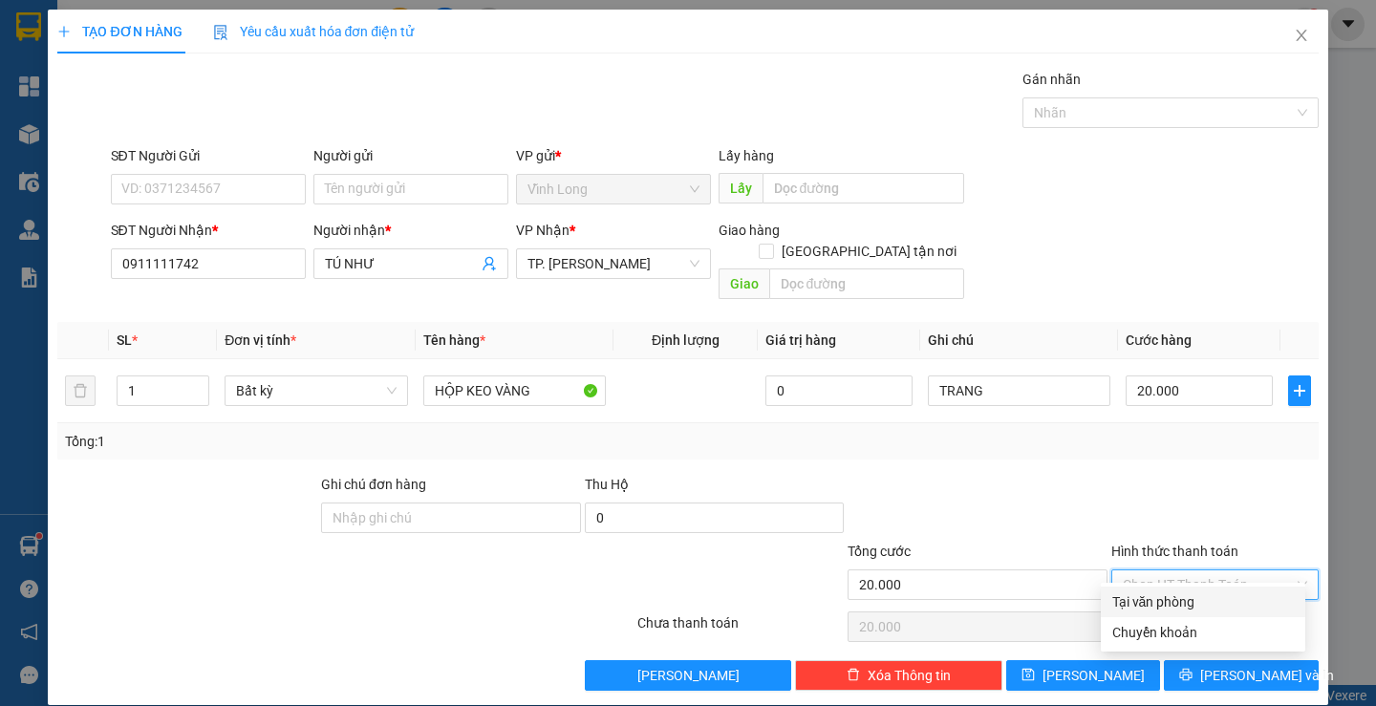
click at [1171, 594] on div "Tại văn phòng" at bounding box center [1204, 602] width 182 height 21
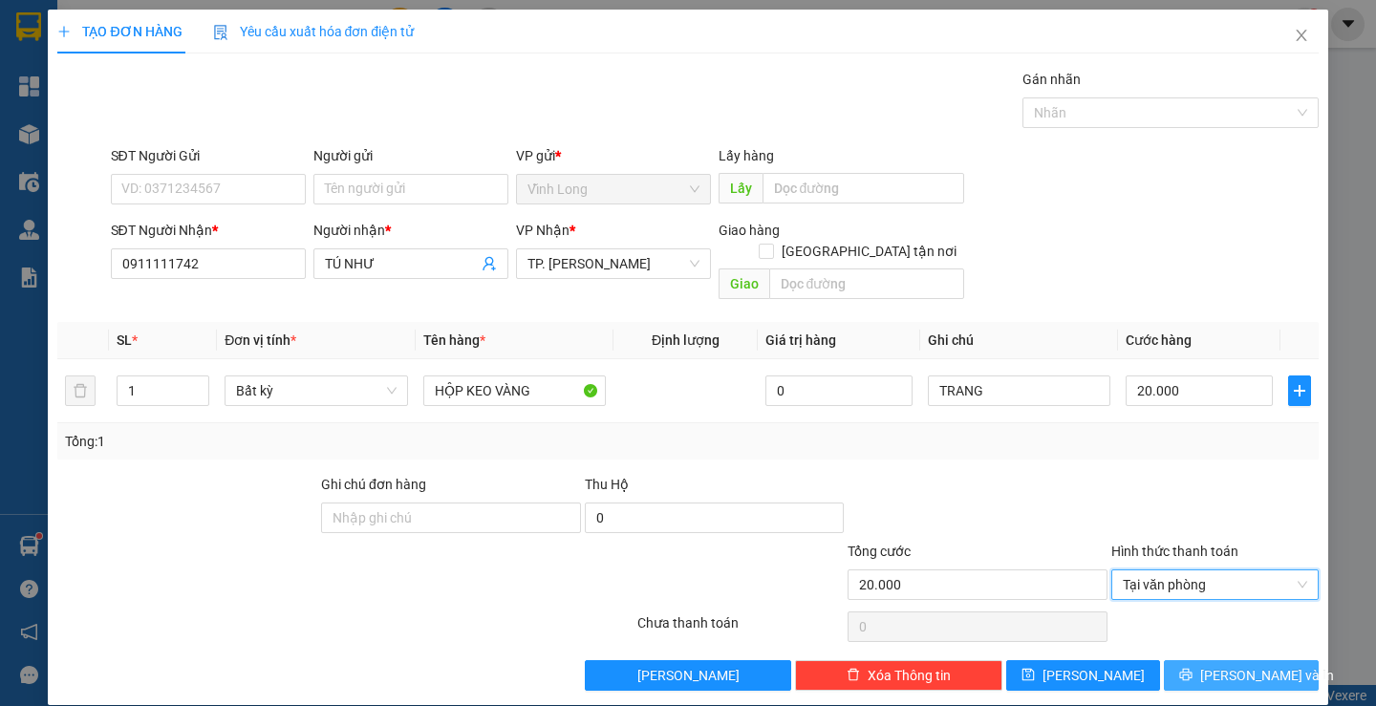
click at [1193, 669] on icon "printer" at bounding box center [1186, 675] width 12 height 12
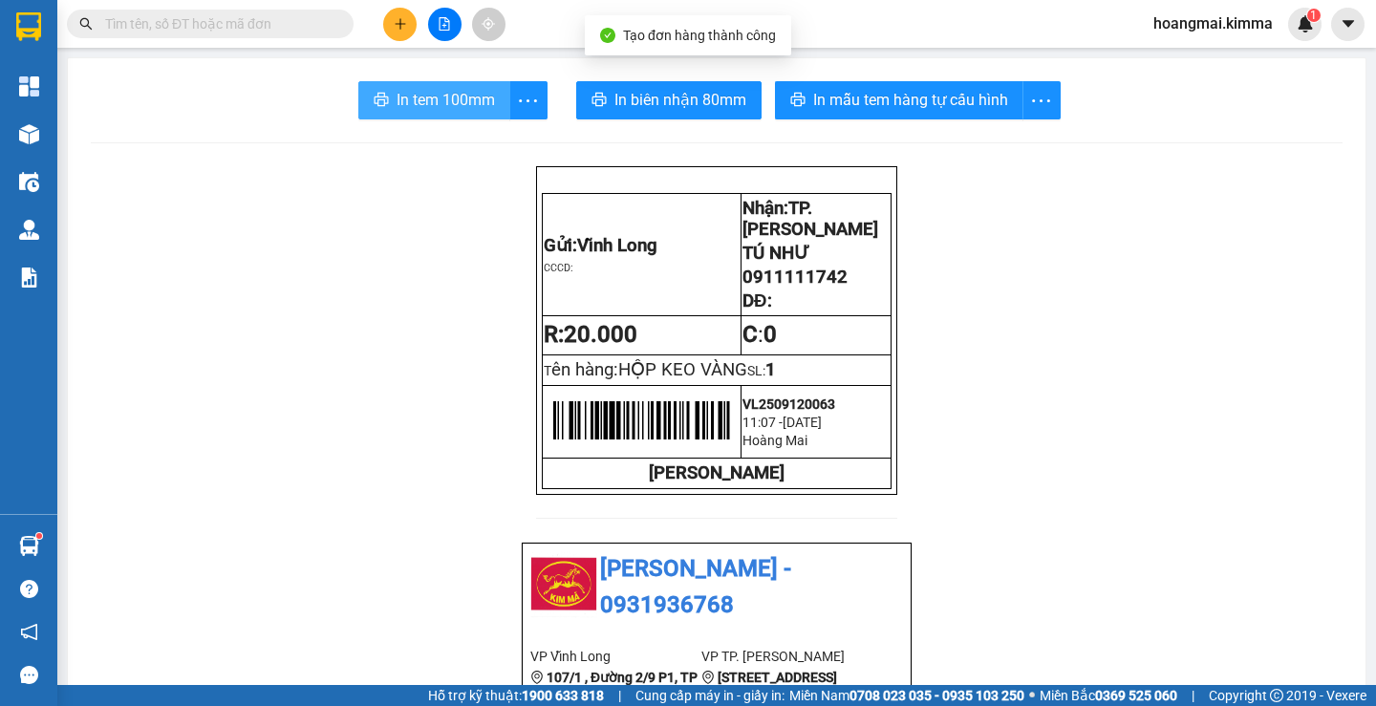
drag, startPoint x: 443, startPoint y: 107, endPoint x: 465, endPoint y: 119, distance: 24.8
click at [445, 107] on span "In tem 100mm" at bounding box center [446, 100] width 98 height 24
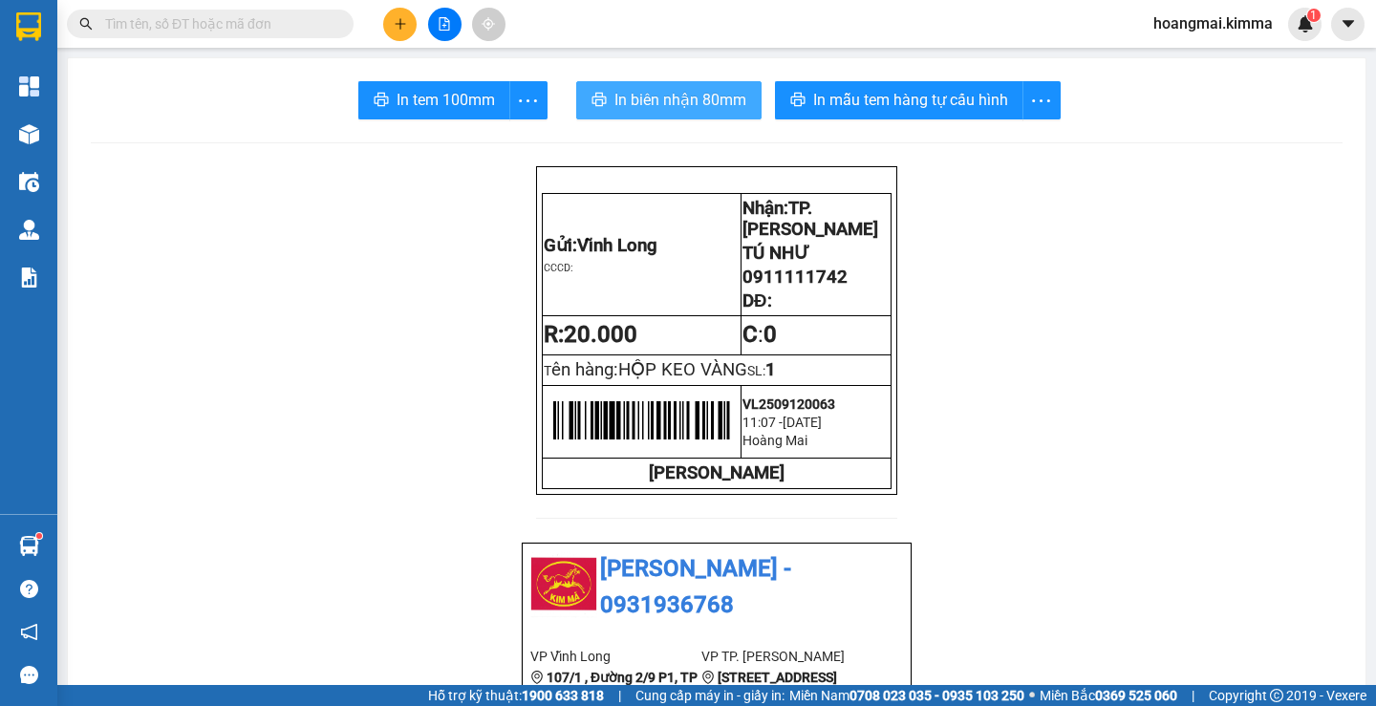
click at [654, 105] on span "In biên nhận 80mm" at bounding box center [681, 100] width 132 height 24
click at [409, 20] on button at bounding box center [399, 24] width 33 height 33
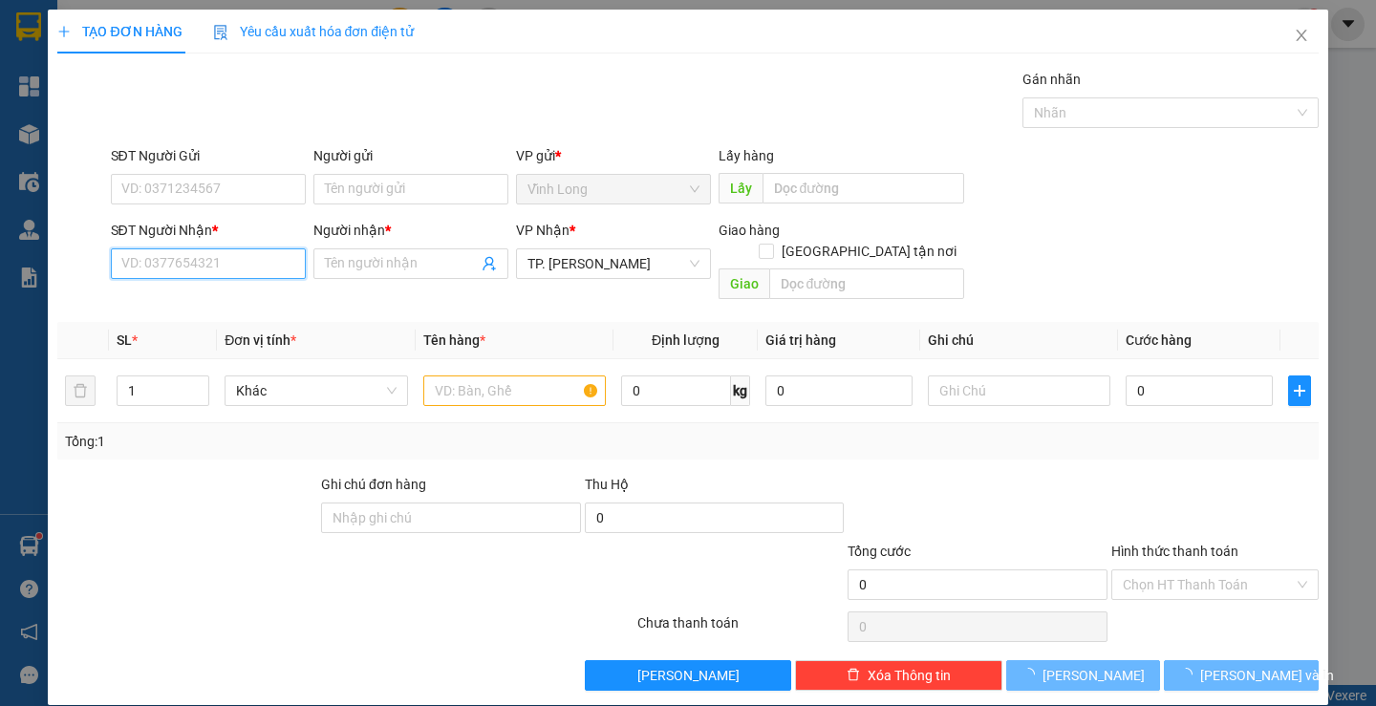
click at [227, 272] on input "SĐT Người Nhận *" at bounding box center [208, 264] width 195 height 31
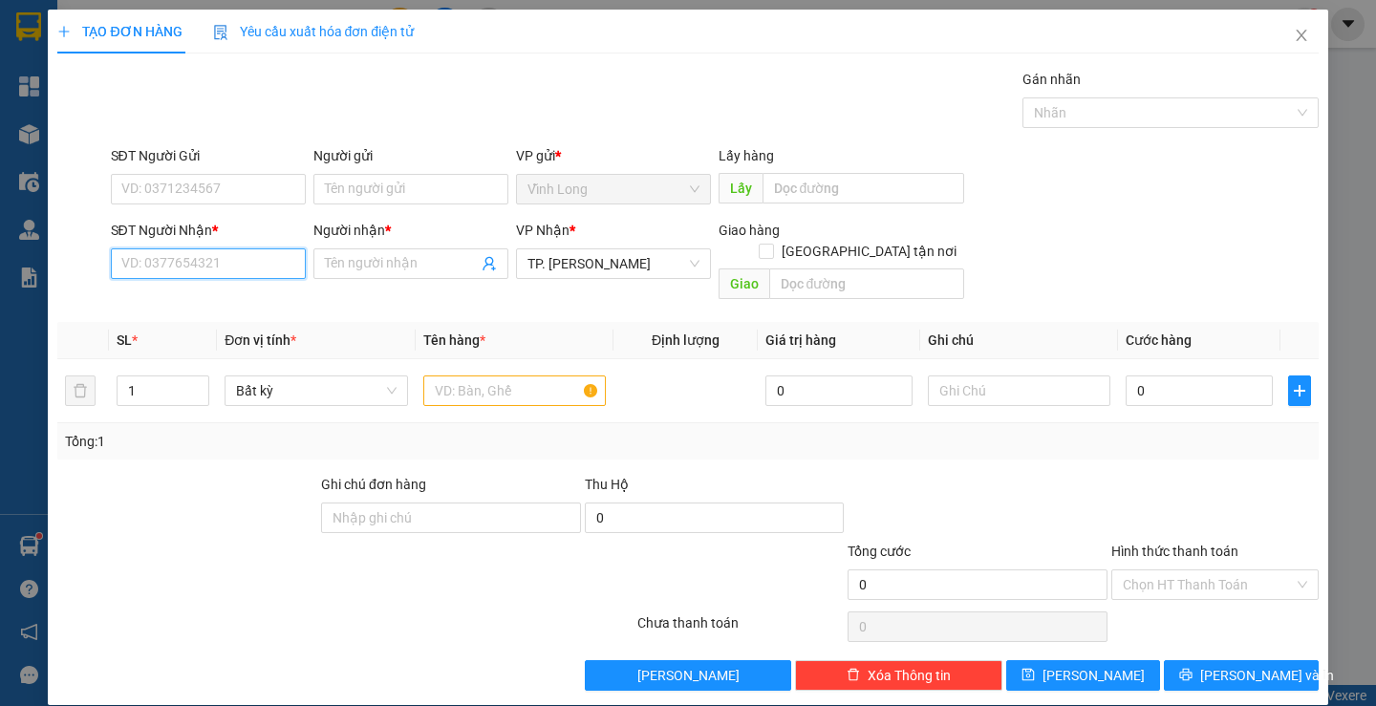
click at [223, 277] on input "SĐT Người Nhận *" at bounding box center [208, 264] width 195 height 31
click at [229, 266] on input "0918332056" at bounding box center [208, 264] width 195 height 31
click at [1296, 40] on icon "close" at bounding box center [1301, 35] width 11 height 11
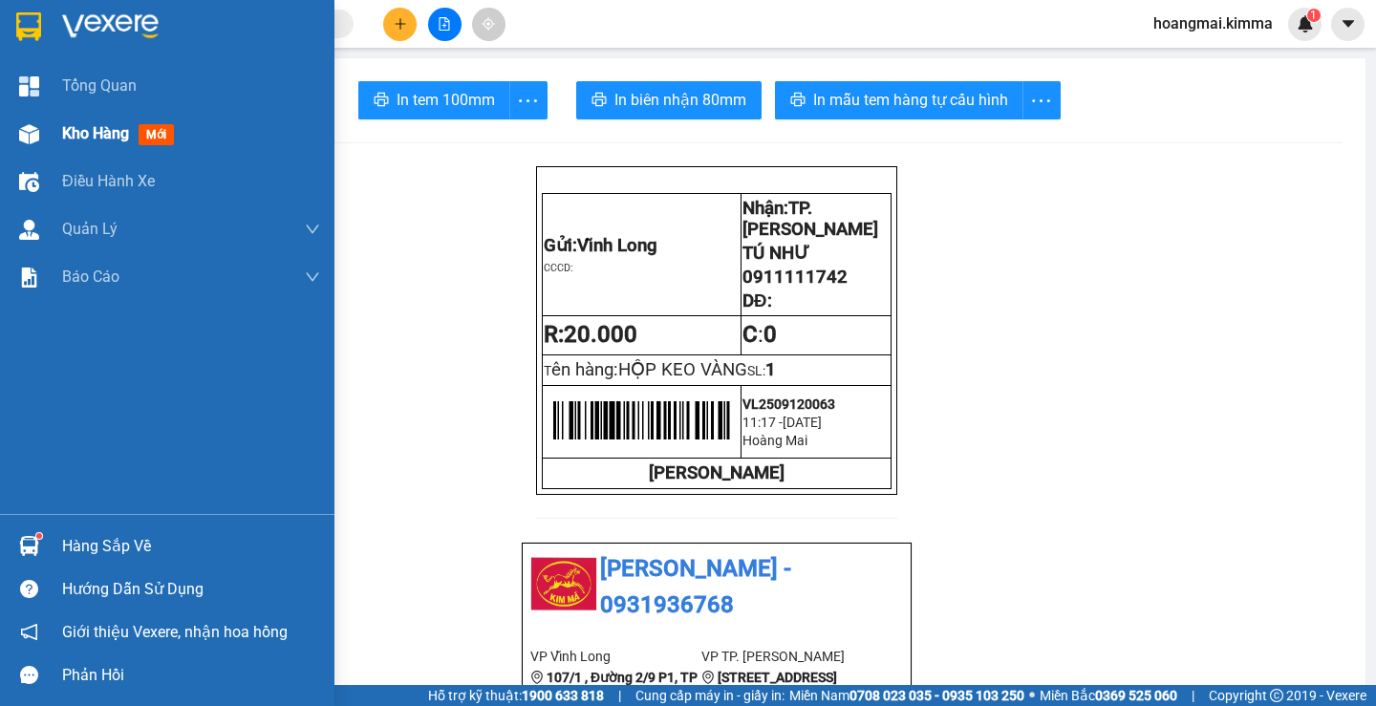
click at [91, 133] on span "Kho hàng" at bounding box center [95, 133] width 67 height 18
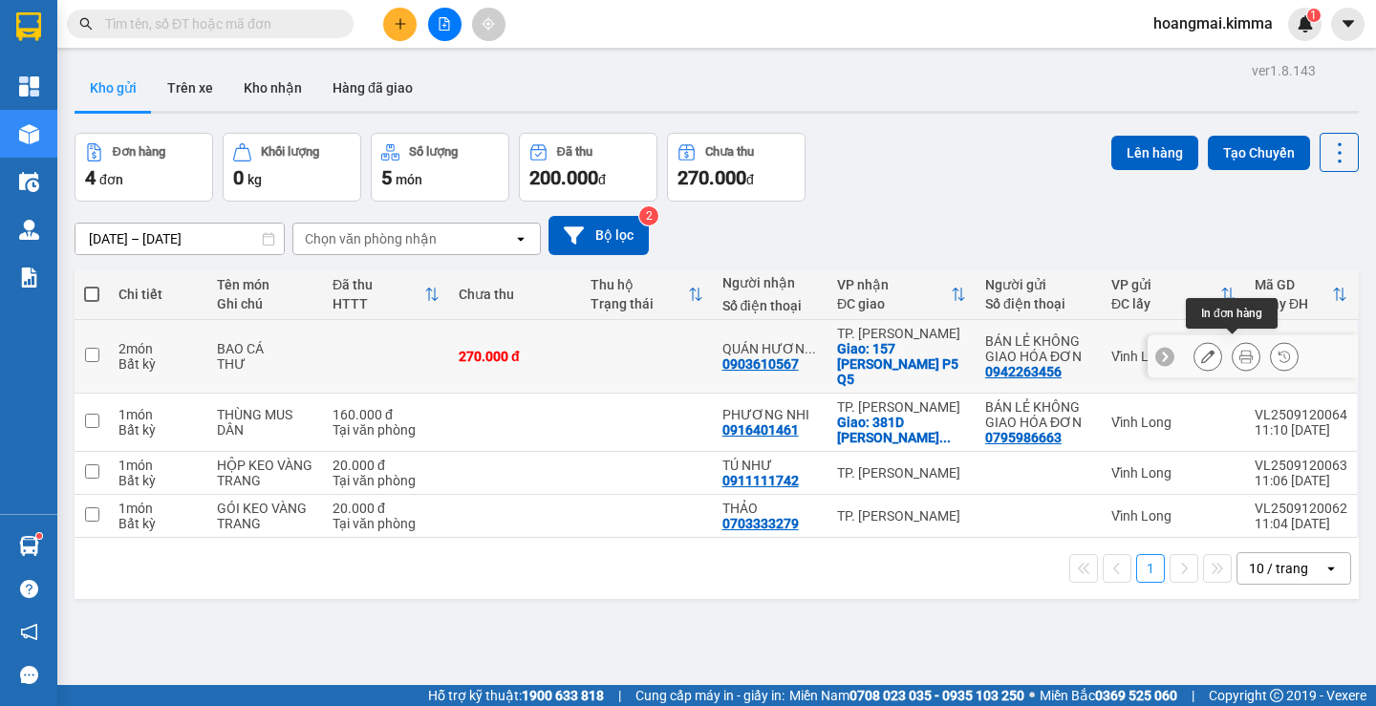
click at [1201, 350] on icon at bounding box center [1207, 356] width 13 height 13
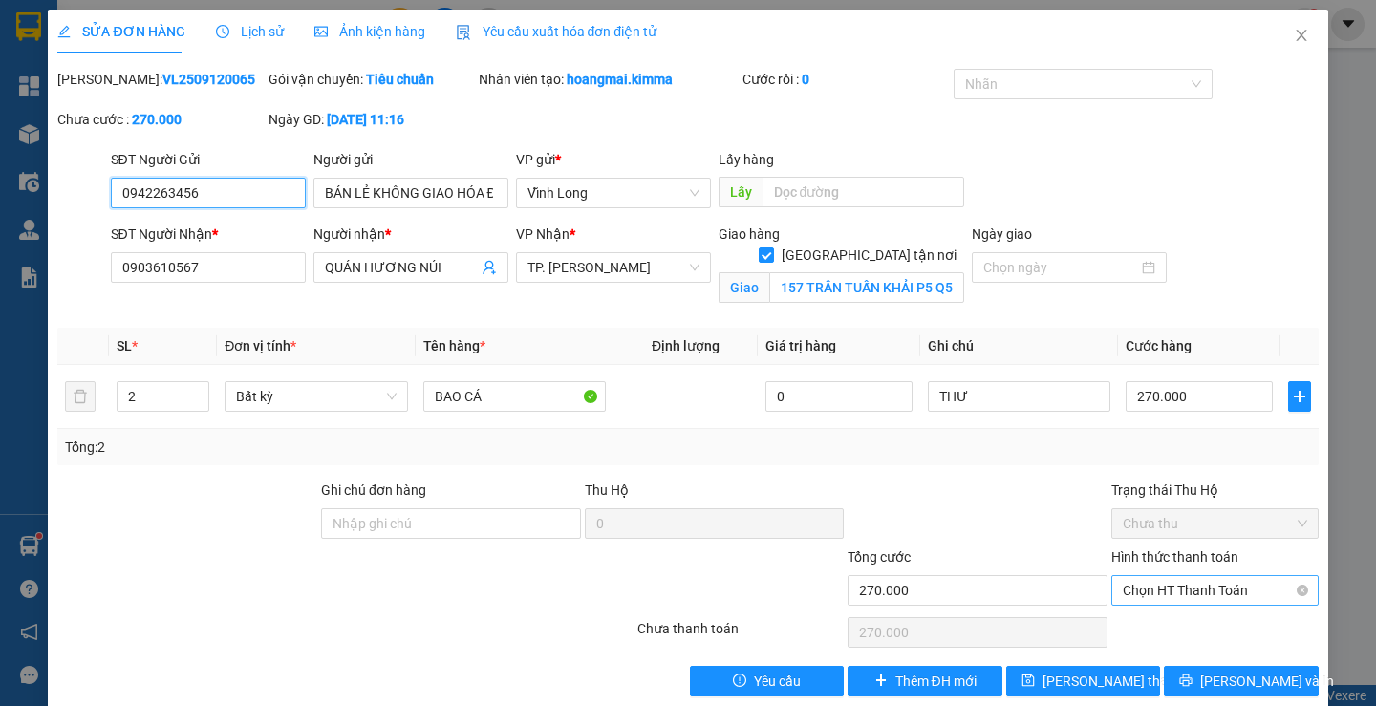
click at [1160, 589] on span "Chọn HT Thanh Toán" at bounding box center [1215, 590] width 184 height 29
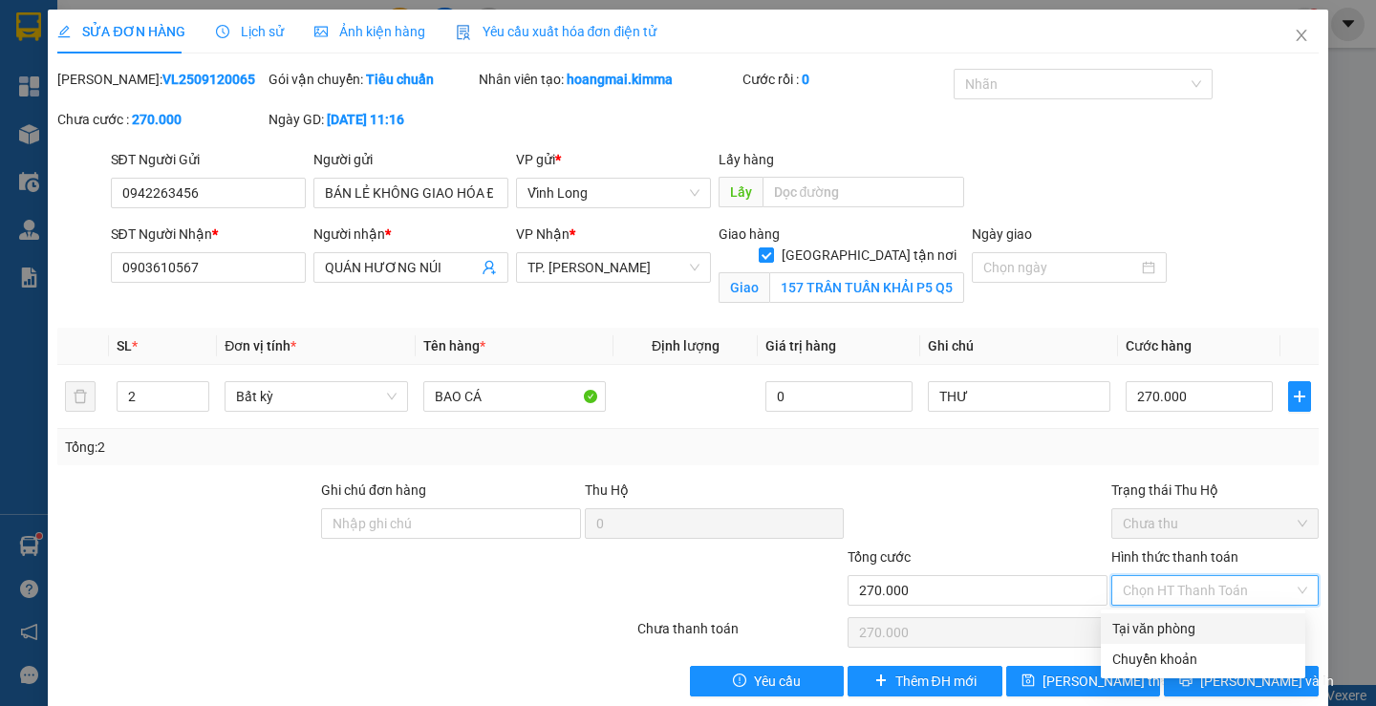
click at [1166, 614] on div "Tại văn phòng" at bounding box center [1203, 629] width 205 height 31
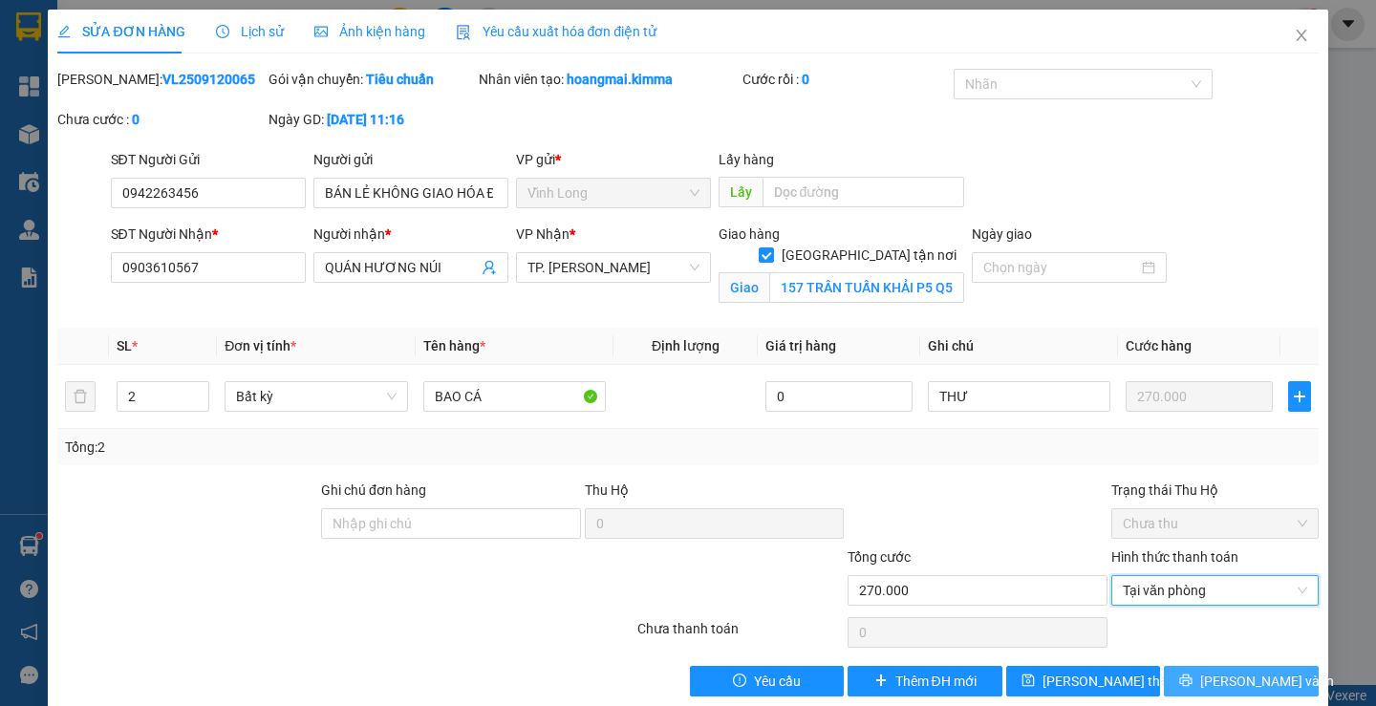
click at [1214, 680] on span "[PERSON_NAME] và In" at bounding box center [1267, 681] width 134 height 21
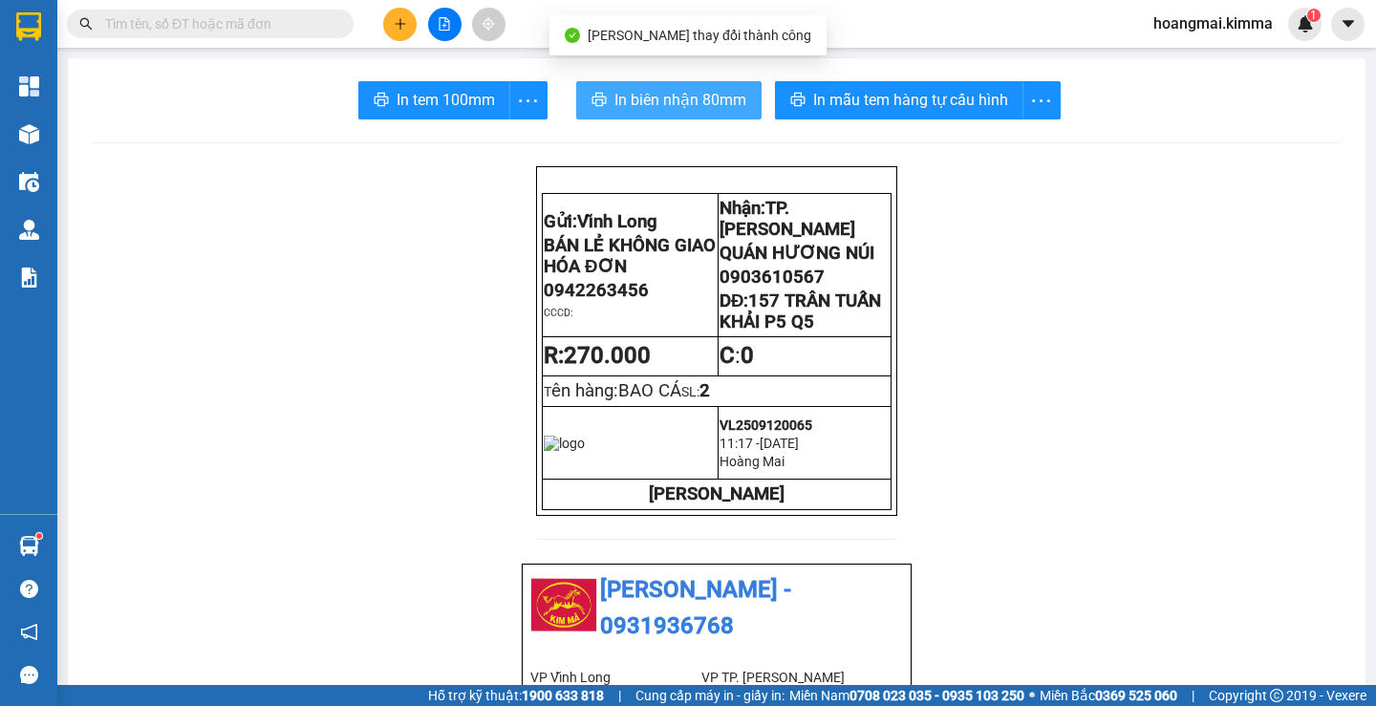
click at [633, 97] on span "In biên nhận 80mm" at bounding box center [681, 100] width 132 height 24
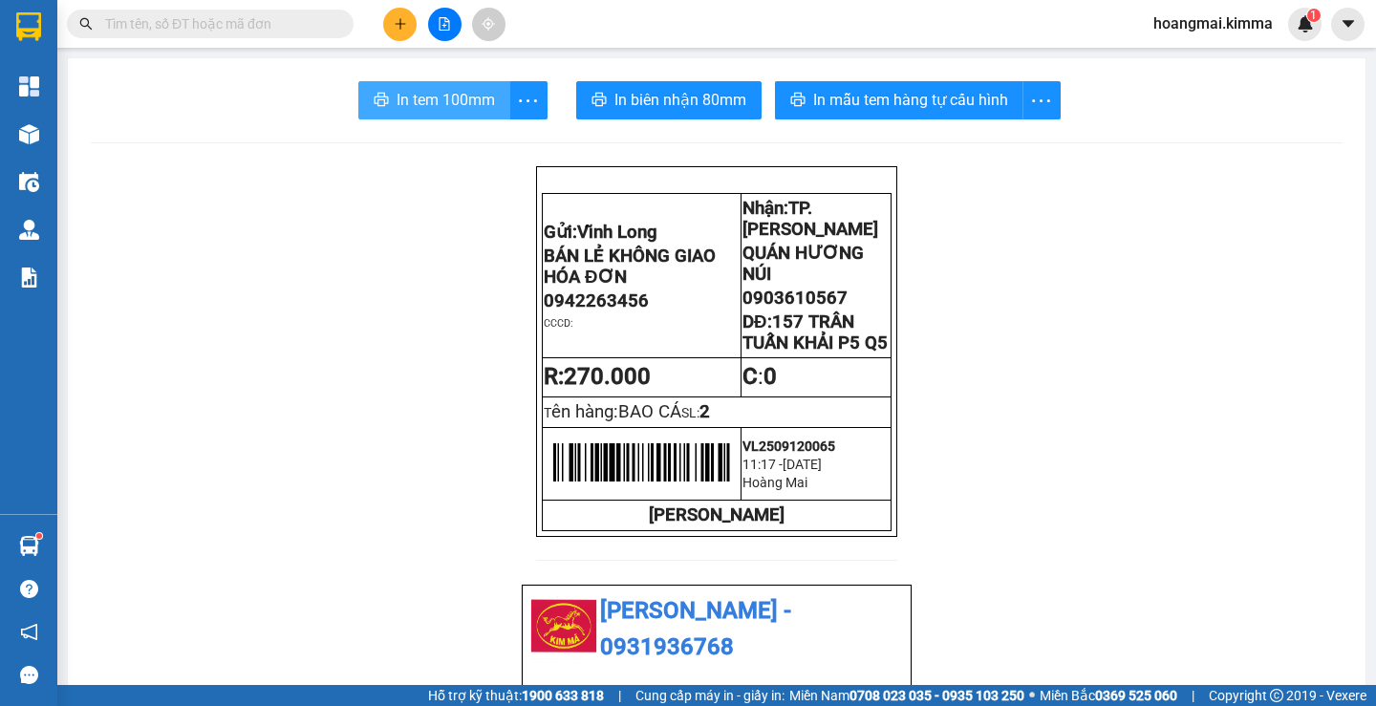
click at [432, 113] on button "In tem 100mm" at bounding box center [434, 100] width 152 height 38
click at [389, 11] on button at bounding box center [399, 24] width 33 height 33
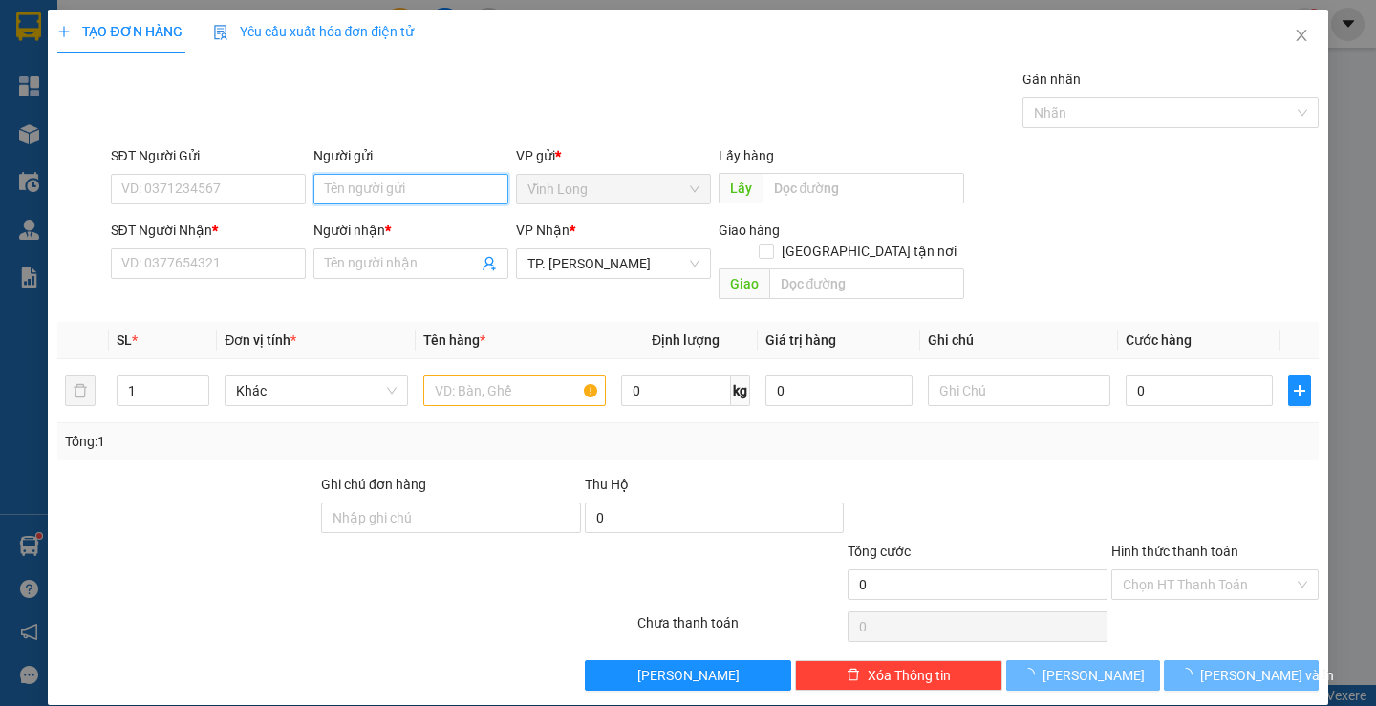
click at [403, 184] on input "Người gửi" at bounding box center [410, 189] width 195 height 31
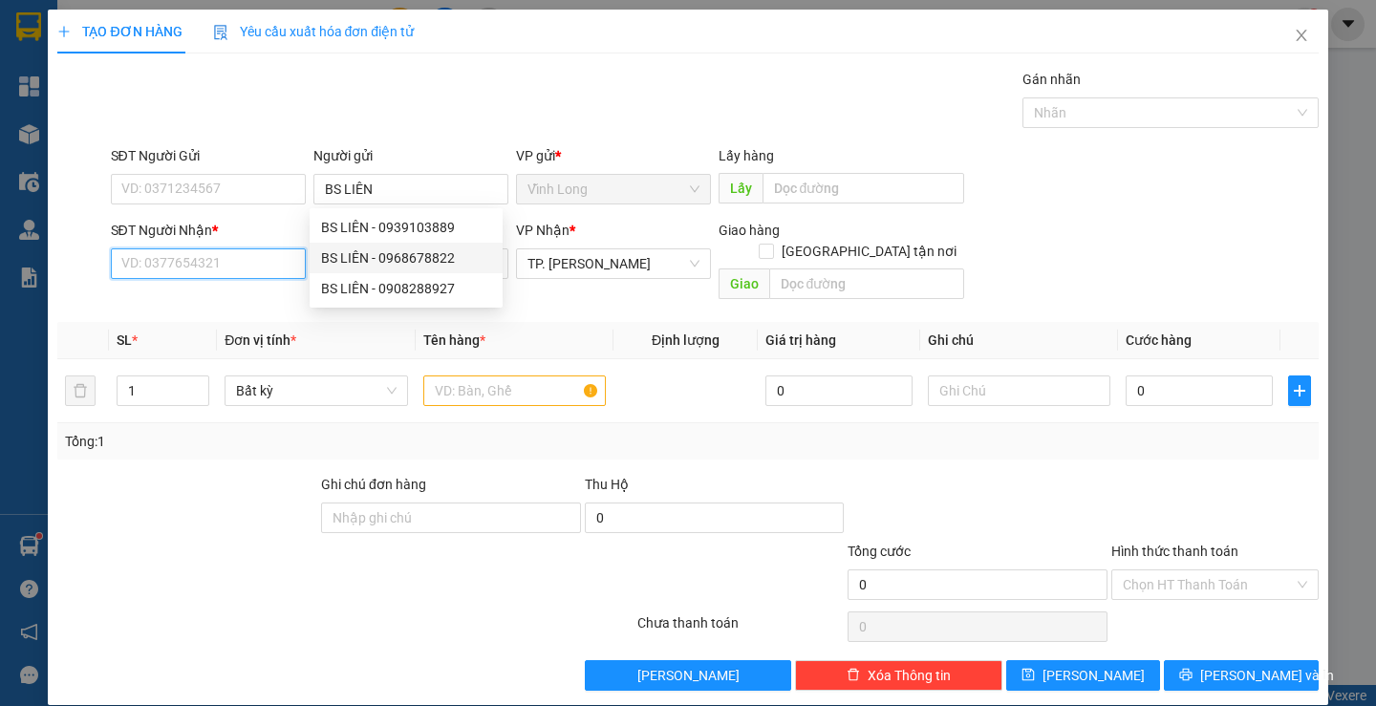
click at [234, 261] on input "SĐT Người Nhận *" at bounding box center [208, 264] width 195 height 31
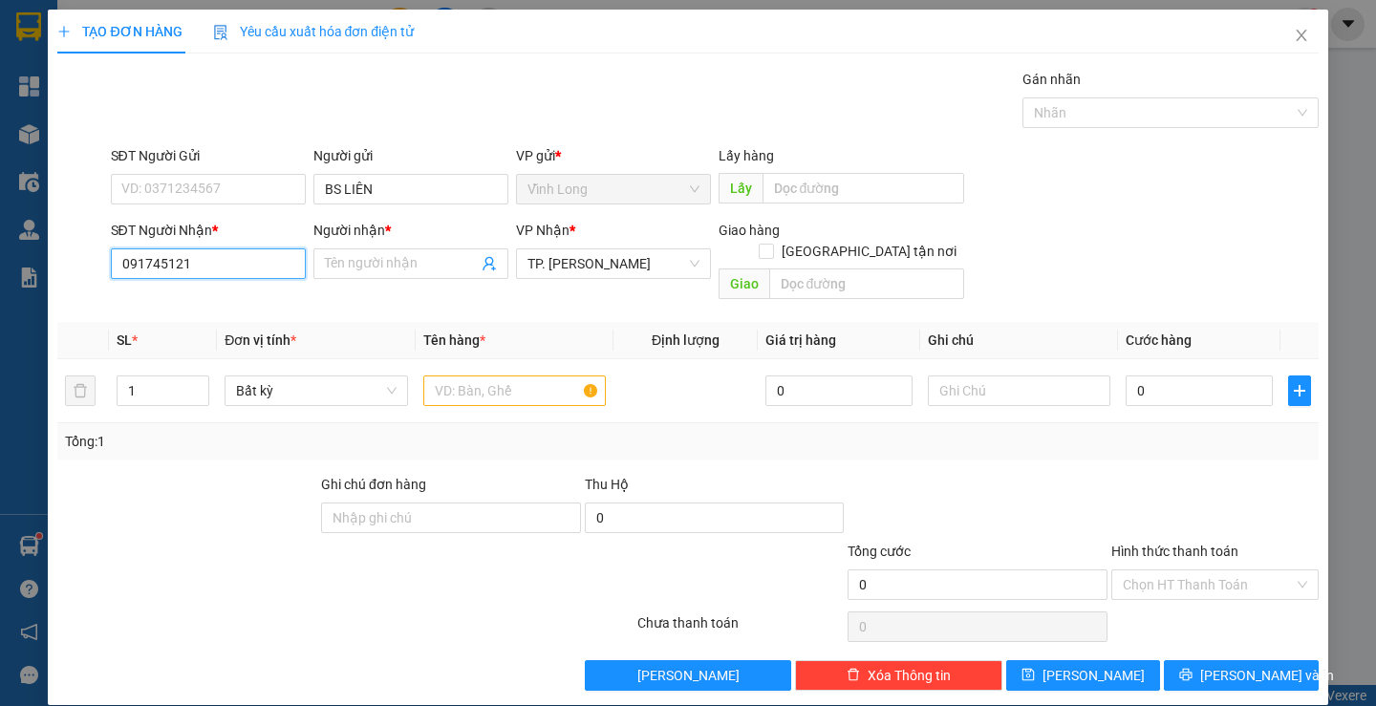
click at [166, 269] on input "091745121" at bounding box center [208, 264] width 195 height 31
click at [180, 301] on div "0917451121 - LAB [PERSON_NAME]" at bounding box center [228, 302] width 216 height 21
click at [493, 376] on input "text" at bounding box center [514, 391] width 183 height 31
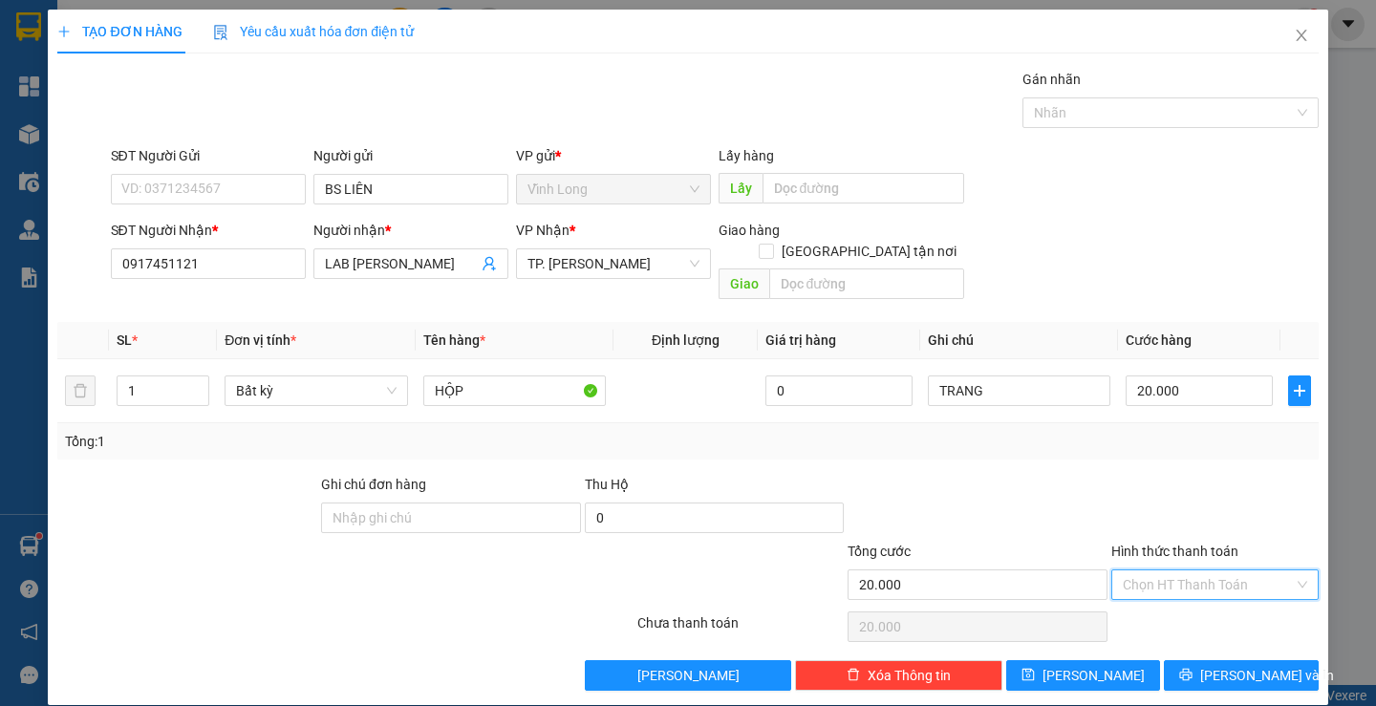
click at [1196, 572] on input "Hình thức thanh toán" at bounding box center [1208, 585] width 171 height 29
click at [1200, 594] on div "Tại văn phòng" at bounding box center [1204, 602] width 182 height 21
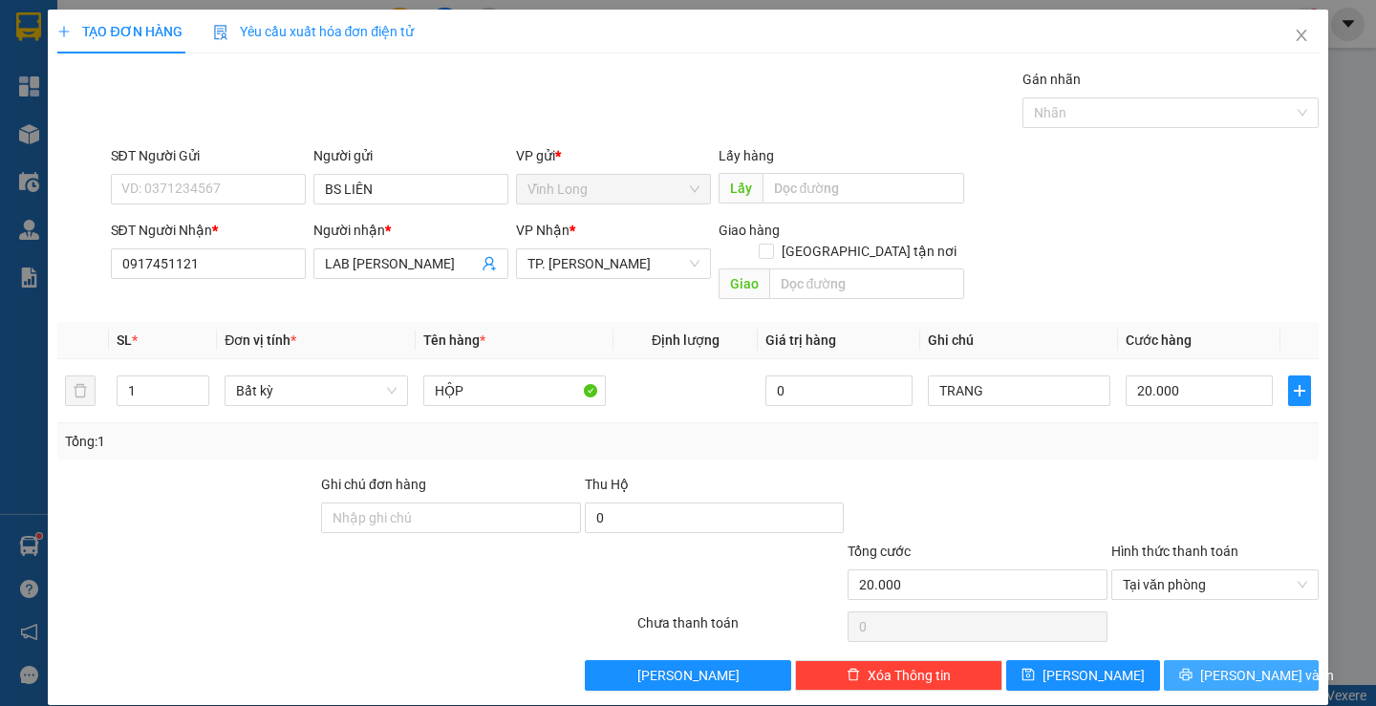
click at [1218, 665] on span "[PERSON_NAME] và In" at bounding box center [1267, 675] width 134 height 21
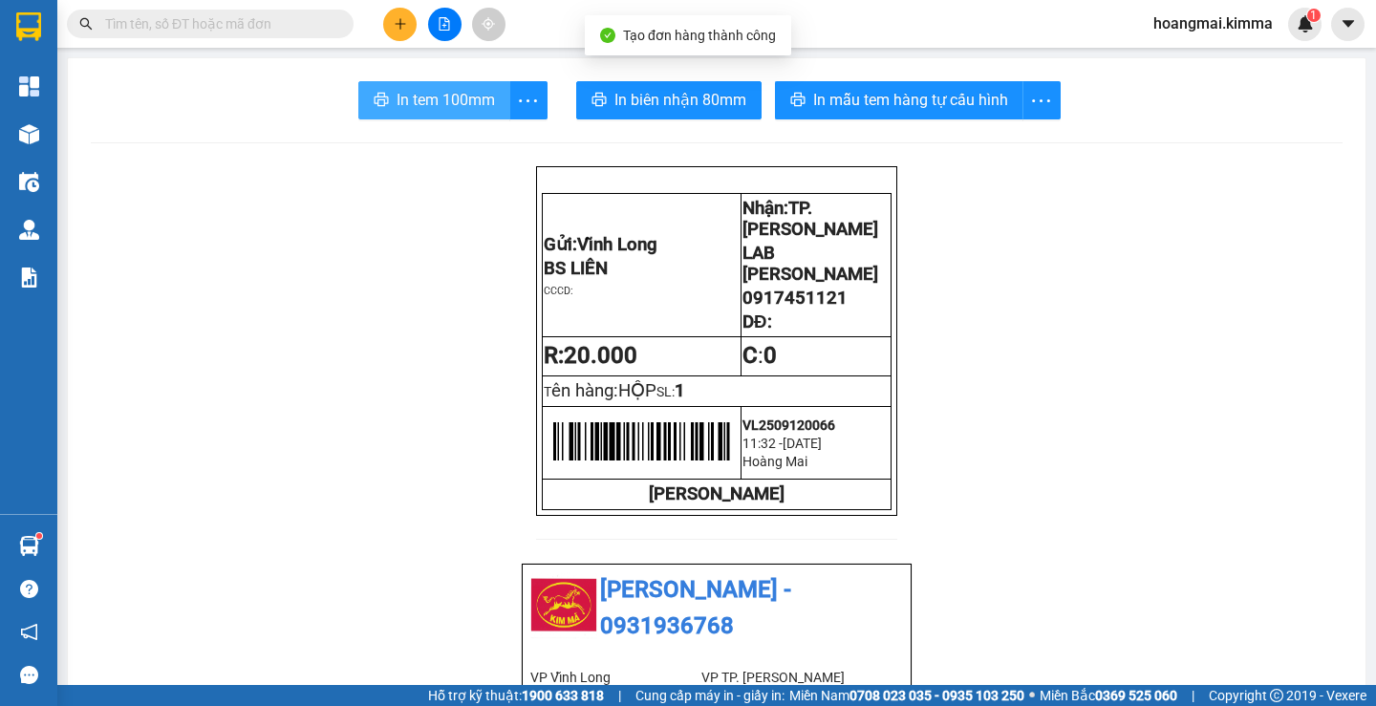
drag, startPoint x: 464, startPoint y: 102, endPoint x: 930, endPoint y: 226, distance: 482.4
click at [466, 101] on span "In tem 100mm" at bounding box center [446, 100] width 98 height 24
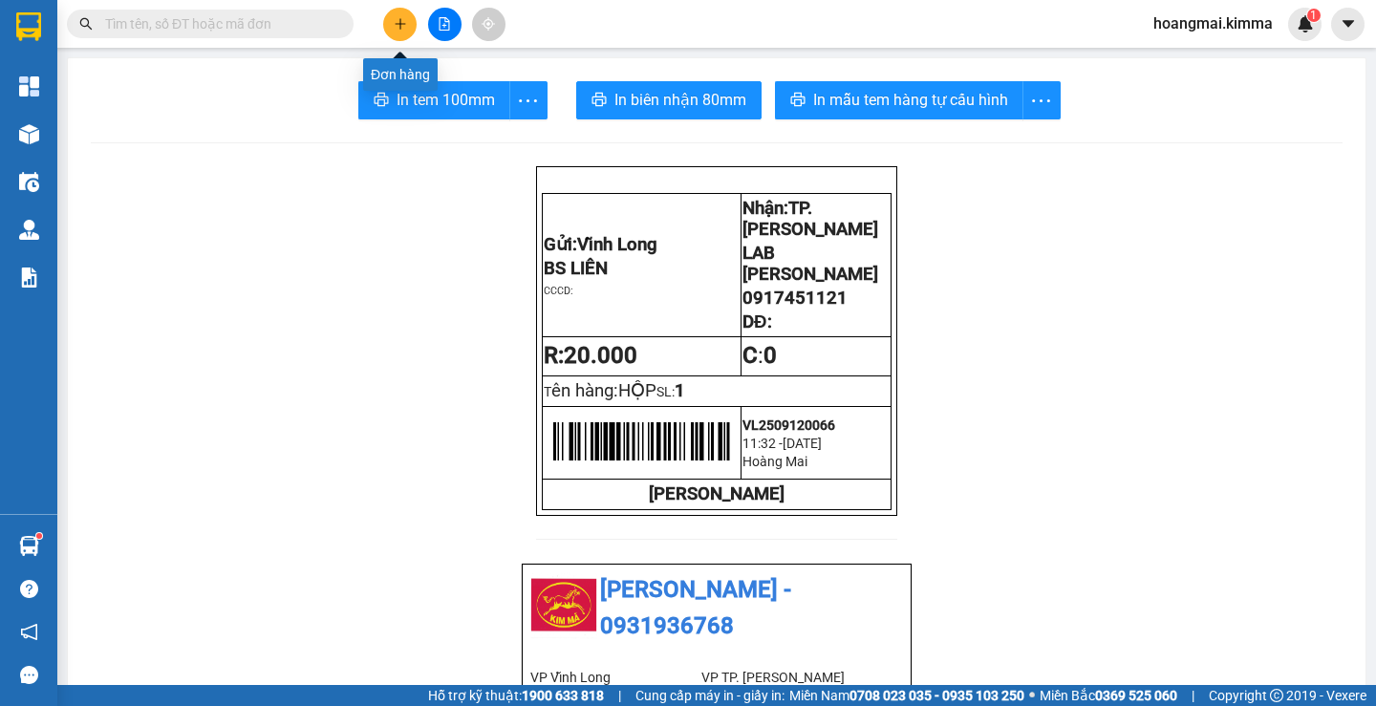
click at [399, 25] on icon "plus" at bounding box center [400, 23] width 13 height 13
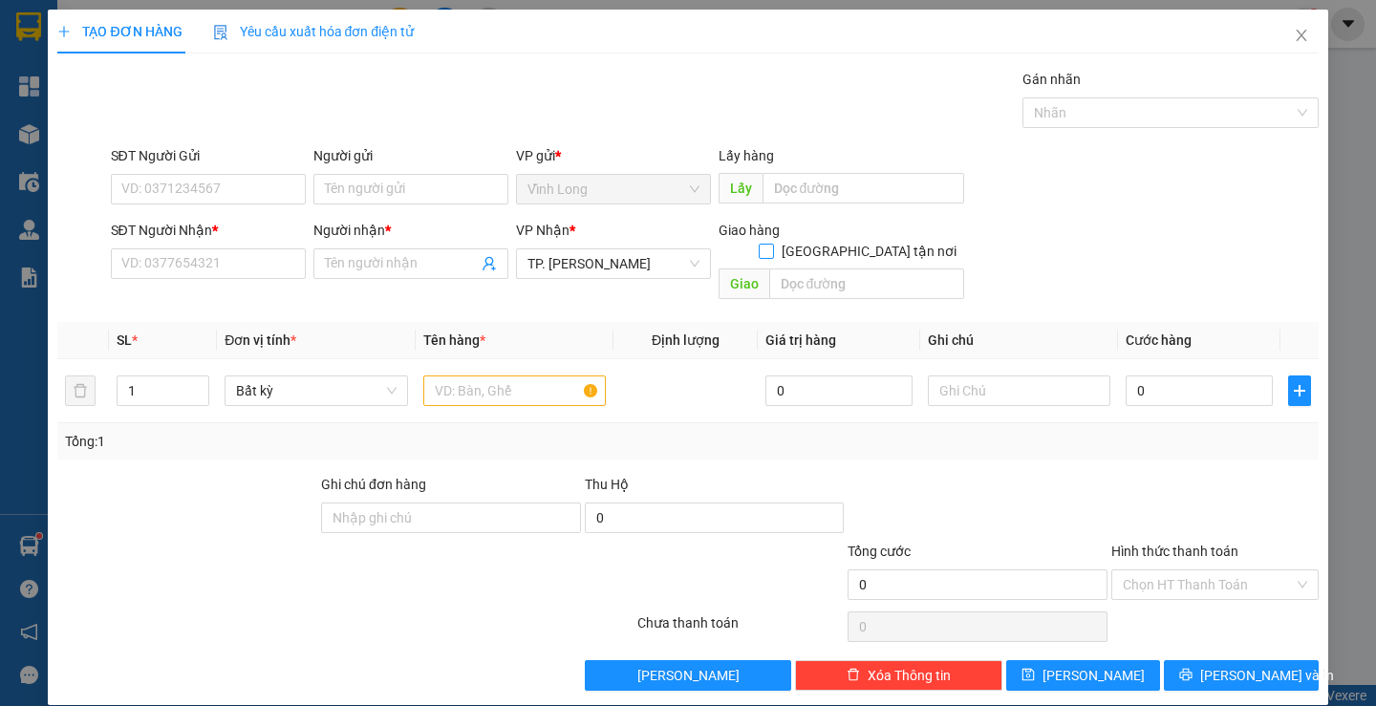
drag, startPoint x: 859, startPoint y: 231, endPoint x: 858, endPoint y: 244, distance: 12.5
click at [772, 244] on input "[GEOGRAPHIC_DATA] tận nơi" at bounding box center [765, 250] width 13 height 13
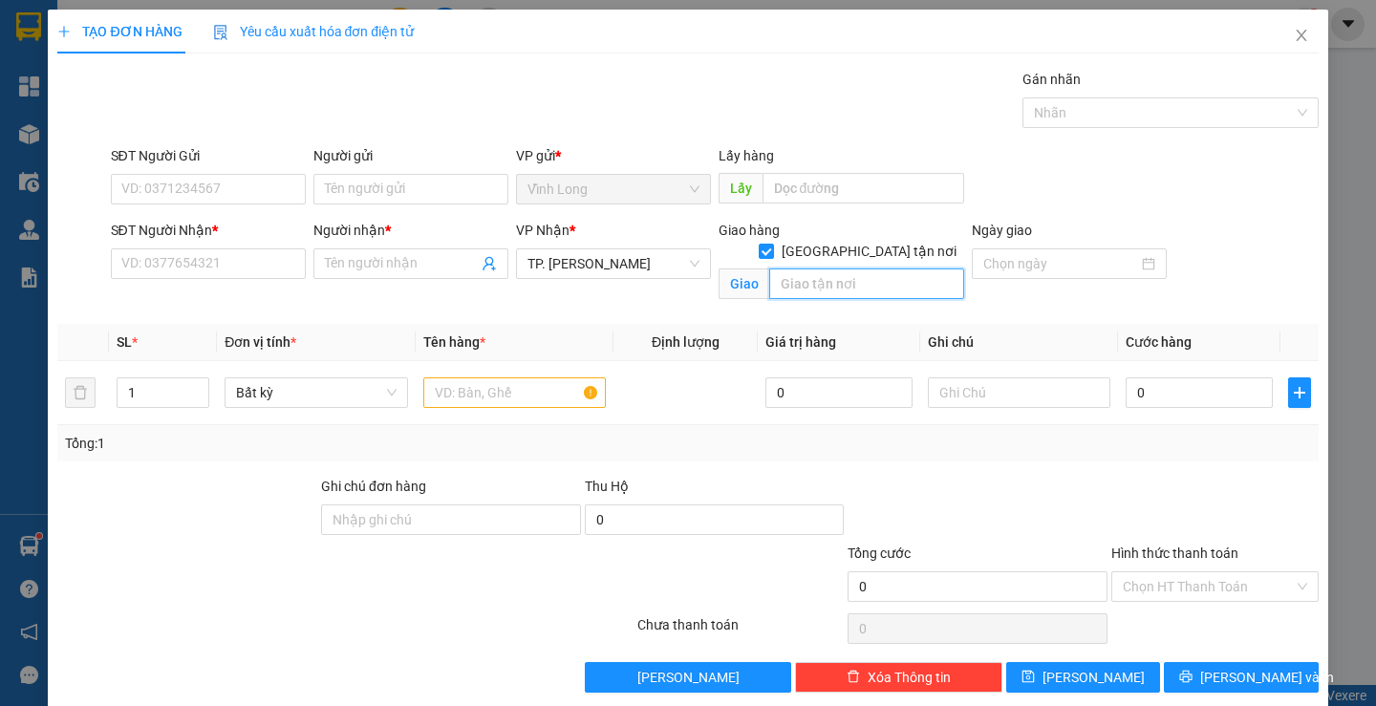
click at [833, 269] on input "text" at bounding box center [866, 284] width 195 height 31
click at [209, 268] on input "SĐT Người Nhận *" at bounding box center [208, 264] width 195 height 31
click at [193, 387] on span "up" at bounding box center [198, 387] width 11 height 11
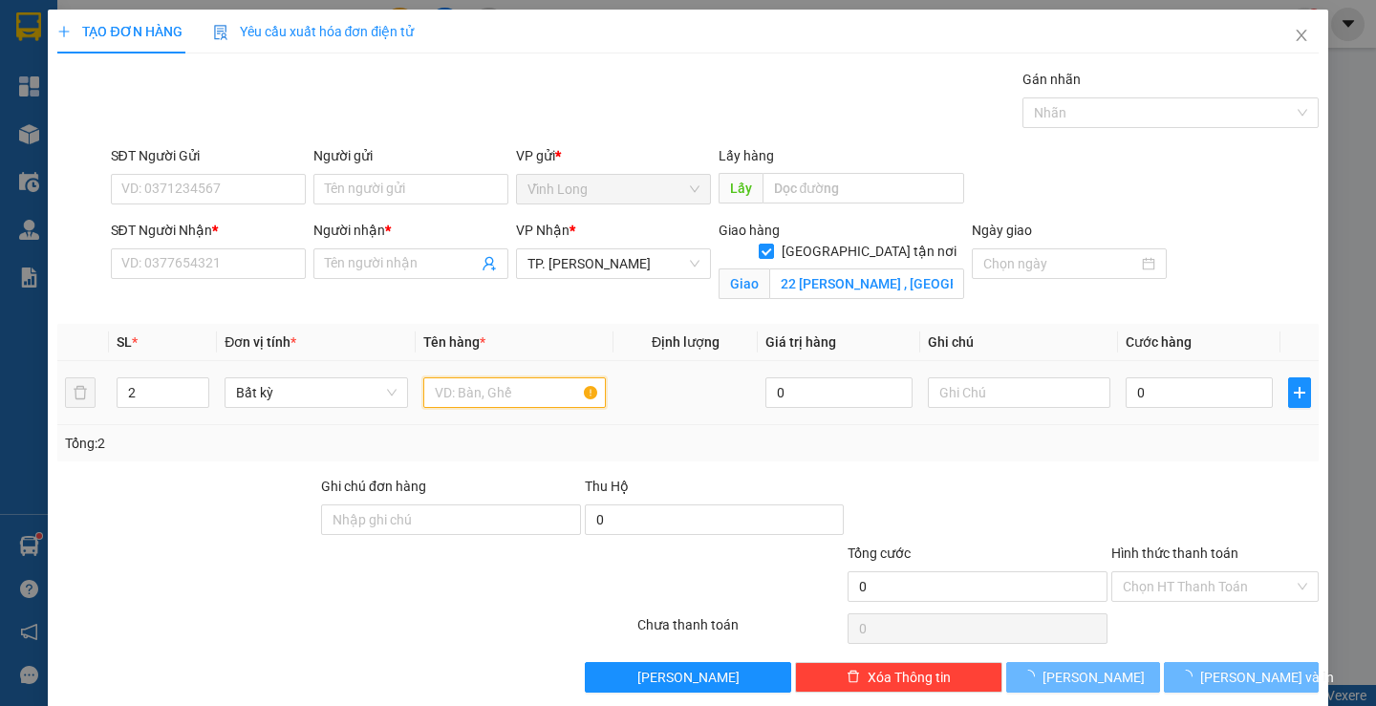
click at [469, 393] on input "text" at bounding box center [514, 393] width 183 height 31
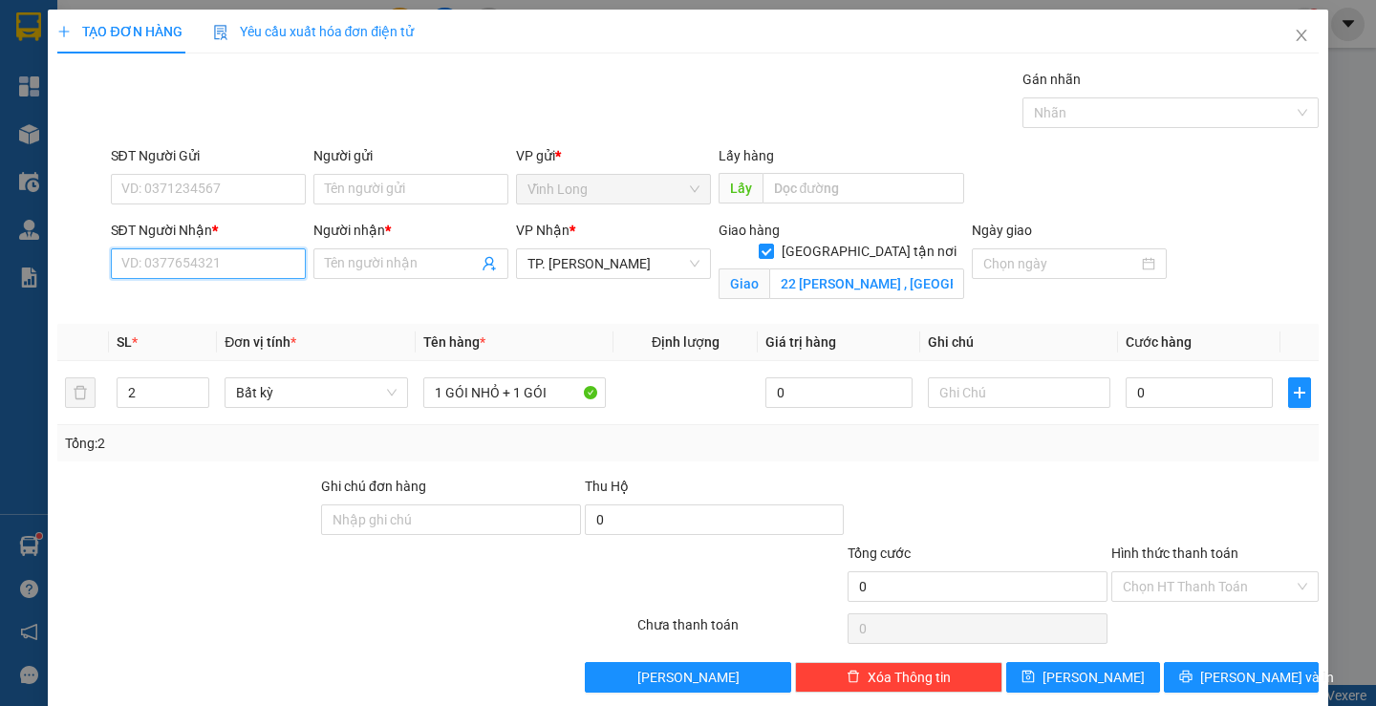
click at [192, 270] on input "SĐT Người Nhận *" at bounding box center [208, 264] width 195 height 31
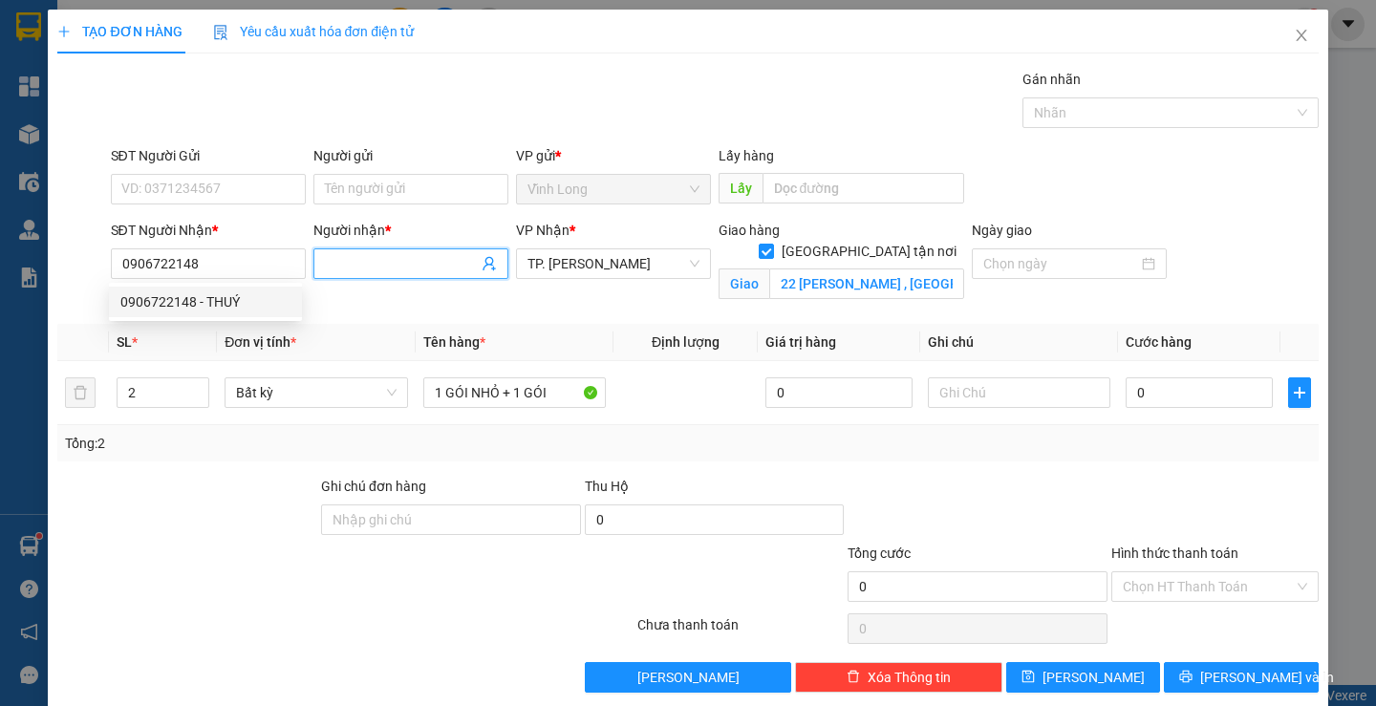
click at [357, 261] on input "Người nhận *" at bounding box center [401, 263] width 153 height 21
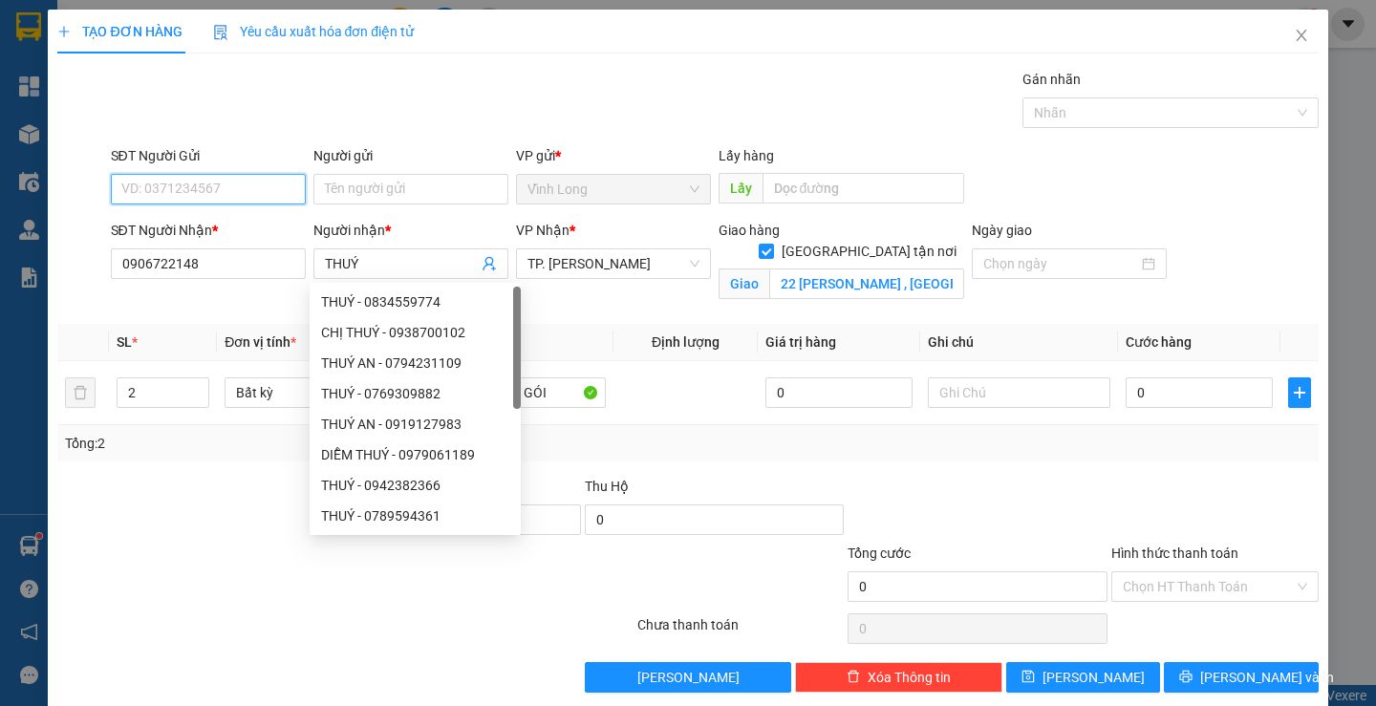
click at [227, 189] on input "SĐT Người Gửi" at bounding box center [208, 189] width 195 height 31
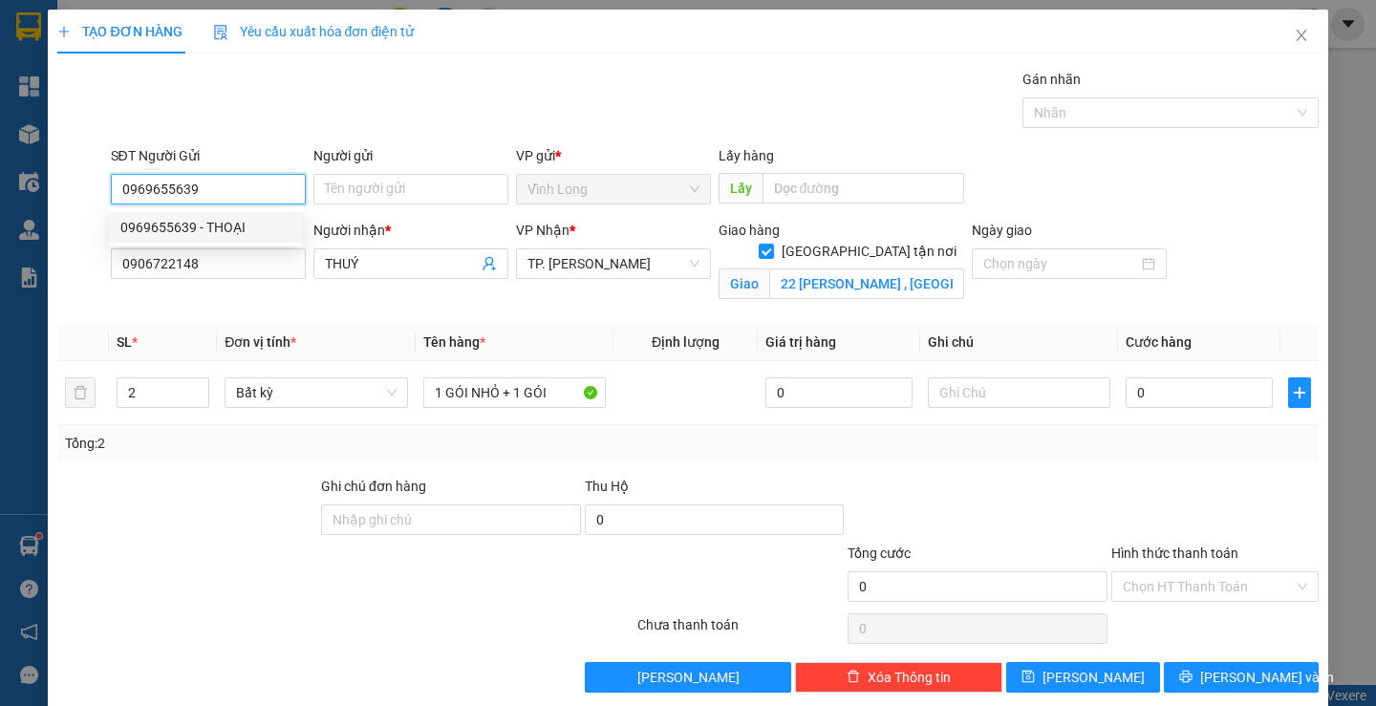
click at [220, 226] on div "0969655639 - THOẠI" at bounding box center [205, 227] width 170 height 21
click at [499, 116] on div "Gói vận chuyển * Tiêu chuẩn Gán nhãn Nhãn" at bounding box center [715, 102] width 1216 height 67
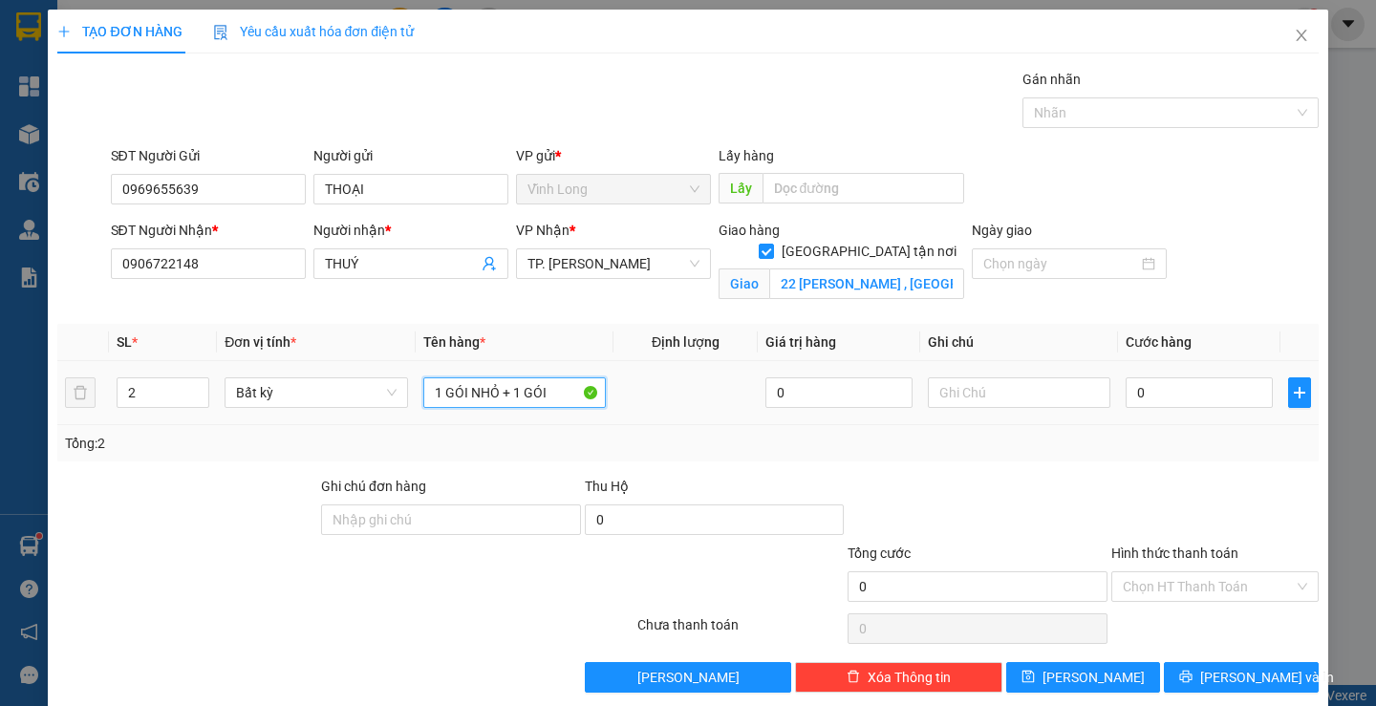
click at [570, 389] on input "1 GÓI NHỎ + 1 GÓI" at bounding box center [514, 393] width 183 height 31
click at [1007, 392] on input "text" at bounding box center [1019, 393] width 183 height 31
click at [1144, 577] on input "Hình thức thanh toán" at bounding box center [1208, 587] width 171 height 29
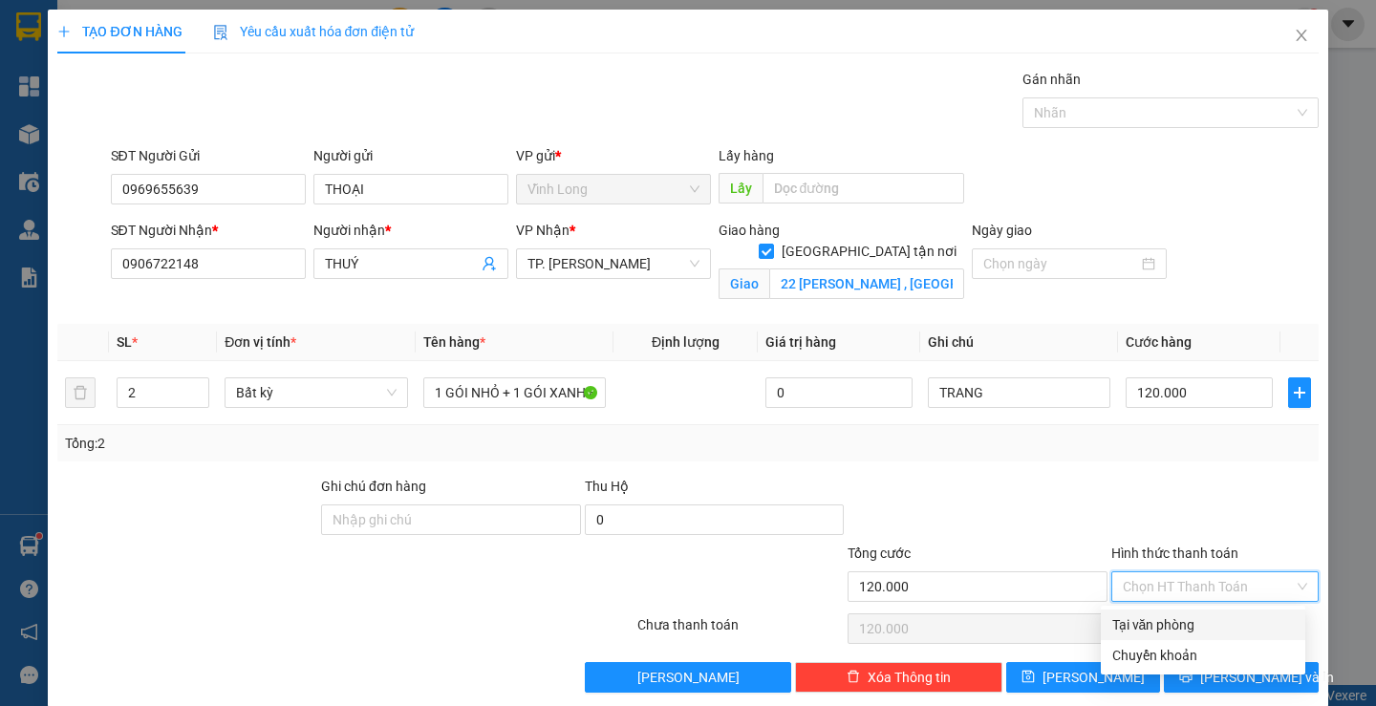
click at [1145, 615] on div "Tại văn phòng" at bounding box center [1204, 625] width 182 height 21
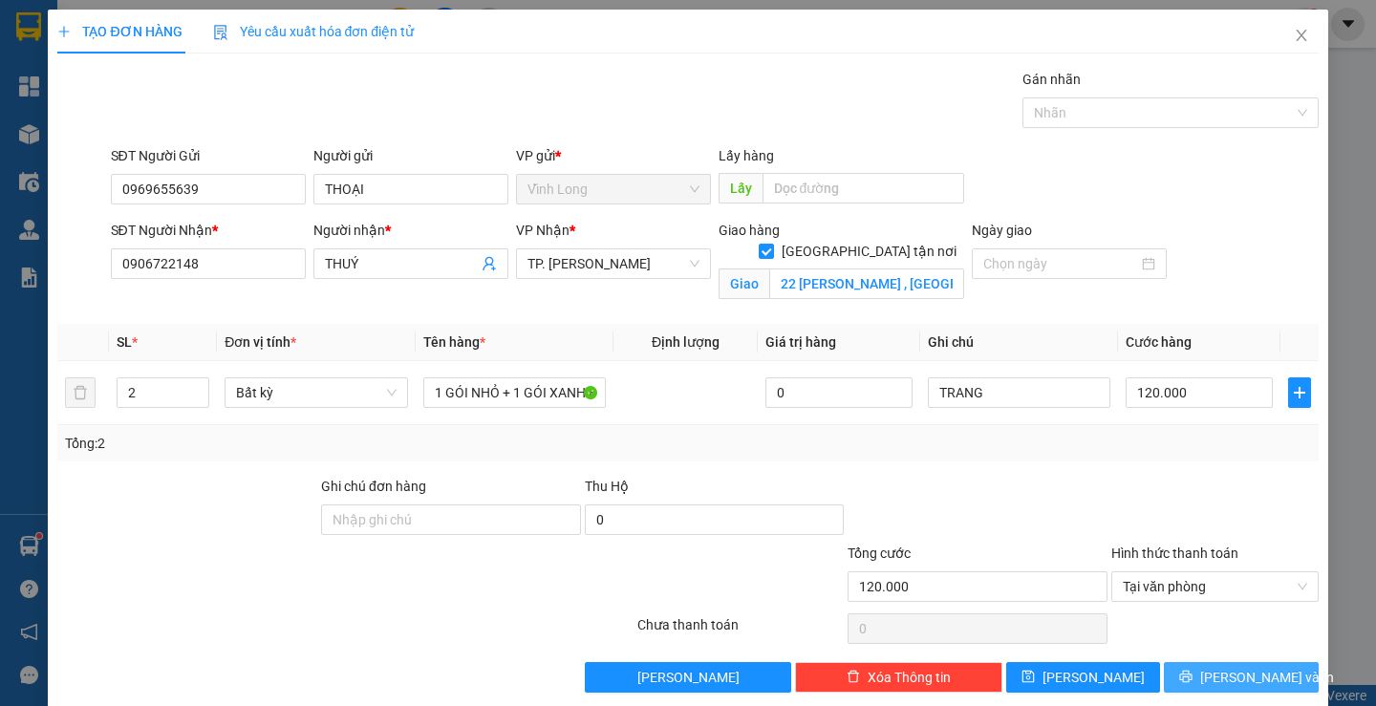
click at [1233, 676] on span "[PERSON_NAME] và In" at bounding box center [1267, 677] width 134 height 21
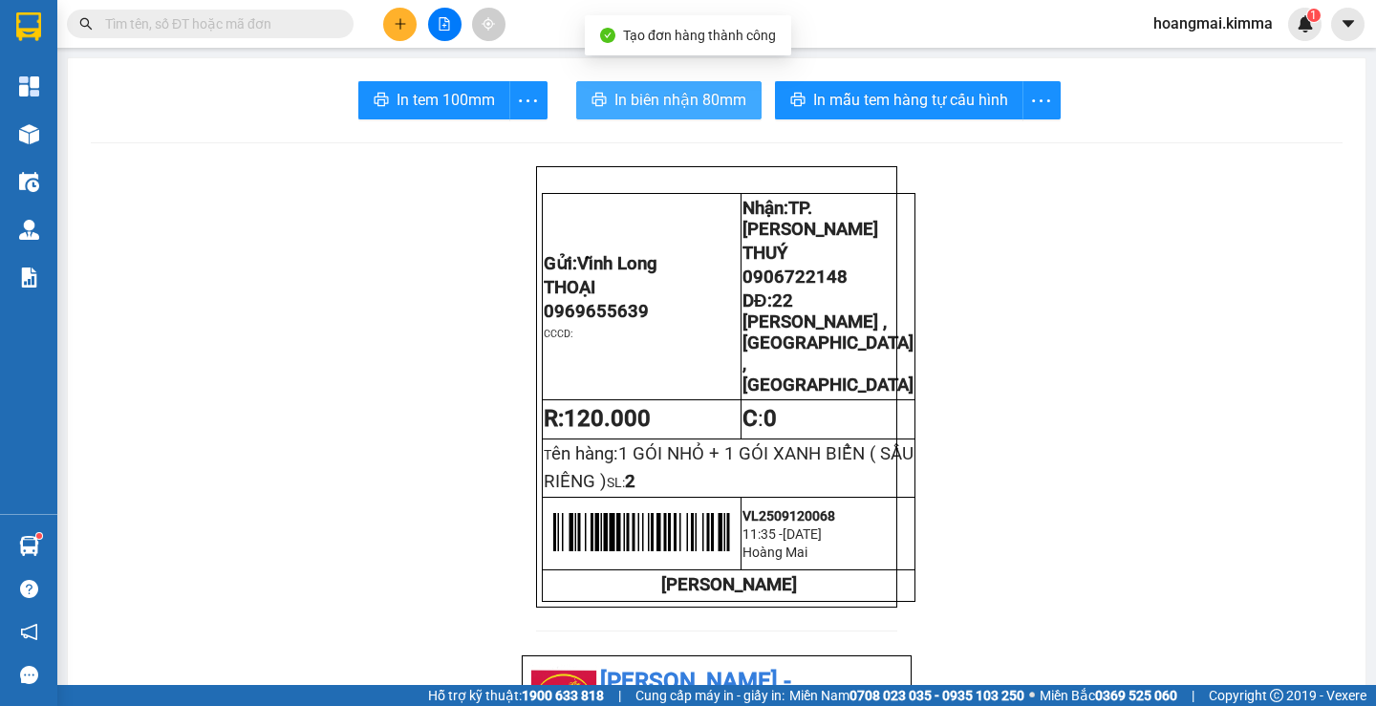
click at [703, 94] on span "In biên nhận 80mm" at bounding box center [681, 100] width 132 height 24
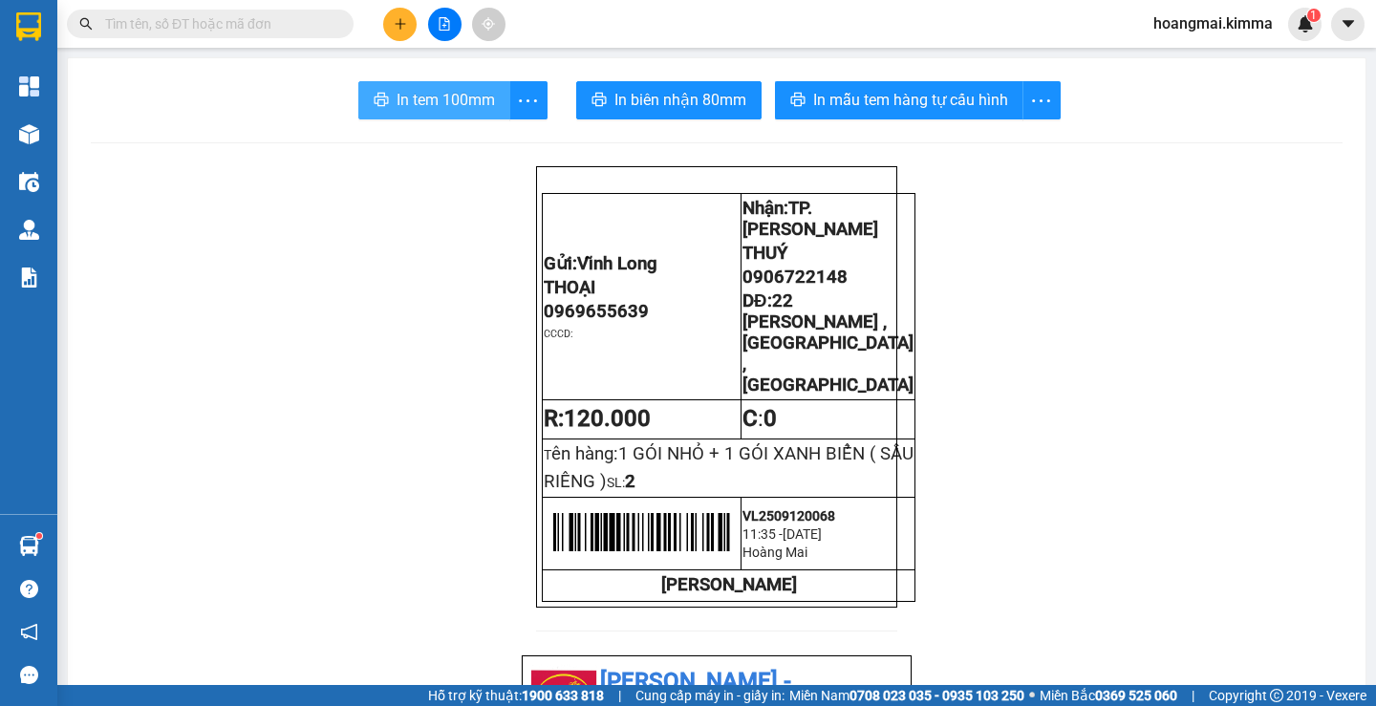
click at [458, 98] on span "In tem 100mm" at bounding box center [446, 100] width 98 height 24
click at [459, 113] on button "In tem 100mm" at bounding box center [434, 100] width 152 height 38
click at [392, 22] on button at bounding box center [399, 24] width 33 height 33
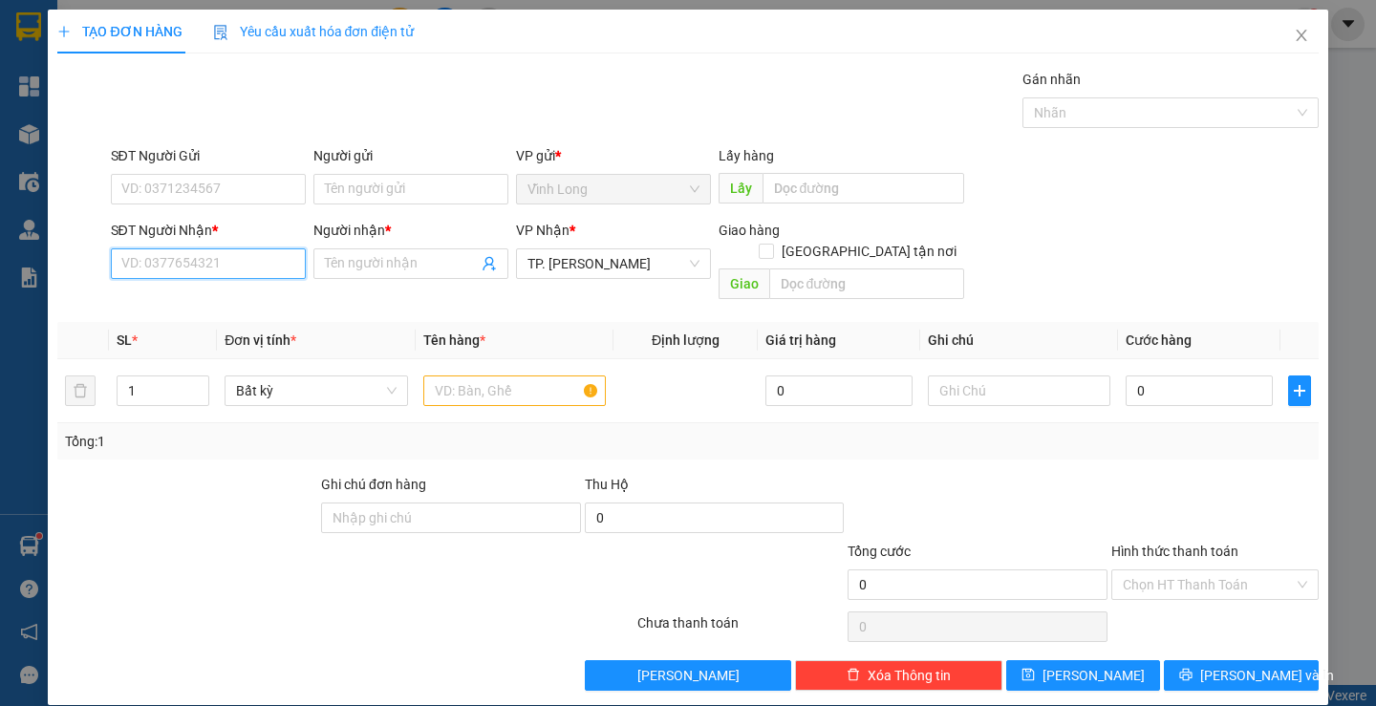
drag, startPoint x: 147, startPoint y: 259, endPoint x: 140, endPoint y: 244, distance: 17.1
click at [145, 258] on input "SĐT Người Nhận *" at bounding box center [208, 264] width 195 height 31
click at [270, 301] on div "0834453341 - HƯỜNG HUẾ" at bounding box center [205, 302] width 170 height 21
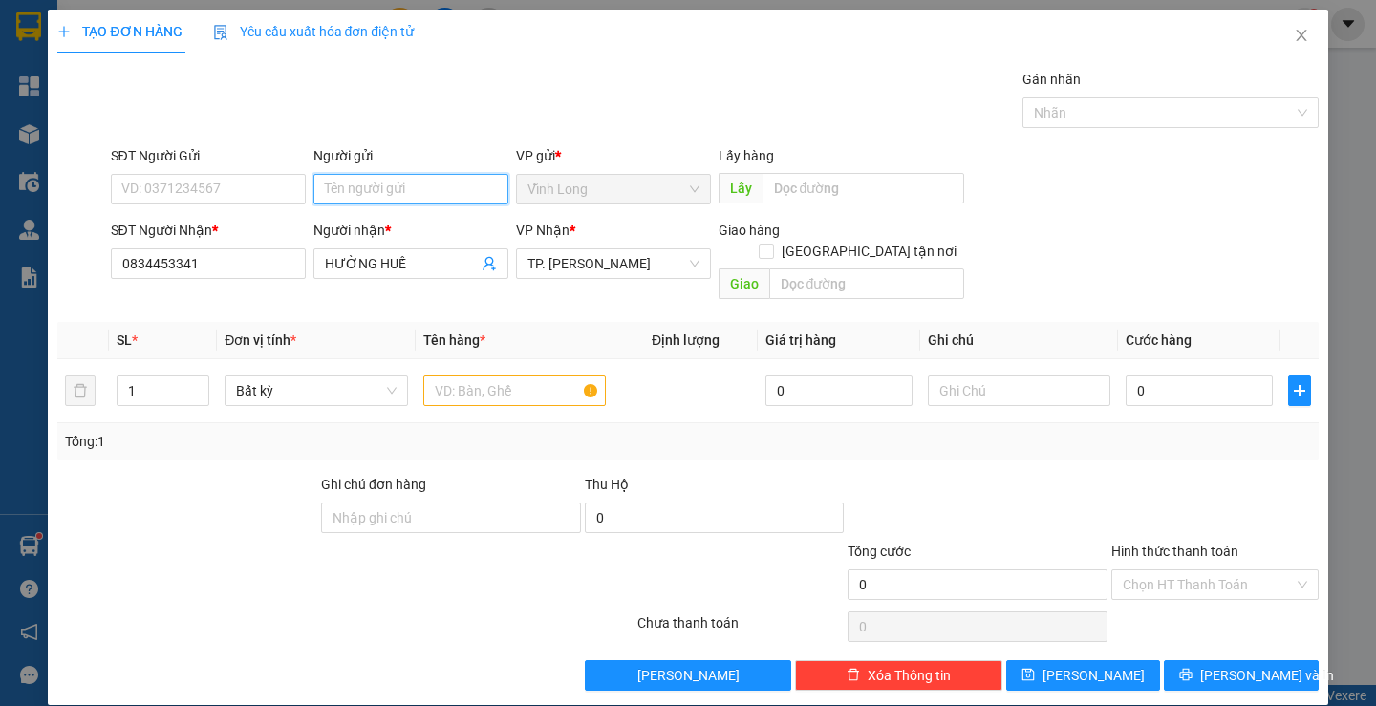
click at [427, 189] on input "Người gửi" at bounding box center [410, 189] width 195 height 31
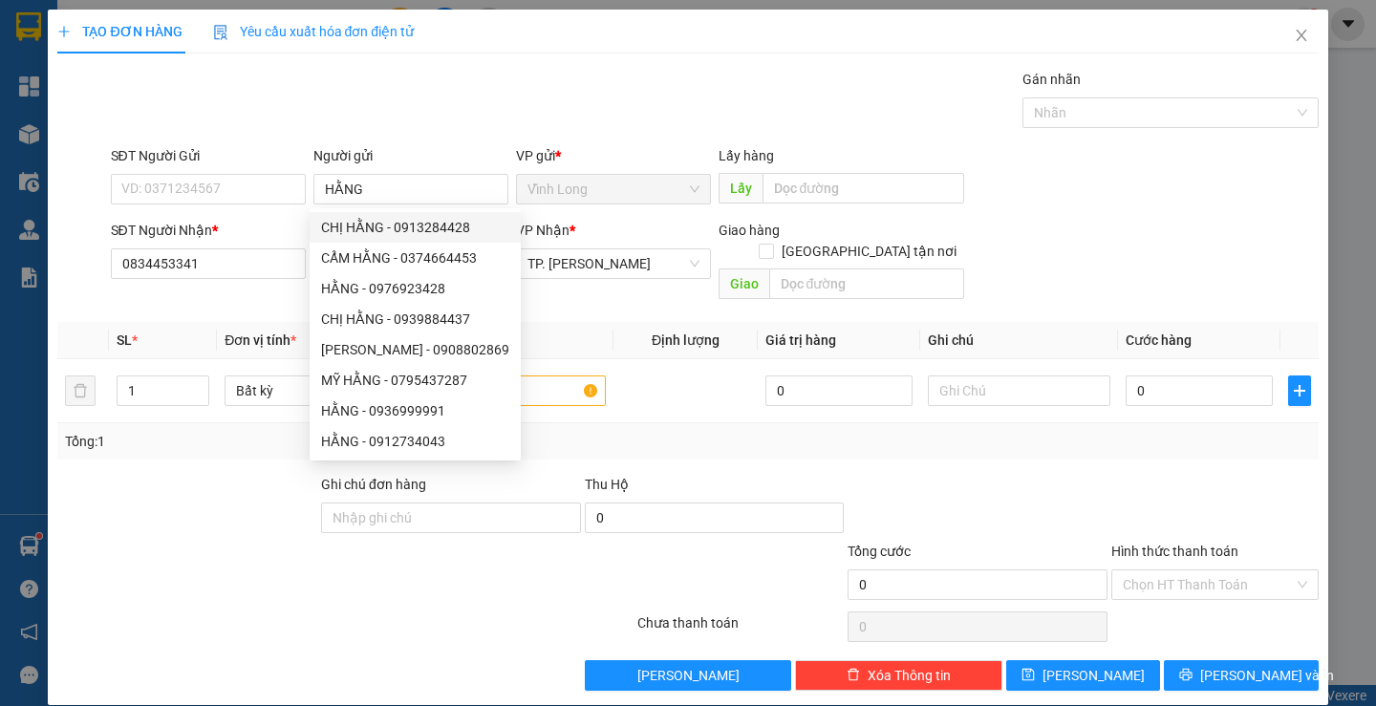
click at [464, 109] on div "Gói vận chuyển * Tiêu chuẩn Gán nhãn Nhãn" at bounding box center [715, 102] width 1216 height 67
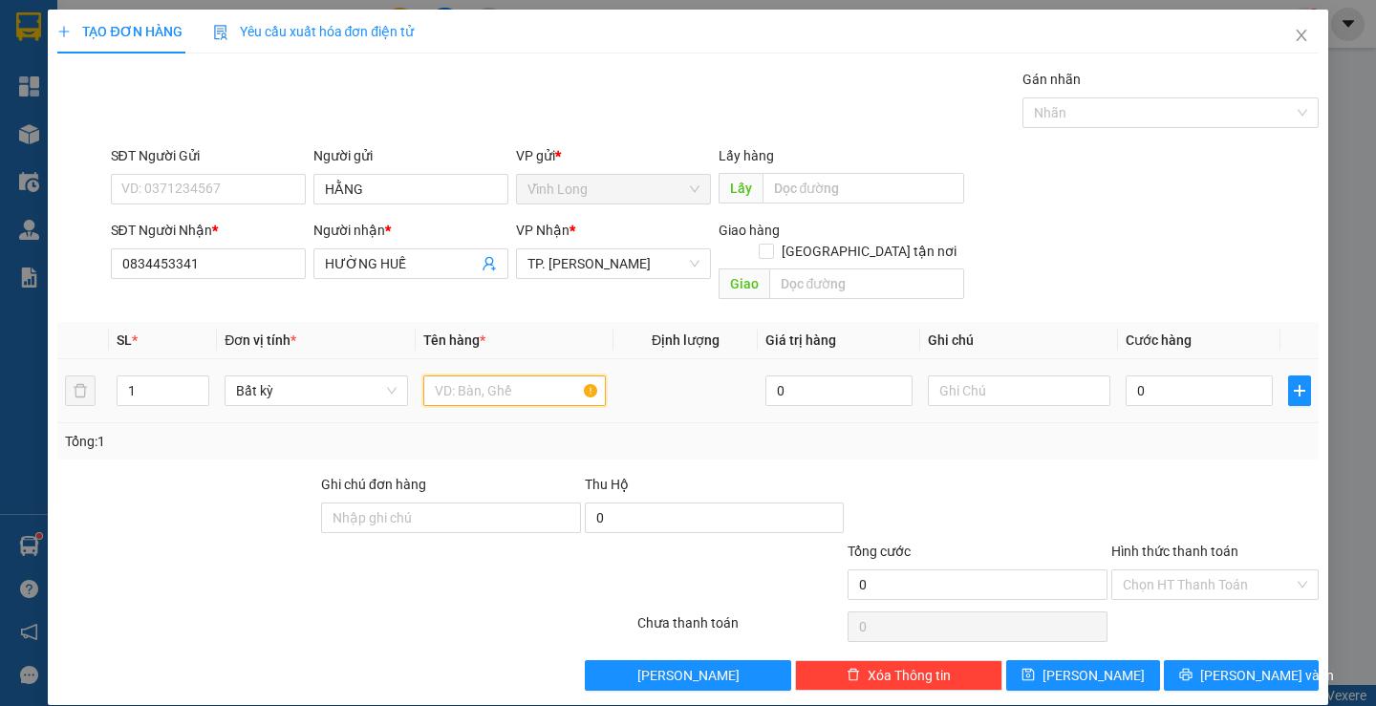
click at [501, 376] on input "text" at bounding box center [514, 391] width 183 height 31
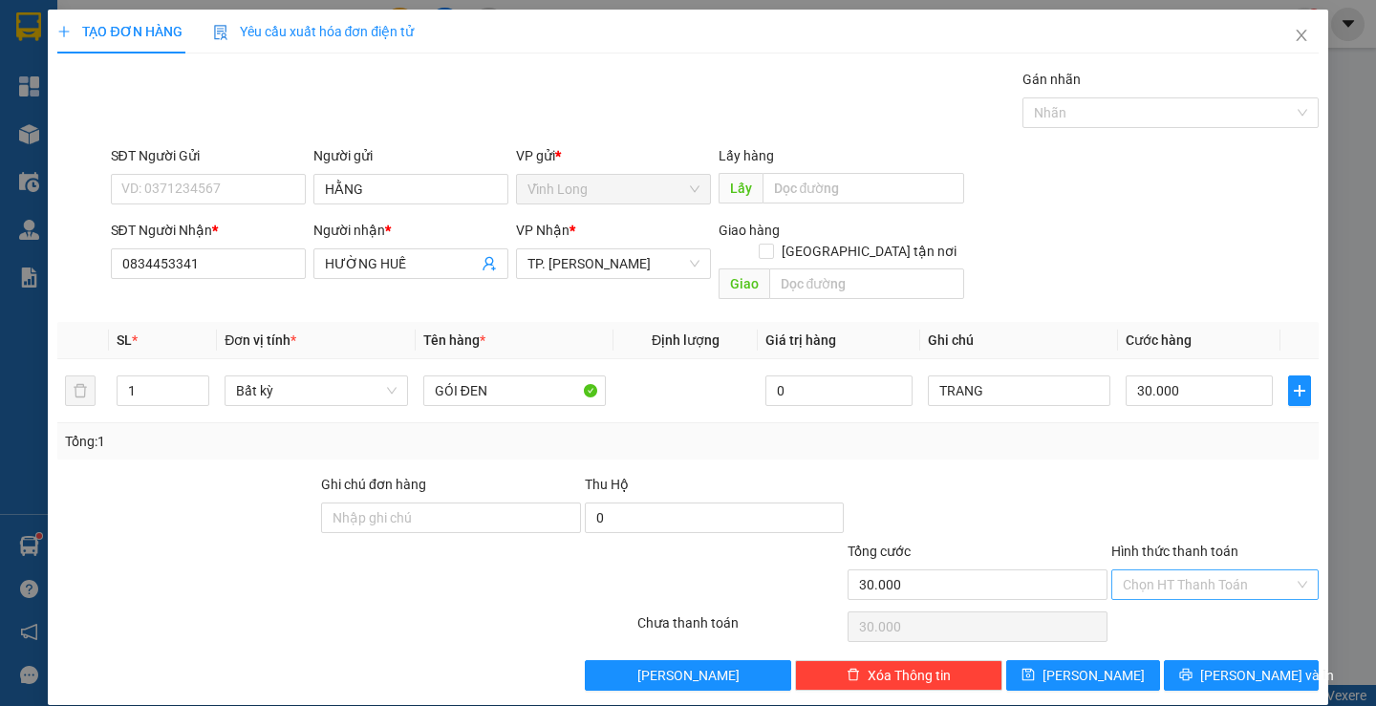
click at [1178, 571] on input "Hình thức thanh toán" at bounding box center [1208, 585] width 171 height 29
click at [1162, 603] on div "Tại văn phòng" at bounding box center [1204, 602] width 182 height 21
click at [1200, 660] on button "[PERSON_NAME] và In" at bounding box center [1241, 675] width 154 height 31
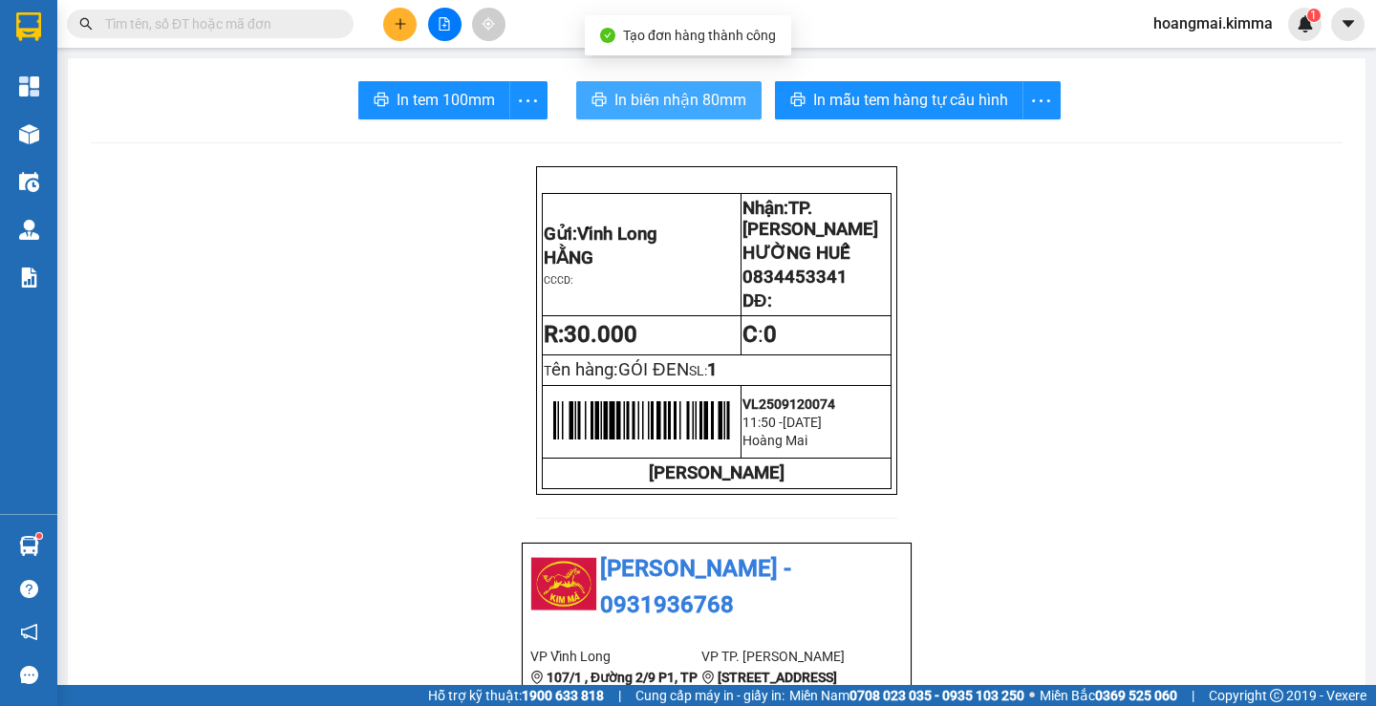
drag, startPoint x: 636, startPoint y: 101, endPoint x: 641, endPoint y: 148, distance: 47.2
click at [635, 97] on span "In biên nhận 80mm" at bounding box center [681, 100] width 132 height 24
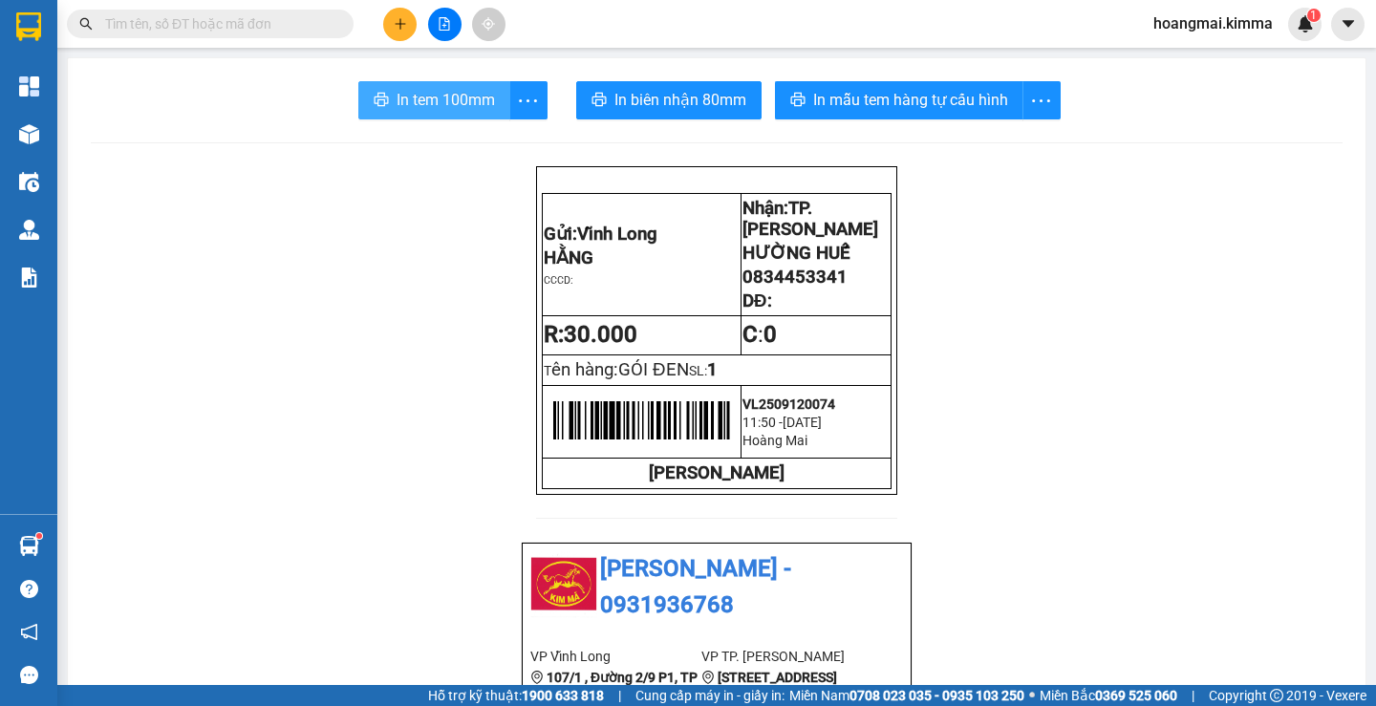
click at [378, 104] on icon "printer" at bounding box center [381, 99] width 14 height 13
click at [396, 13] on button at bounding box center [399, 24] width 33 height 33
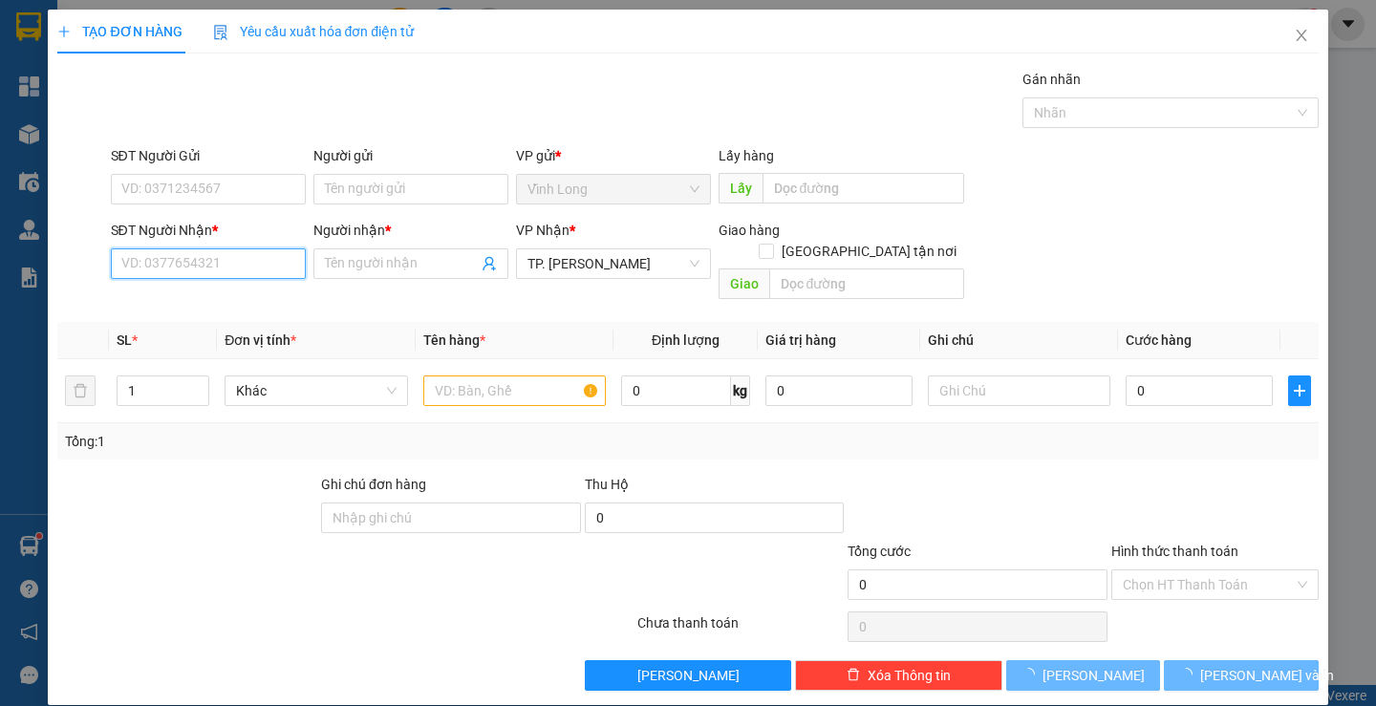
drag, startPoint x: 268, startPoint y: 268, endPoint x: 268, endPoint y: 251, distance: 16.2
click at [267, 268] on input "SĐT Người Nhận *" at bounding box center [208, 264] width 195 height 31
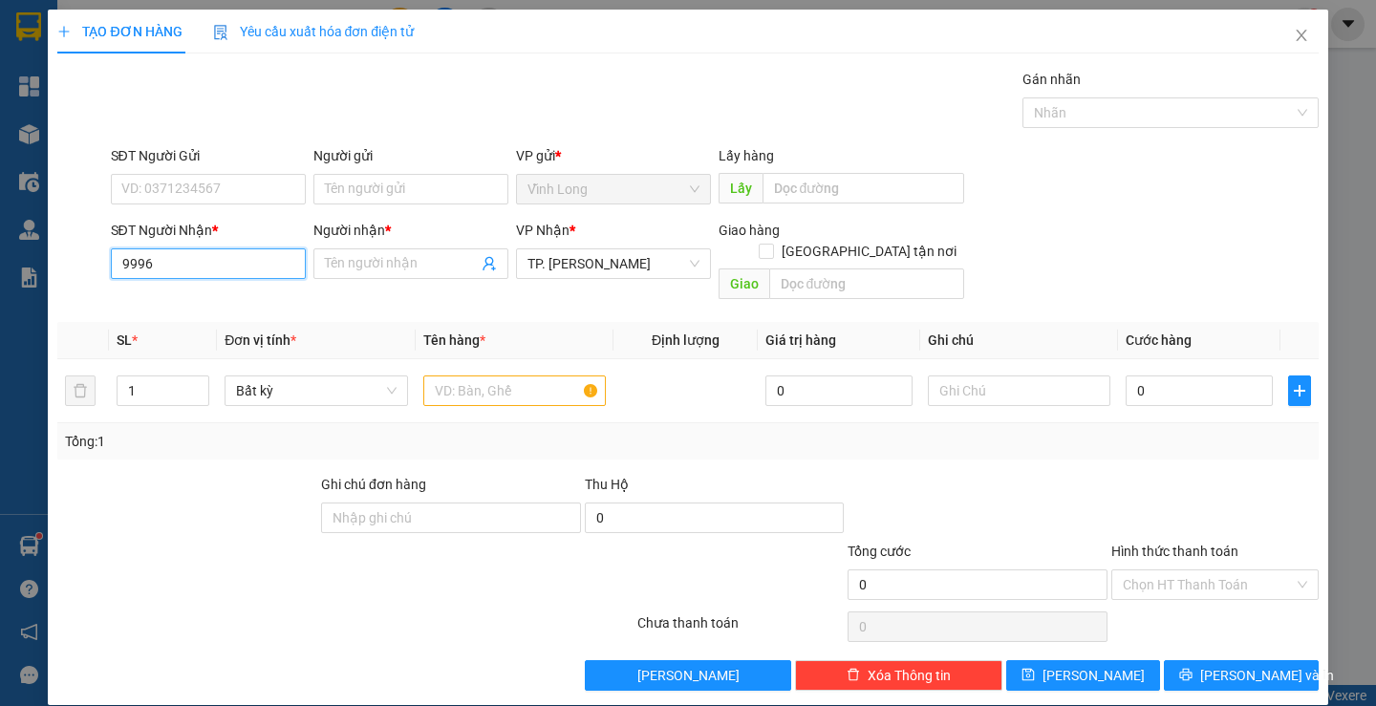
drag, startPoint x: 190, startPoint y: 270, endPoint x: 45, endPoint y: 269, distance: 145.3
click at [48, 280] on div "TẠO ĐƠN HÀNG Yêu cầu xuất hóa đơn điện tử Transit Pickup Surcharge Ids Transit …" at bounding box center [688, 358] width 1280 height 696
drag, startPoint x: 148, startPoint y: 297, endPoint x: 153, endPoint y: 285, distance: 13.3
click at [148, 294] on div "0932714621 - CHÂU" at bounding box center [205, 302] width 170 height 21
drag, startPoint x: 434, startPoint y: 373, endPoint x: 378, endPoint y: 319, distance: 77.1
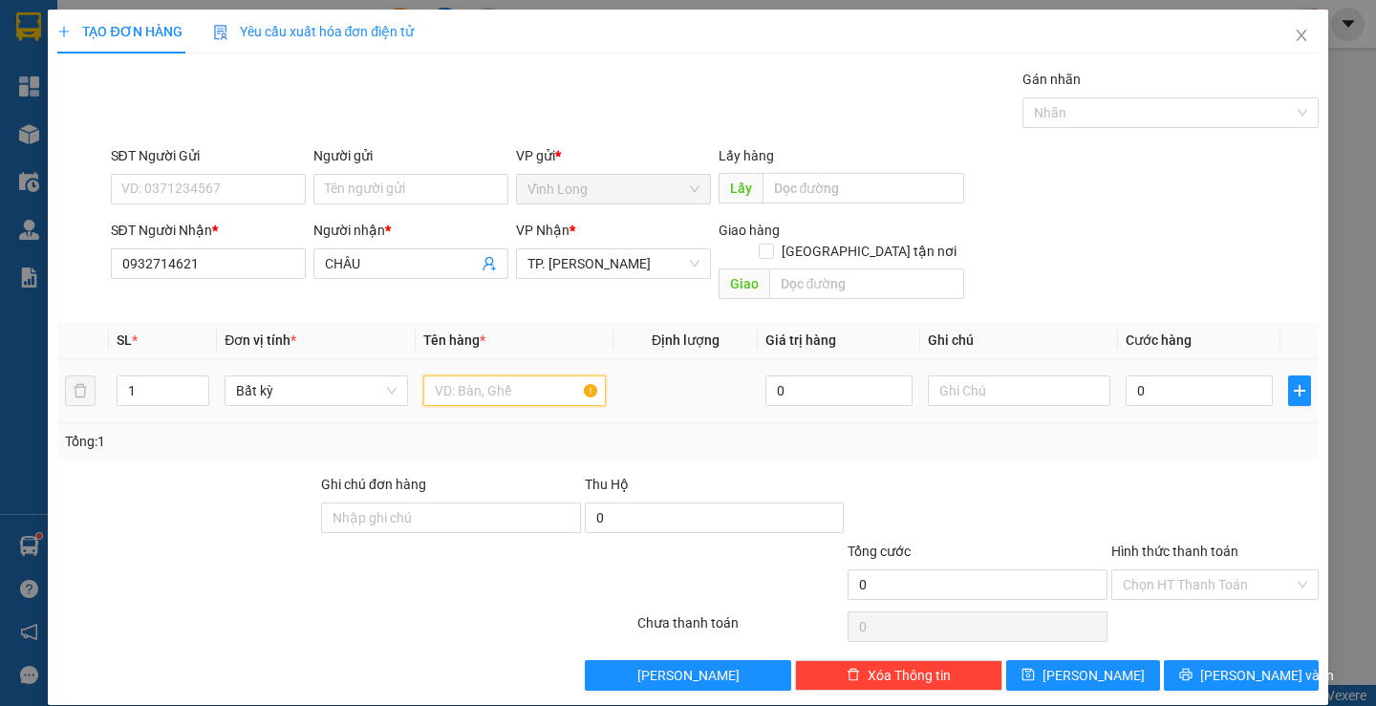
click at [416, 359] on td at bounding box center [515, 391] width 198 height 64
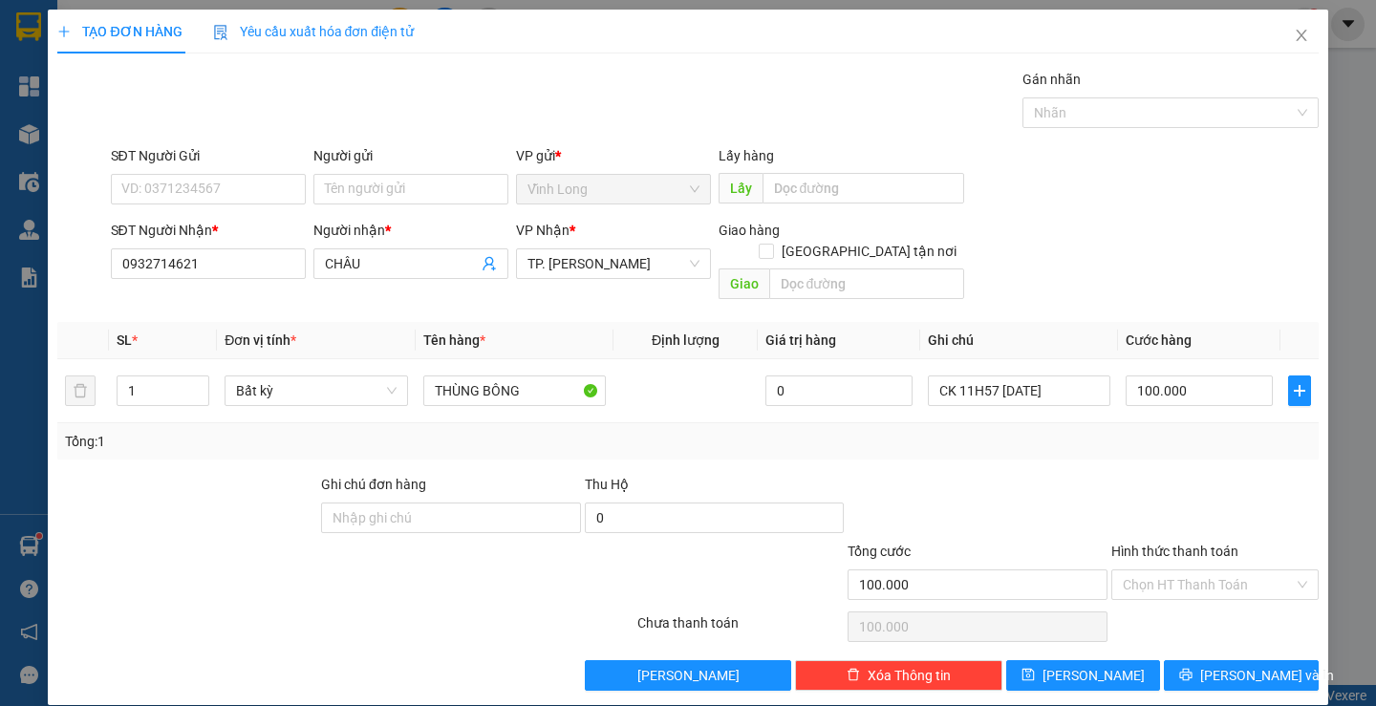
click at [1127, 443] on div "Transit Pickup Surcharge Ids Transit Deliver Surcharge Ids Transit Deliver Surc…" at bounding box center [687, 380] width 1261 height 622
click at [1143, 571] on input "Hình thức thanh toán" at bounding box center [1208, 585] width 171 height 29
click at [1146, 594] on div "Tại văn phòng" at bounding box center [1204, 602] width 182 height 21
click at [1193, 668] on icon "printer" at bounding box center [1185, 674] width 13 height 13
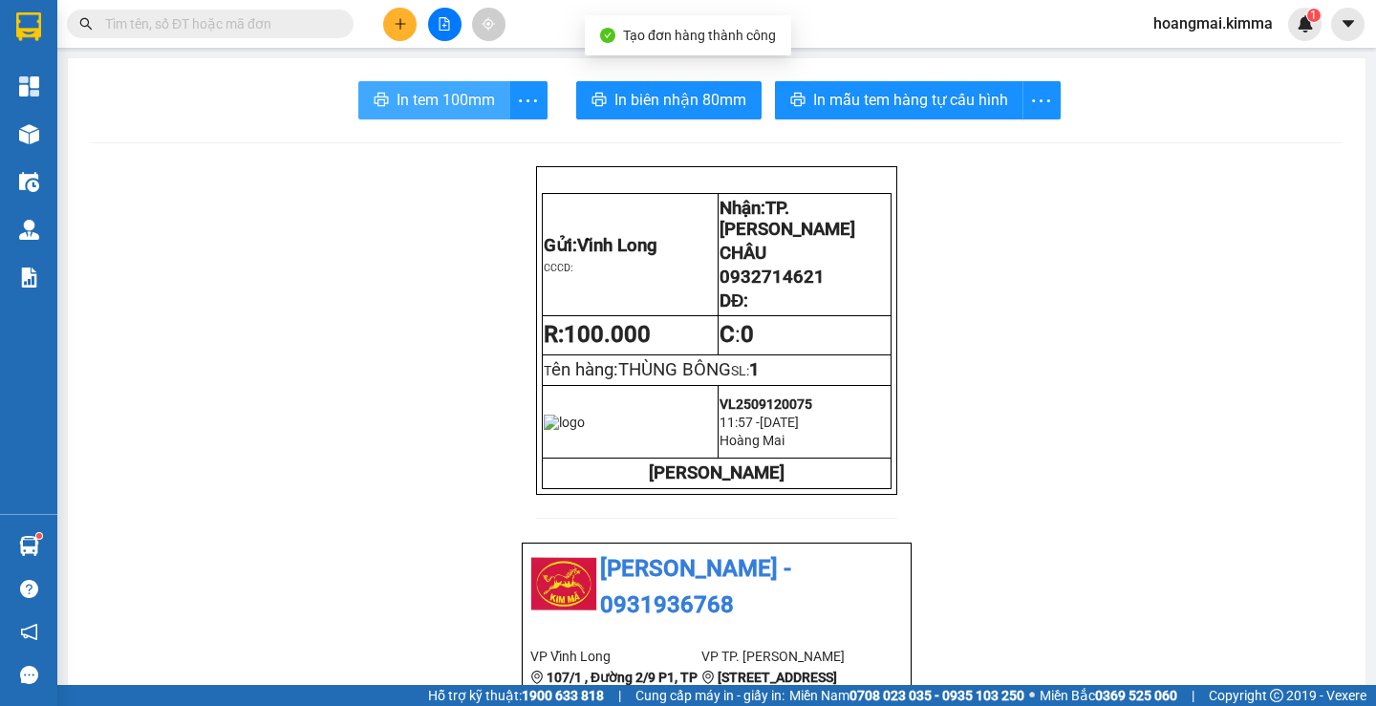
click at [472, 105] on span "In tem 100mm" at bounding box center [446, 100] width 98 height 24
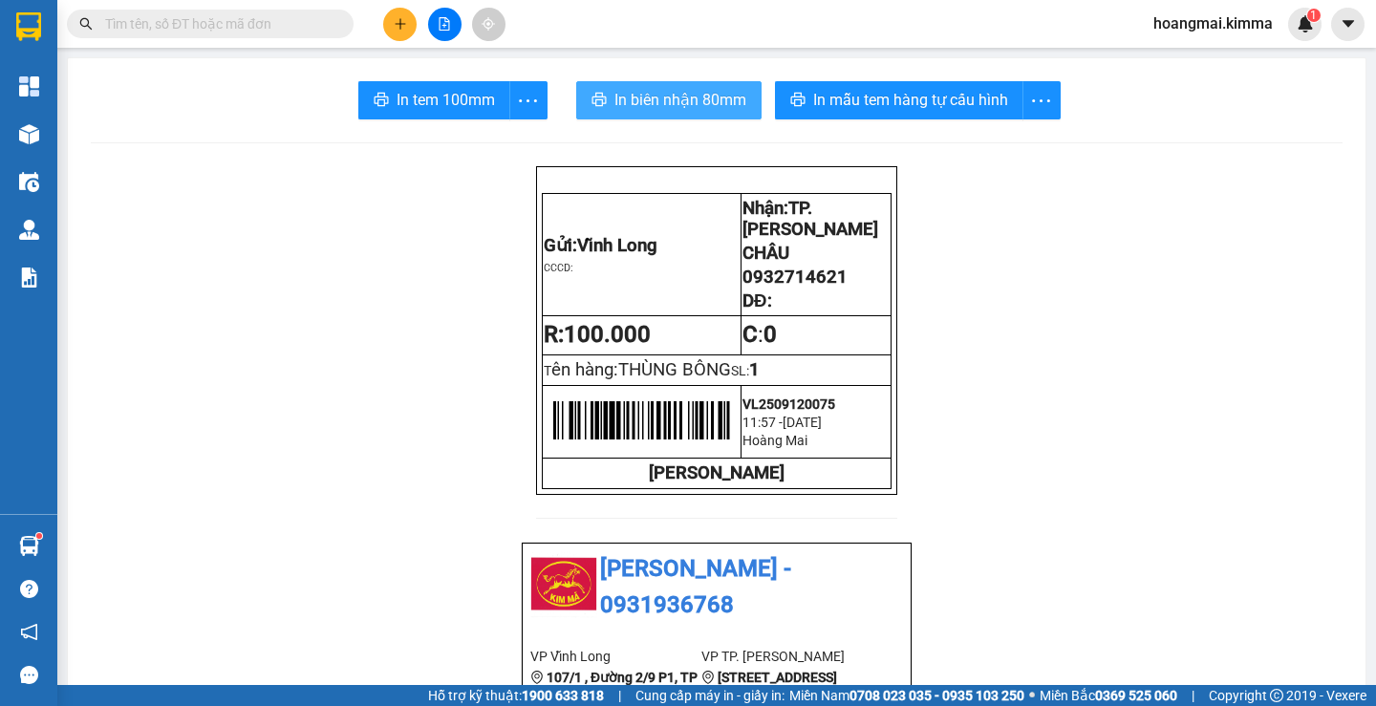
drag, startPoint x: 643, startPoint y: 97, endPoint x: 599, endPoint y: 84, distance: 45.7
click at [642, 97] on span "In biên nhận 80mm" at bounding box center [681, 100] width 132 height 24
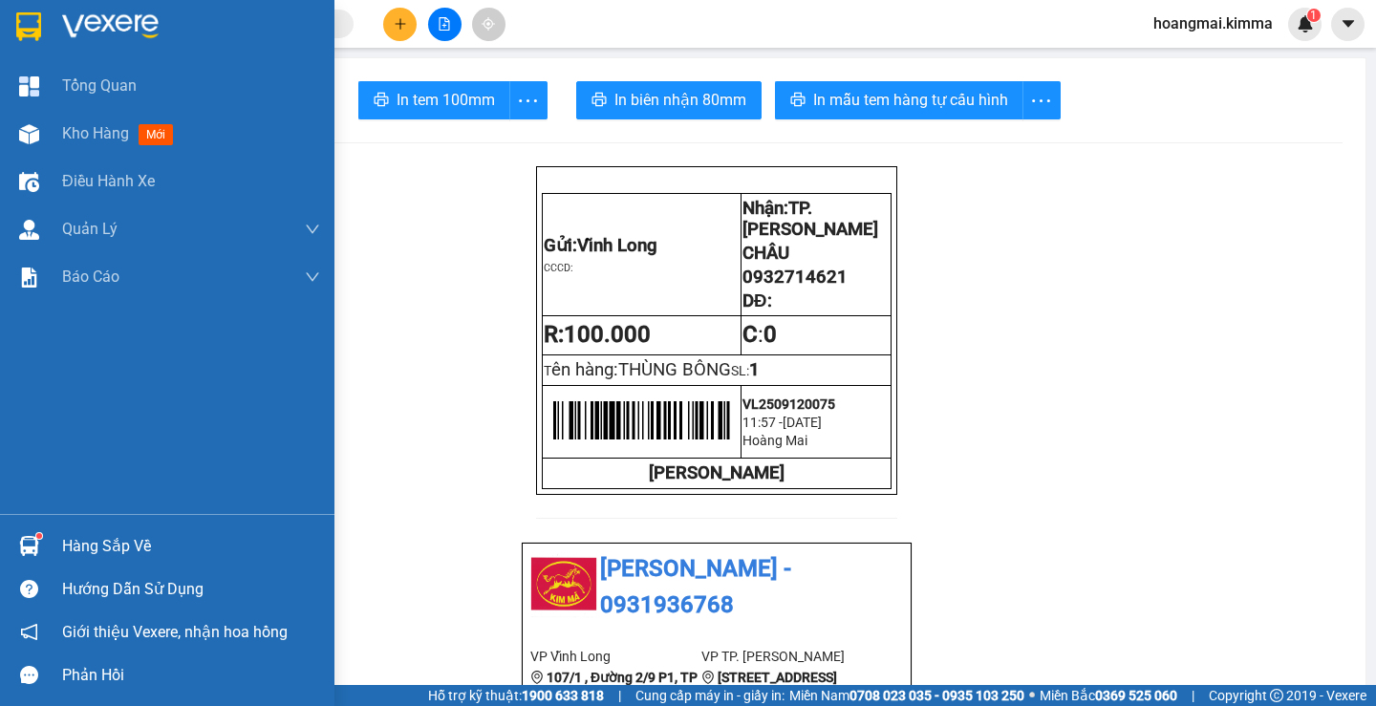
click at [33, 135] on img at bounding box center [29, 134] width 20 height 20
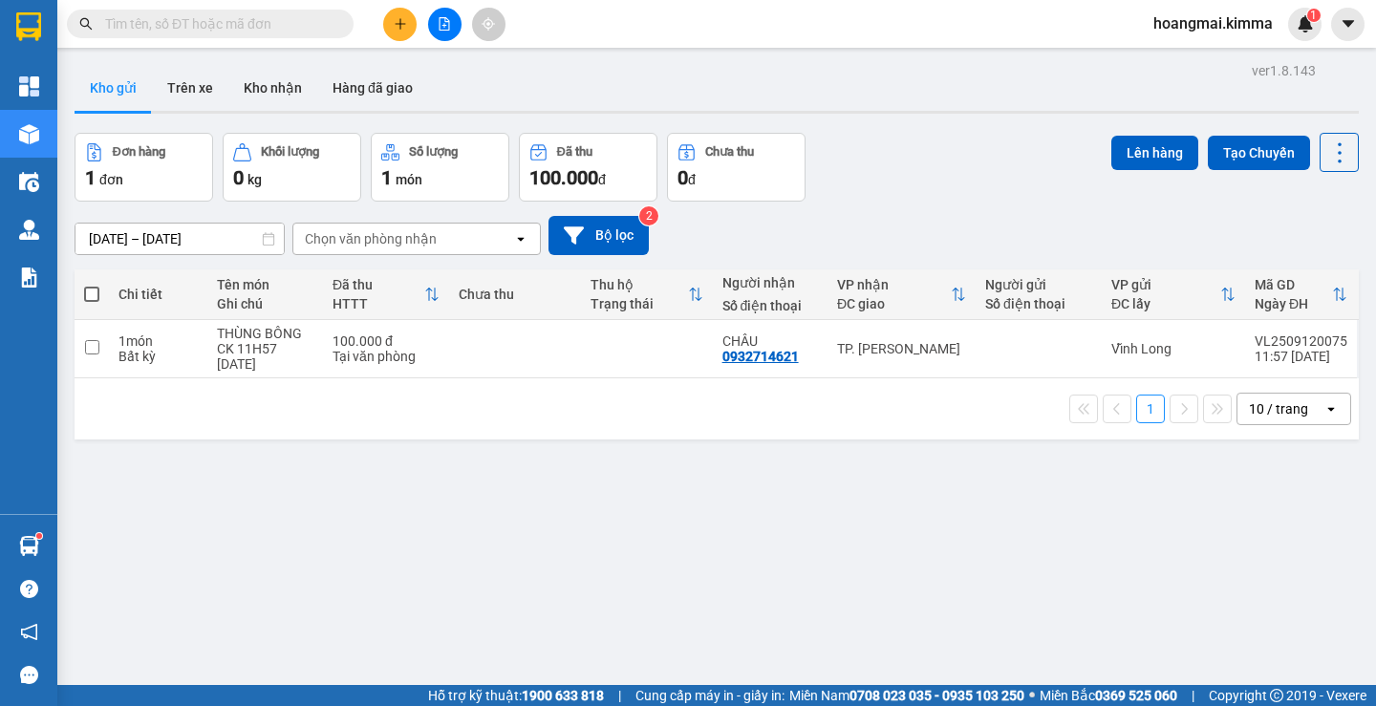
click at [411, 18] on button at bounding box center [399, 24] width 33 height 33
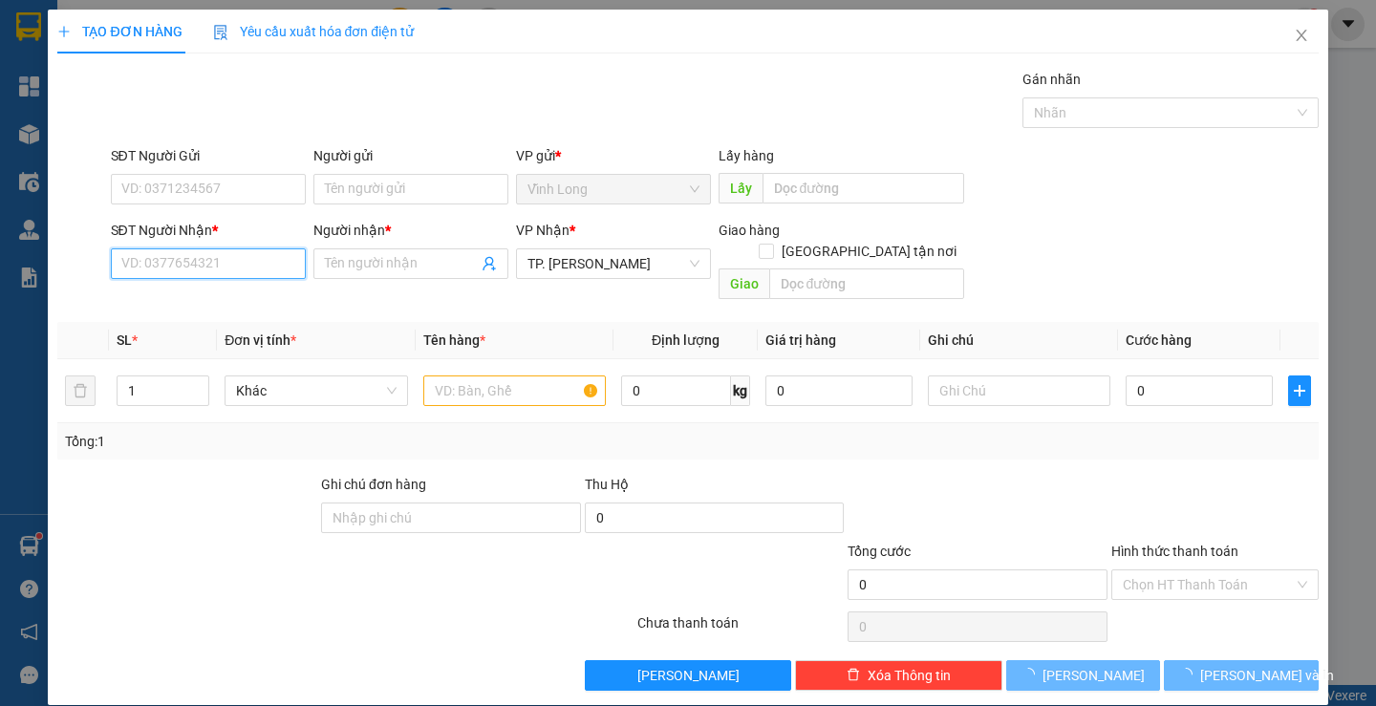
click at [245, 271] on input "SĐT Người Nhận *" at bounding box center [208, 264] width 195 height 31
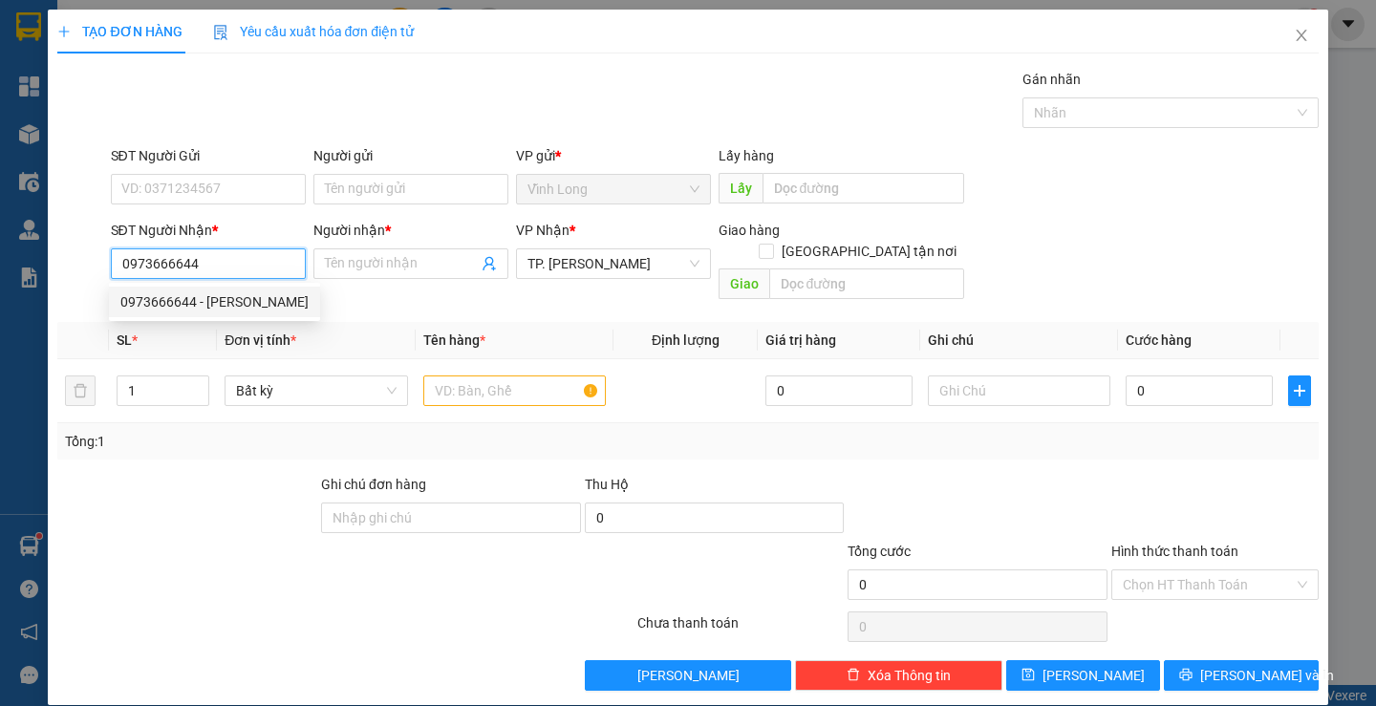
click at [212, 306] on div "0973666644 - [PERSON_NAME]" at bounding box center [214, 302] width 188 height 21
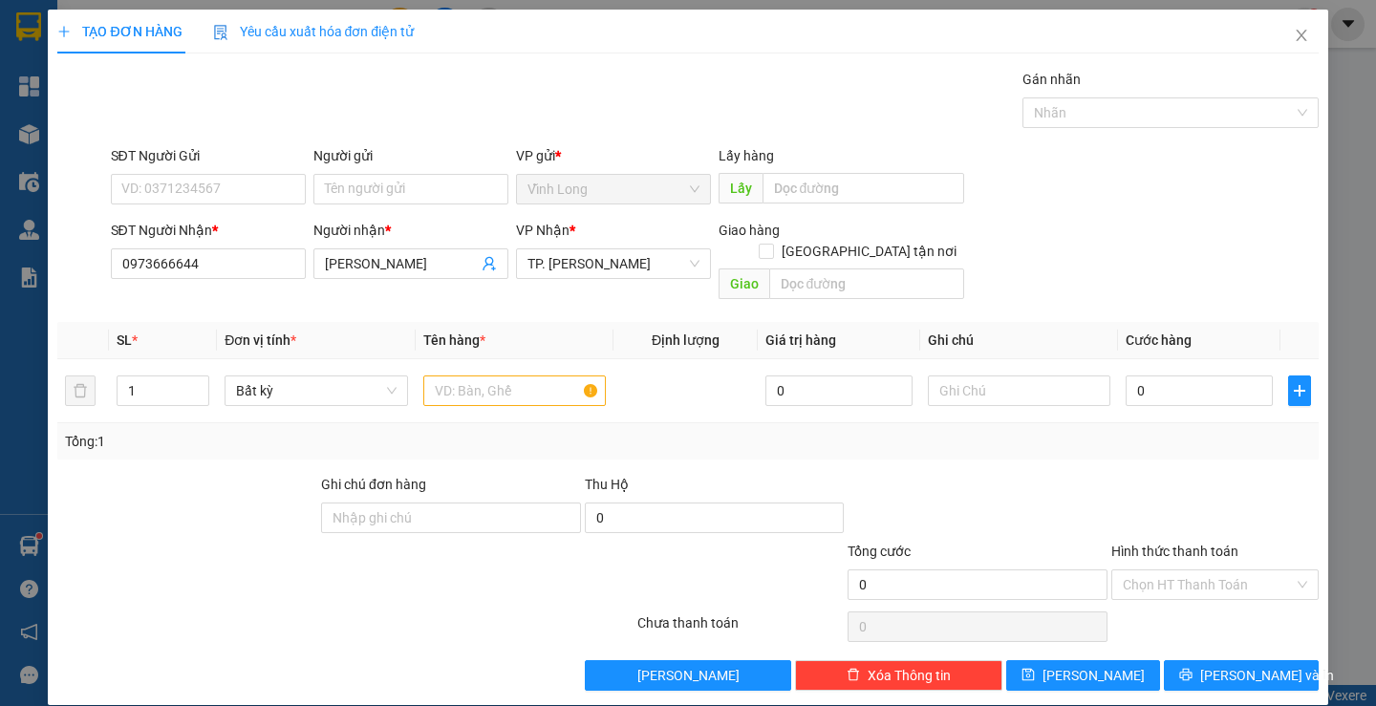
click at [322, 205] on div "Người gửi Tên người gửi" at bounding box center [410, 178] width 195 height 67
click at [361, 195] on input "Người gửi" at bounding box center [410, 189] width 195 height 31
click at [384, 185] on input "BÁN" at bounding box center [410, 189] width 195 height 31
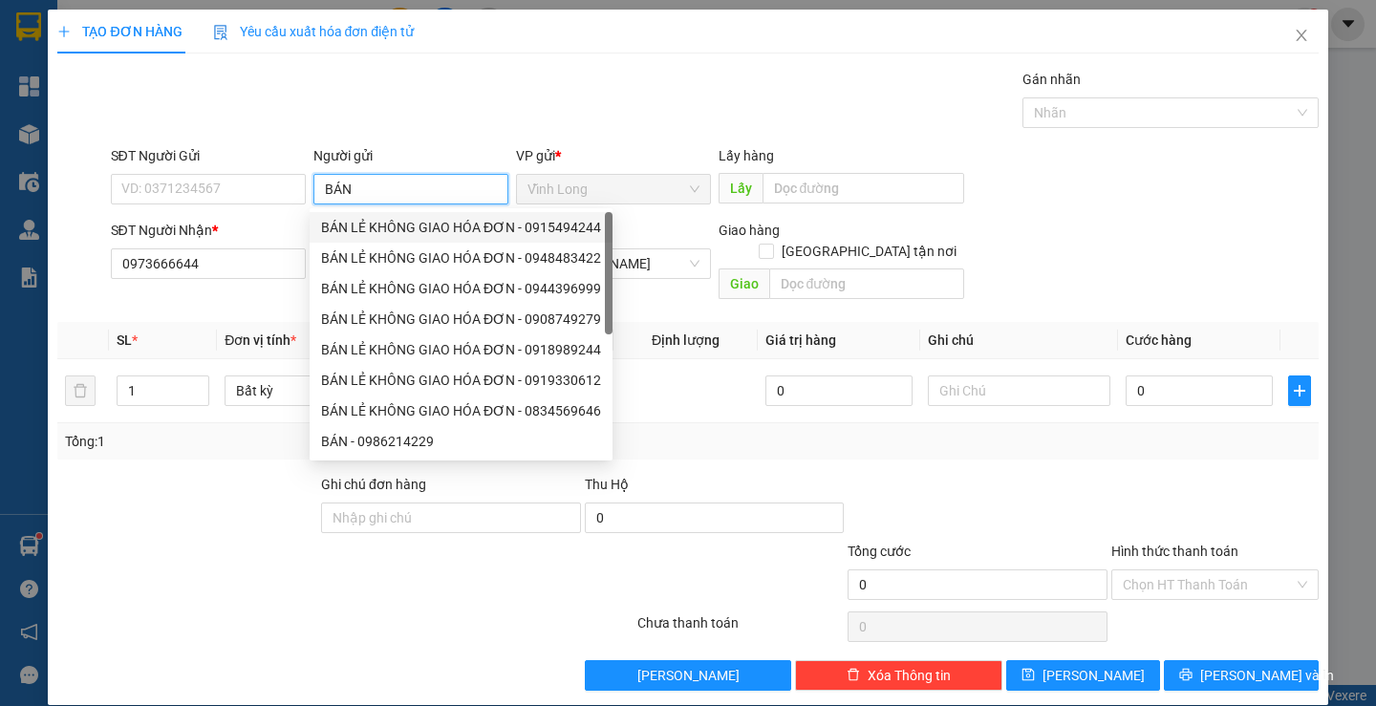
drag, startPoint x: 399, startPoint y: 230, endPoint x: 318, endPoint y: 191, distance: 89.3
click at [397, 230] on div "BÁN LẺ KHÔNG GIAO HÓA ĐƠN - 0915494244" at bounding box center [461, 227] width 280 height 21
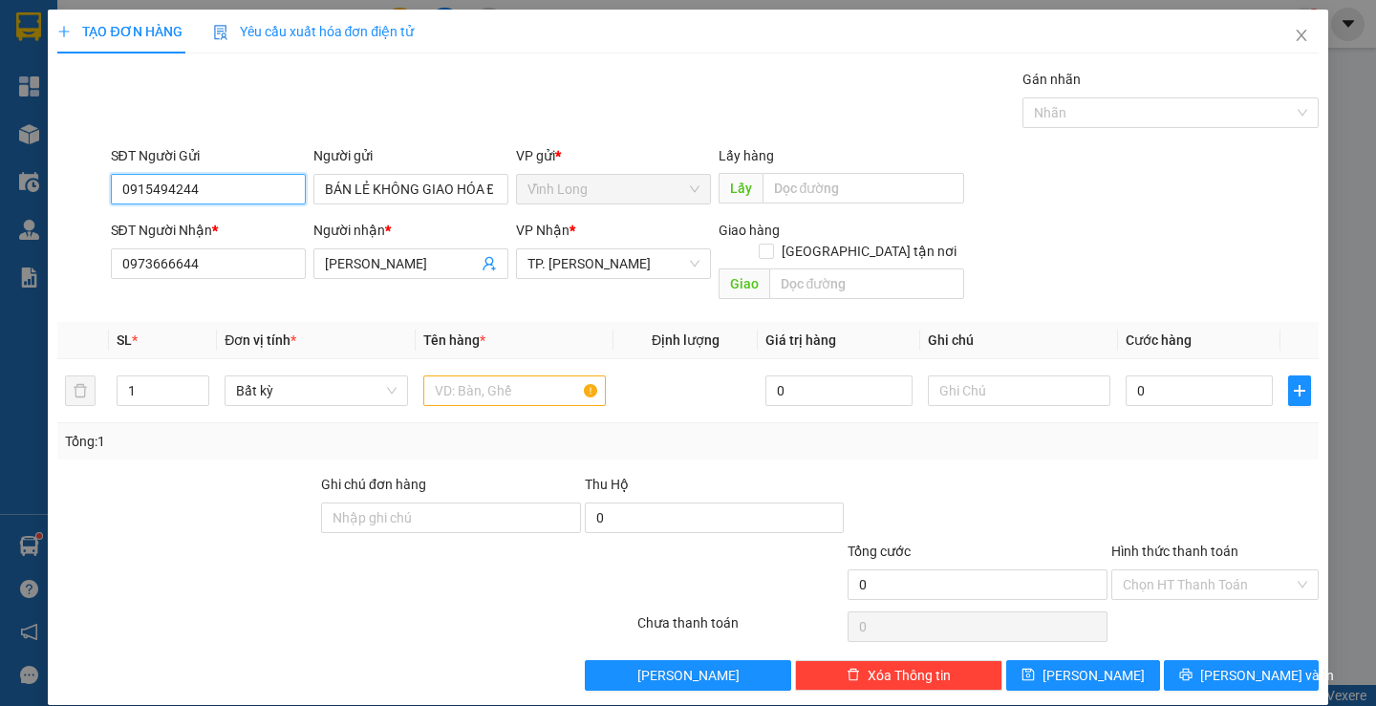
click at [250, 180] on input "0915494244" at bounding box center [208, 189] width 195 height 31
drag, startPoint x: 250, startPoint y: 180, endPoint x: 252, endPoint y: 134, distance: 45.9
click at [252, 171] on div "SĐT Người Gửi 0915494244 0915494244" at bounding box center [208, 178] width 195 height 67
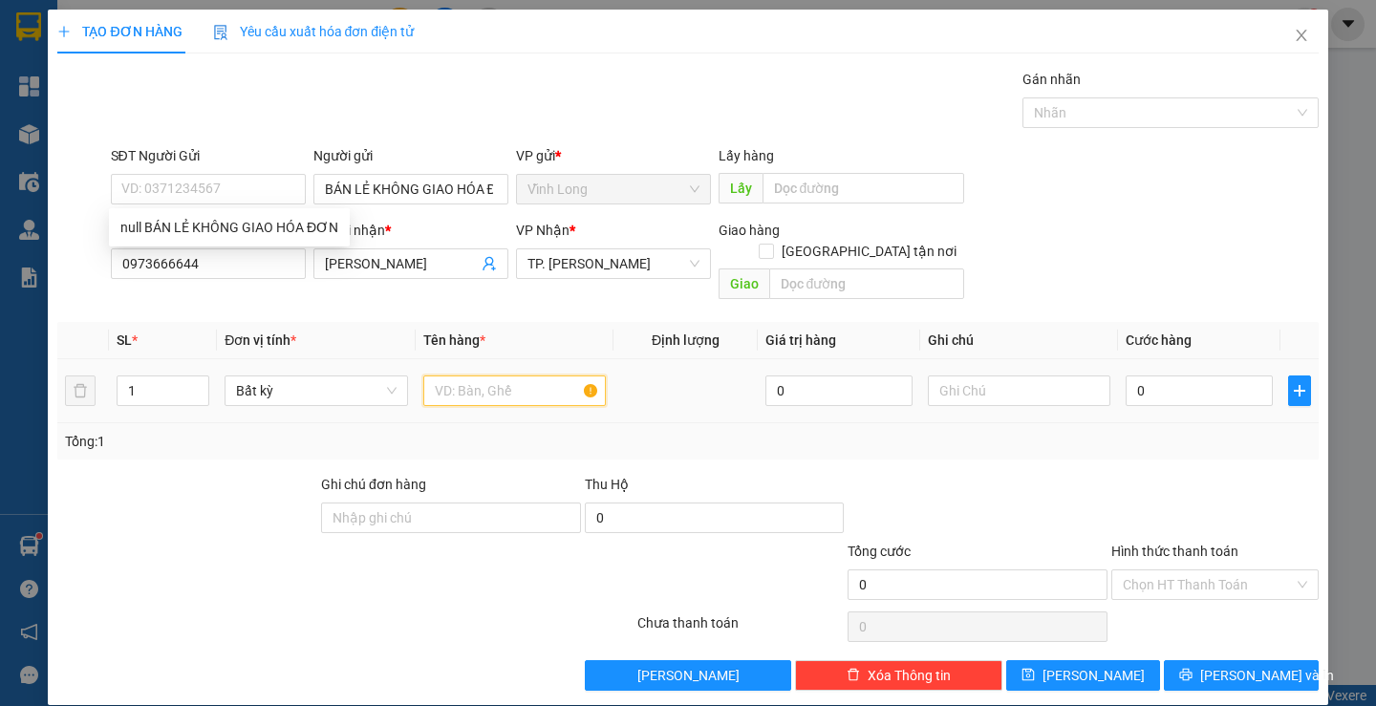
drag, startPoint x: 507, startPoint y: 371, endPoint x: 495, endPoint y: 335, distance: 38.1
click at [506, 376] on input "text" at bounding box center [514, 391] width 183 height 31
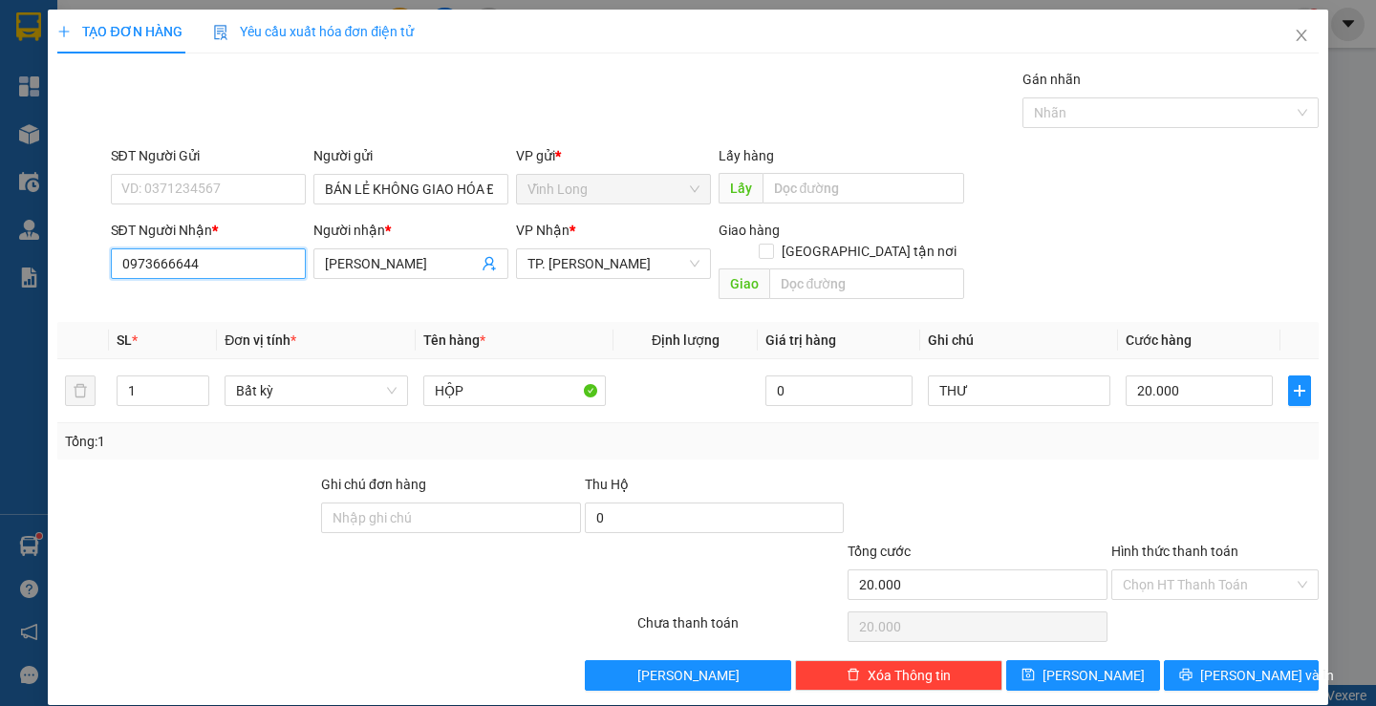
click at [222, 275] on input "0973666644" at bounding box center [208, 264] width 195 height 31
click at [1018, 482] on div at bounding box center [978, 507] width 264 height 67
click at [1168, 571] on input "Hình thức thanh toán" at bounding box center [1208, 585] width 171 height 29
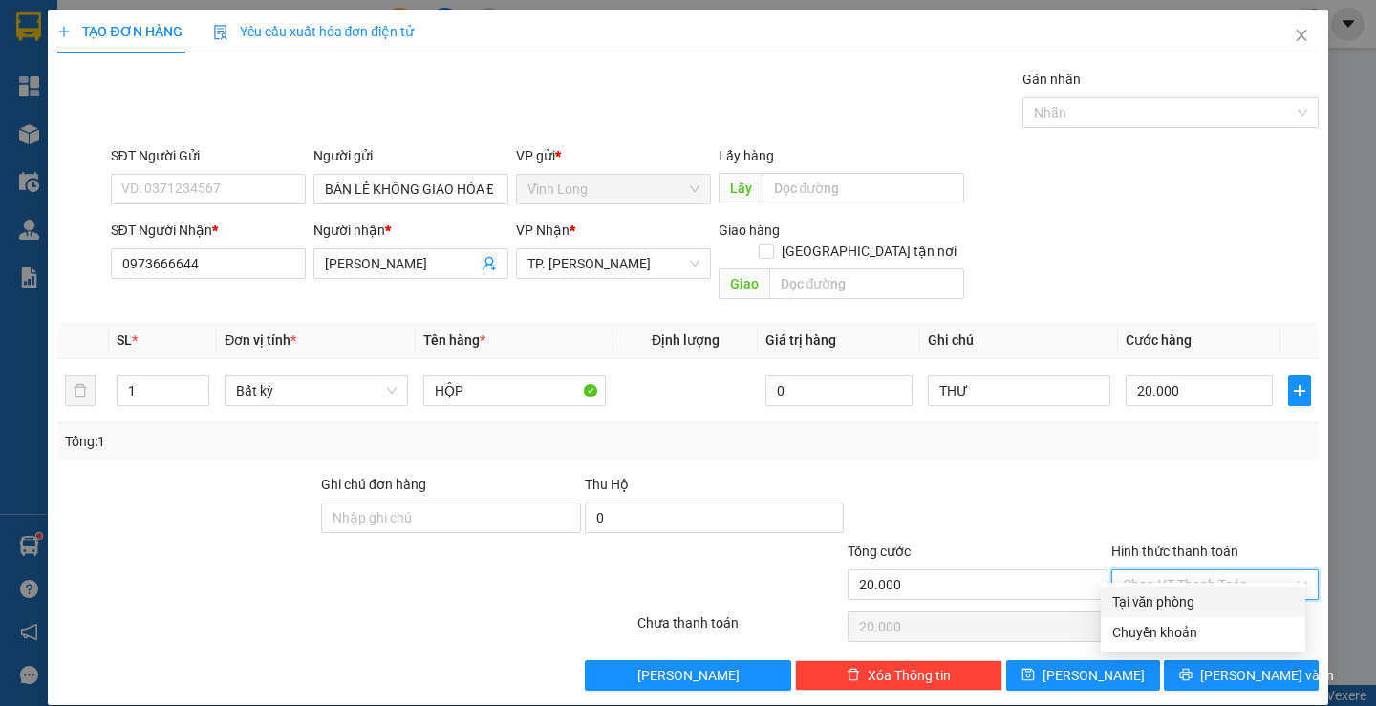
drag, startPoint x: 1194, startPoint y: 594, endPoint x: 1212, endPoint y: 655, distance: 62.9
click at [1195, 594] on div "Tại văn phòng" at bounding box center [1204, 602] width 182 height 21
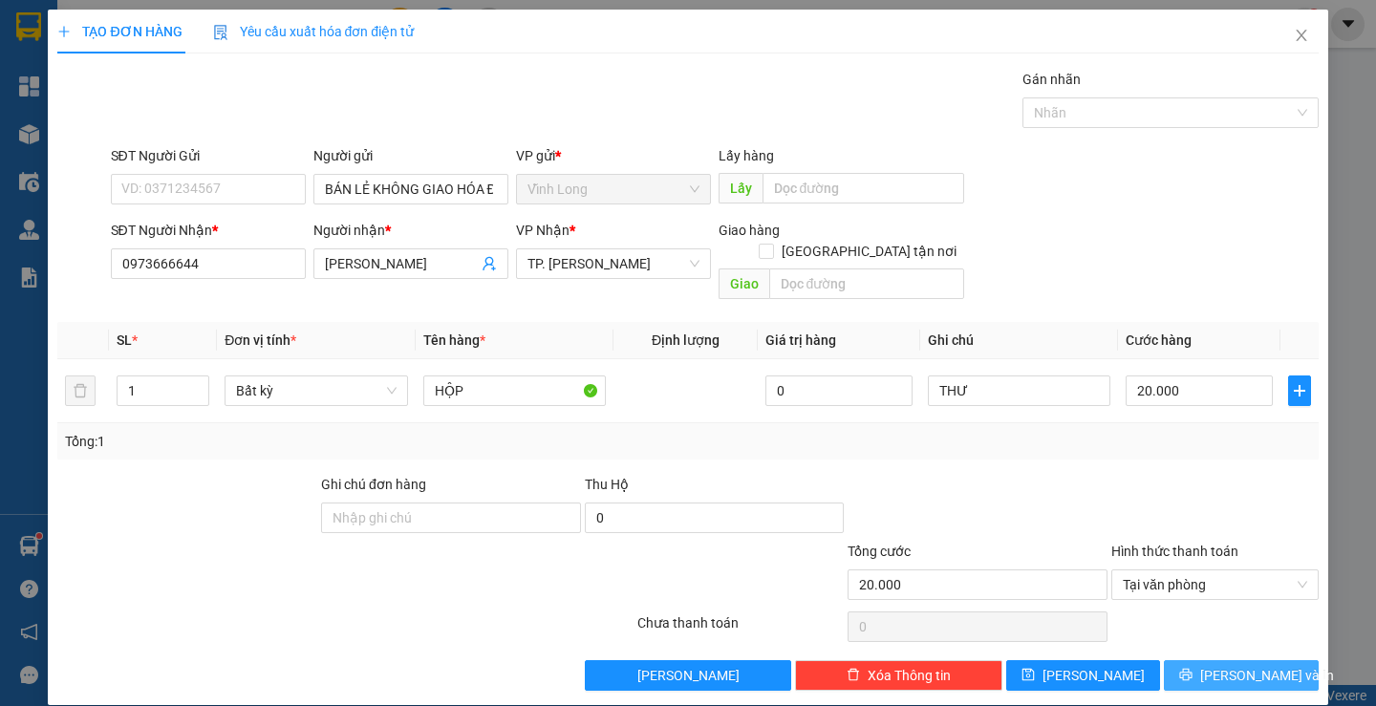
click at [1217, 665] on span "[PERSON_NAME] và In" at bounding box center [1267, 675] width 134 height 21
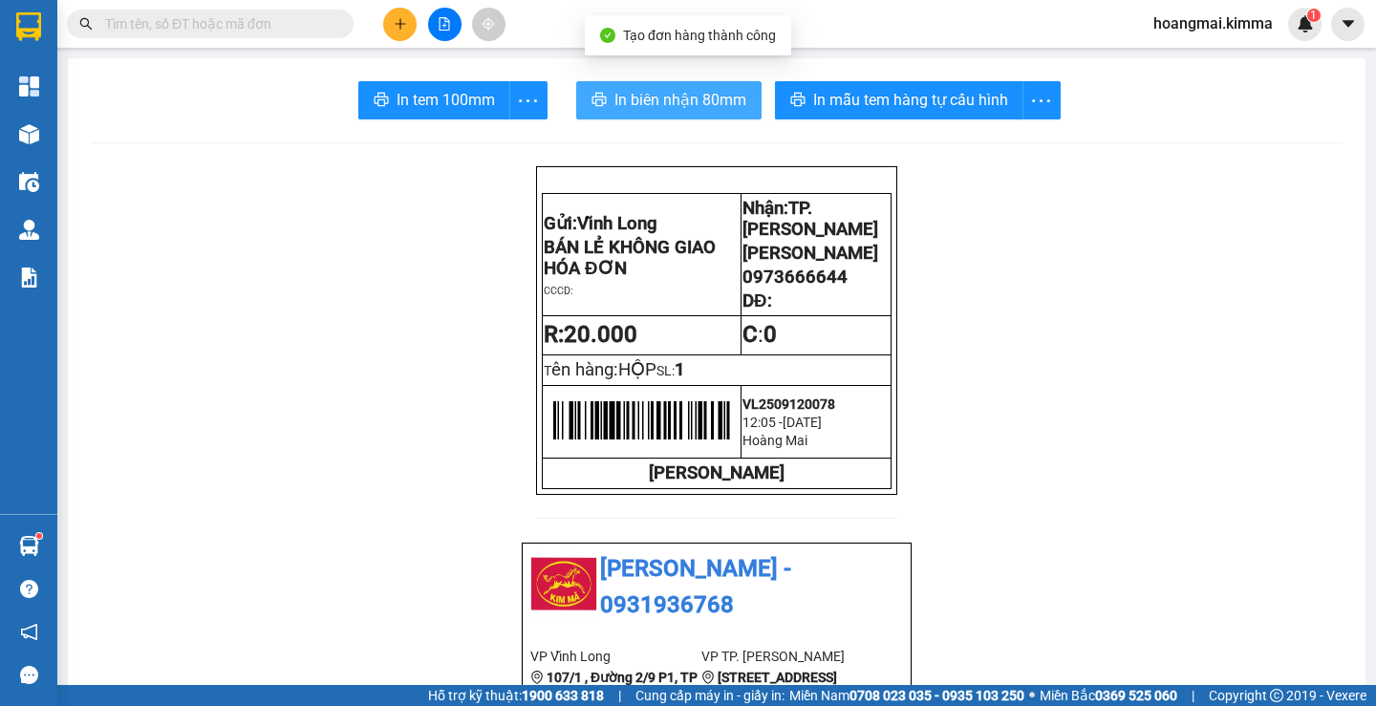
drag, startPoint x: 644, startPoint y: 97, endPoint x: 857, endPoint y: 131, distance: 215.9
click at [643, 104] on span "In biên nhận 80mm" at bounding box center [681, 100] width 132 height 24
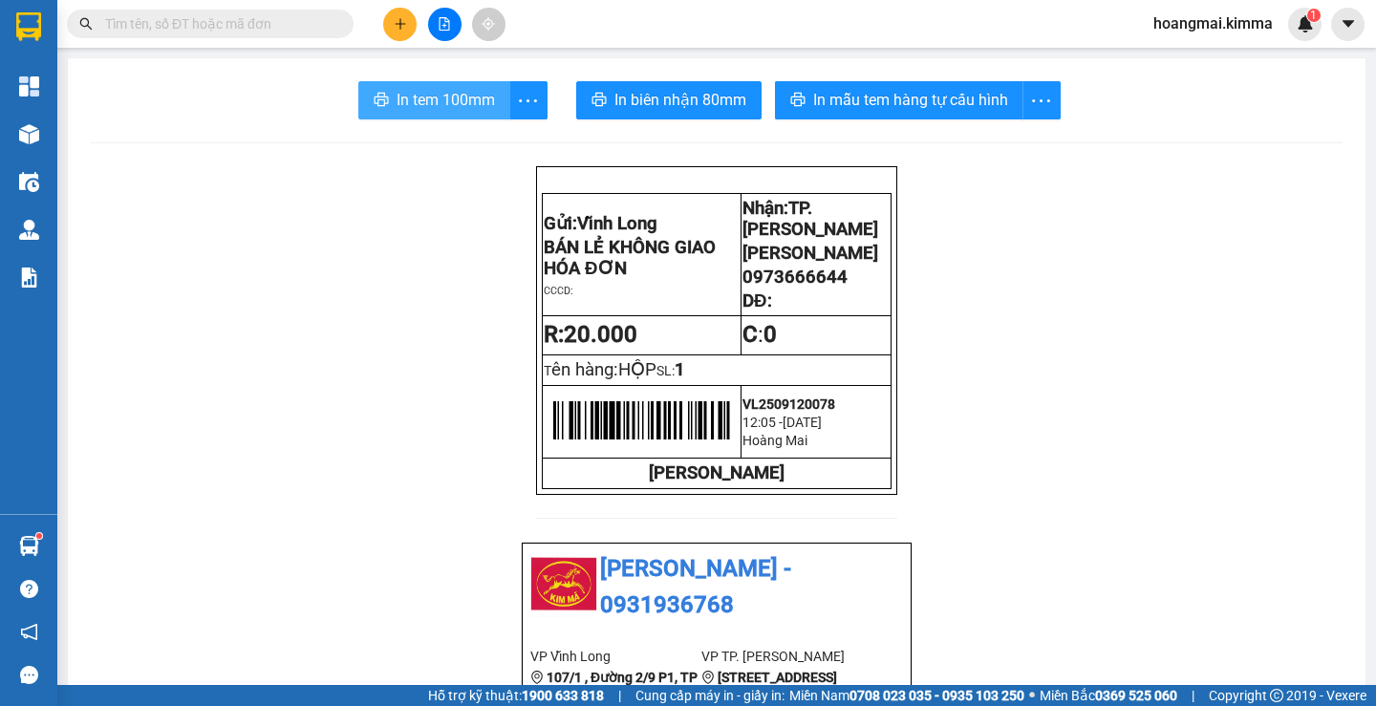
drag, startPoint x: 419, startPoint y: 106, endPoint x: 832, endPoint y: 189, distance: 422.1
click at [423, 110] on span "In tem 100mm" at bounding box center [446, 100] width 98 height 24
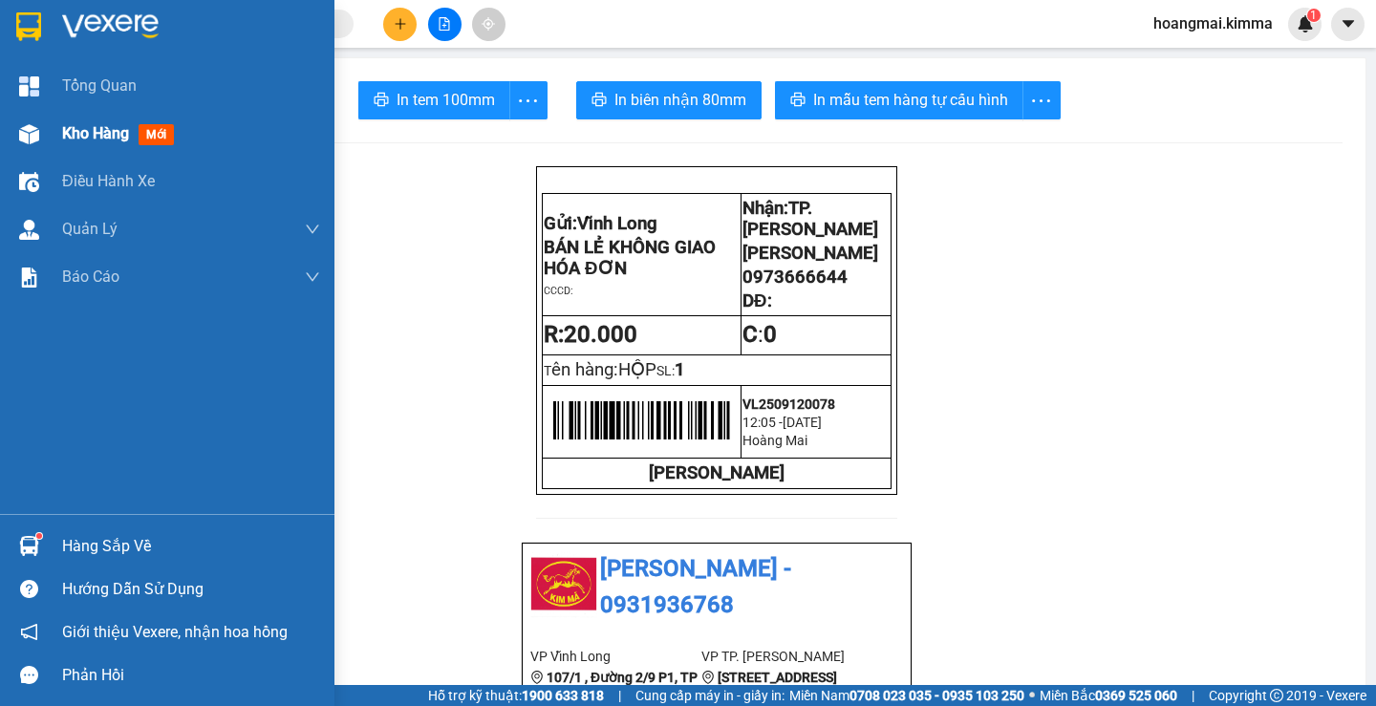
click at [64, 131] on span "Kho hàng" at bounding box center [95, 133] width 67 height 18
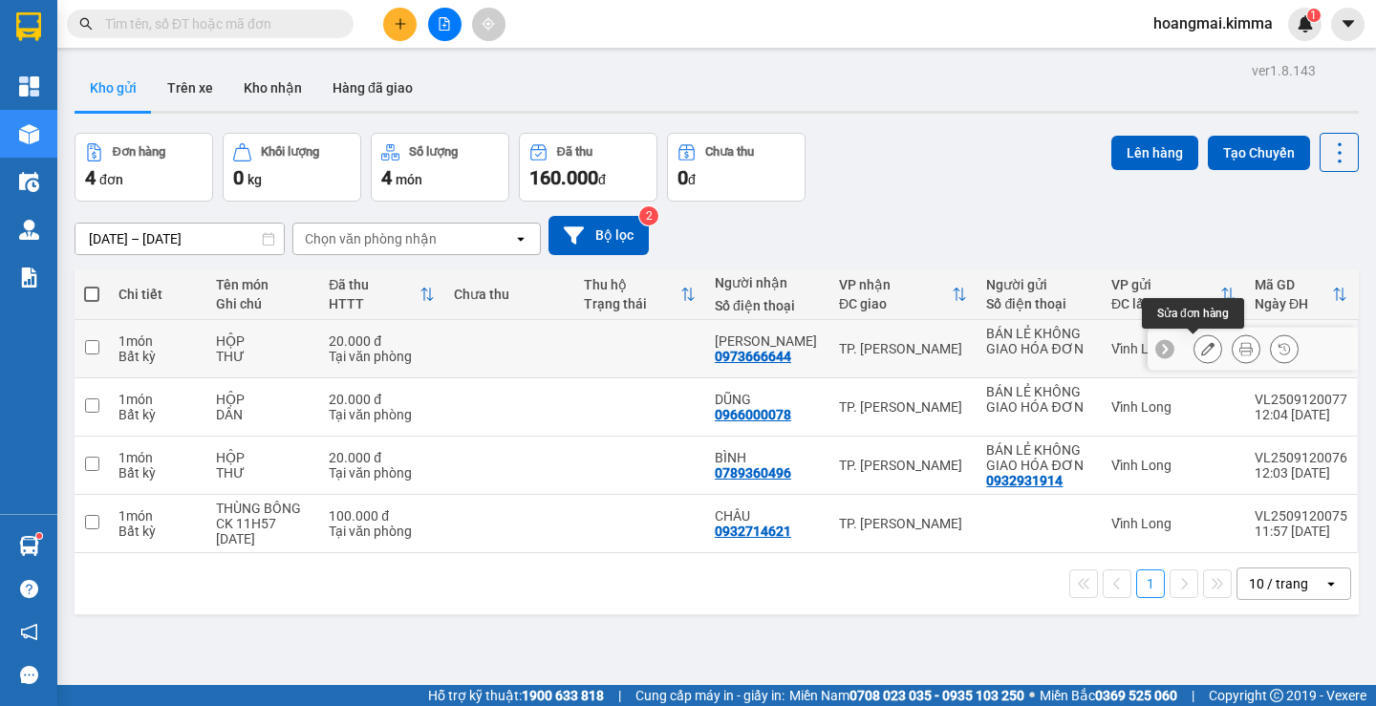
click at [1201, 351] on icon at bounding box center [1207, 348] width 13 height 13
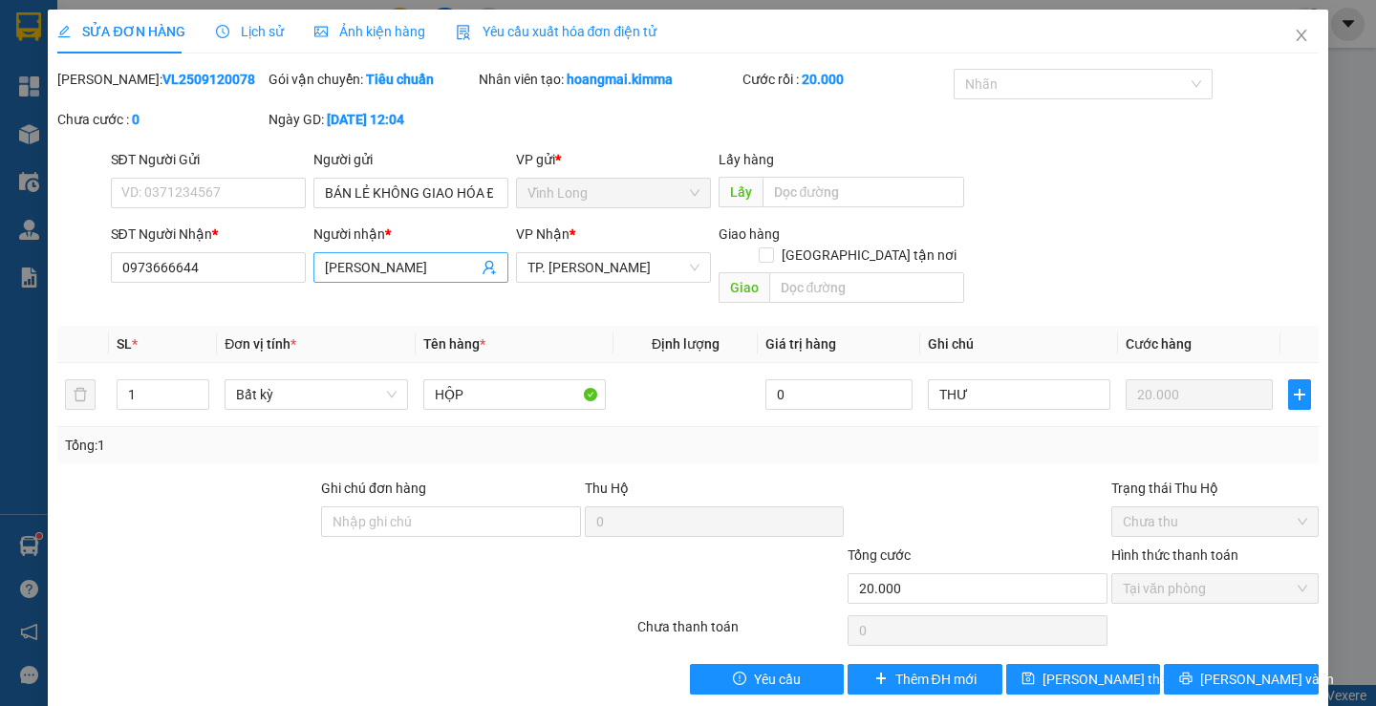
click at [380, 266] on input "[PERSON_NAME]" at bounding box center [401, 267] width 153 height 21
click at [1086, 669] on span "[PERSON_NAME] thay đổi" at bounding box center [1119, 679] width 153 height 21
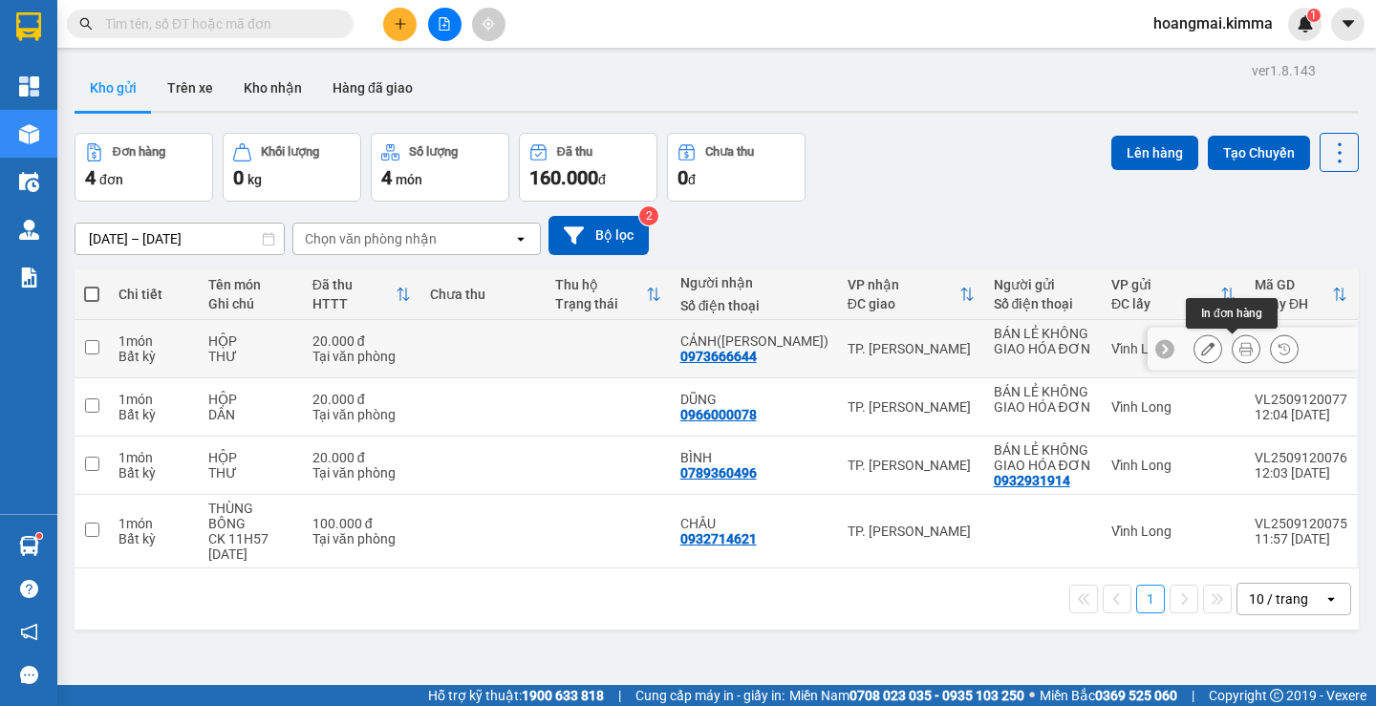
click at [1240, 345] on icon at bounding box center [1246, 348] width 13 height 13
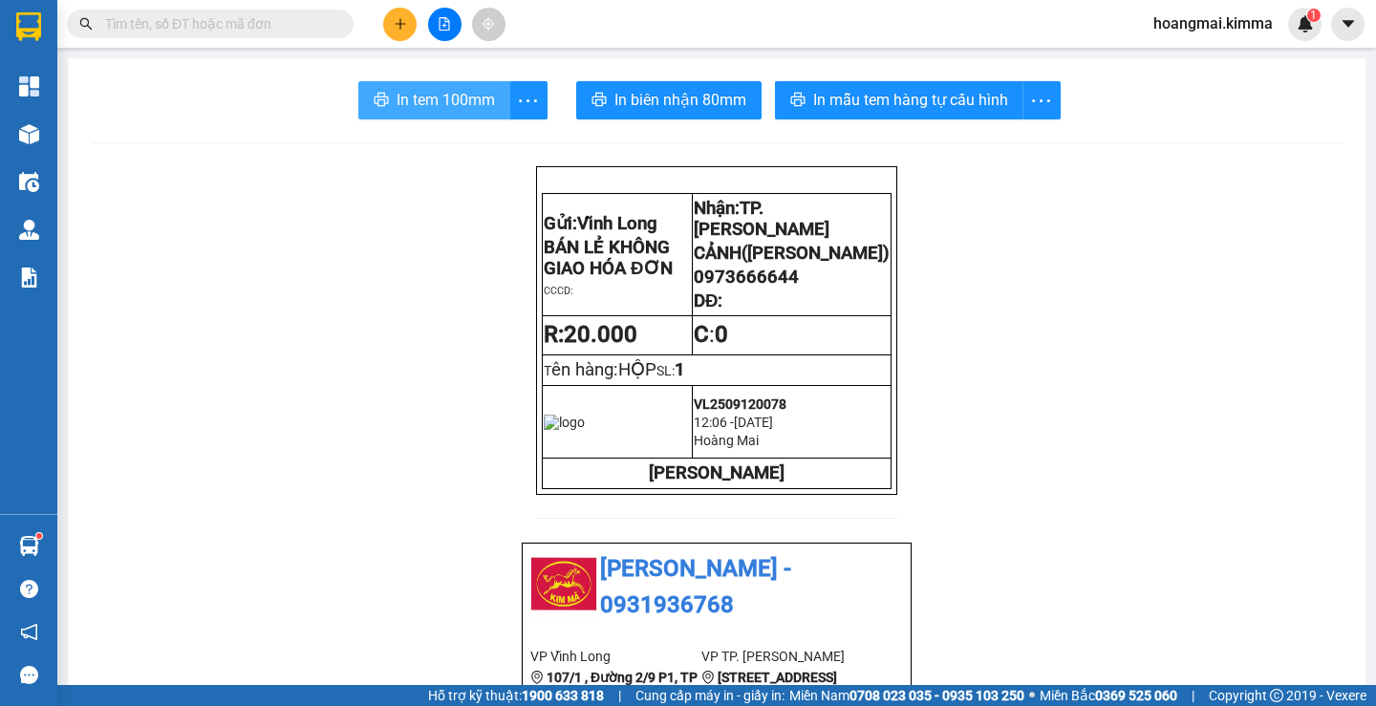
click at [418, 99] on span "In tem 100mm" at bounding box center [446, 100] width 98 height 24
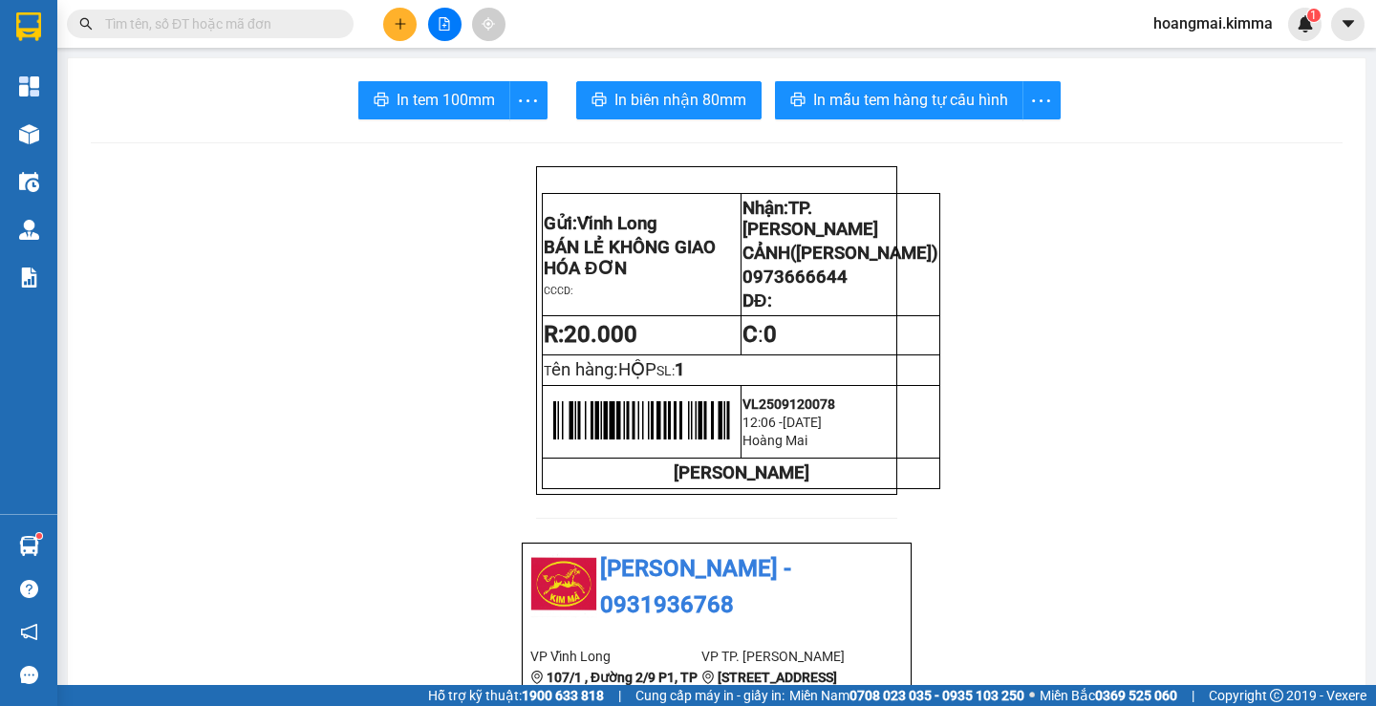
click at [221, 29] on input "text" at bounding box center [218, 23] width 226 height 21
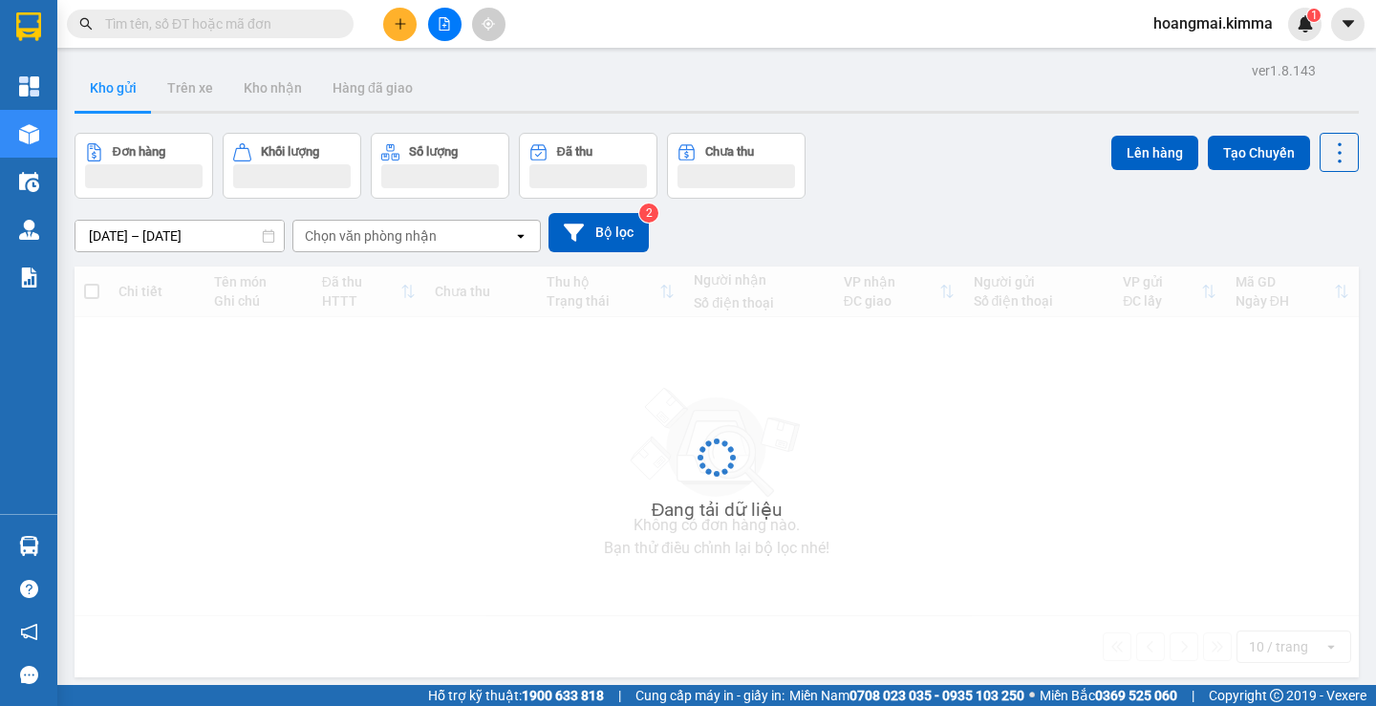
click at [249, 28] on input "text" at bounding box center [218, 23] width 226 height 21
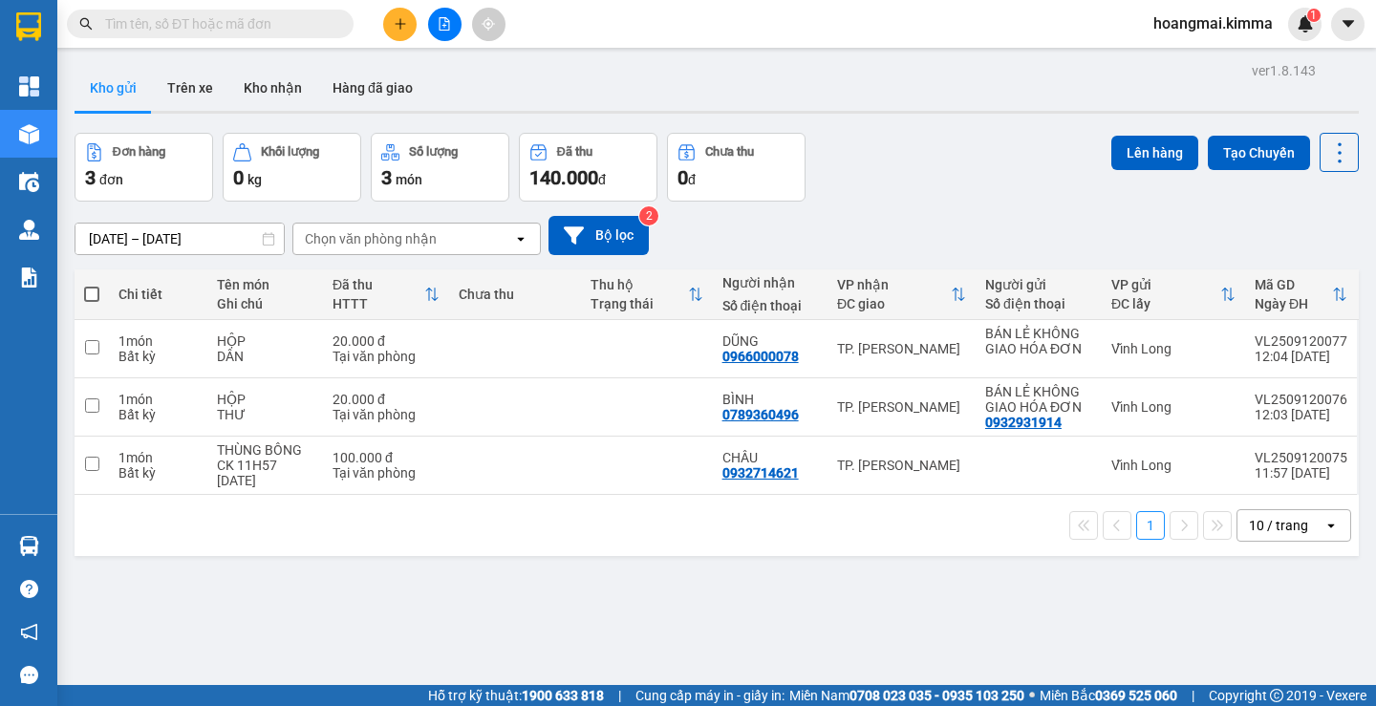
paste input "0973666644"
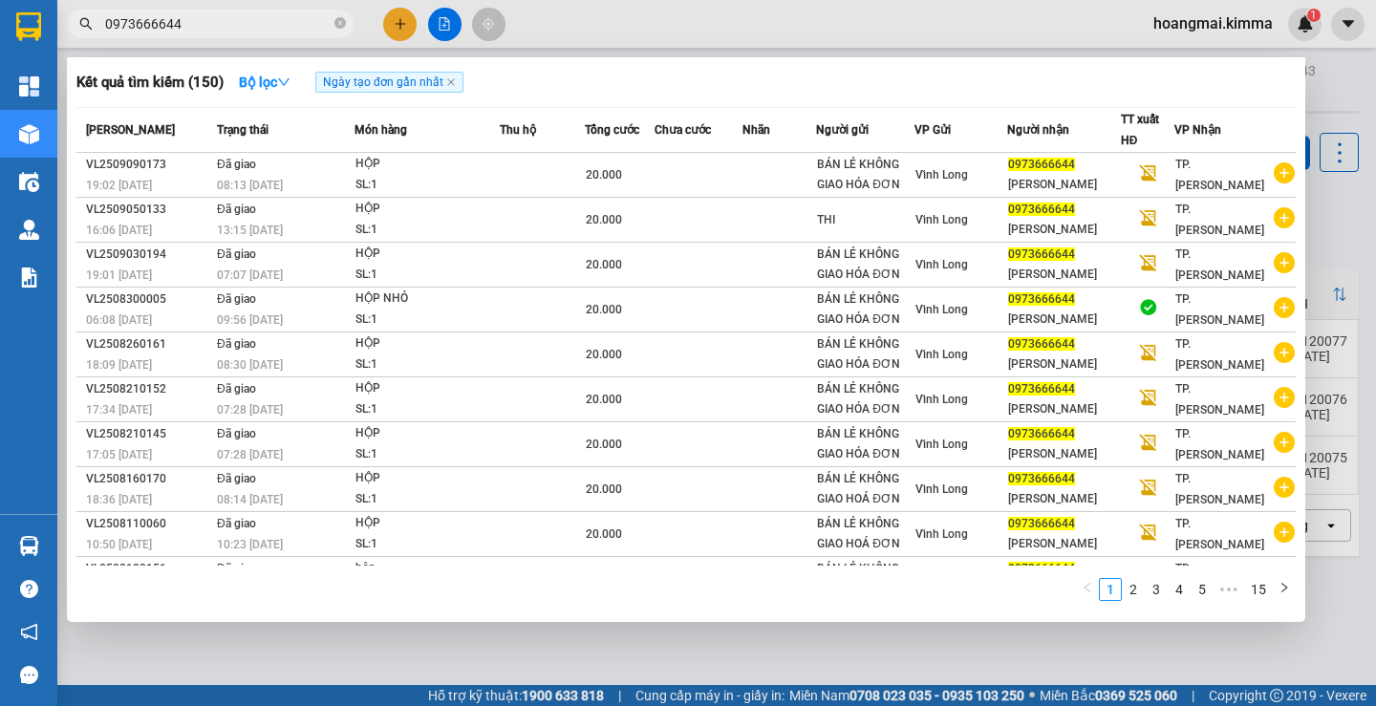
type input "0973666644"
